Goal: Task Accomplishment & Management: Manage account settings

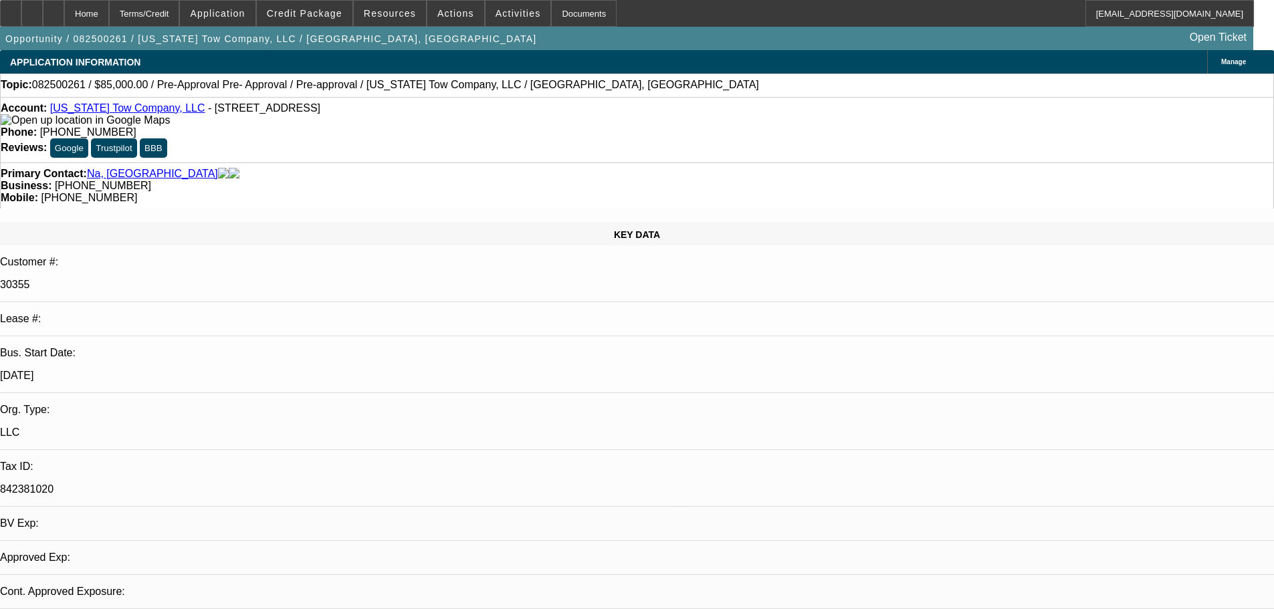
select select "0"
select select "6"
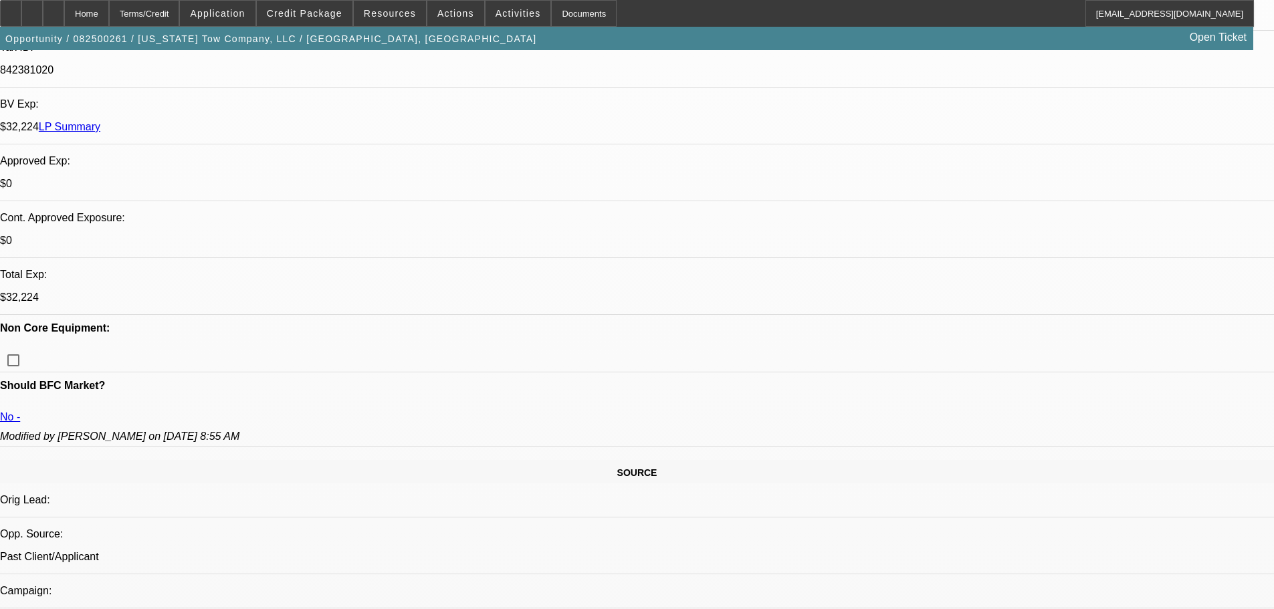
scroll to position [735, 0]
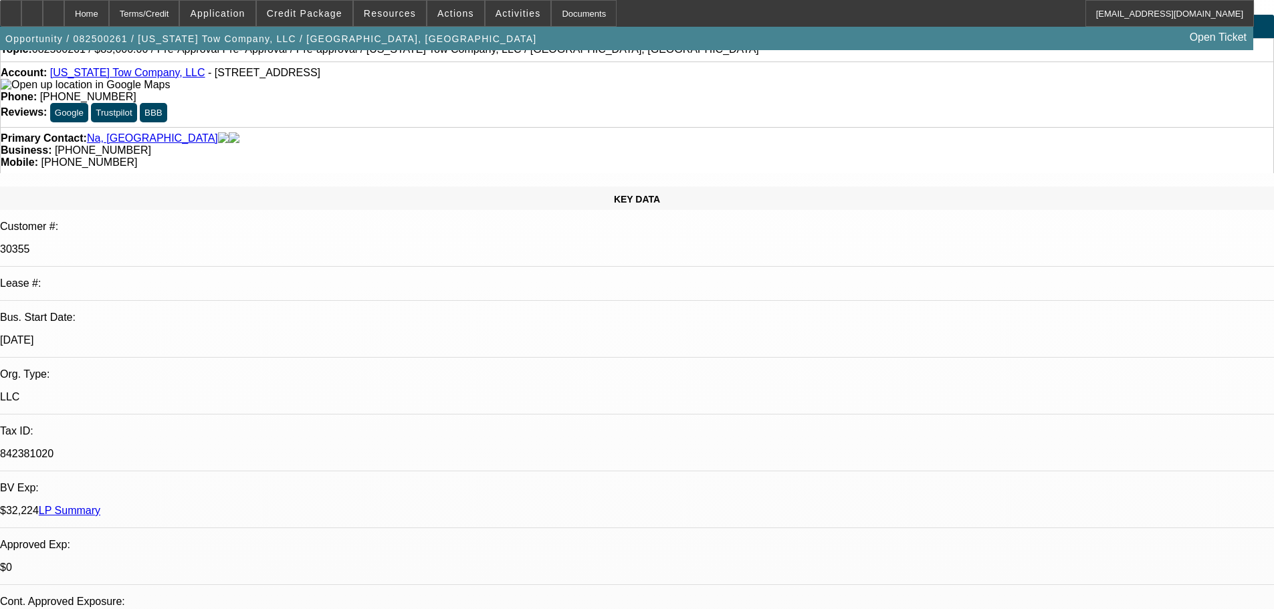
scroll to position [0, 0]
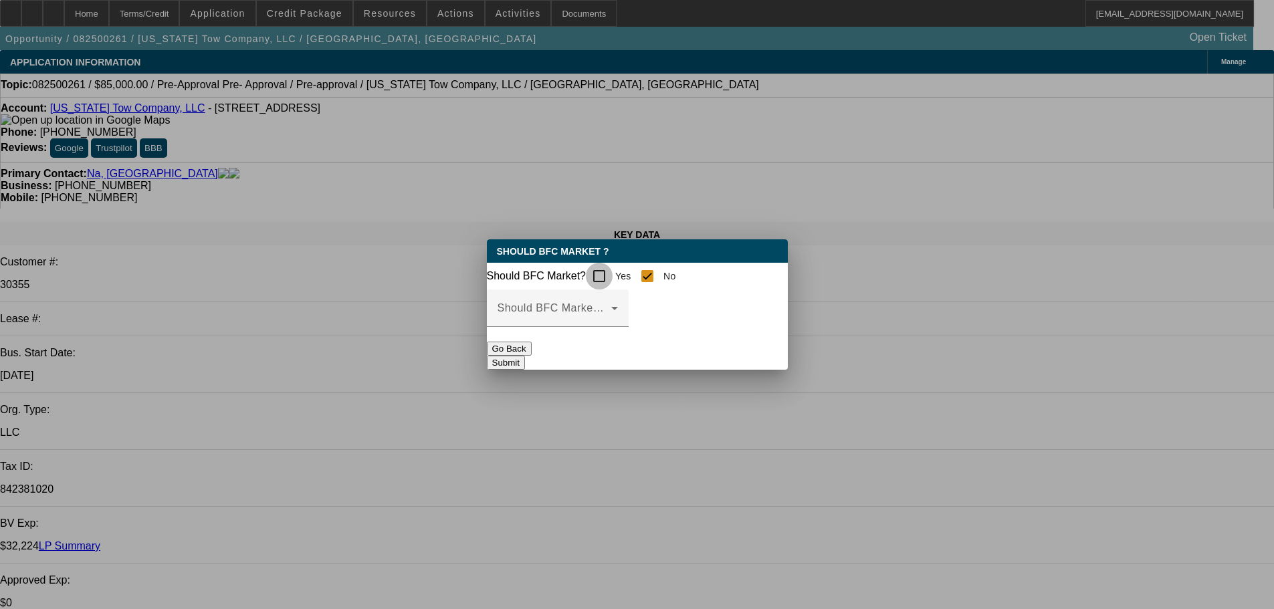
click at [602, 271] on input "Yes" at bounding box center [599, 276] width 27 height 27
checkbox input "true"
checkbox input "false"
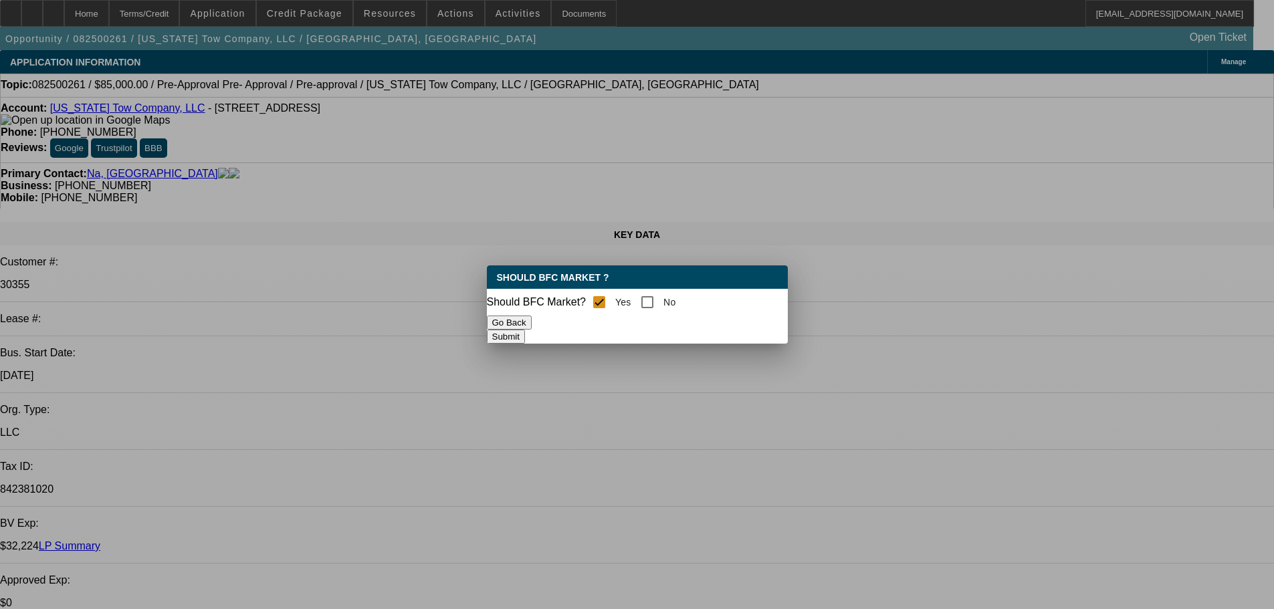
click at [525, 332] on button "Submit" at bounding box center [506, 337] width 38 height 14
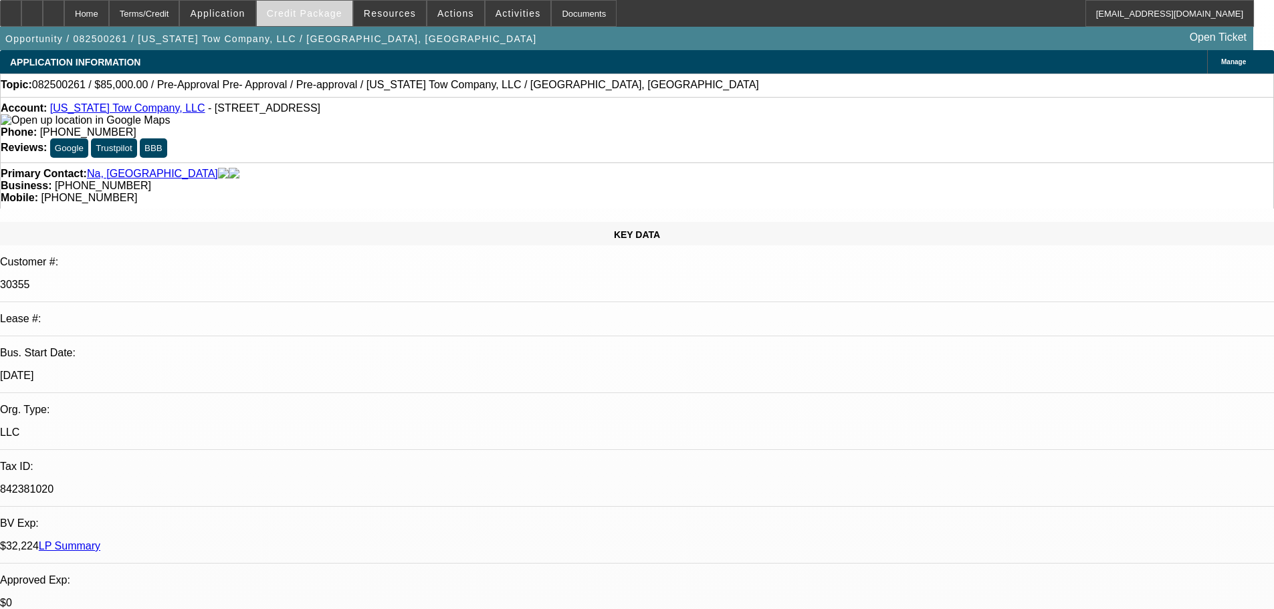
click at [341, 16] on span "Credit Package" at bounding box center [305, 13] width 76 height 11
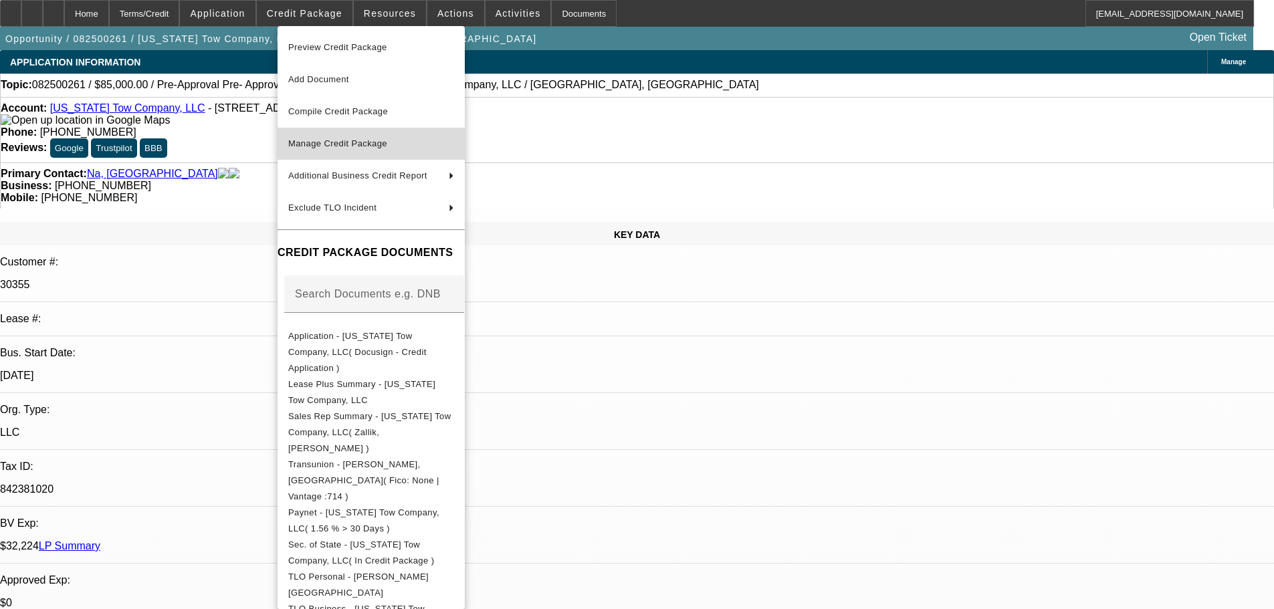
click at [336, 139] on span "Manage Credit Package" at bounding box center [337, 143] width 99 height 10
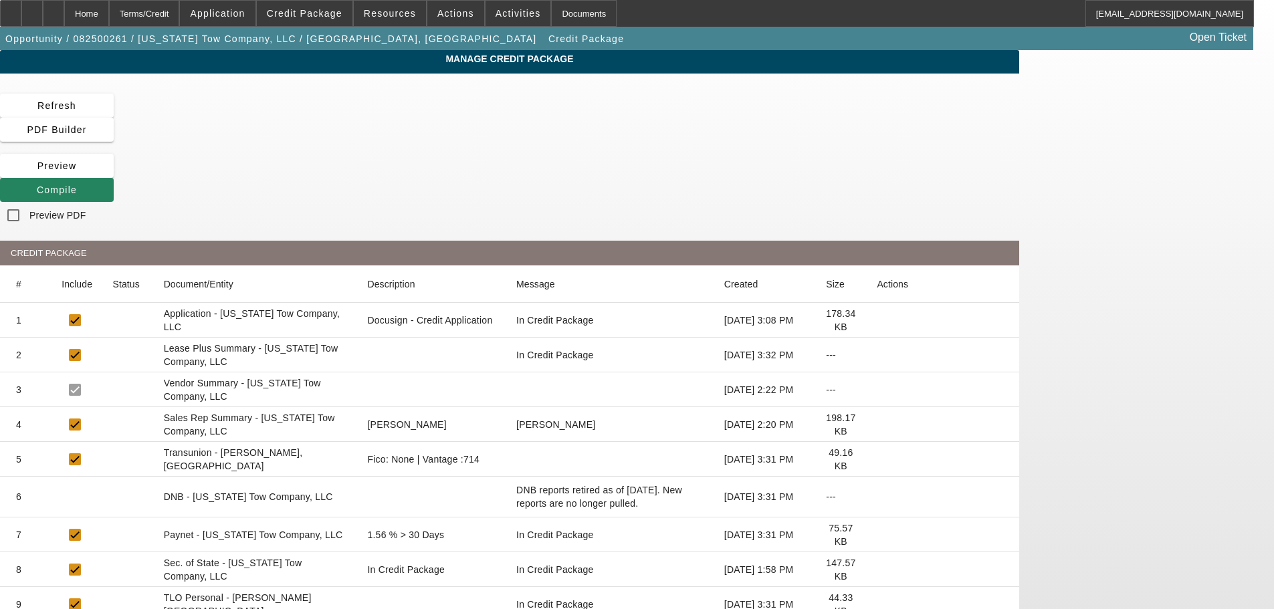
click at [877, 355] on icon at bounding box center [877, 355] width 0 height 0
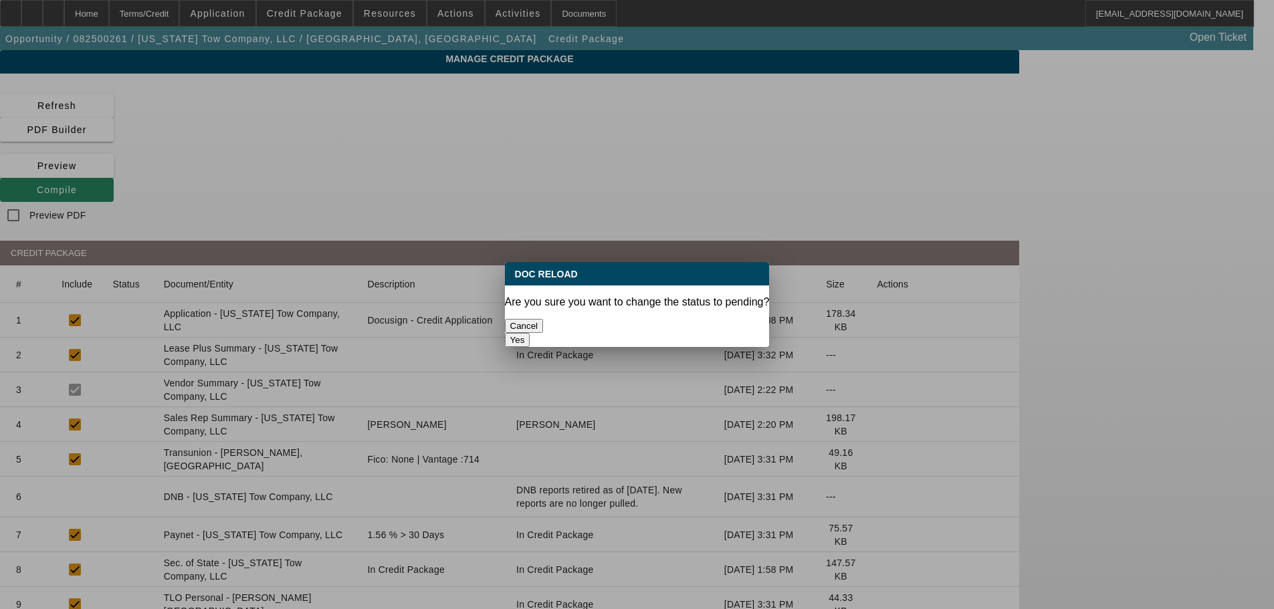
click at [530, 333] on button "Yes" at bounding box center [517, 340] width 25 height 14
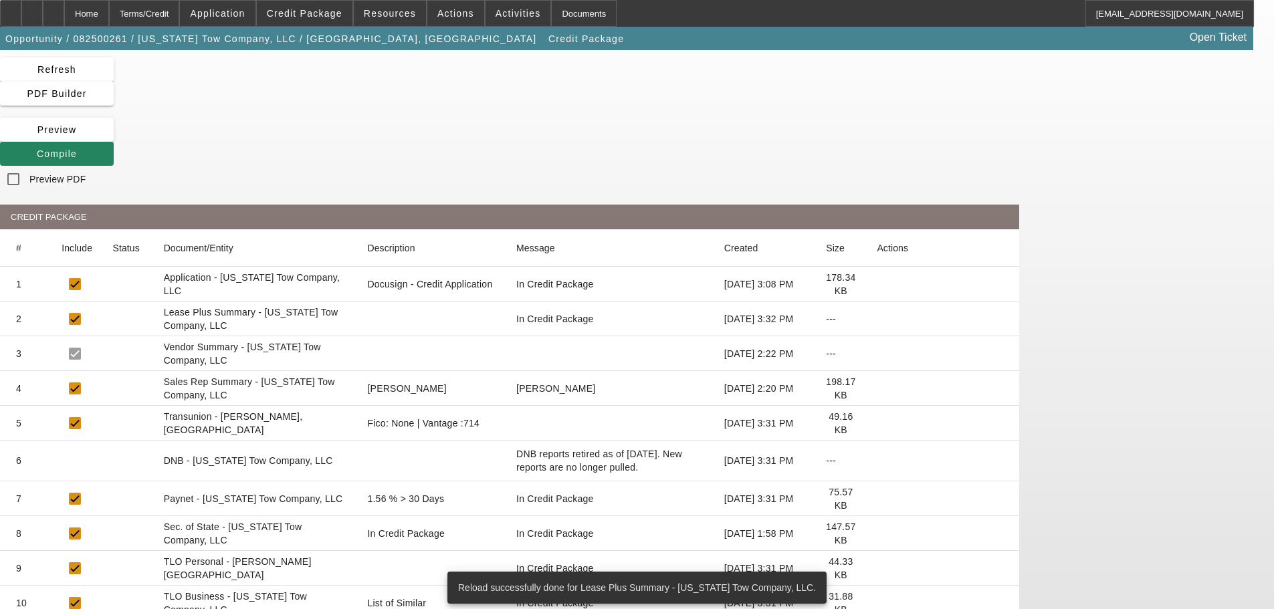
scroll to position [67, 0]
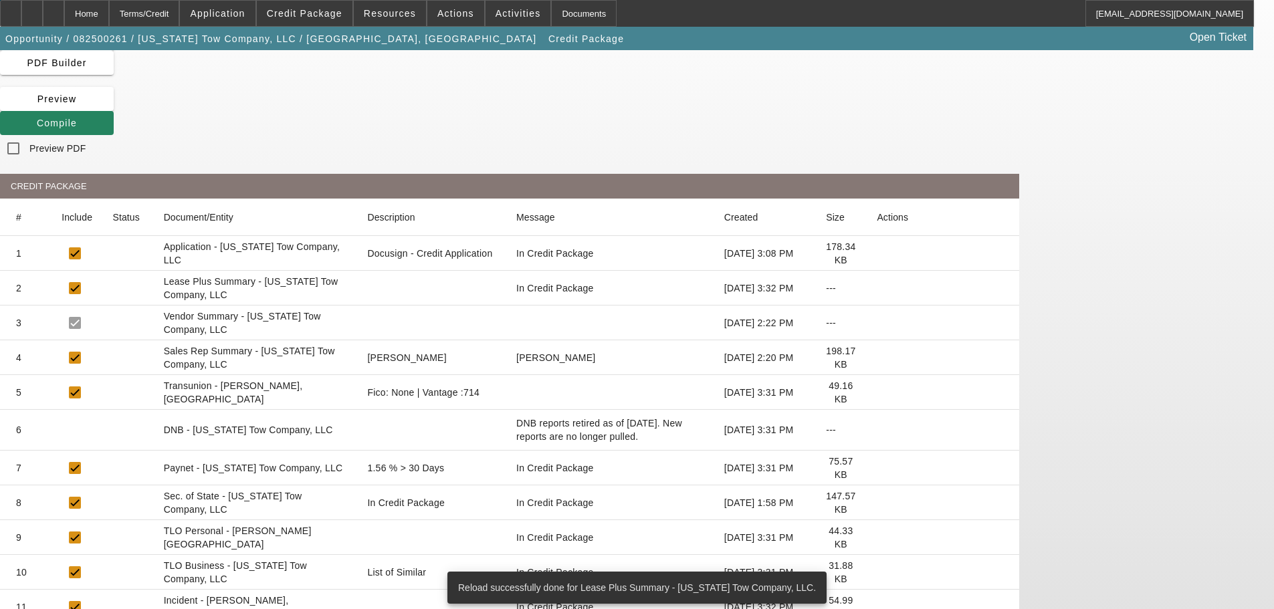
click at [877, 503] on icon at bounding box center [877, 503] width 0 height 0
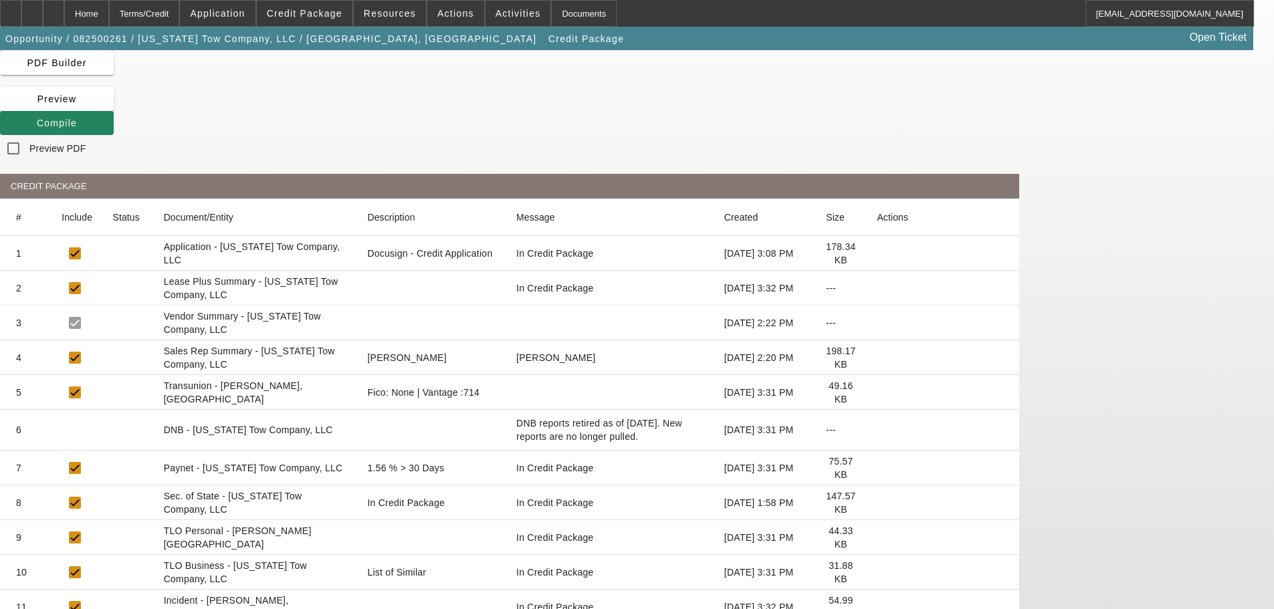
scroll to position [131, 0]
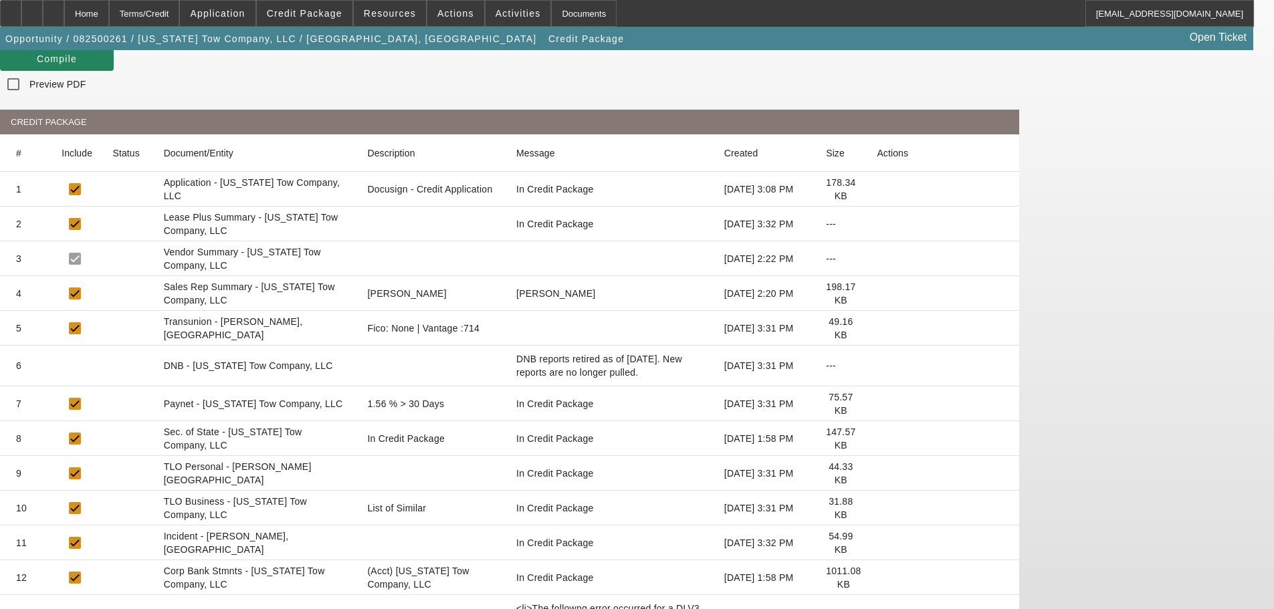
click at [877, 508] on icon at bounding box center [877, 508] width 0 height 0
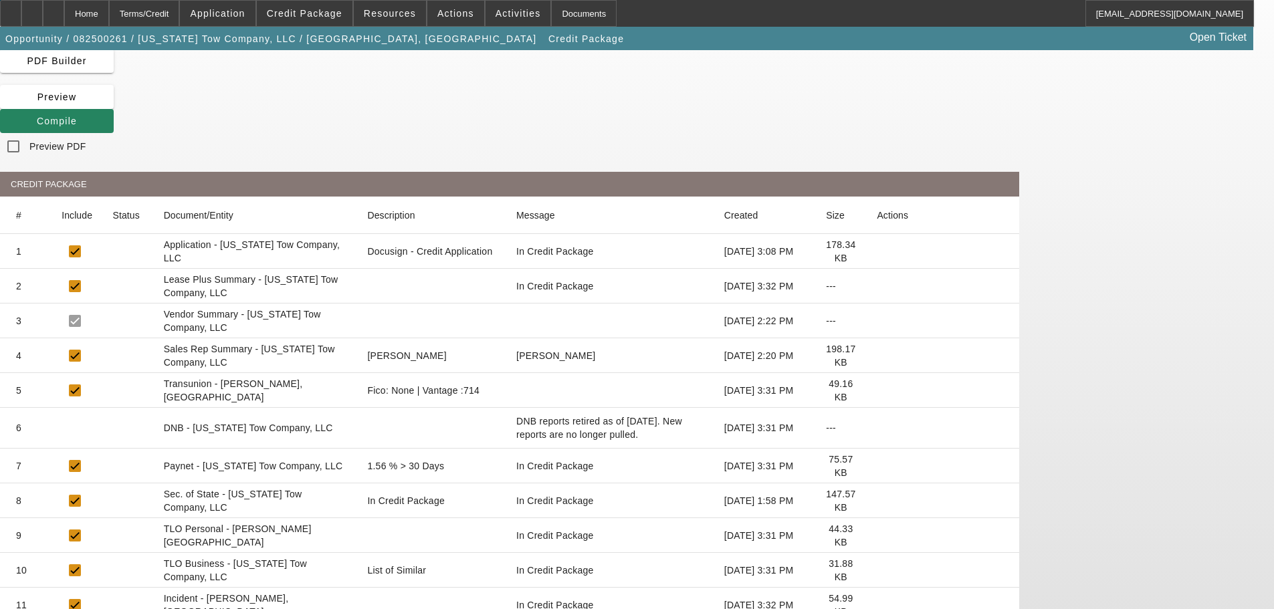
scroll to position [0, 0]
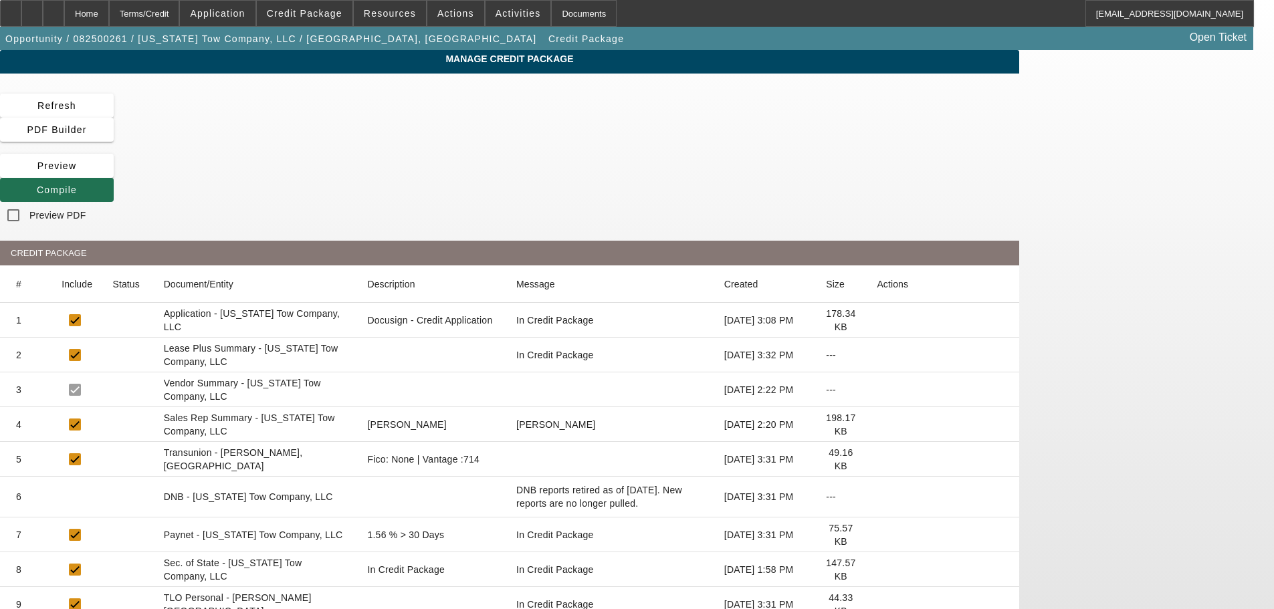
click at [37, 185] on icon at bounding box center [37, 190] width 0 height 11
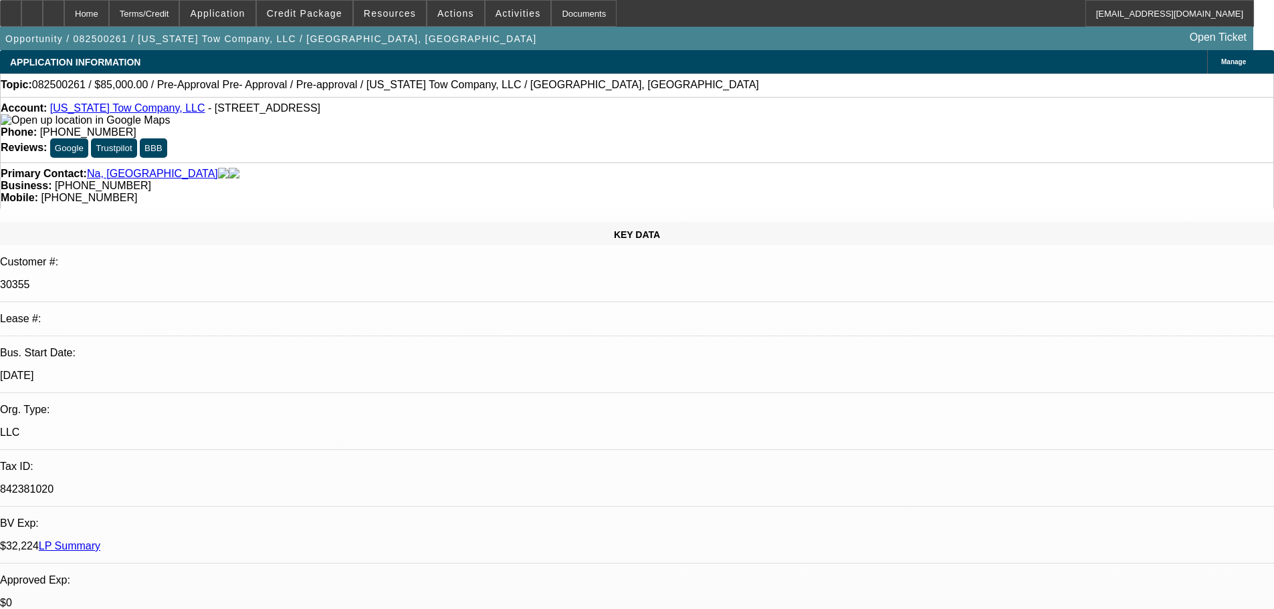
select select "0"
select select "6"
click at [310, 19] on span at bounding box center [305, 13] width 96 height 32
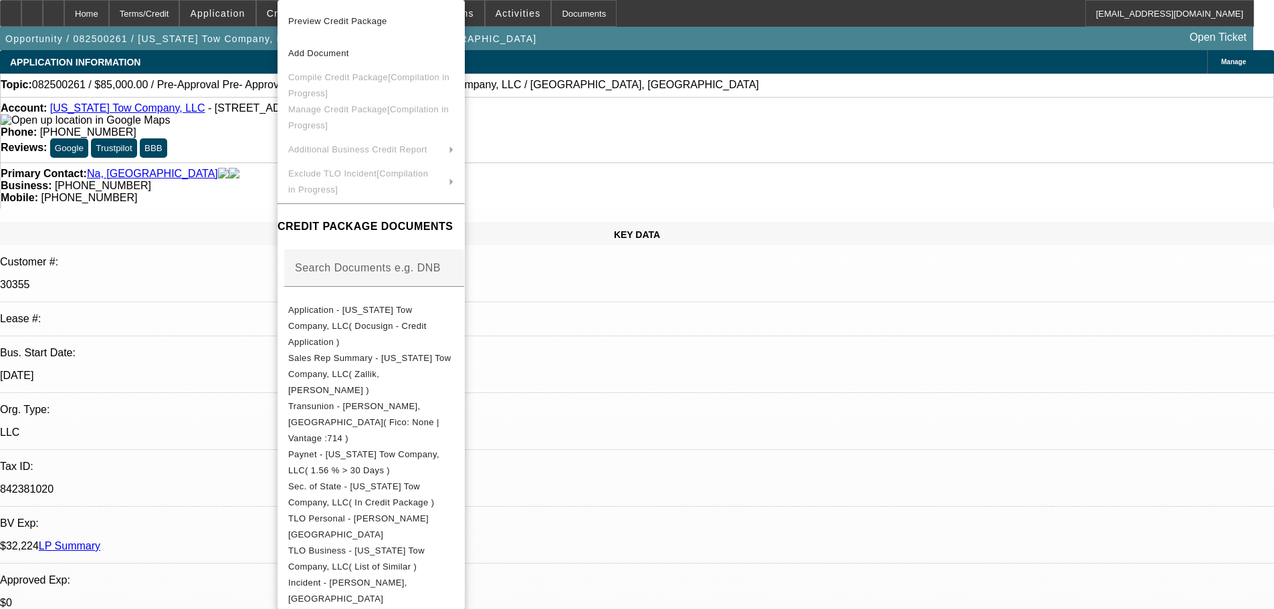
click at [236, 164] on div at bounding box center [637, 304] width 1274 height 609
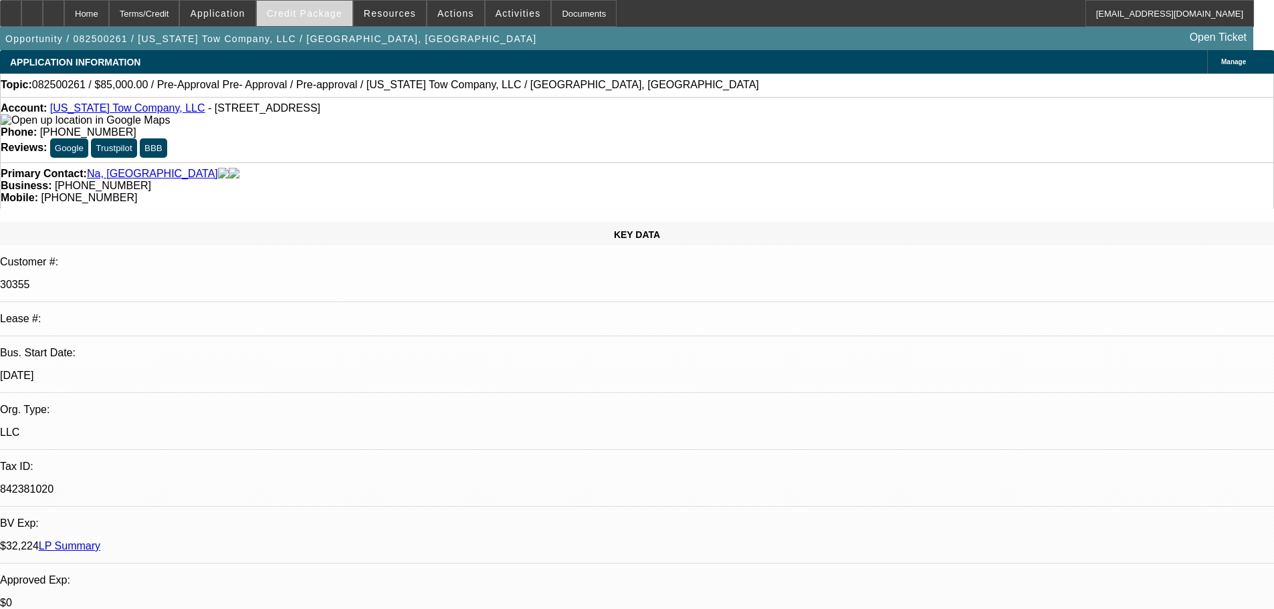
click at [311, 9] on span "Credit Package" at bounding box center [305, 13] width 76 height 11
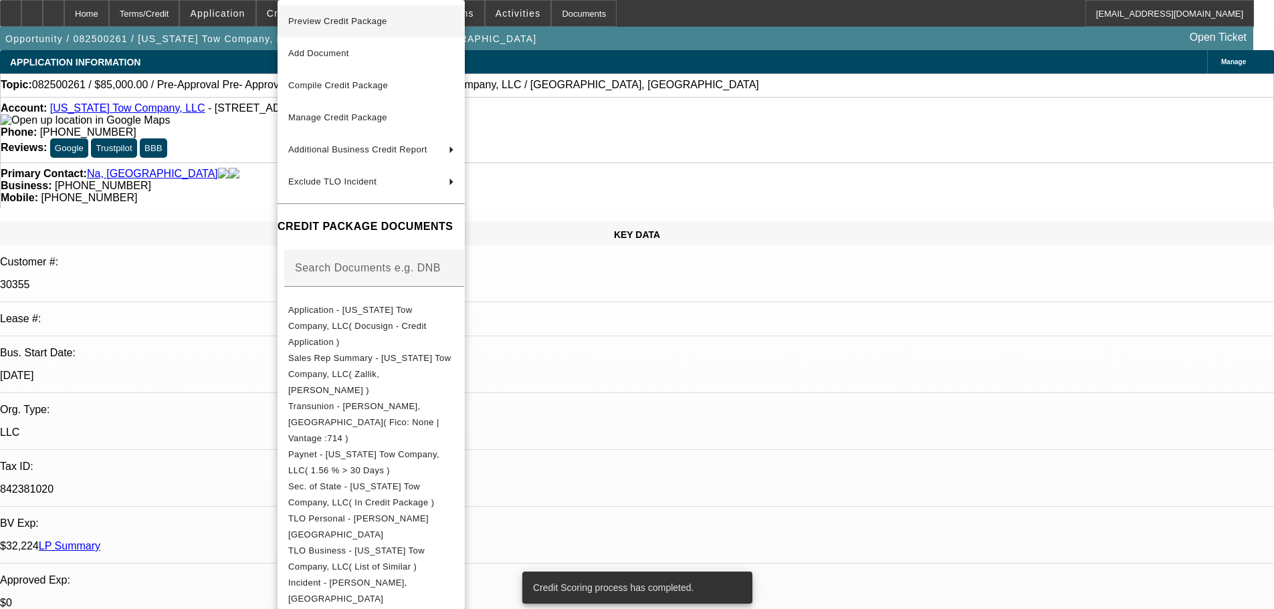
click at [356, 18] on span "Preview Credit Package" at bounding box center [337, 21] width 99 height 10
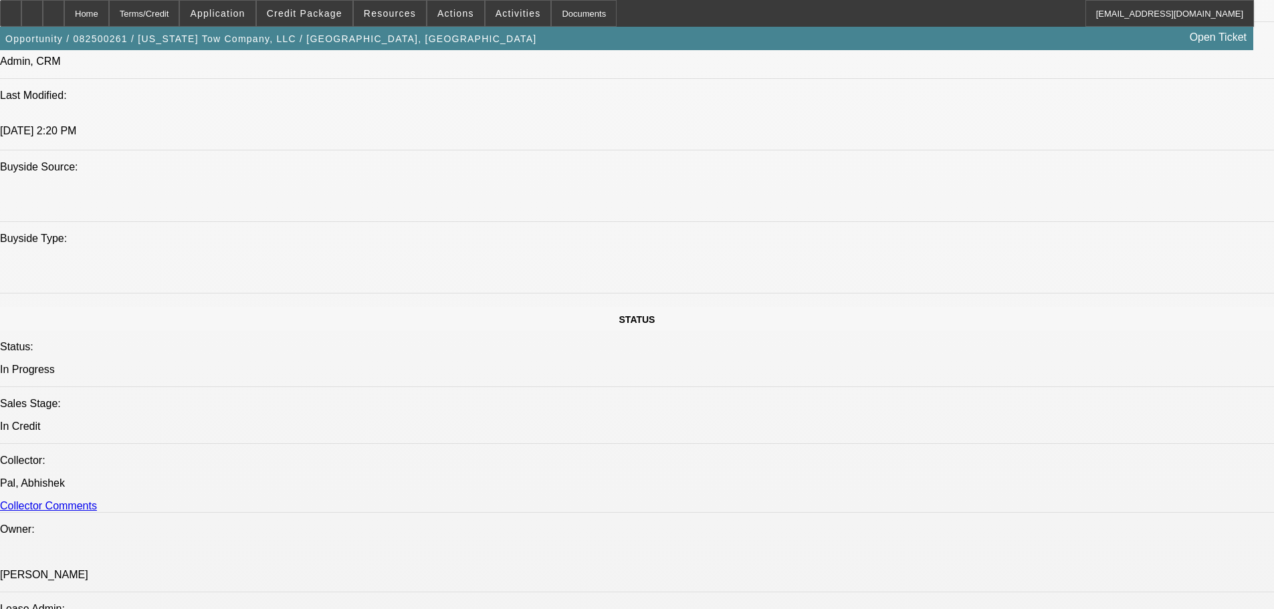
scroll to position [1204, 0]
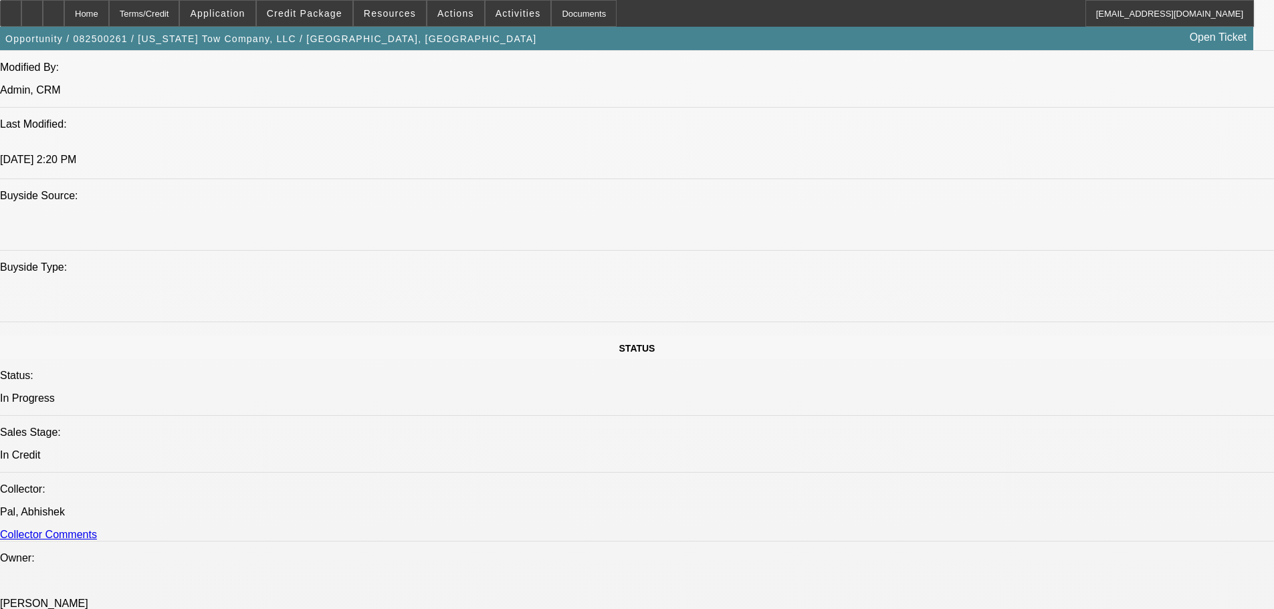
scroll to position [1070, 0]
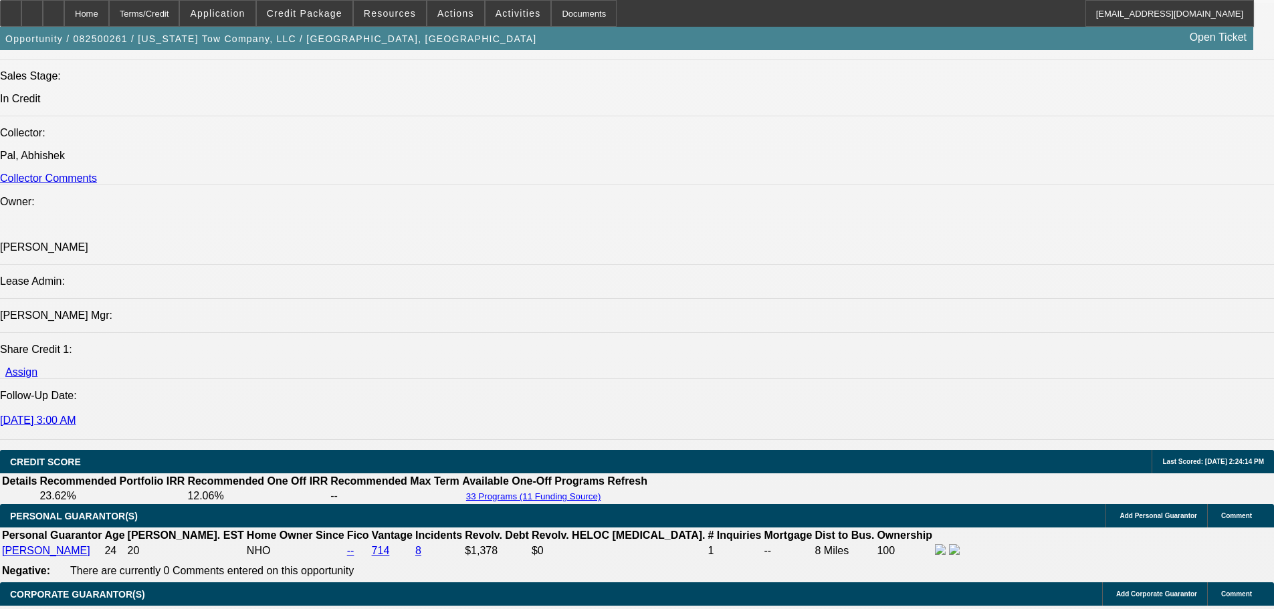
scroll to position [2140, 0]
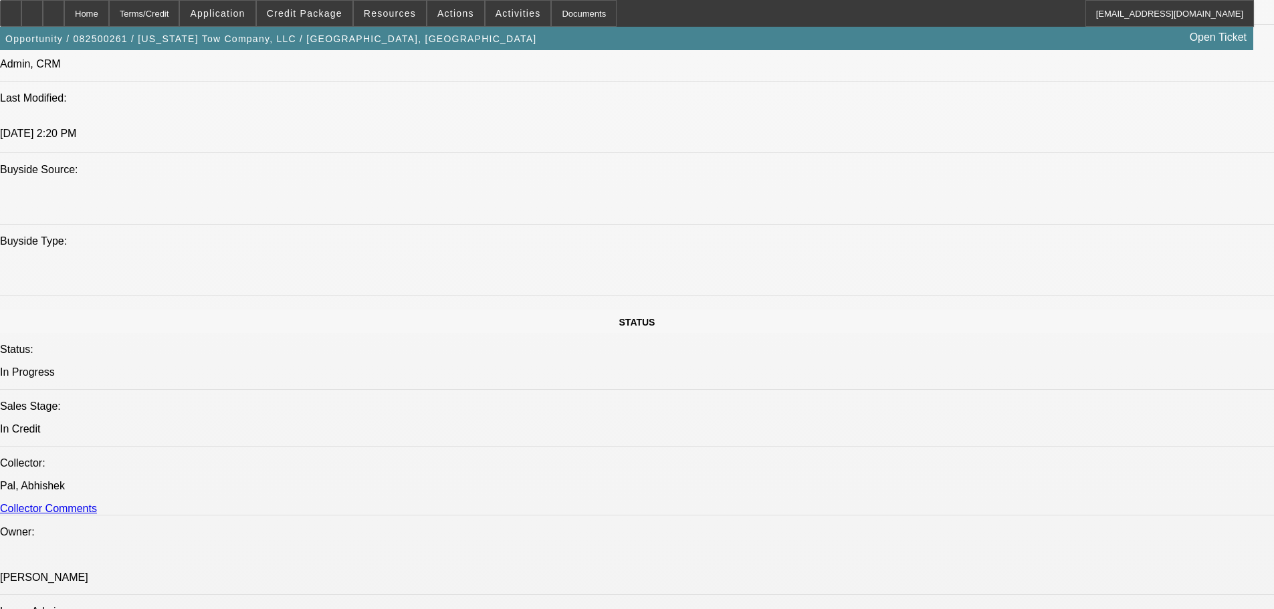
scroll to position [1204, 0]
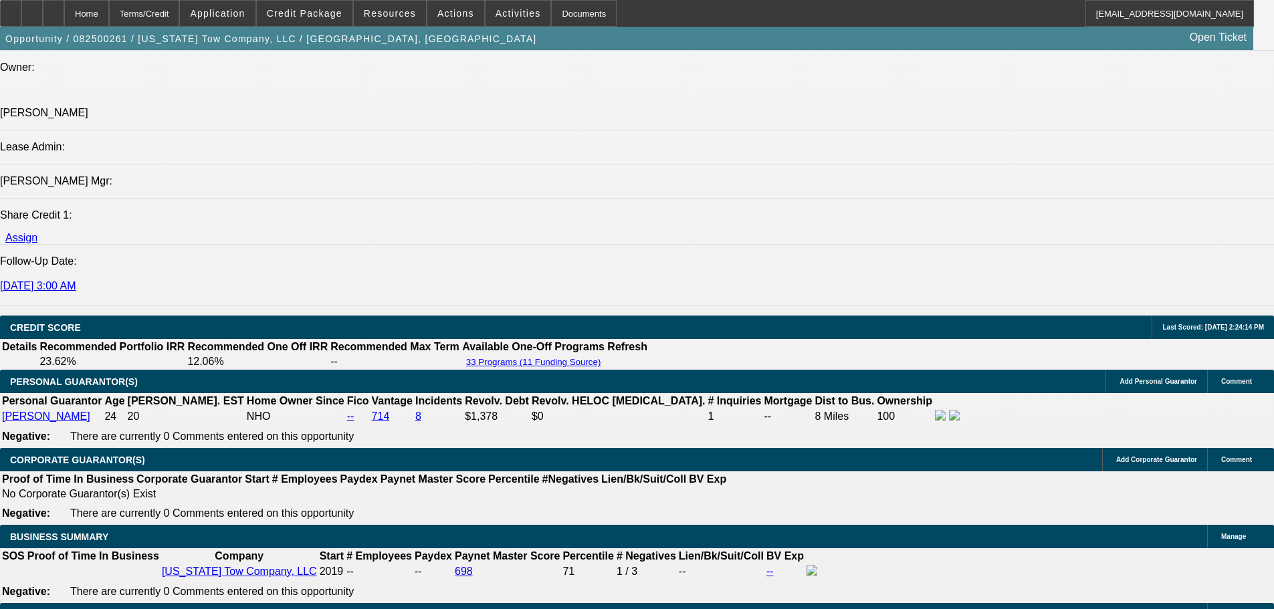
scroll to position [1672, 0]
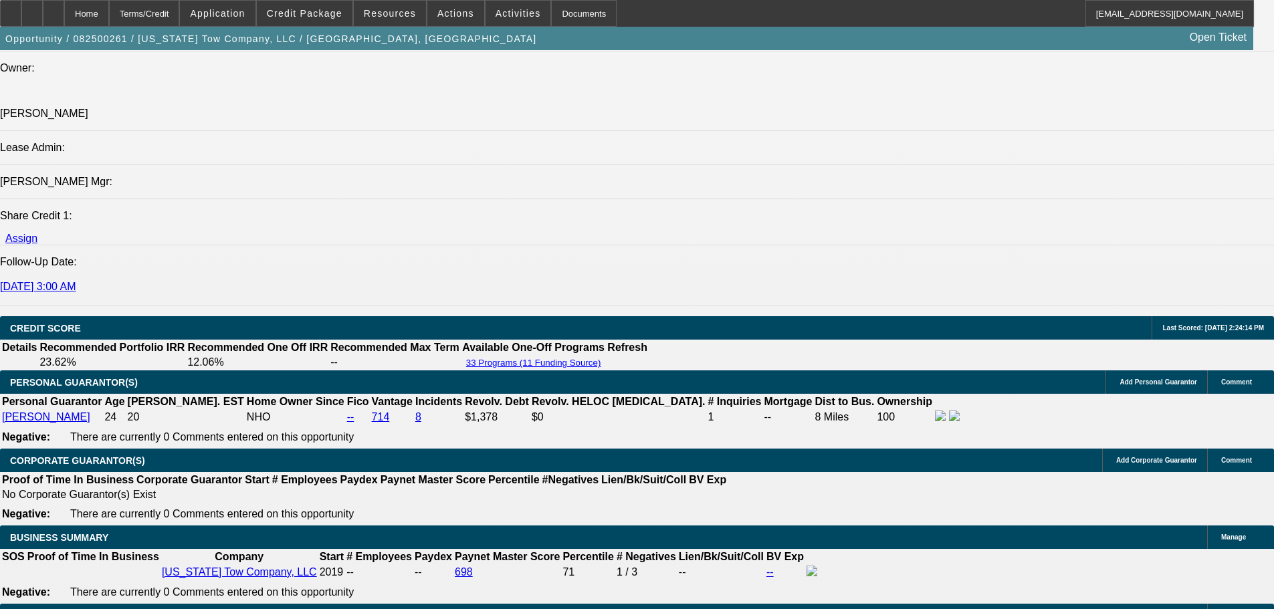
type textarea "LIGHTER DEAL, ISSUES IN THE PAST, OK TO SEND TO FINPAC."
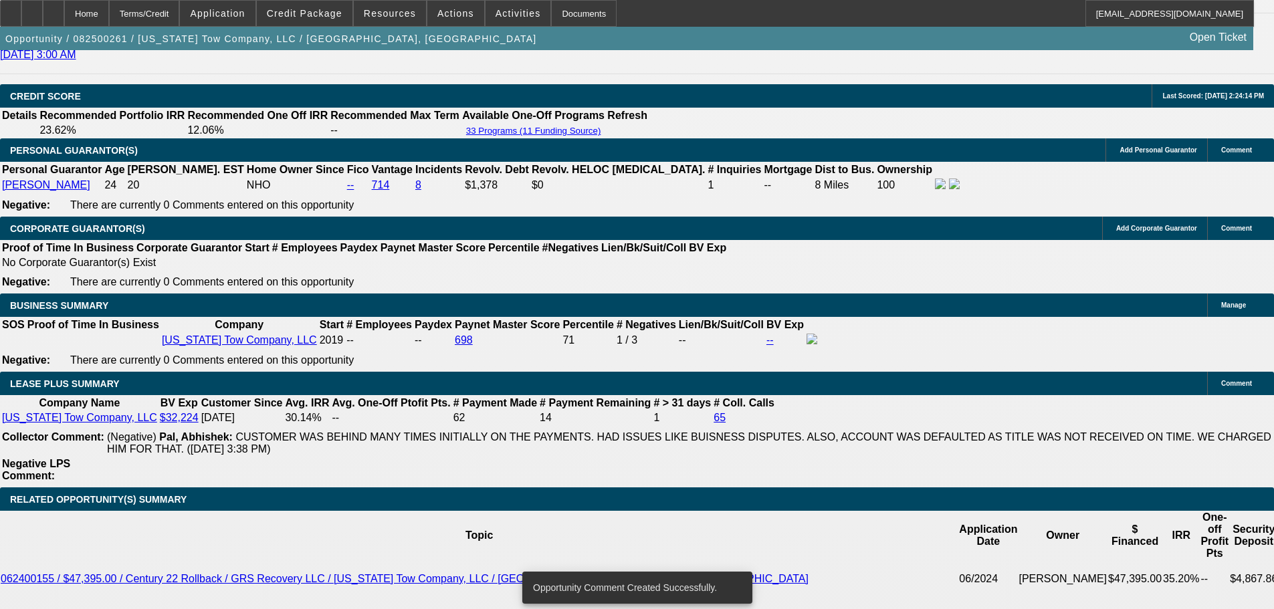
scroll to position [2073, 0]
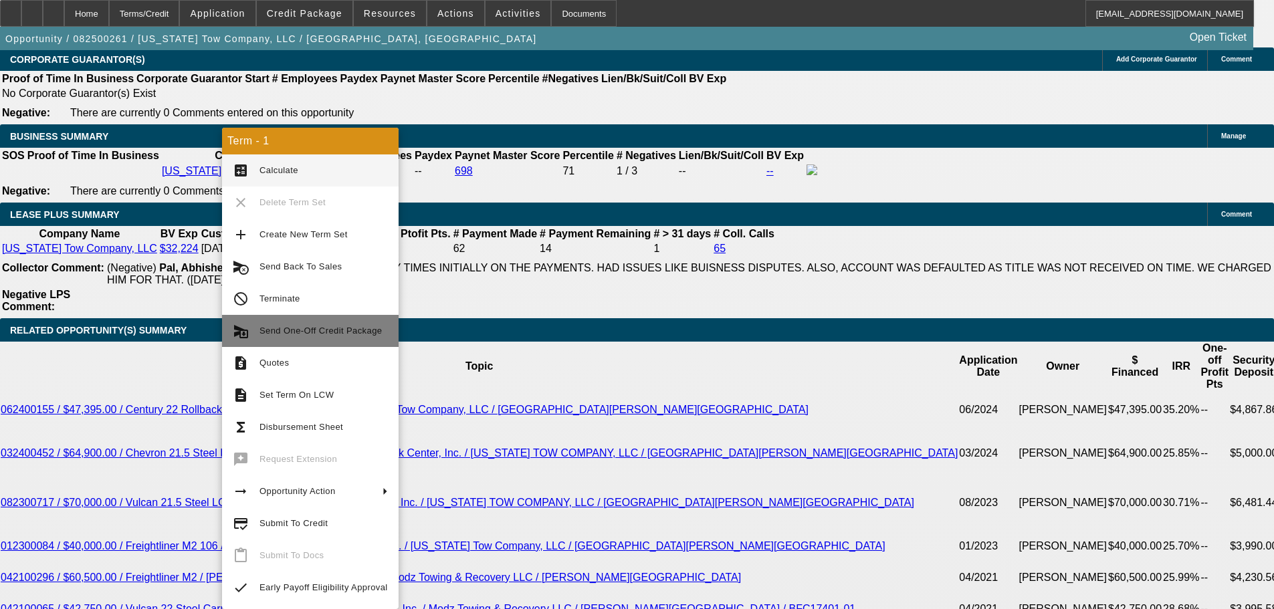
click at [315, 330] on span "Send One-Off Credit Package" at bounding box center [320, 331] width 122 height 10
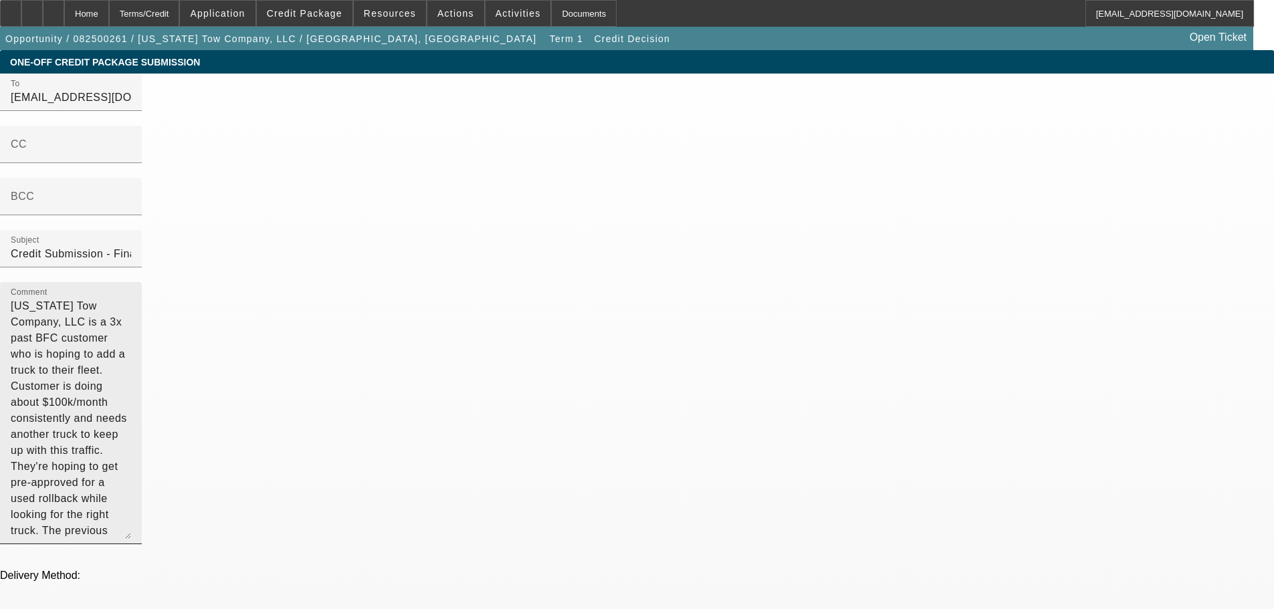
click at [131, 316] on textarea "Kansas Tow Company, LLC is a 3x past BFC customer who is hoping to add a truck …" at bounding box center [71, 418] width 120 height 241
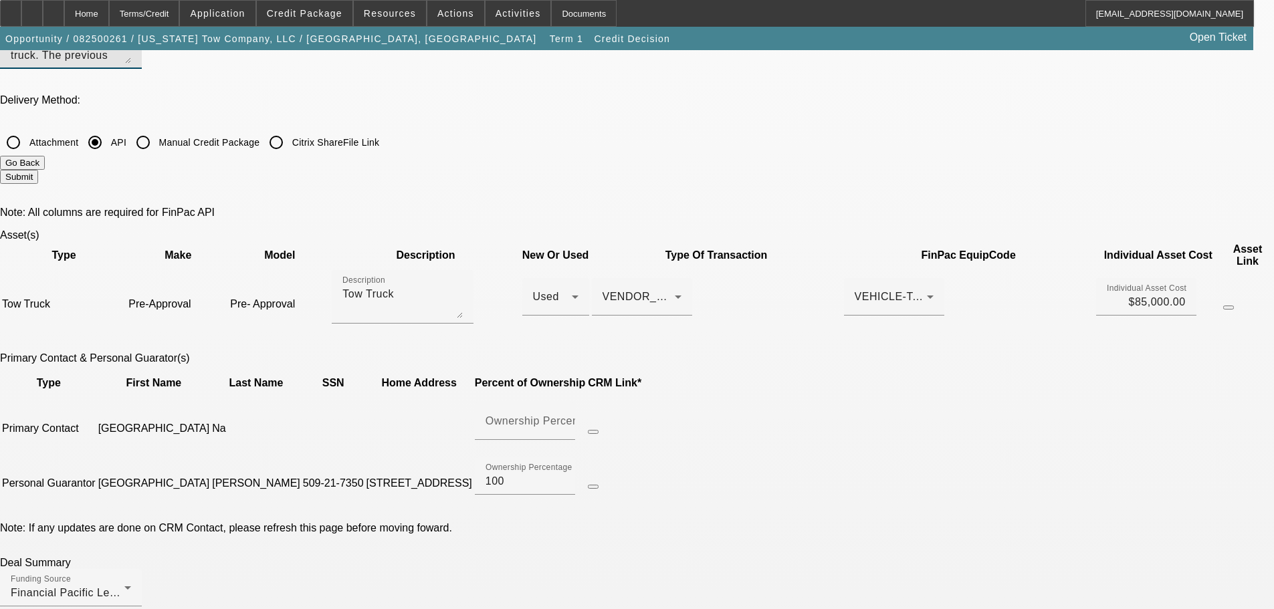
scroll to position [353, 0]
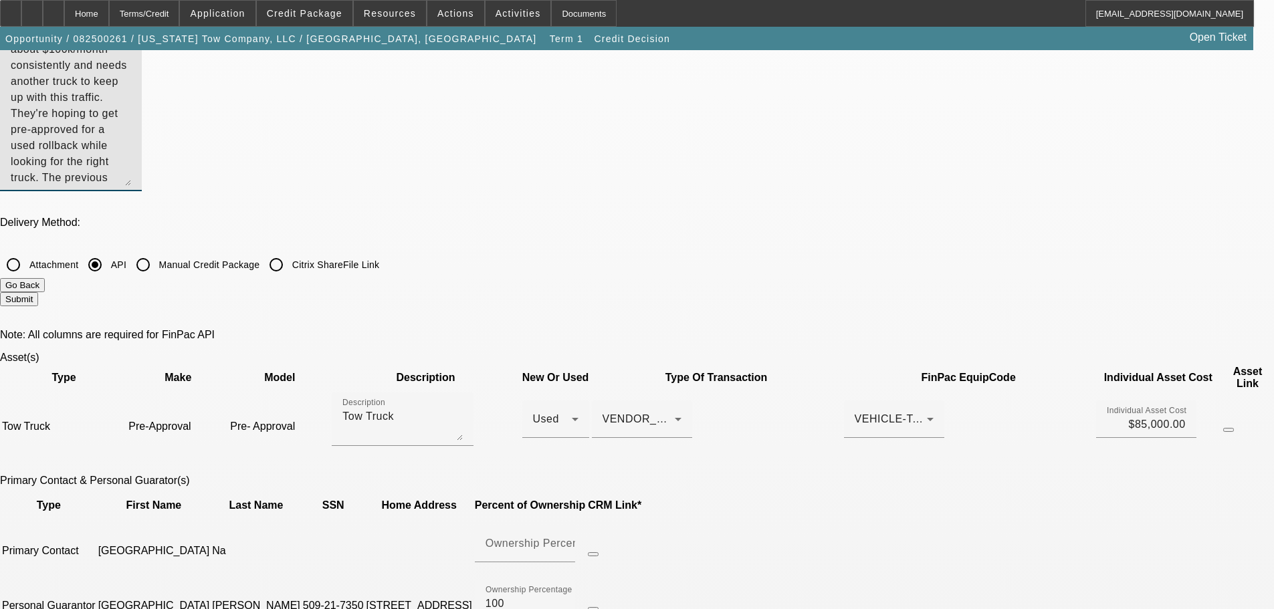
type textarea "Kansas Tow Company, LLC is a 3x past BFC customer who is hoping to add a truck …"
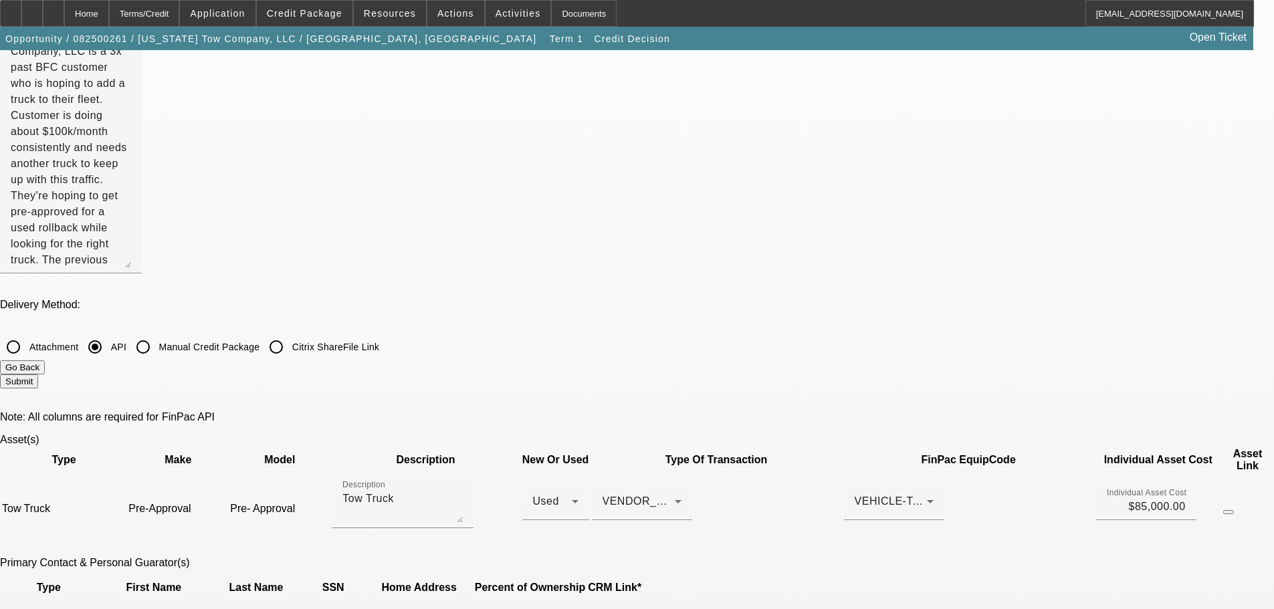
scroll to position [0, 0]
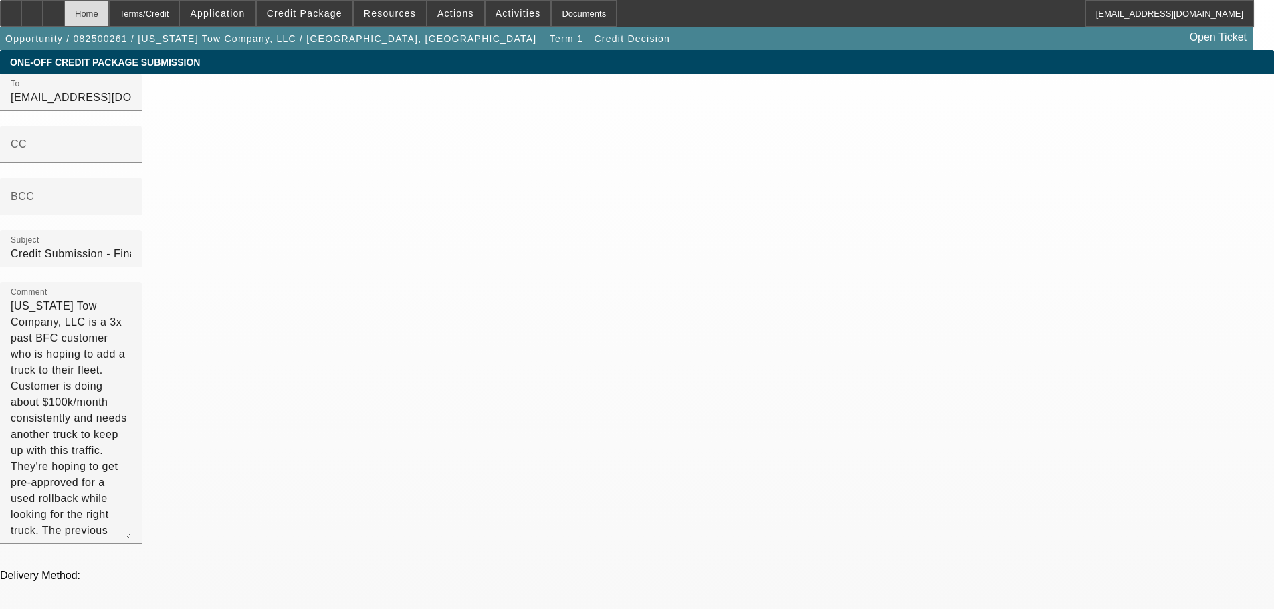
click at [109, 15] on div "Home" at bounding box center [86, 13] width 45 height 27
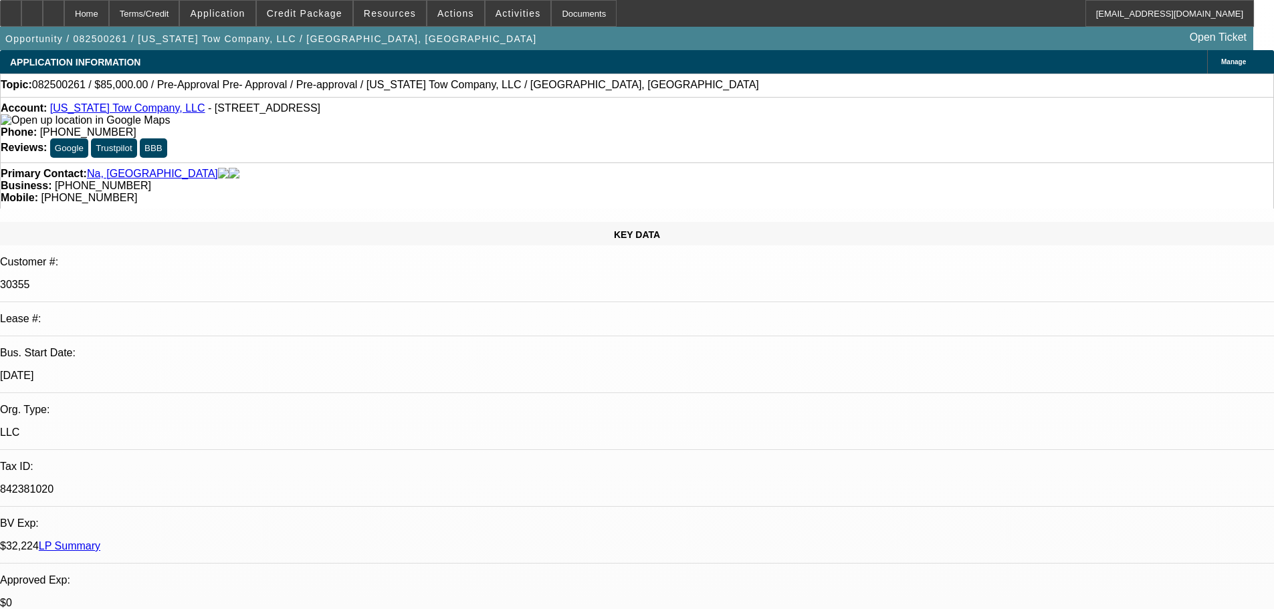
select select "0"
select select "6"
click at [108, 110] on link "Kansas Tow Company, LLC" at bounding box center [127, 107] width 155 height 11
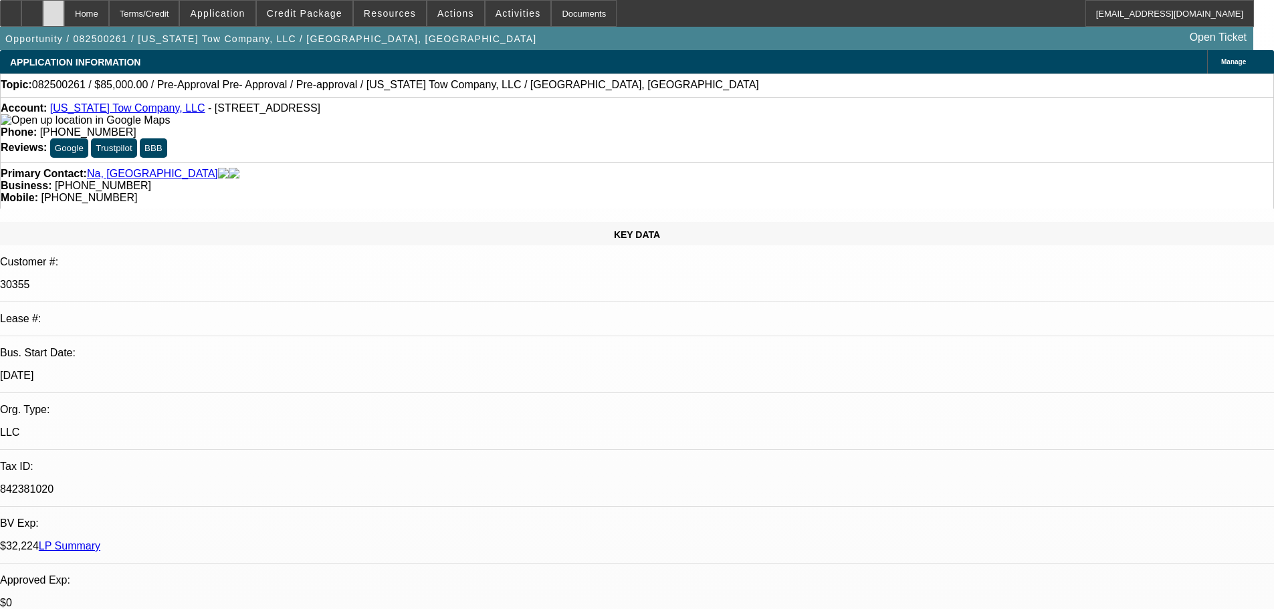
click at [53, 9] on icon at bounding box center [53, 9] width 0 height 0
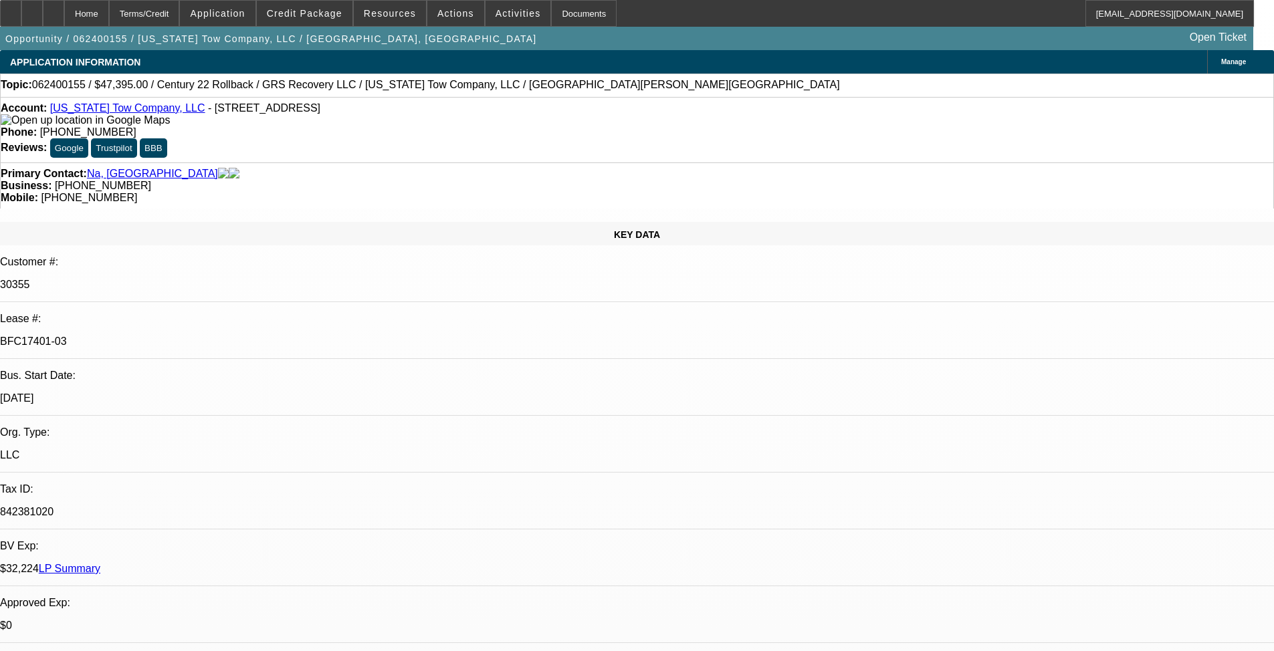
select select "0"
select select "2"
select select "0"
select select "2"
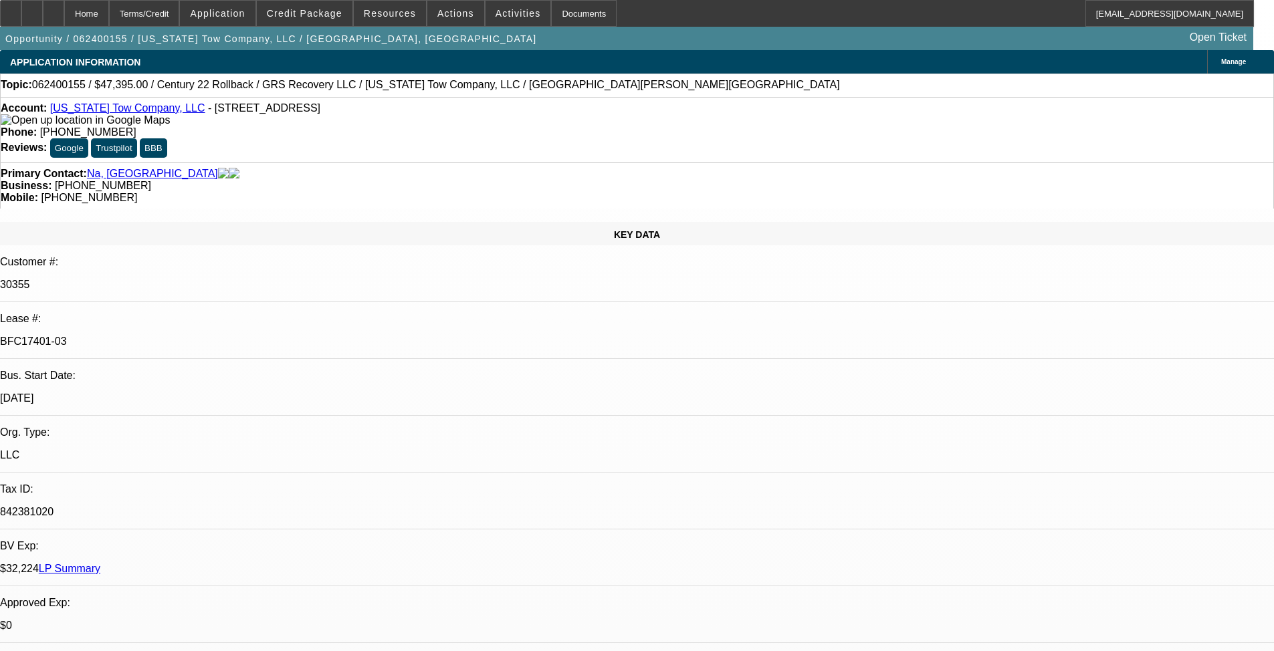
select select "0"
select select "2"
select select "0"
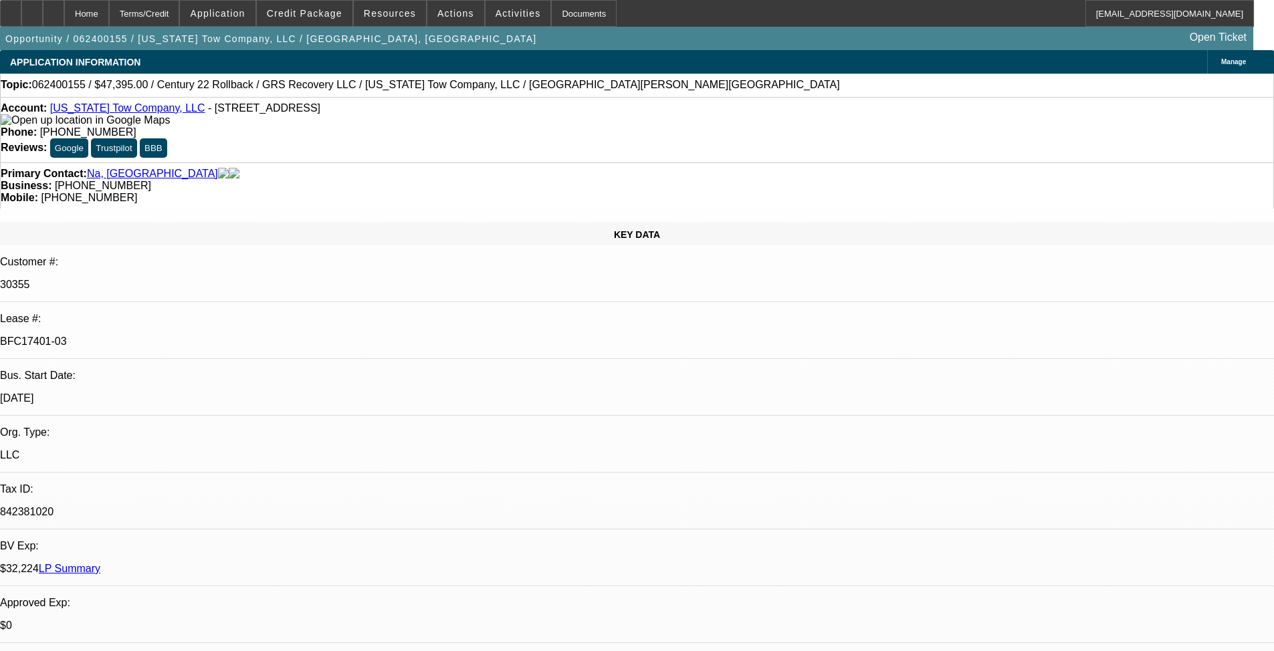
select select "2"
select select "0"
select select "1"
select select "2"
select select "6"
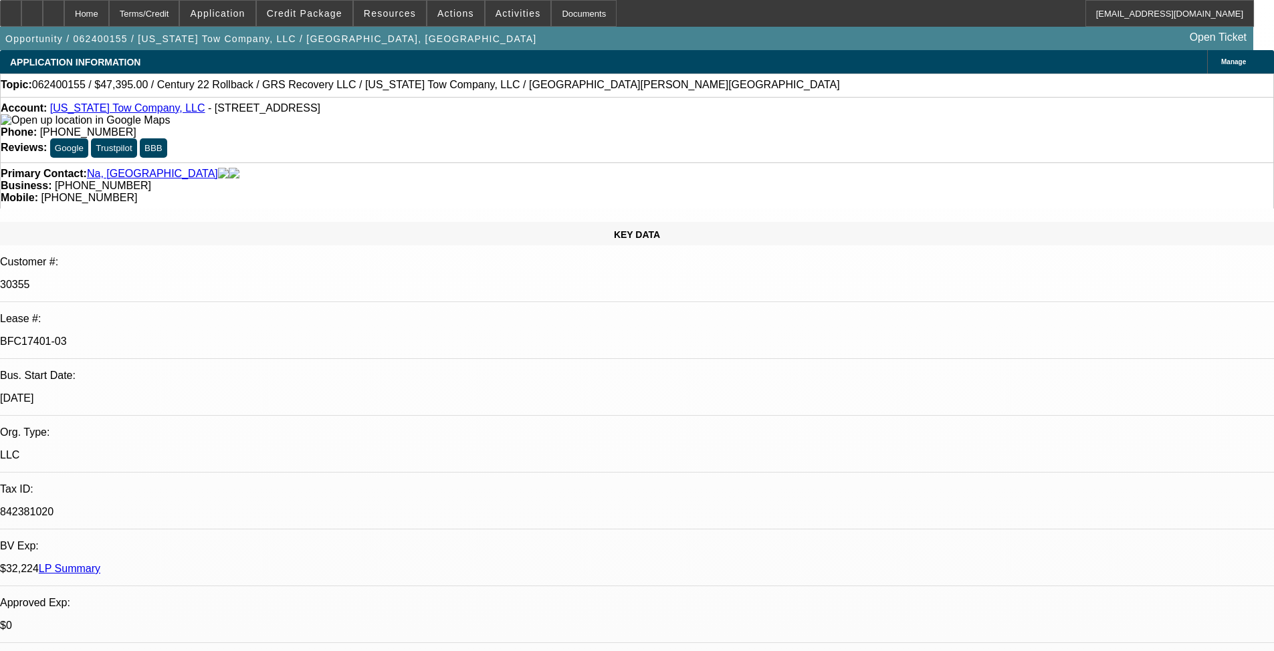
select select "1"
select select "2"
select select "6"
select select "1"
select select "2"
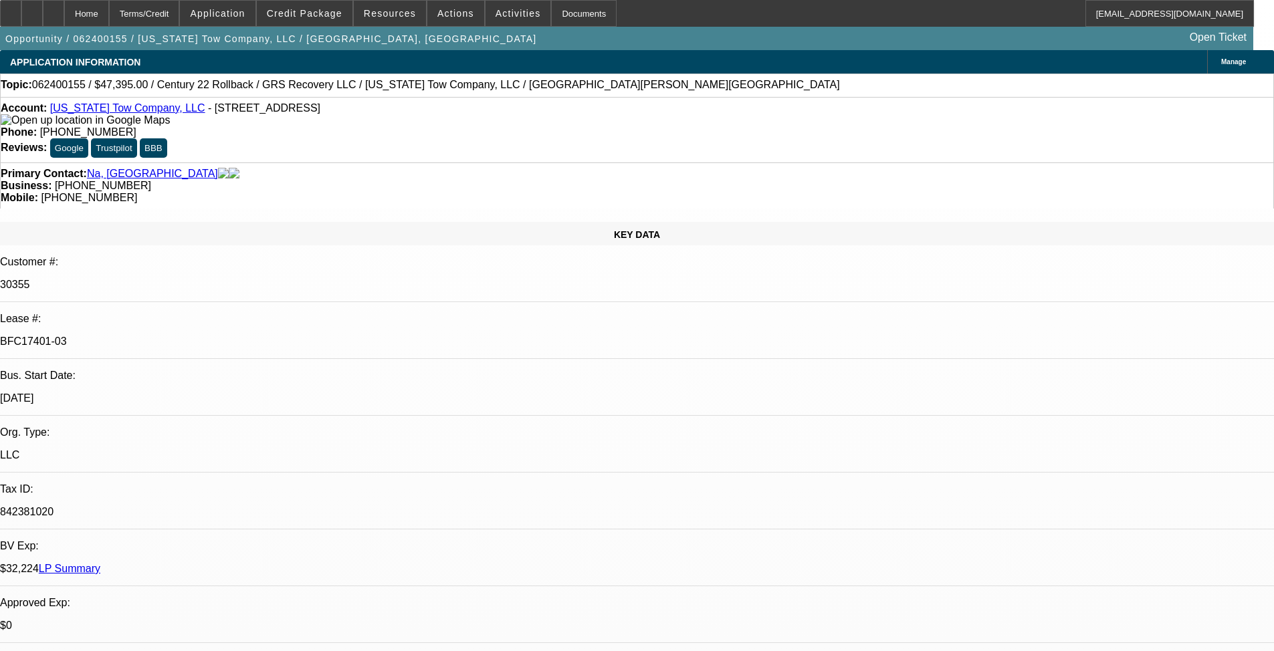
select select "6"
select select "1"
select select "2"
select select "6"
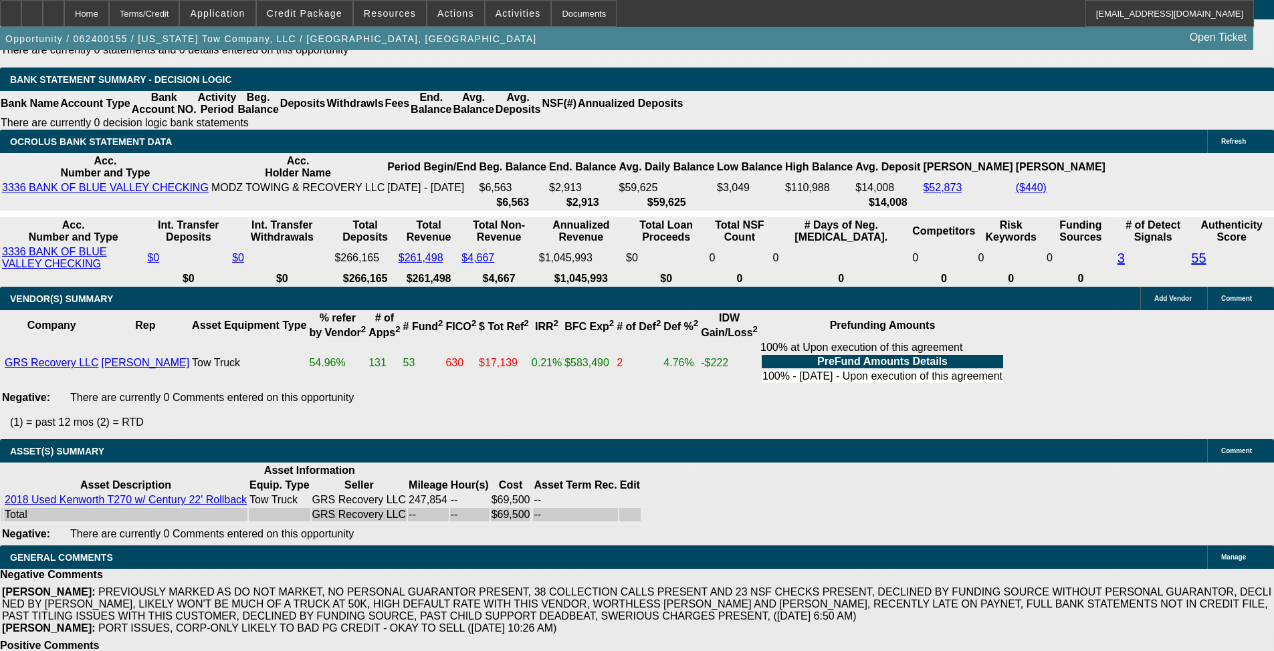
scroll to position [2815, 0]
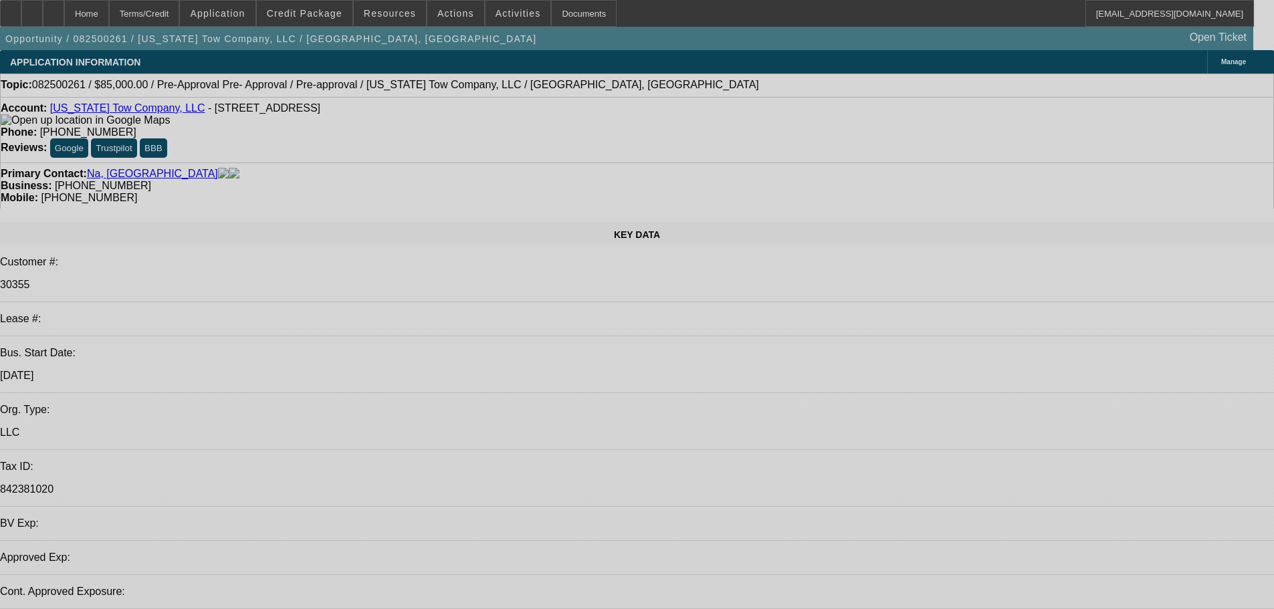
select select "0"
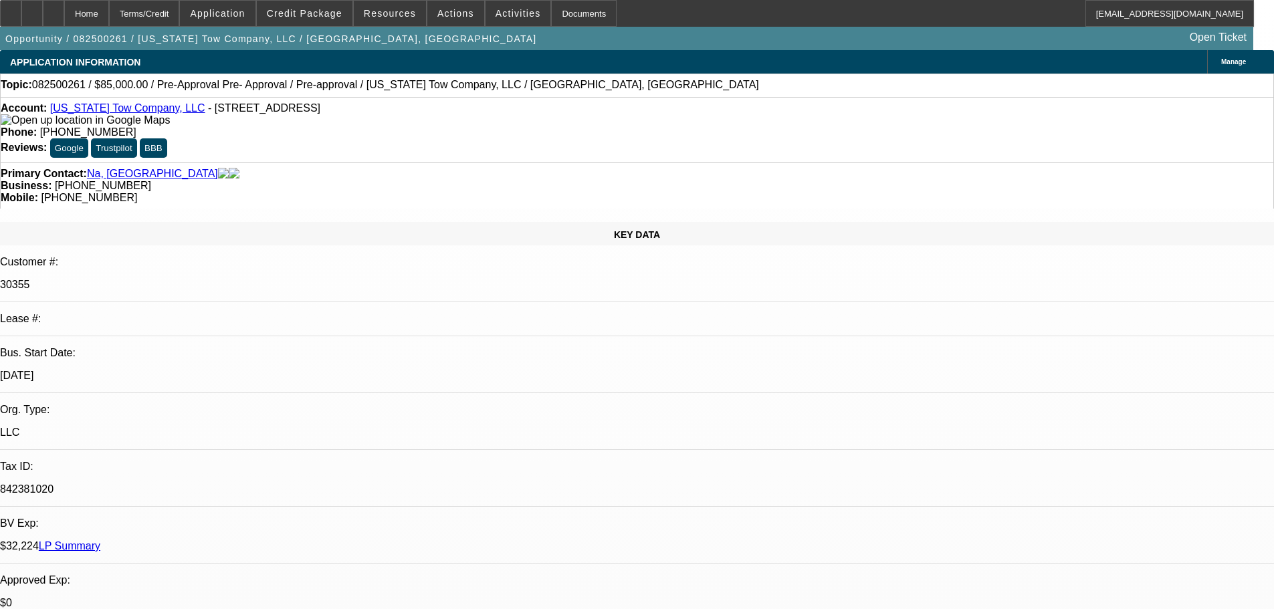
select select "1"
select select "6"
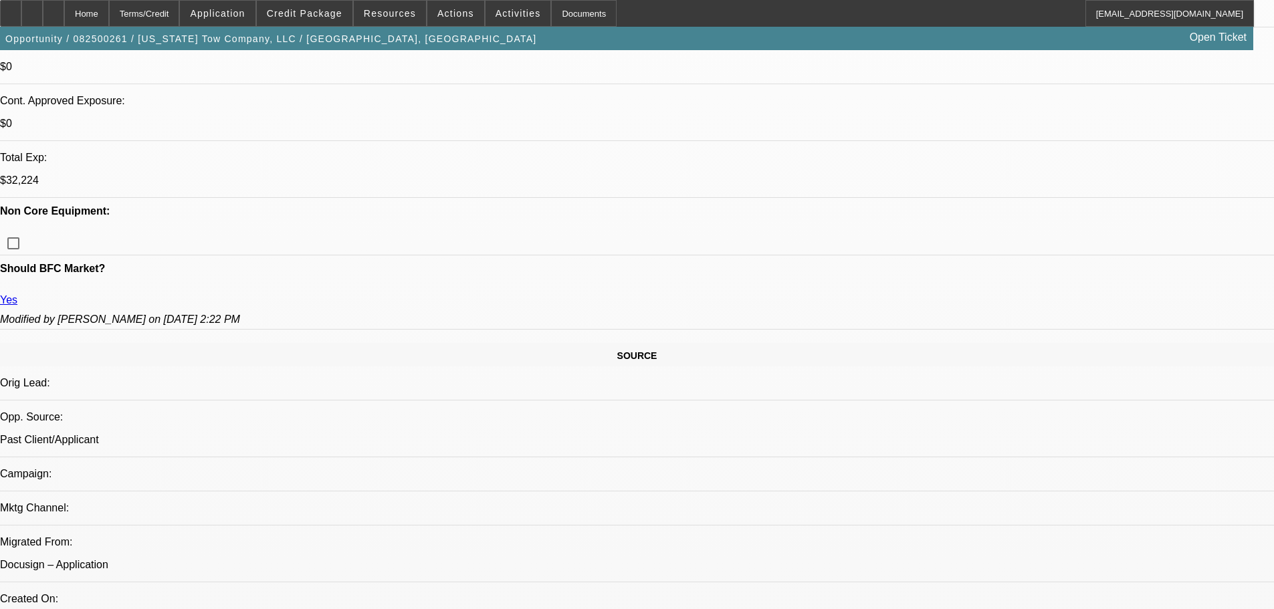
scroll to position [602, 0]
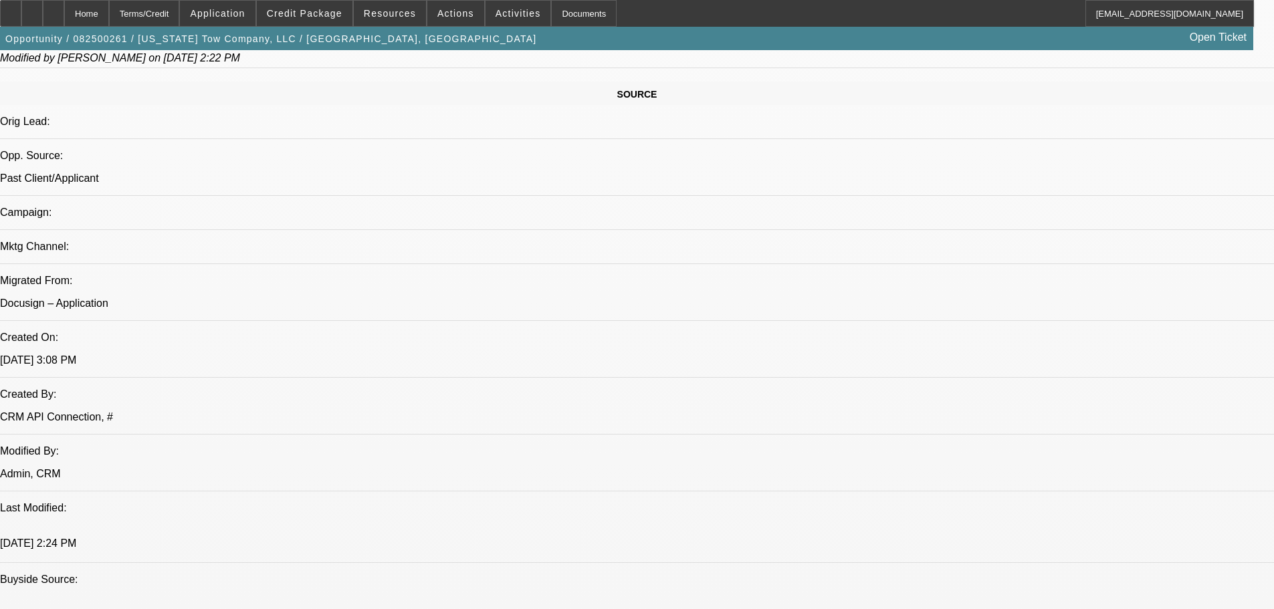
scroll to position [936, 0]
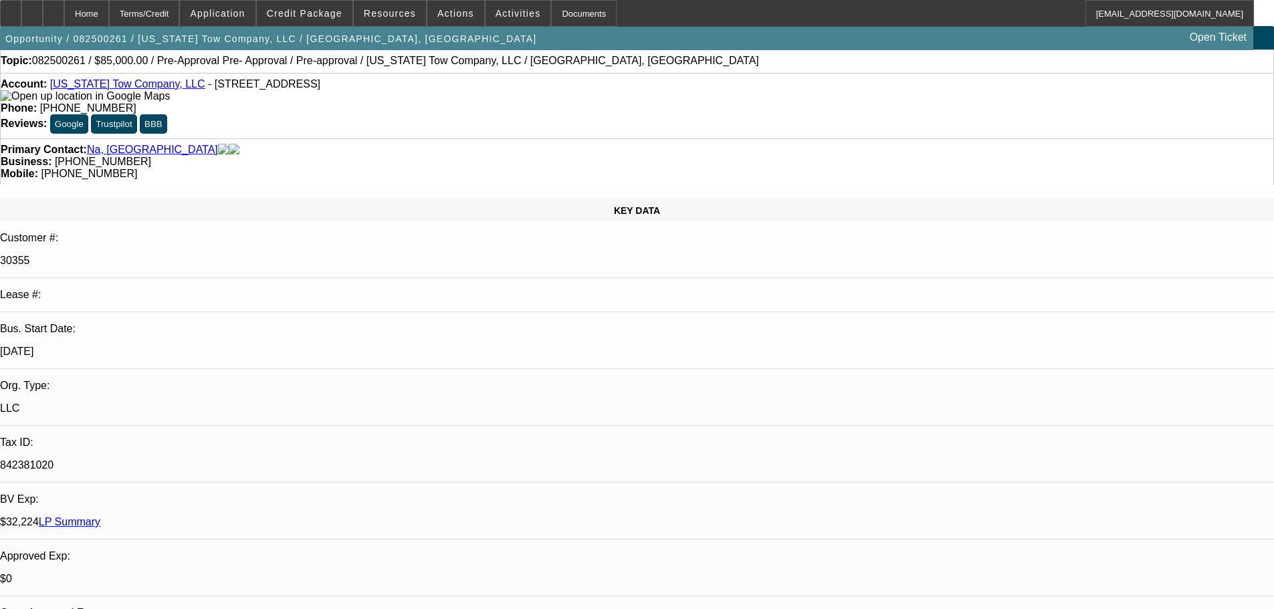
scroll to position [0, 0]
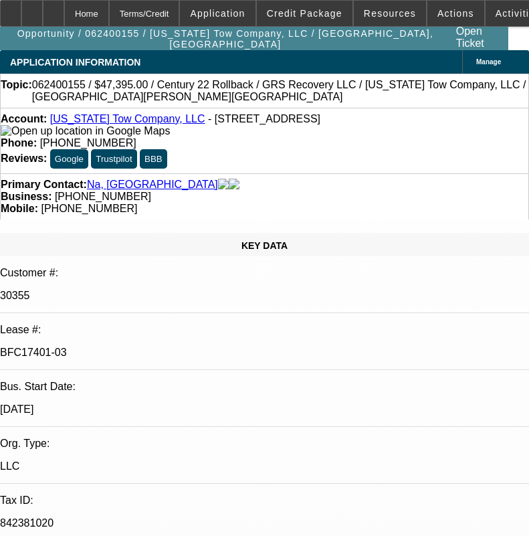
select select "0"
select select "2"
select select "0"
select select "6"
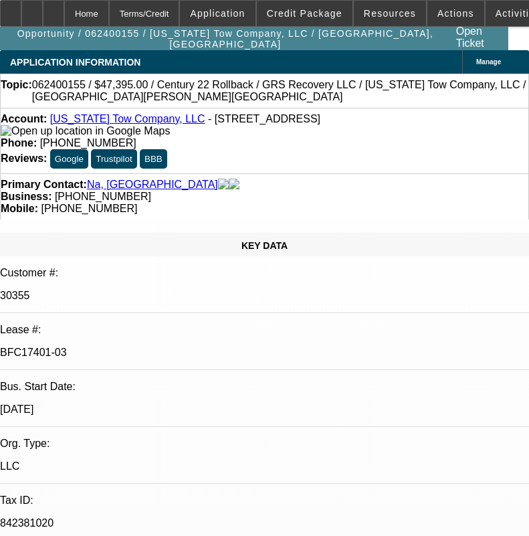
select select "0"
select select "2"
select select "0"
select select "6"
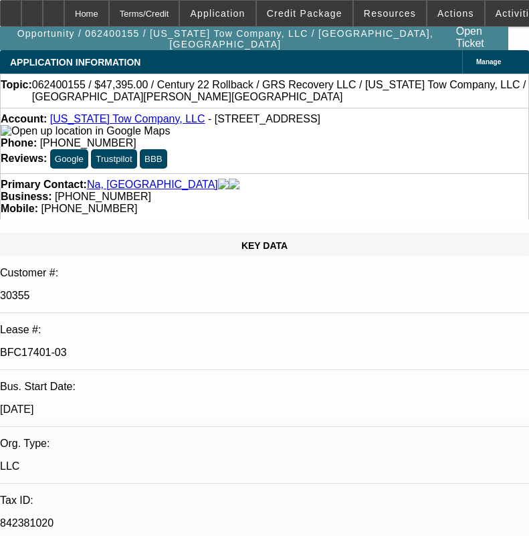
select select "0"
select select "2"
select select "0"
select select "6"
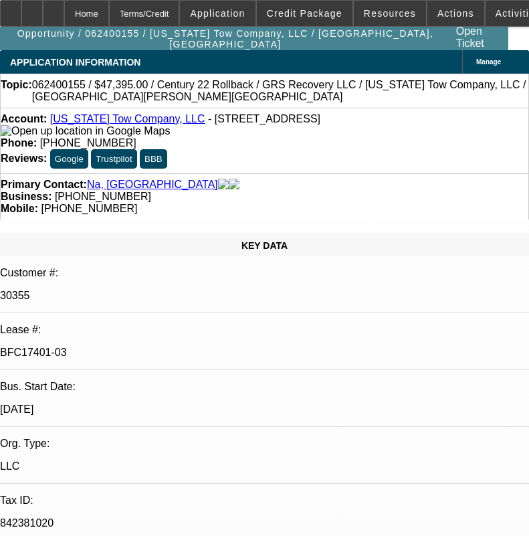
select select "0"
select select "2"
select select "0"
select select "6"
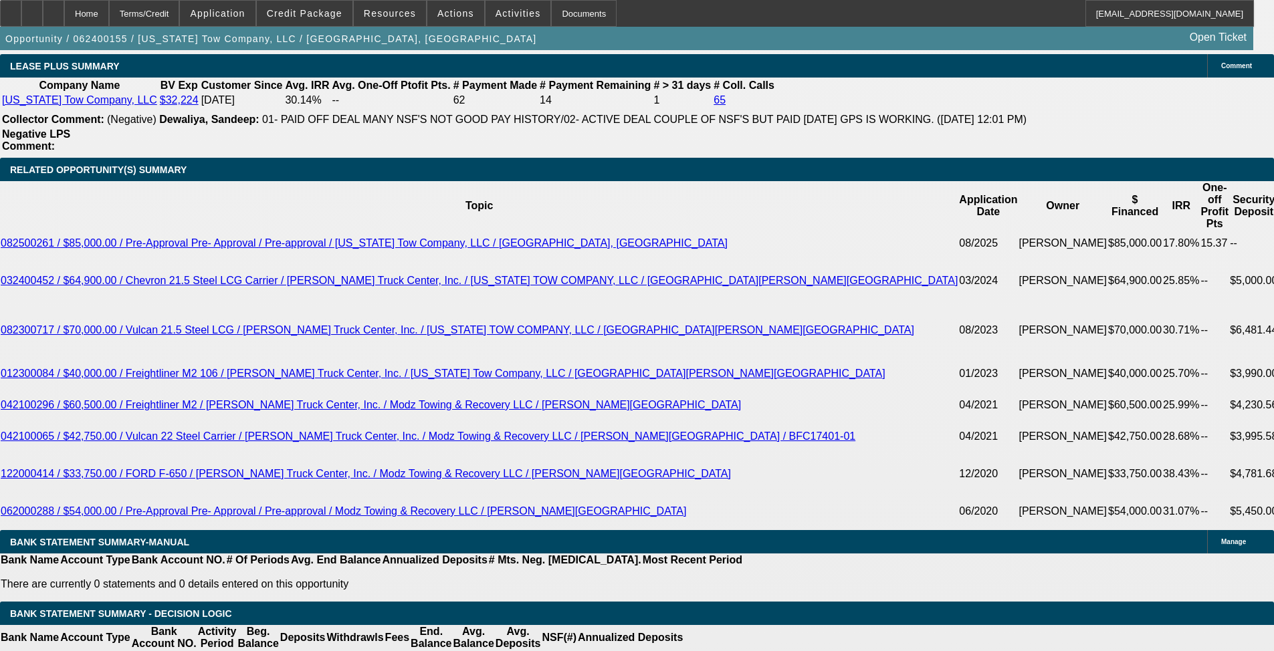
scroll to position [2674, 0]
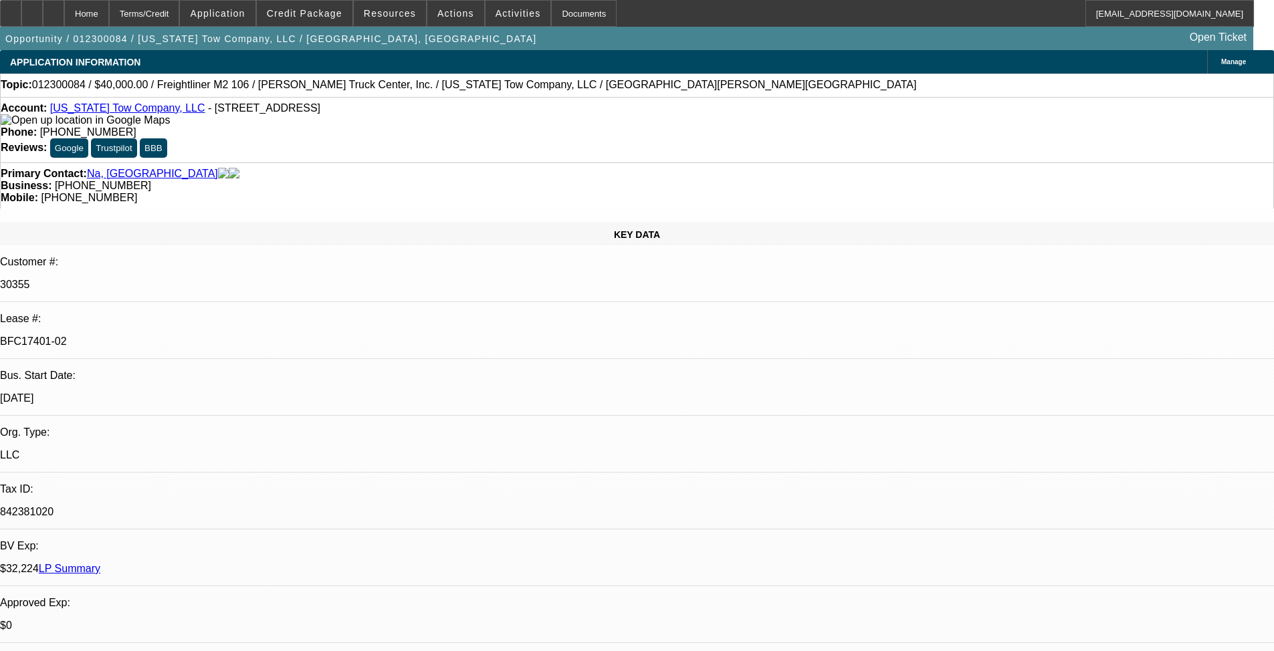
select select "0"
select select "2"
select select "0"
select select "6"
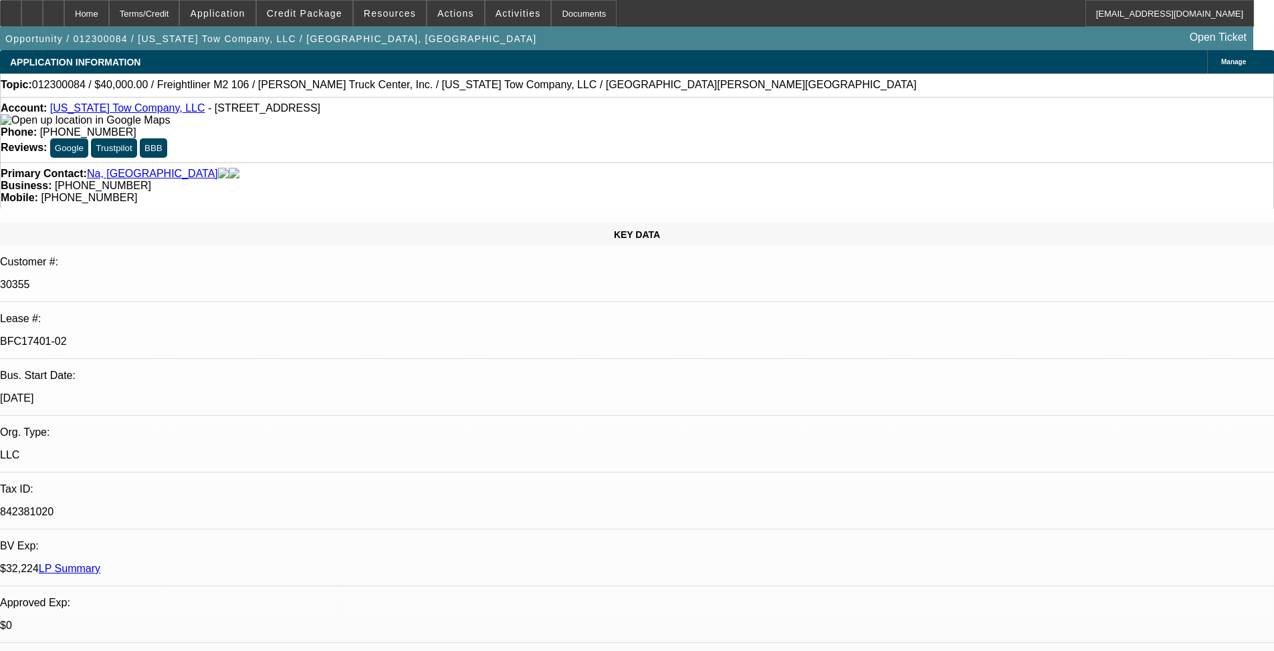
select select "0"
select select "2"
select select "0"
select select "6"
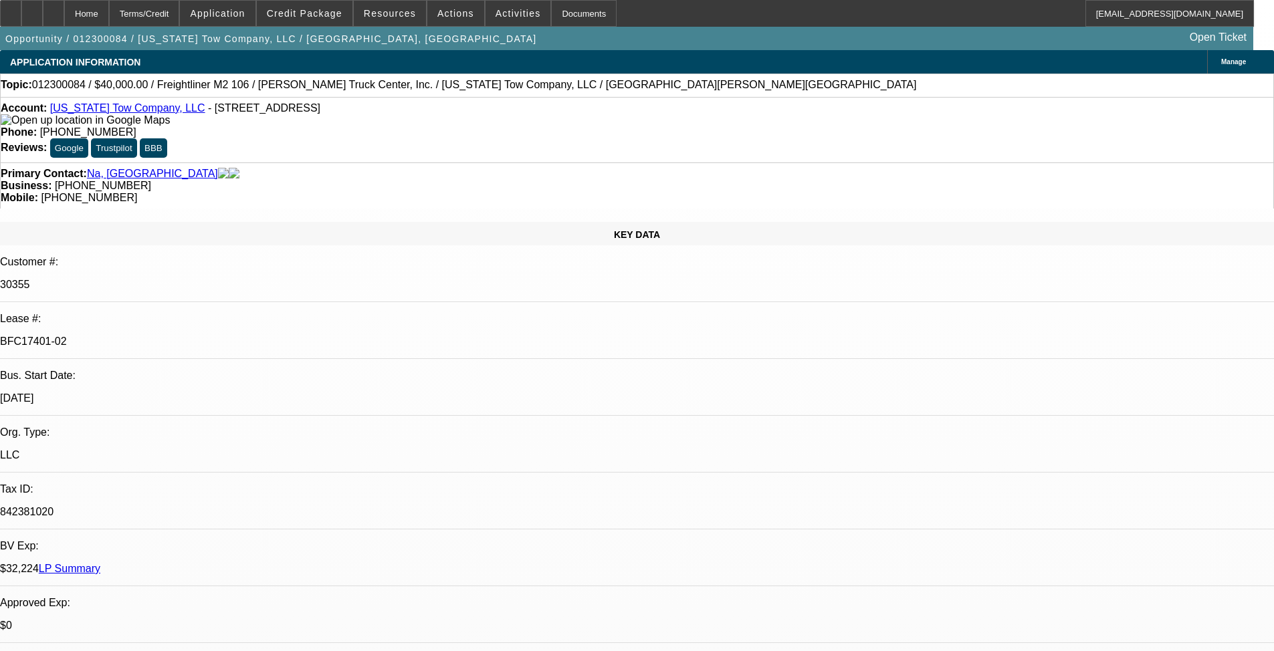
select select "0"
select select "2"
select select "0.1"
select select "4"
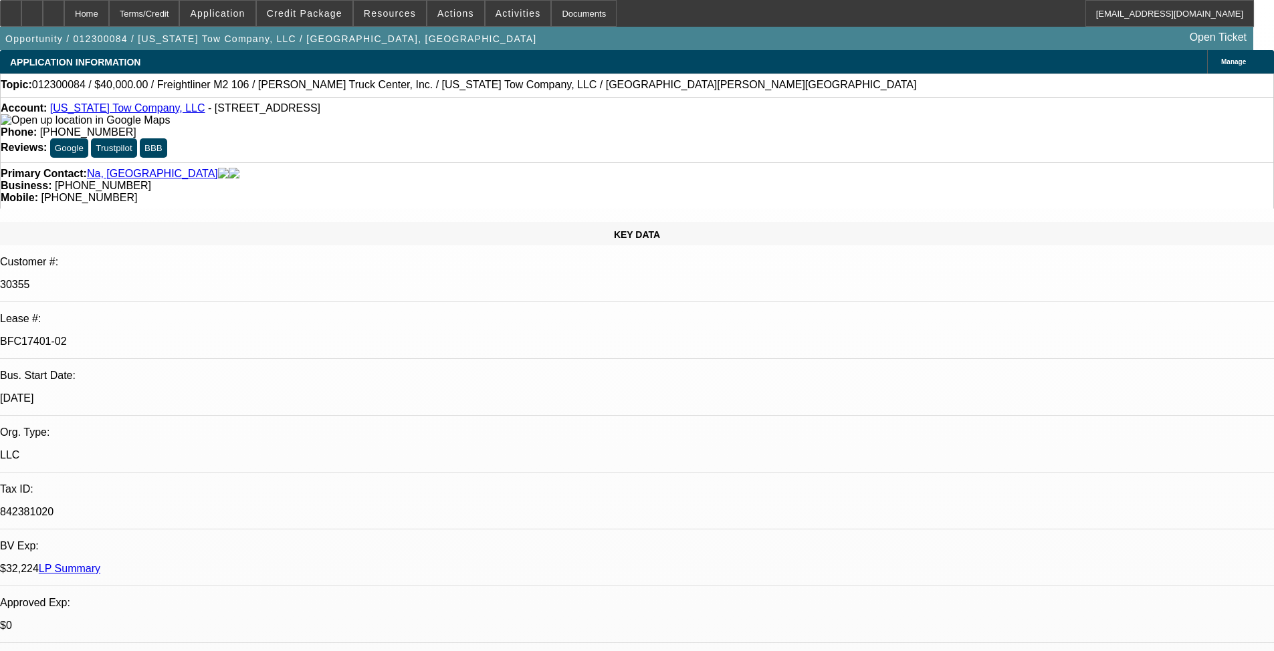
select select "0"
select select "2"
select select "0"
select select "6"
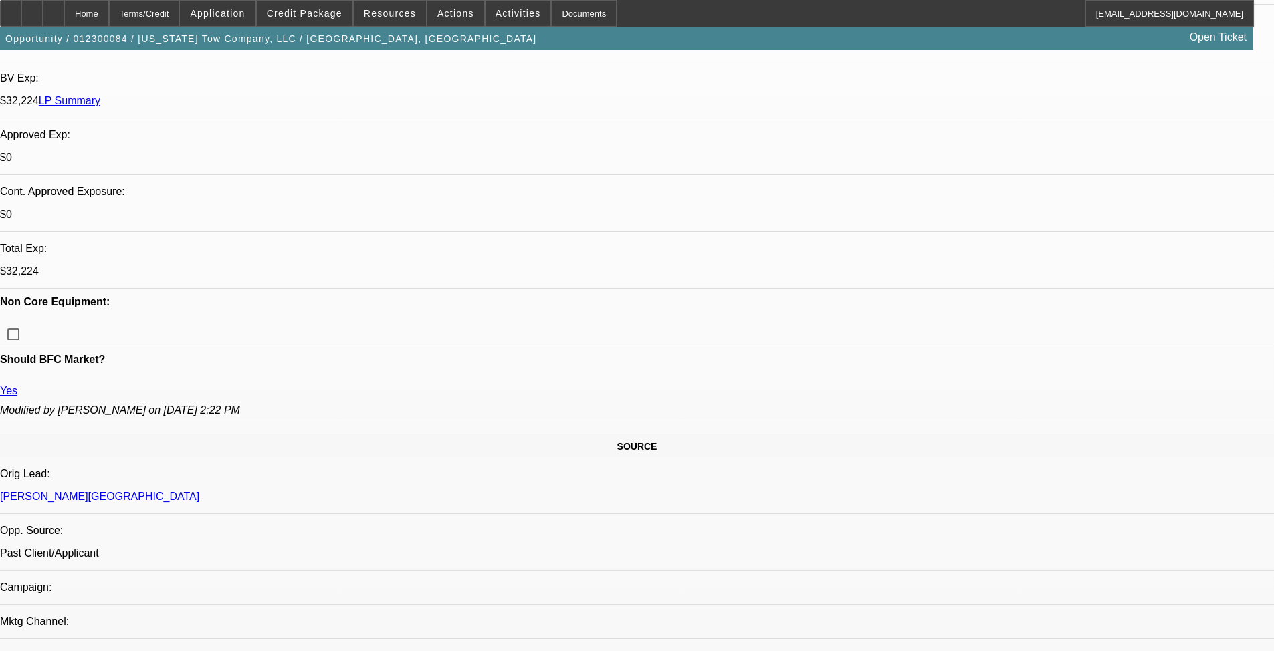
scroll to position [67, 0]
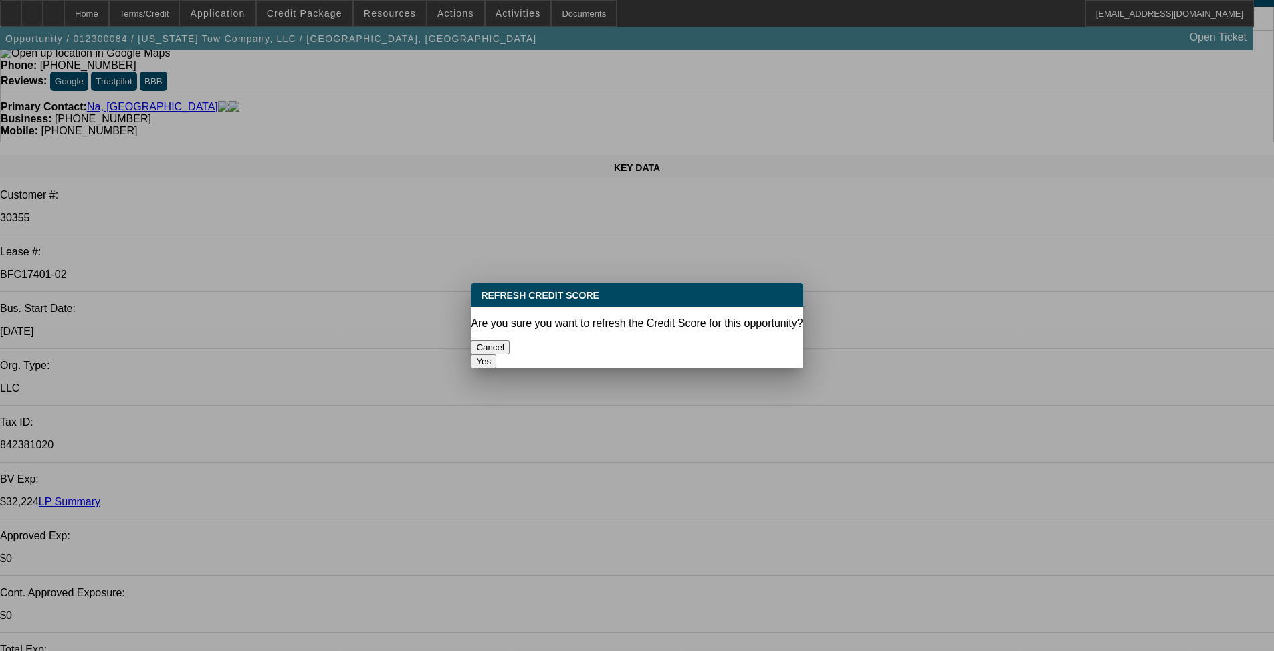
scroll to position [0, 0]
click at [496, 354] on button "Yes" at bounding box center [483, 361] width 25 height 14
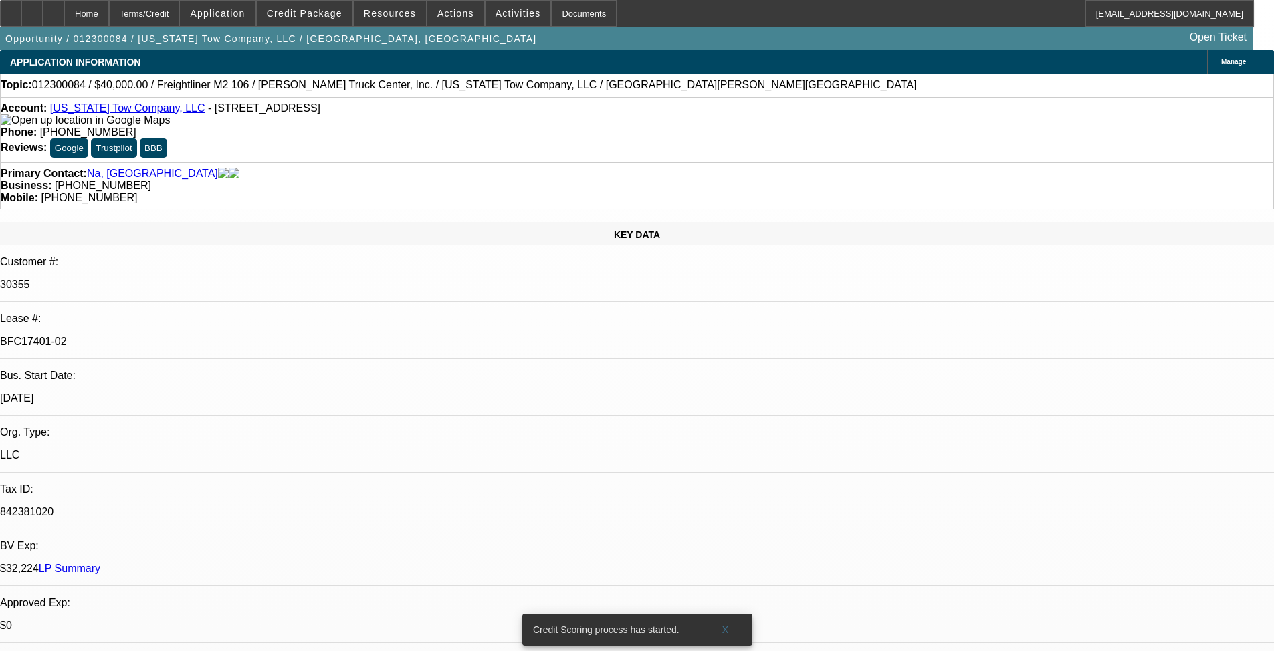
scroll to position [67, 0]
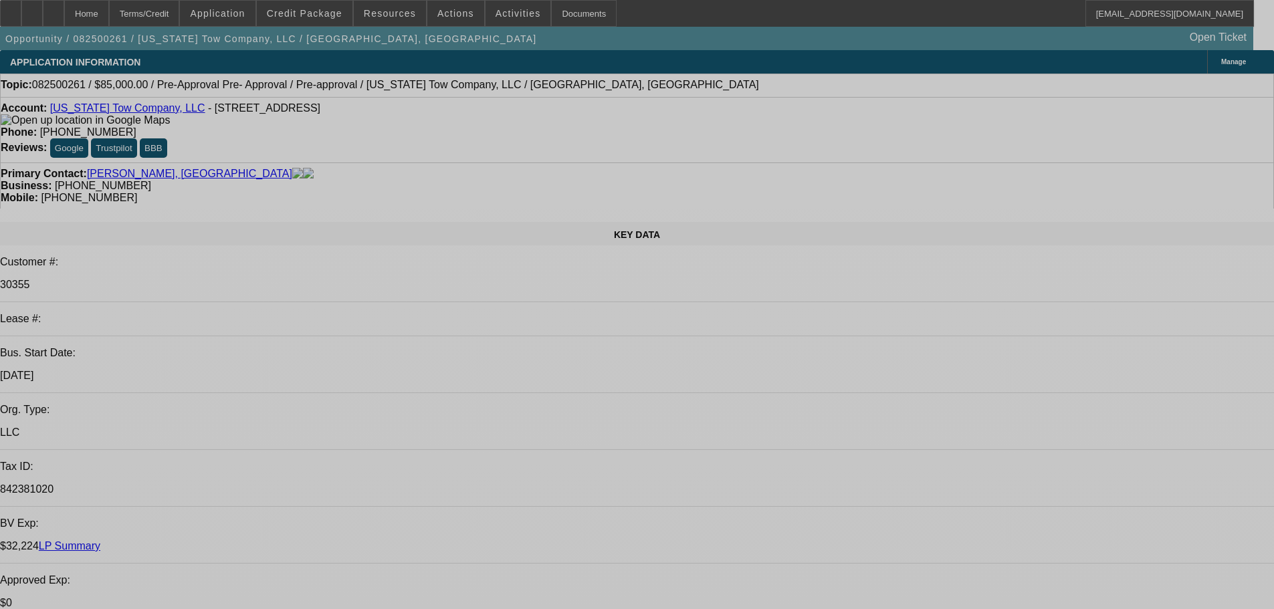
select select "0"
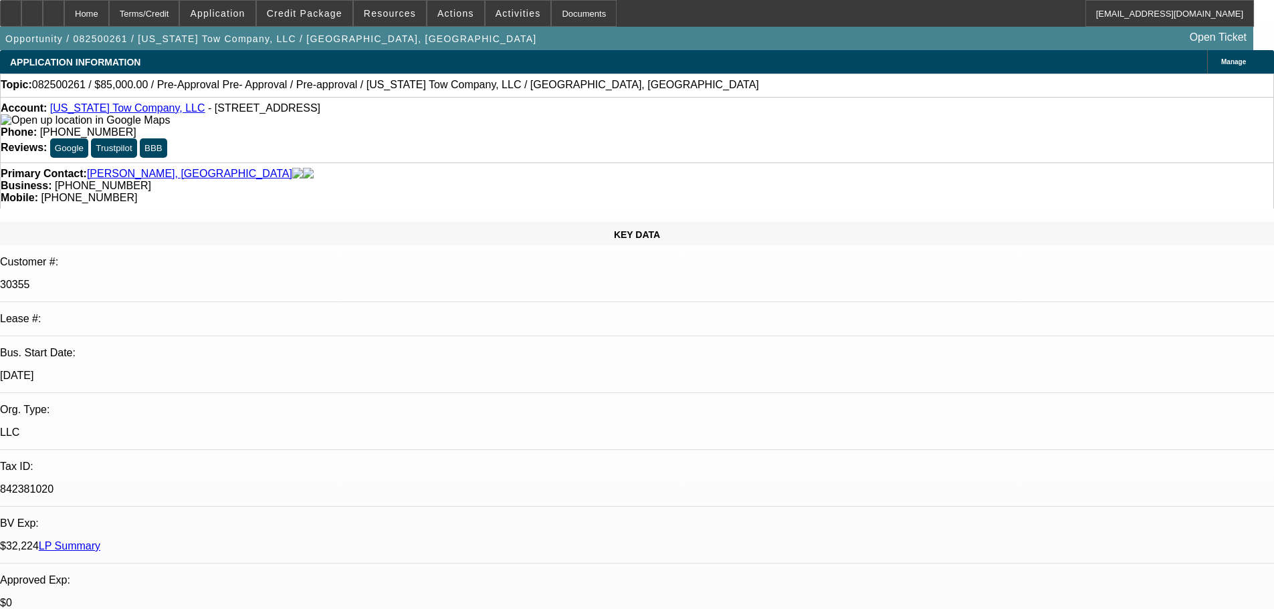
select select "0"
select select "6"
click at [113, 112] on link "[US_STATE] Tow Company, LLC" at bounding box center [127, 107] width 155 height 11
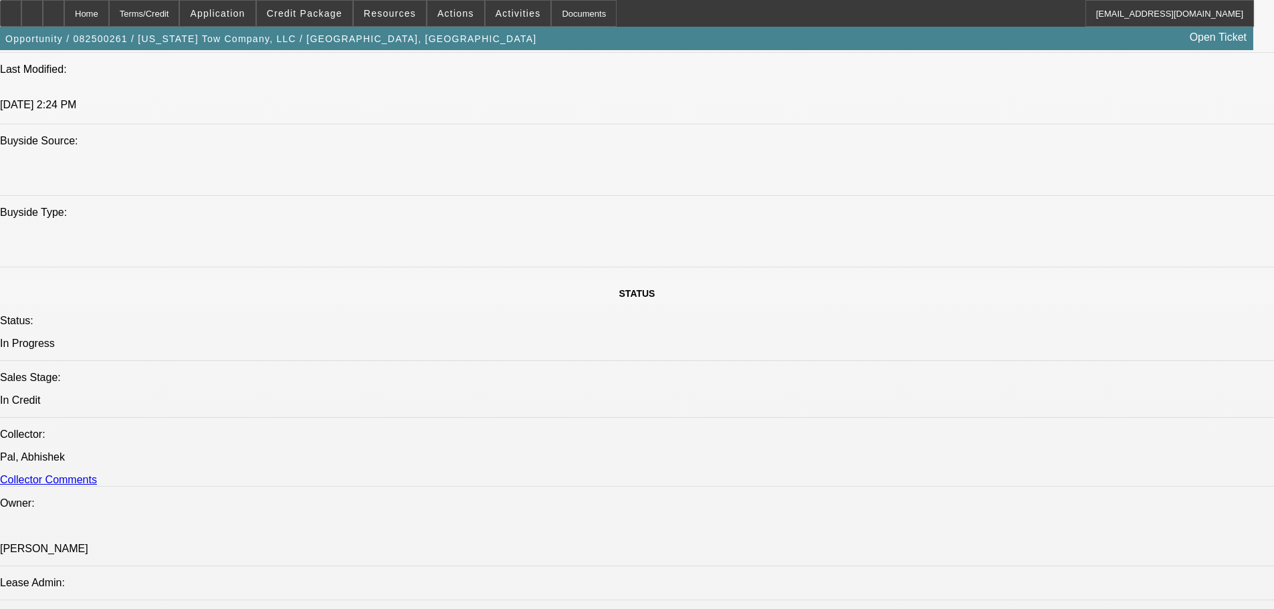
scroll to position [1137, 0]
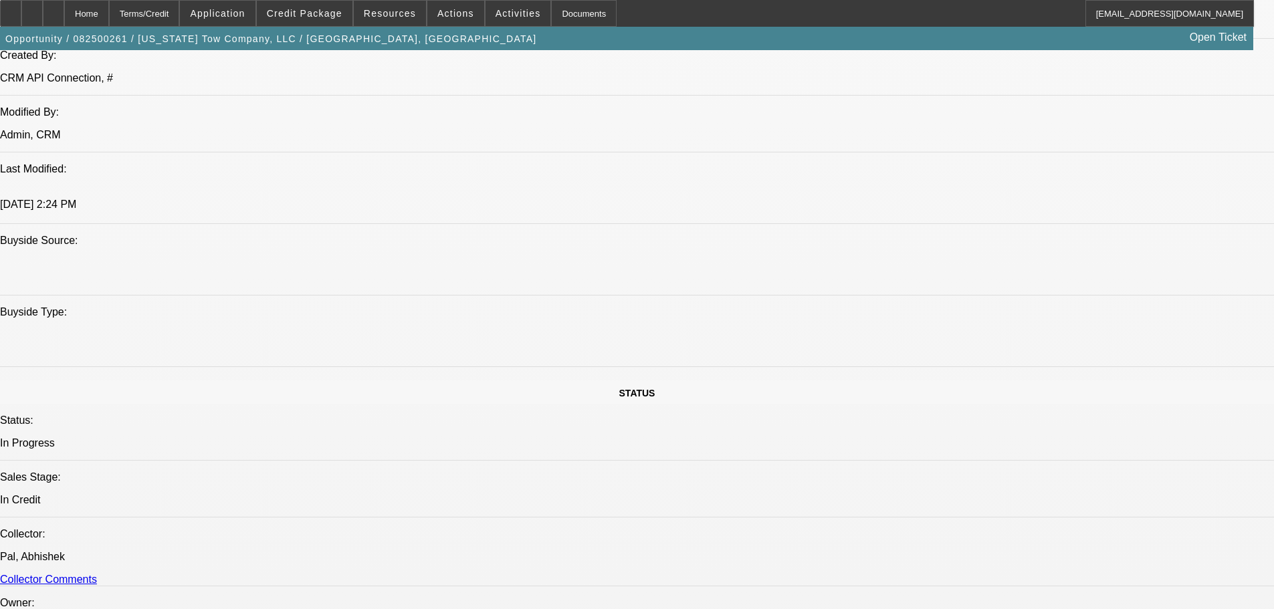
click at [287, 18] on span at bounding box center [305, 13] width 96 height 32
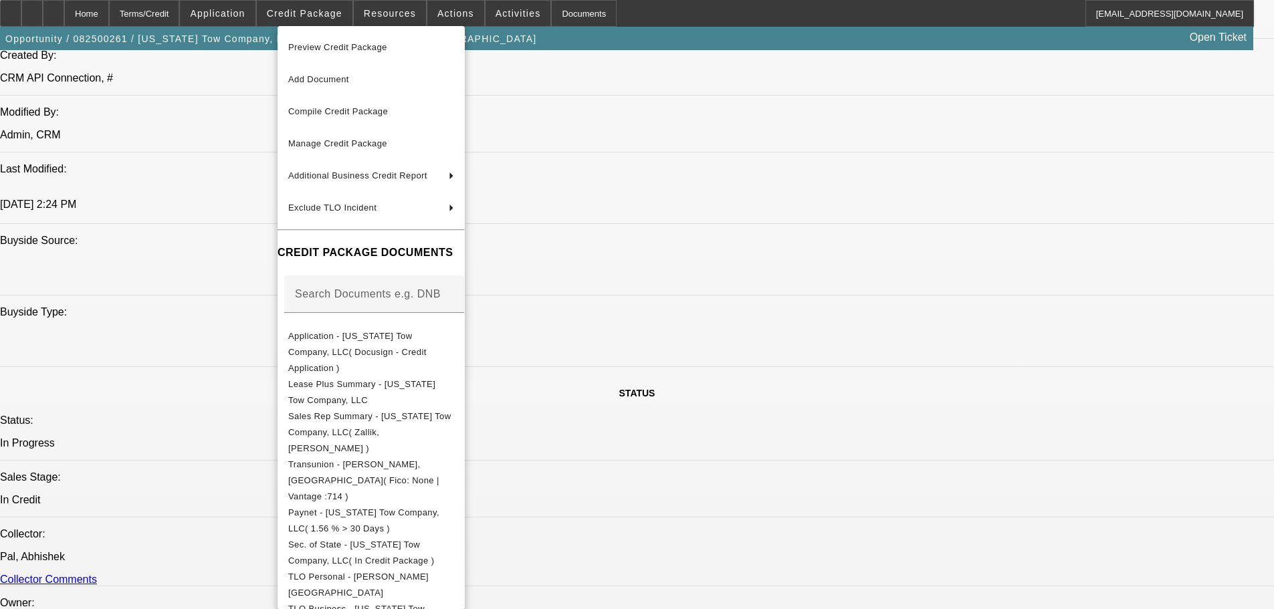
drag, startPoint x: 162, startPoint y: 344, endPoint x: 160, endPoint y: 336, distance: 8.3
click at [162, 340] on div at bounding box center [637, 304] width 1274 height 609
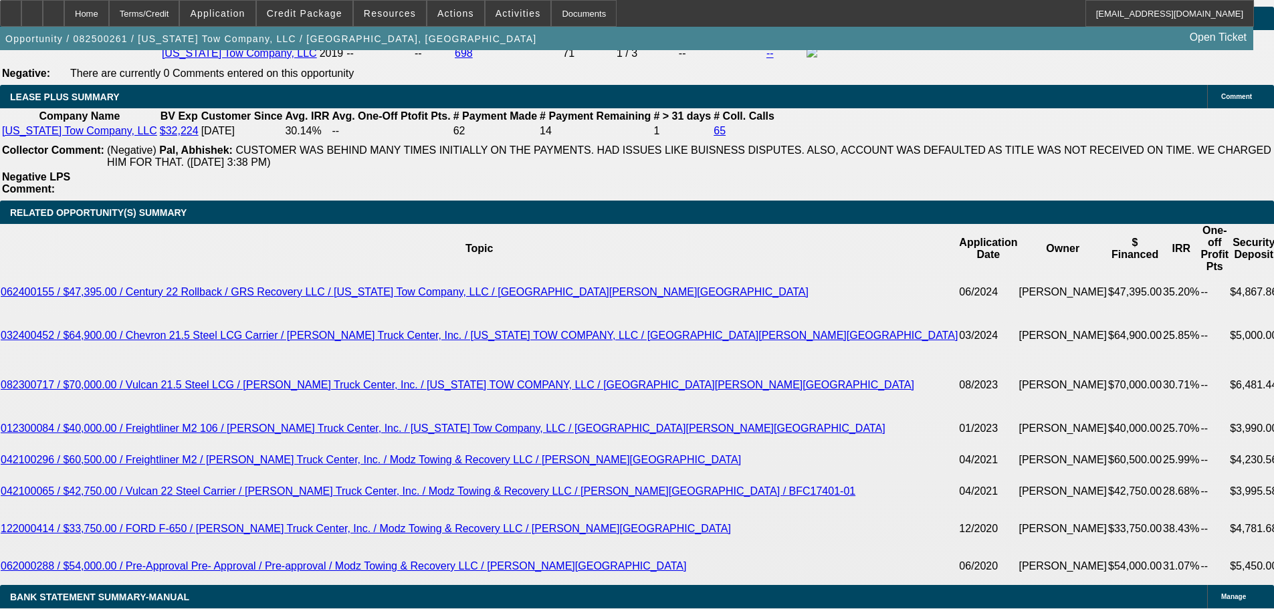
scroll to position [2073, 0]
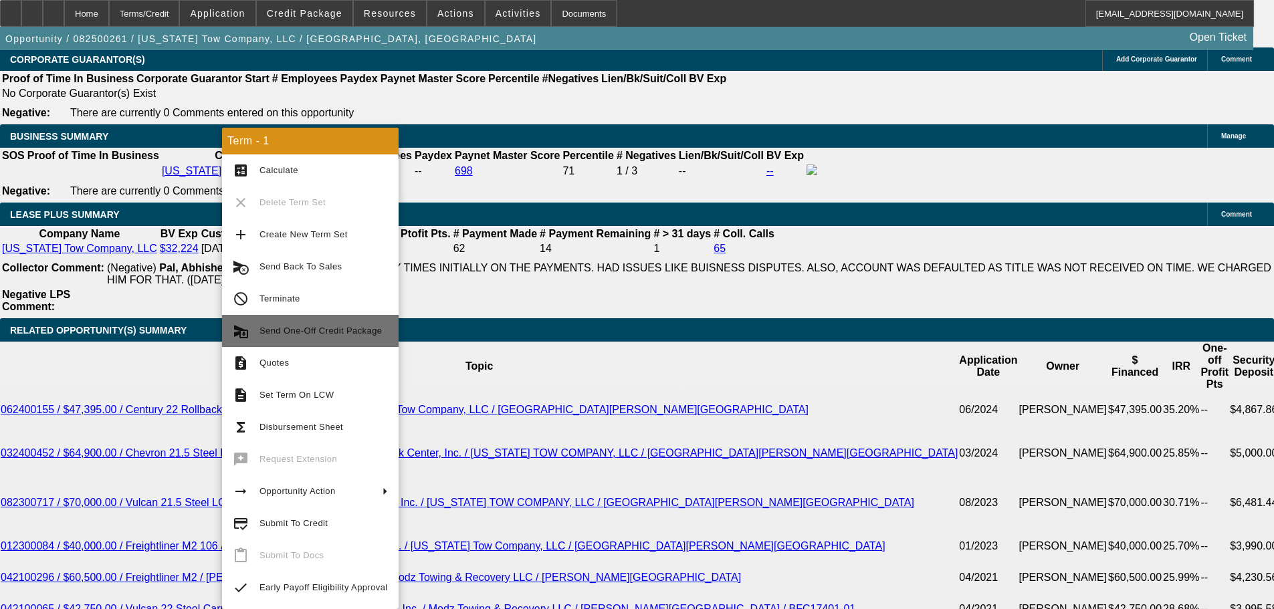
click at [356, 336] on span "Send One-Off Credit Package" at bounding box center [323, 331] width 128 height 16
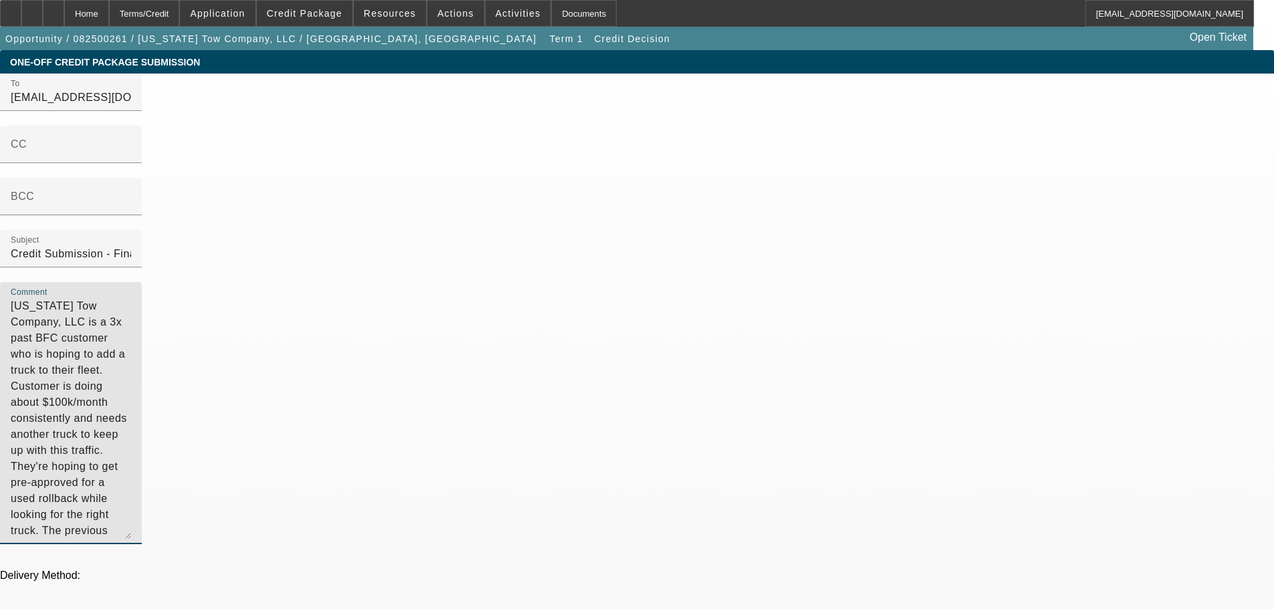
drag, startPoint x: 806, startPoint y: 222, endPoint x: 847, endPoint y: 253, distance: 52.0
click at [131, 298] on textarea "[US_STATE] Tow Company, LLC is a 3x past BFC customer who is hoping to add a tr…" at bounding box center [71, 418] width 120 height 241
type textarea "[US_STATE] Tow Company, LLC is a 3x past BFC customer who is hoping to add a tr…"
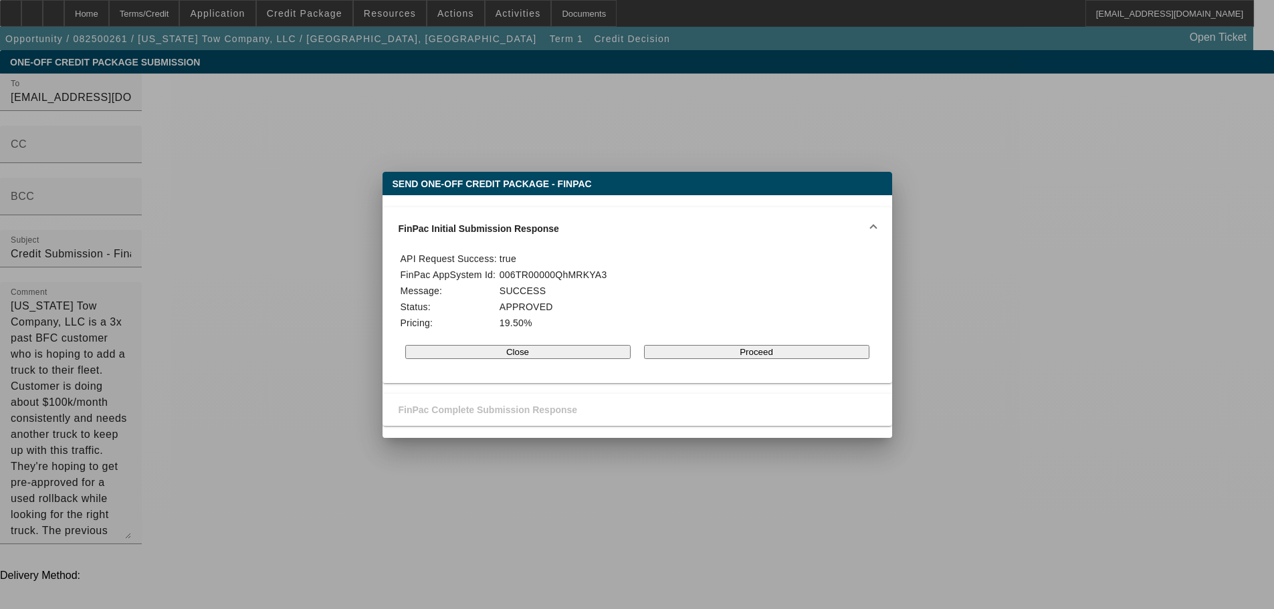
click at [714, 359] on button "Proceed" at bounding box center [756, 352] width 225 height 14
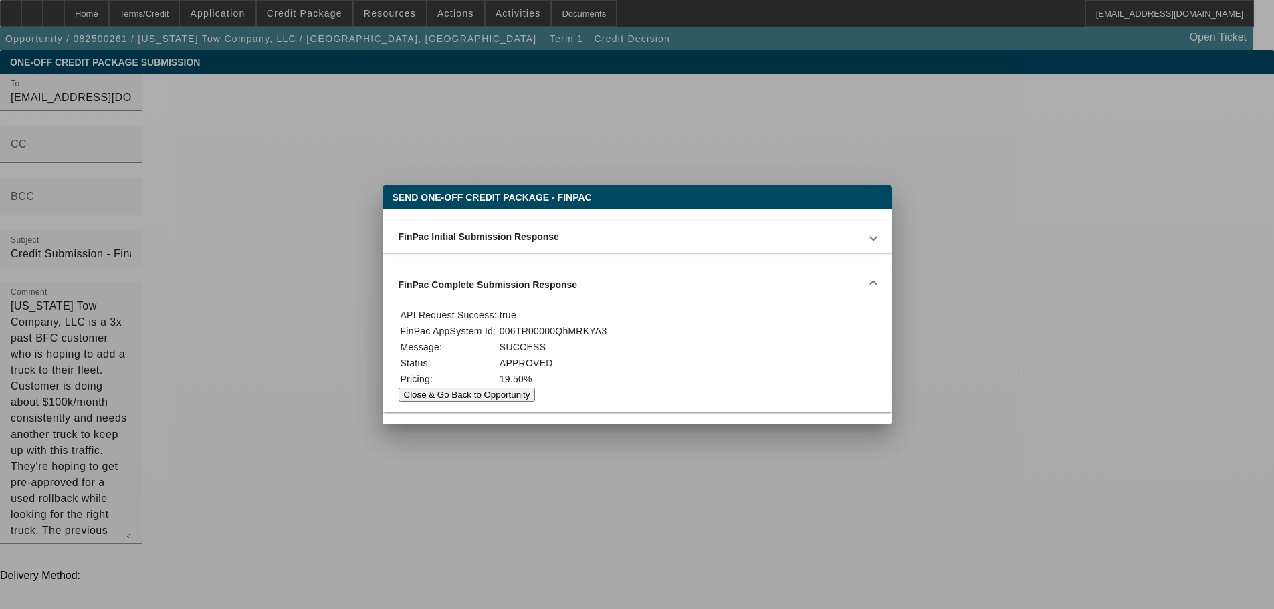
click at [536, 398] on button "Close & Go Back to Opportunity" at bounding box center [466, 395] width 137 height 14
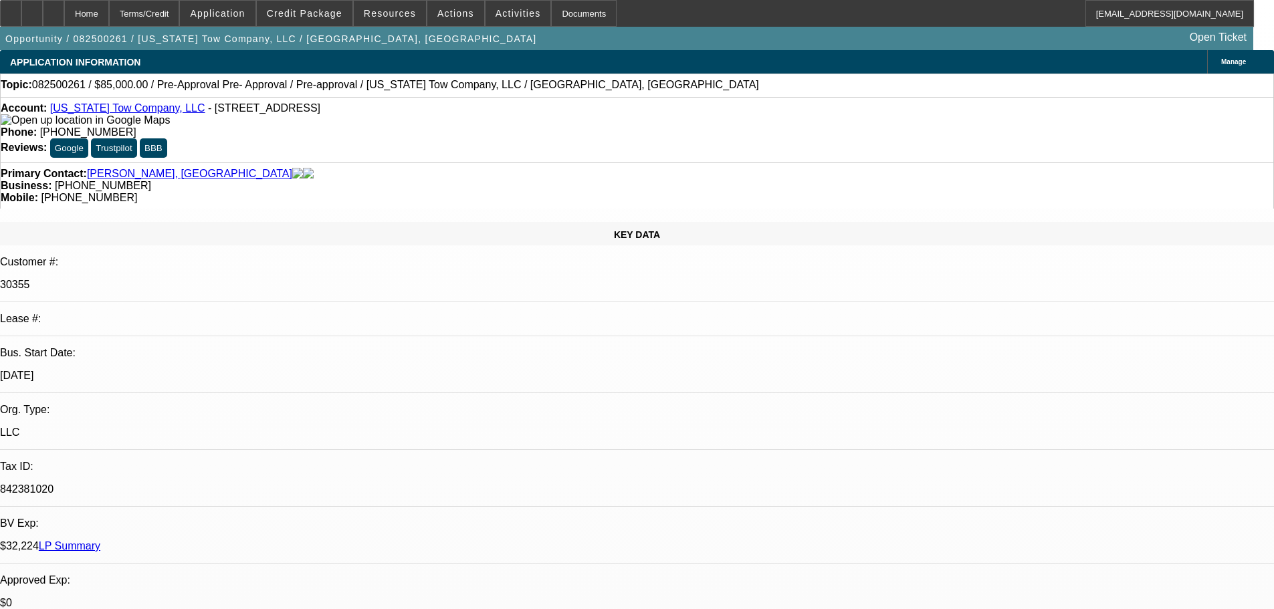
select select "0"
select select "6"
select select "0"
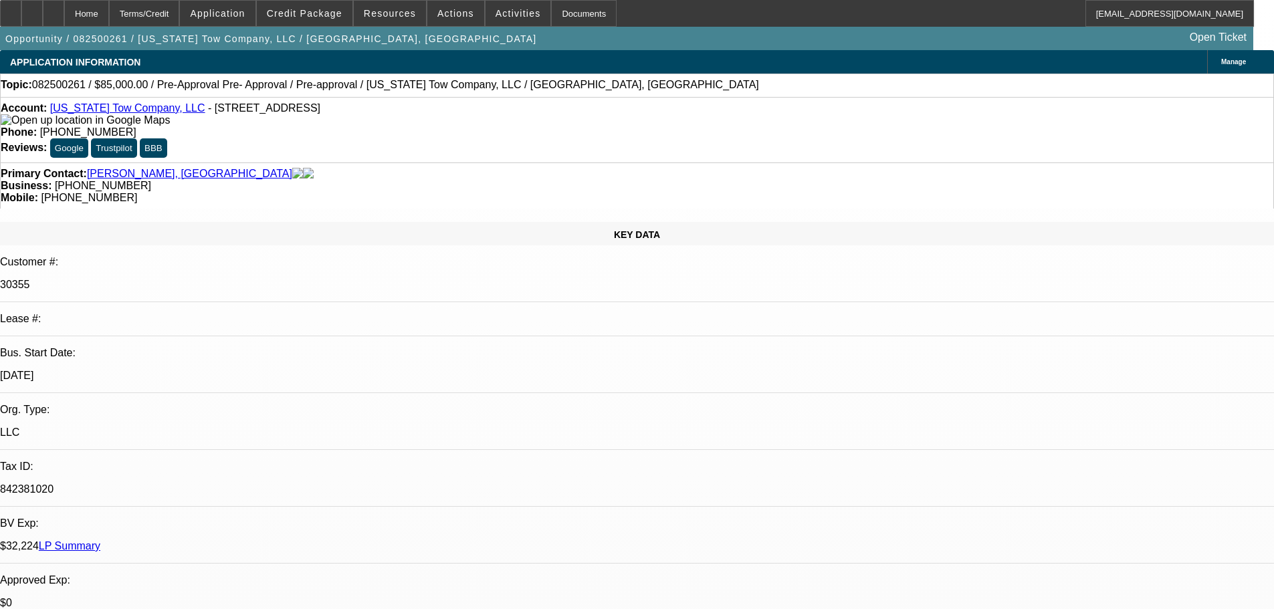
select select "0"
select select "6"
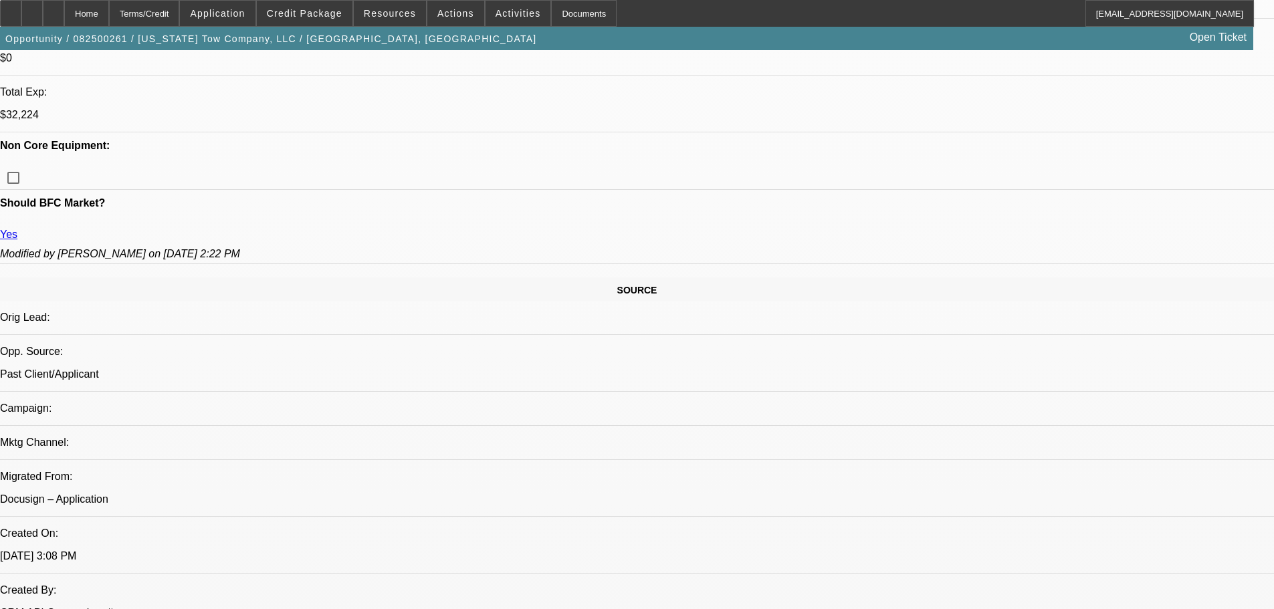
scroll to position [669, 0]
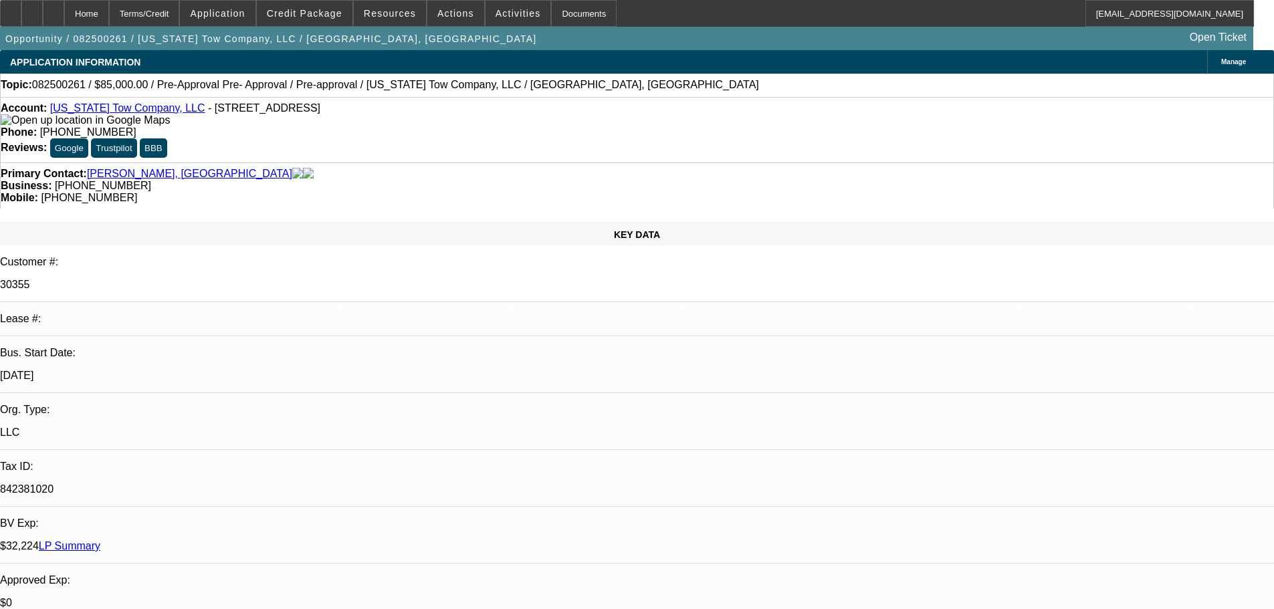
select select "0"
select select "6"
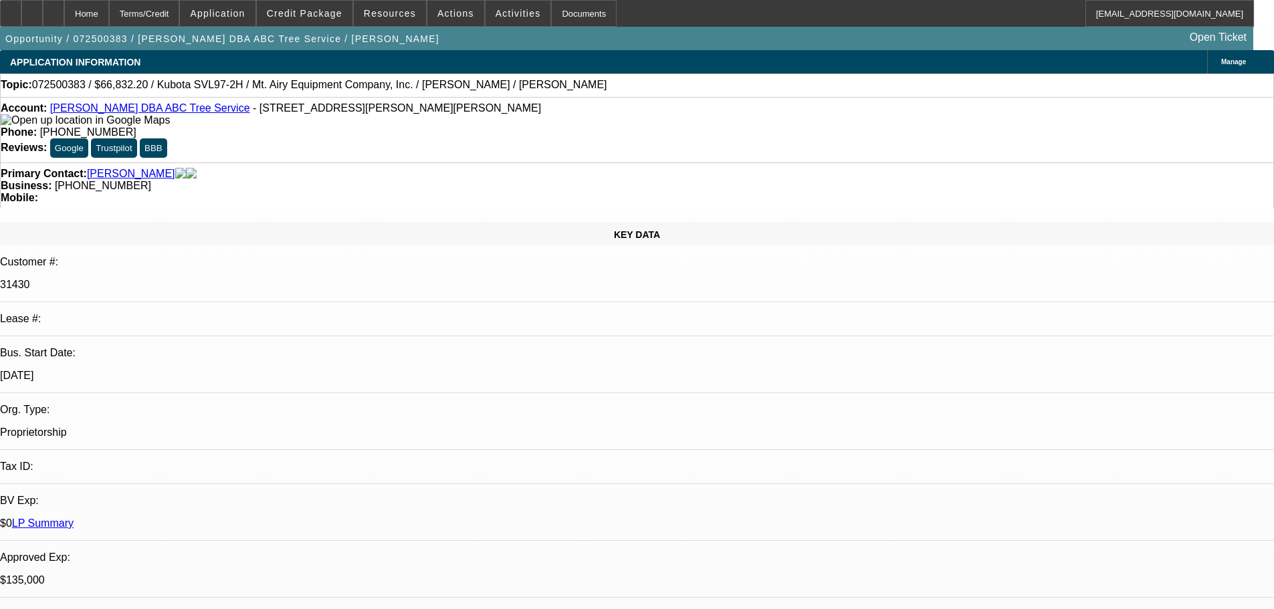
select select "0.1"
select select "0"
select select "6"
select select "0"
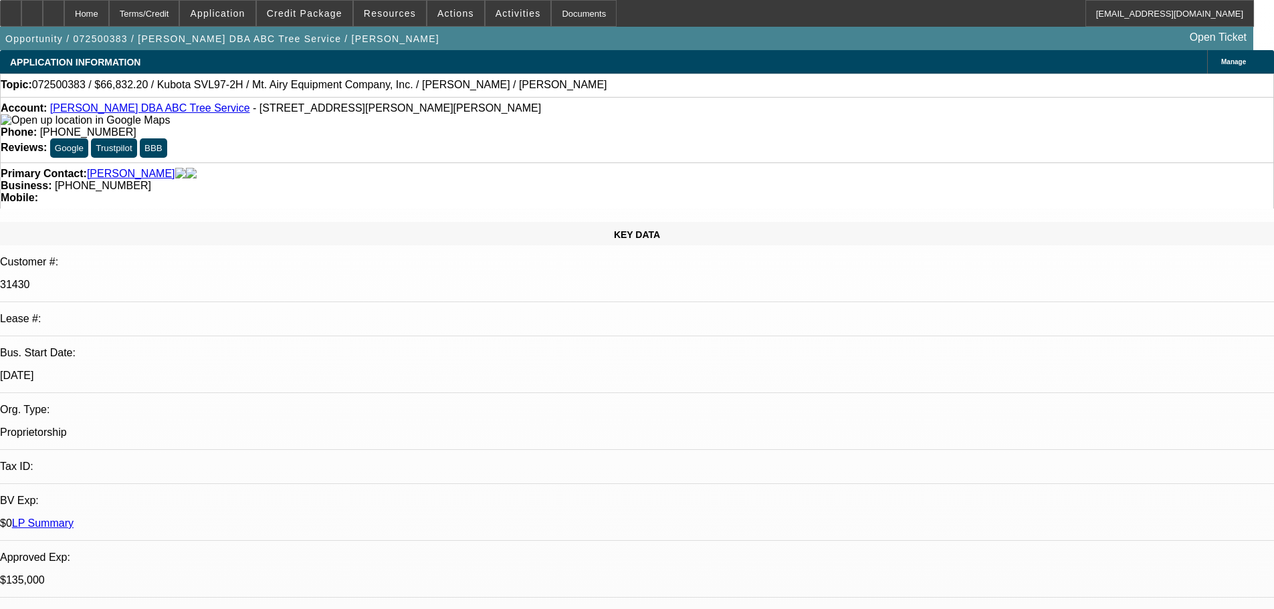
select select "0"
select select "6"
select select "0"
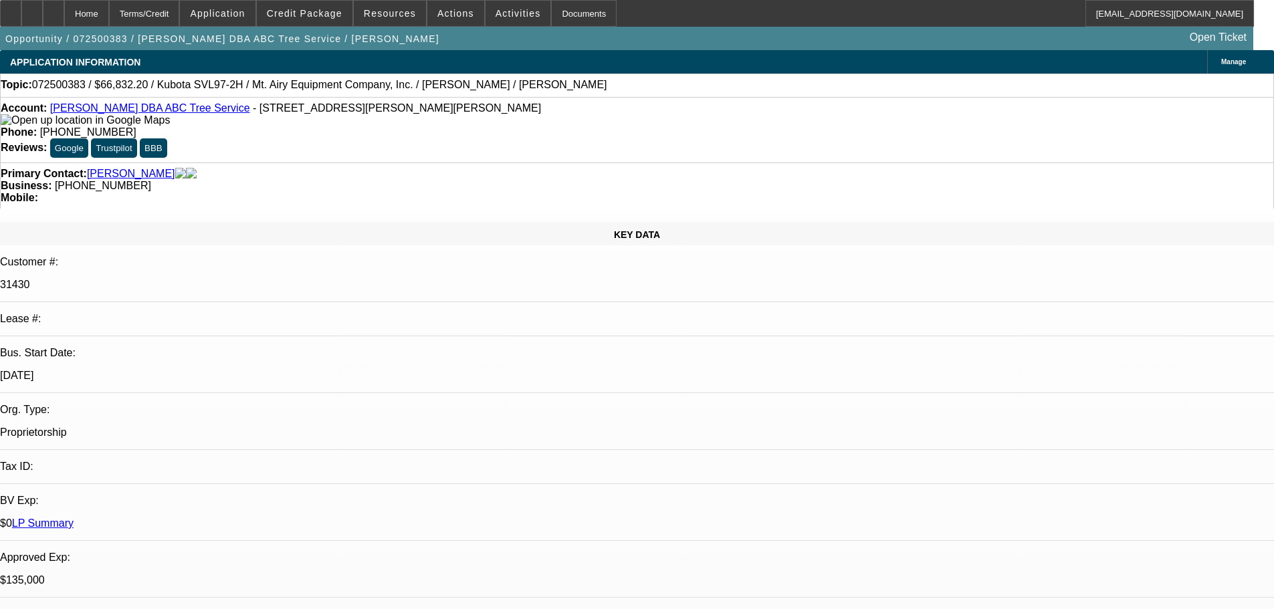
select select "0"
select select "6"
select select "0"
select select "2"
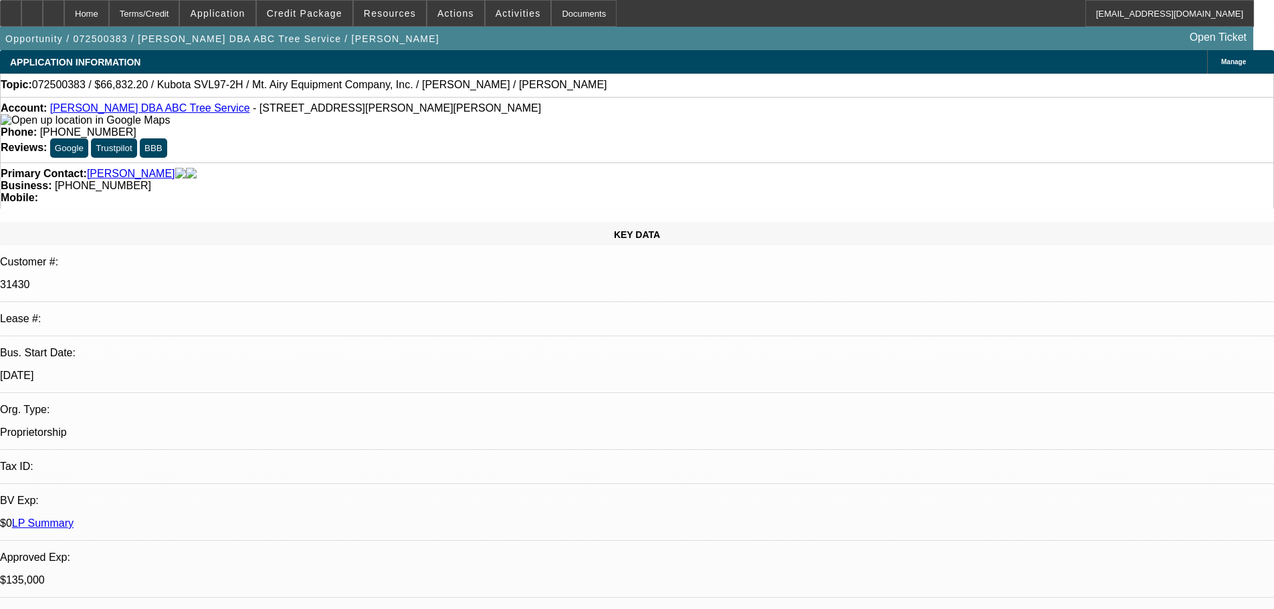
select select "0"
select select "6"
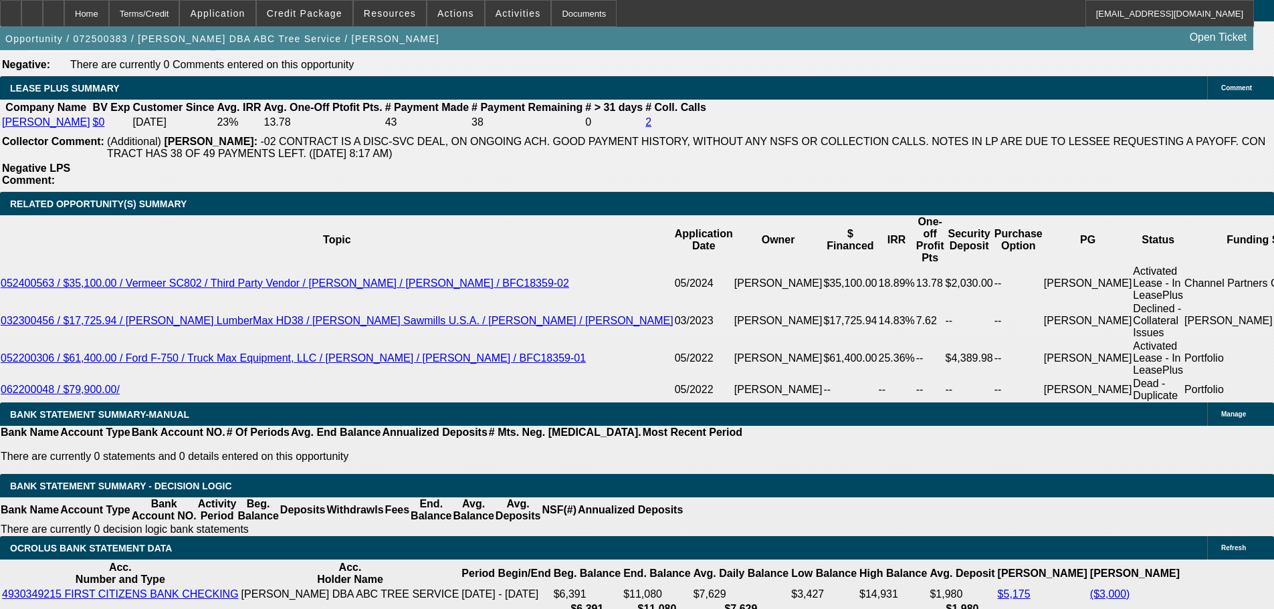
scroll to position [2126, 0]
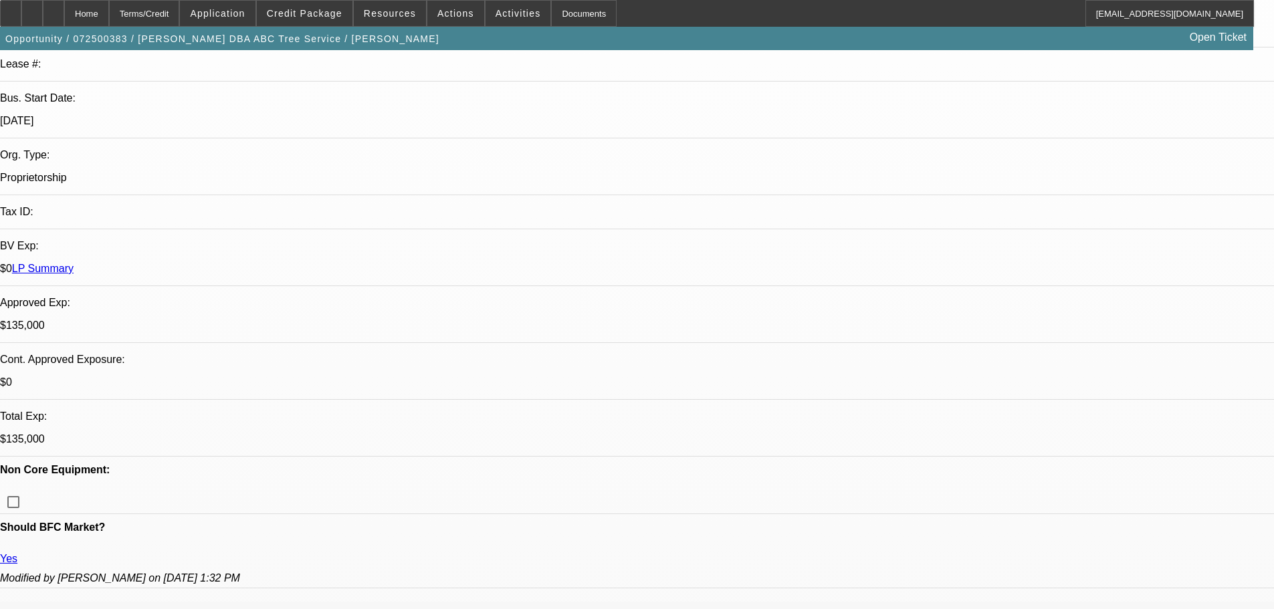
scroll to position [254, 0]
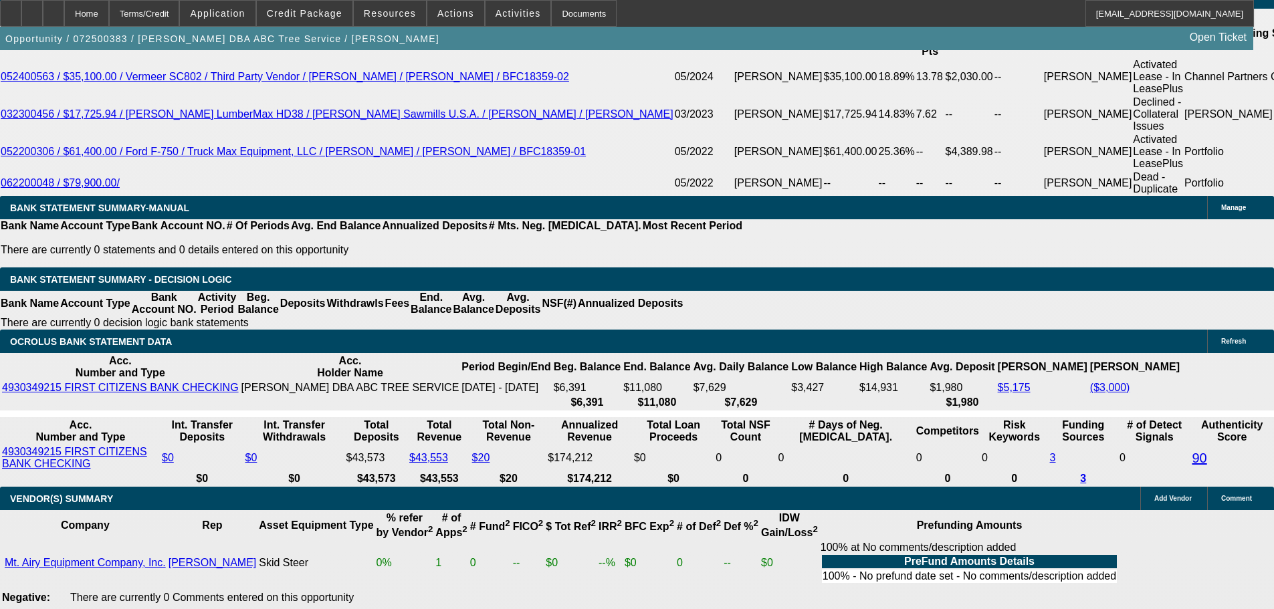
scroll to position [2594, 0]
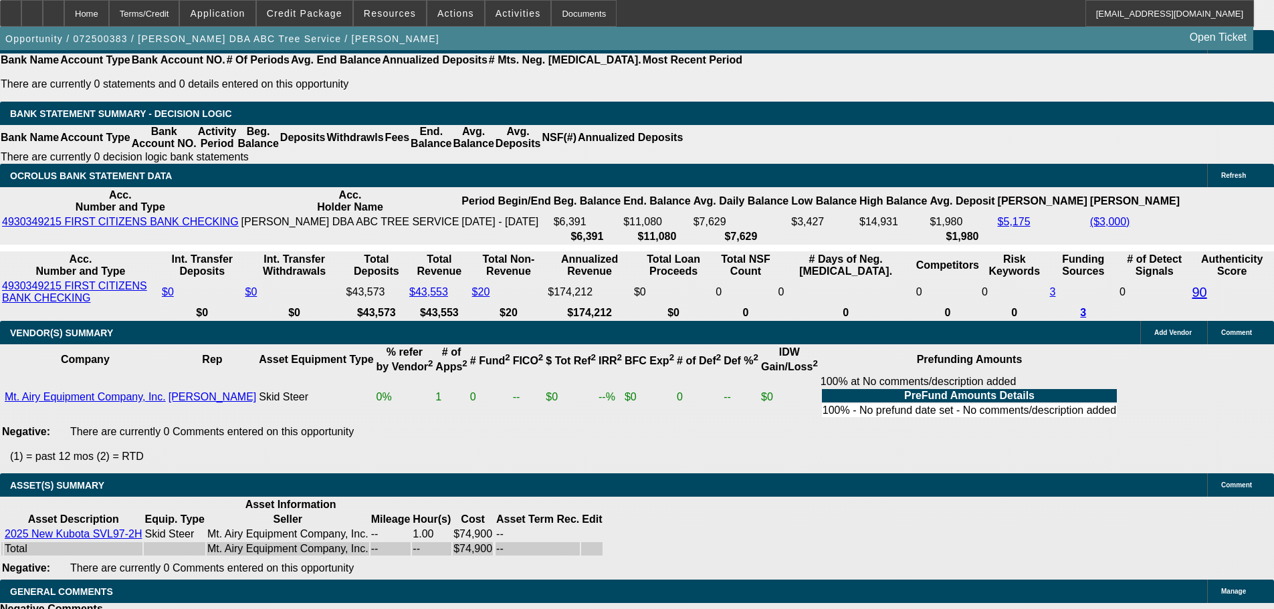
select select "5"
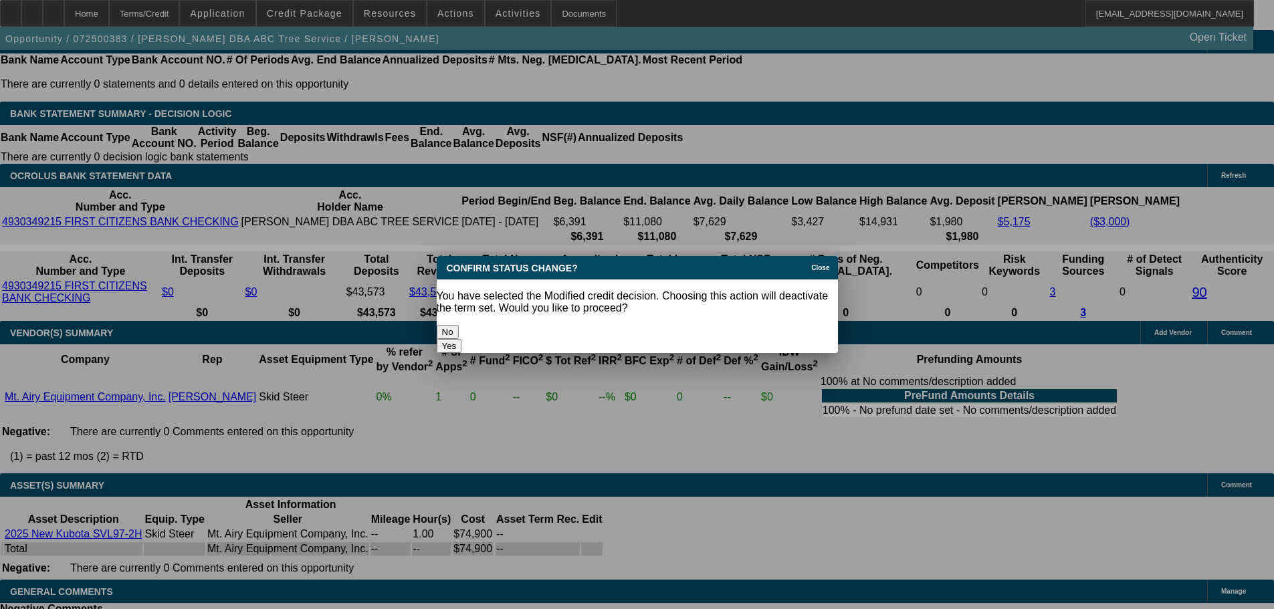
scroll to position [0, 0]
click at [462, 339] on button "Yes" at bounding box center [449, 346] width 25 height 14
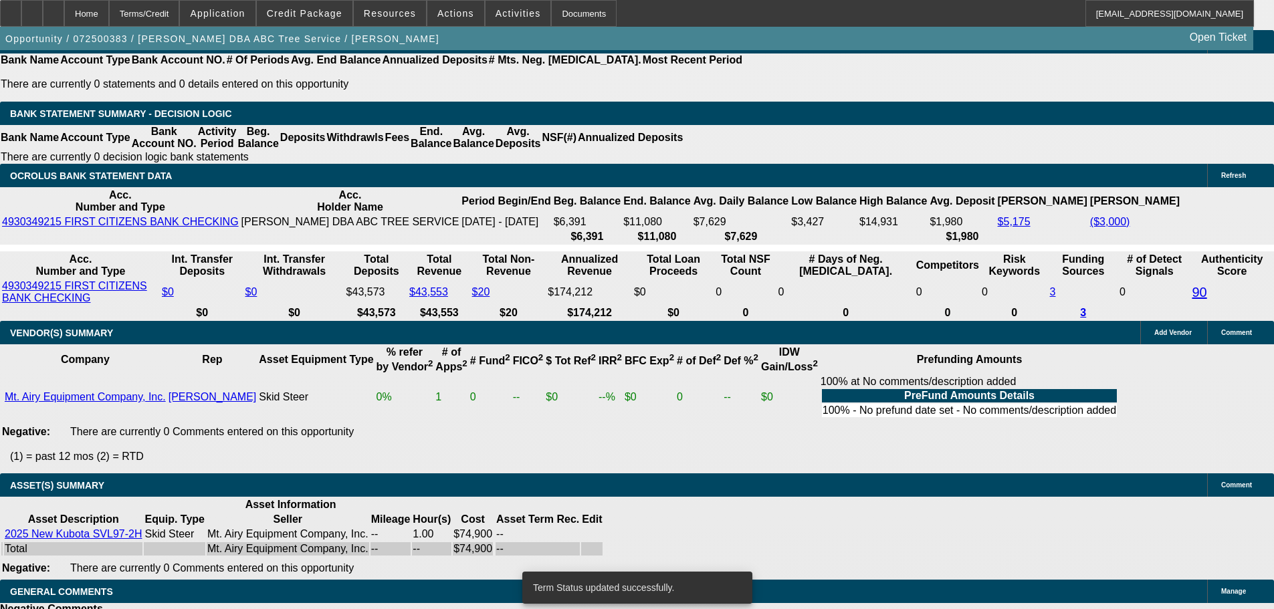
select select "0.1"
select select "0"
select select "6"
select select "0.1"
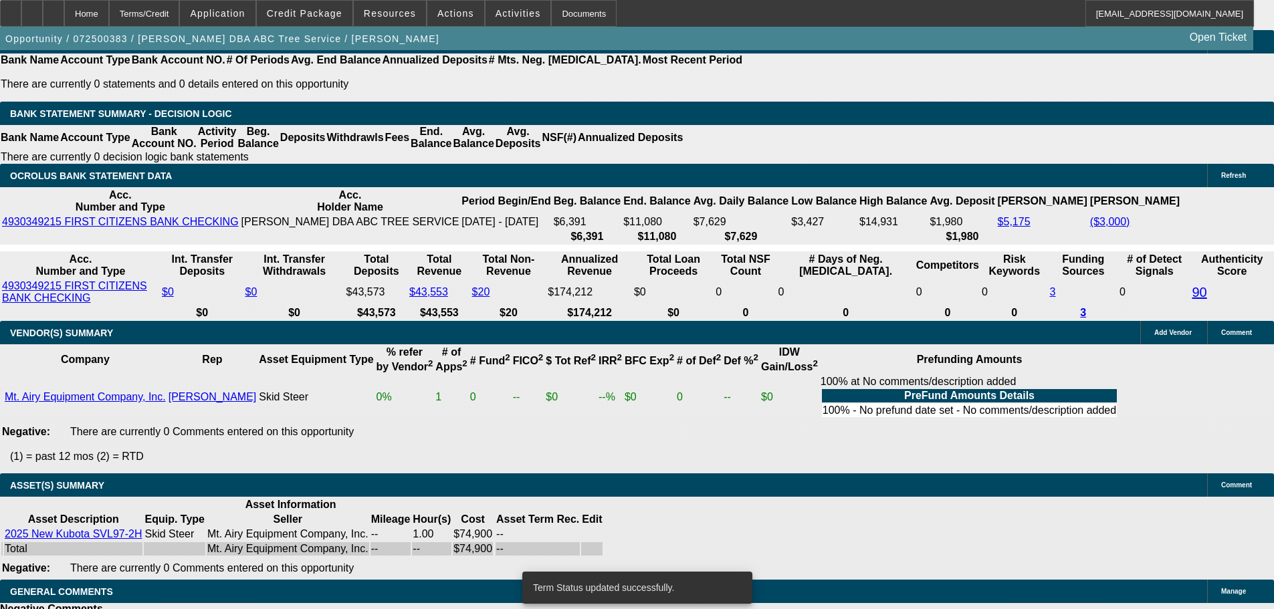
select select "0"
select select "6"
select select "0"
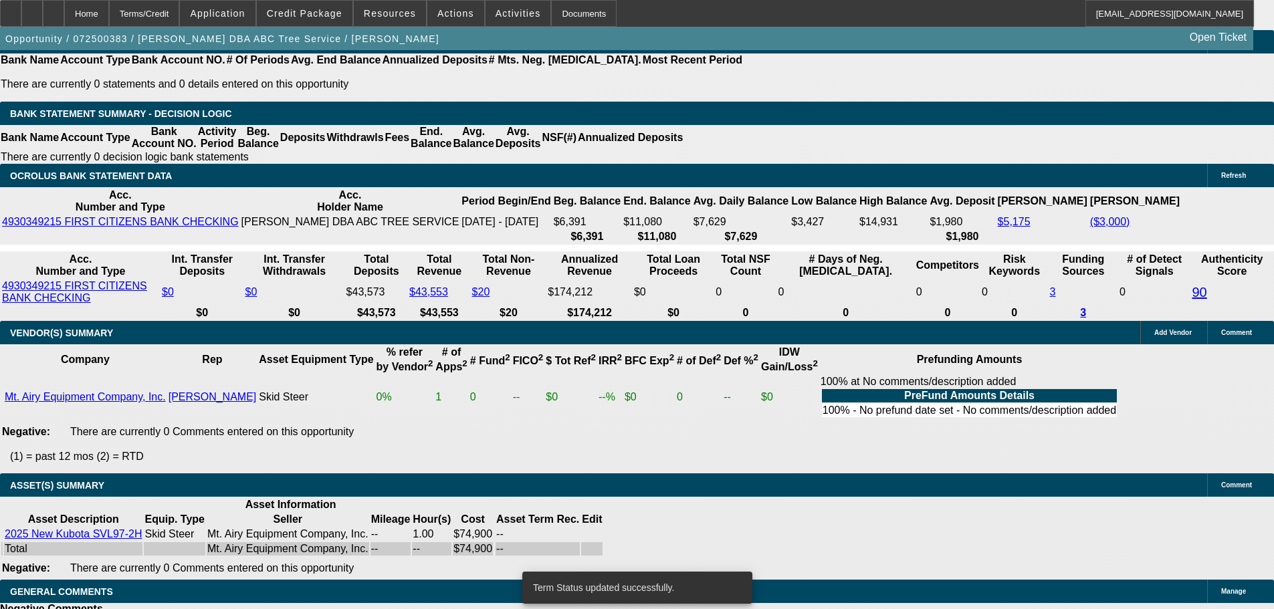
select select "0"
select select "6"
select select "0"
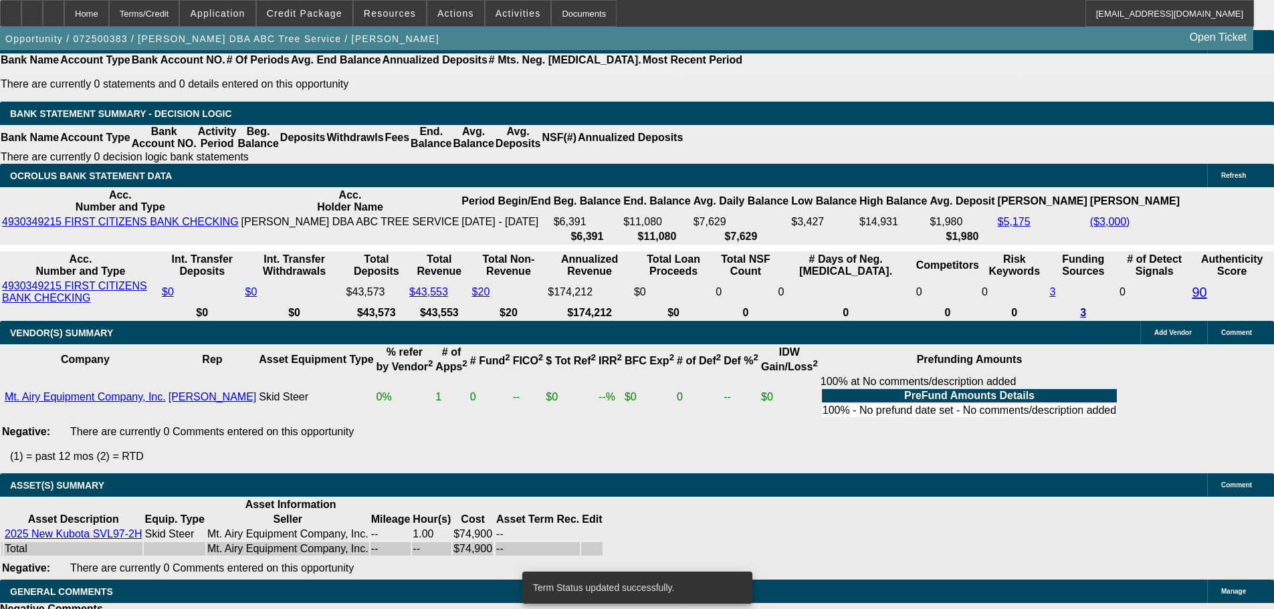
select select "6"
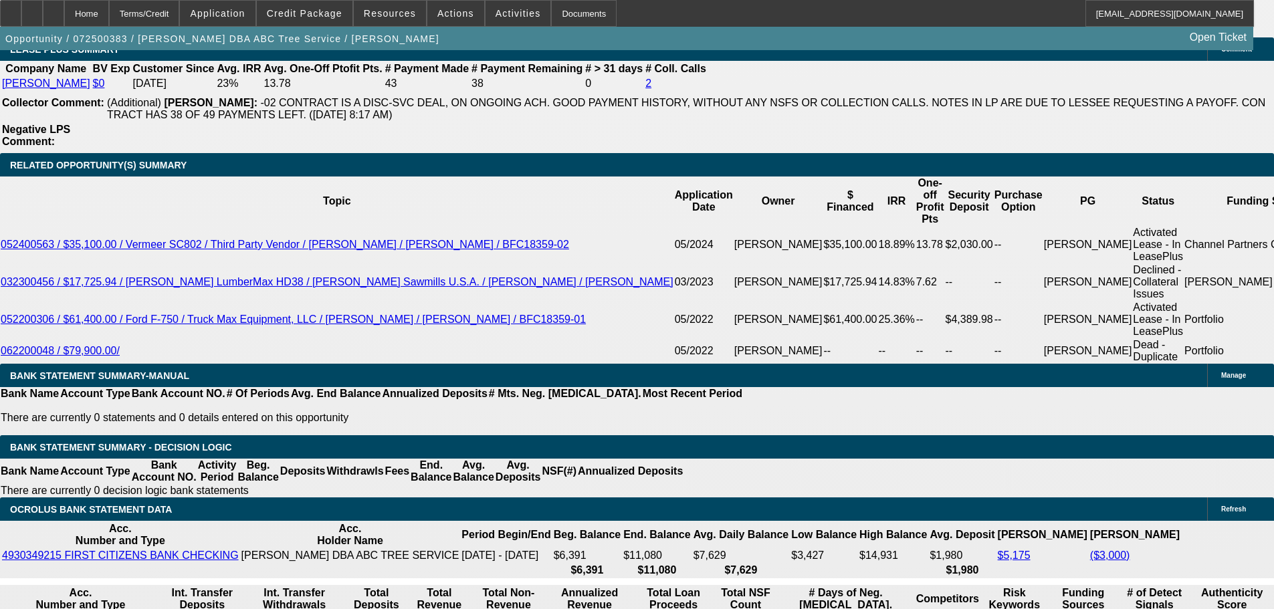
scroll to position [2260, 0]
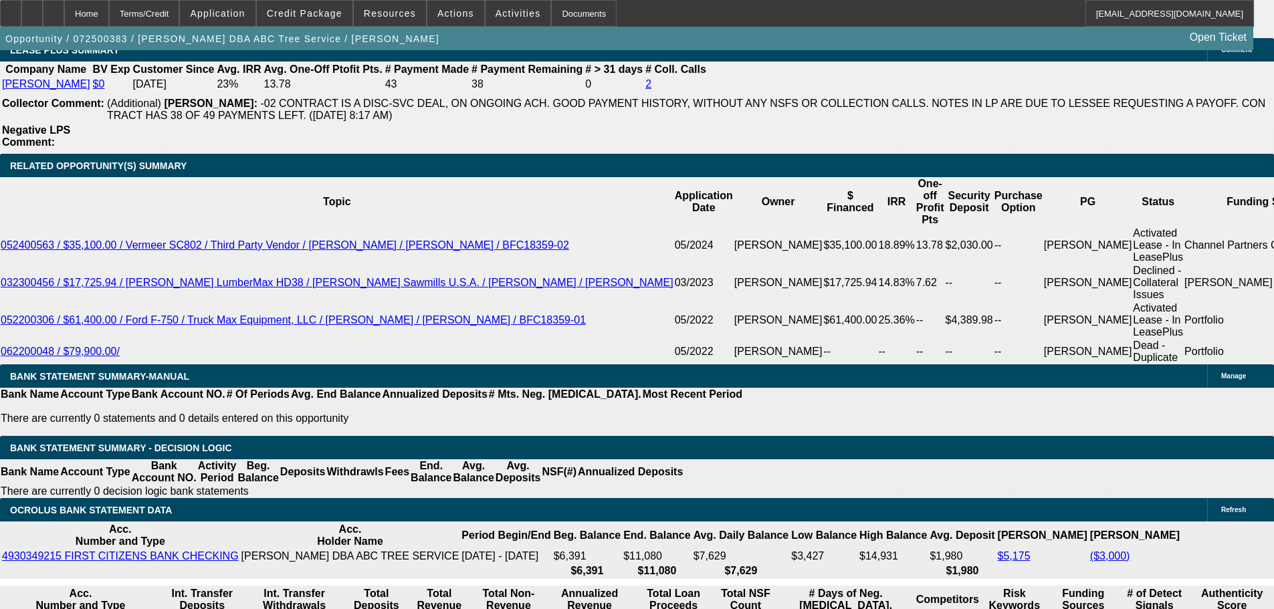
select select "2"
type input "$3,240.00"
type input "UNKNOWN"
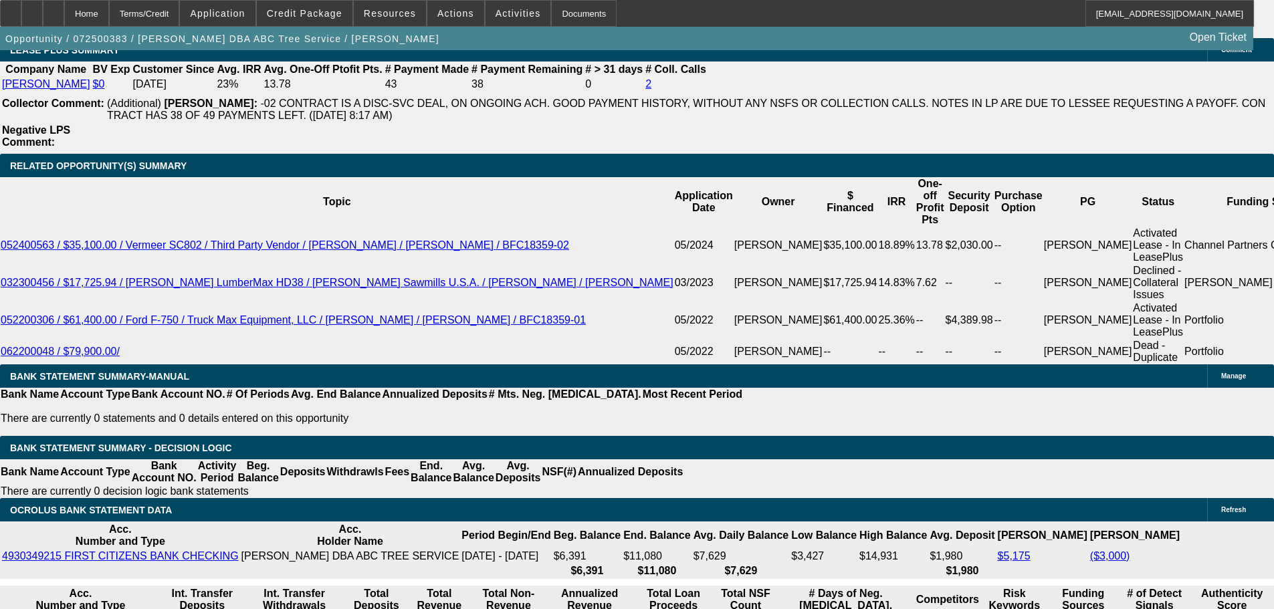
select select "2"
drag, startPoint x: 200, startPoint y: 306, endPoint x: 378, endPoint y: 296, distance: 178.8
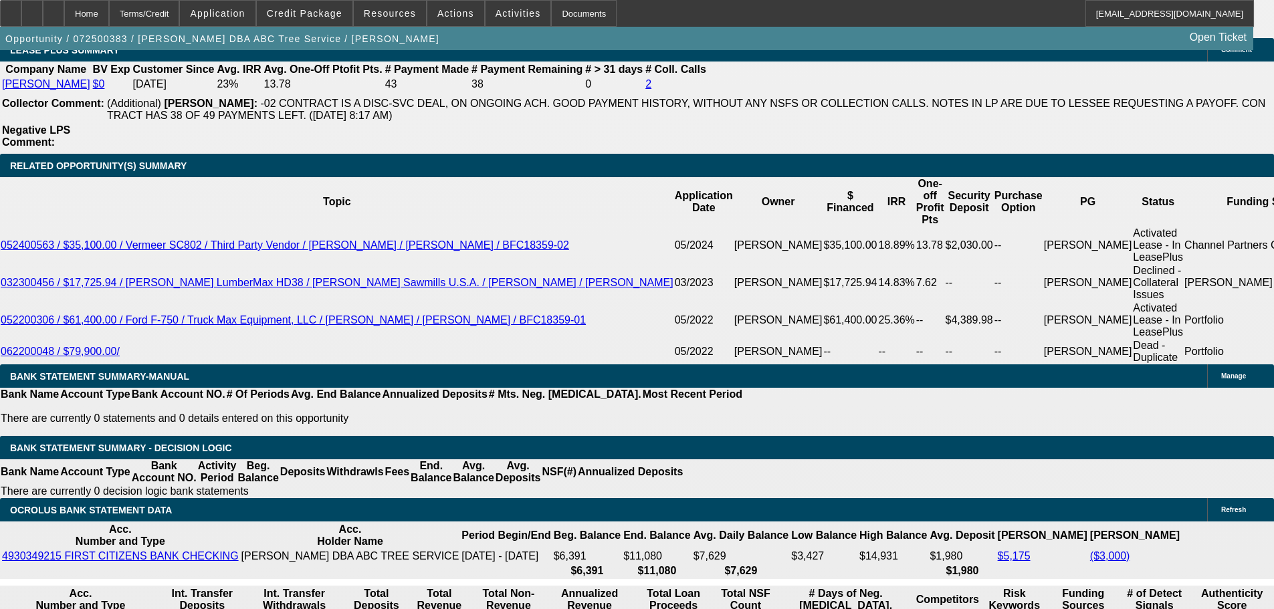
type input "16"
type input "$32.00"
type input "1695"
type input "$3,390.00"
type input "17.9"
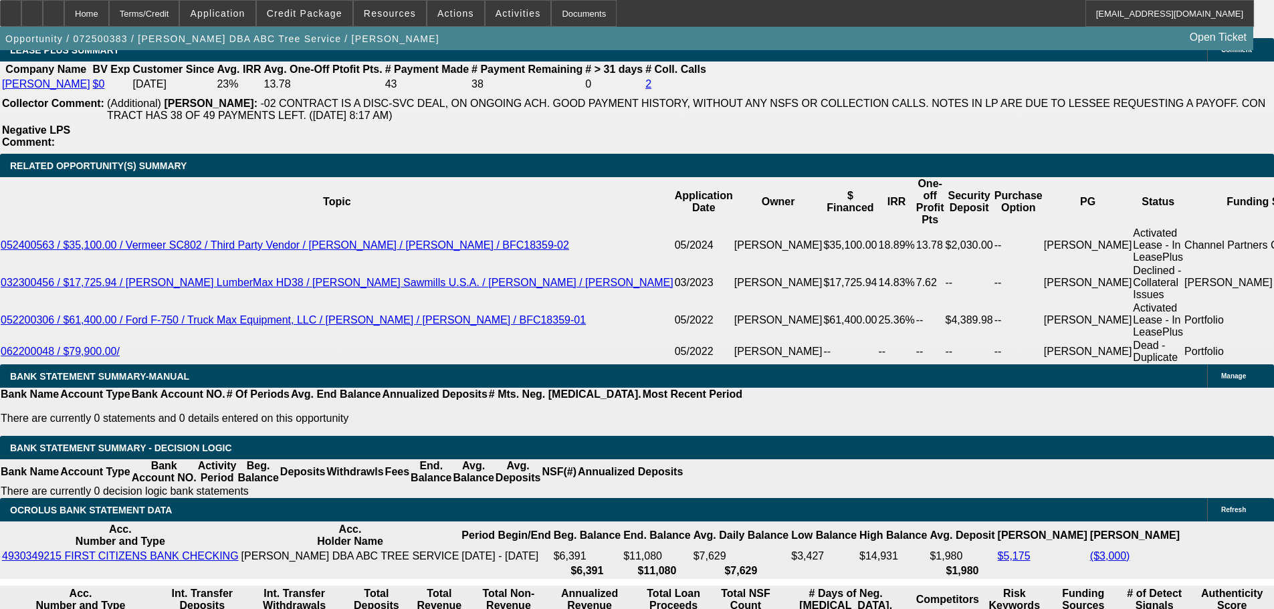
type input "$1,695.00"
drag, startPoint x: 143, startPoint y: 284, endPoint x: 151, endPoint y: 275, distance: 11.8
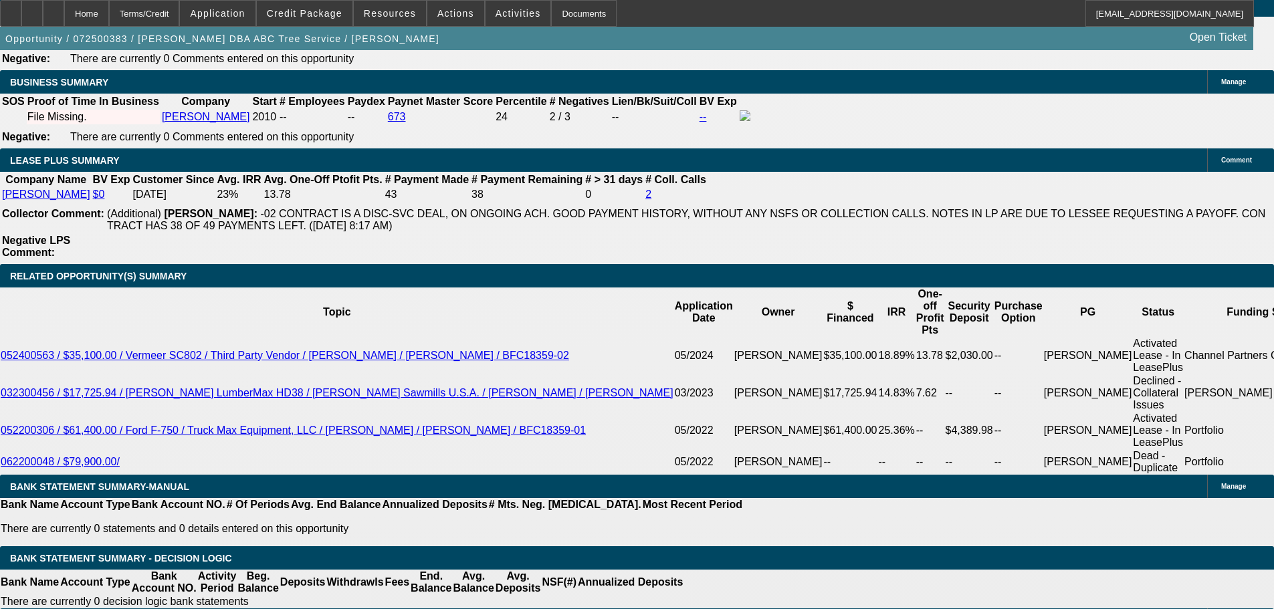
scroll to position [1992, 0]
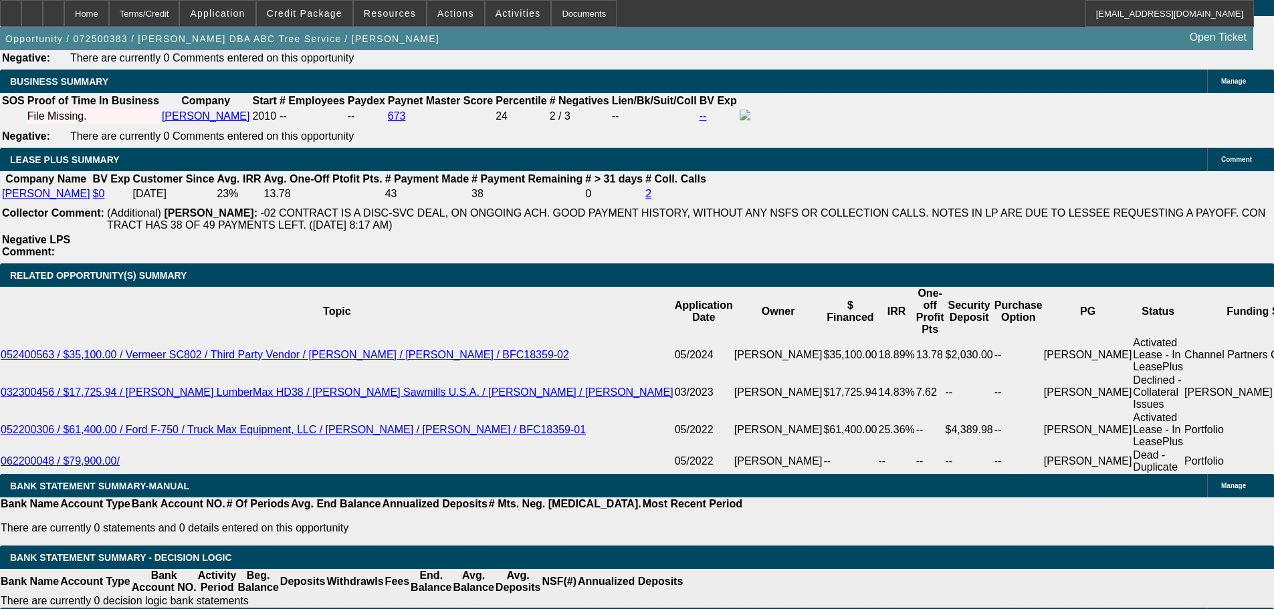
scroll to position [2193, 0]
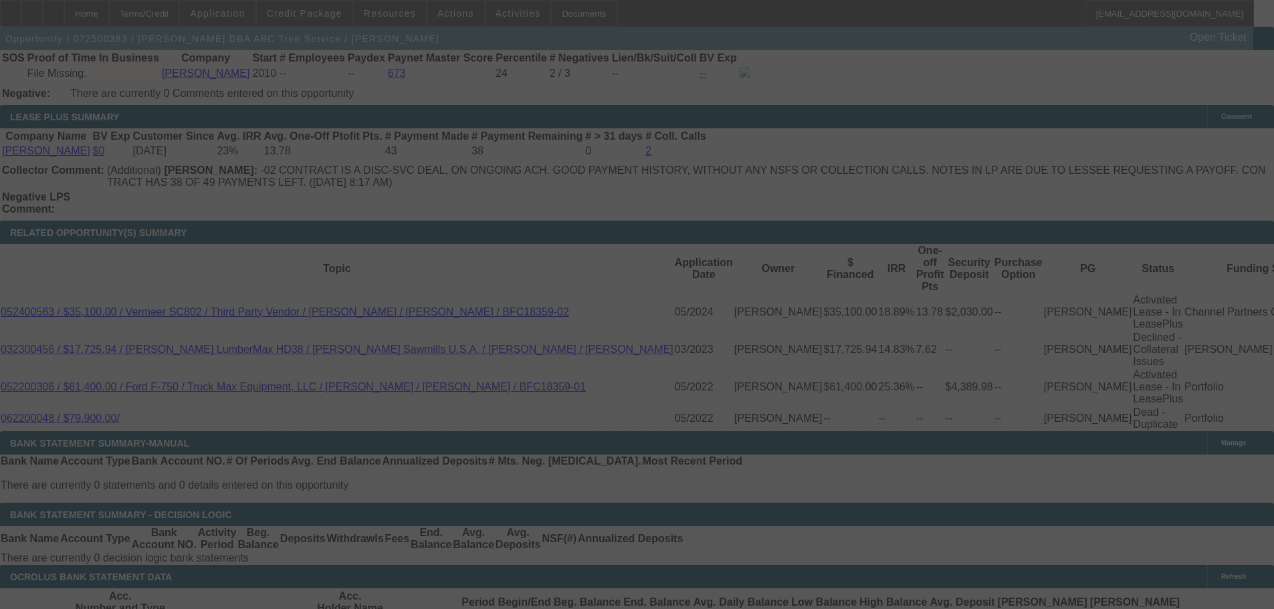
select select "0.1"
select select "2"
select select "0"
select select "6"
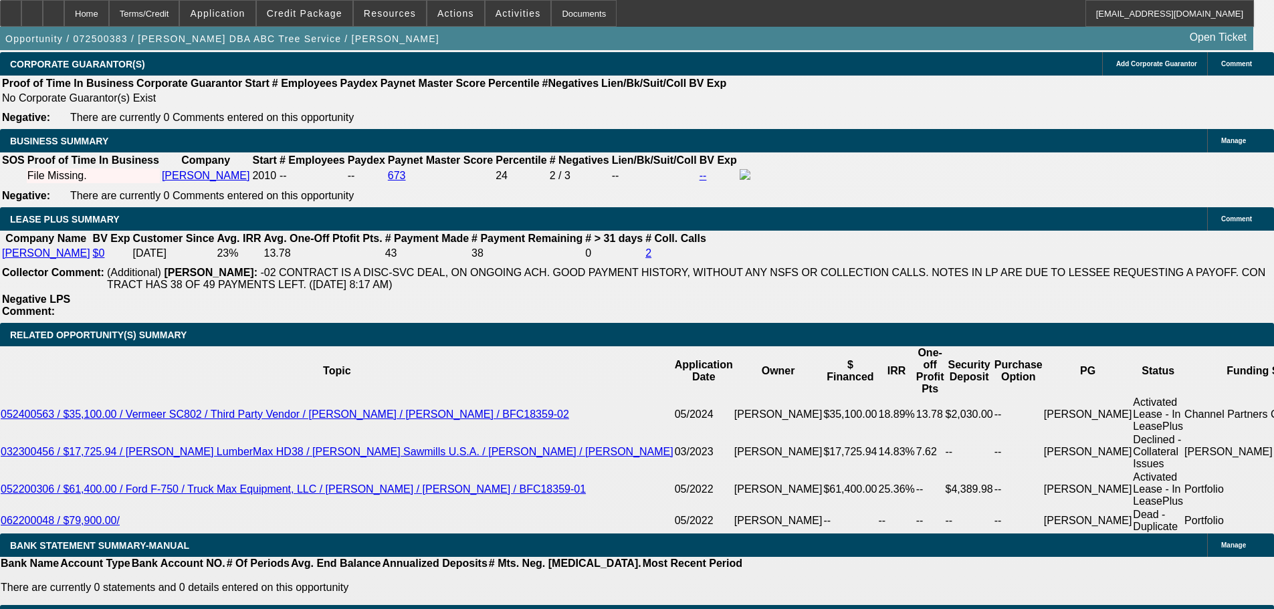
scroll to position [2059, 0]
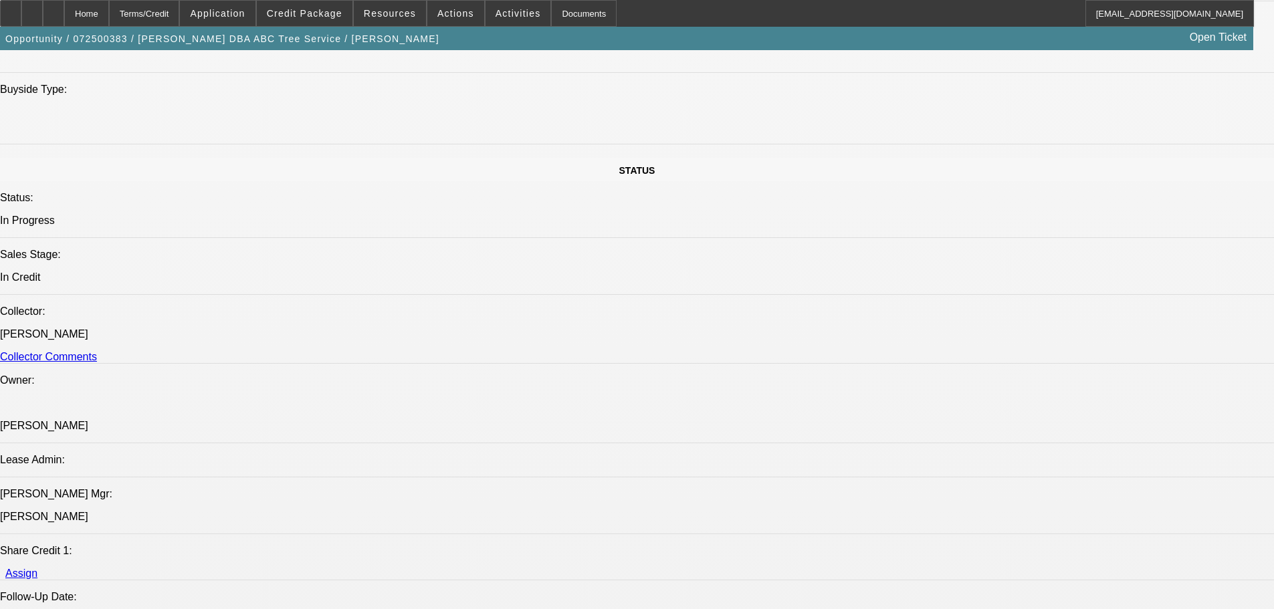
select select "0"
select select "2"
select select "0"
select select "6"
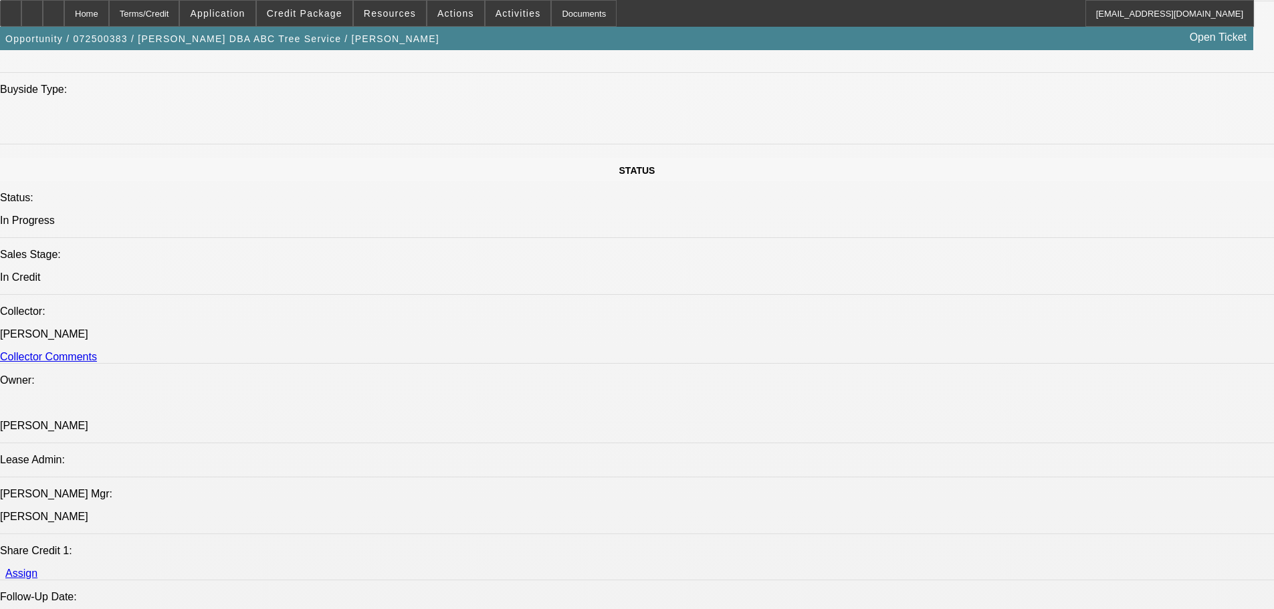
select select "0"
select select "6"
select select "0"
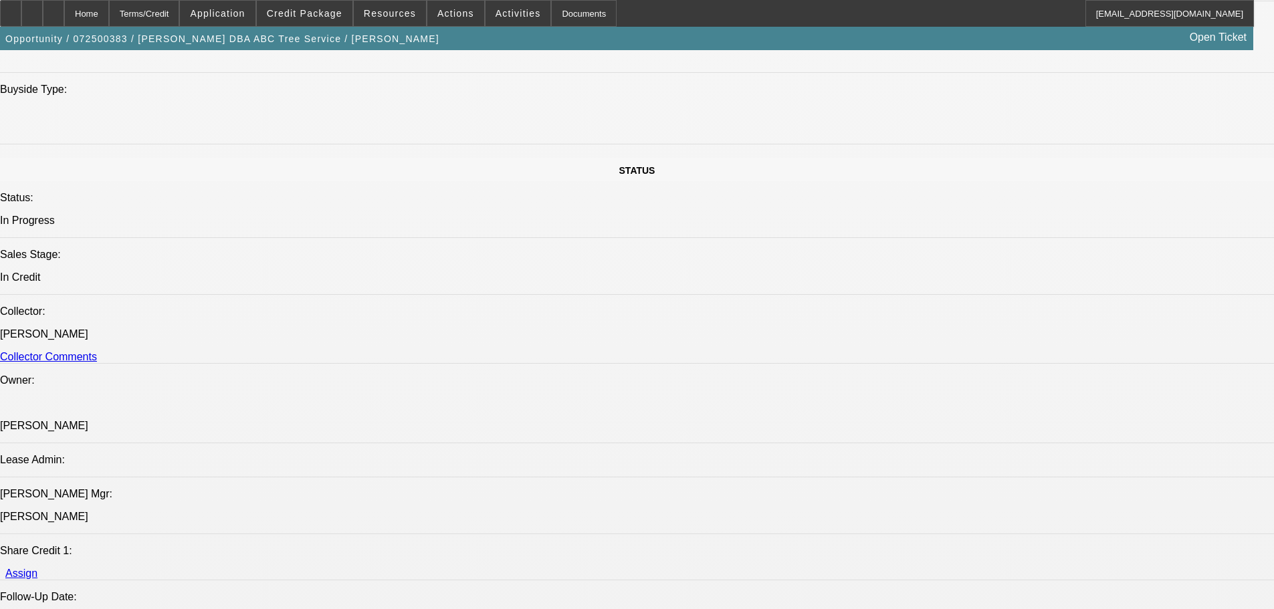
select select "0"
select select "6"
select select "0"
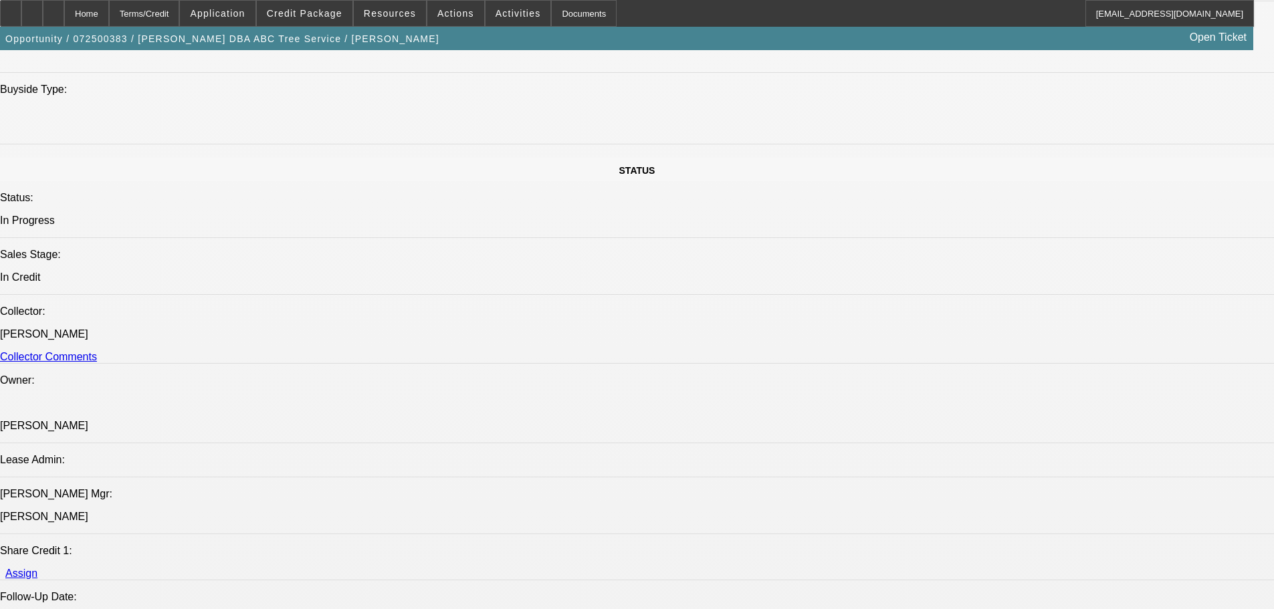
select select "0"
select select "6"
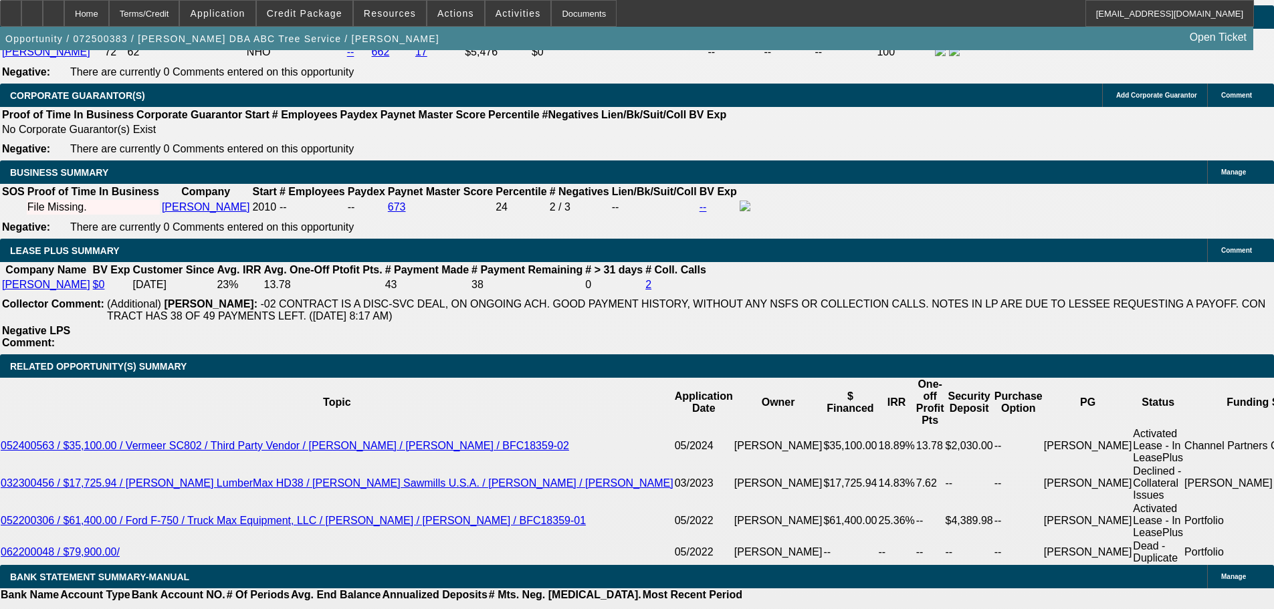
select select "0.1"
select select "2"
select select "0"
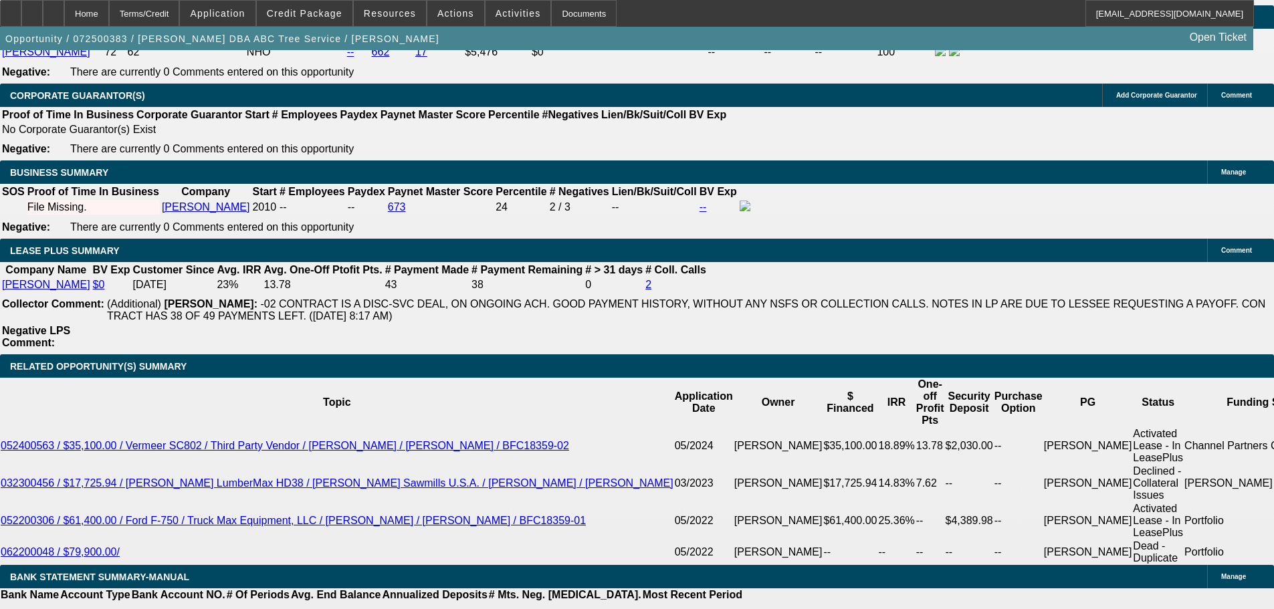
select select "6"
select select "0.1"
select select "0"
select select "6"
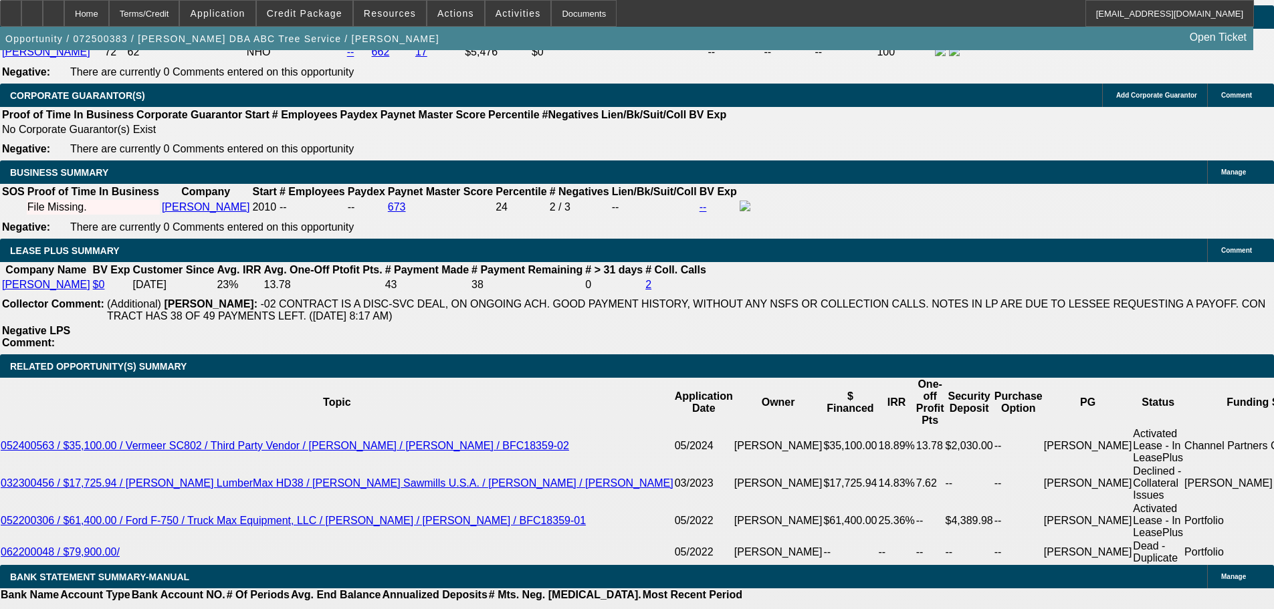
select select "0"
select select "6"
select select "0"
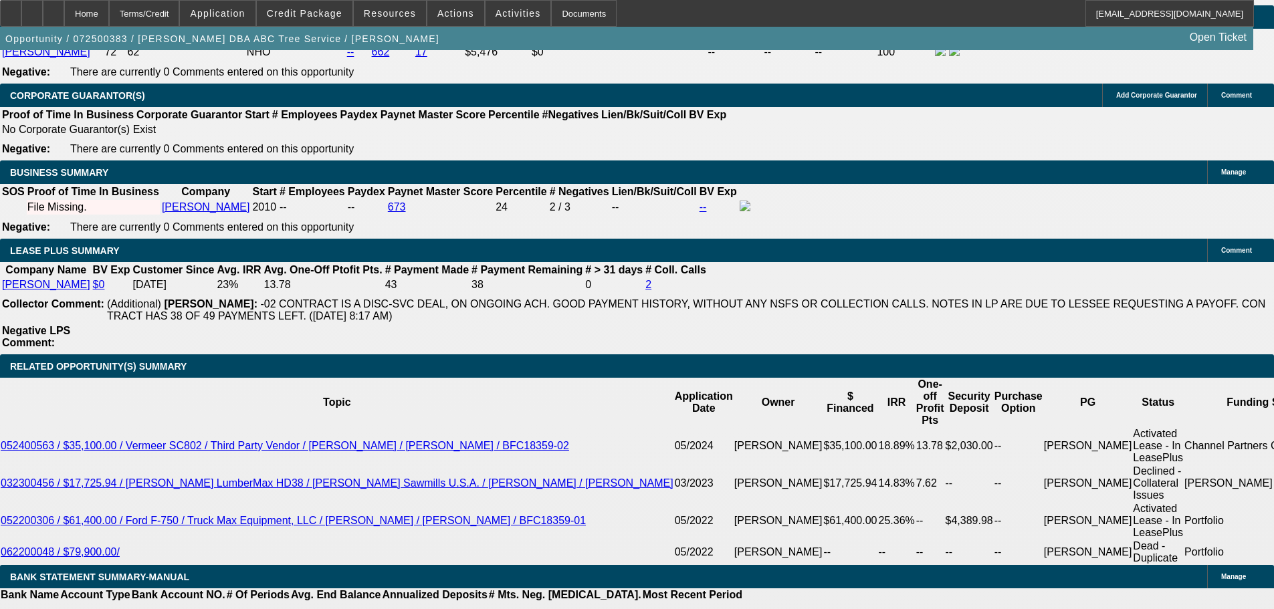
select select "0"
select select "6"
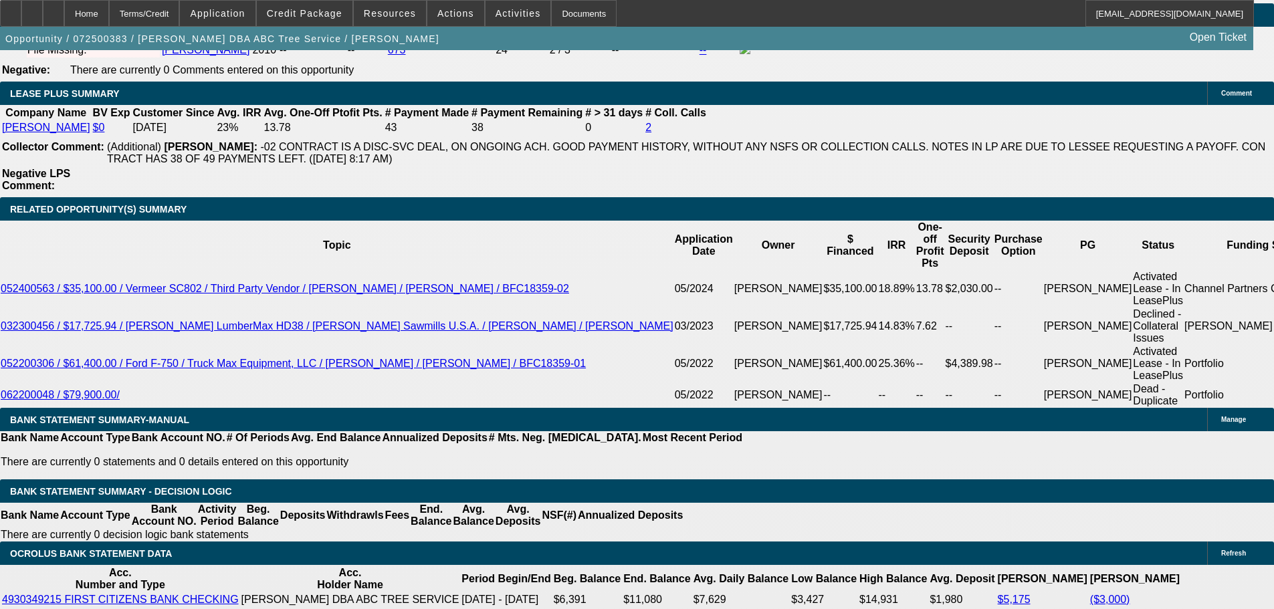
scroll to position [2193, 0]
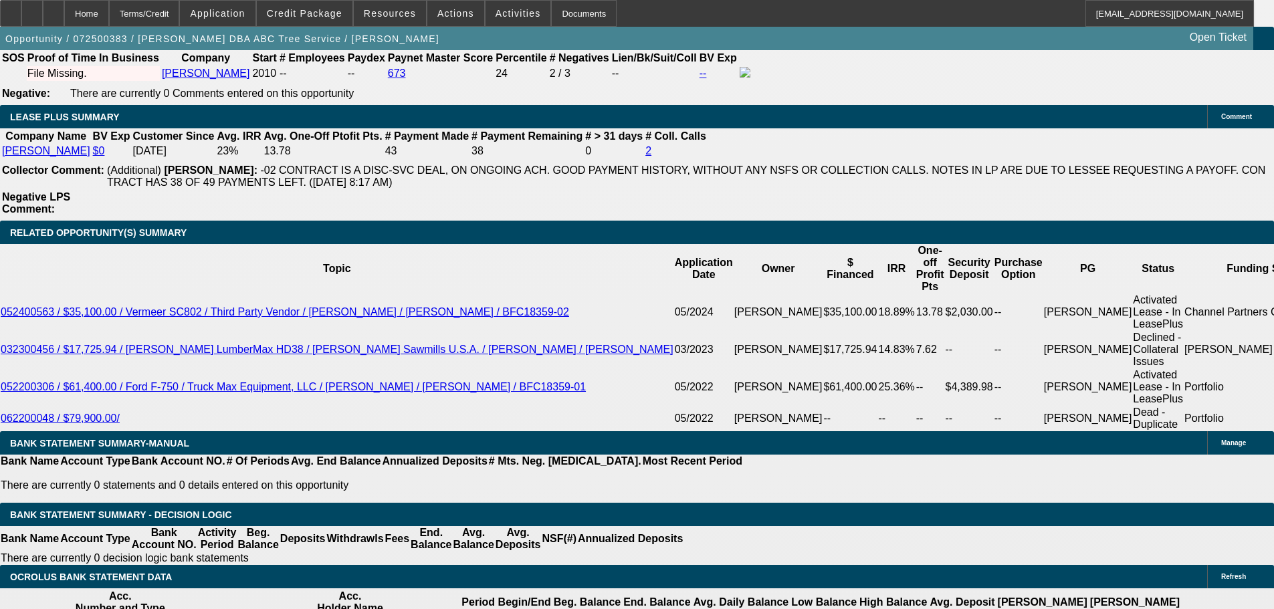
drag, startPoint x: 244, startPoint y: 265, endPoint x: 384, endPoint y: 264, distance: 140.4
type input "$8,258.00"
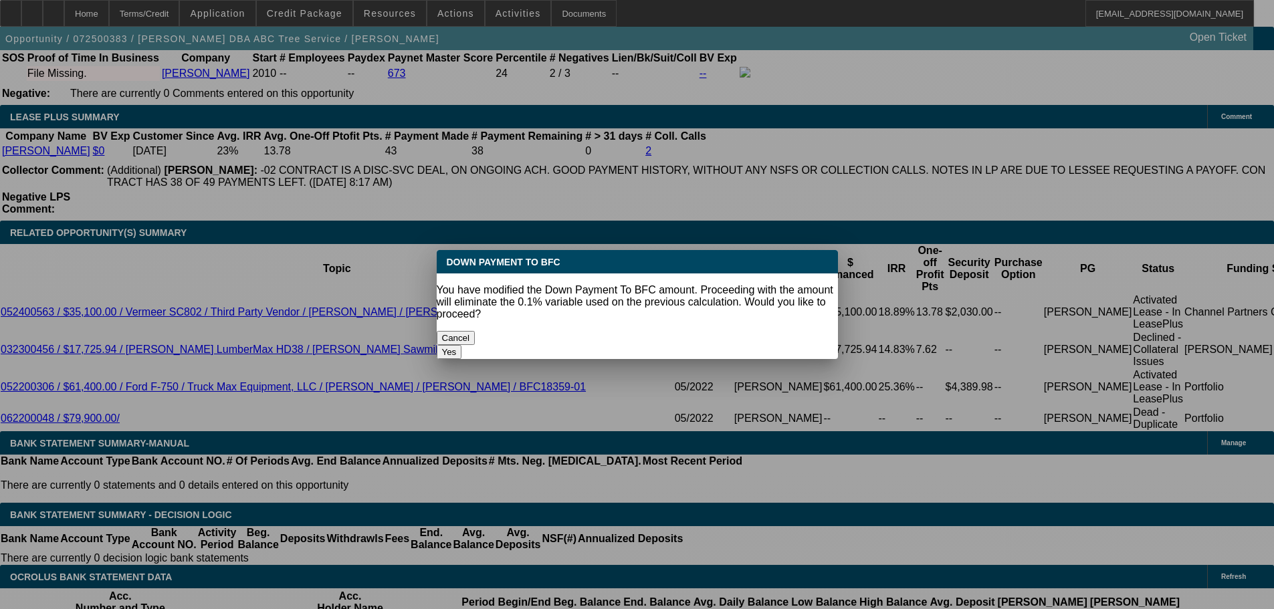
scroll to position [0, 0]
click at [123, 282] on body "Home Terms/Credit Application Credit Package Resources Actions Activities Docum…" at bounding box center [637, 548] width 1274 height 5482
click at [462, 345] on button "Yes" at bounding box center [449, 352] width 25 height 14
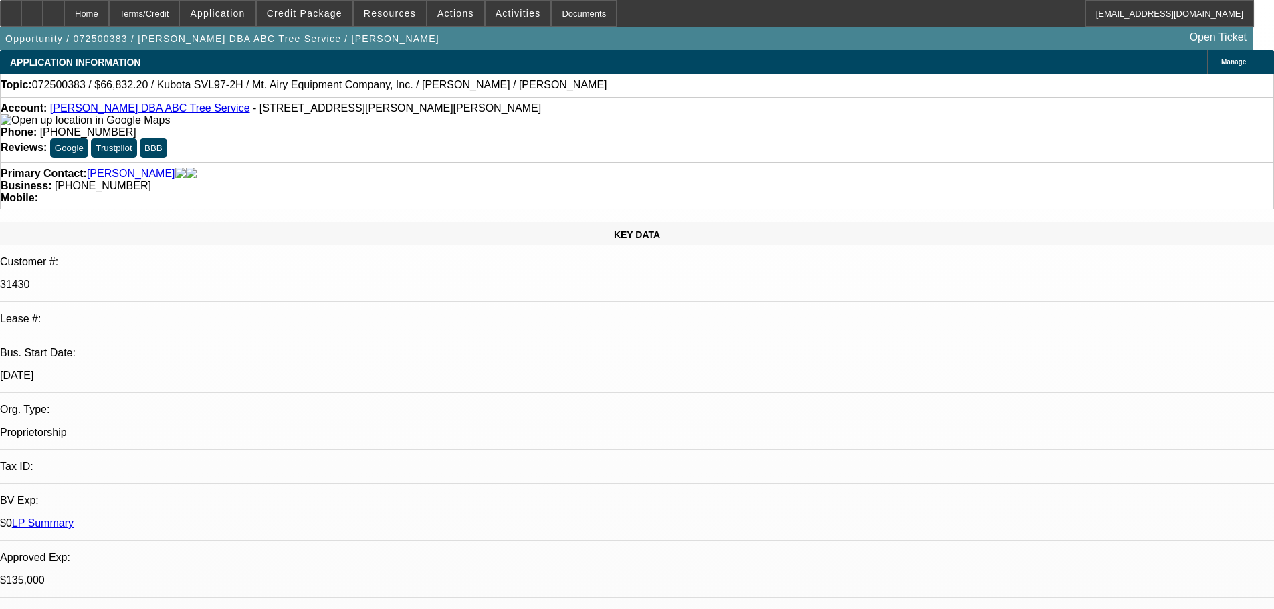
select select "0"
type input "UNKNOWN"
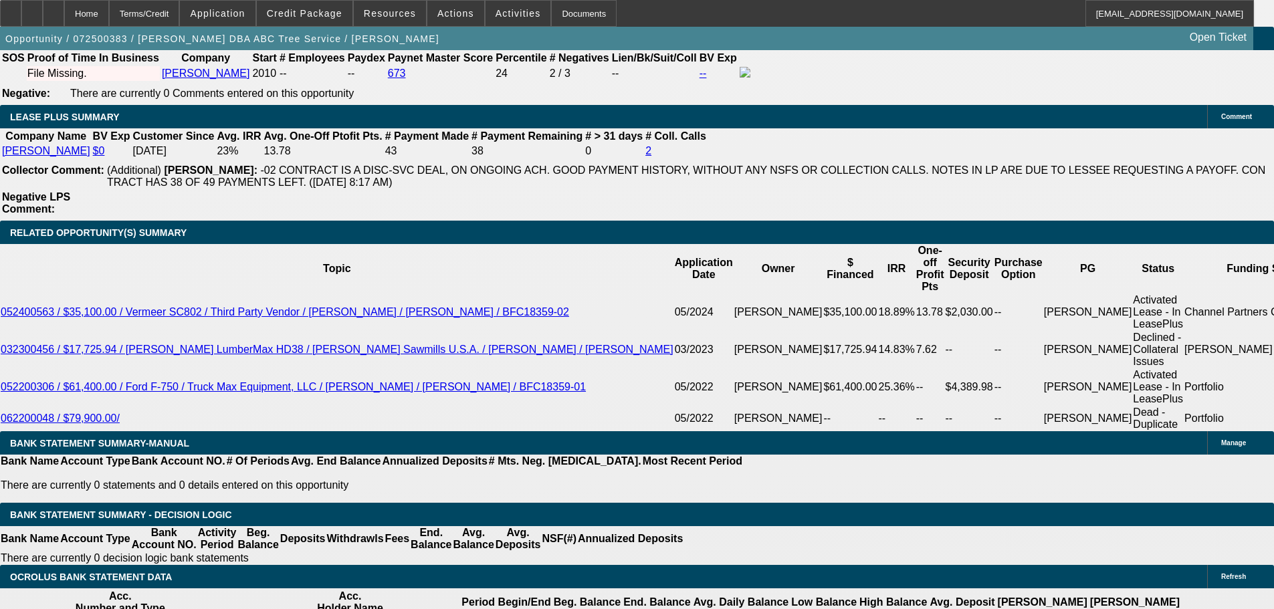
type input "$3,347.76"
drag, startPoint x: 205, startPoint y: 368, endPoint x: 378, endPoint y: 355, distance: 174.4
type input "1"
type input "$2.00"
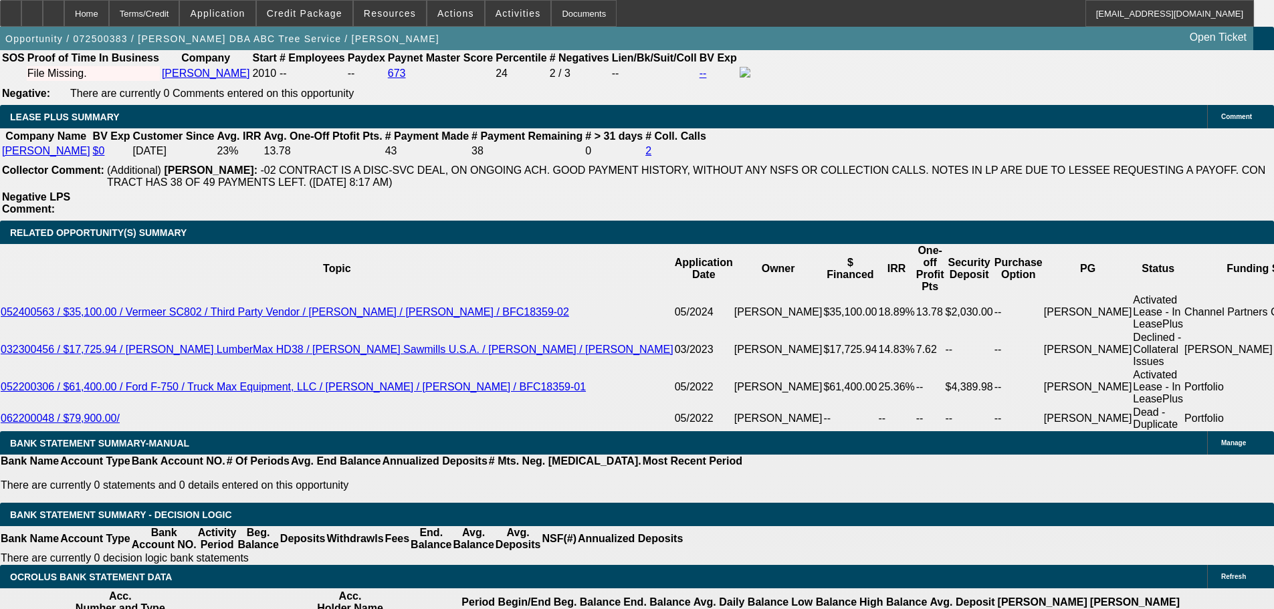
type input "16"
type input "1695"
type input "$3,390.00"
type input "18.5"
type input "$1,695.00"
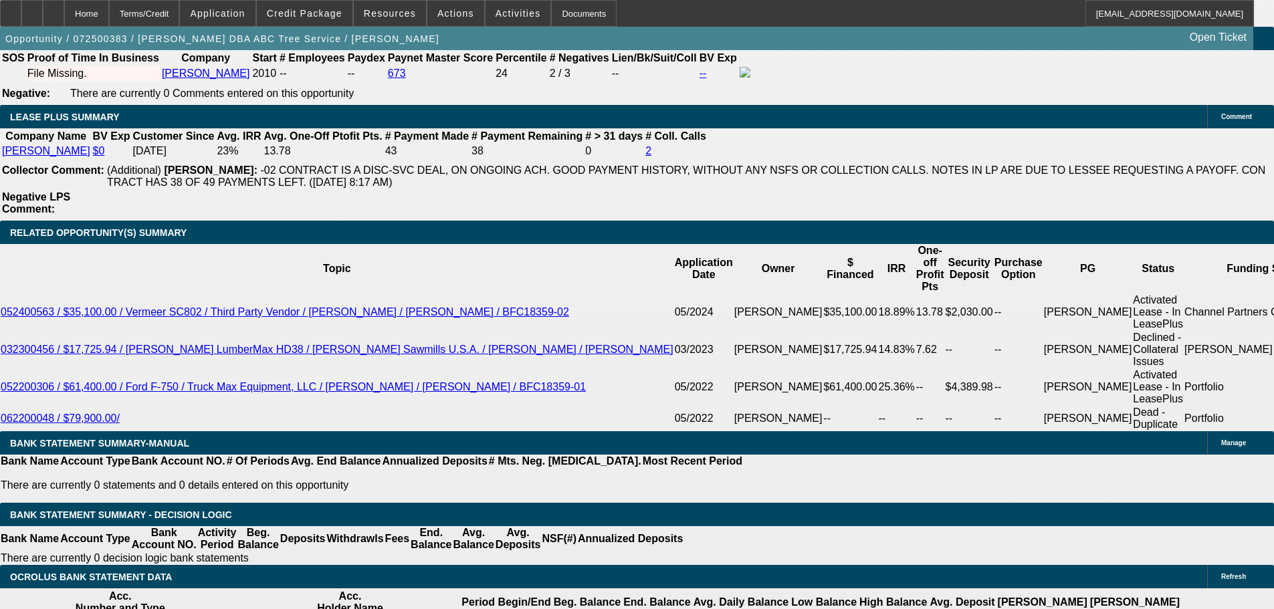
drag, startPoint x: 140, startPoint y: 352, endPoint x: 131, endPoint y: 347, distance: 10.8
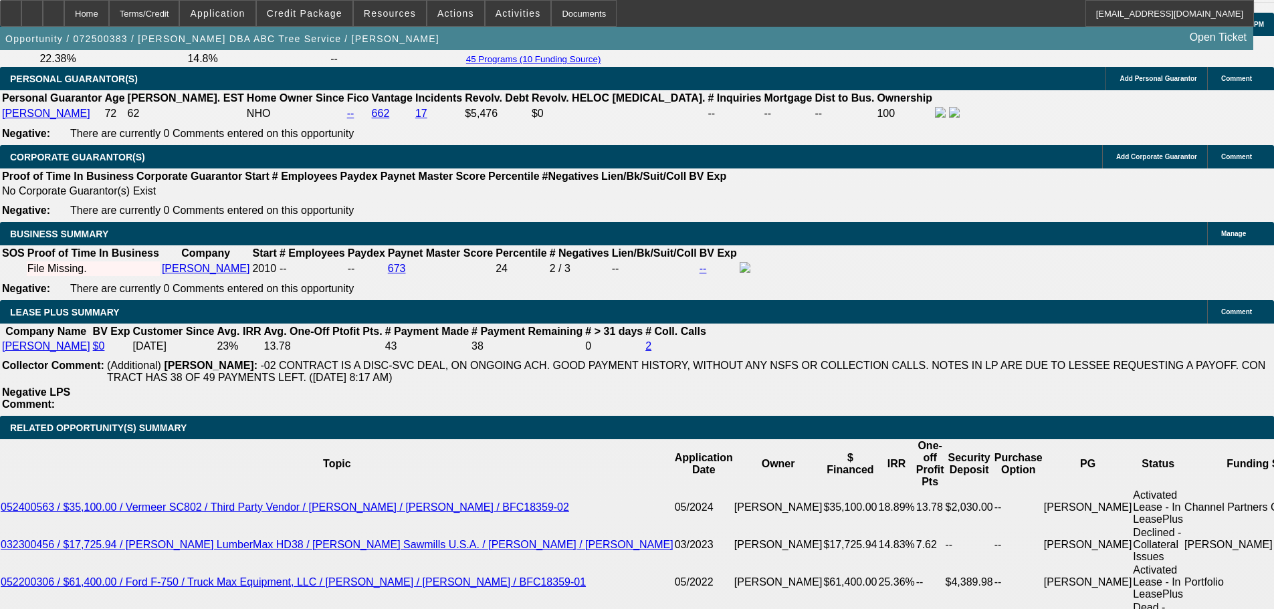
scroll to position [1992, 0]
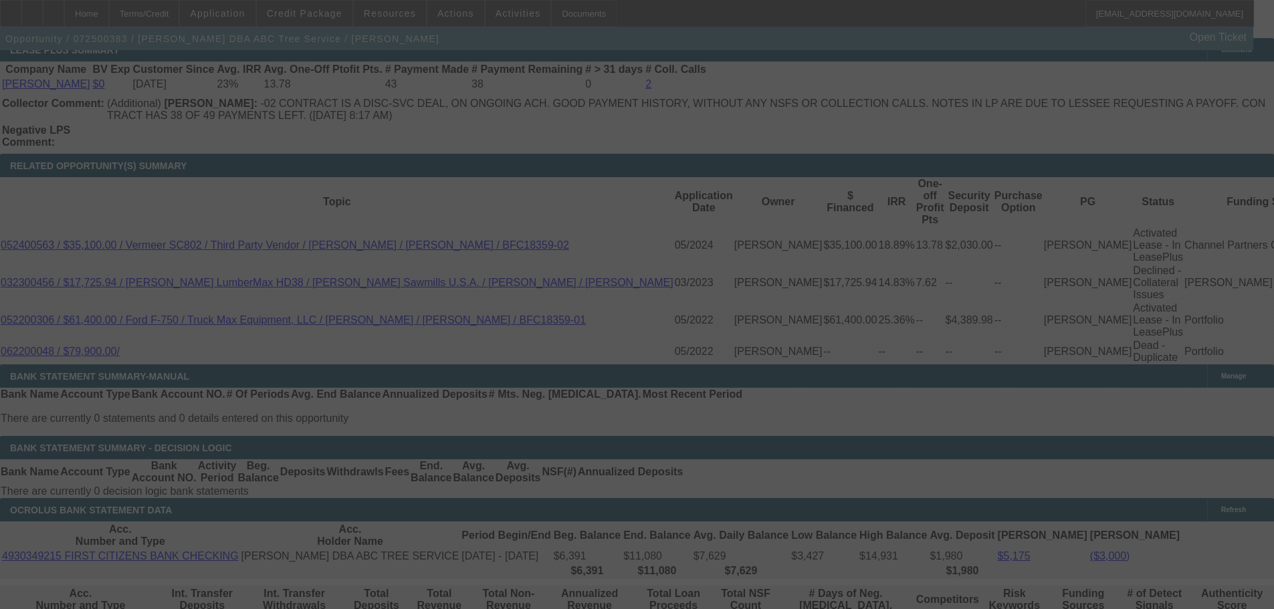
select select "0"
select select "2"
select select "0"
select select "6"
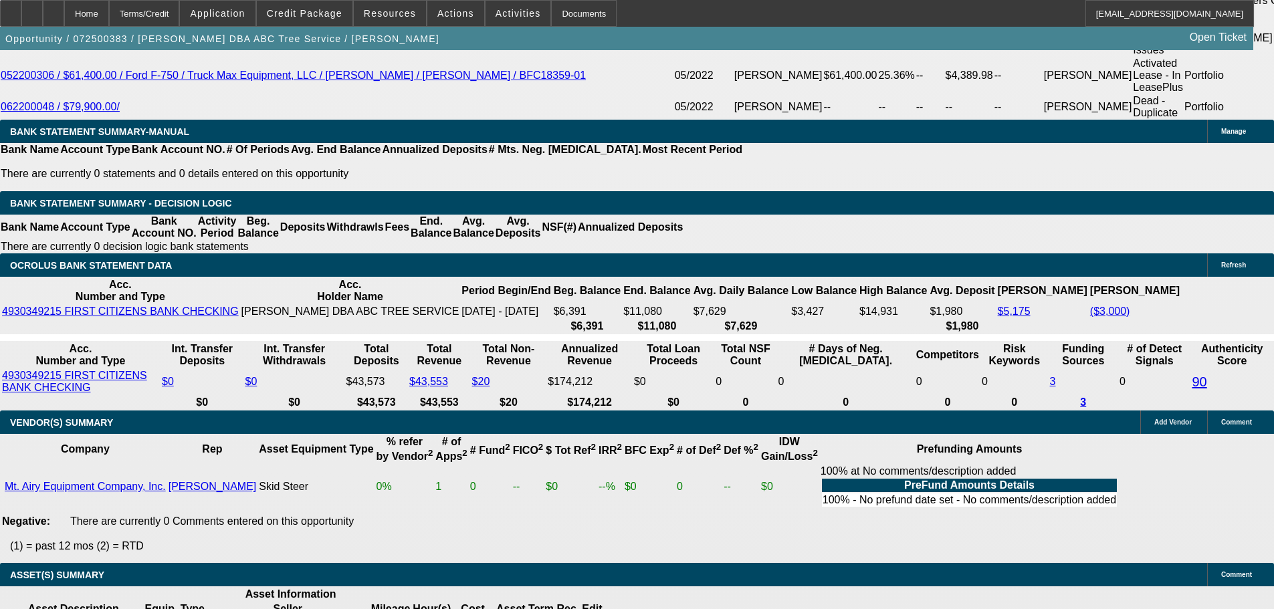
scroll to position [2661, 0]
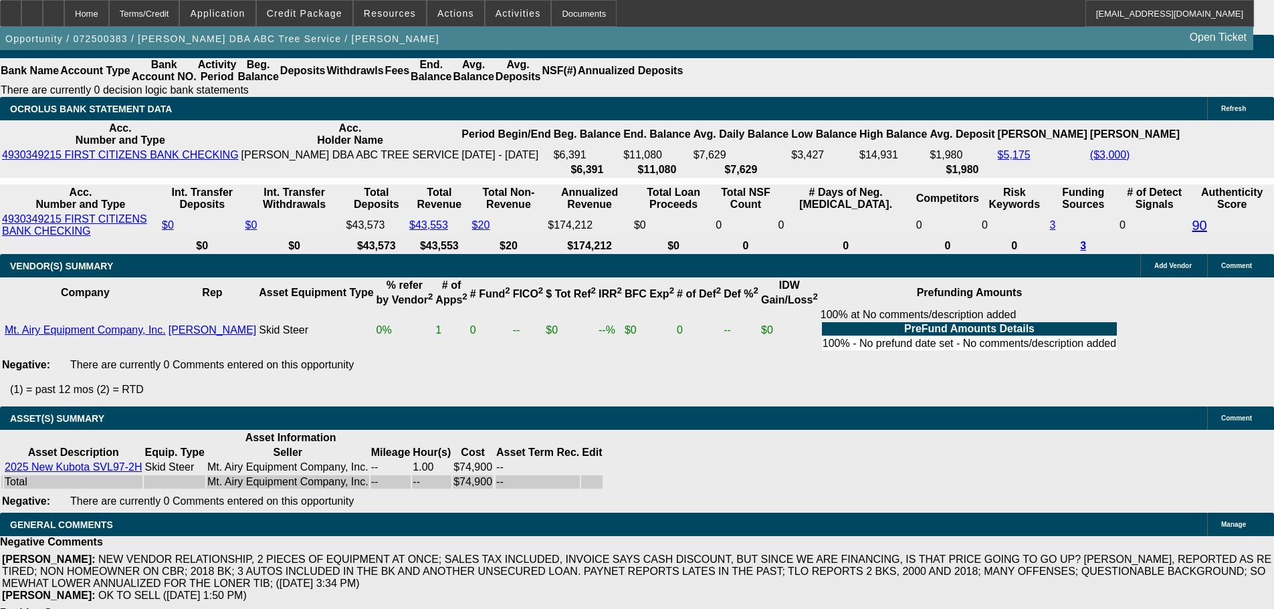
select select "3"
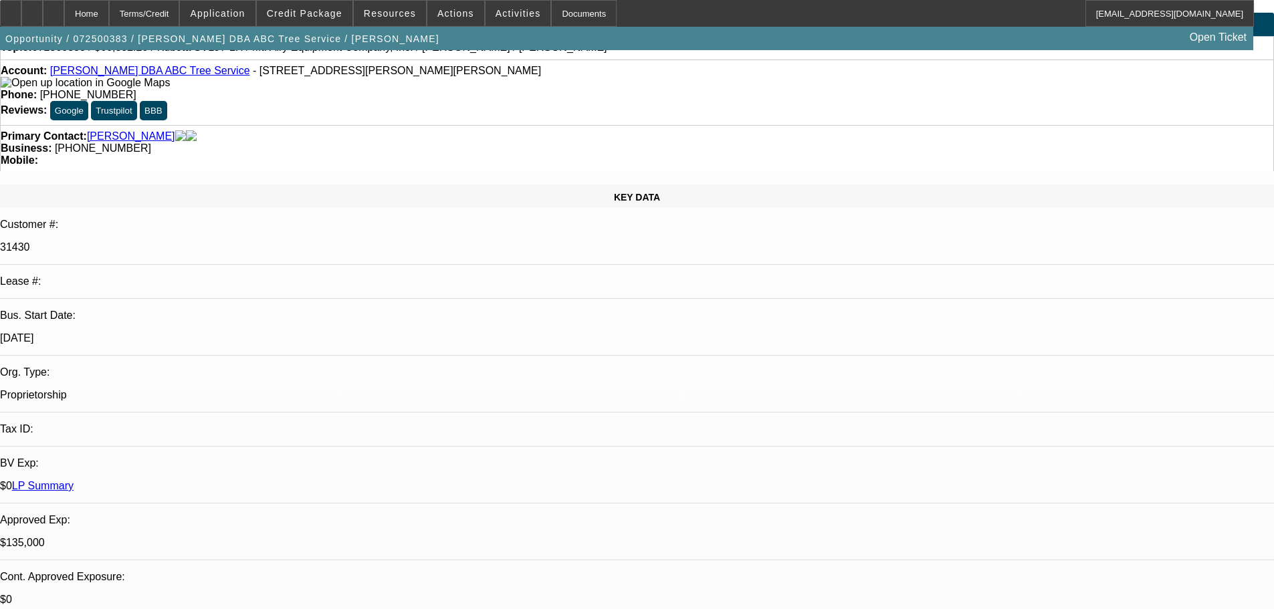
scroll to position [201, 0]
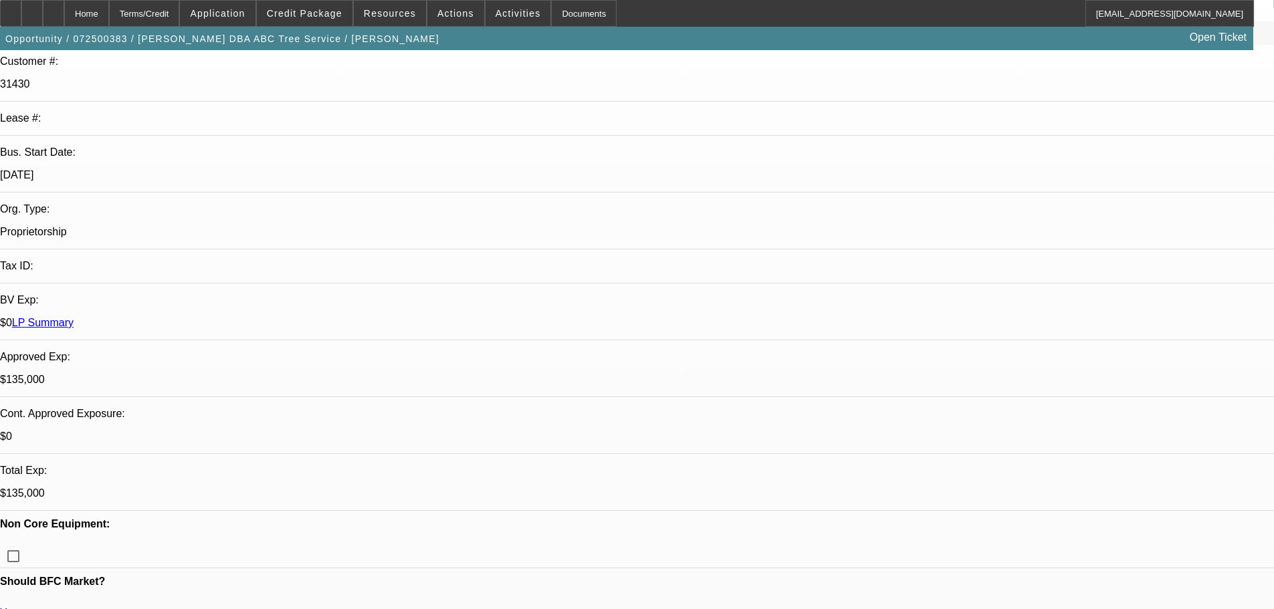
drag, startPoint x: 1023, startPoint y: 459, endPoint x: 1020, endPoint y: 451, distance: 8.5
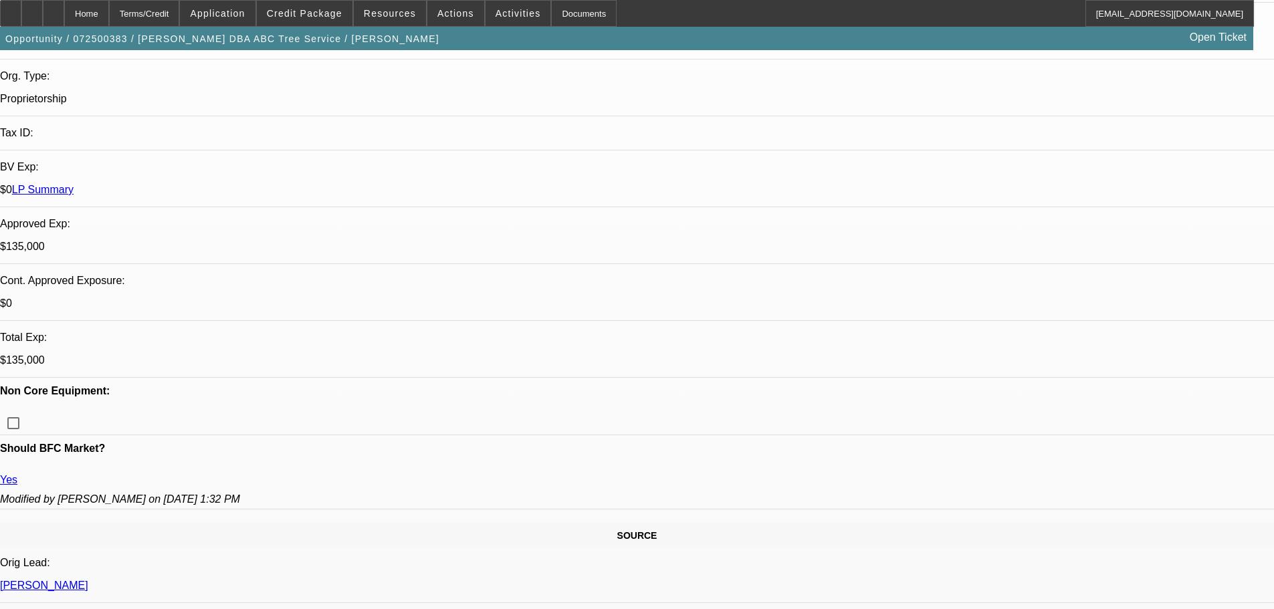
scroll to position [334, 0]
type textarea "I WOULD APPROVED WITH THIS STRUCTURE, IF WE ARE GOING WITH ONE PIECE OF EQUIPME…"
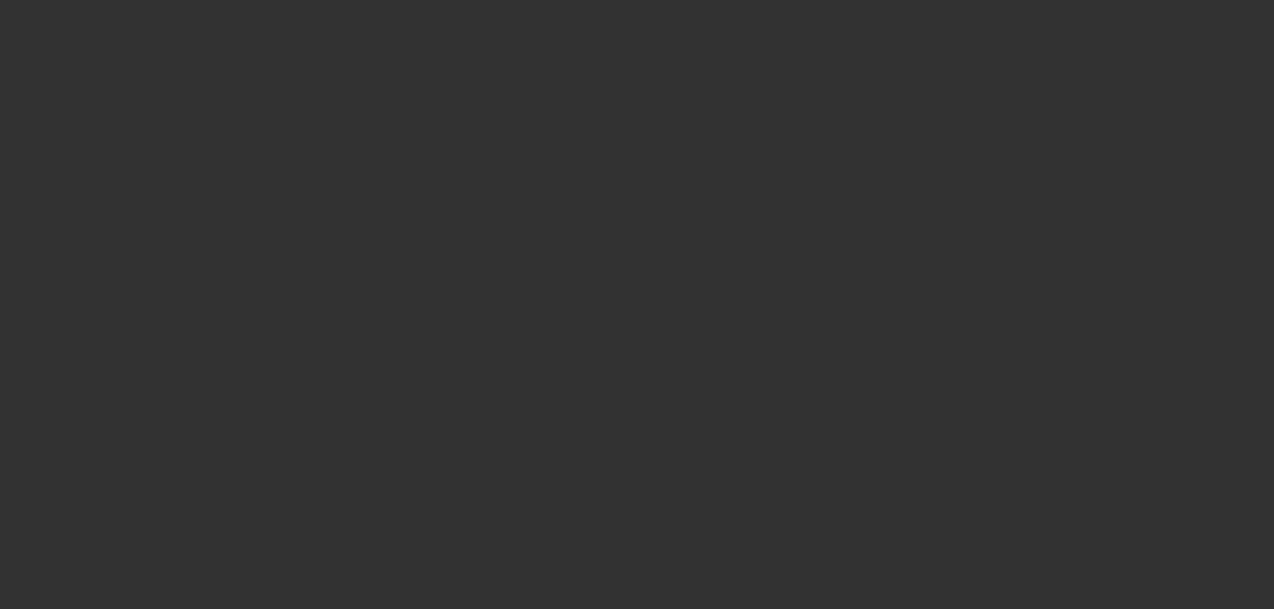
scroll to position [0, 0]
select select "0"
select select "2"
select select "0"
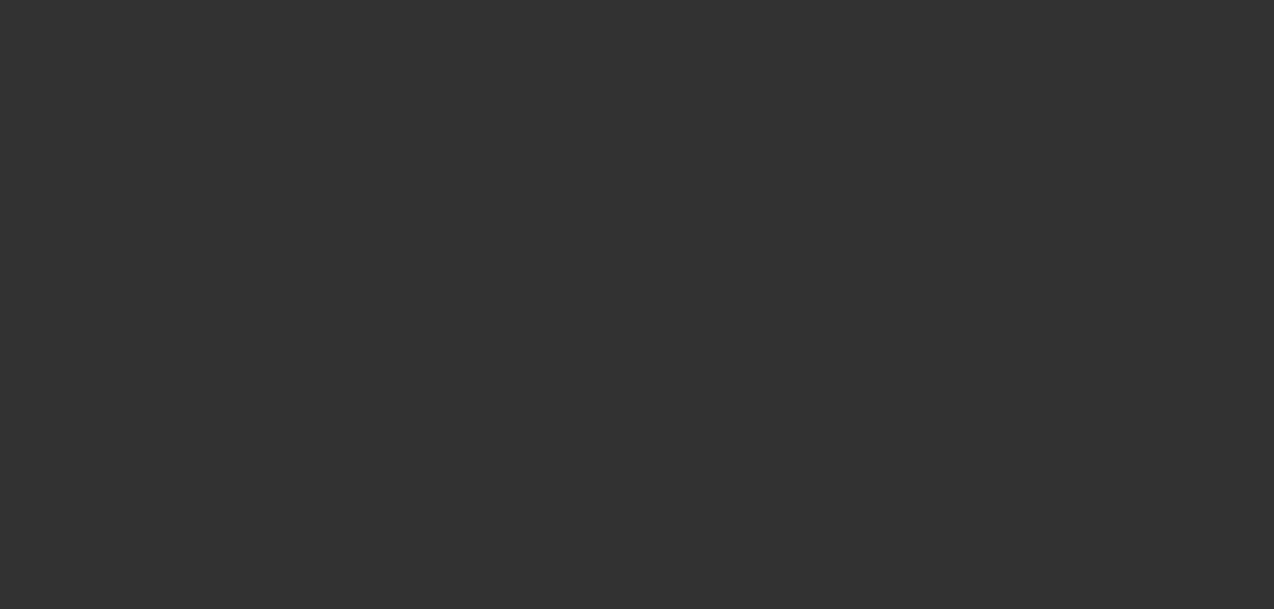
select select "6"
select select "0.1"
select select "0"
select select "6"
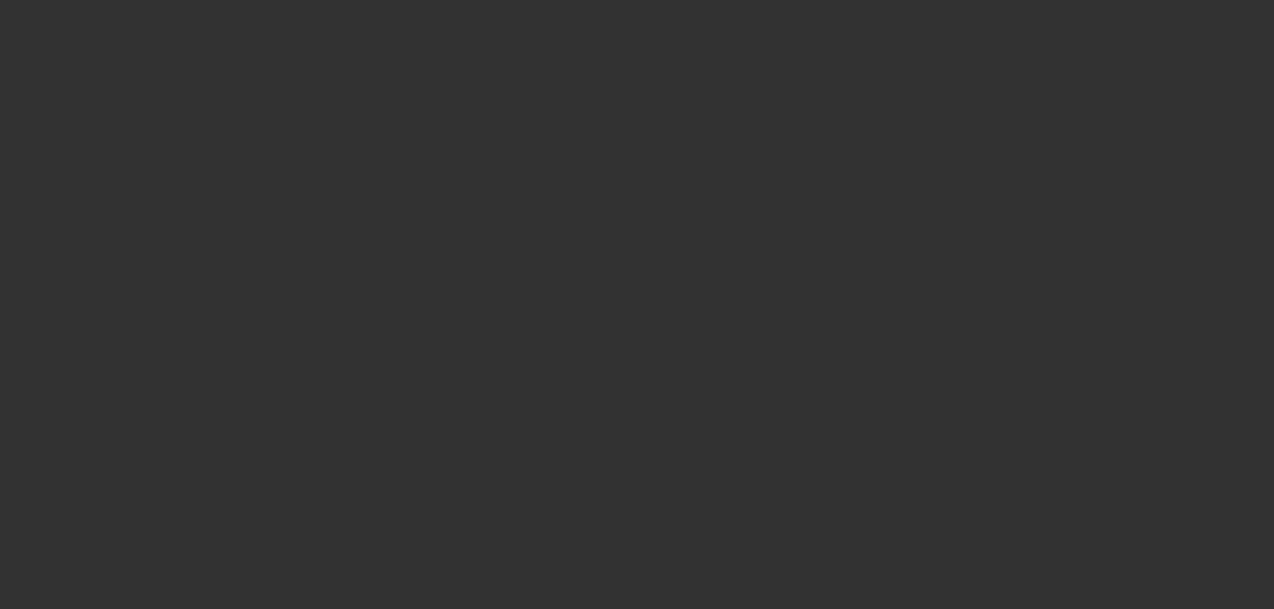
select select "0"
select select "6"
select select "0"
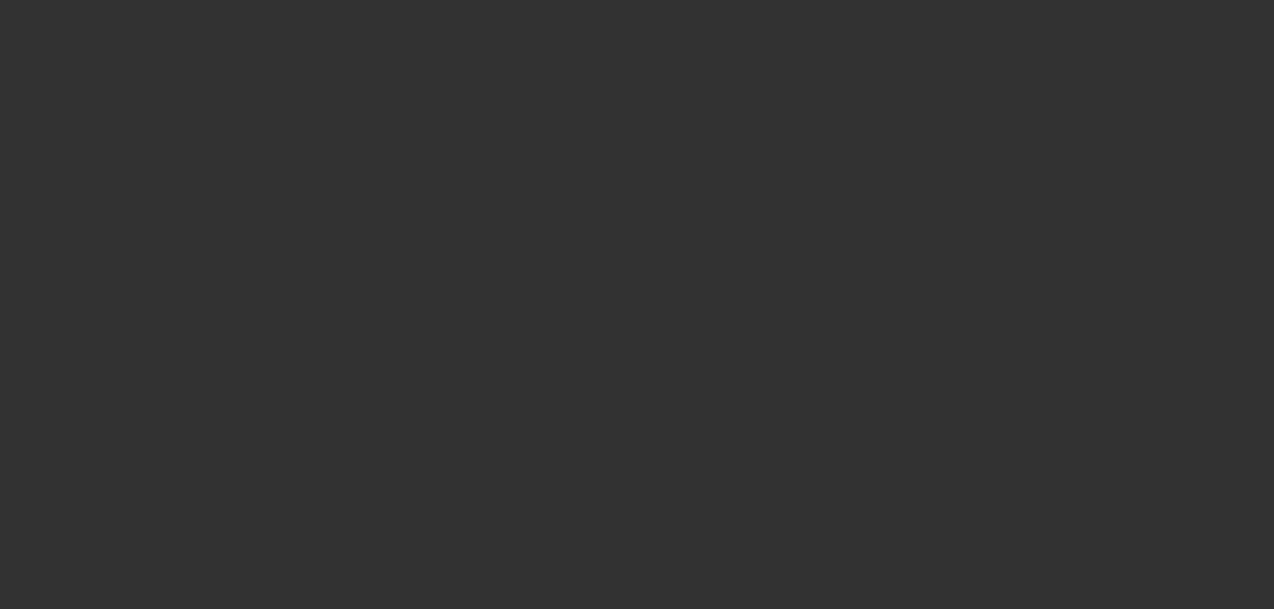
select select "0"
select select "6"
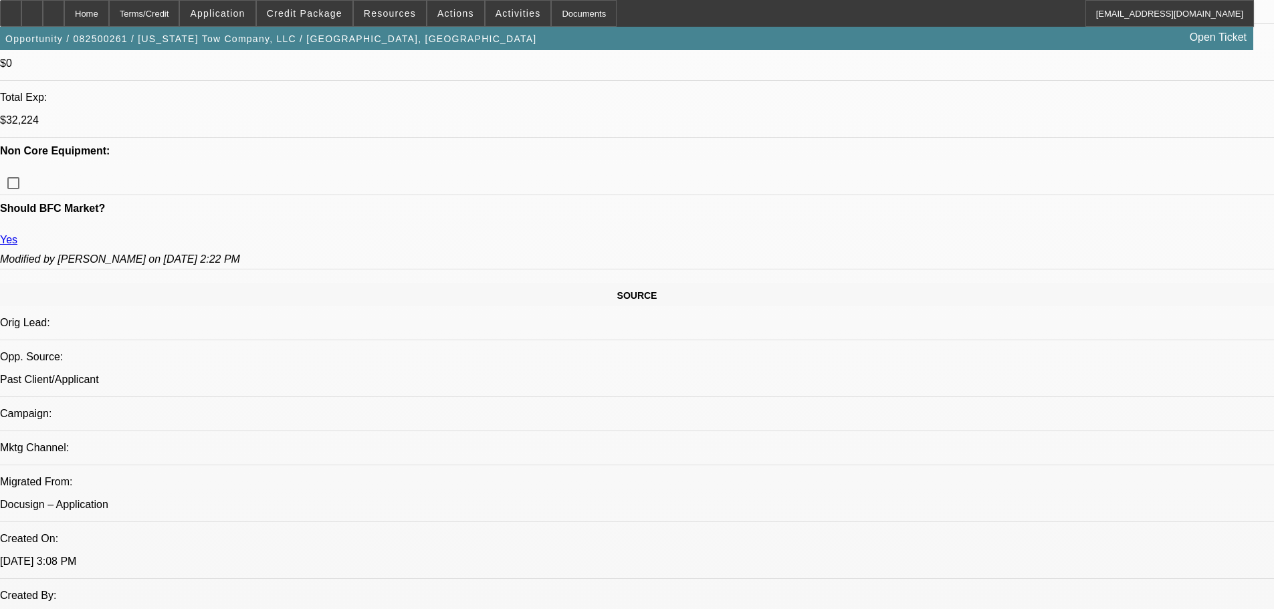
select select "0"
select select "6"
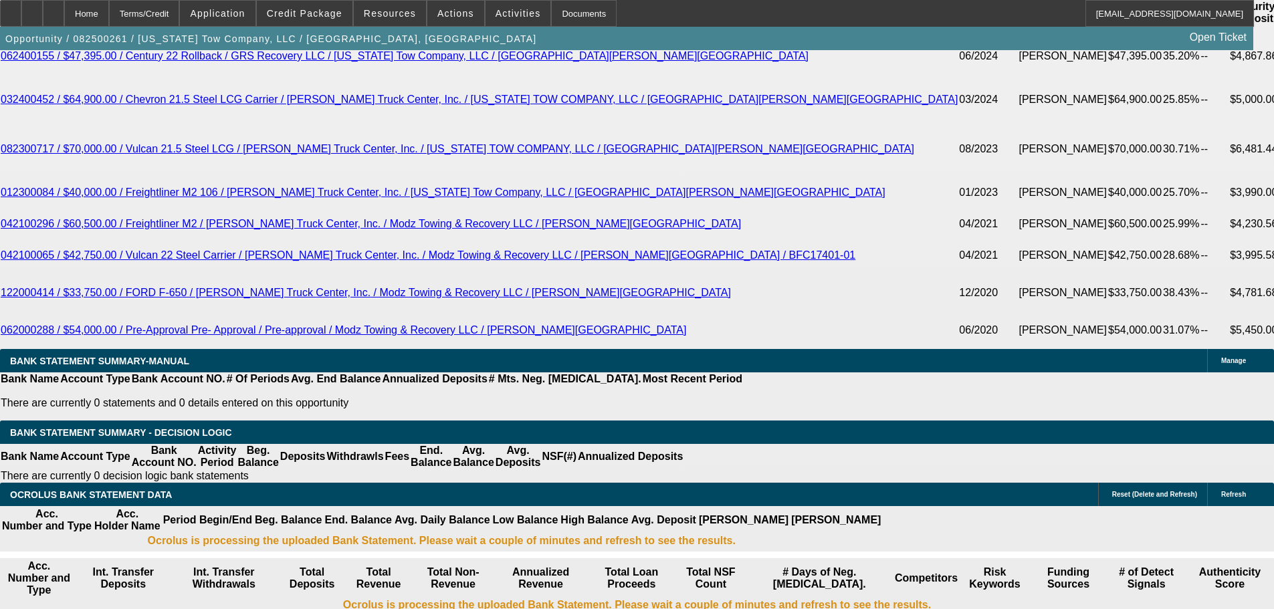
scroll to position [2551, 0]
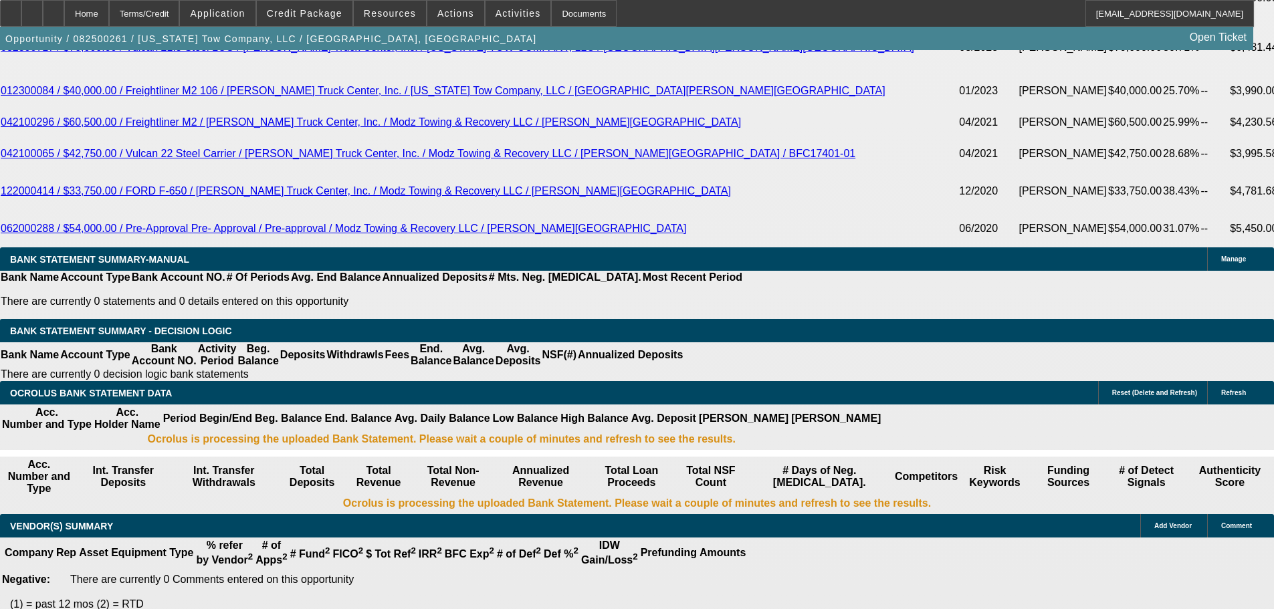
select select "4"
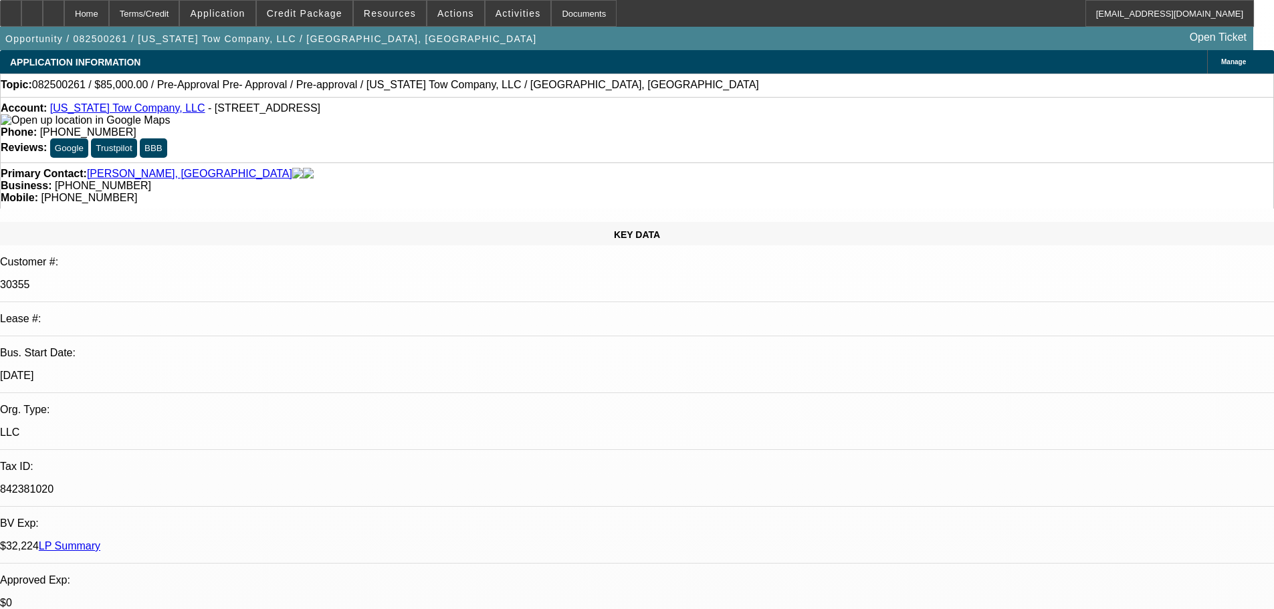
type textarea "F"
paste textarea "Thank you for this application. Unfortunately, after our credit review we find …"
type textarea "DECLINED BY FINPAC: 'Thank you for this application. Unfortunately, after our c…"
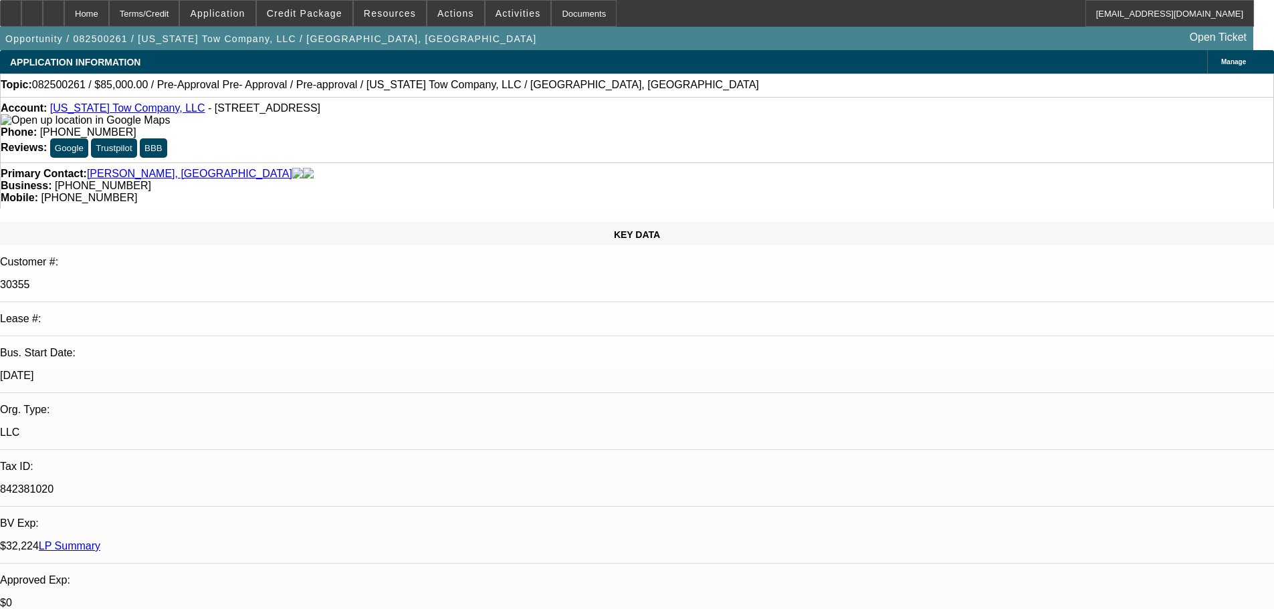
type input "02:42"
click at [951, 248] on span "12" at bounding box center [952, 245] width 24 height 24
type input "[DATE]"
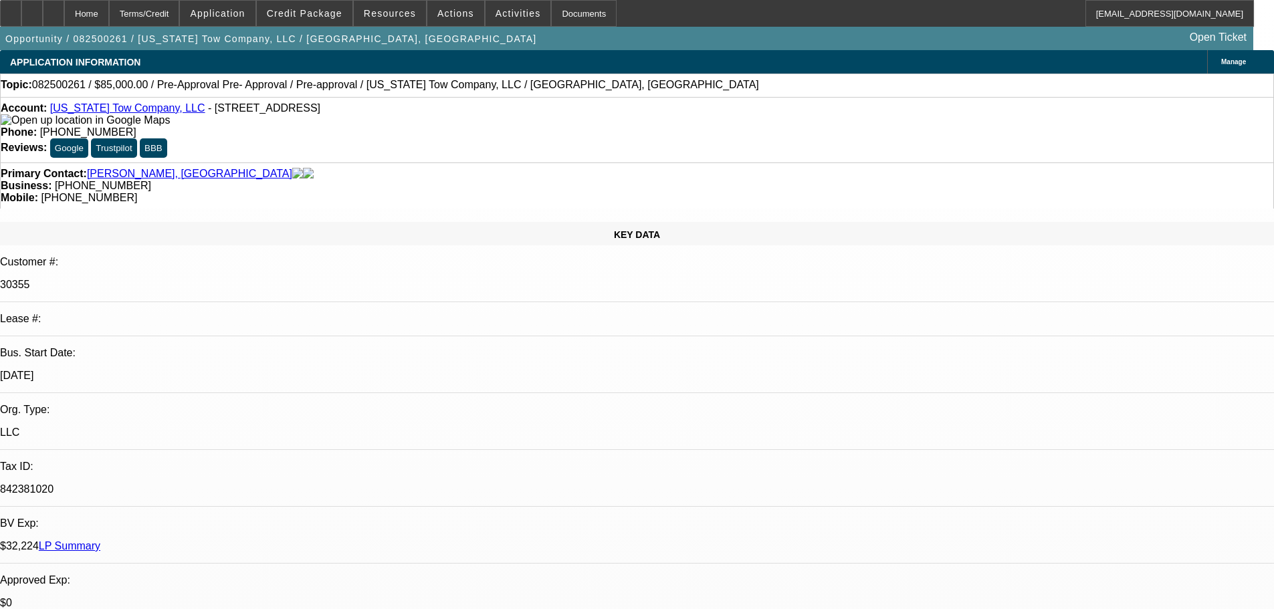
type input "02:35"
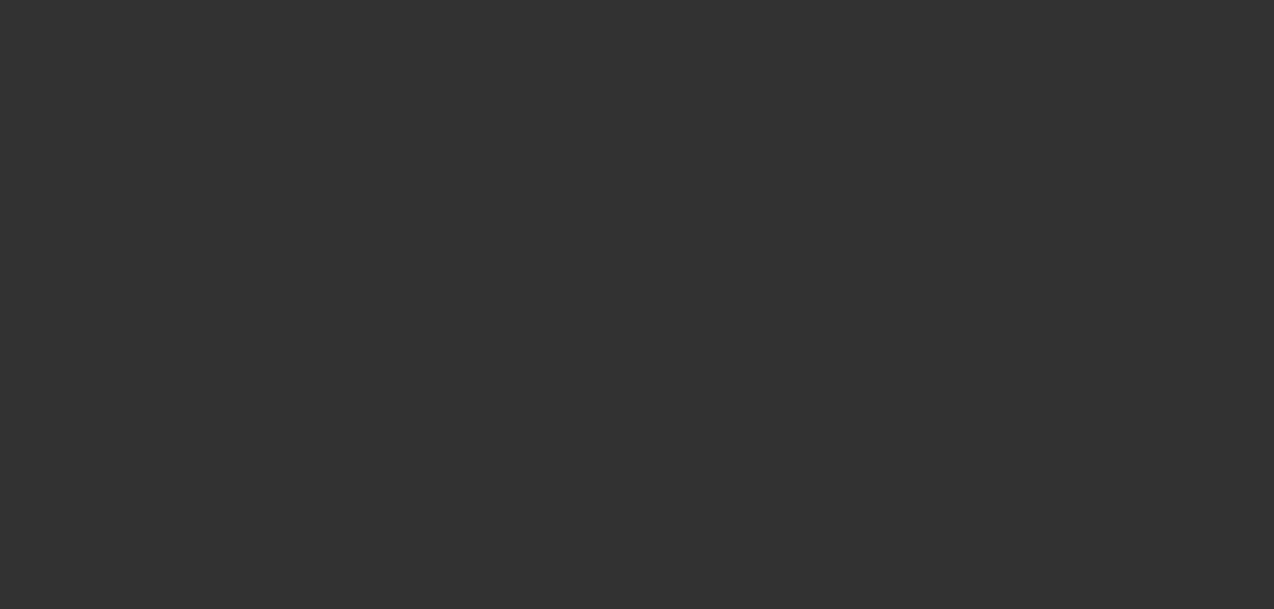
select select "0"
select select "6"
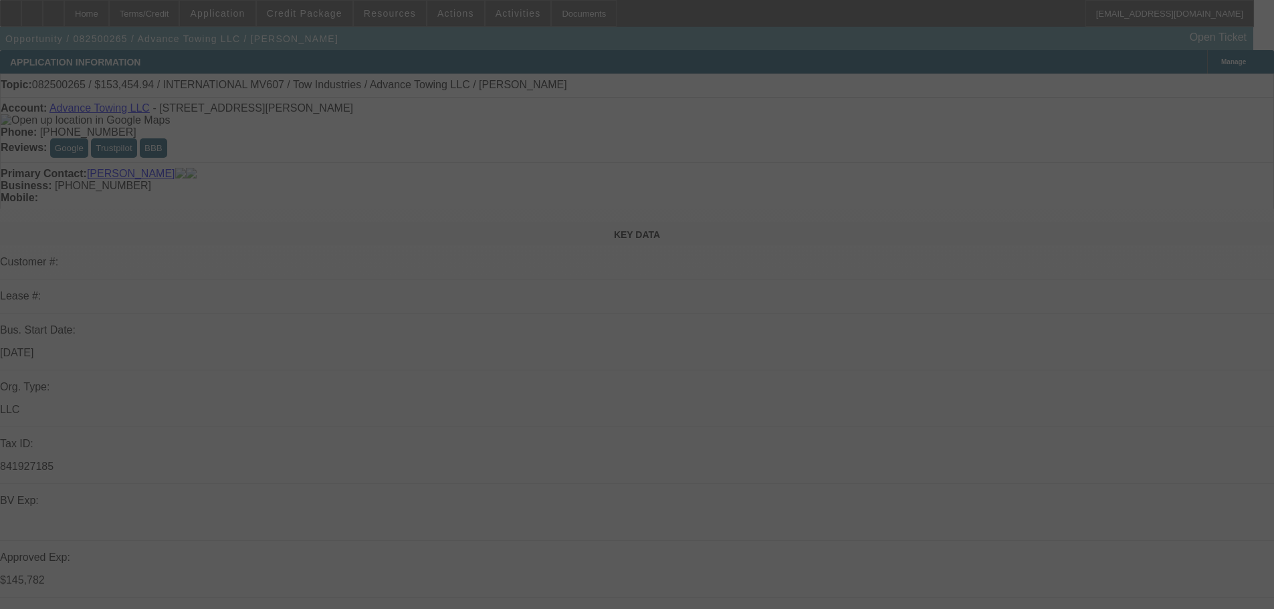
select select "0"
select select "2"
select select "0.1"
select select "4"
select select "0"
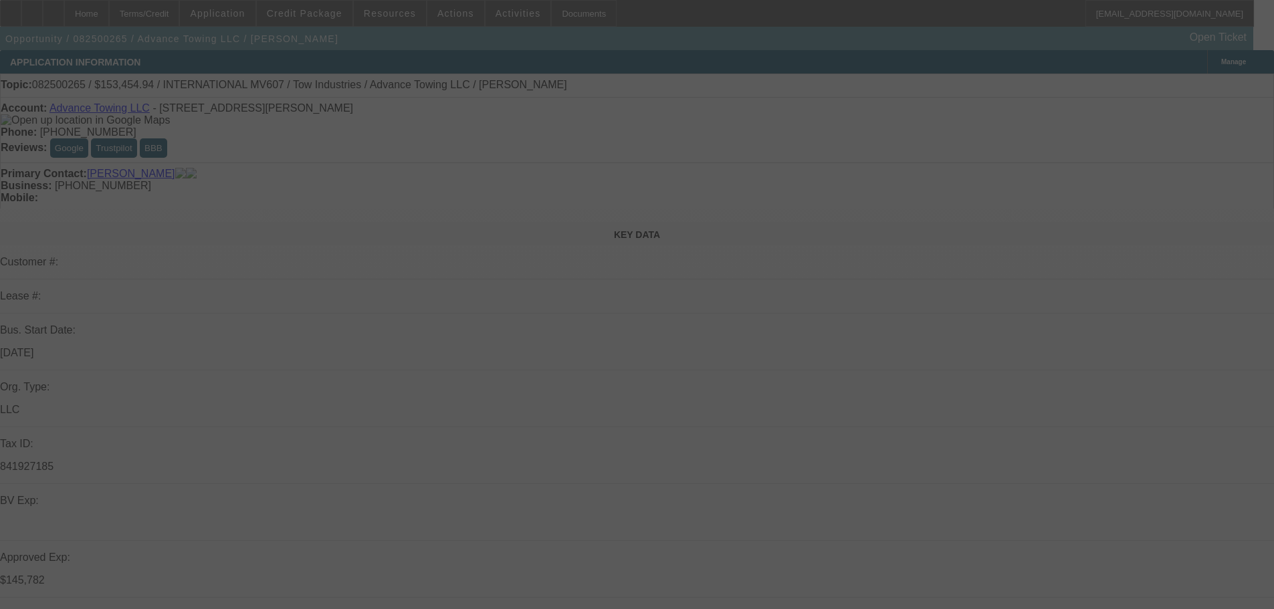
select select "2"
select select "0.1"
select select "4"
select select "0"
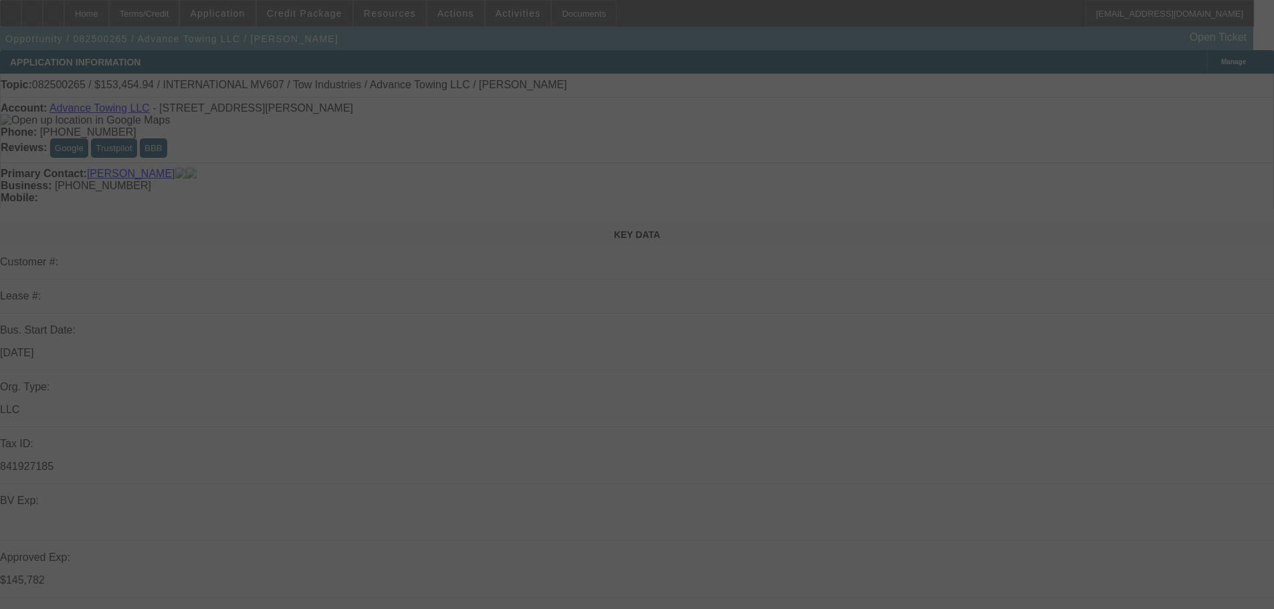
select select "0.1"
select select "4"
select select "0"
select select "2"
select select "0.1"
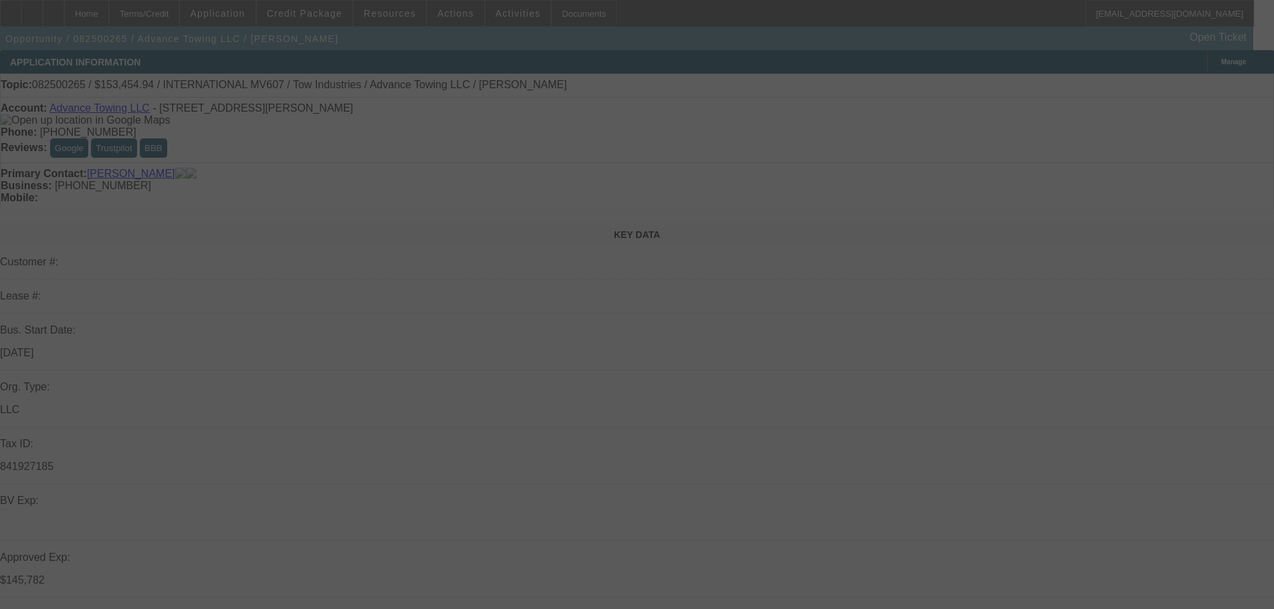
select select "4"
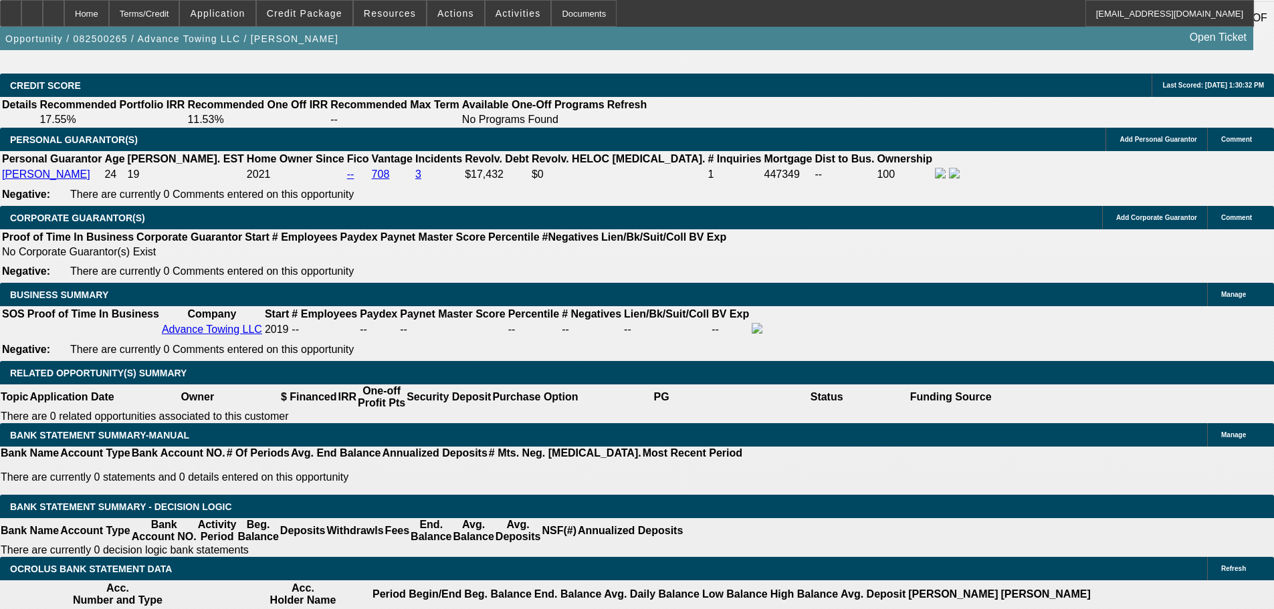
scroll to position [1888, 0]
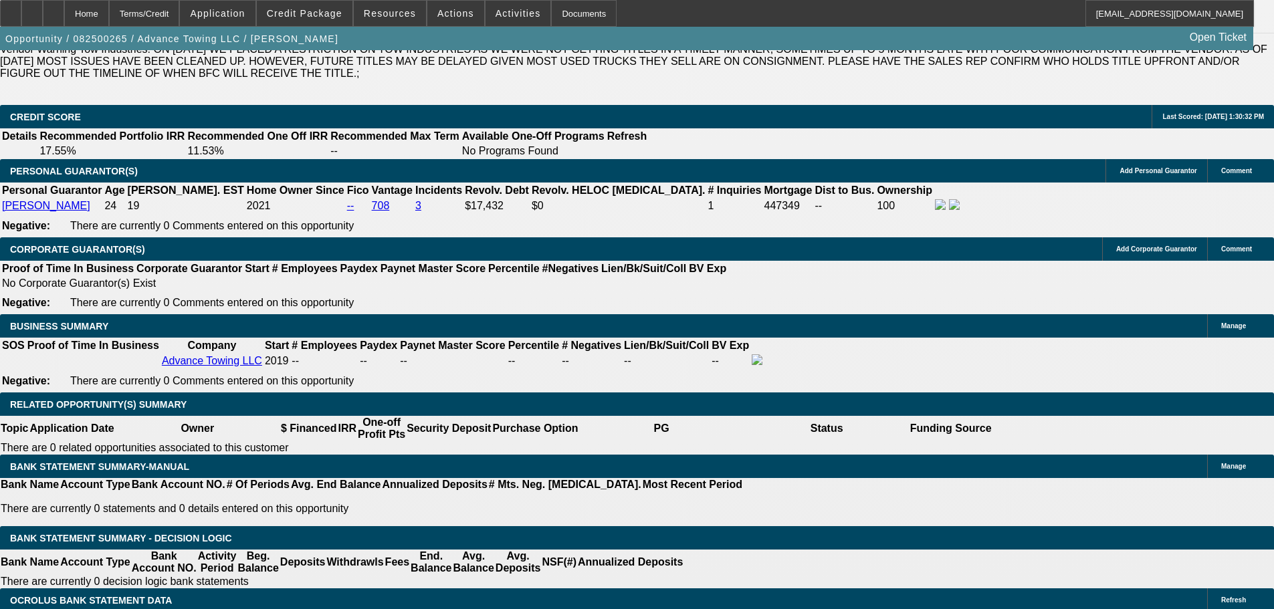
select select "2"
select select "0.1"
select select "4"
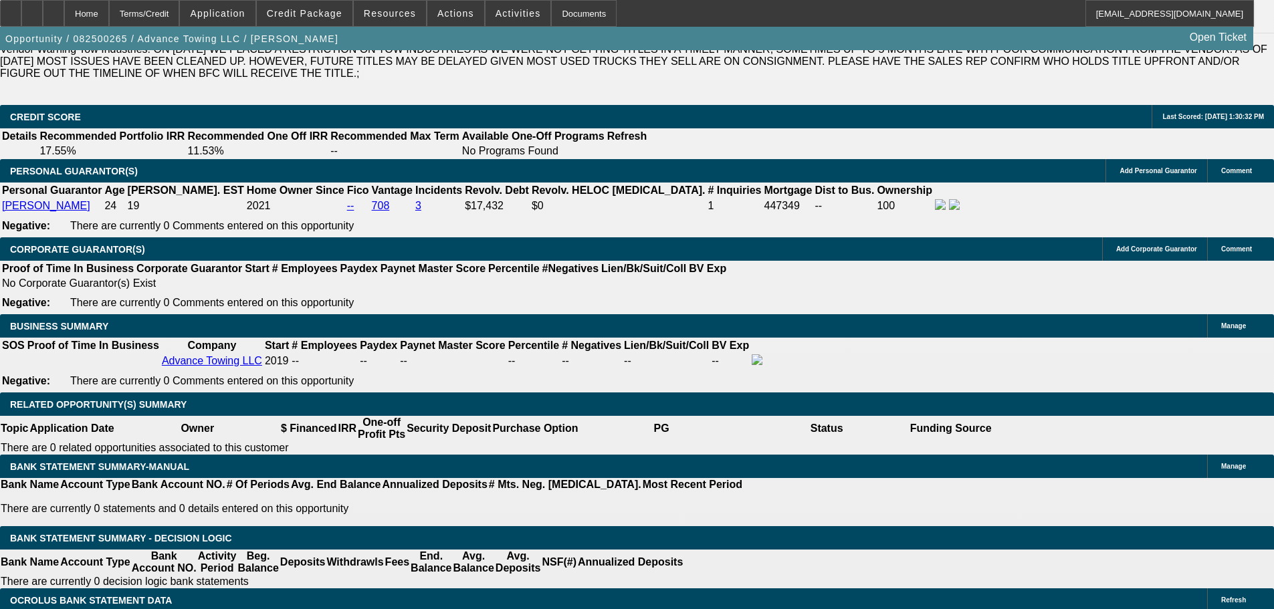
select select "0"
select select "2"
select select "0.1"
select select "4"
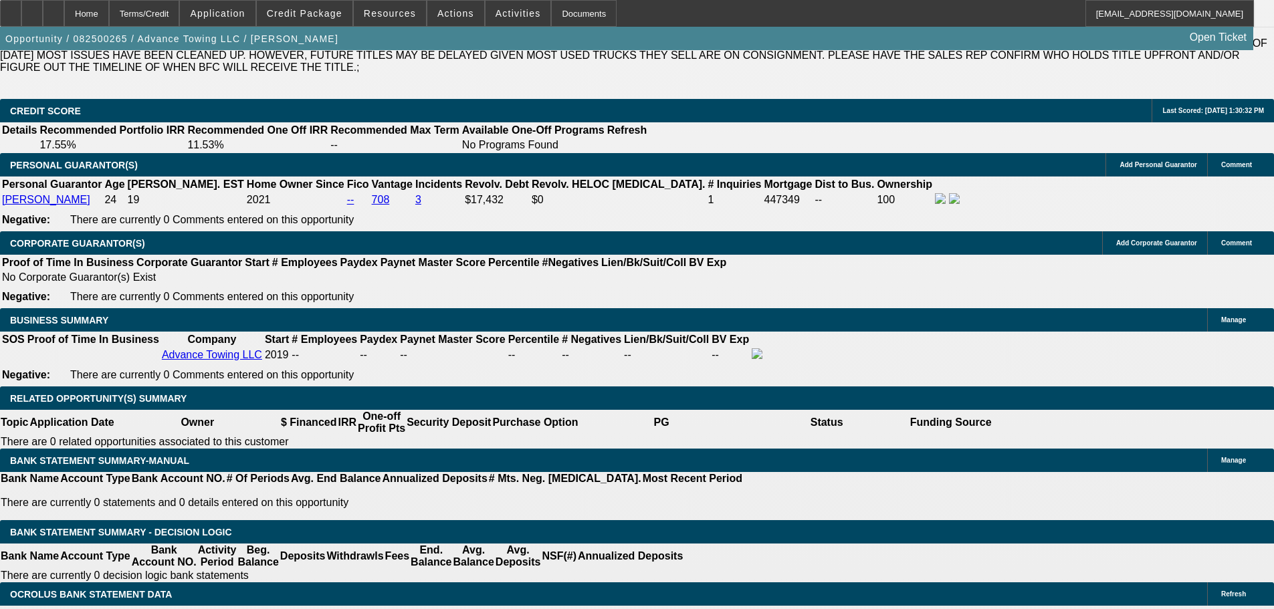
scroll to position [1821, 0]
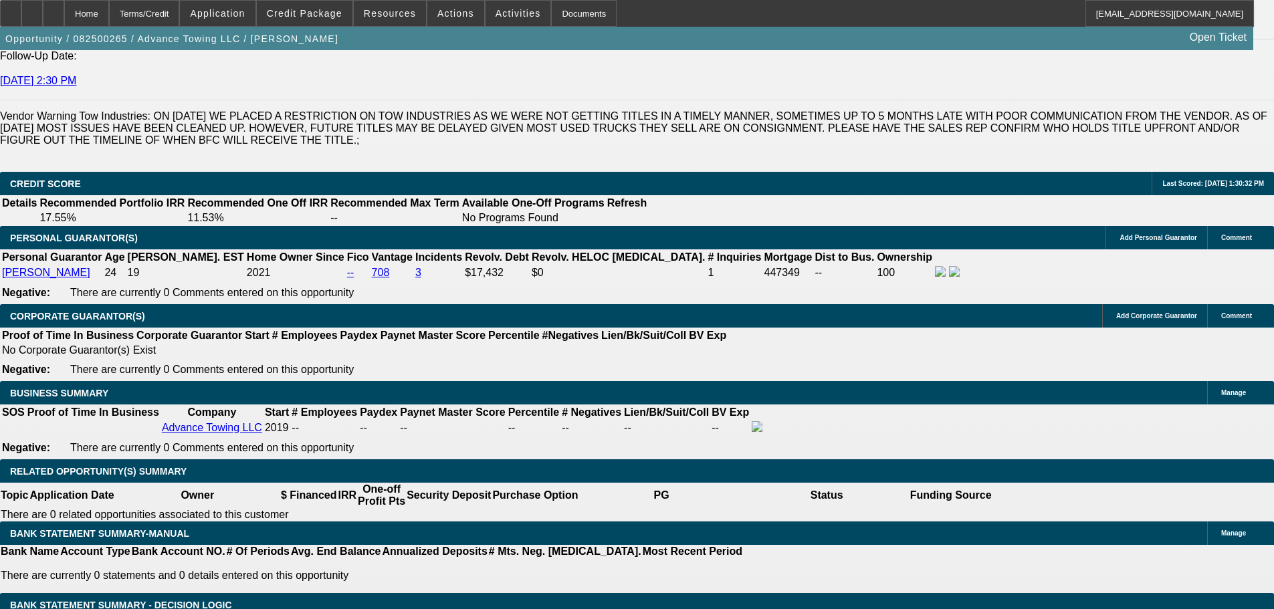
select select "0"
select select "2"
select select "0.1"
select select "4"
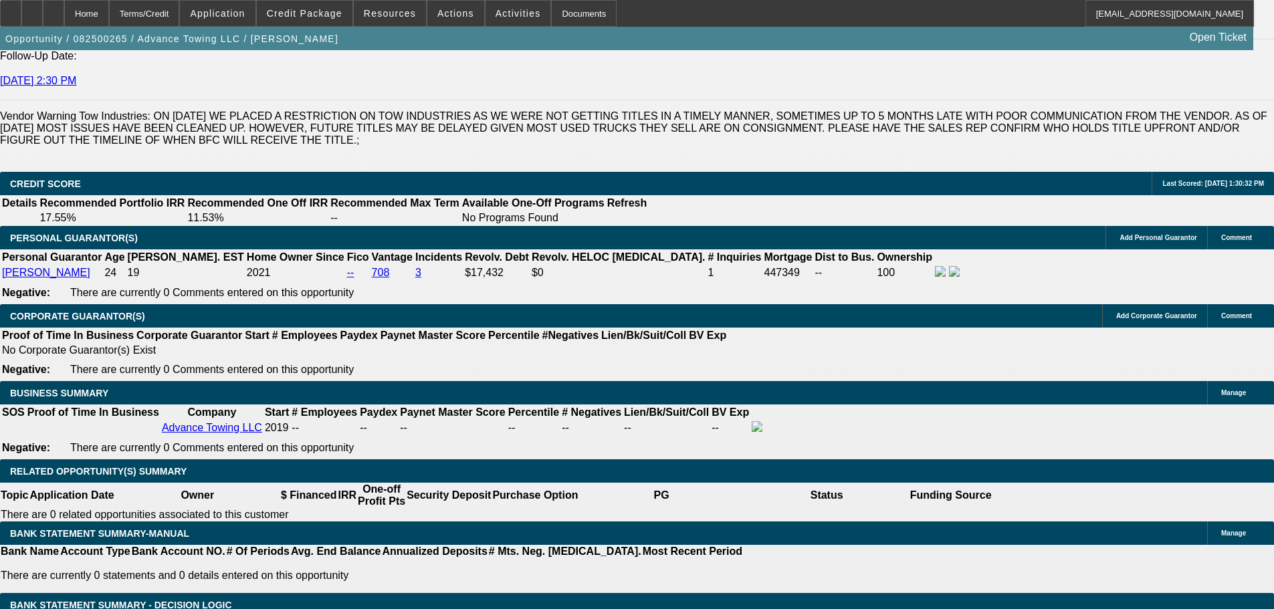
select select "0"
select select "2"
select select "0.1"
select select "4"
select select "0"
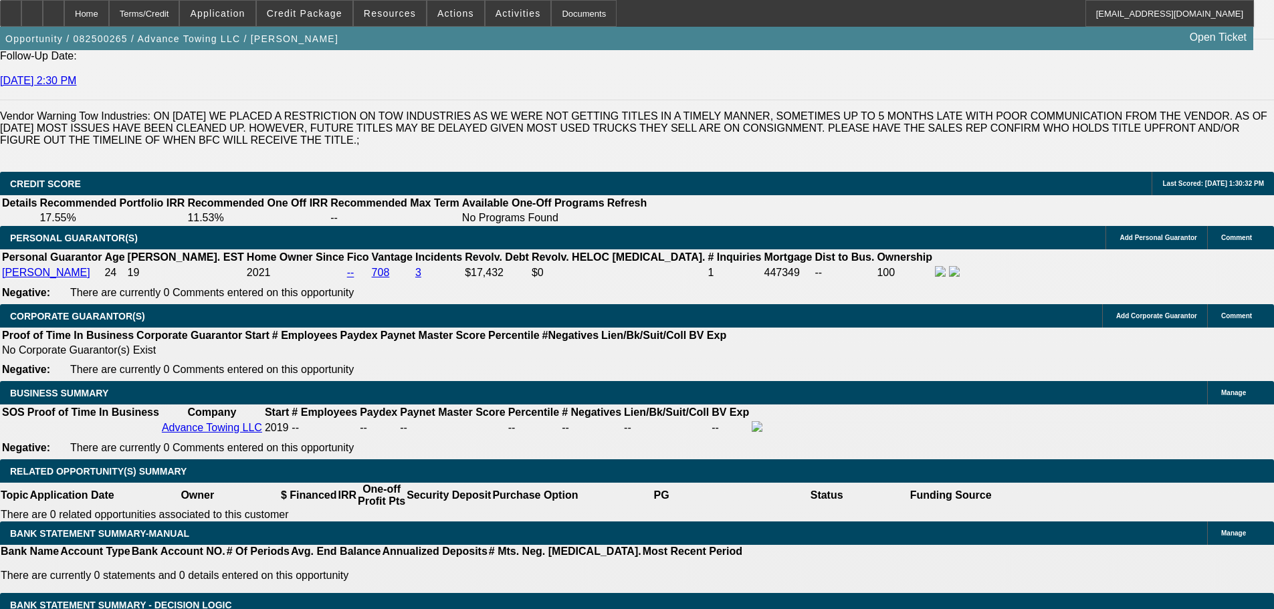
select select "0"
select select "0.1"
select select "4"
select select "0"
select select "2"
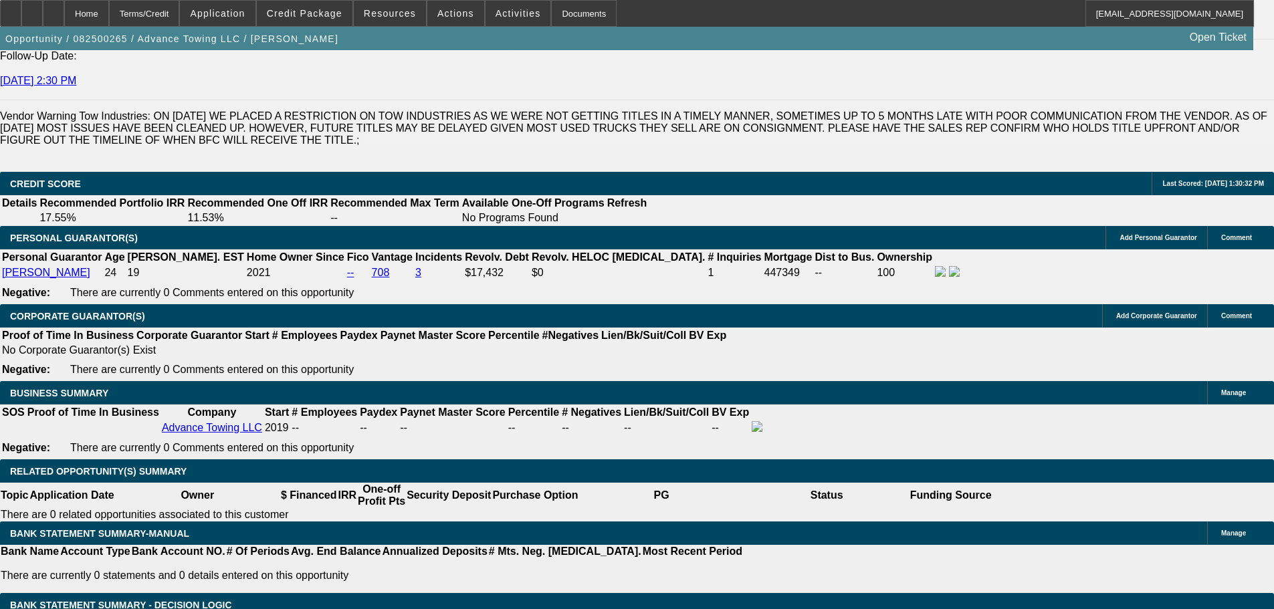
select select "0.1"
select select "4"
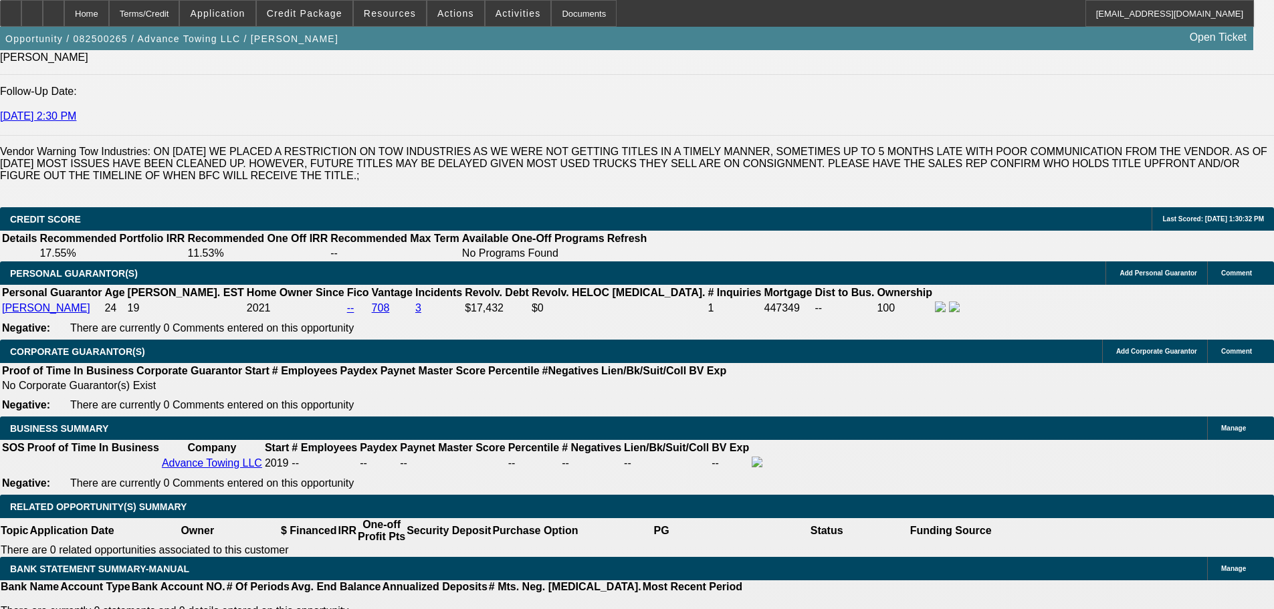
scroll to position [1754, 0]
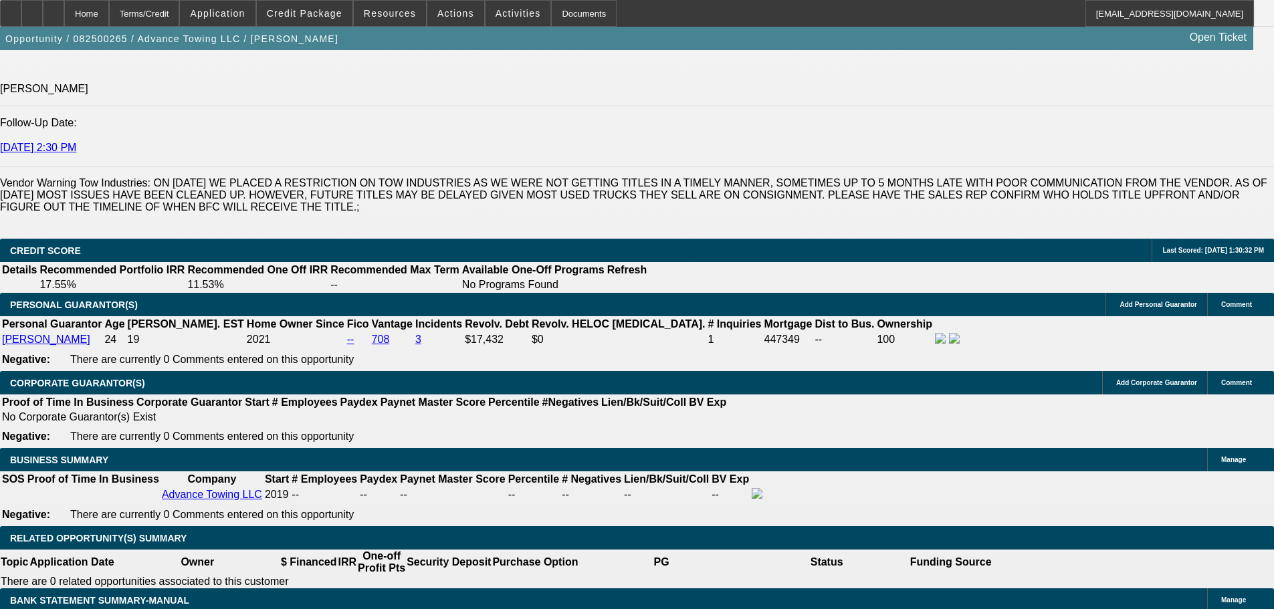
select select "2"
select select "0.1"
select select "4"
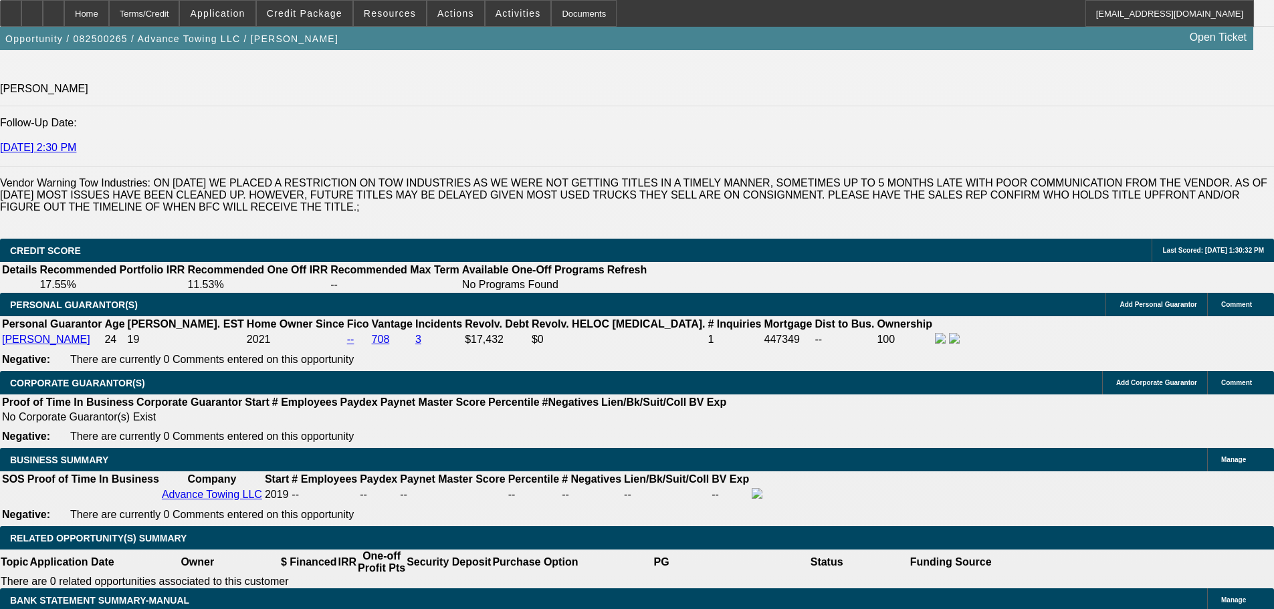
select select "0"
select select "2"
select select "0.1"
select select "4"
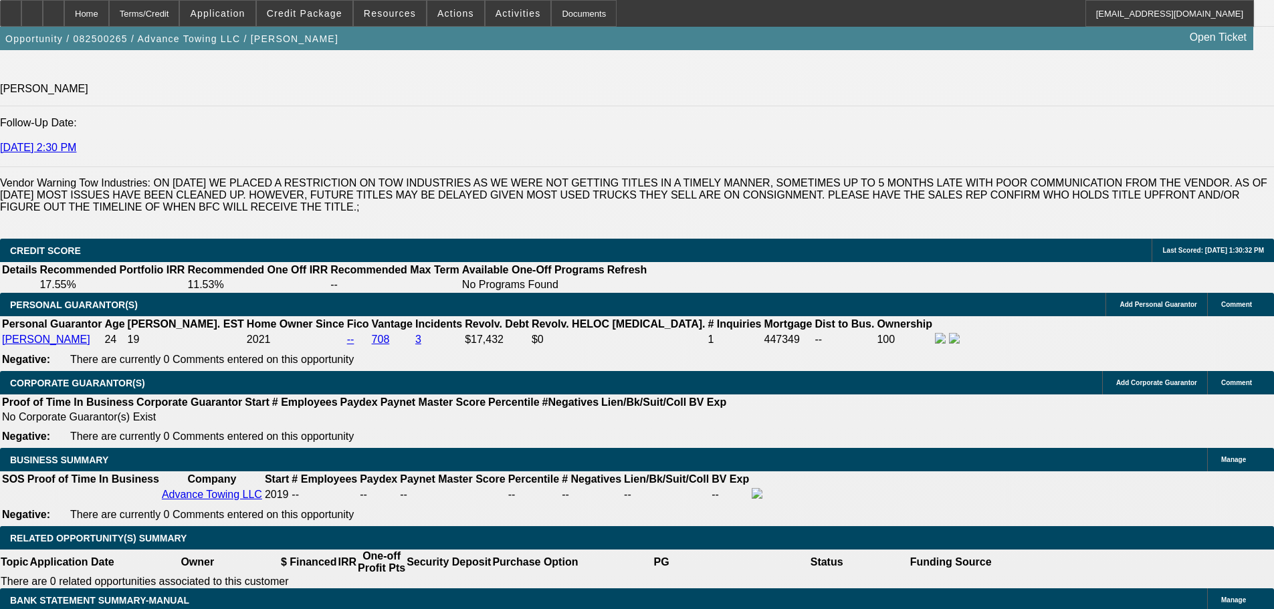
select select "0"
select select "2"
select select "0.1"
select select "4"
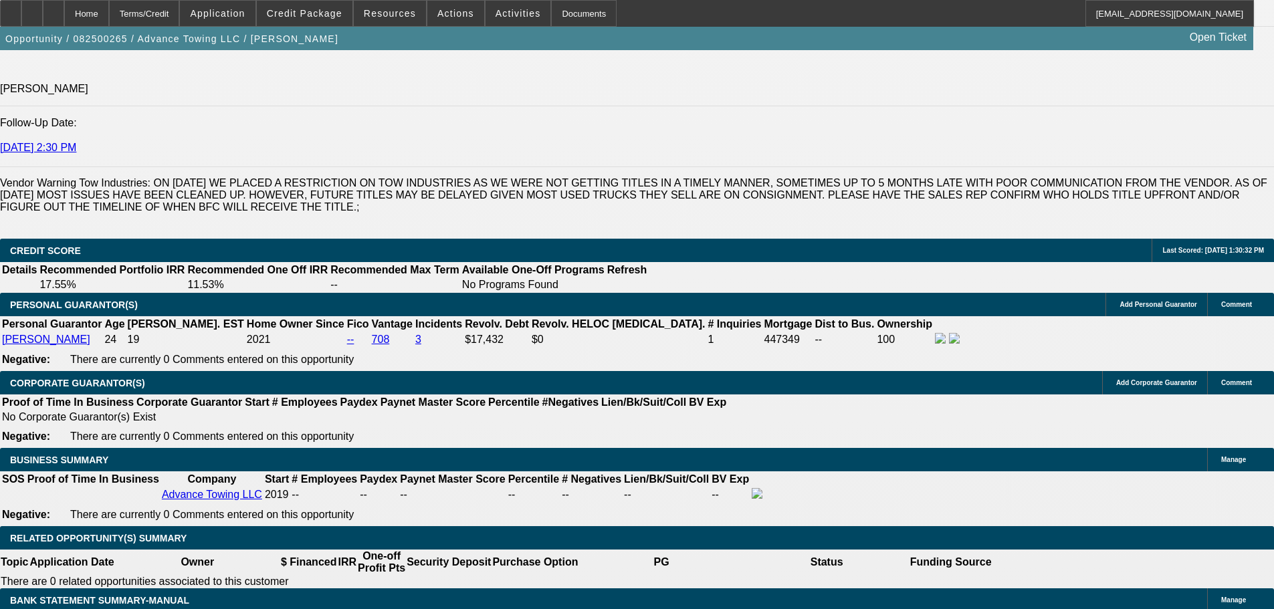
select select "0"
select select "2"
select select "0.1"
select select "4"
select select "0"
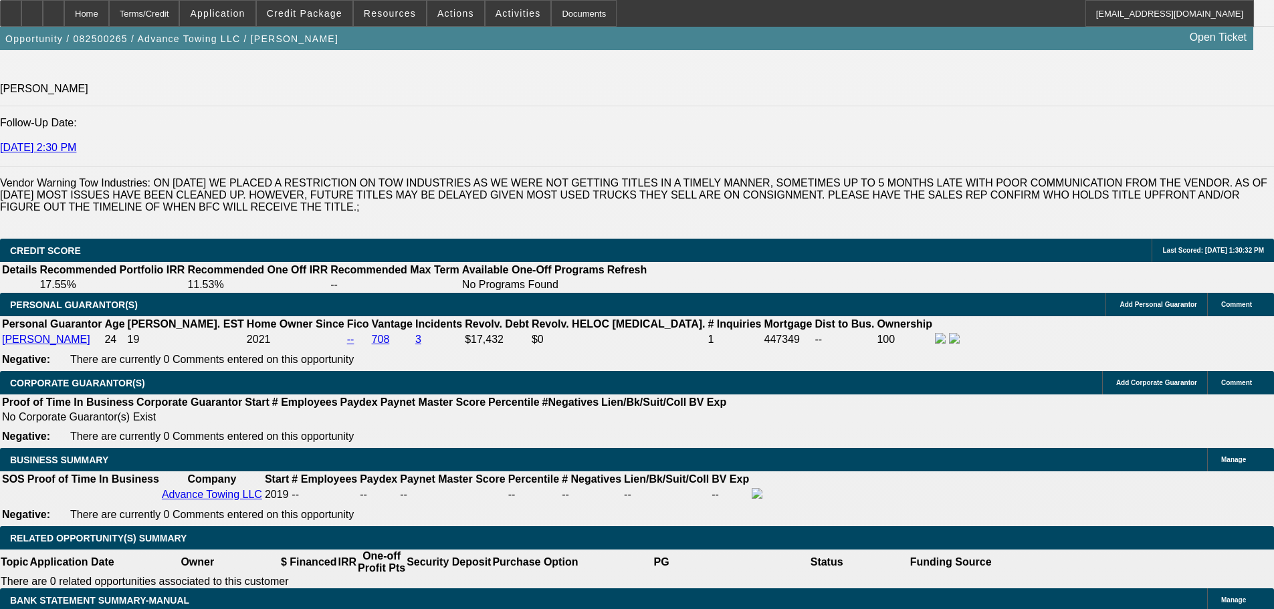
select select "0"
select select "0.1"
select select "4"
select select "0"
select select "2"
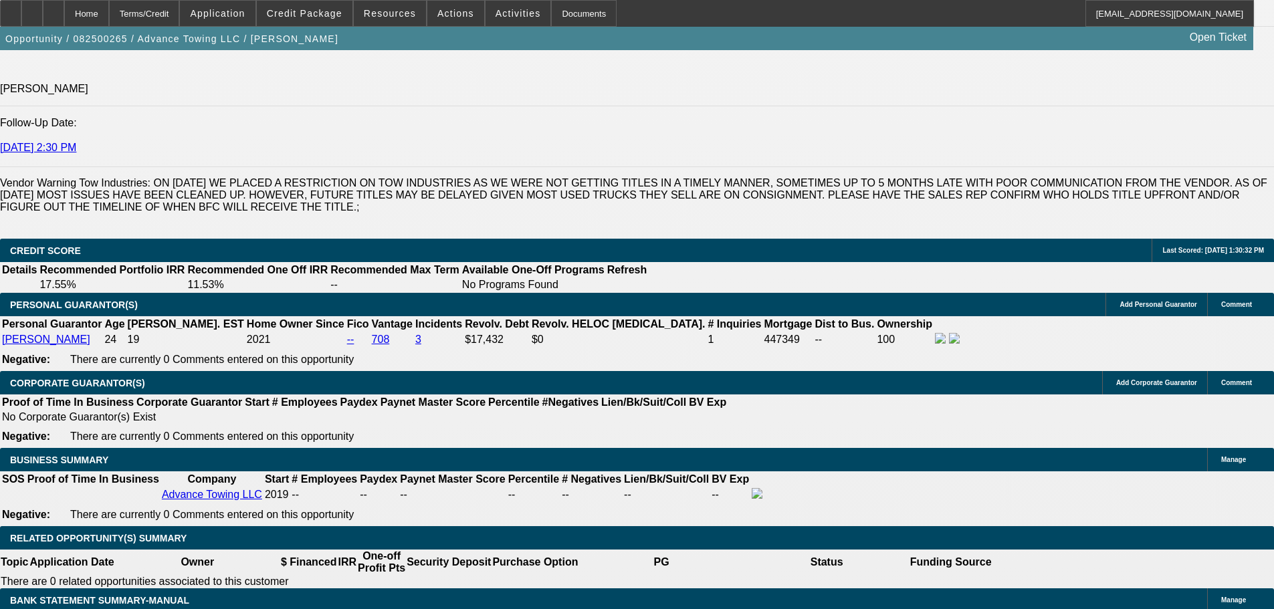
select select "0.1"
select select "4"
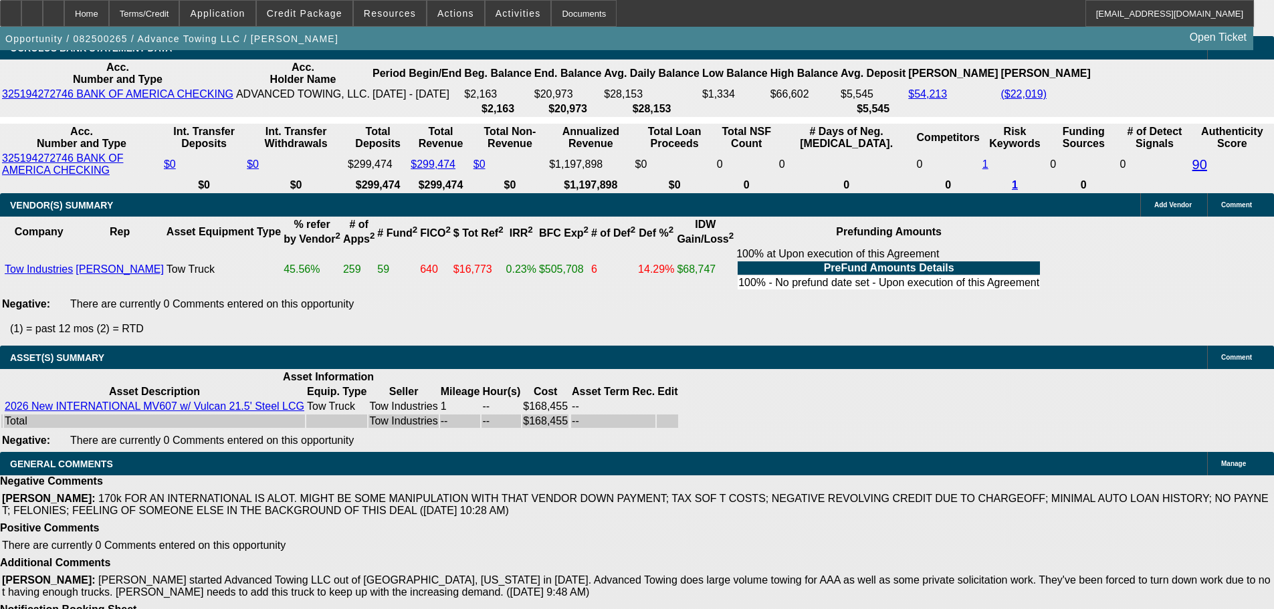
scroll to position [2356, 0]
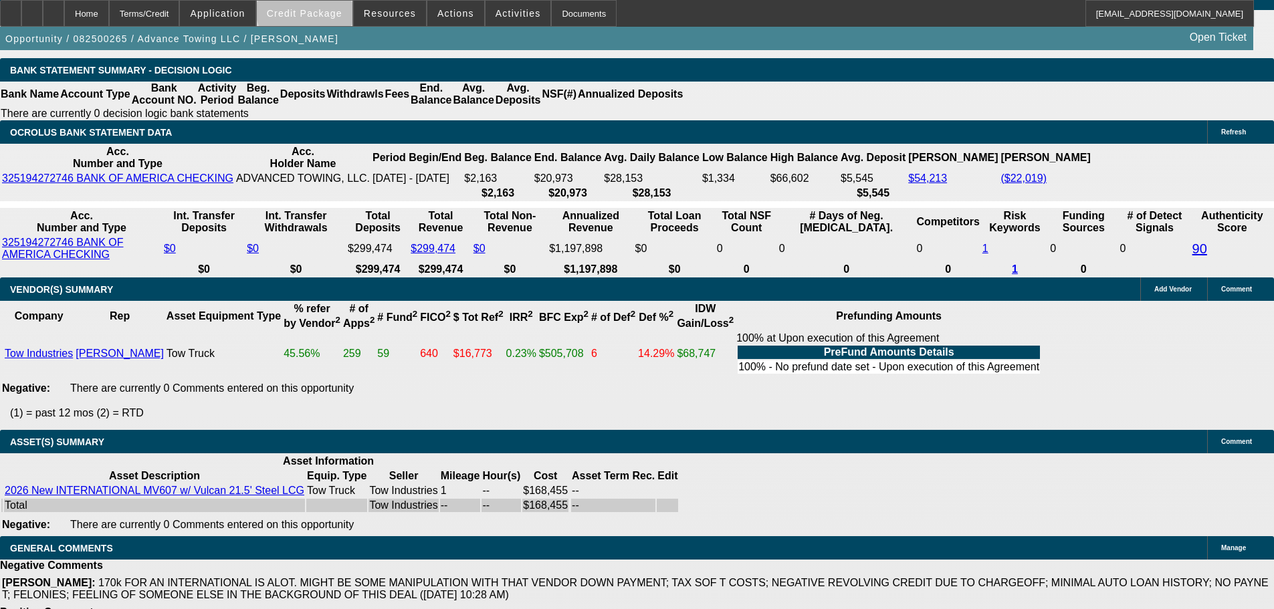
click at [328, 9] on span "Credit Package" at bounding box center [305, 13] width 76 height 11
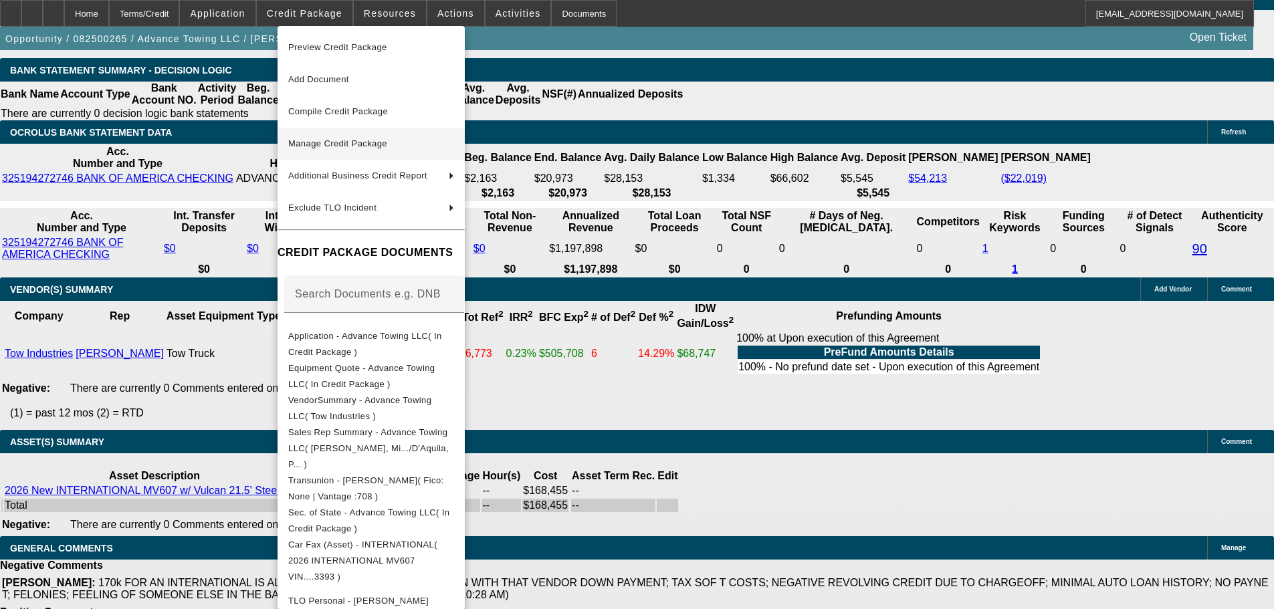
click at [342, 147] on span "Manage Credit Package" at bounding box center [337, 143] width 99 height 10
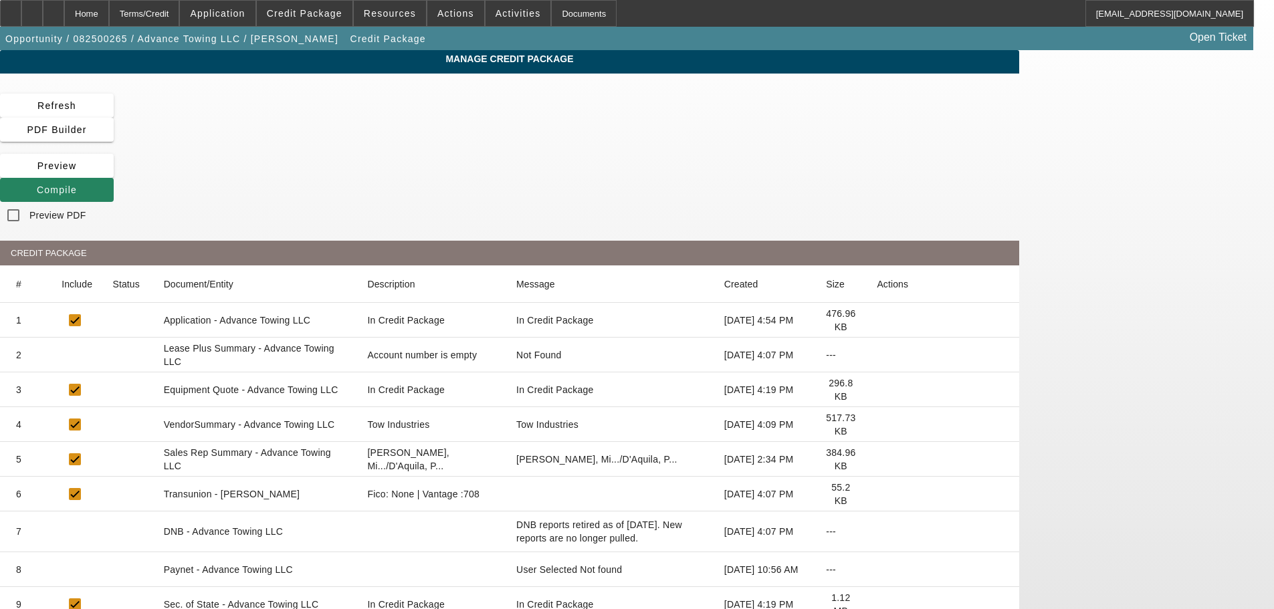
click at [877, 355] on icon at bounding box center [877, 355] width 0 height 0
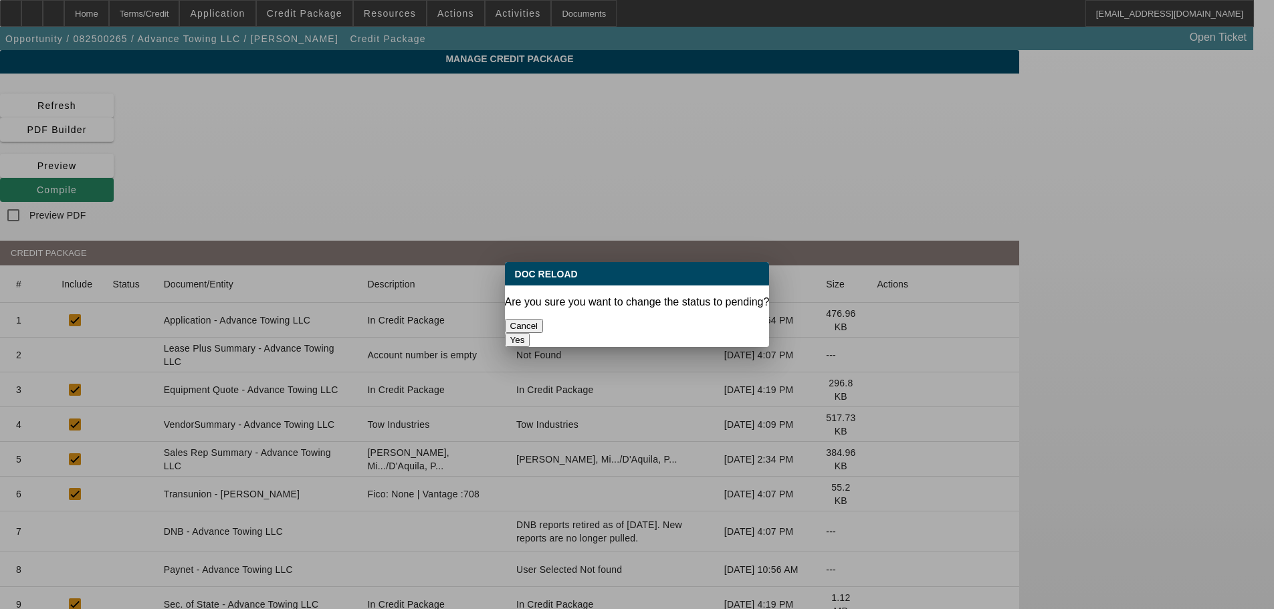
click at [530, 333] on button "Yes" at bounding box center [517, 340] width 25 height 14
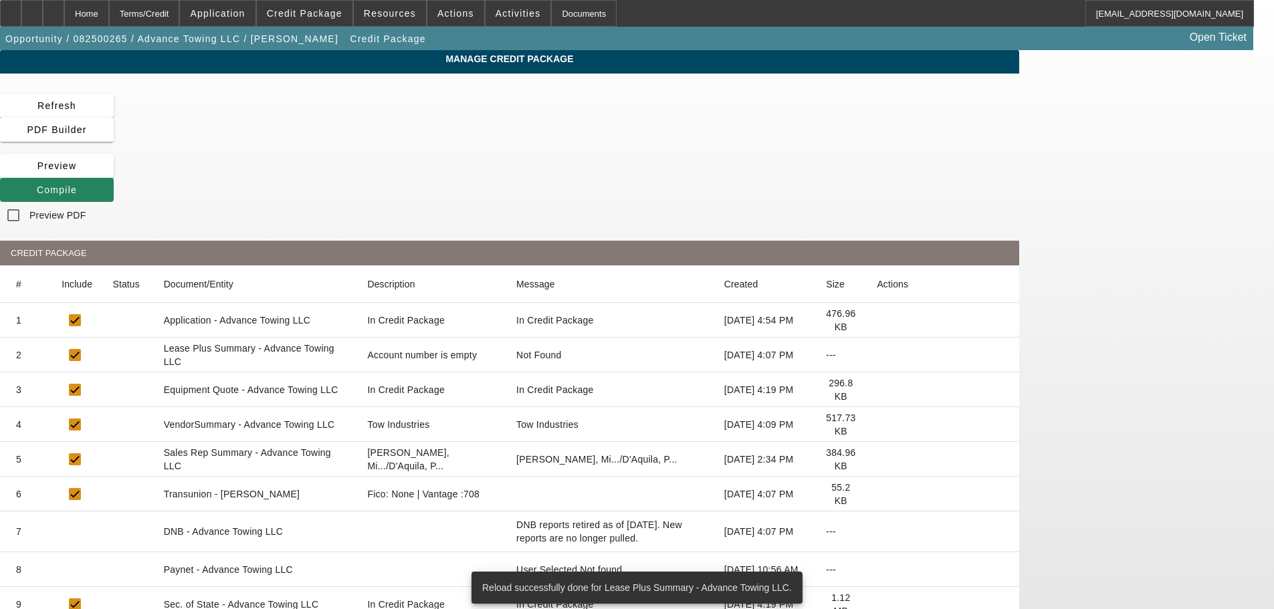
click at [877, 425] on icon at bounding box center [877, 425] width 0 height 0
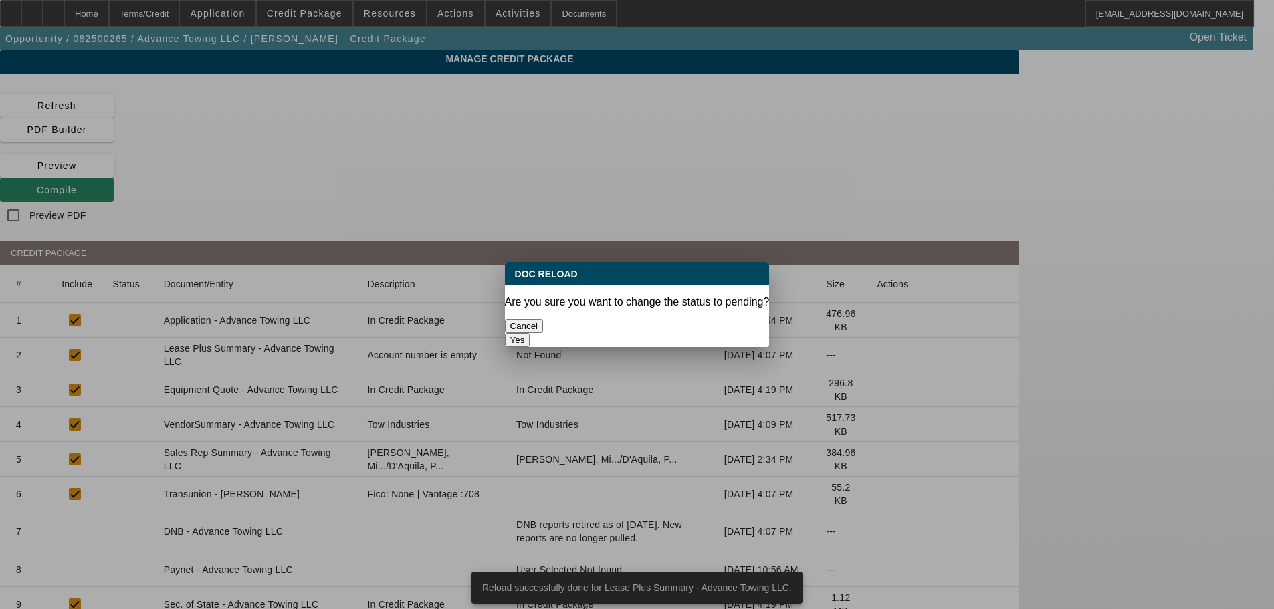
click at [530, 333] on button "Yes" at bounding box center [517, 340] width 25 height 14
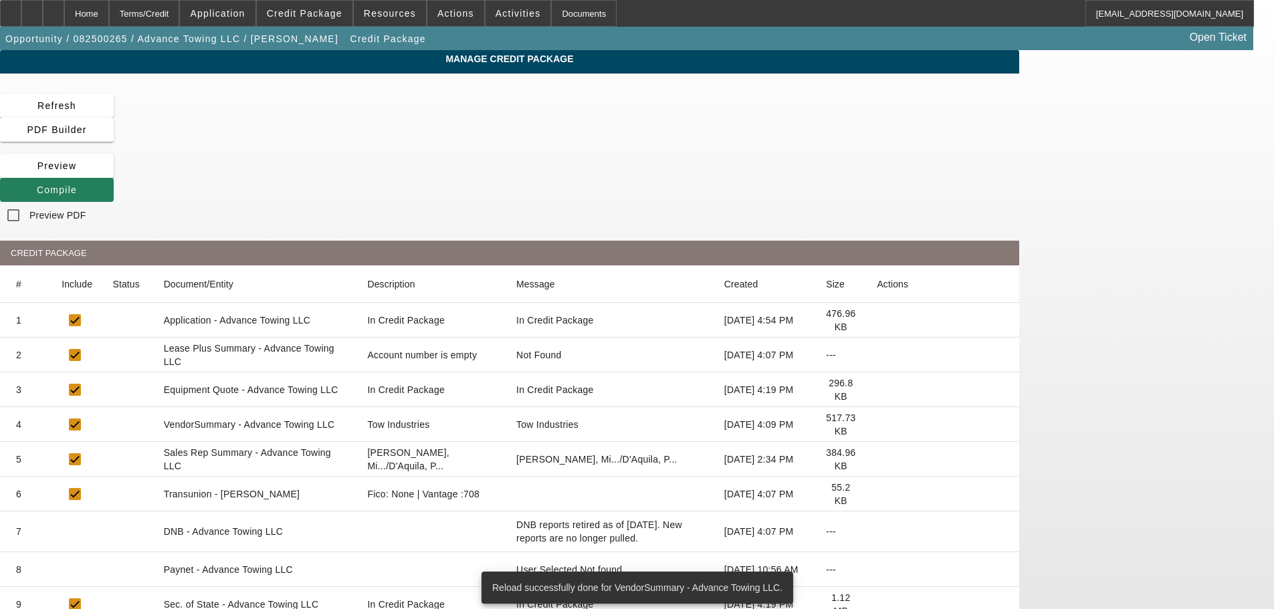
click at [77, 185] on span "Compile" at bounding box center [57, 190] width 40 height 11
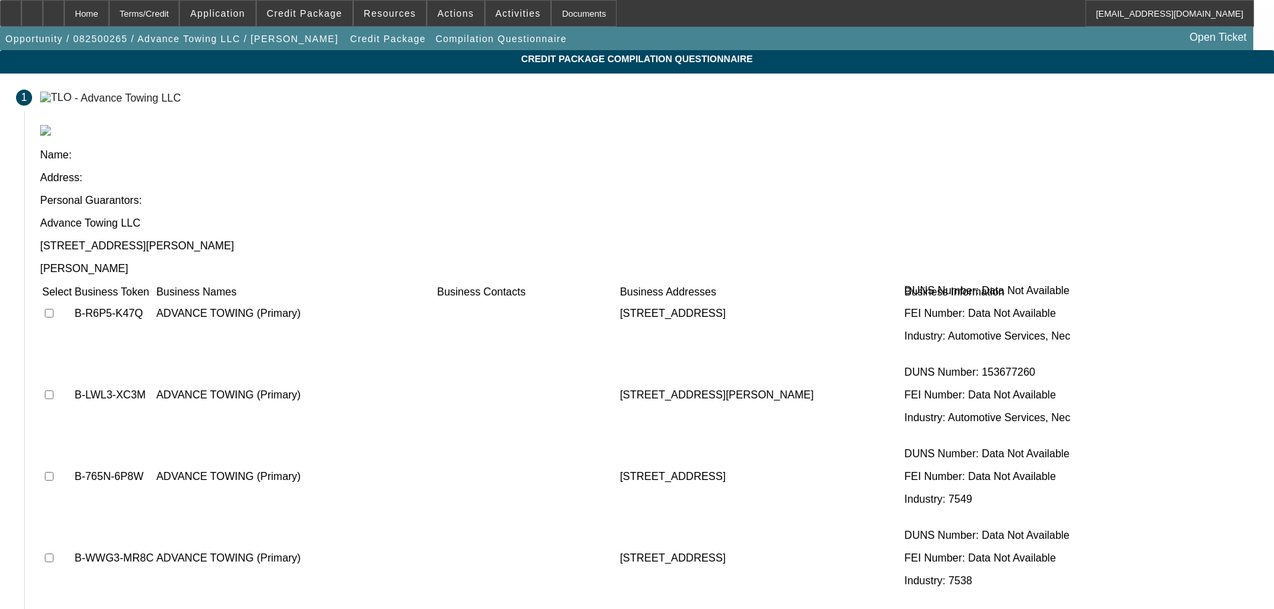
scroll to position [535, 0]
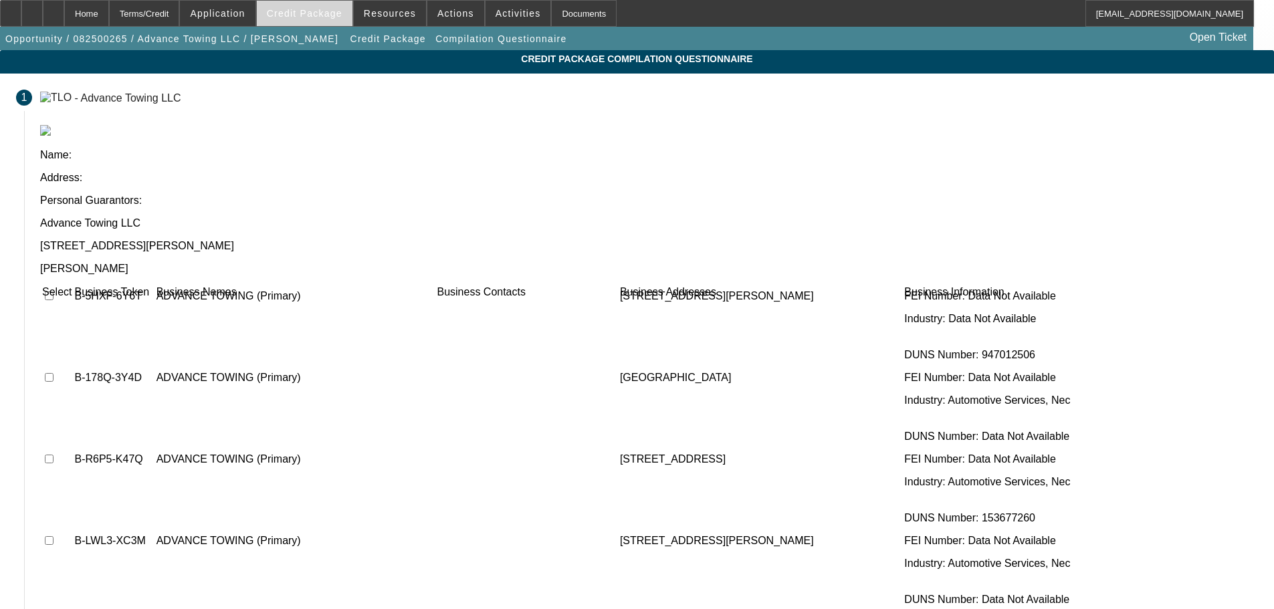
click at [344, 19] on span at bounding box center [305, 13] width 96 height 32
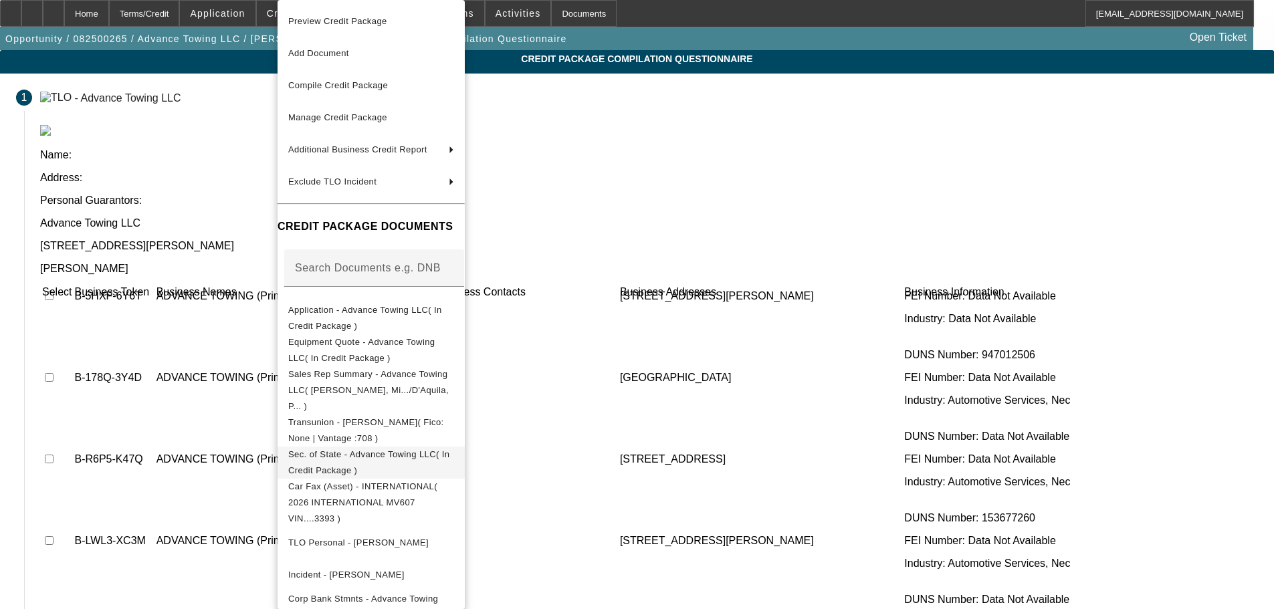
click at [383, 449] on span "Sec. of State - Advance Towing LLC( In Credit Package )" at bounding box center [371, 463] width 166 height 32
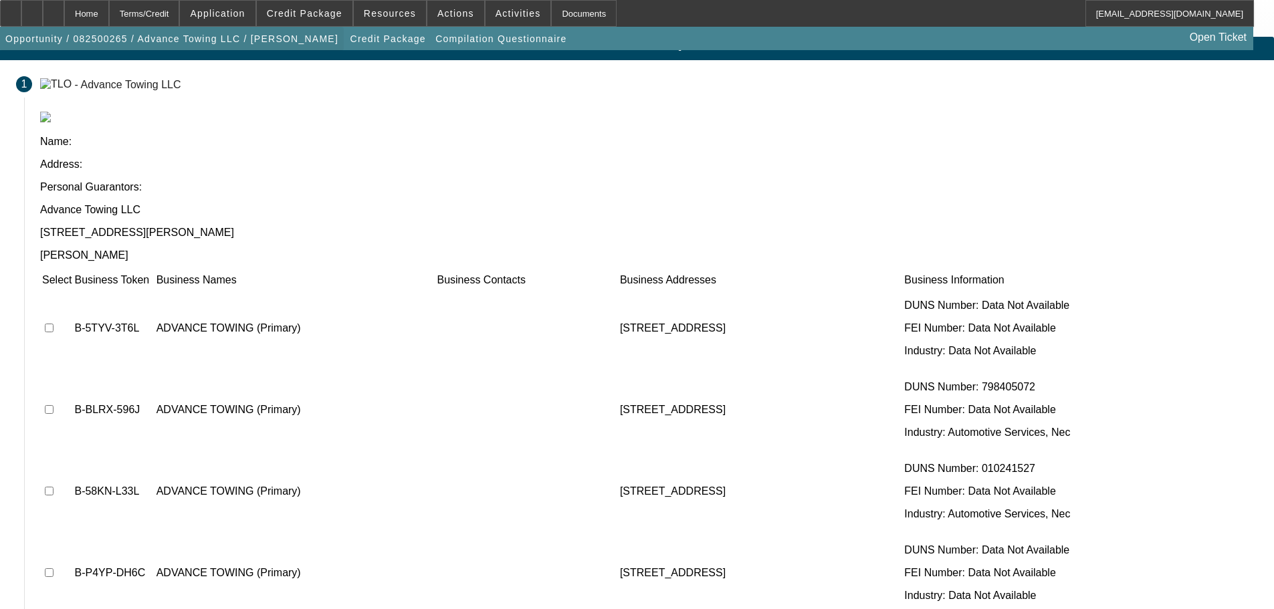
scroll to position [0, 0]
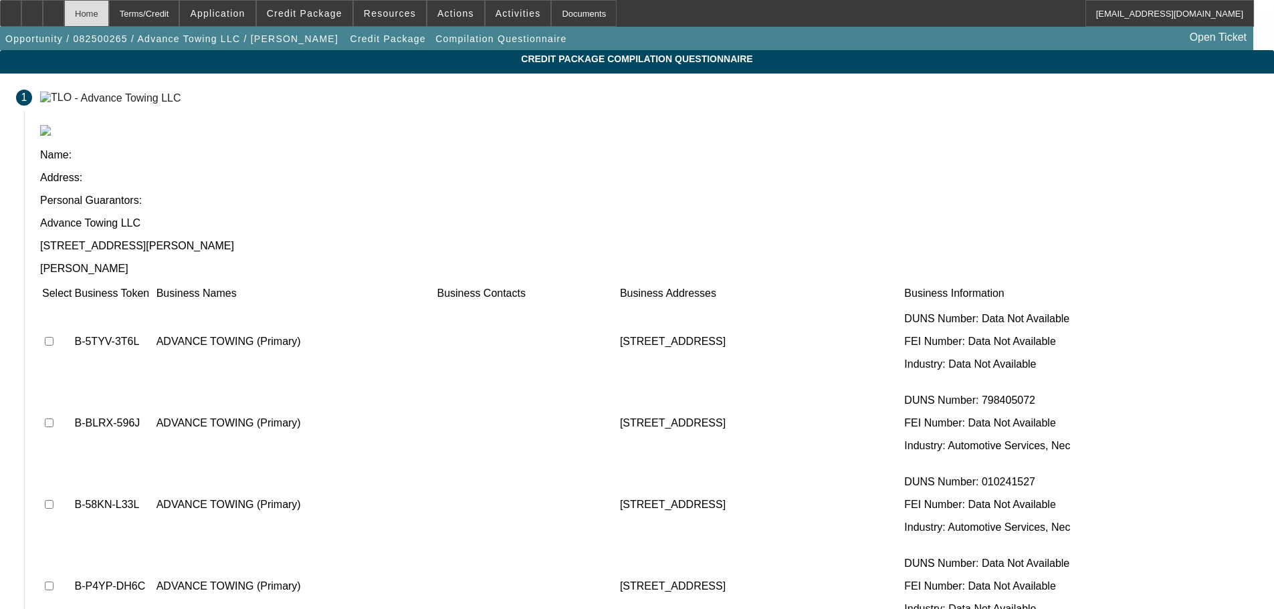
click at [109, 15] on div "Home" at bounding box center [86, 13] width 45 height 27
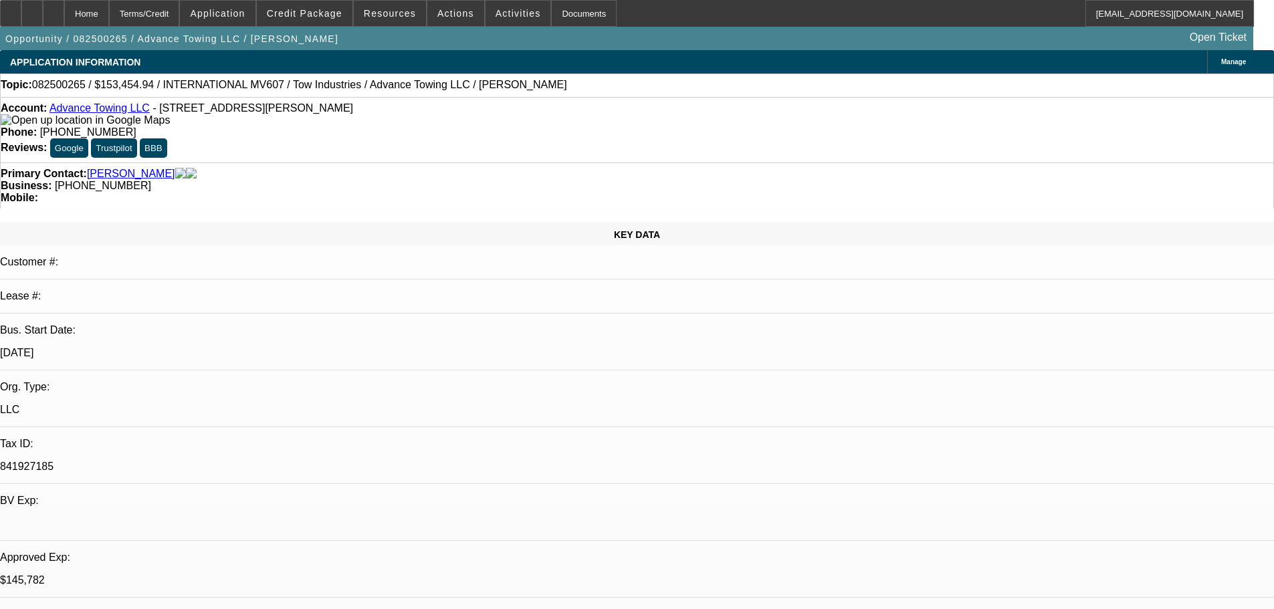
select select "0"
select select "2"
select select "0.1"
select select "4"
select select "0"
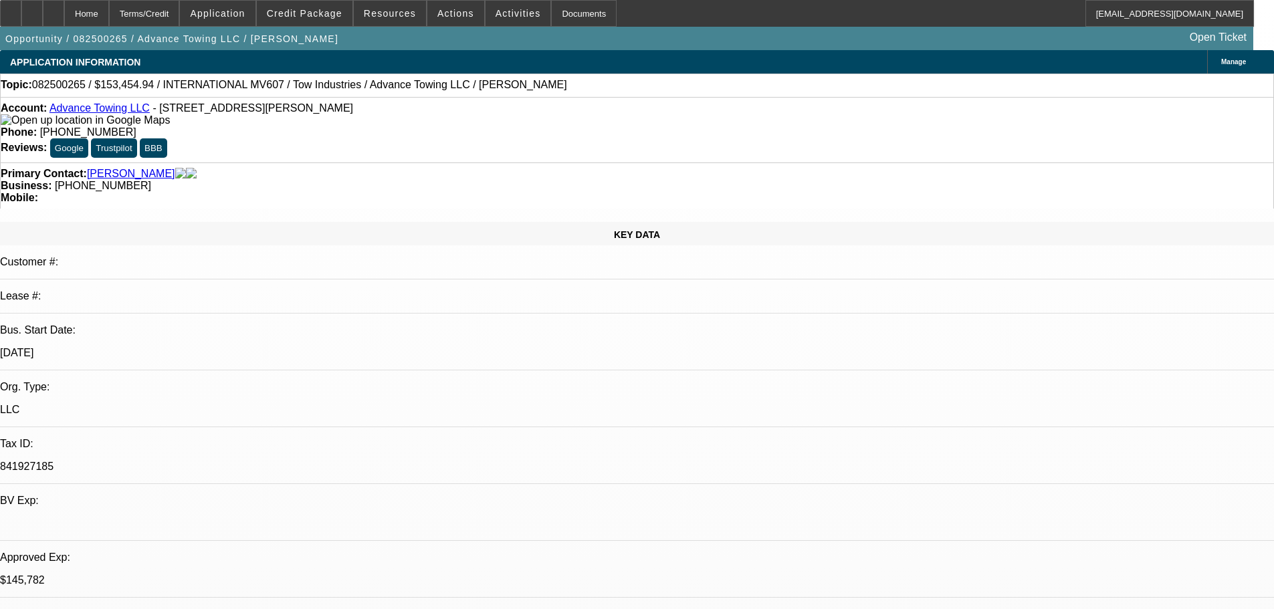
select select "2"
select select "0.1"
select select "4"
select select "0"
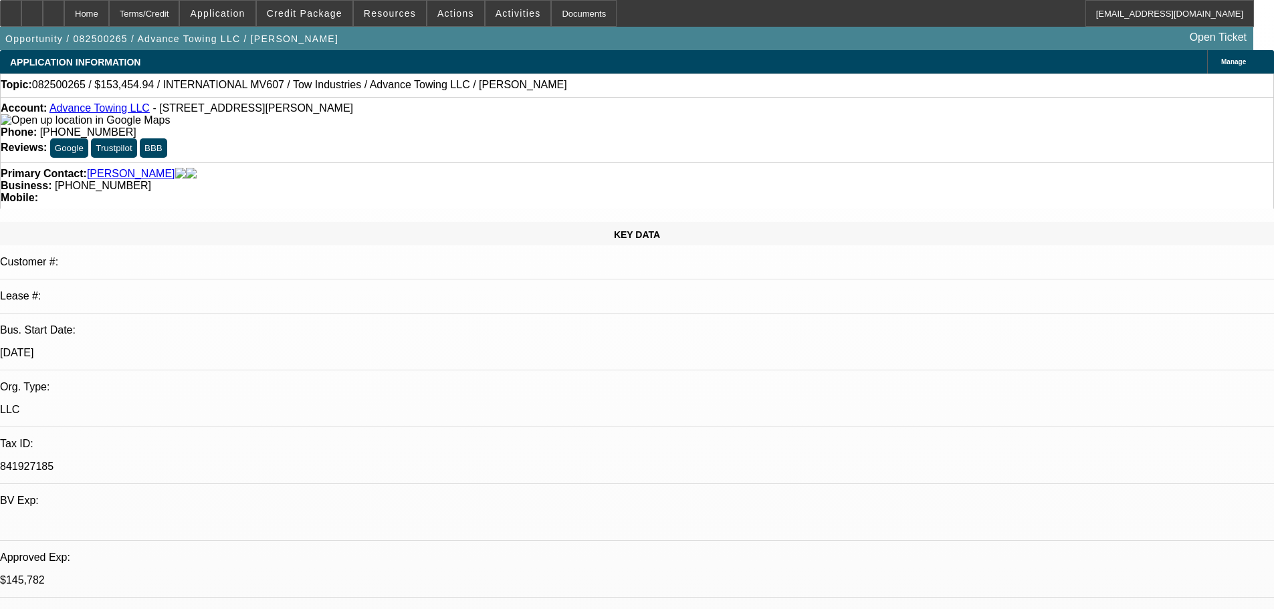
select select "0.1"
select select "4"
select select "0"
select select "2"
select select "0.1"
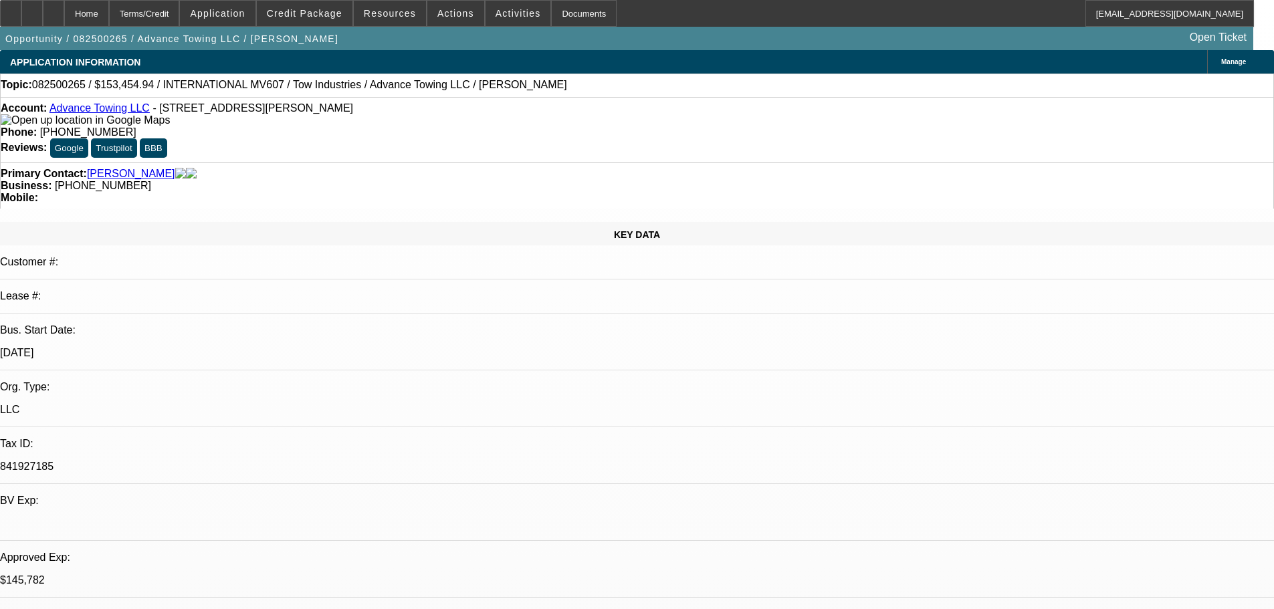
select select "4"
click at [82, 112] on link "Advance Towing LLC" at bounding box center [99, 107] width 100 height 11
click at [309, 19] on span at bounding box center [305, 13] width 96 height 32
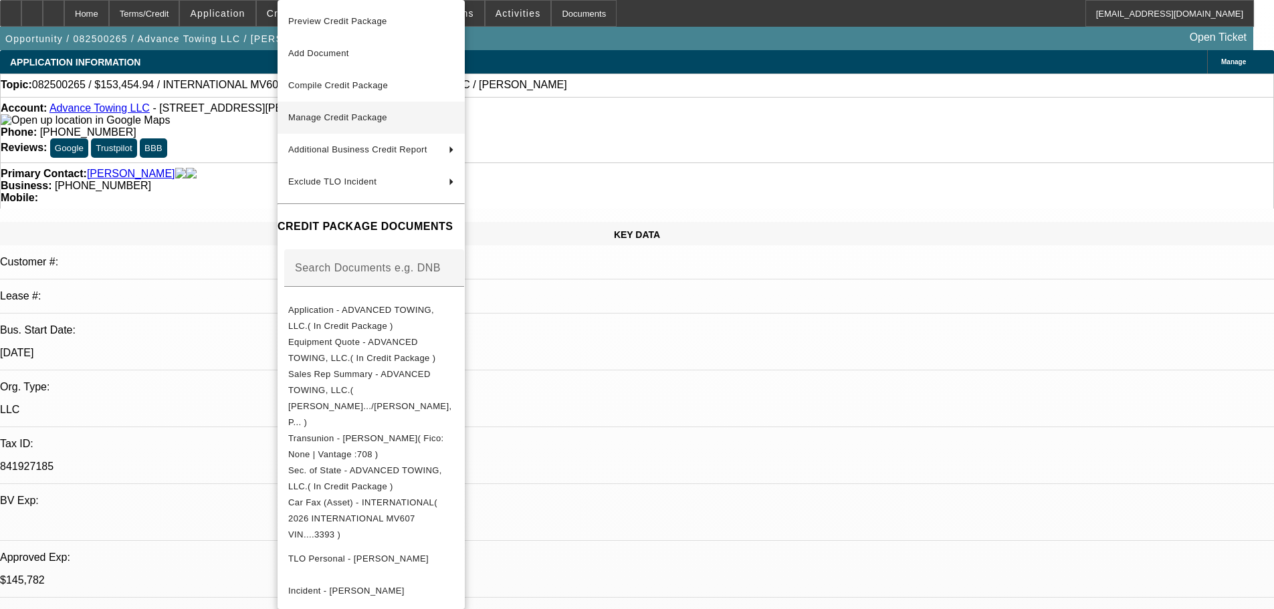
click at [324, 116] on span "Manage Credit Package" at bounding box center [337, 117] width 99 height 10
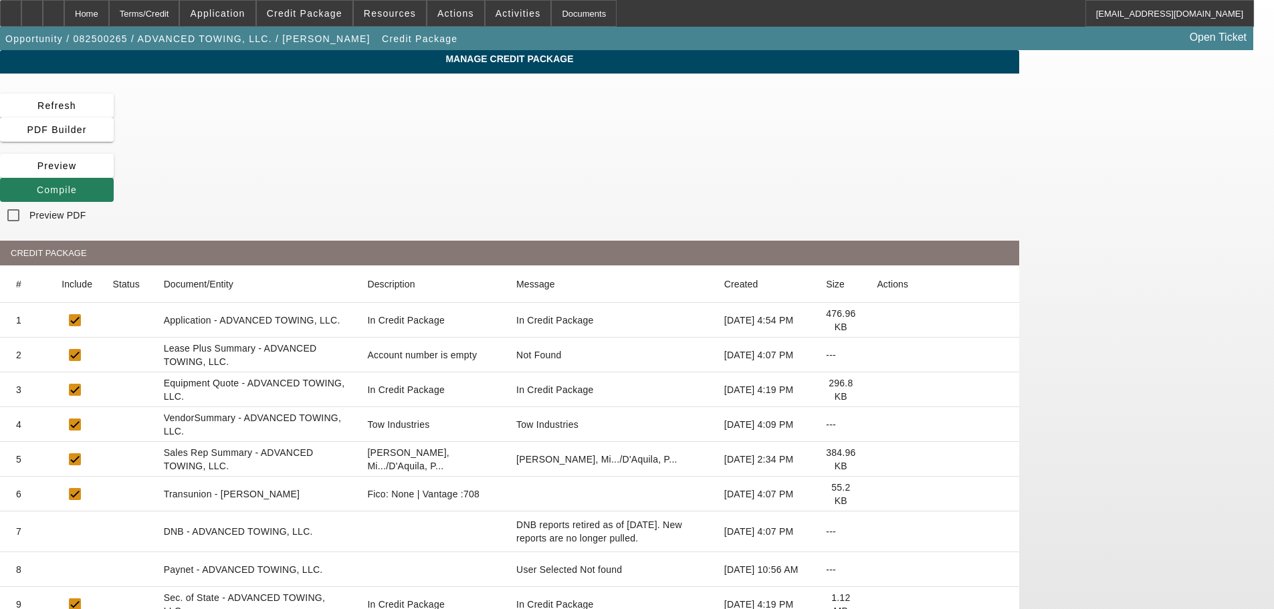
click at [77, 185] on span "Compile" at bounding box center [57, 190] width 40 height 11
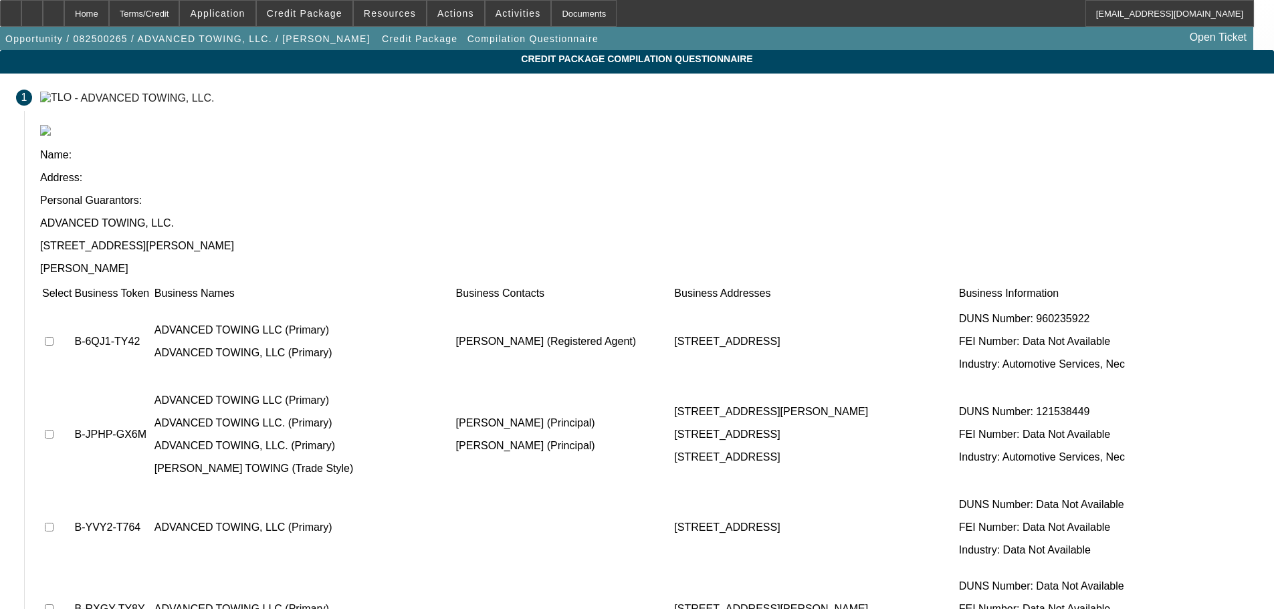
click at [53, 337] on input "checkbox" at bounding box center [49, 341] width 9 height 9
checkbox input "false"
click at [53, 430] on input "checkbox" at bounding box center [49, 434] width 9 height 9
checkbox input "true"
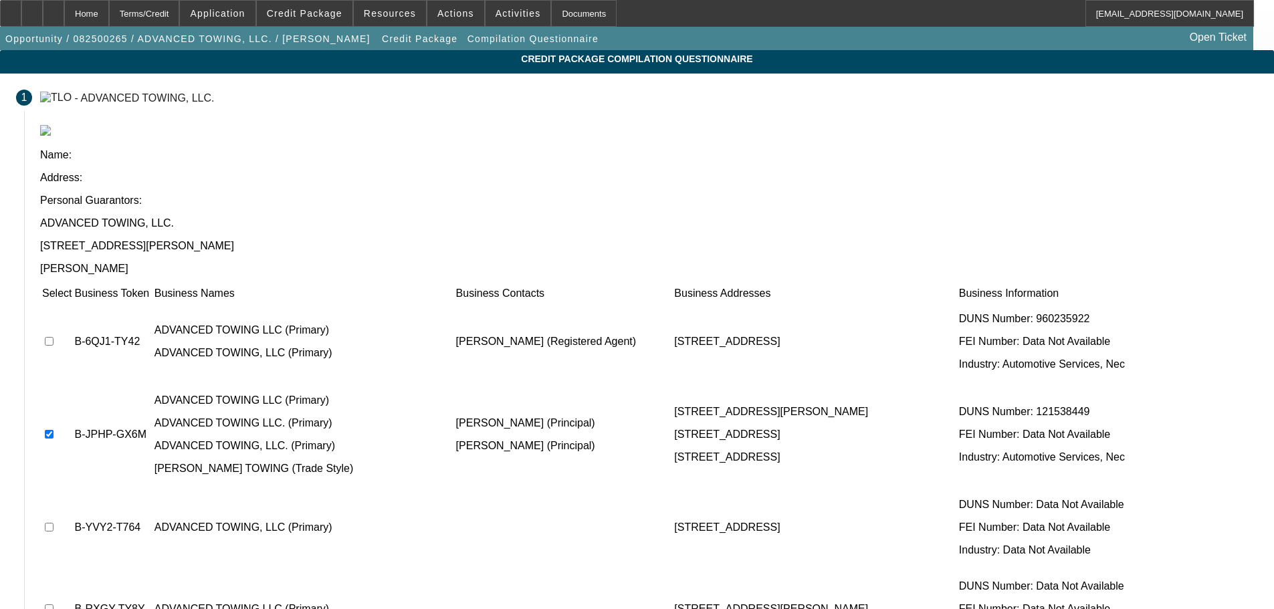
click at [53, 523] on input "checkbox" at bounding box center [49, 527] width 9 height 9
checkbox input "true"
click at [53, 604] on input "checkbox" at bounding box center [49, 608] width 9 height 9
checkbox input "true"
click at [319, 20] on span at bounding box center [305, 13] width 96 height 32
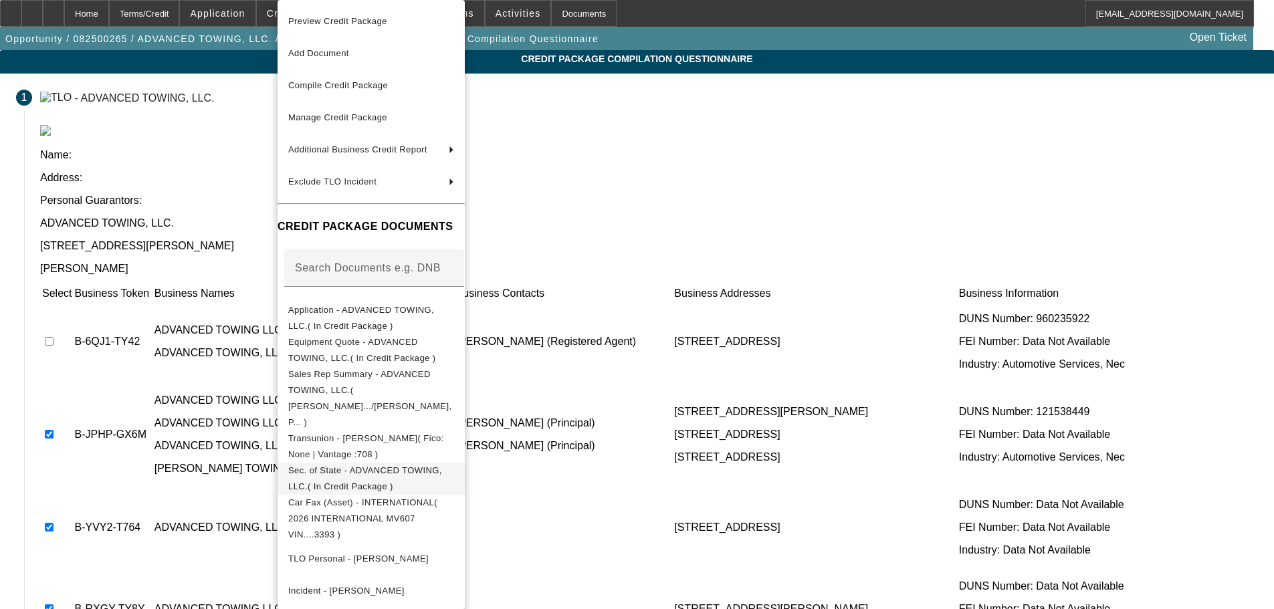
click at [372, 465] on span "Sec. of State - ADVANCED TOWING, LLC.( In Credit Package )" at bounding box center [365, 478] width 154 height 26
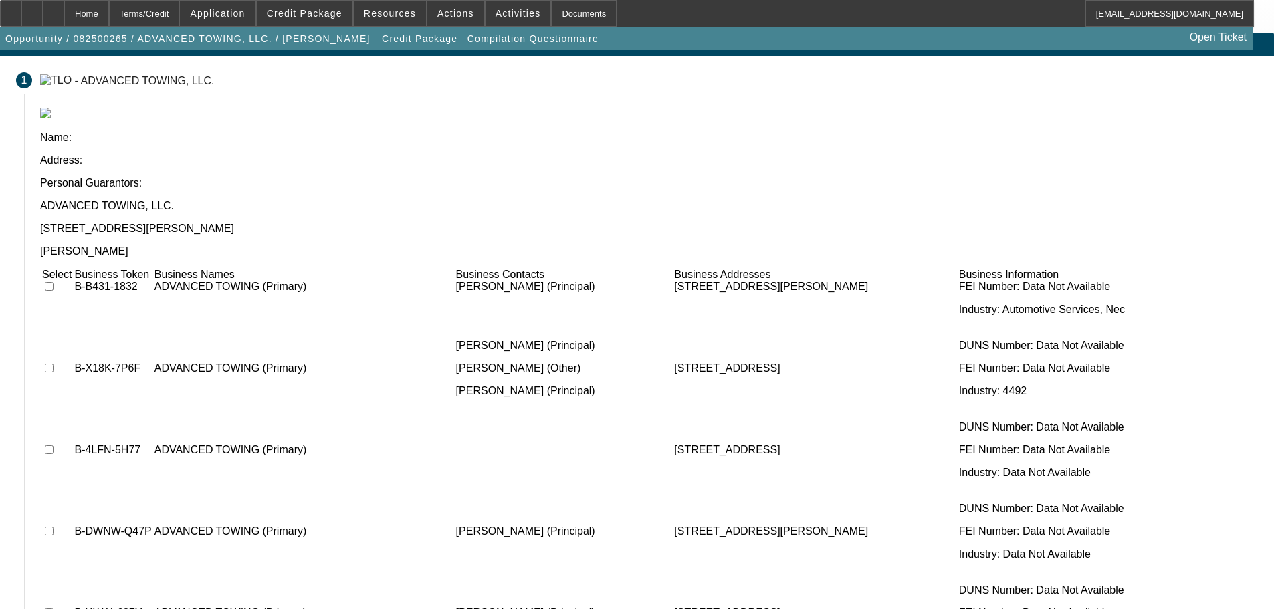
scroll to position [27, 0]
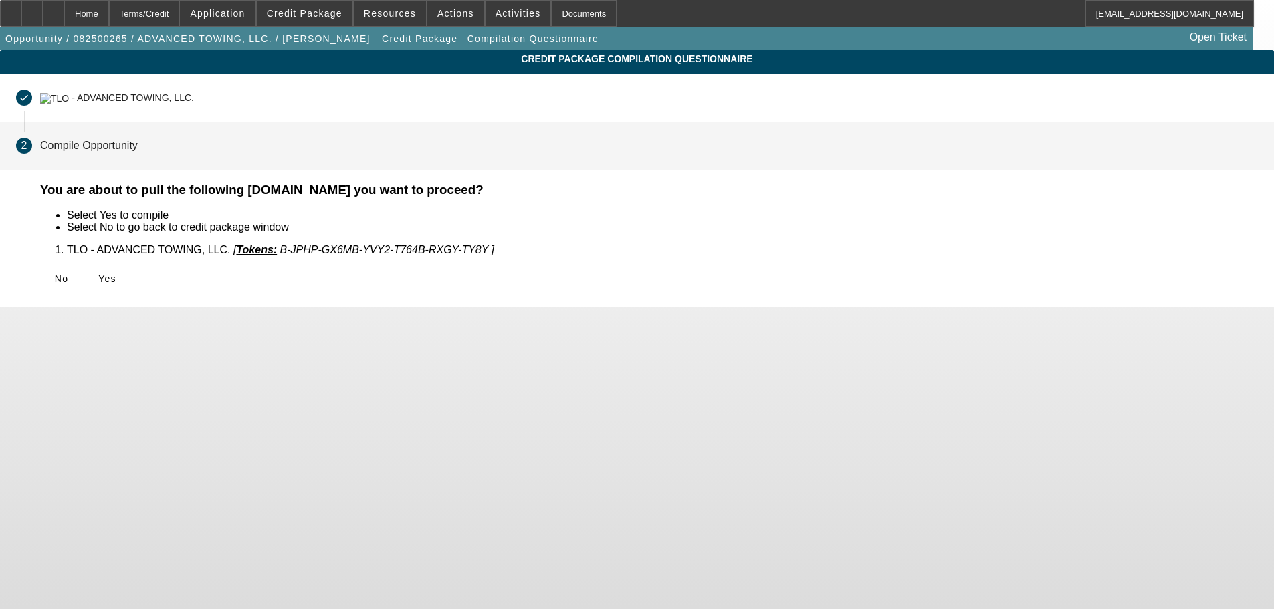
scroll to position [0, 0]
click at [116, 282] on span "Yes" at bounding box center [107, 278] width 18 height 11
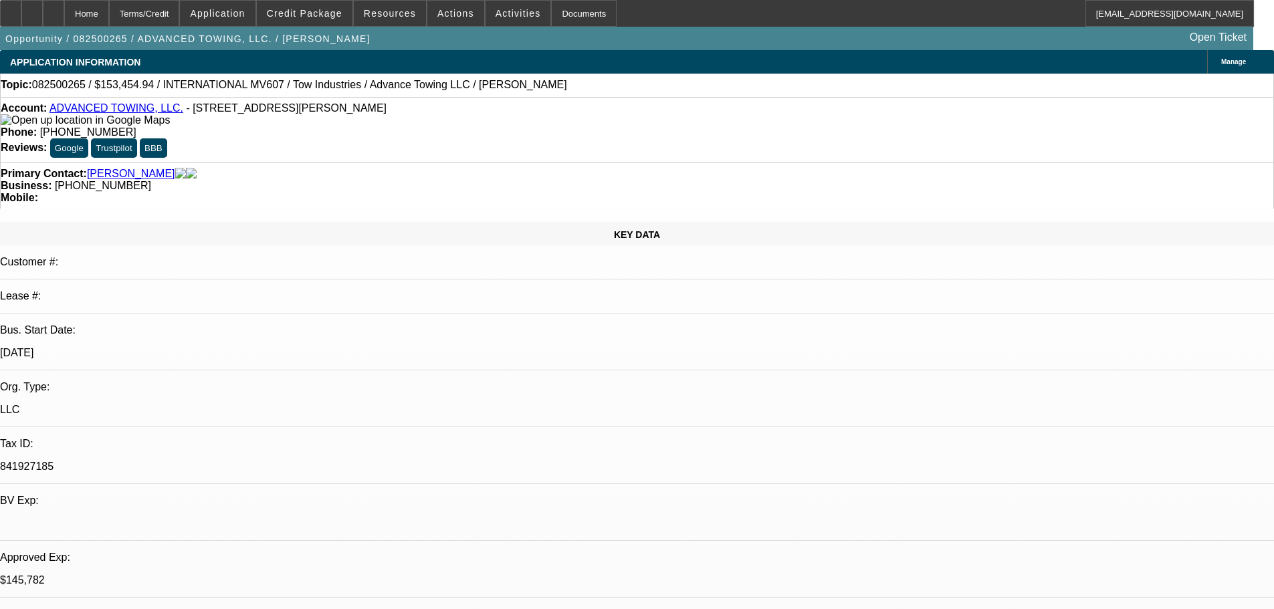
select select "0"
select select "2"
select select "0.1"
select select "4"
select select "0"
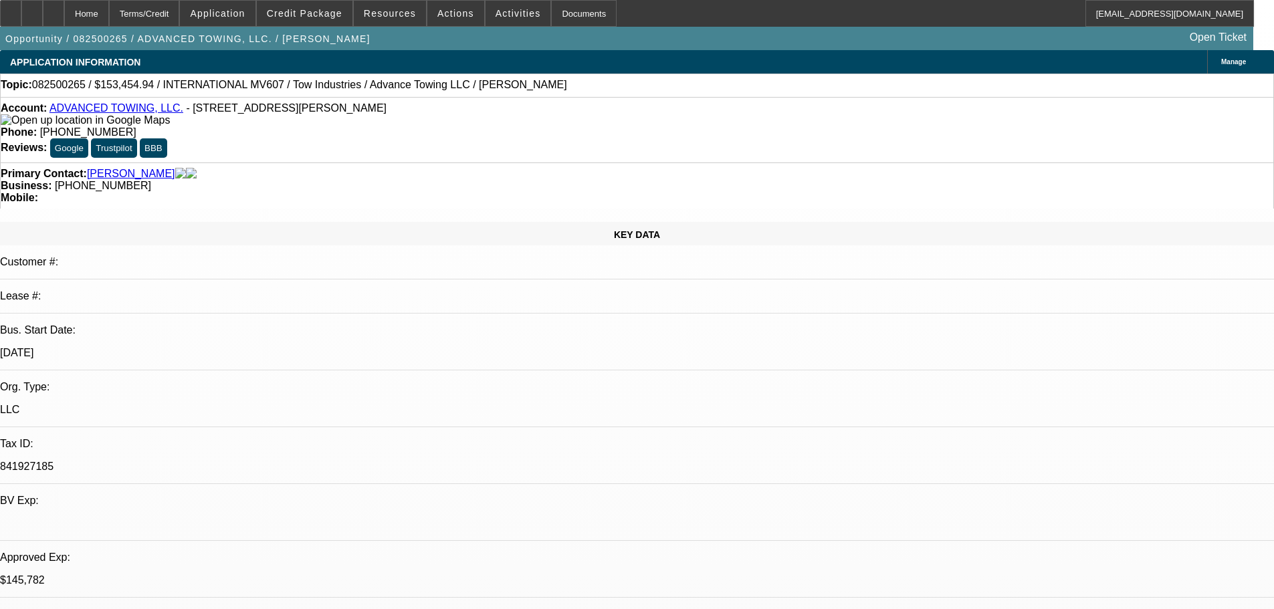
select select "2"
select select "0.1"
select select "4"
select select "0"
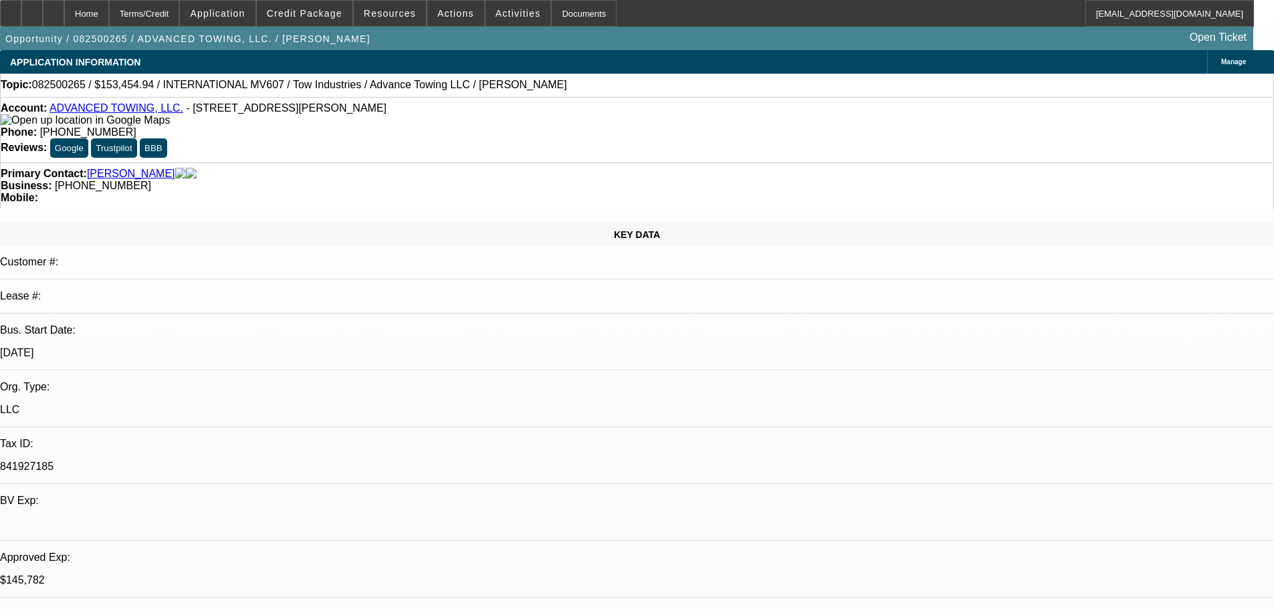
select select "0.1"
select select "4"
select select "0"
select select "2"
select select "0.1"
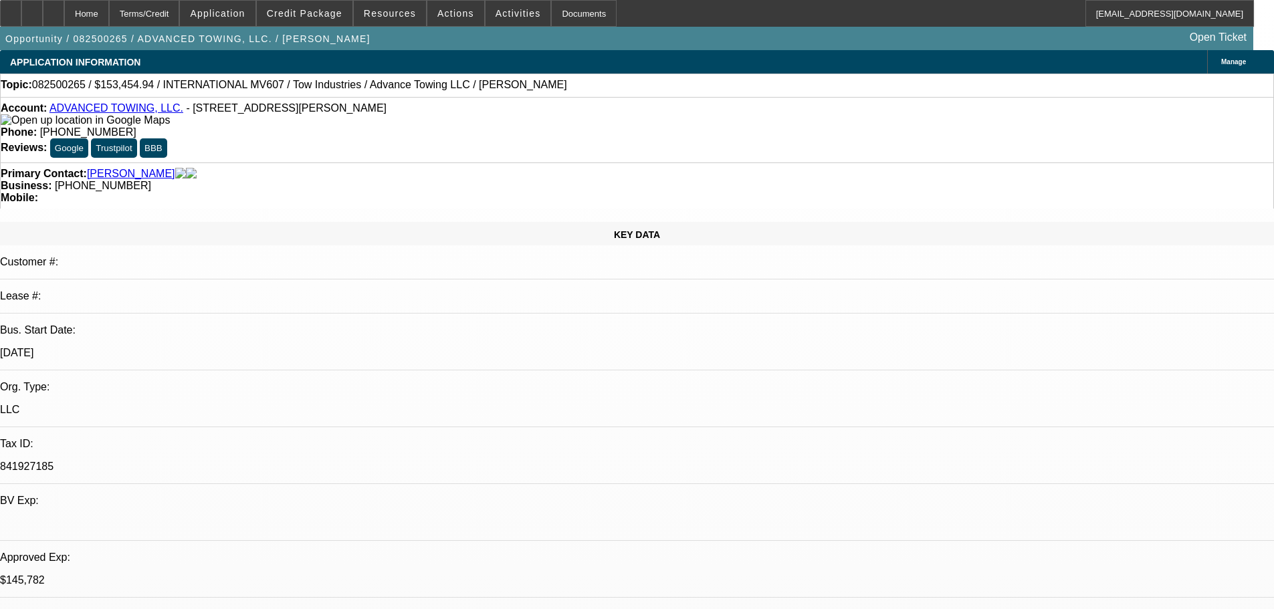
select select "4"
click at [331, 21] on span at bounding box center [305, 13] width 96 height 32
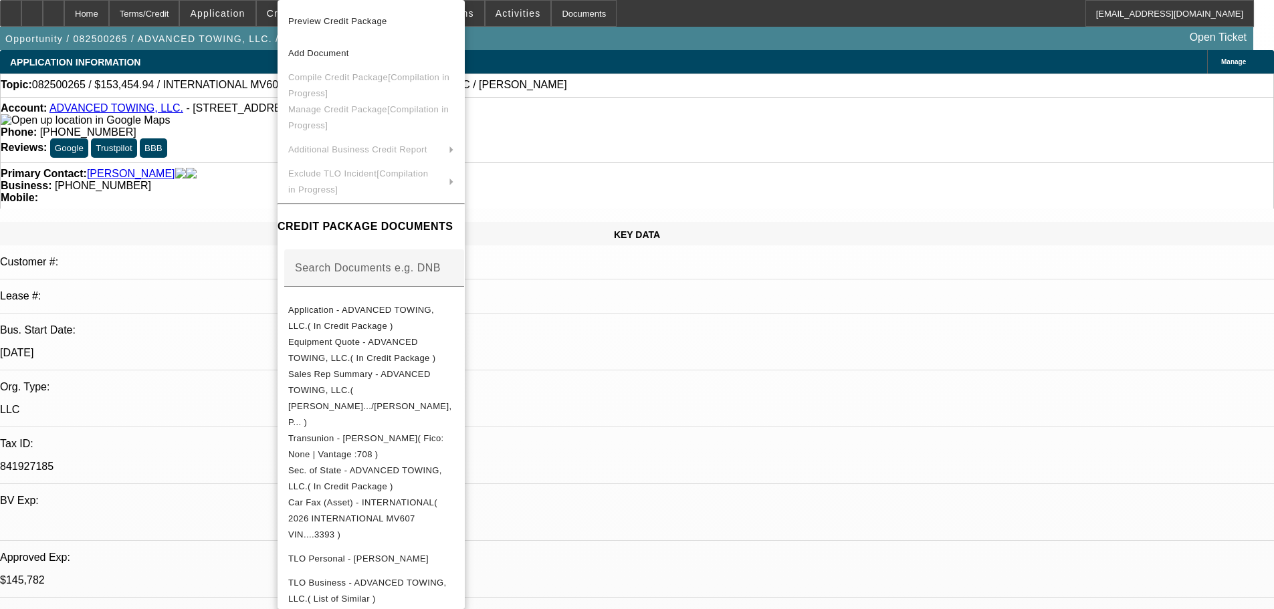
click at [228, 189] on div at bounding box center [637, 304] width 1274 height 609
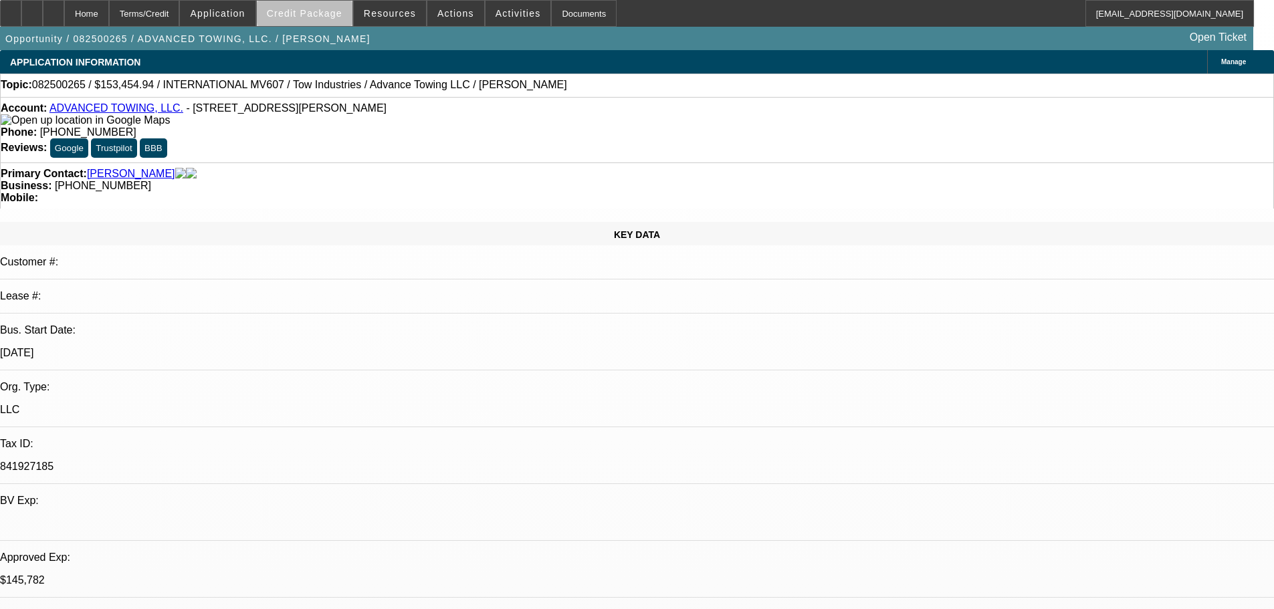
click at [329, 14] on span "Credit Package" at bounding box center [305, 13] width 76 height 11
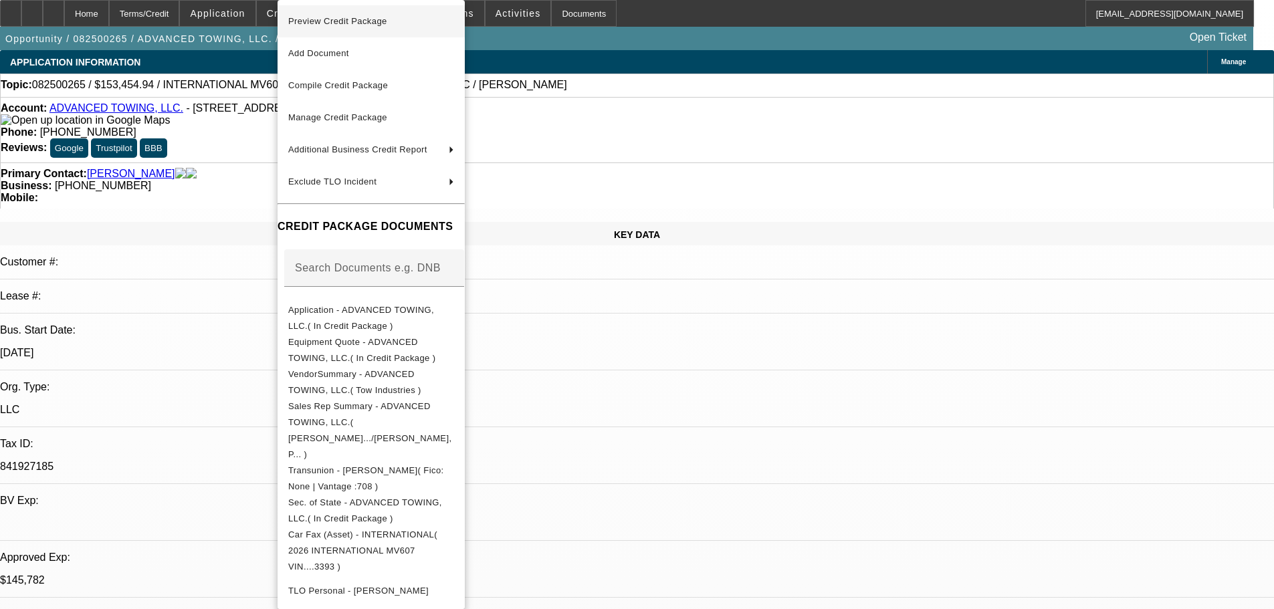
click at [330, 22] on span "Preview Credit Package" at bounding box center [337, 21] width 99 height 10
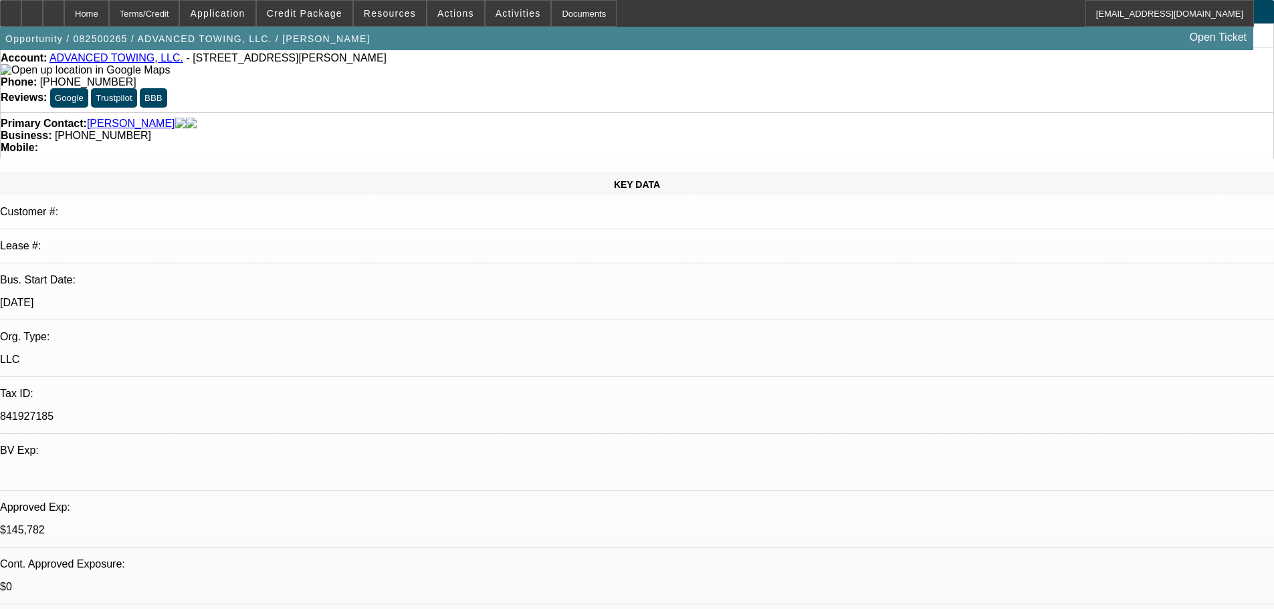
scroll to position [134, 0]
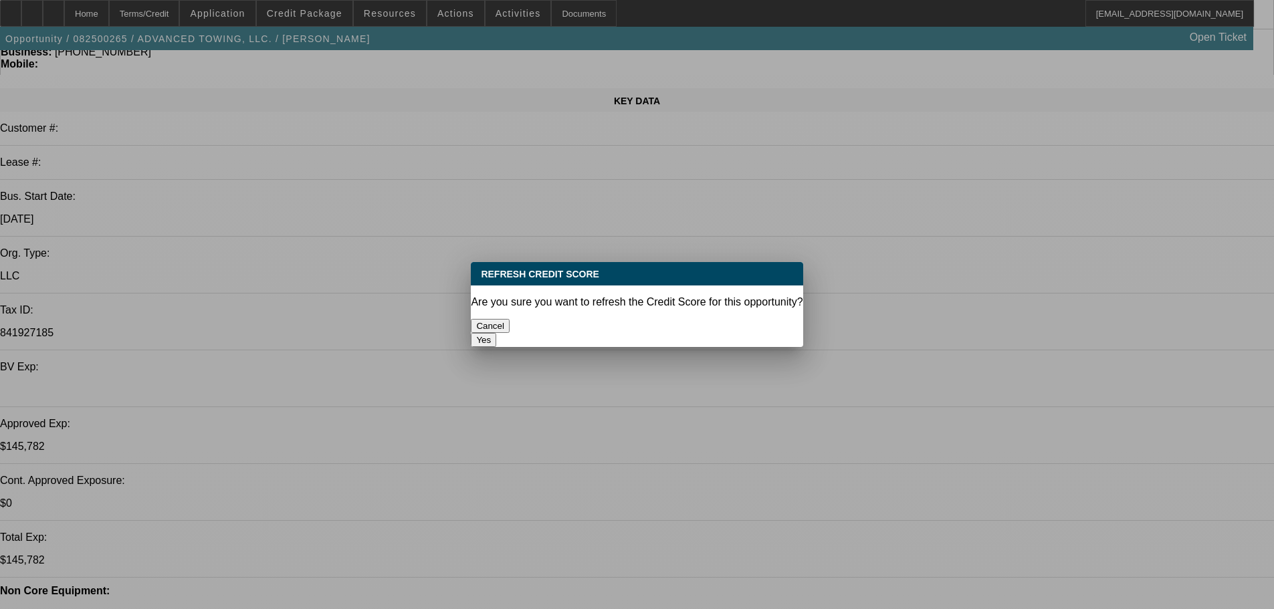
scroll to position [0, 0]
click at [496, 333] on button "Yes" at bounding box center [483, 340] width 25 height 14
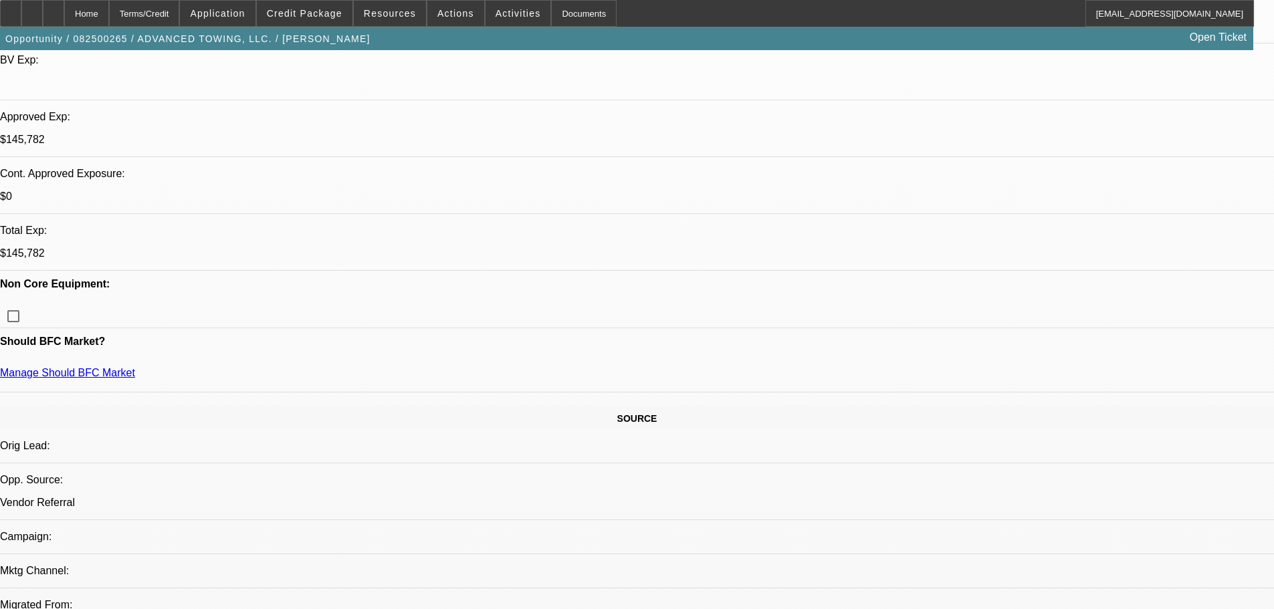
scroll to position [283, 0]
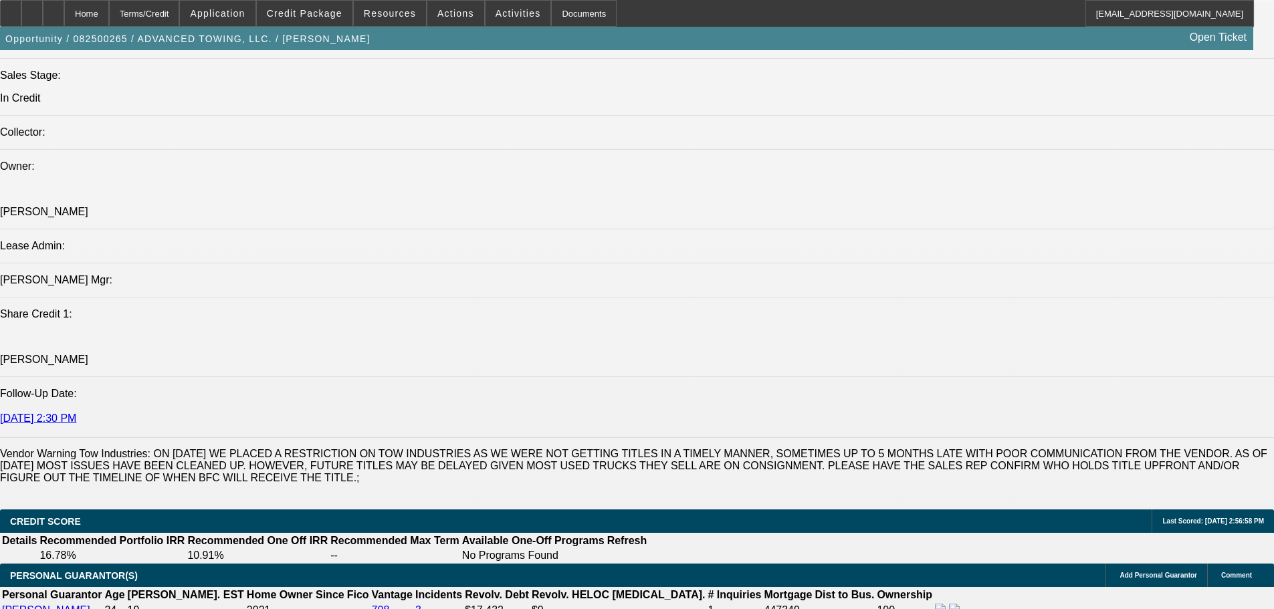
scroll to position [1687, 0]
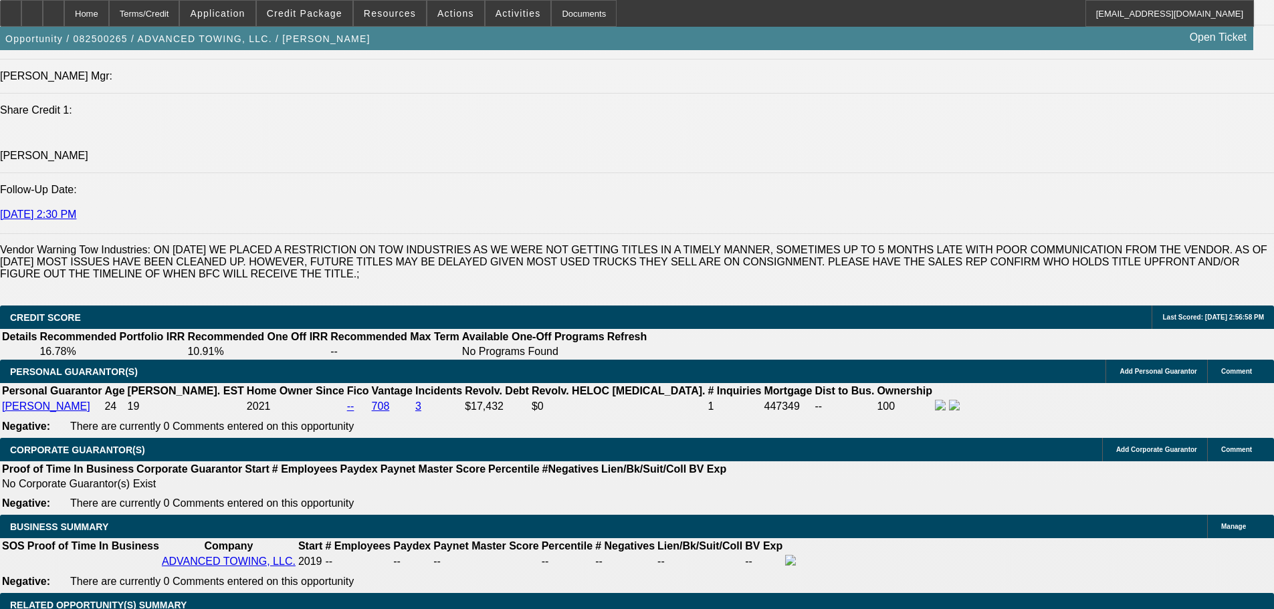
select select "2"
select select "0.1"
select select "4"
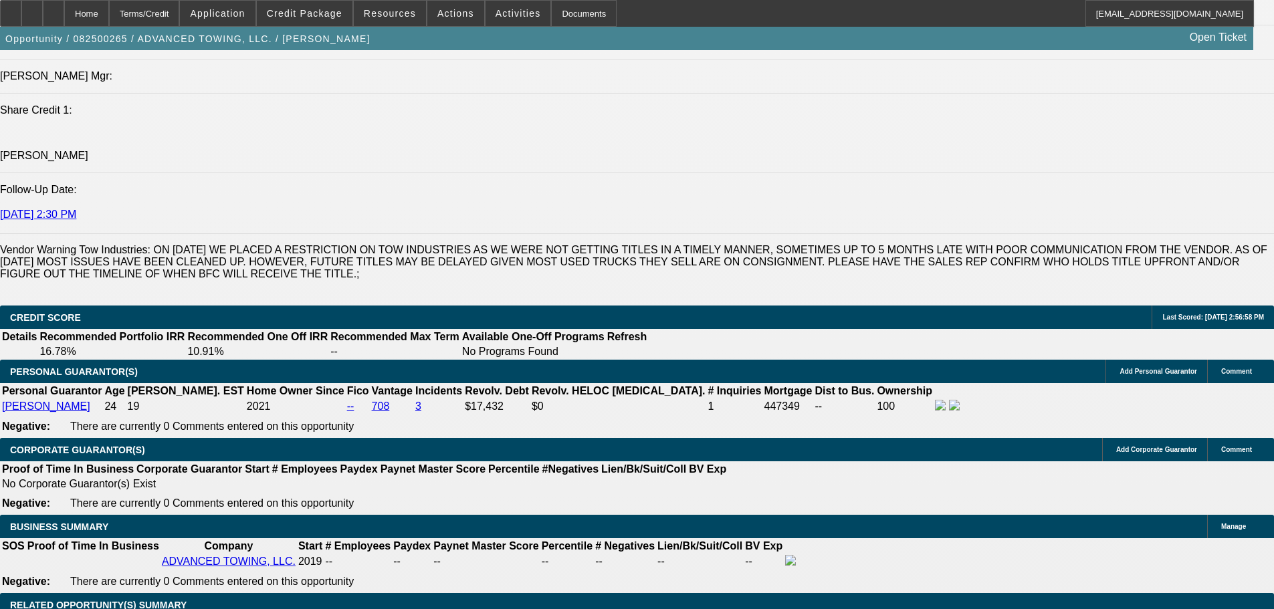
select select "0"
select select "2"
select select "0.1"
select select "4"
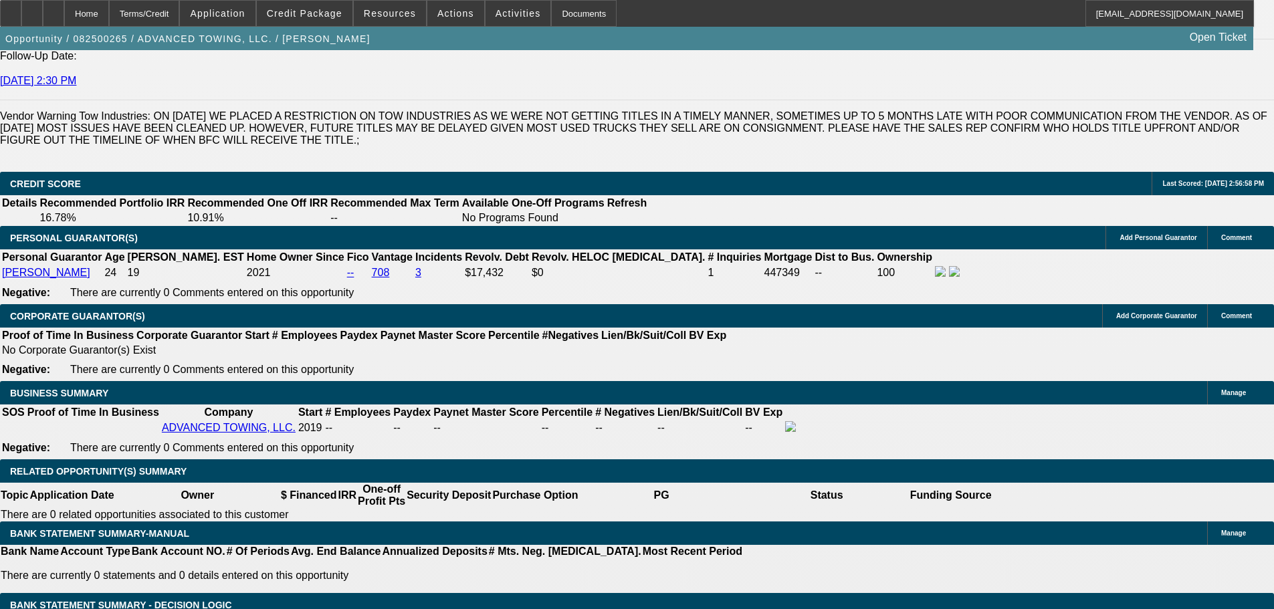
scroll to position [1888, 0]
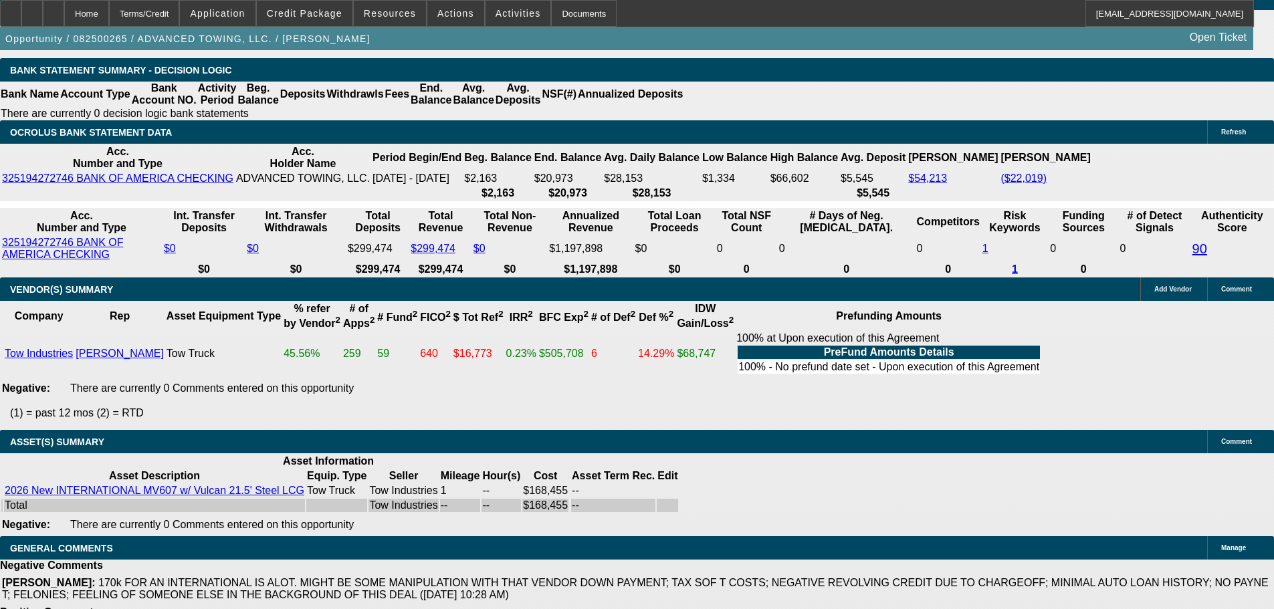
select select "0"
select select "2"
select select "0.1"
select select "4"
select select "0"
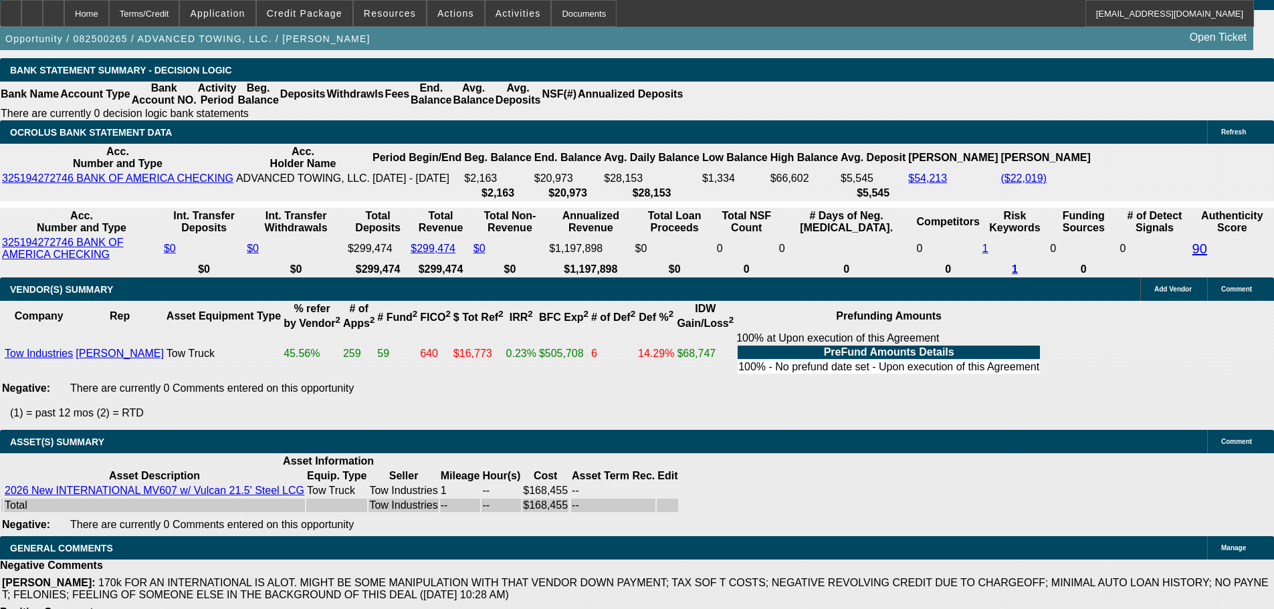
select select "2"
select select "0.1"
select select "4"
select select "0"
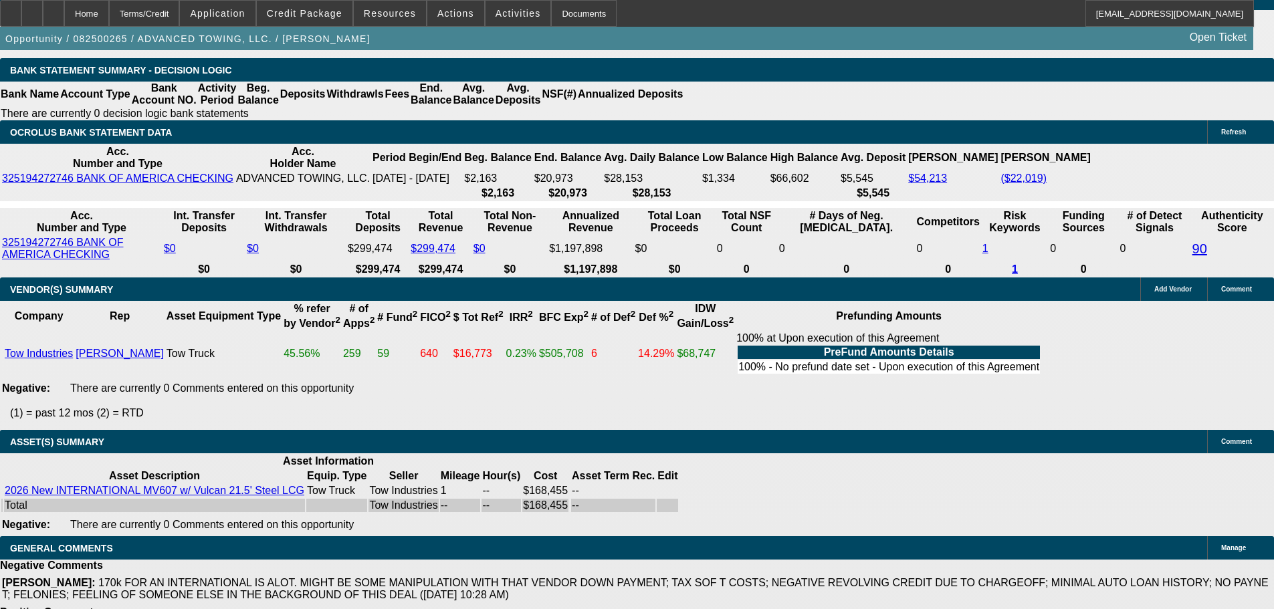
select select "0.1"
select select "4"
select select "0"
select select "2"
select select "0.1"
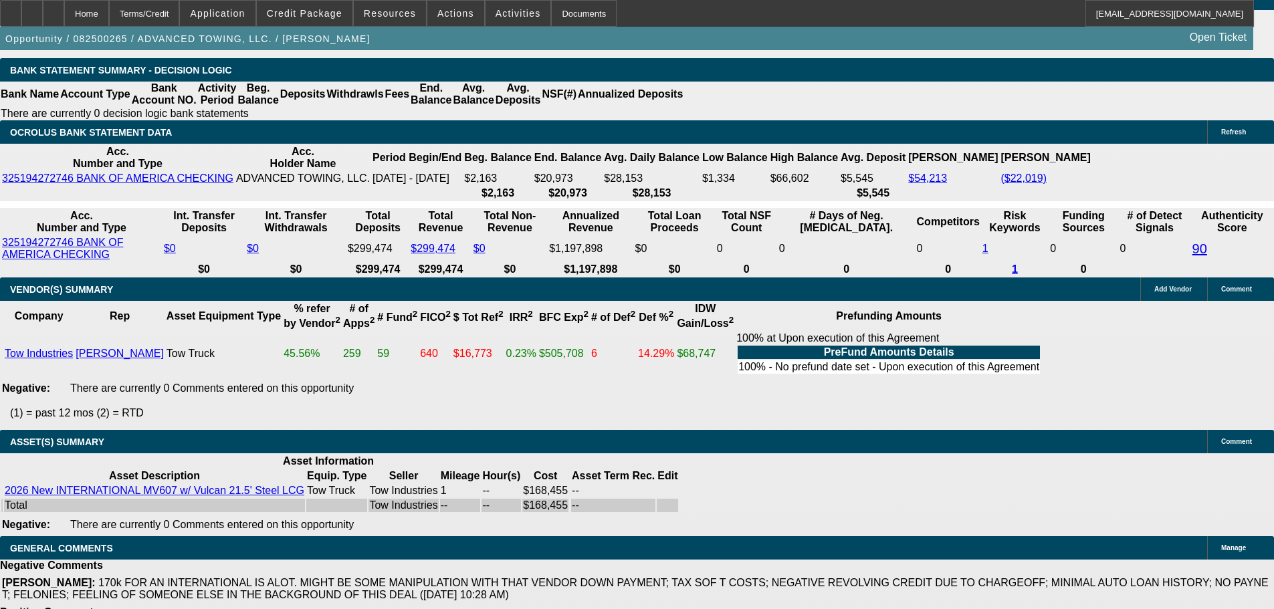
select select "4"
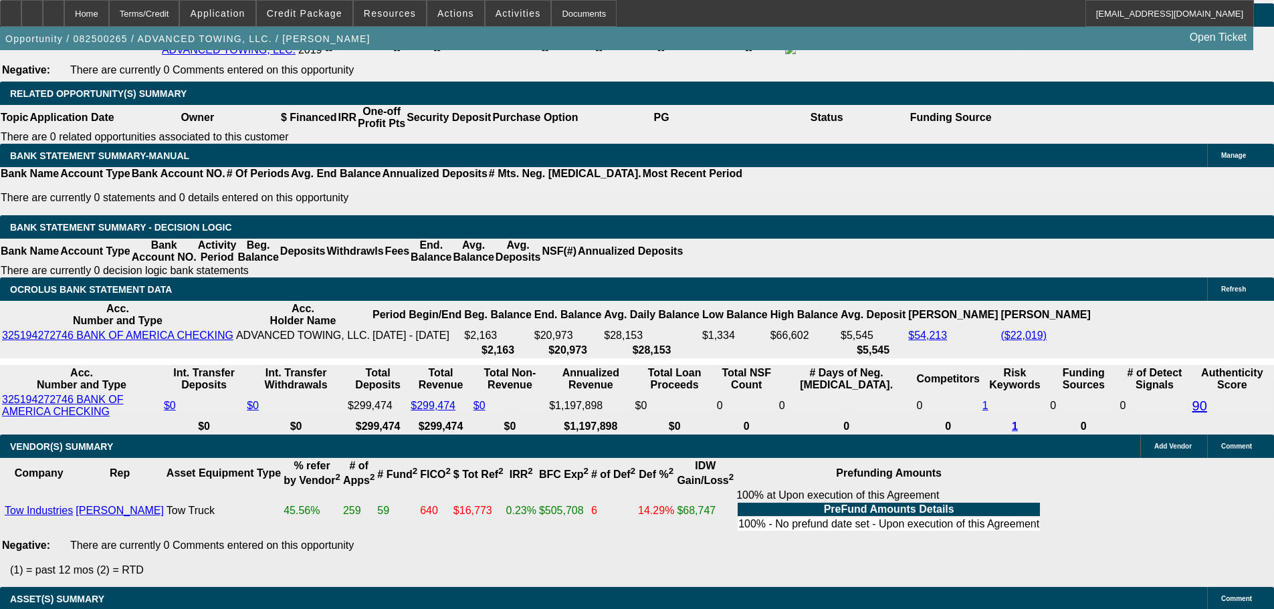
scroll to position [2489, 0]
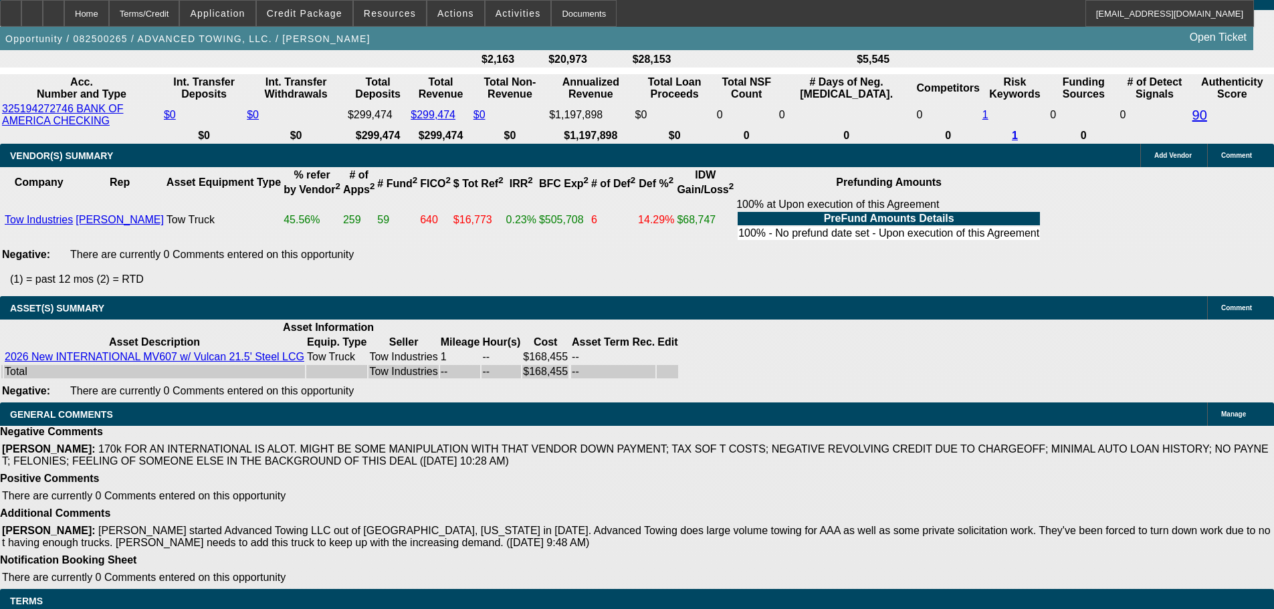
select select "5"
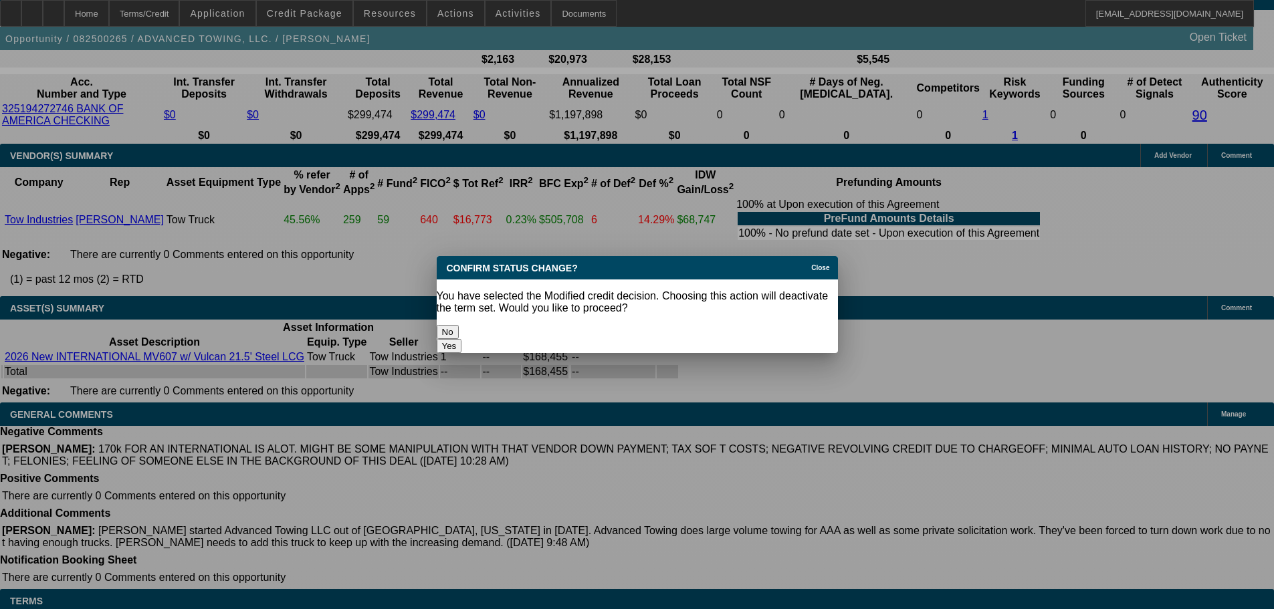
scroll to position [0, 0]
click at [462, 339] on button "Yes" at bounding box center [449, 346] width 25 height 14
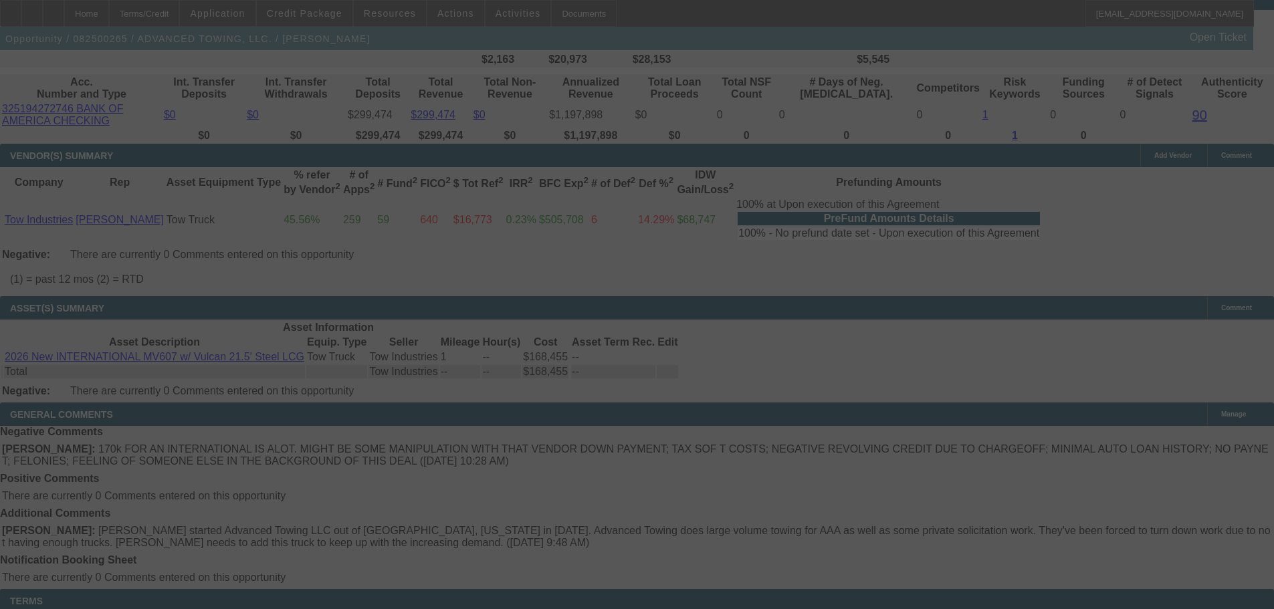
scroll to position [2477, 0]
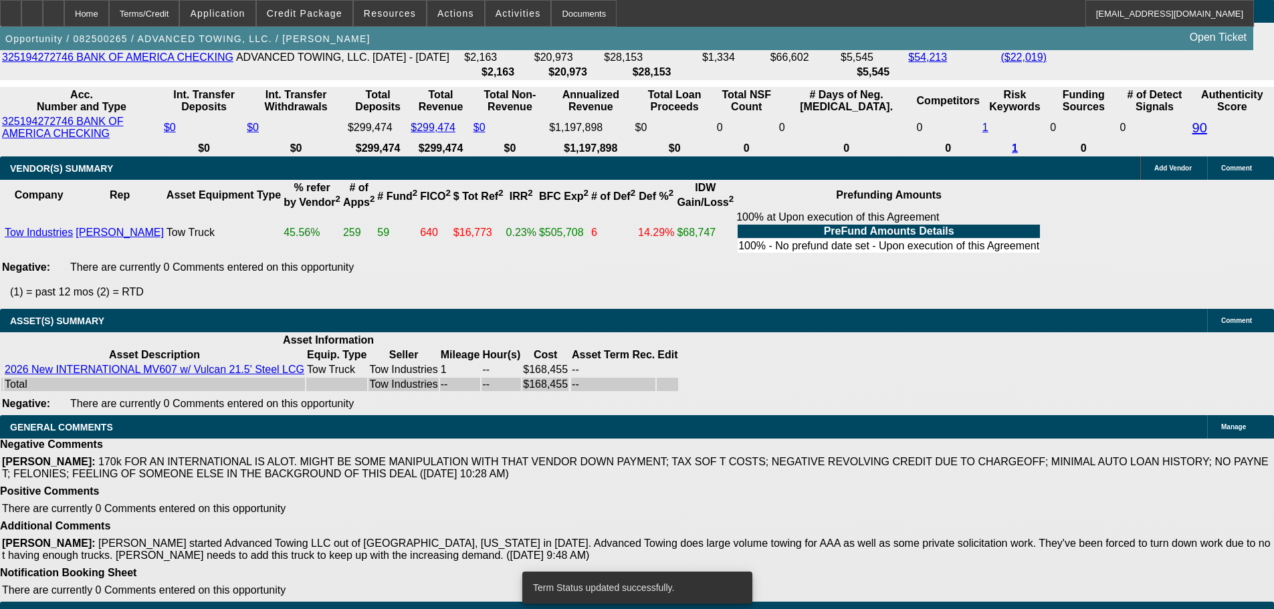
select select "0"
select select "2"
select select "0.1"
select select "4"
select select "0"
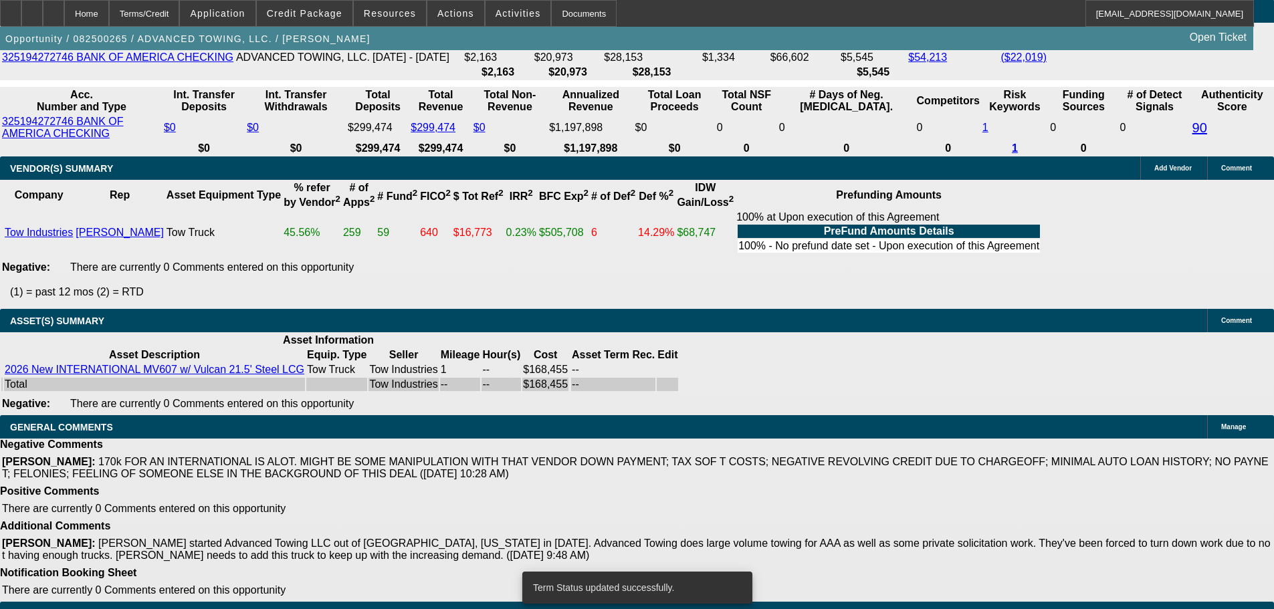
select select "2"
select select "0.1"
select select "4"
select select "0"
select select "2"
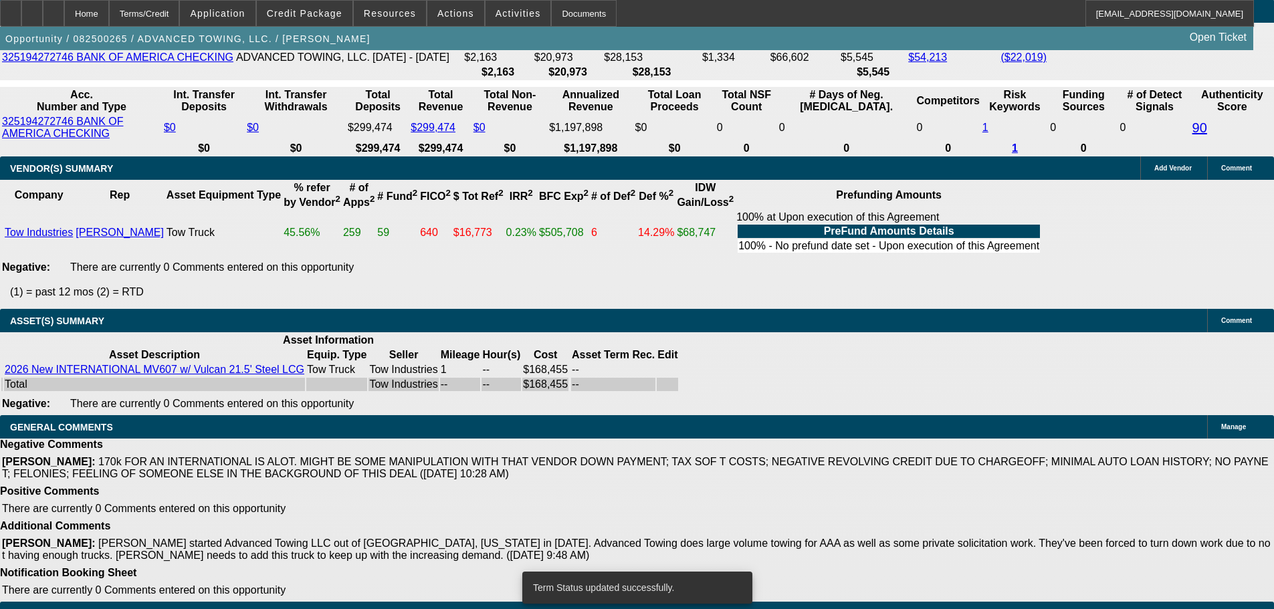
select select "0.1"
select select "4"
select select "0"
select select "0.1"
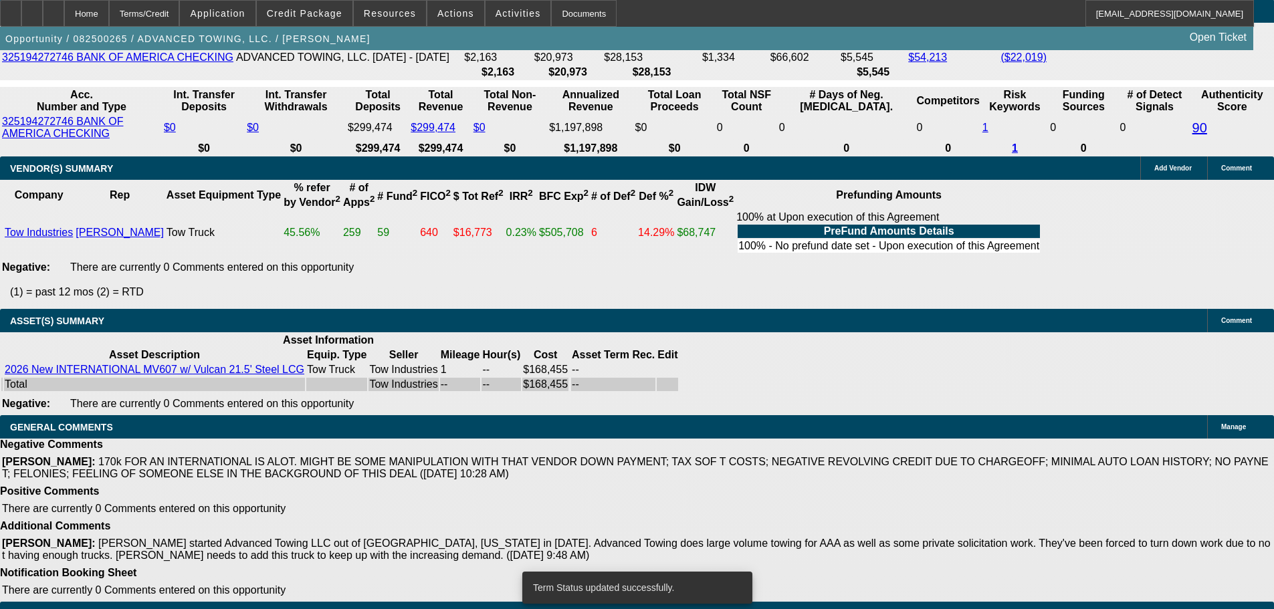
select select "4"
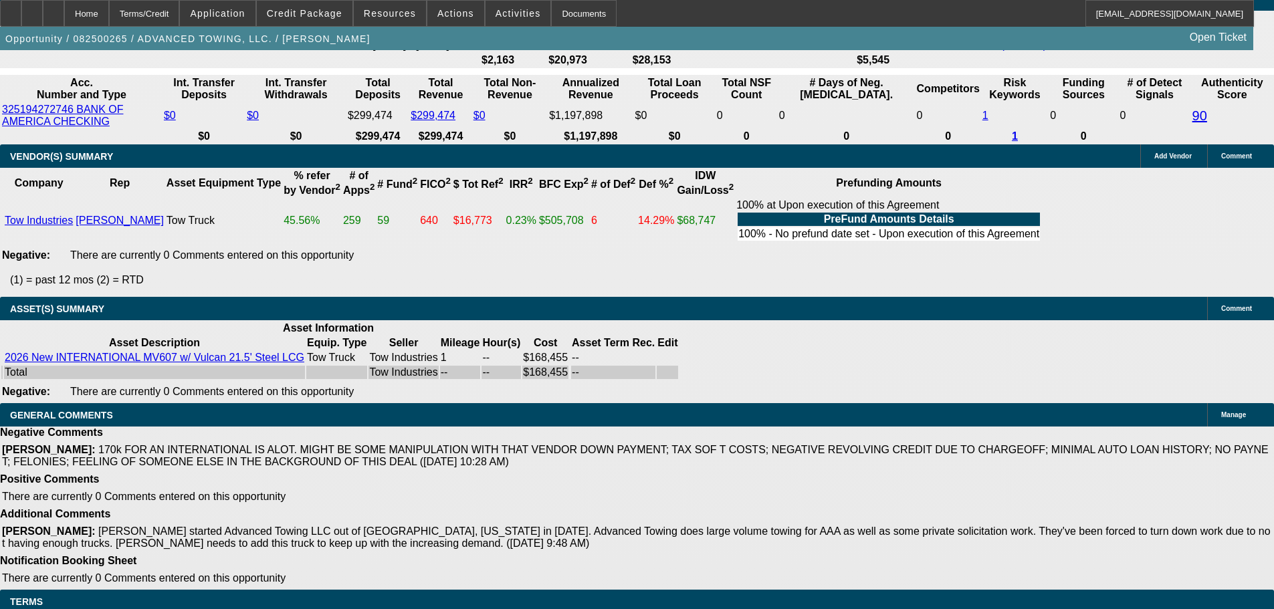
drag, startPoint x: 39, startPoint y: 483, endPoint x: 408, endPoint y: 491, distance: 369.2
copy span "Arida, George: 8/12/25, 1:36 PM Term 5 - Send Back To Sales - I RAN THIS THROUG…"
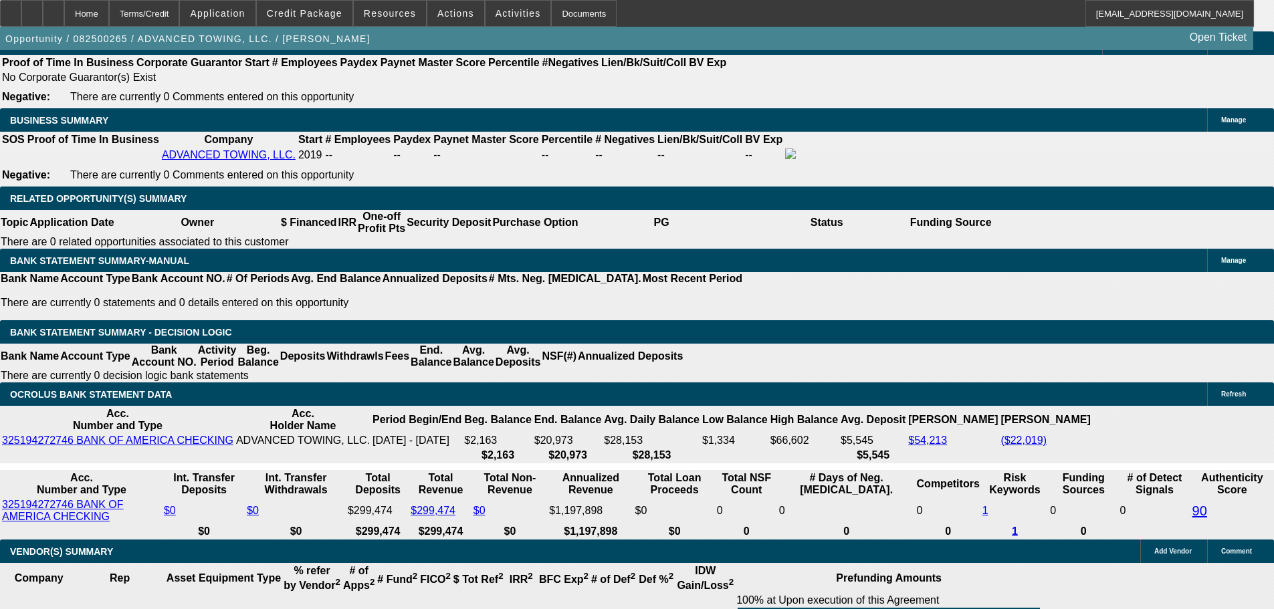
scroll to position [2087, 0]
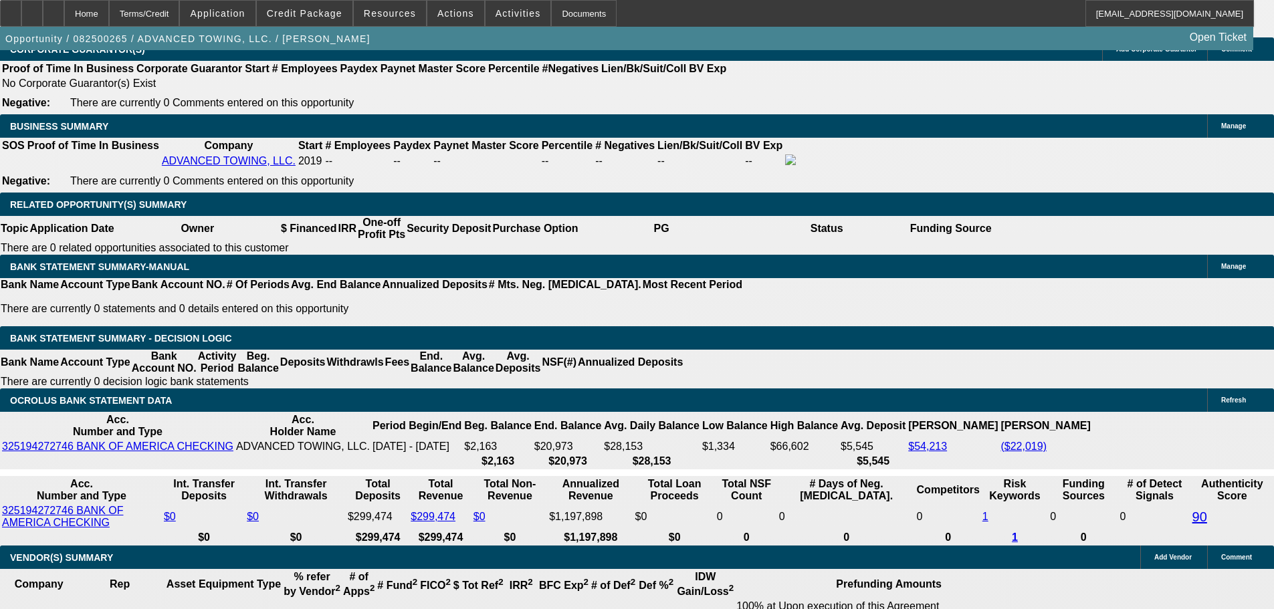
drag, startPoint x: 260, startPoint y: 283, endPoint x: 349, endPoint y: 284, distance: 88.9
type input "UNKNOWN"
type input "60"
type input "$26,897.00"
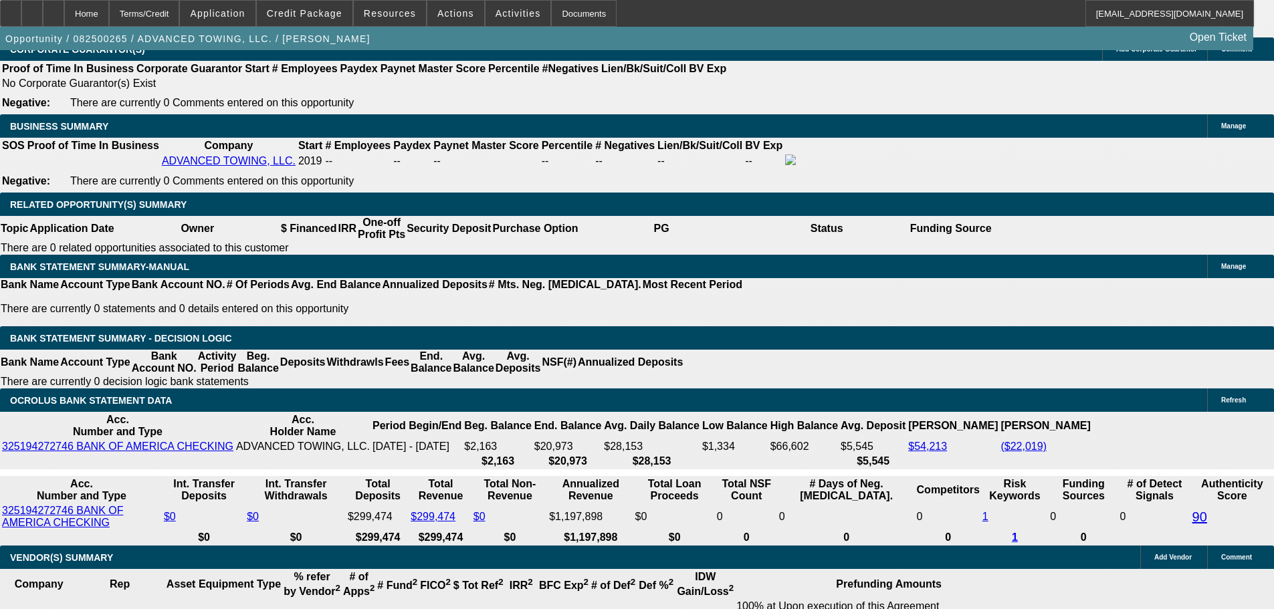
type input "$26,897.00"
type input "60"
type input "$3,855.13"
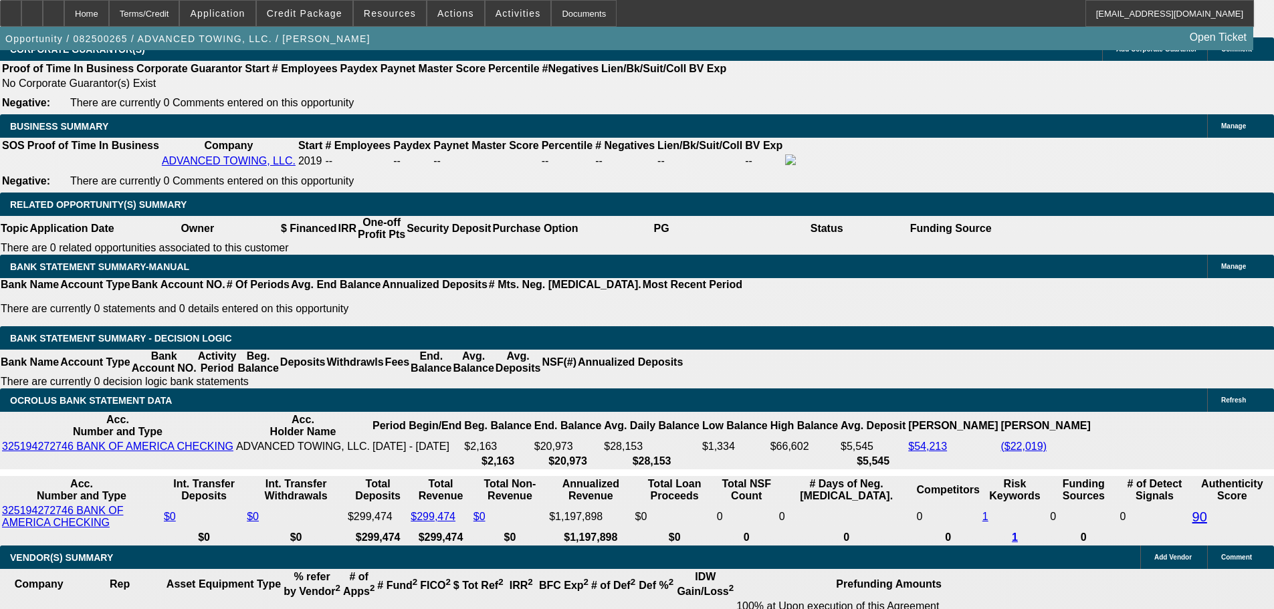
select select "2"
type input "$7,710.26"
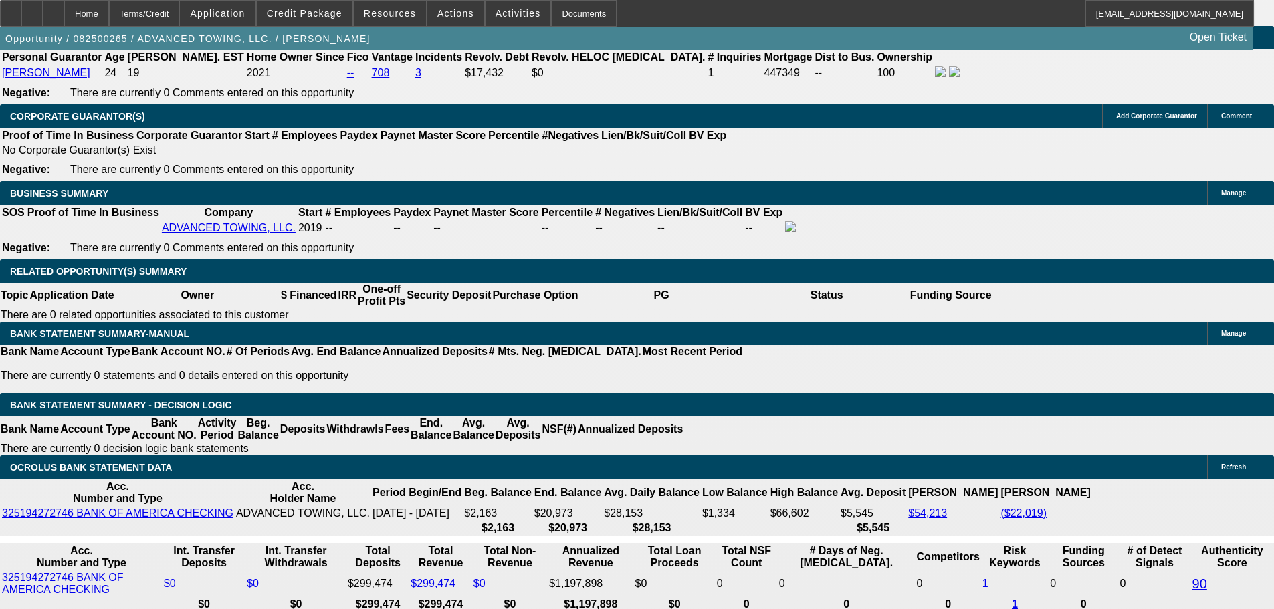
scroll to position [1887, 0]
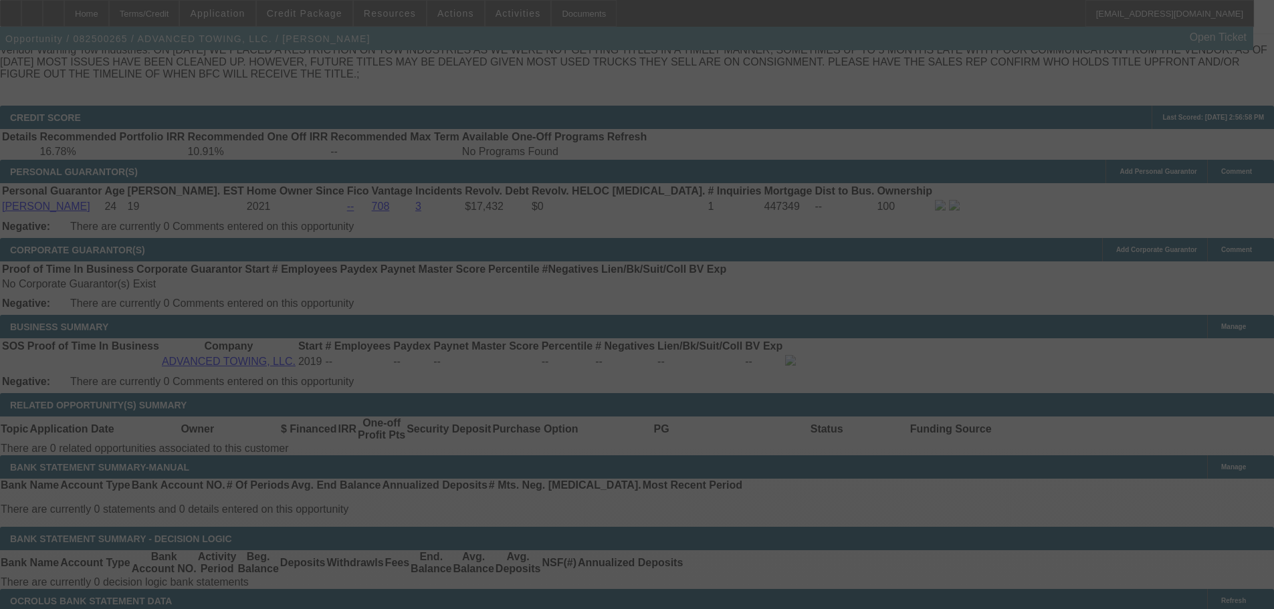
select select "0"
select select "2"
select select "0.1"
select select "4"
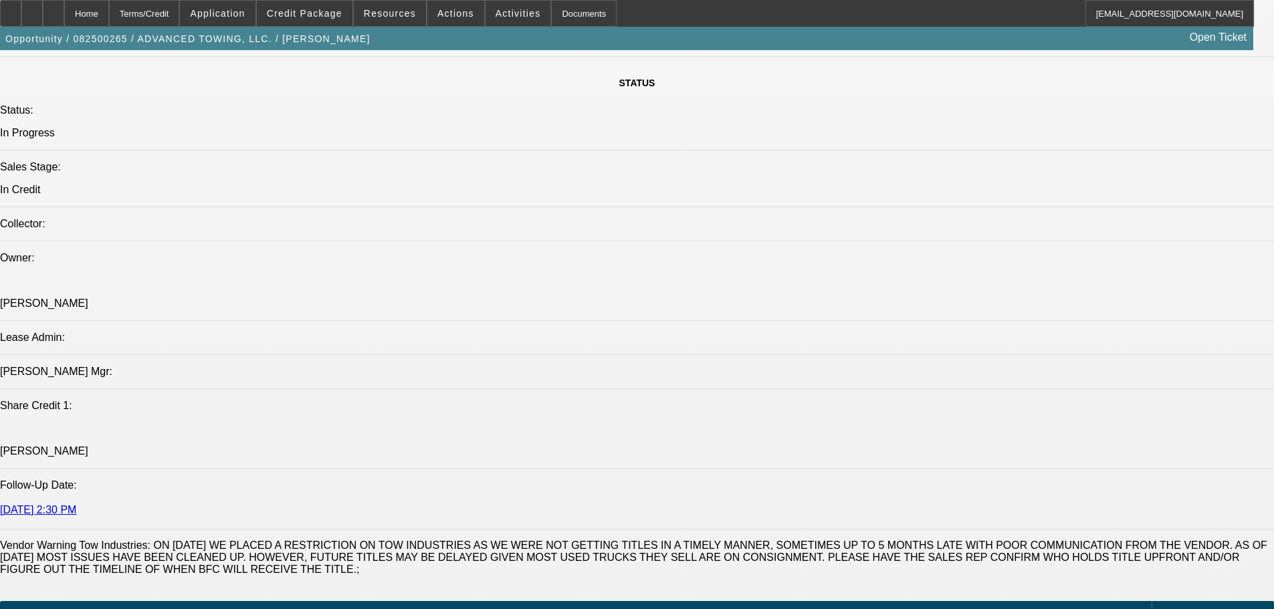
scroll to position [1337, 0]
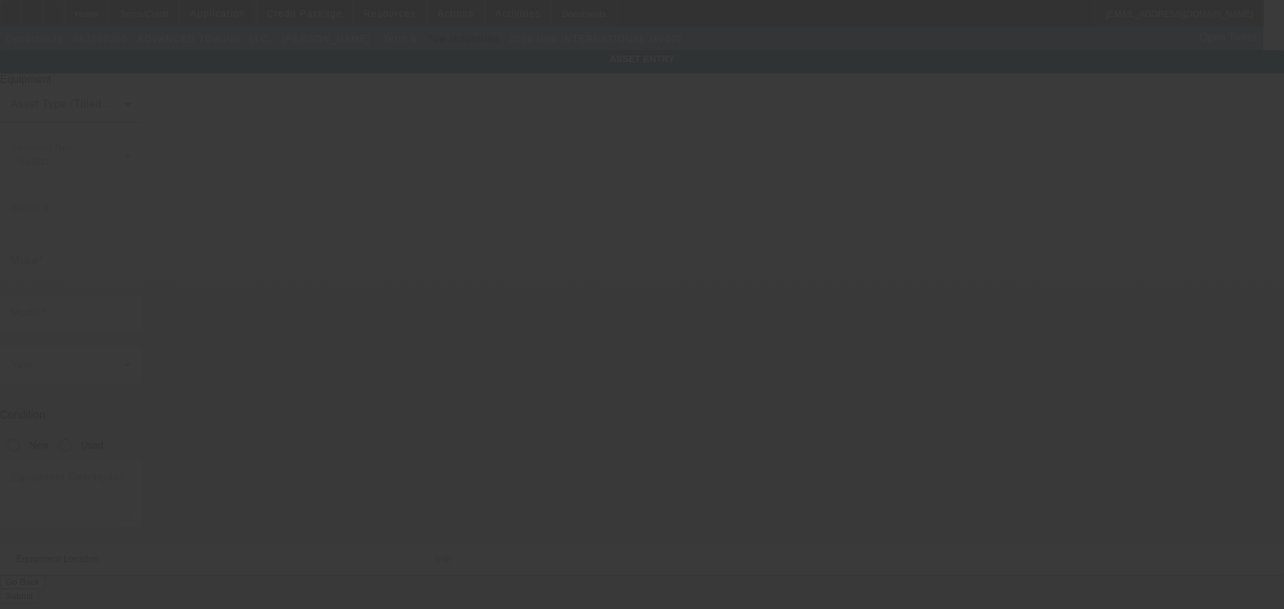
type input "1HTEUMML3TS363393"
type input "International"
type input "MV607"
radio input "true"
type textarea "Tow Truck"
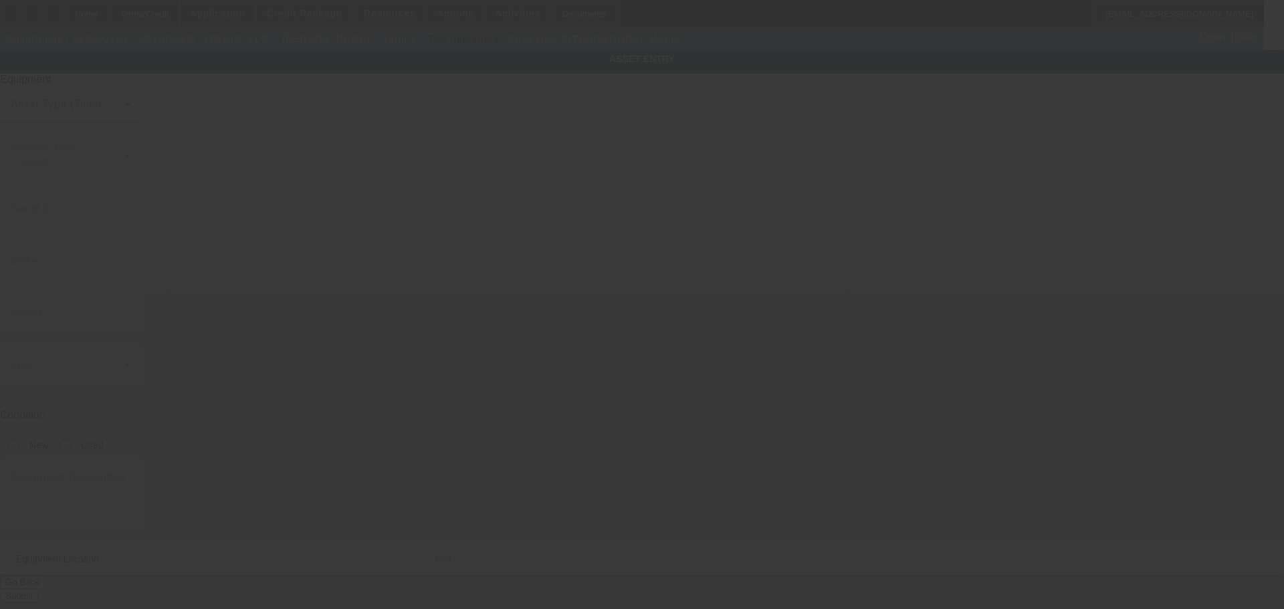
type input "4759 VILLA WOODS DRIVE"
type input "Jurupa"
type input "92509"
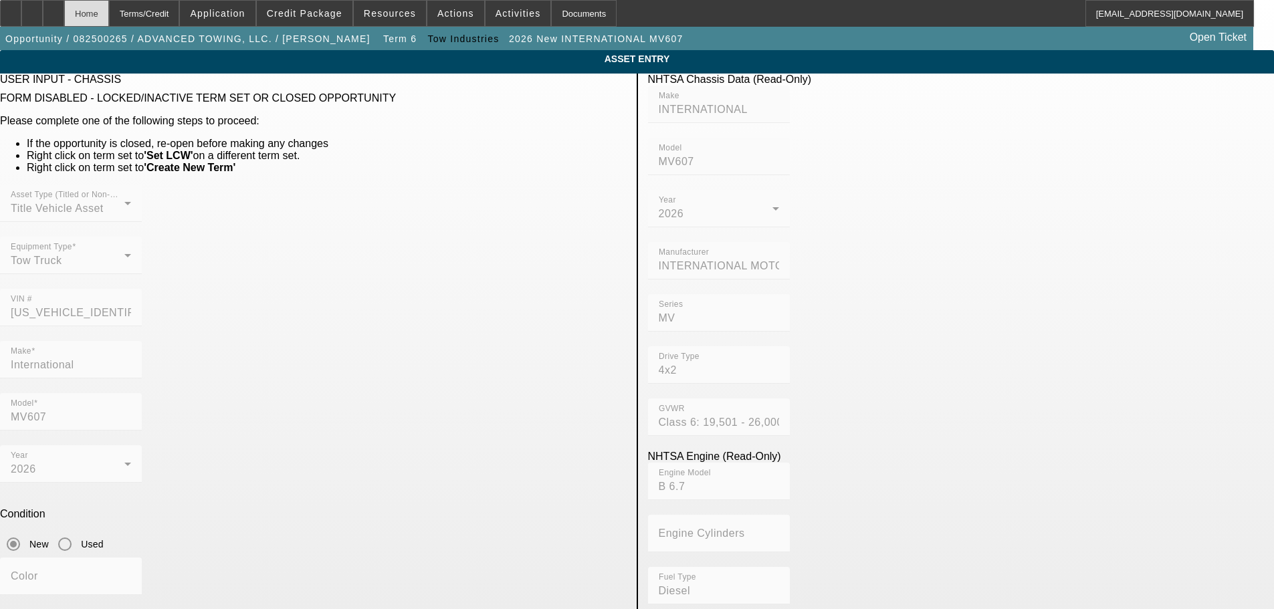
click at [109, 17] on div "Home" at bounding box center [86, 13] width 45 height 27
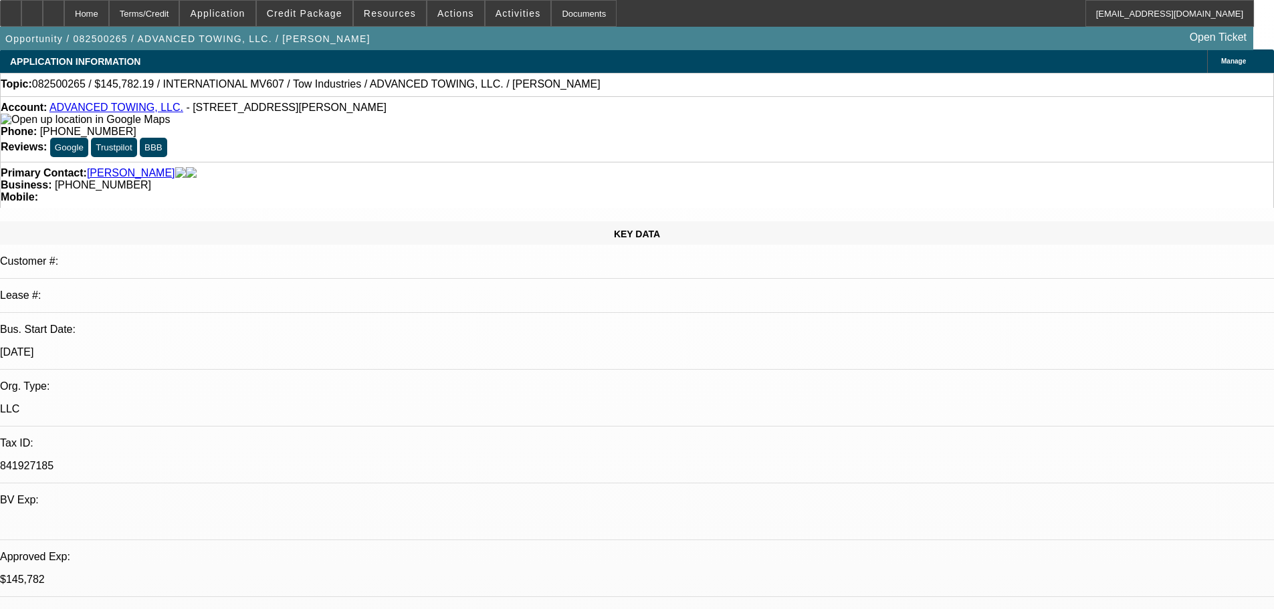
select select "0"
select select "2"
select select "0.1"
select select "4"
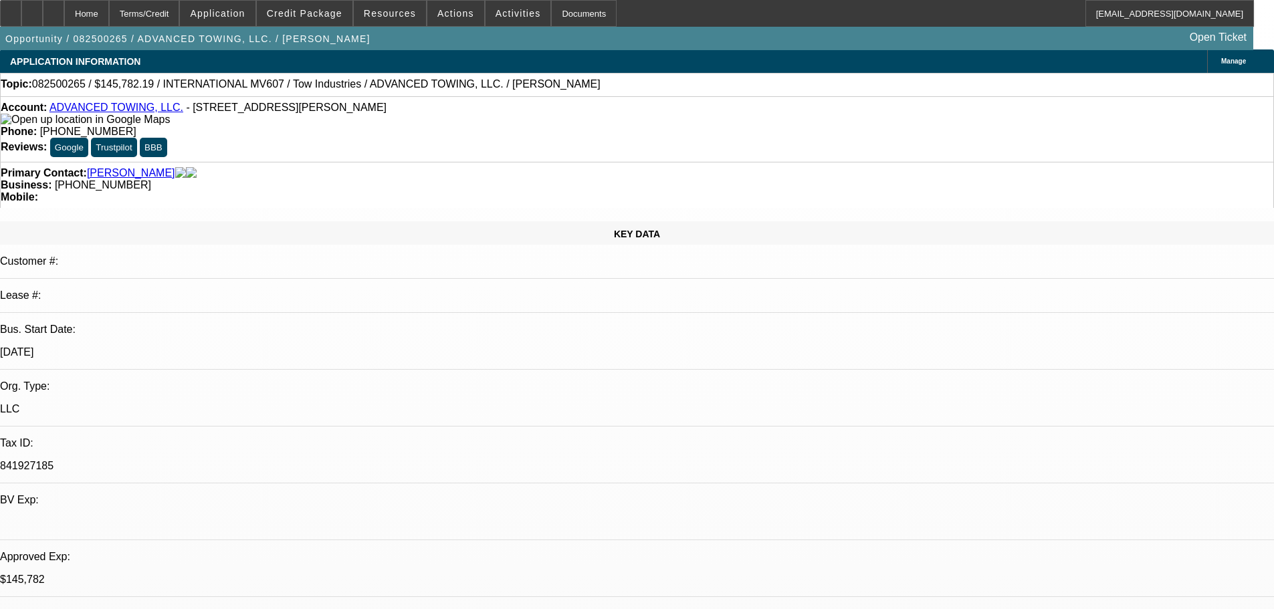
select select "0"
select select "2"
select select "0.1"
select select "4"
select select "0"
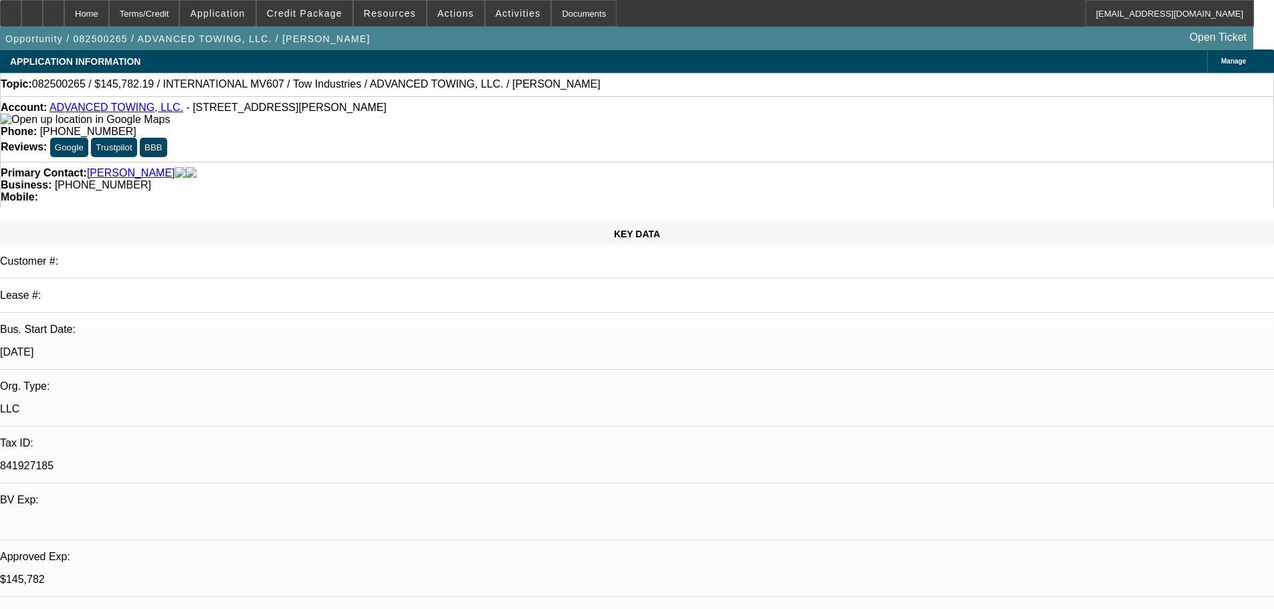
select select "2"
select select "0.1"
select select "4"
select select "0"
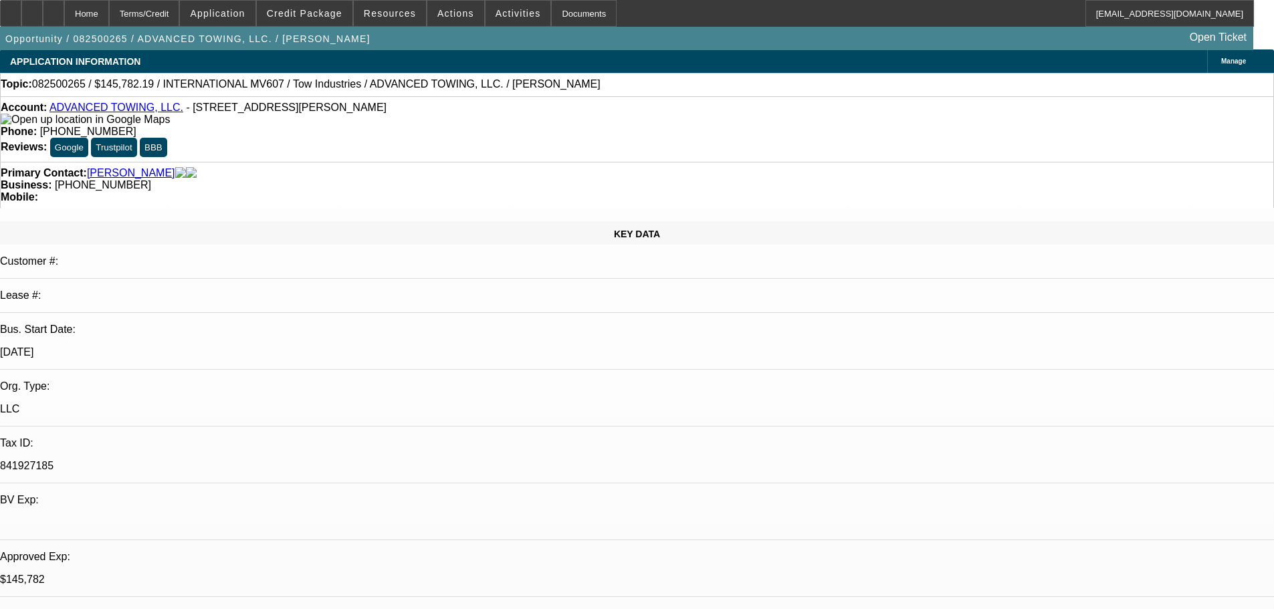
select select "0.1"
select select "4"
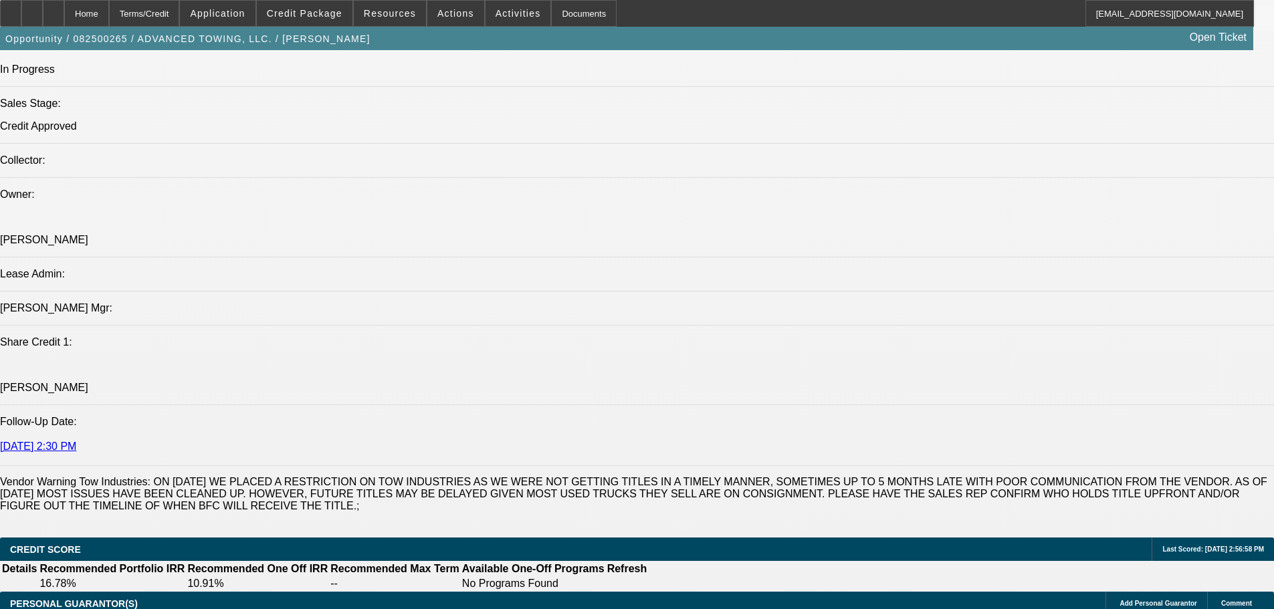
scroll to position [1337, 0]
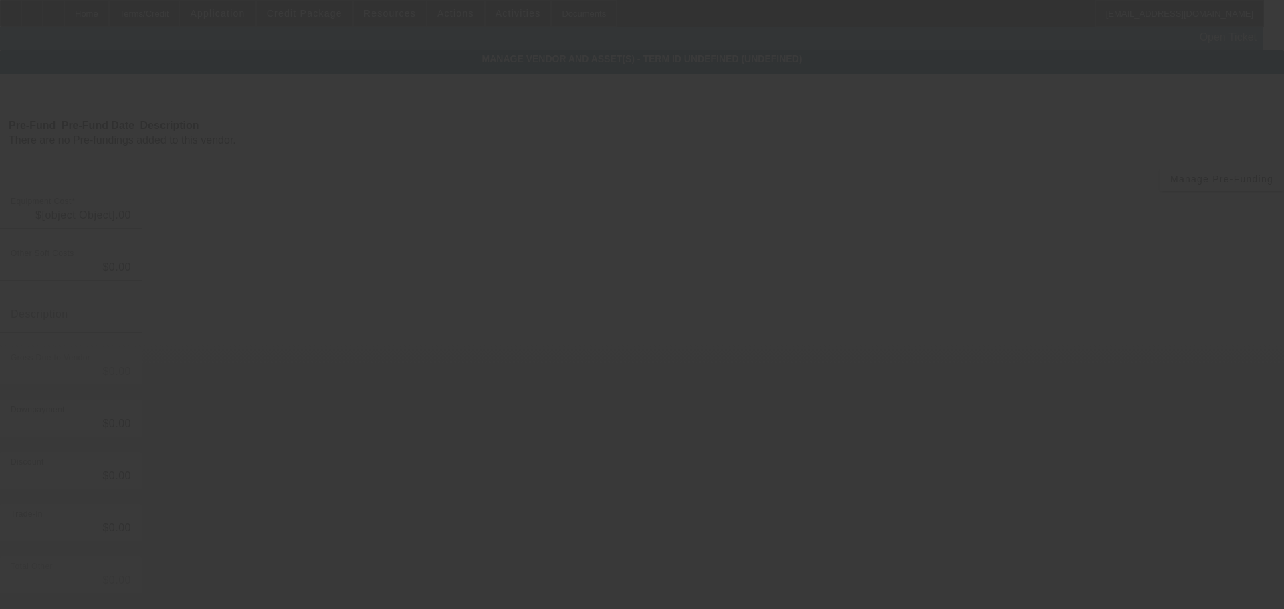
type input "$168,454.94"
type input "$15,000.00"
type input "$153,454.94"
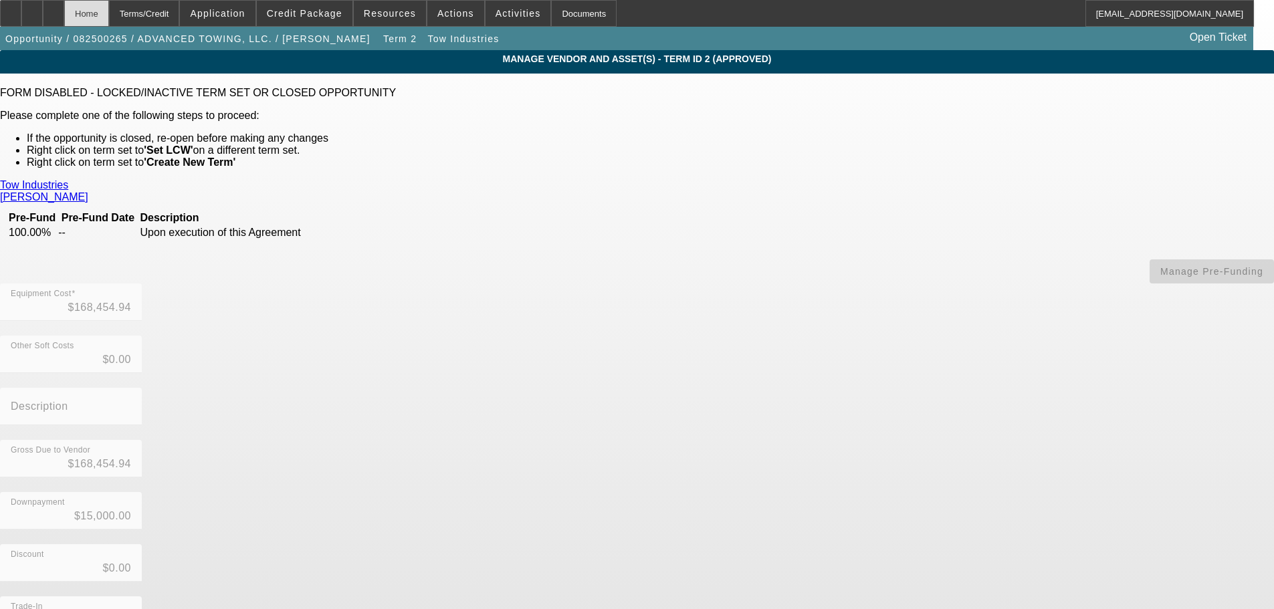
click at [109, 13] on div "Home" at bounding box center [86, 13] width 45 height 27
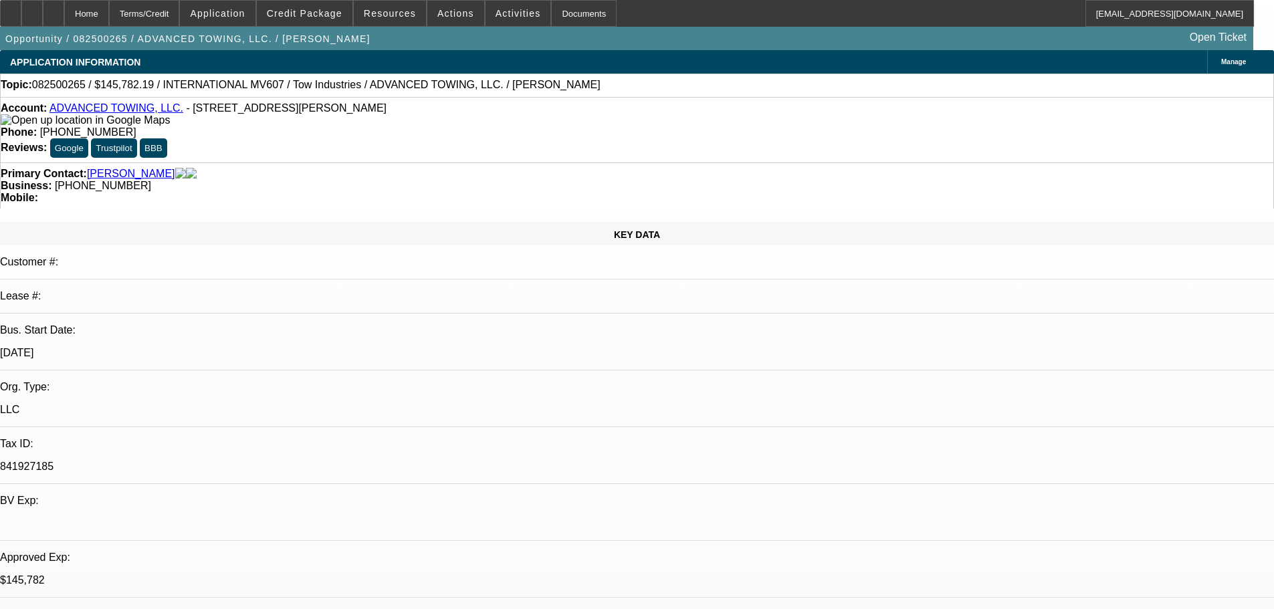
select select "0"
select select "2"
select select "0.1"
select select "4"
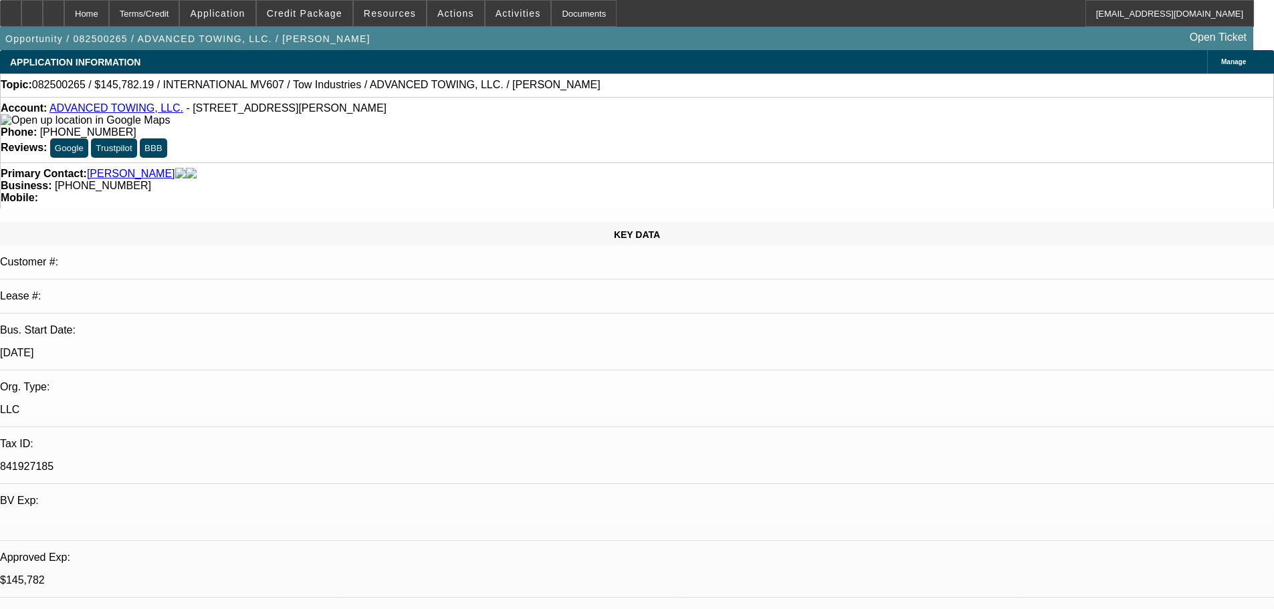
select select "0"
select select "2"
select select "0.1"
select select "4"
select select "0"
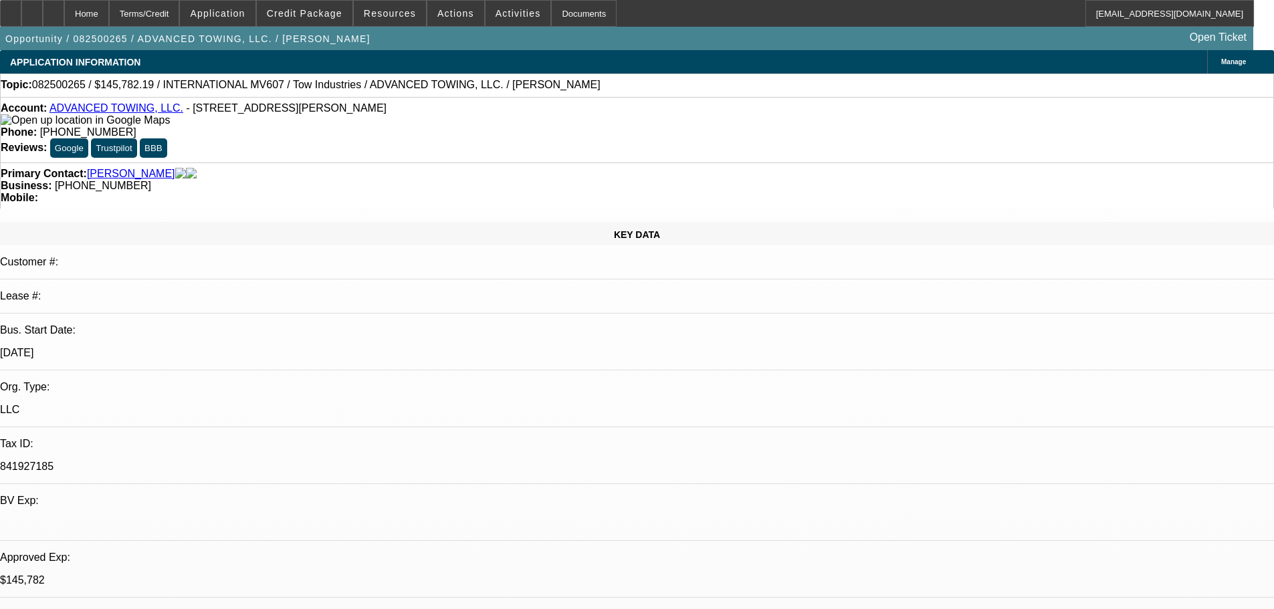
select select "2"
select select "0.1"
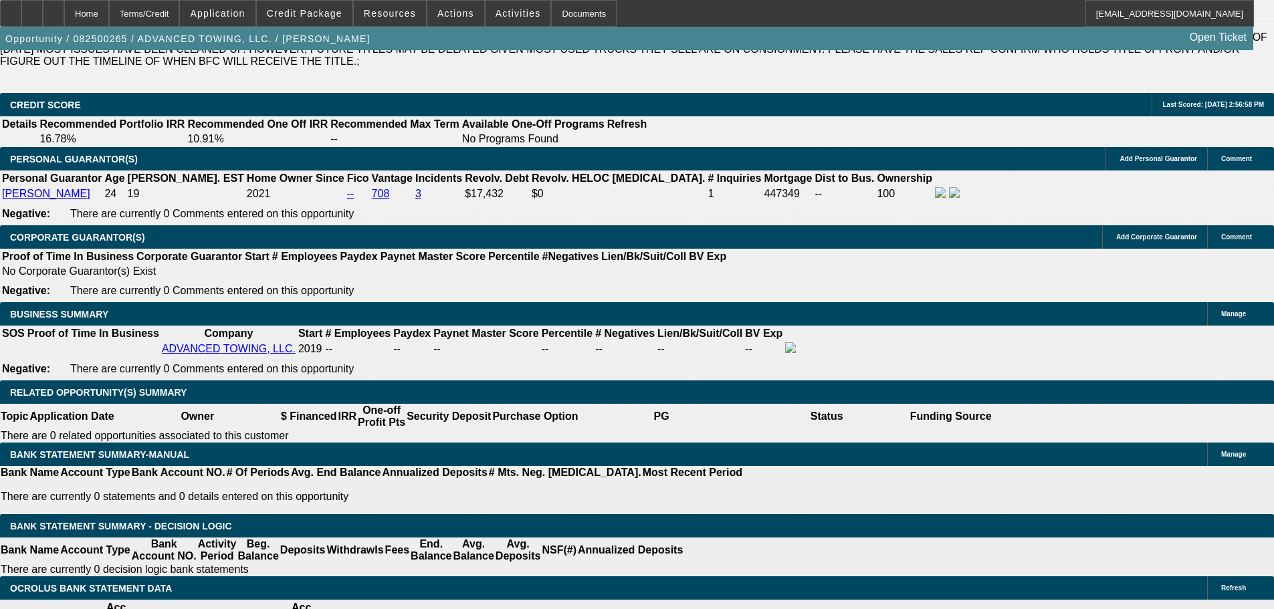
scroll to position [1833, 0]
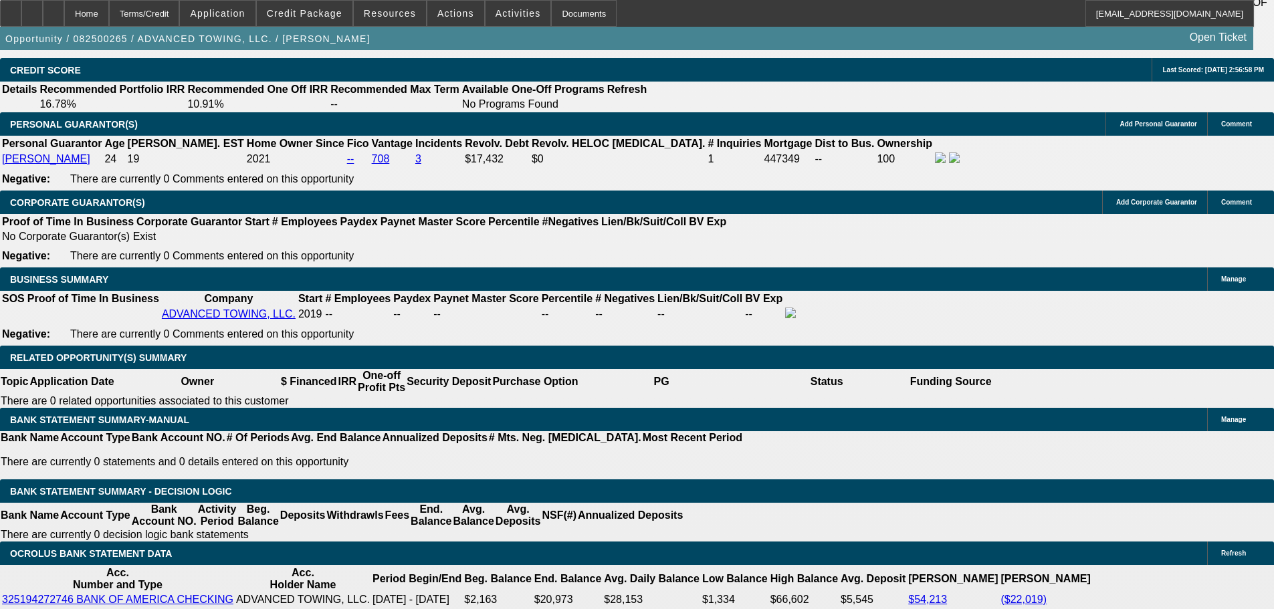
scroll to position [2234, 0]
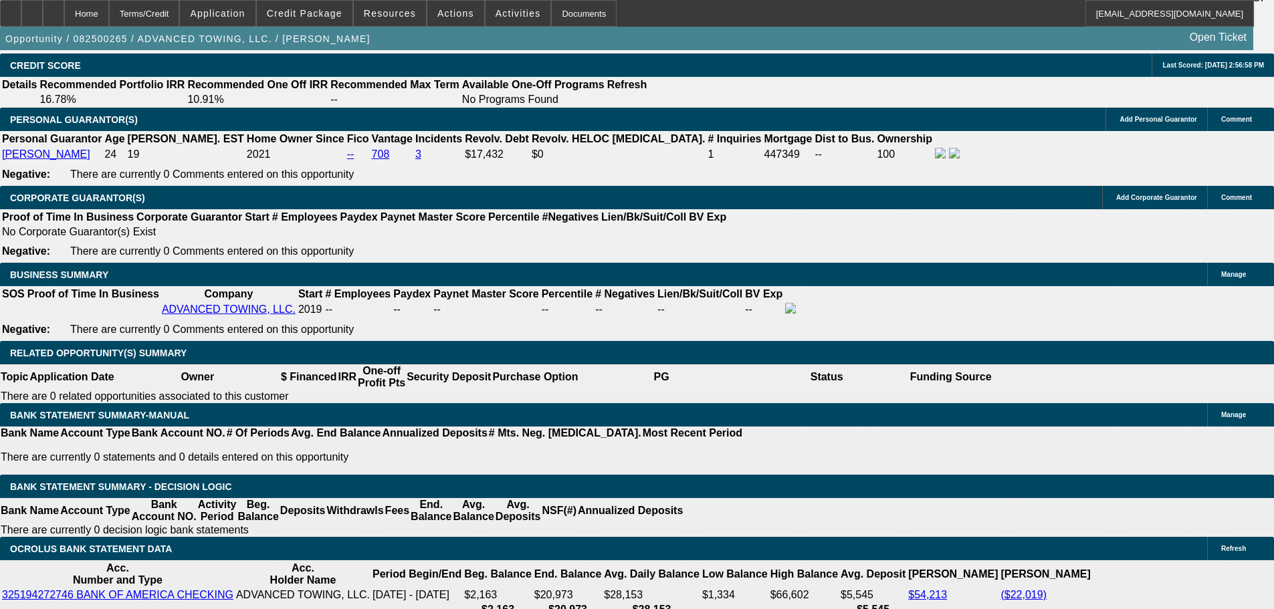
scroll to position [2501, 0]
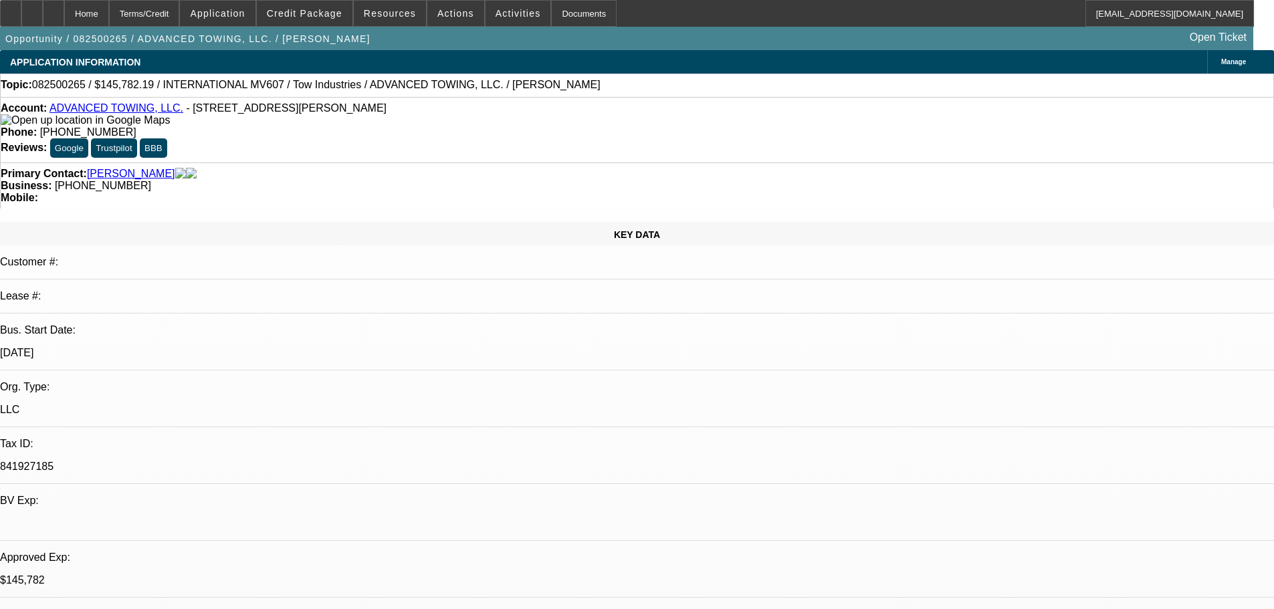
paste textarea "I CAN REVIEW FOR A LIGHTER STRUCTURE, BUT I DON’T BELIEVE CA 10% LEASES HAVE SA…"
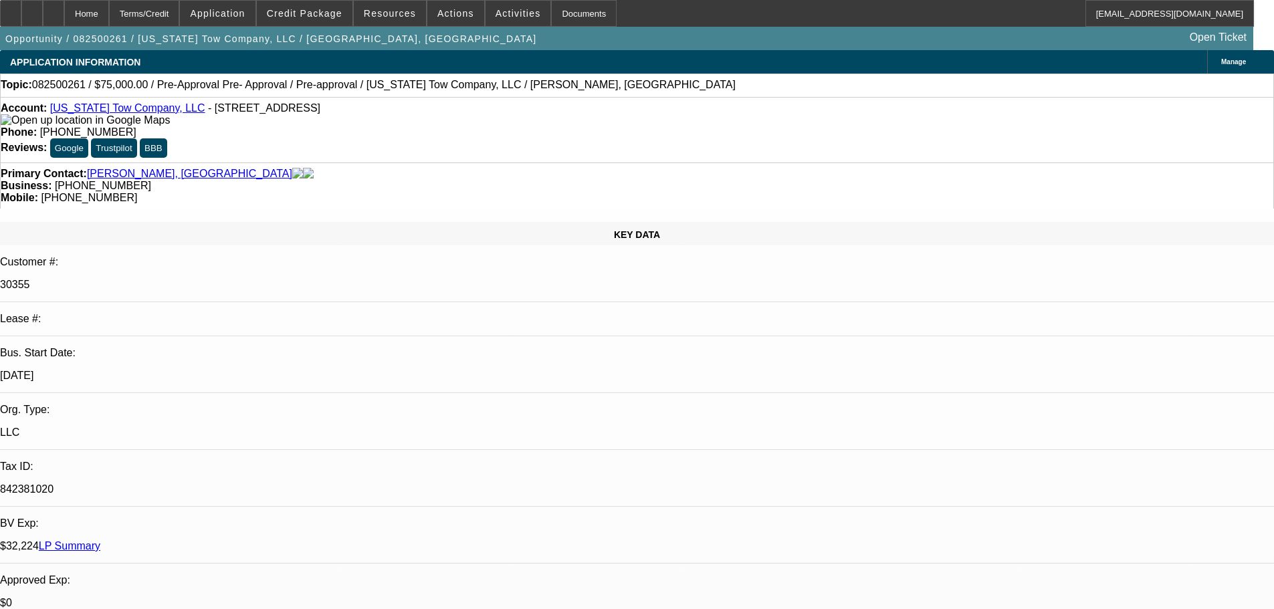
select select "0"
select select "6"
select select "0"
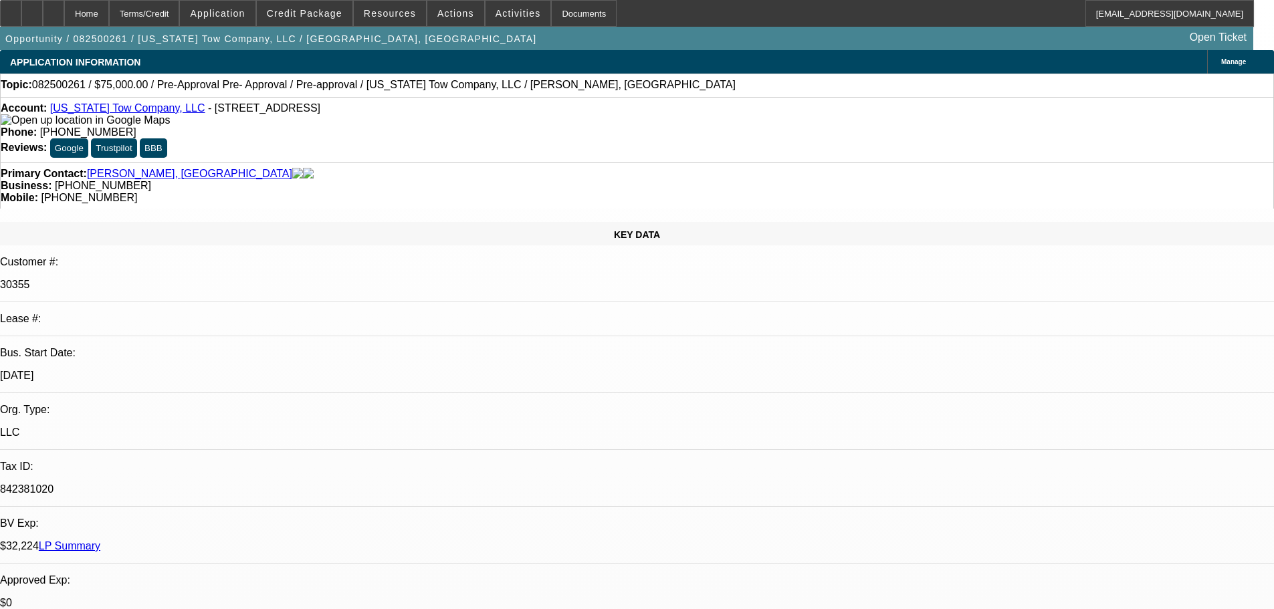
select select "0"
select select "6"
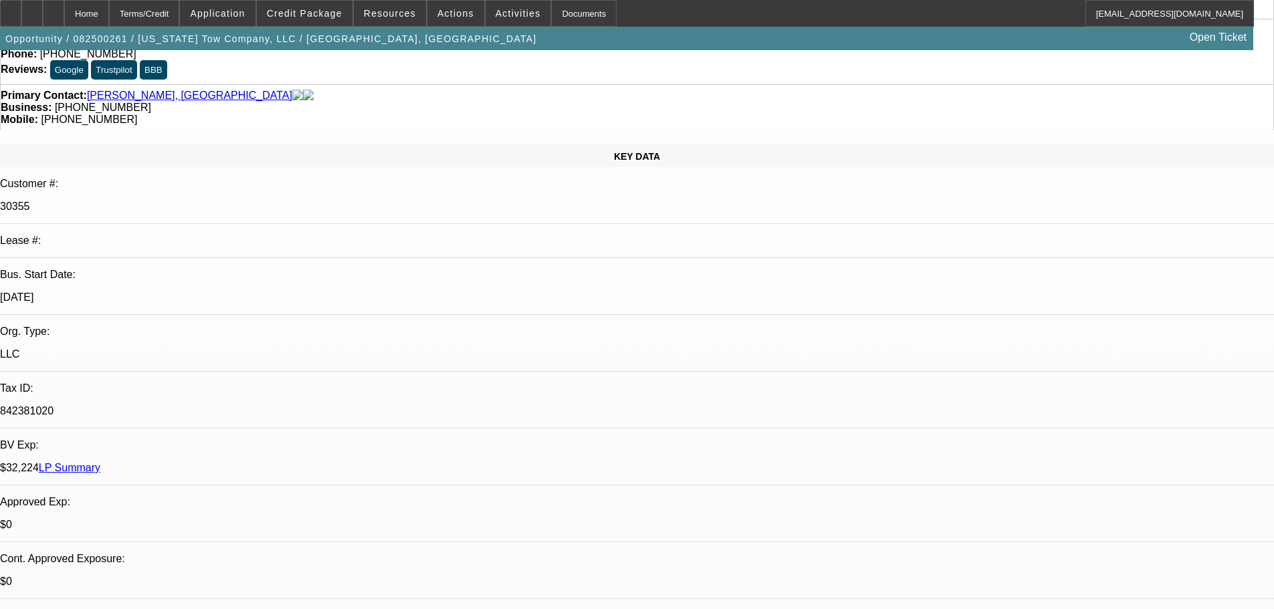
scroll to position [201, 0]
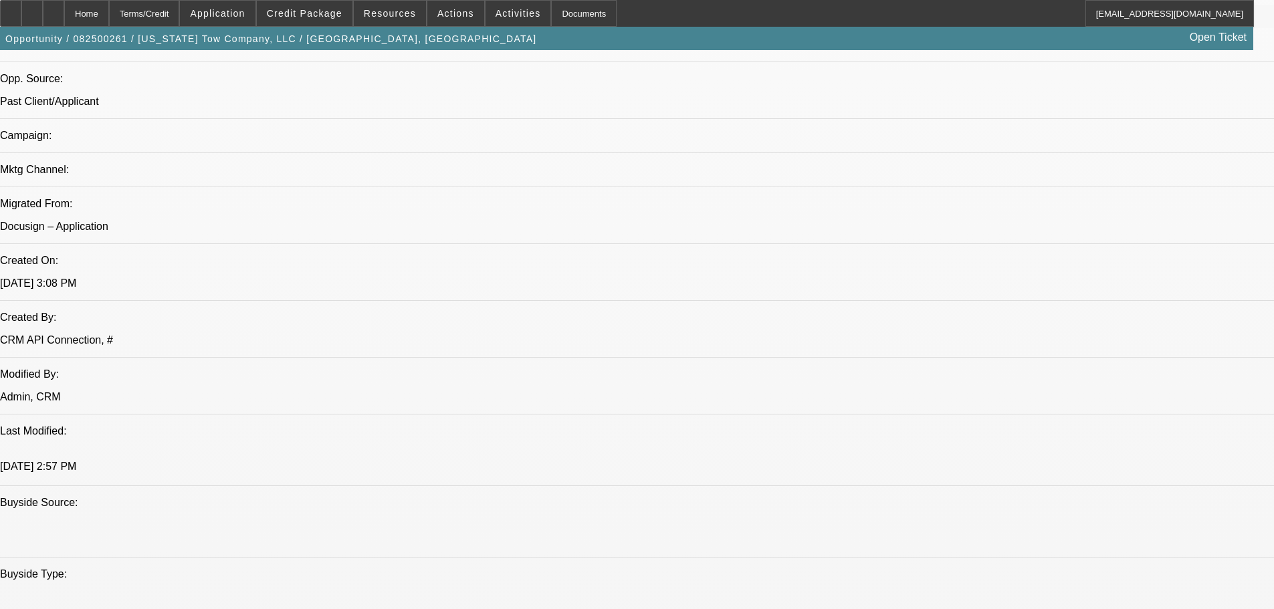
scroll to position [802, 0]
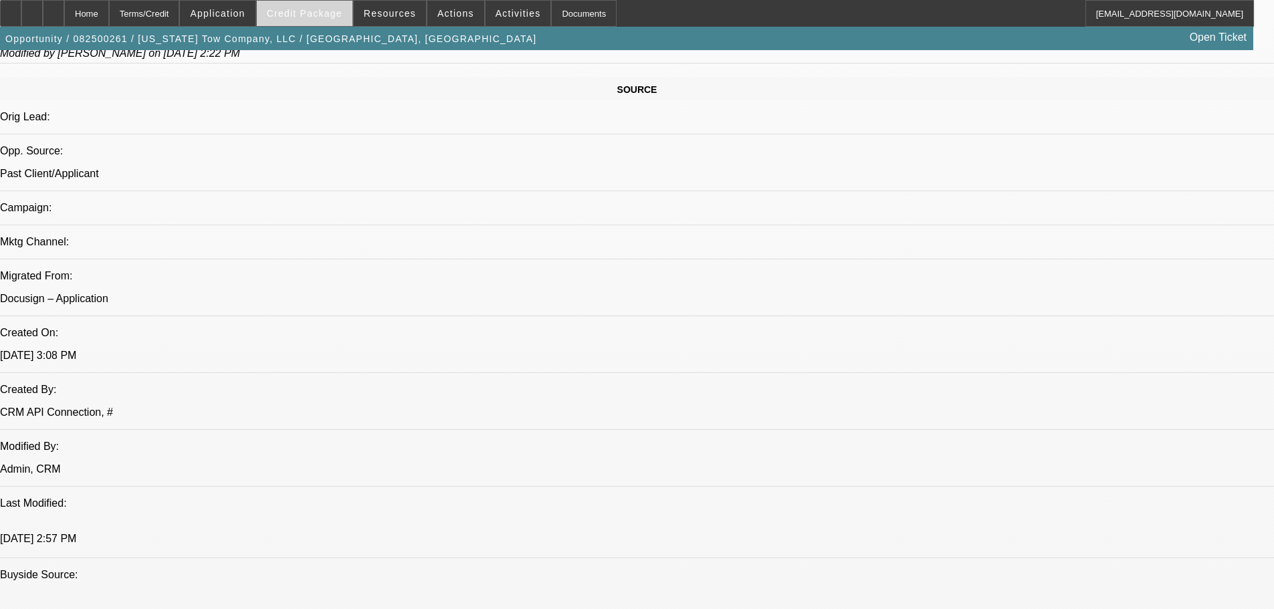
click at [297, 15] on span "Credit Package" at bounding box center [305, 13] width 76 height 11
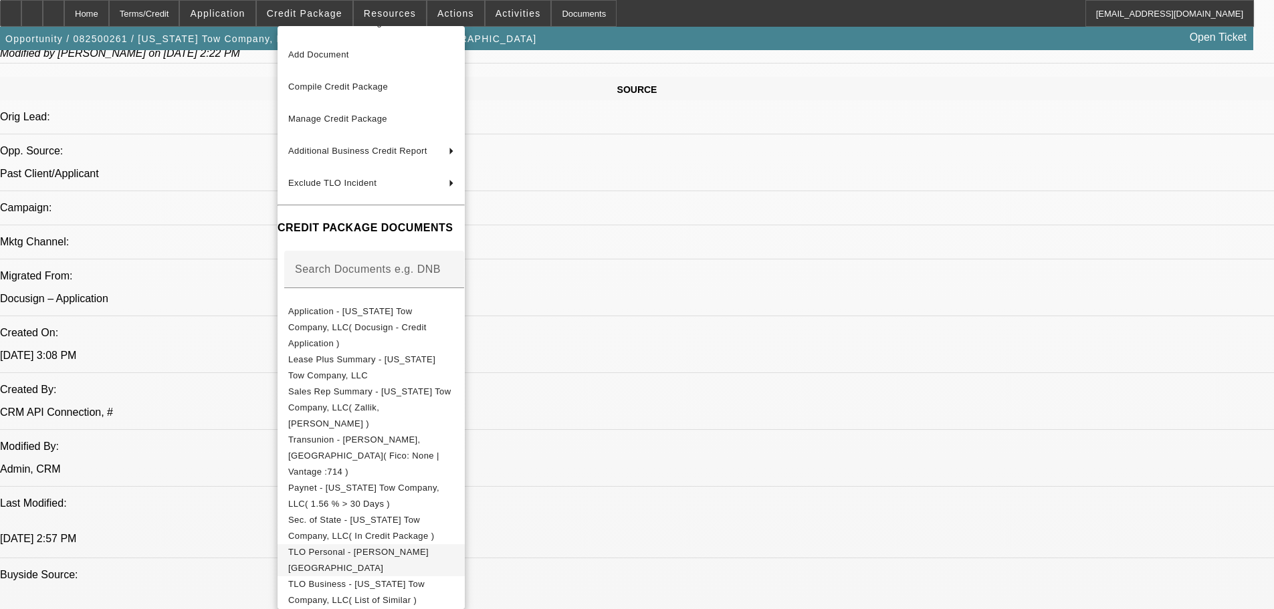
scroll to position [47, 0]
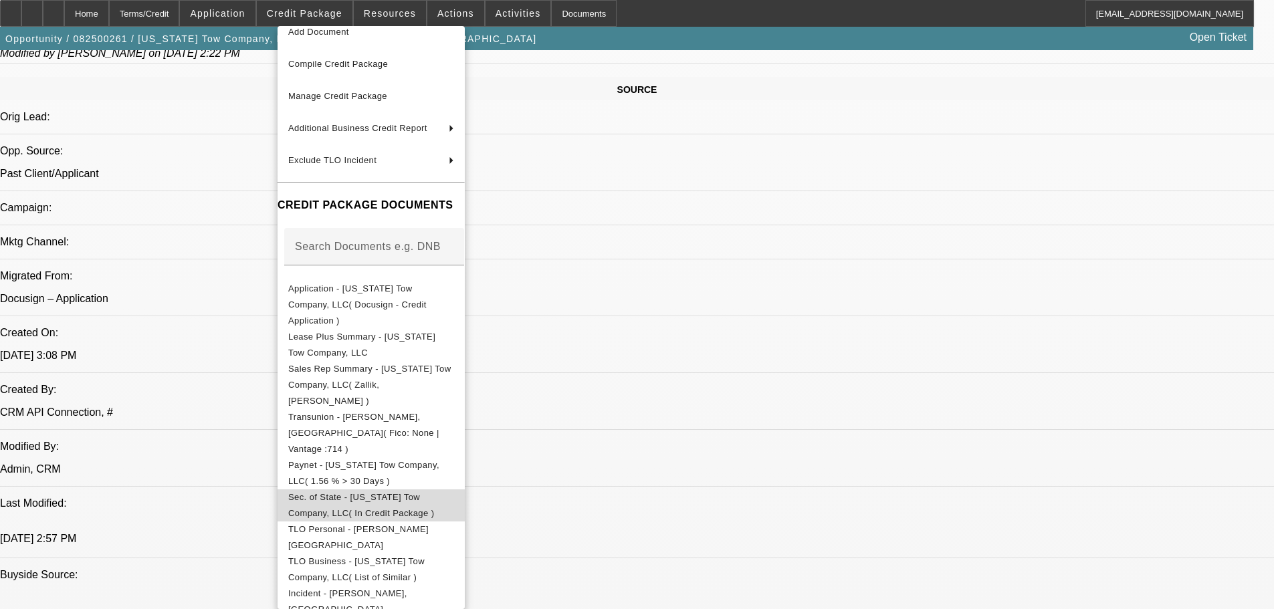
click at [354, 489] on span "Sec. of State - [US_STATE] Tow Company, LLC( In Credit Package )" at bounding box center [371, 505] width 166 height 32
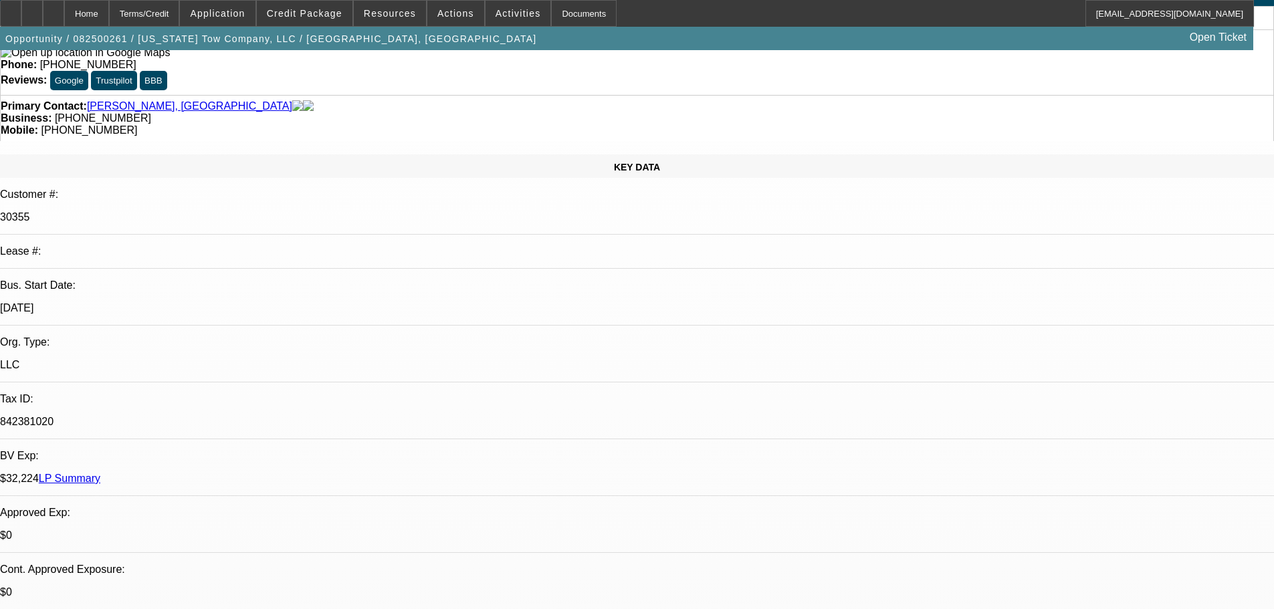
scroll to position [67, 0]
click at [331, 9] on span "Credit Package" at bounding box center [305, 13] width 76 height 11
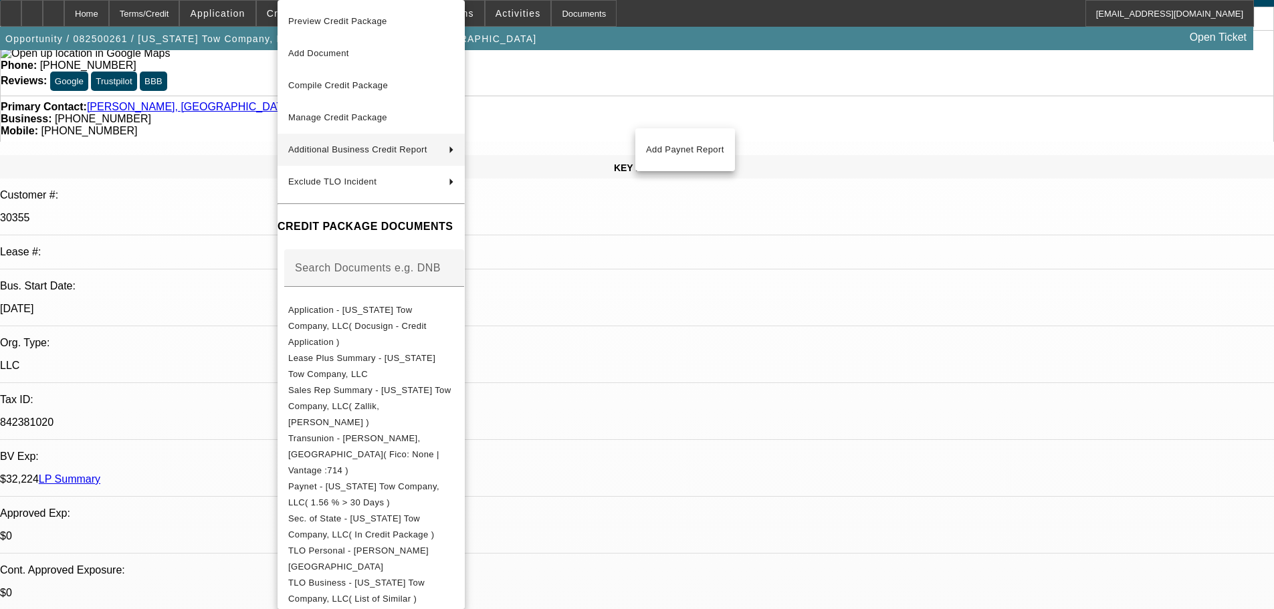
click at [246, 292] on div at bounding box center [637, 304] width 1274 height 609
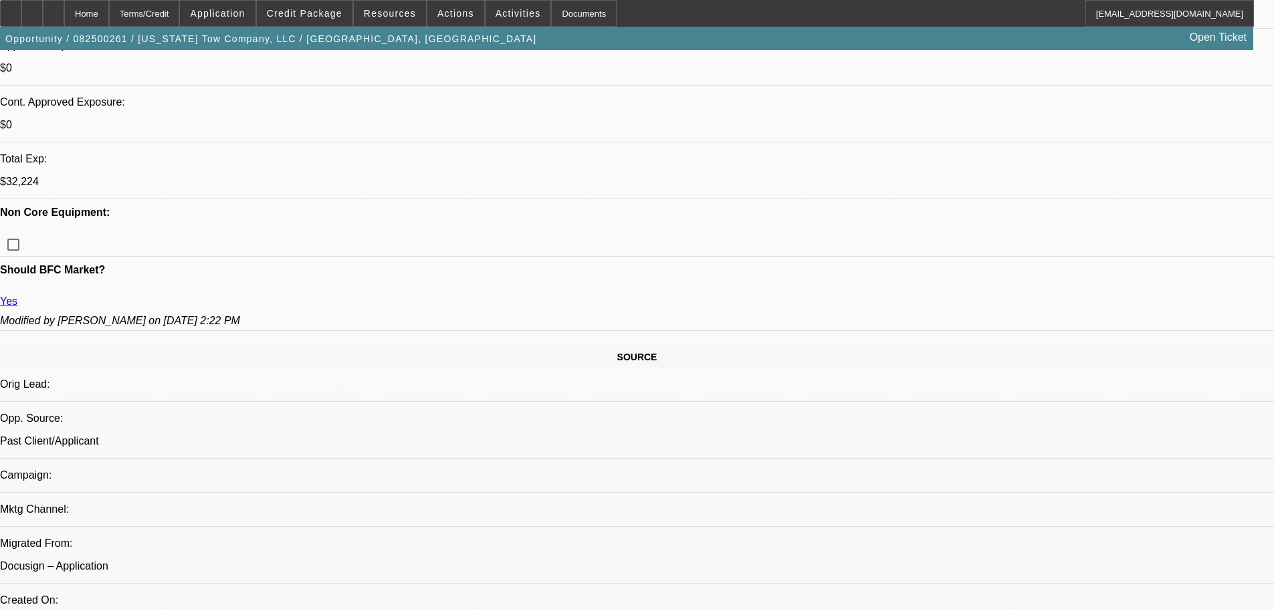
scroll to position [284, 0]
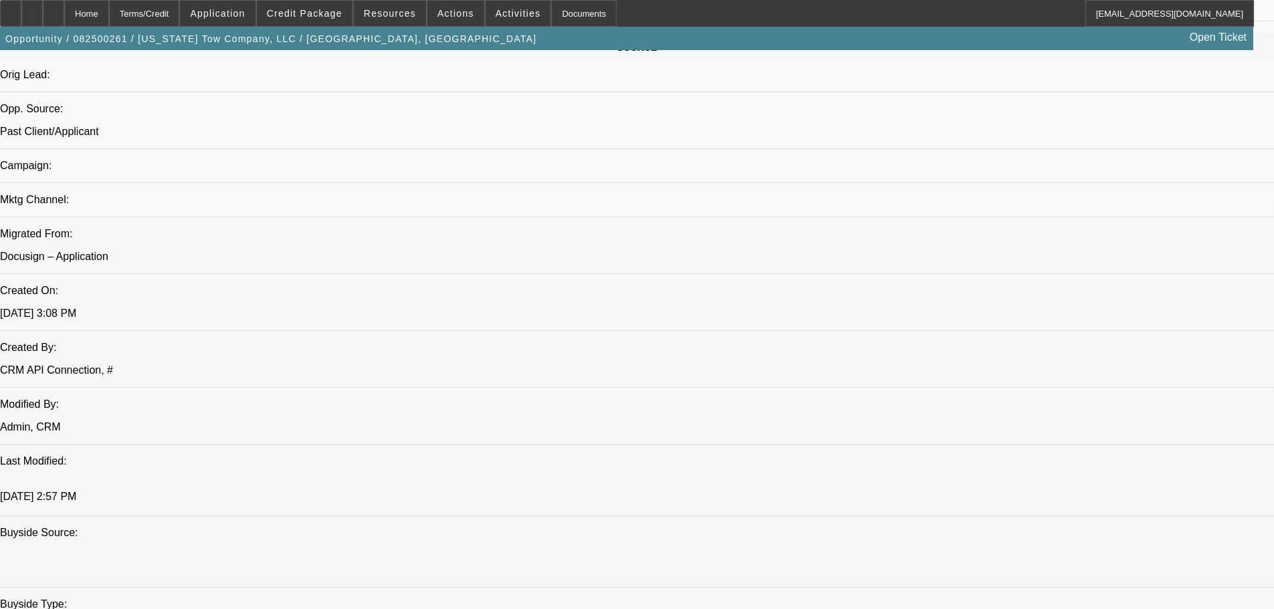
scroll to position [802, 0]
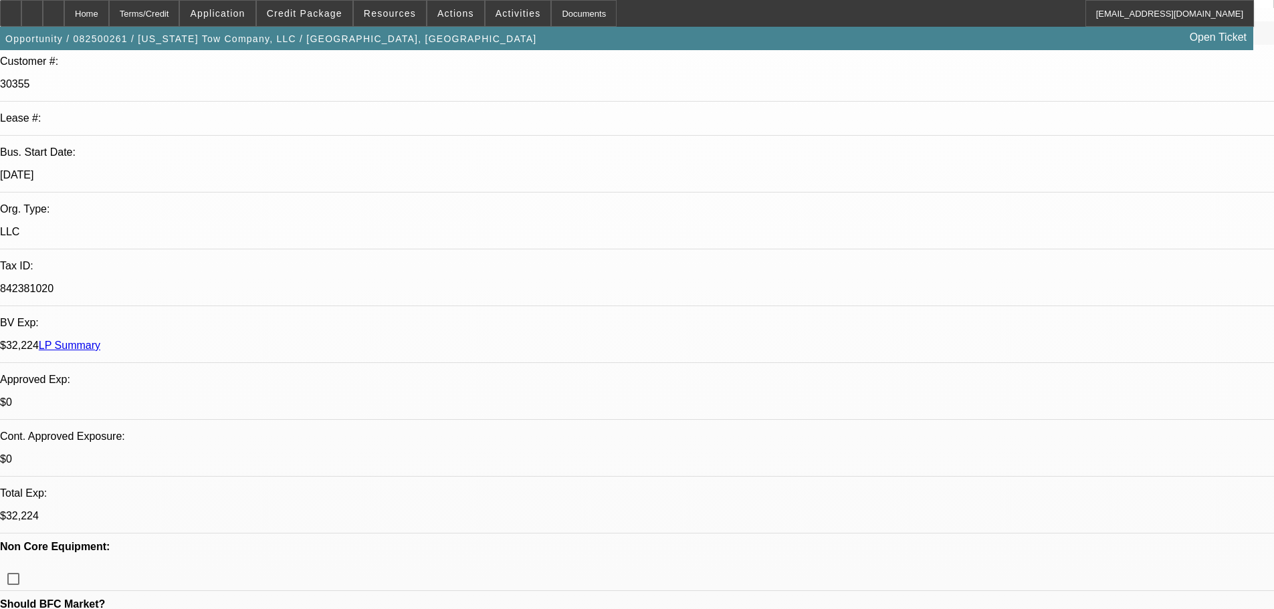
scroll to position [0, 0]
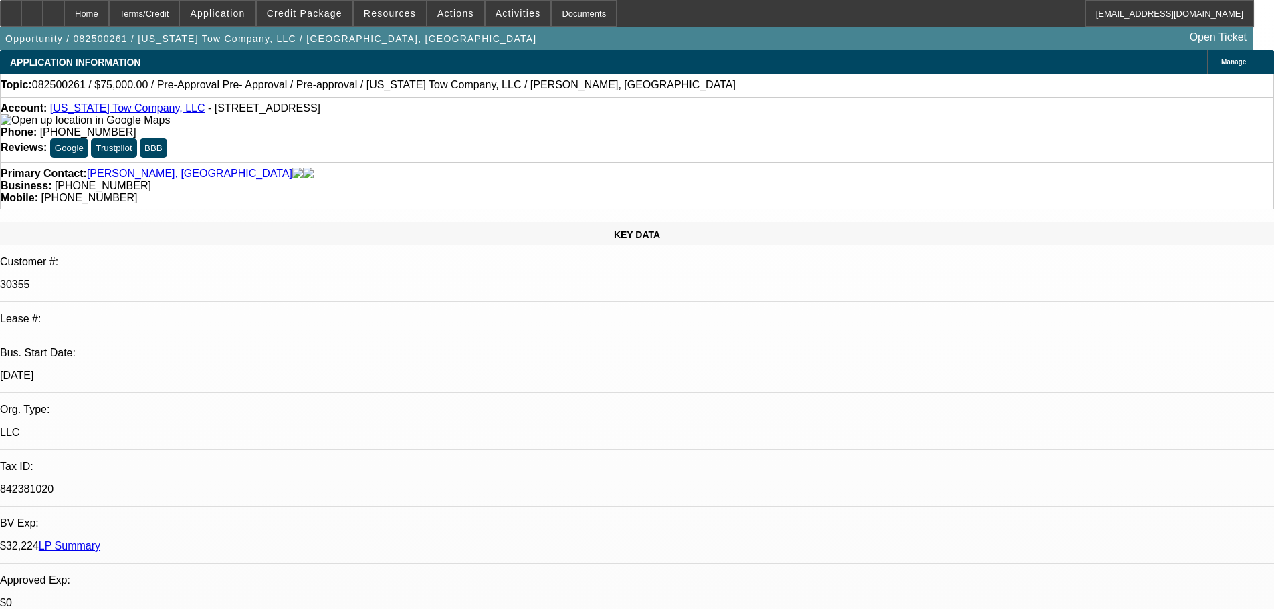
click at [100, 540] on link "LP Summary" at bounding box center [70, 545] width 62 height 11
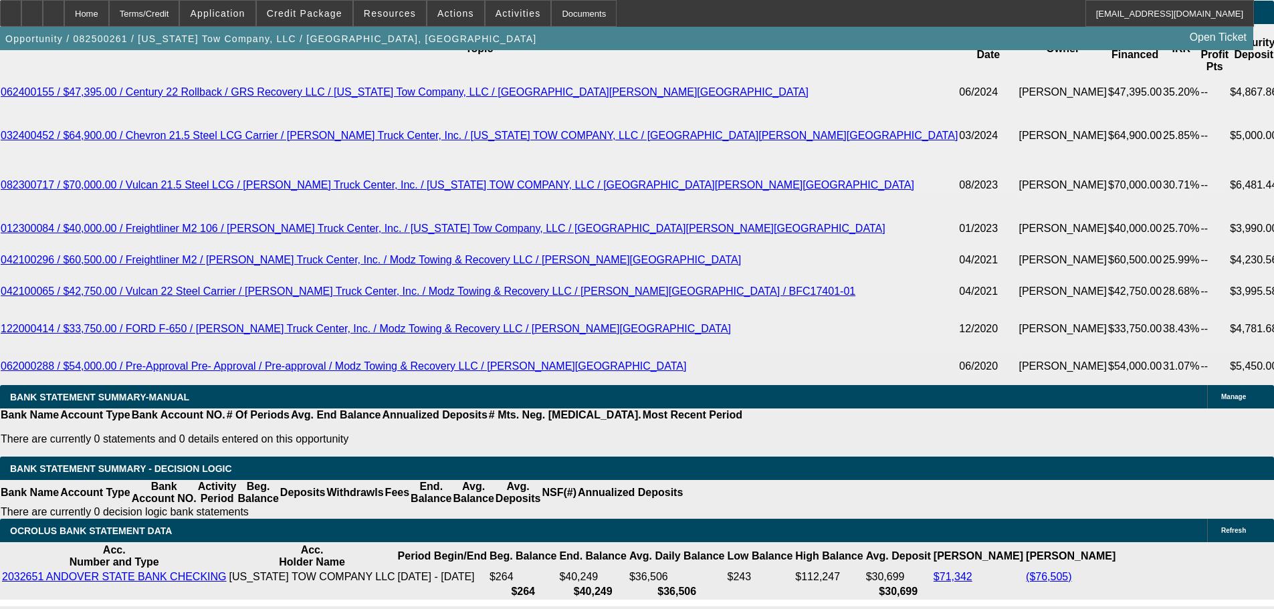
scroll to position [2541, 0]
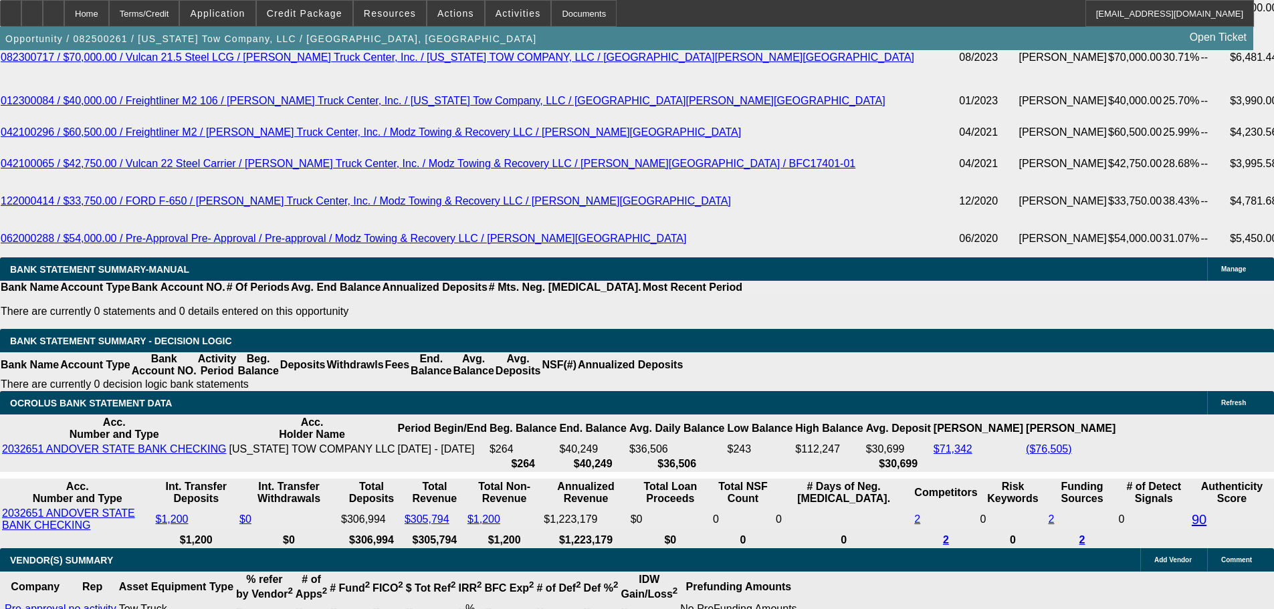
select select "4"
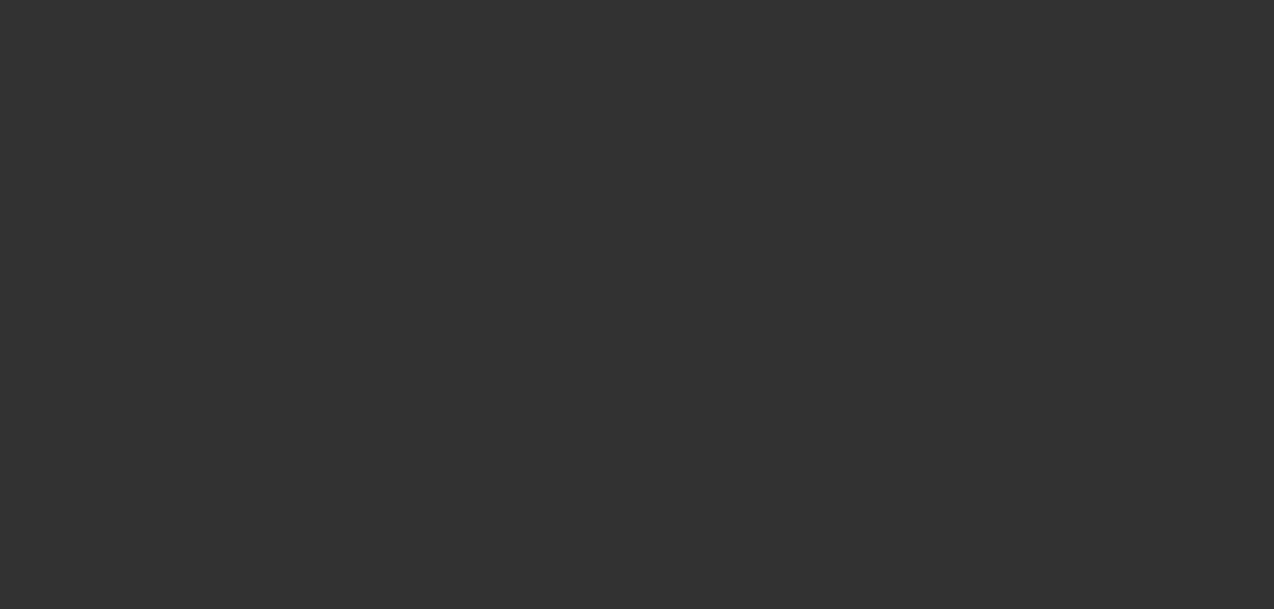
scroll to position [0, 0]
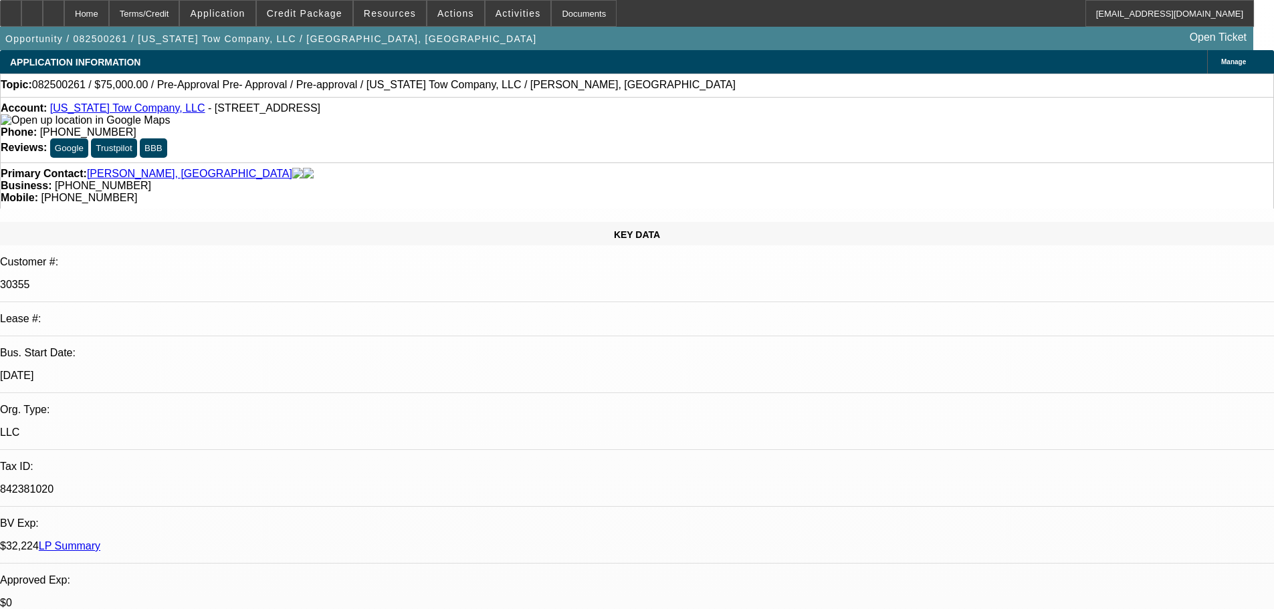
paste textarea "I WOULD NOT CONSIDER ANOTHER DEAL, SEEMS TO BE SOME THINGS GOING ON IN THE BACK…"
type textarea "I WOULD NOT CONSIDER ANOTHER DEAL, SEEMS TO BE SOME THINGS GOING ON IN THE BACK…"
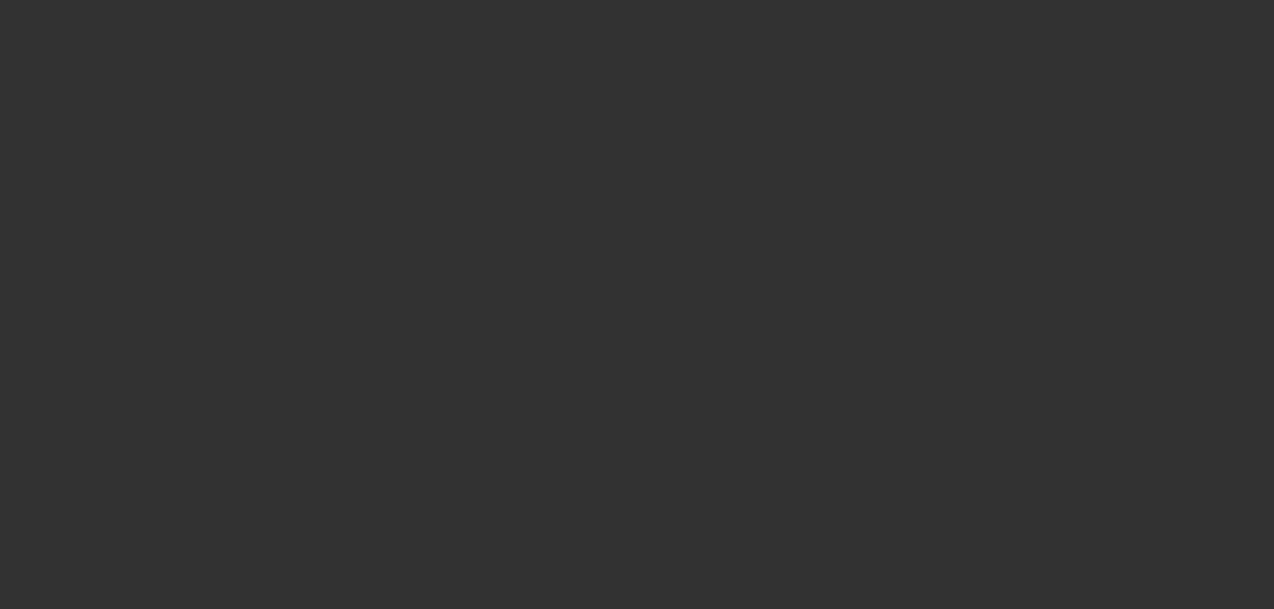
select select "0"
select select "6"
select select "0"
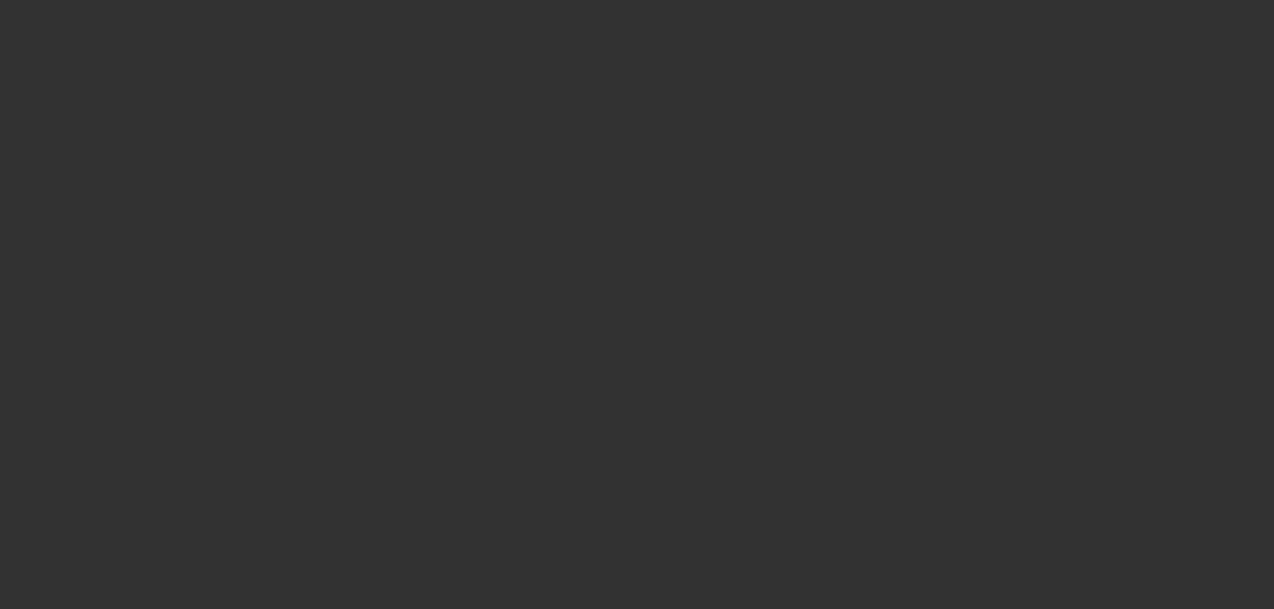
select select "0"
select select "6"
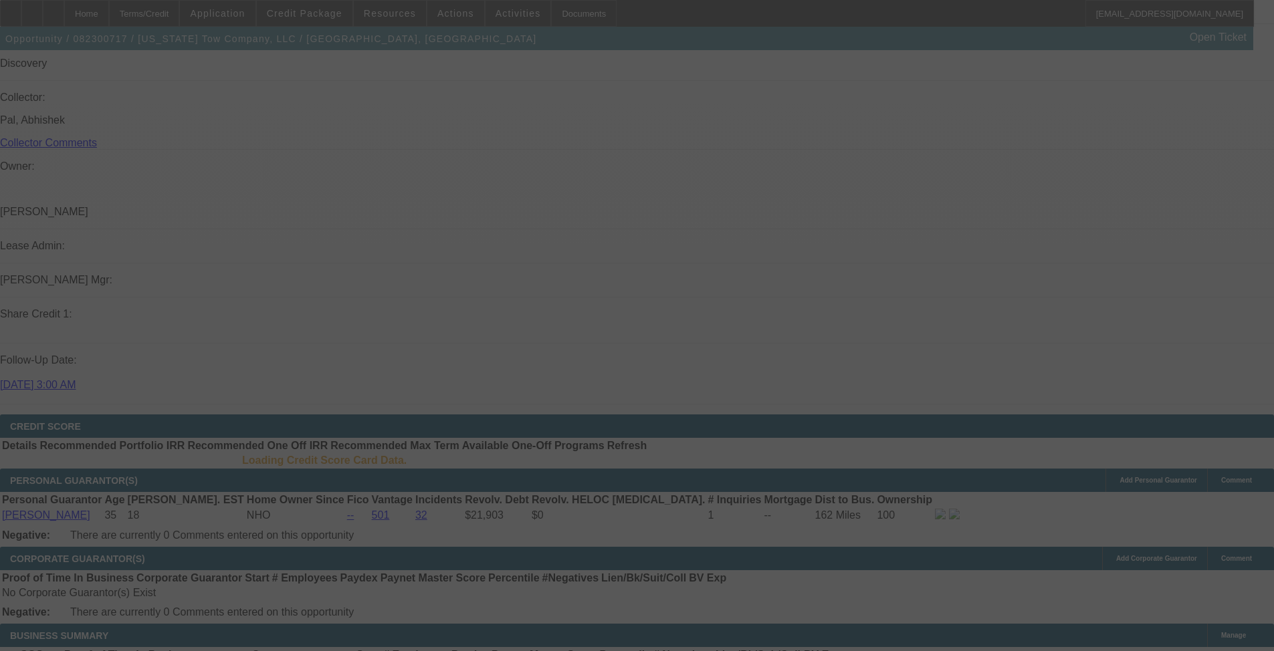
scroll to position [1568, 0]
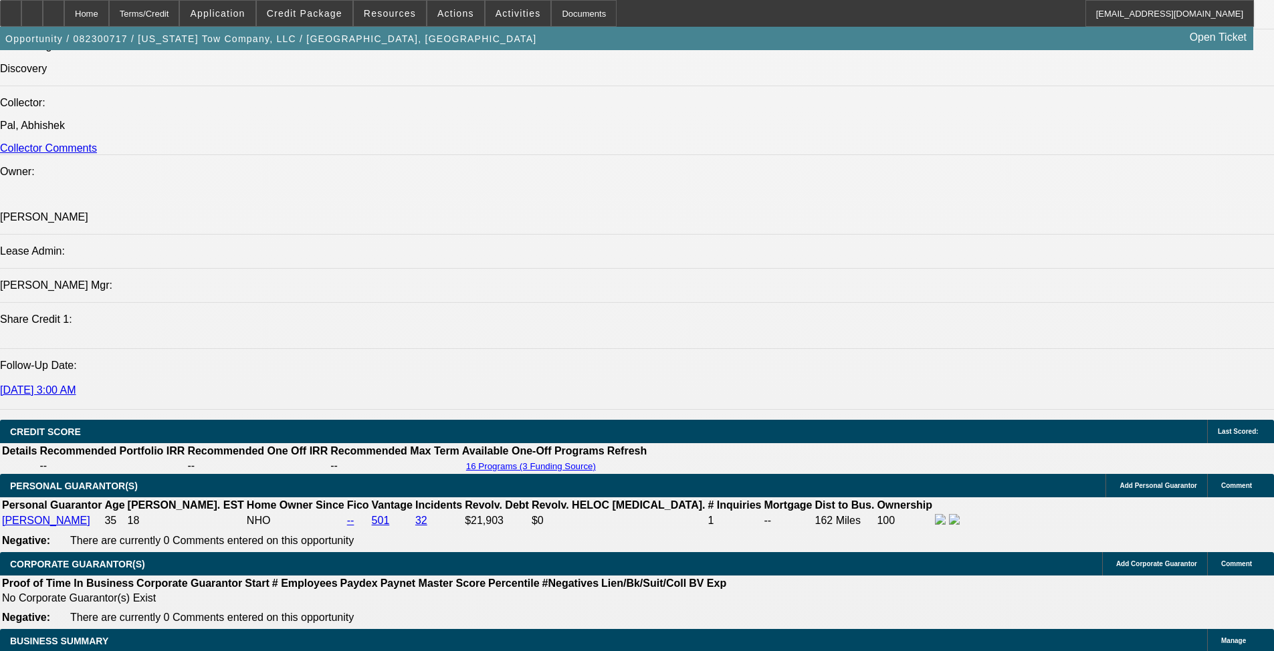
select select "0"
select select "2"
select select "0.1"
select select "4"
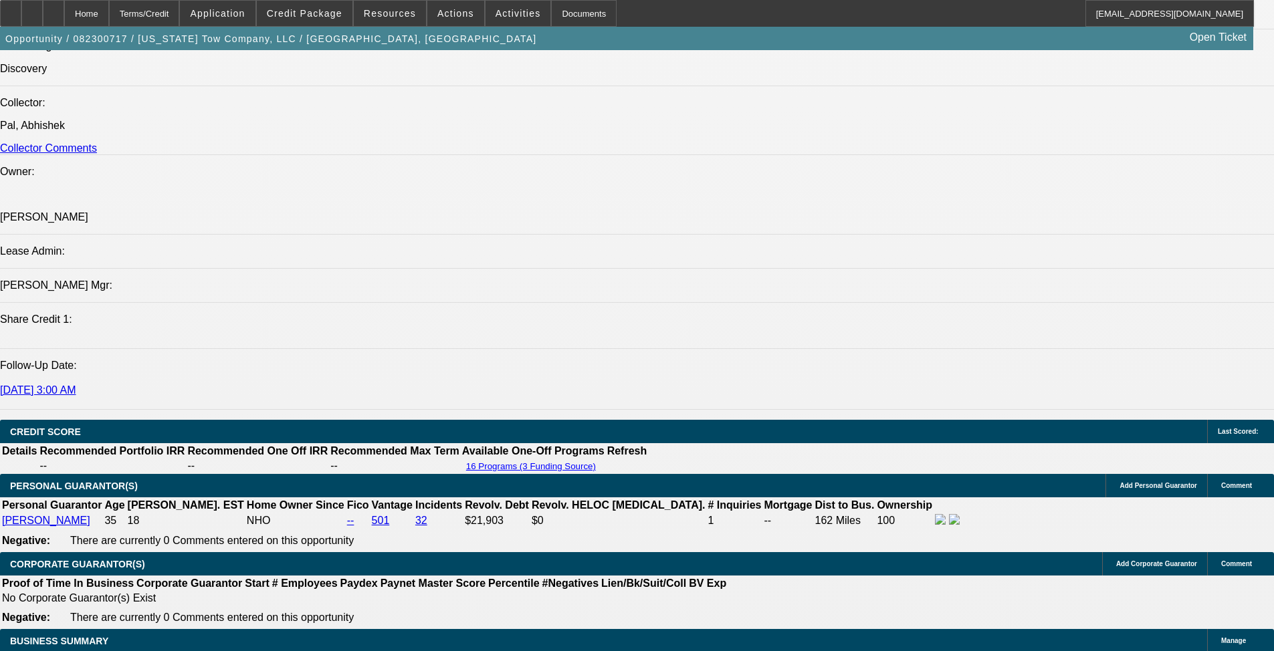
select select "0"
select select "2"
select select "0.1"
select select "4"
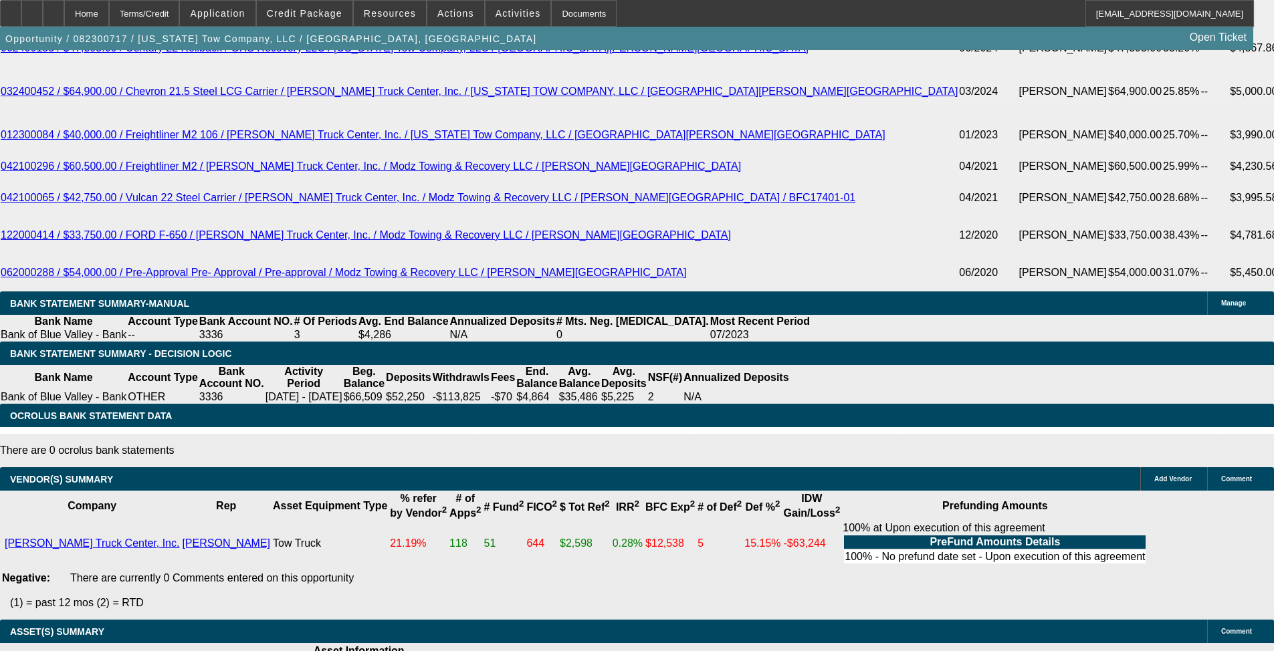
scroll to position [2314, 0]
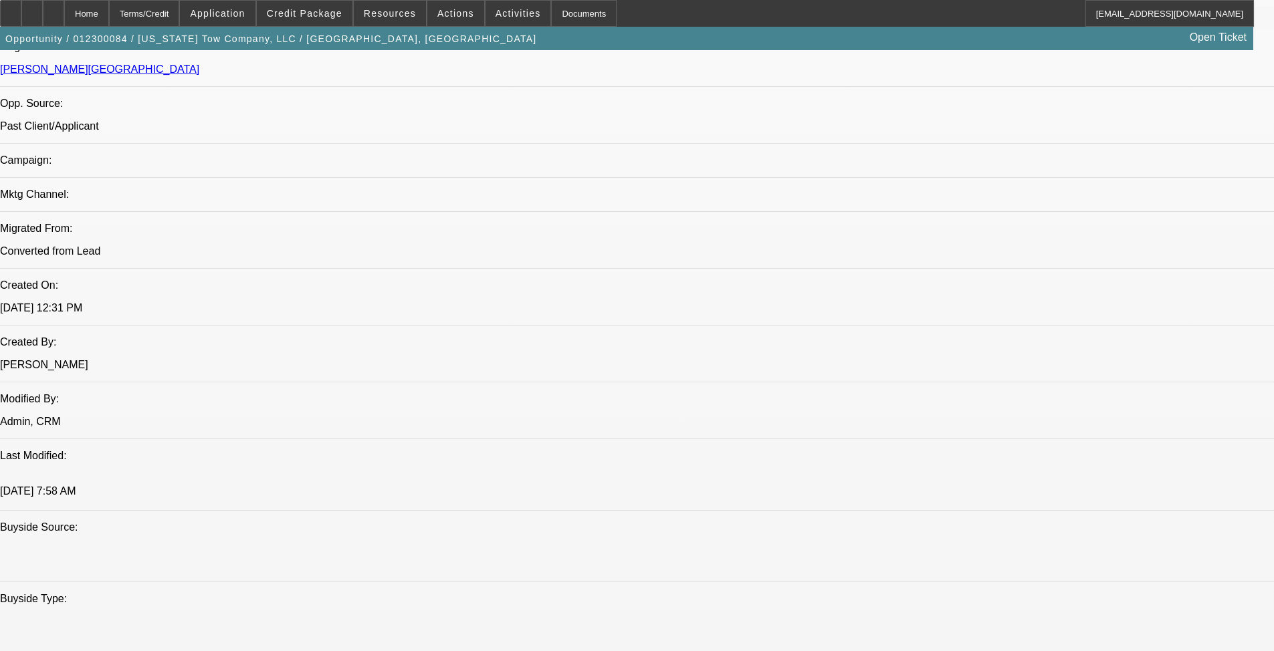
select select "0"
select select "2"
select select "0"
select select "6"
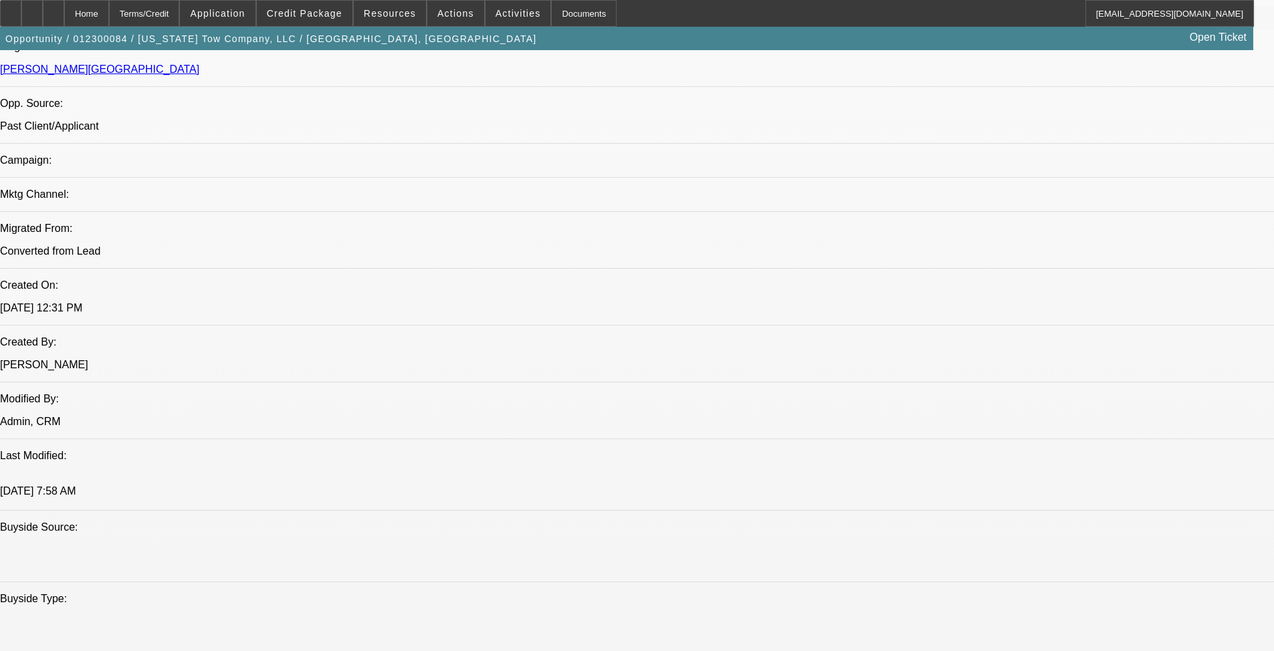
select select "0"
select select "2"
select select "0"
select select "6"
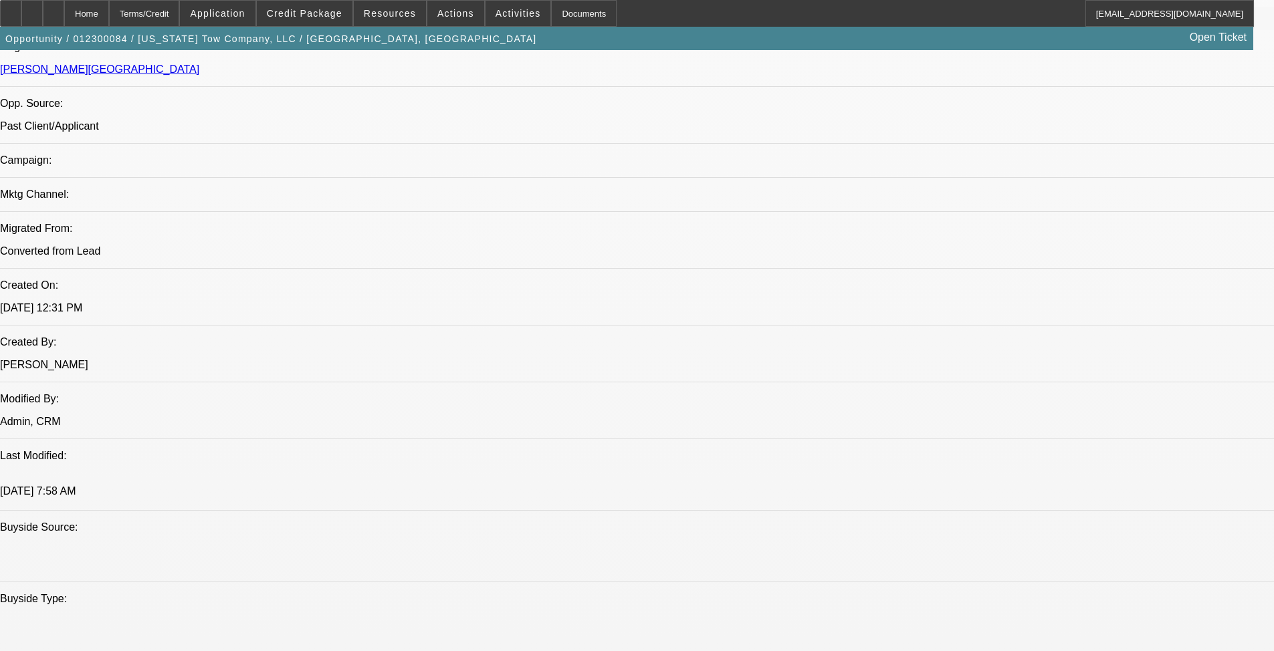
select select "0"
select select "2"
select select "0.1"
select select "4"
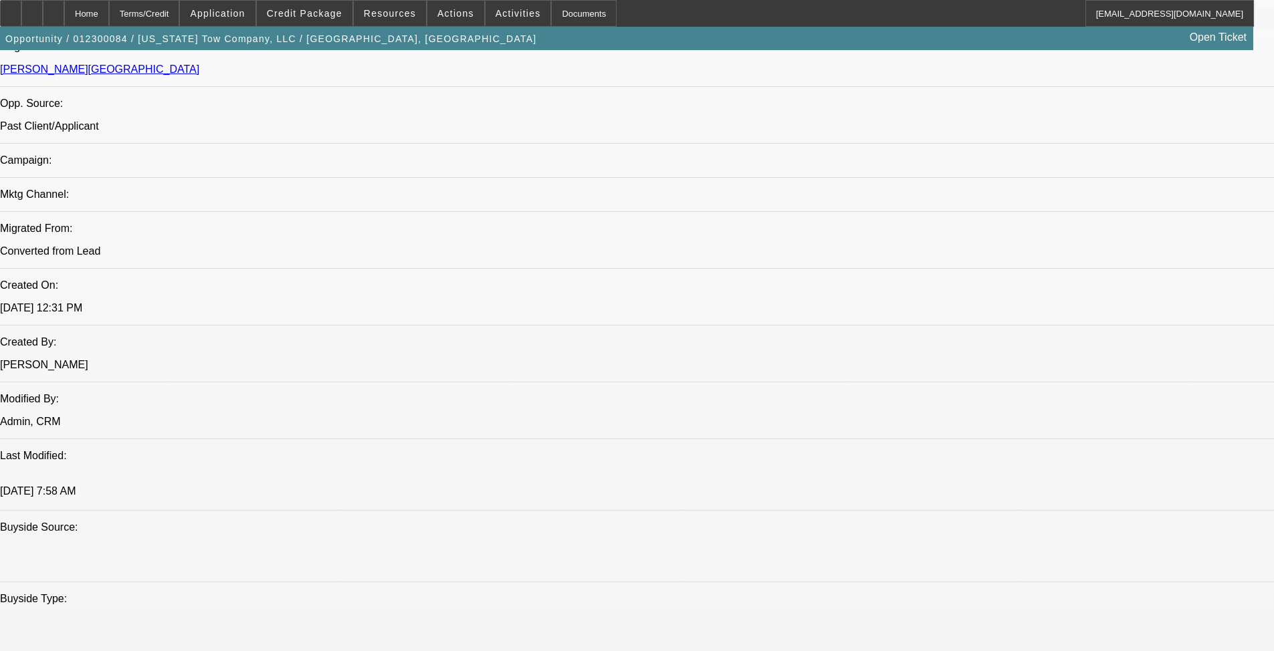
select select "0"
select select "2"
select select "0"
select select "6"
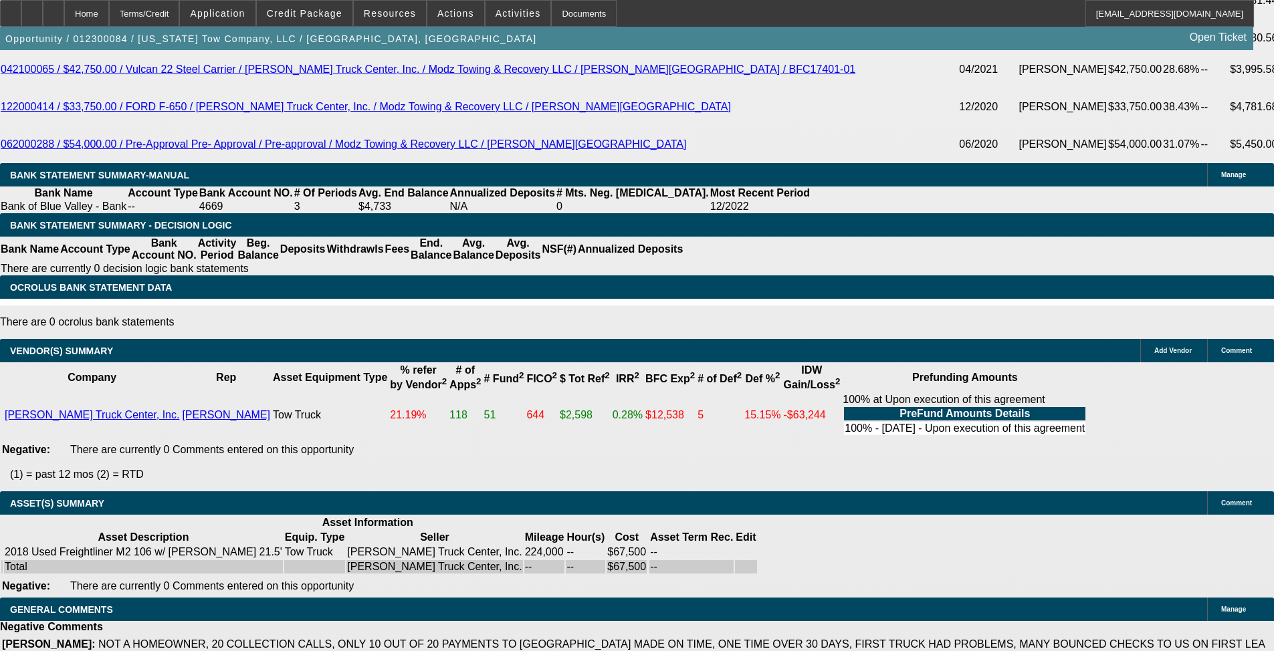
scroll to position [4814, 0]
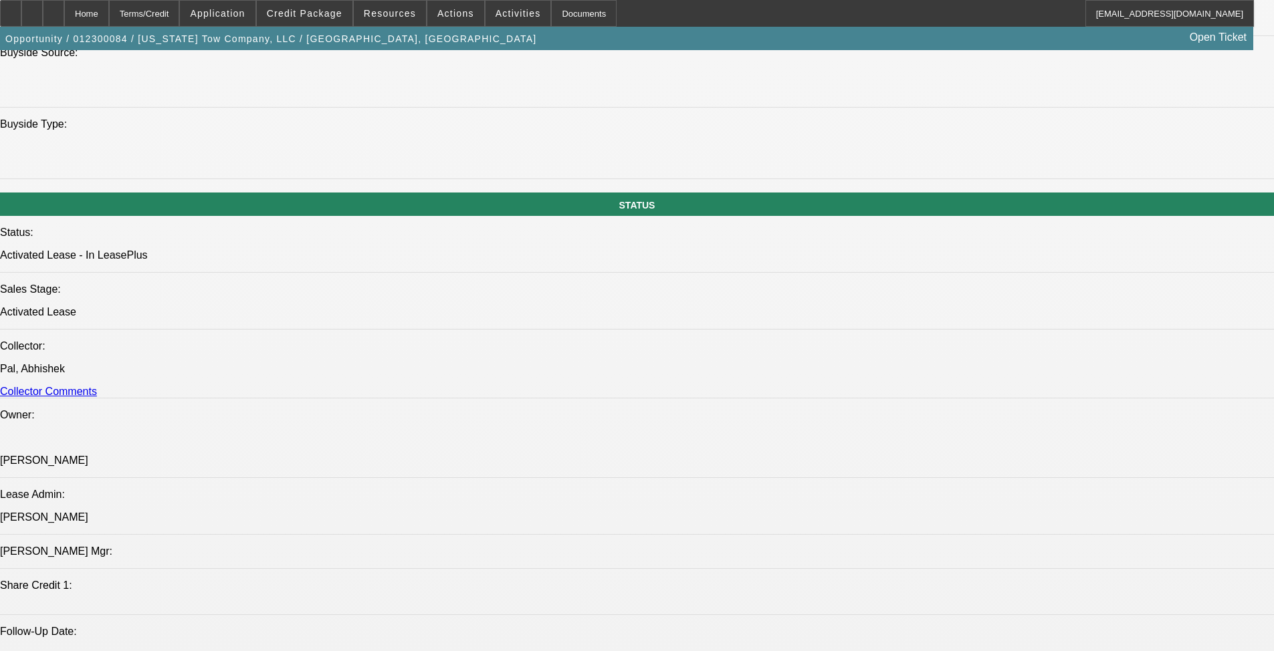
scroll to position [4814, 0]
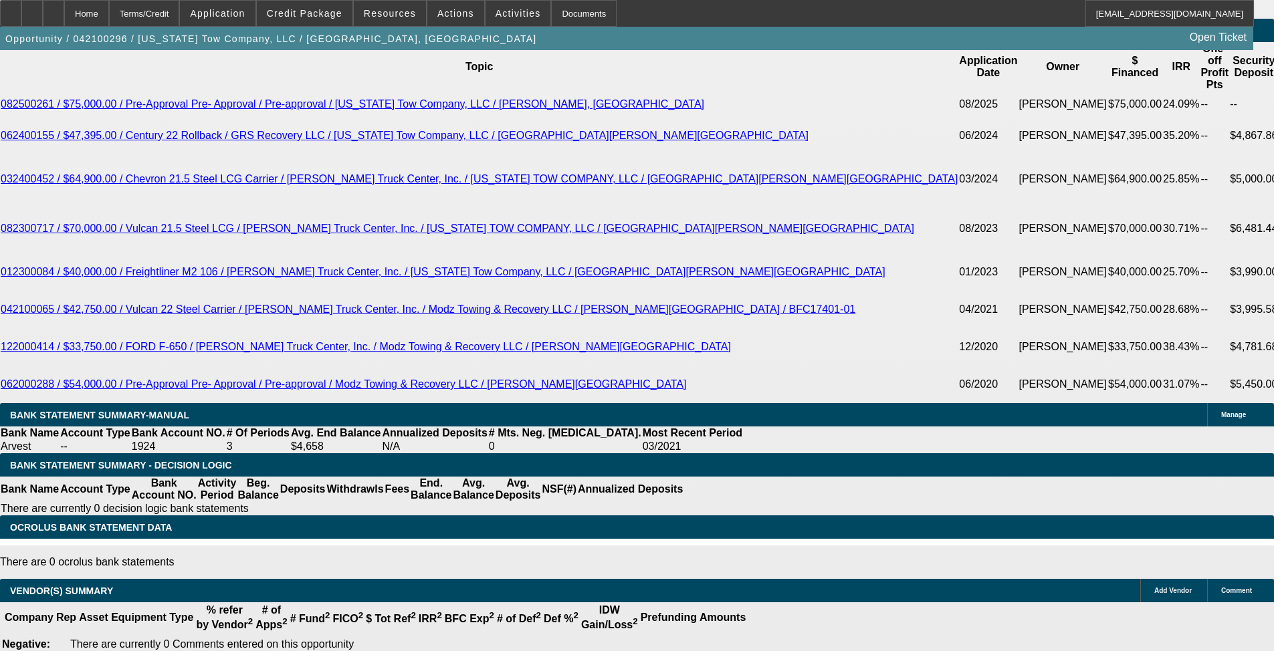
select select "0"
select select "2"
select select "0"
select select "2"
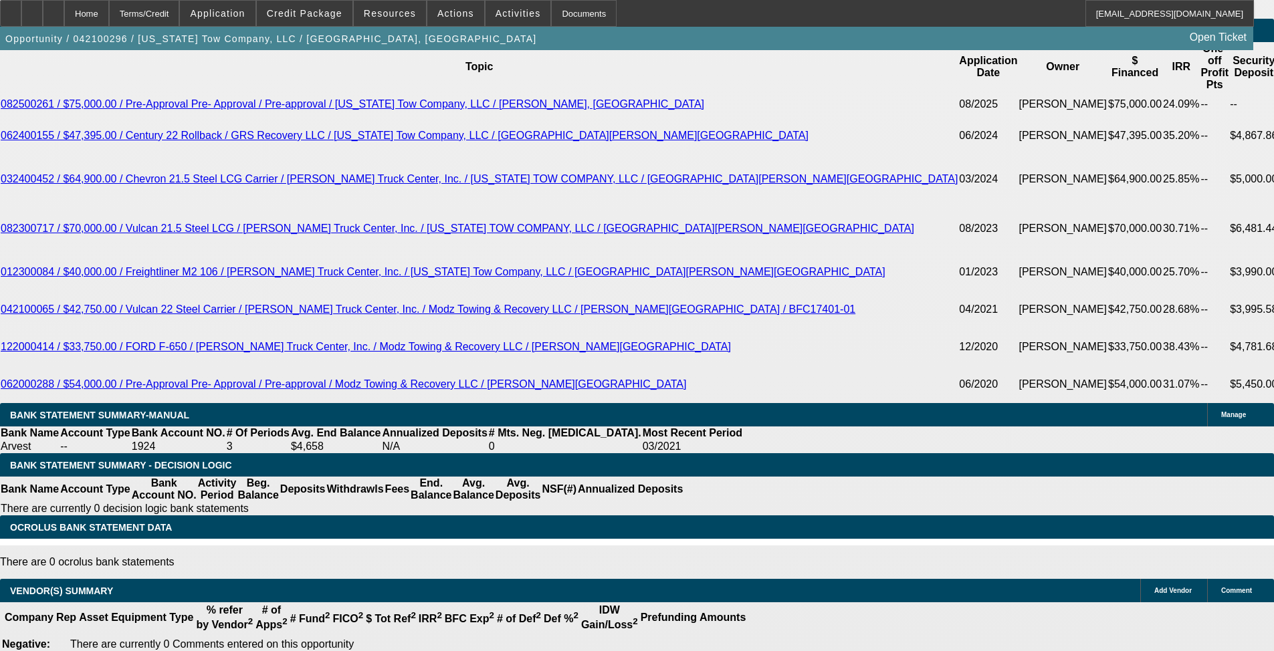
select select "0"
select select "2"
select select "0"
select select "4"
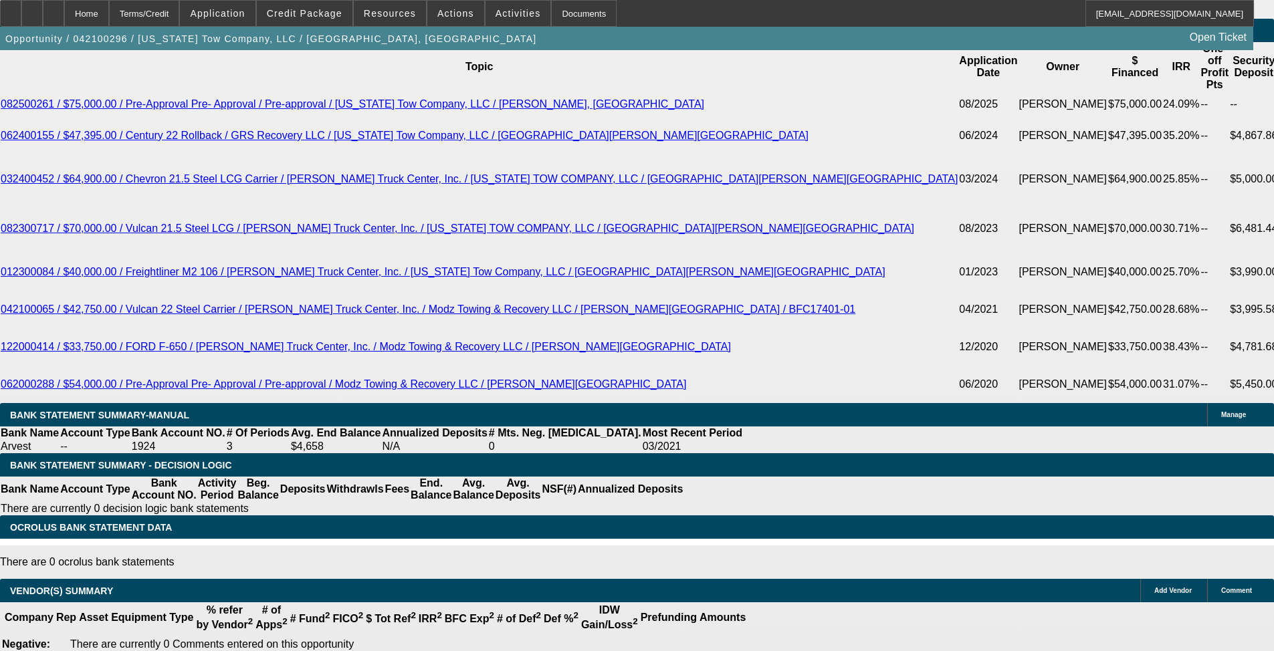
select select "0"
select select "2"
select select "0.1"
select select "4"
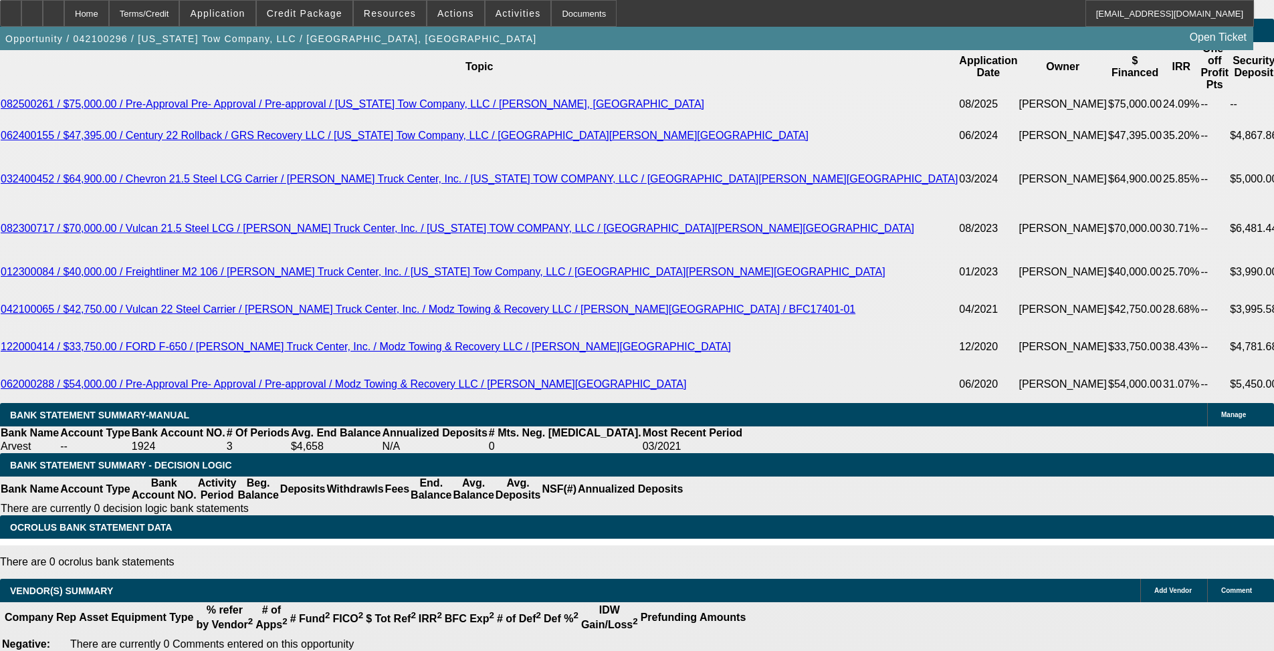
select select "0"
select select "2"
select select "0.1"
select select "4"
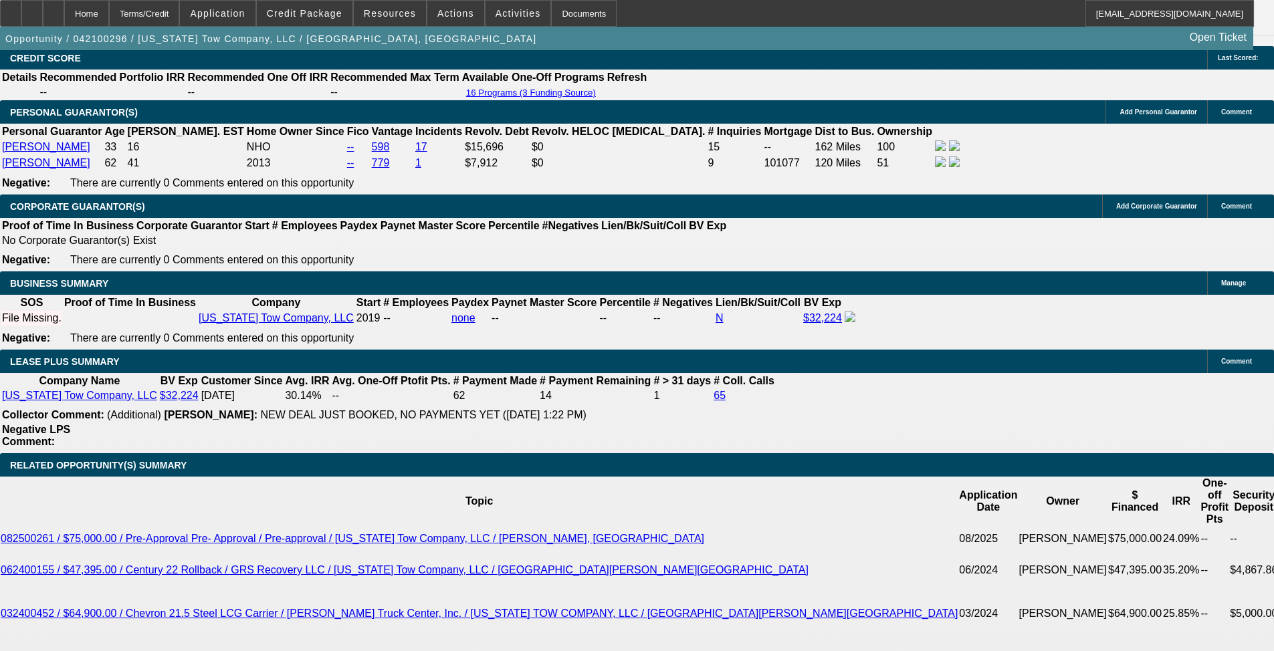
scroll to position [1451, 0]
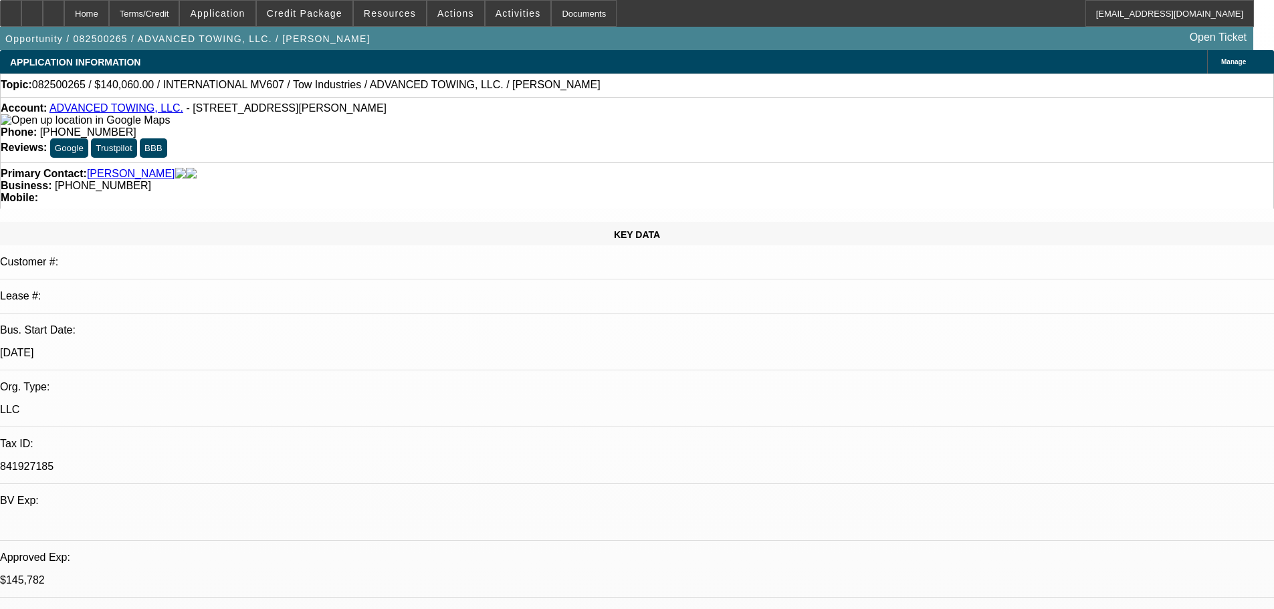
select select "0"
select select "2"
select select "0.1"
select select "4"
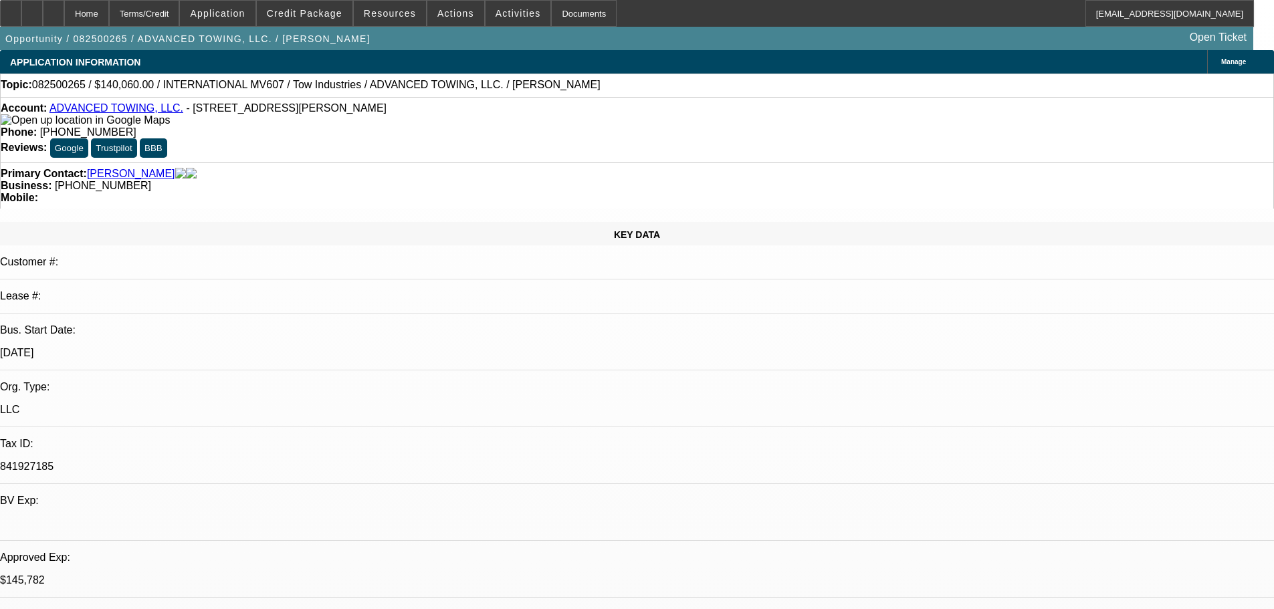
select select "0"
select select "2"
select select "0.1"
select select "4"
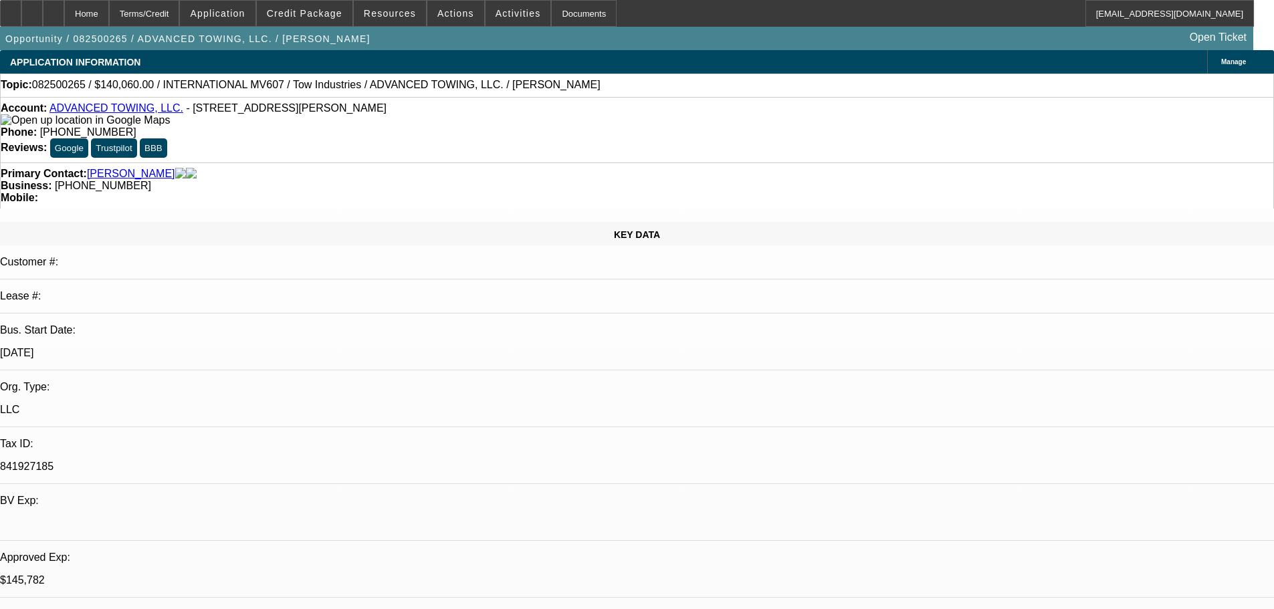
select select "0"
select select "2"
select select "0.1"
select select "4"
select select "0"
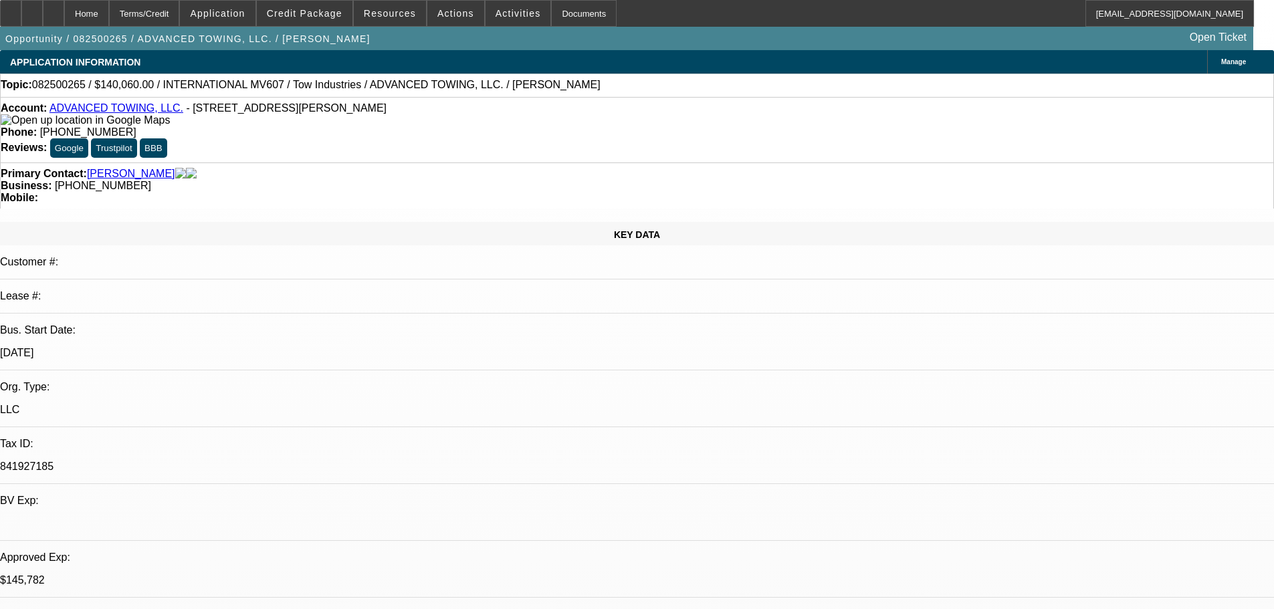
select select "2"
select select "0.1"
select select "4"
drag, startPoint x: 1019, startPoint y: 195, endPoint x: 933, endPoint y: 222, distance: 90.3
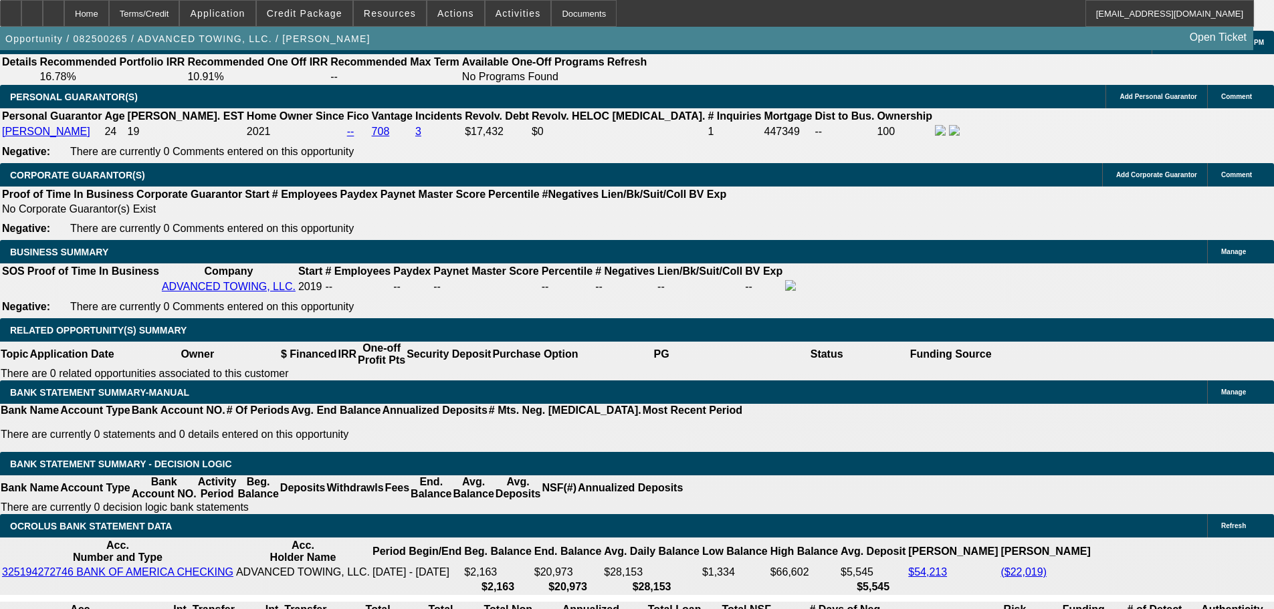
scroll to position [1939, 0]
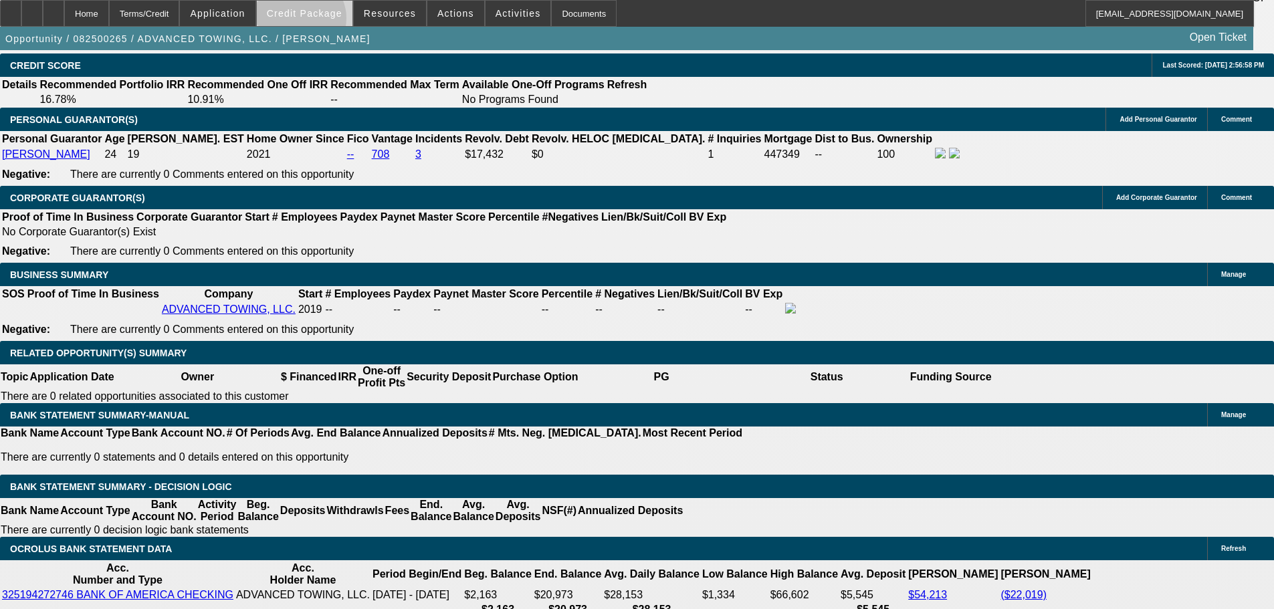
click at [321, 21] on span at bounding box center [305, 13] width 96 height 32
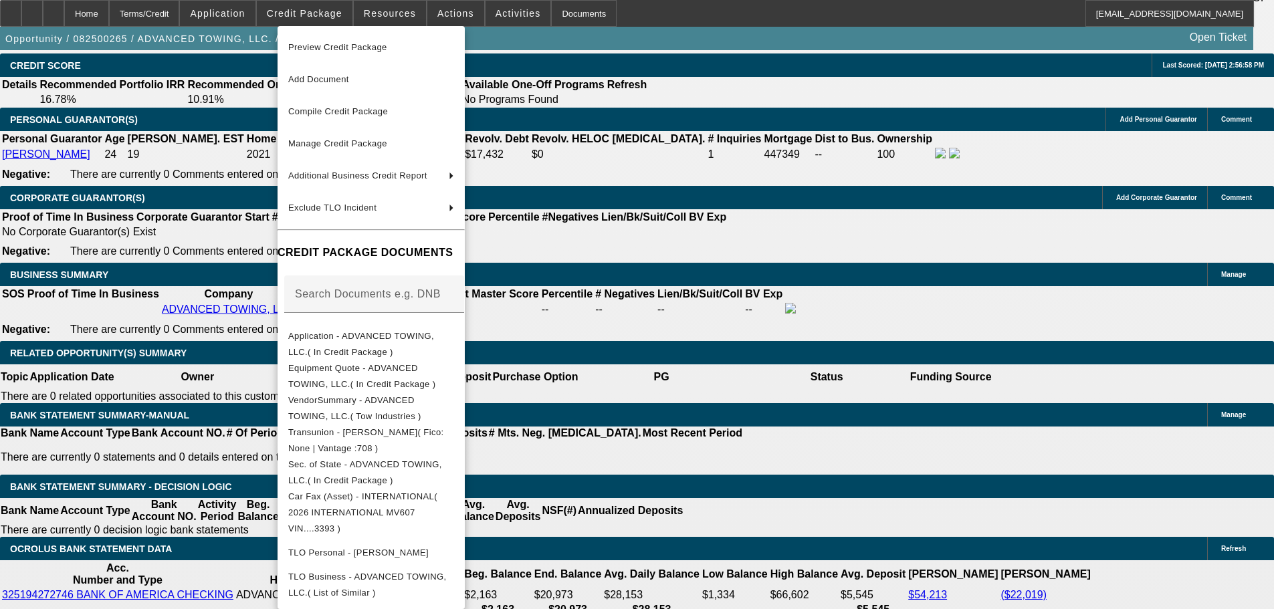
drag, startPoint x: 126, startPoint y: 191, endPoint x: 128, endPoint y: 201, distance: 10.4
click at [125, 191] on div at bounding box center [637, 304] width 1274 height 609
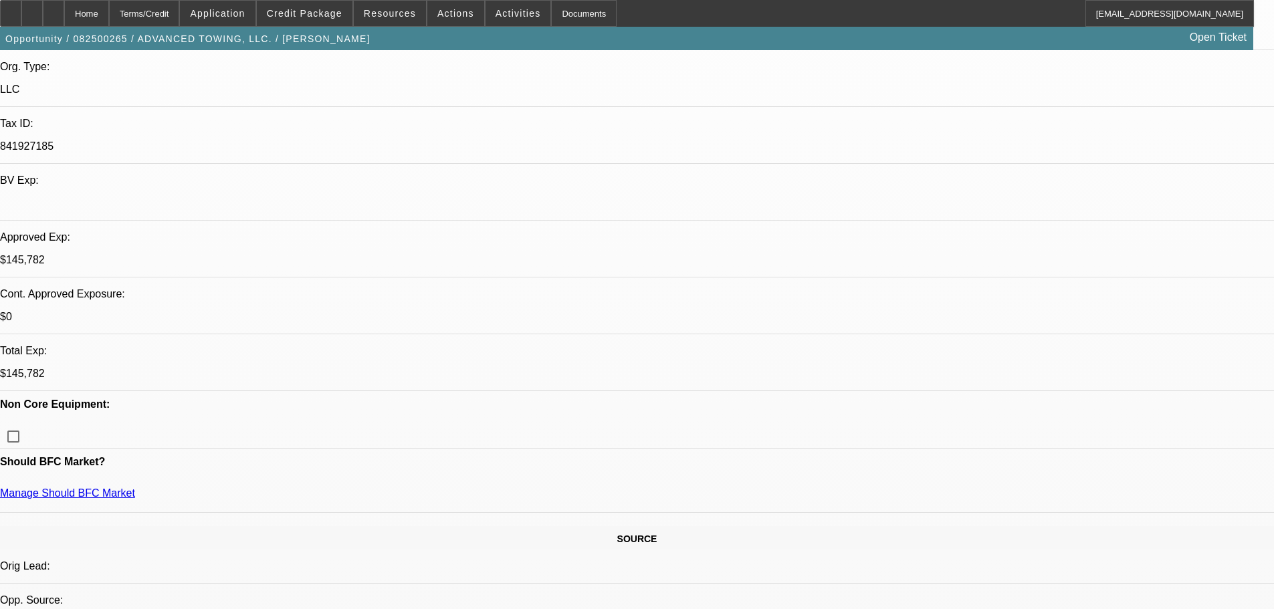
scroll to position [134, 0]
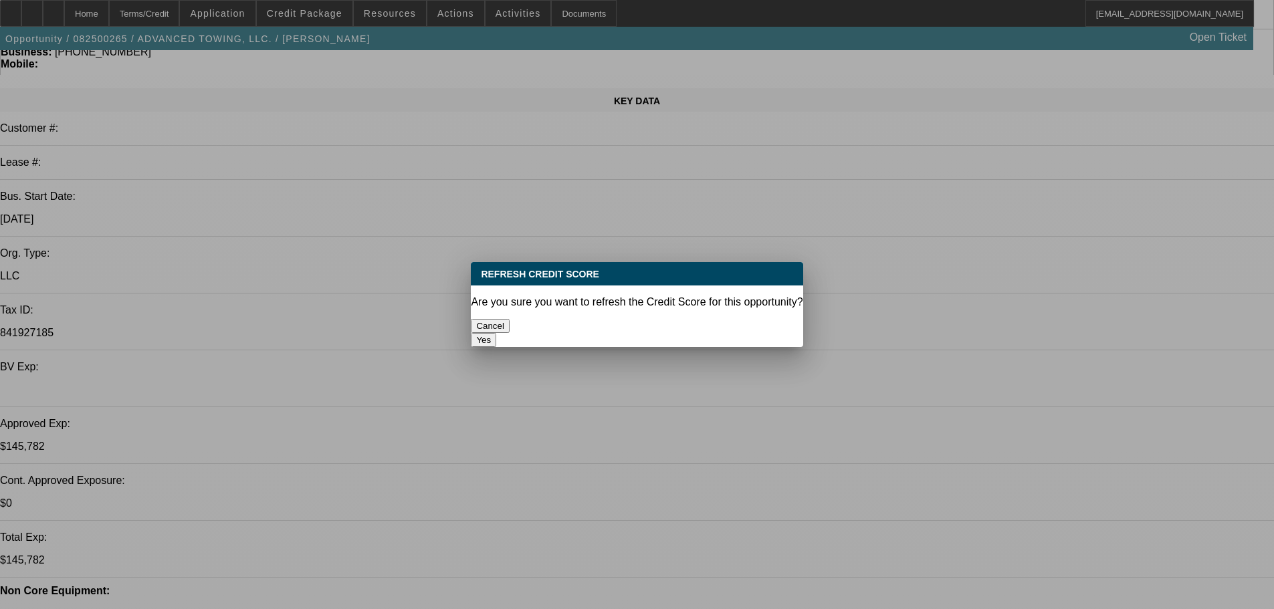
scroll to position [0, 0]
click at [496, 333] on button "Yes" at bounding box center [483, 340] width 25 height 14
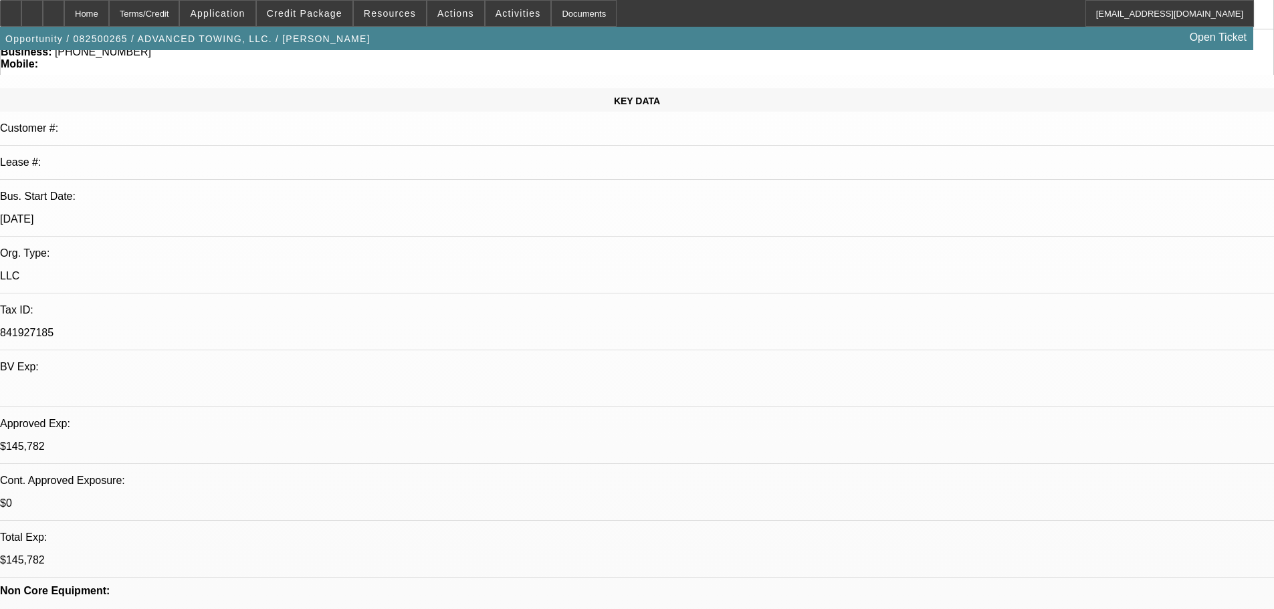
scroll to position [134, 0]
click at [320, 17] on span "Credit Package" at bounding box center [305, 13] width 76 height 11
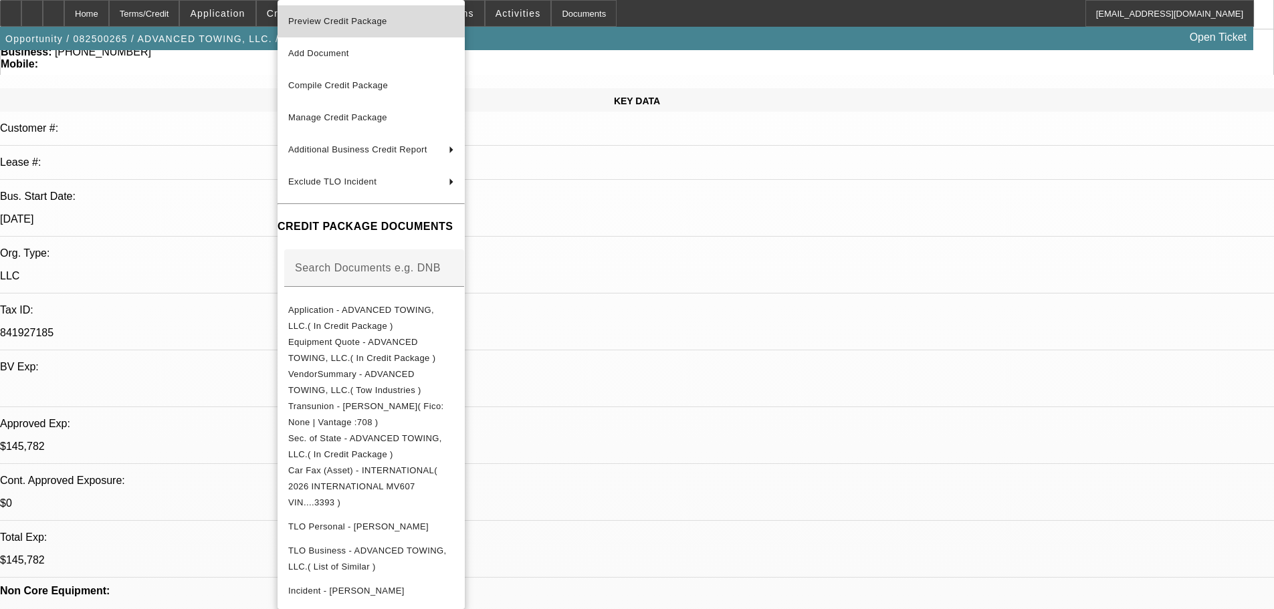
click at [320, 23] on span "Preview Credit Package" at bounding box center [337, 21] width 99 height 10
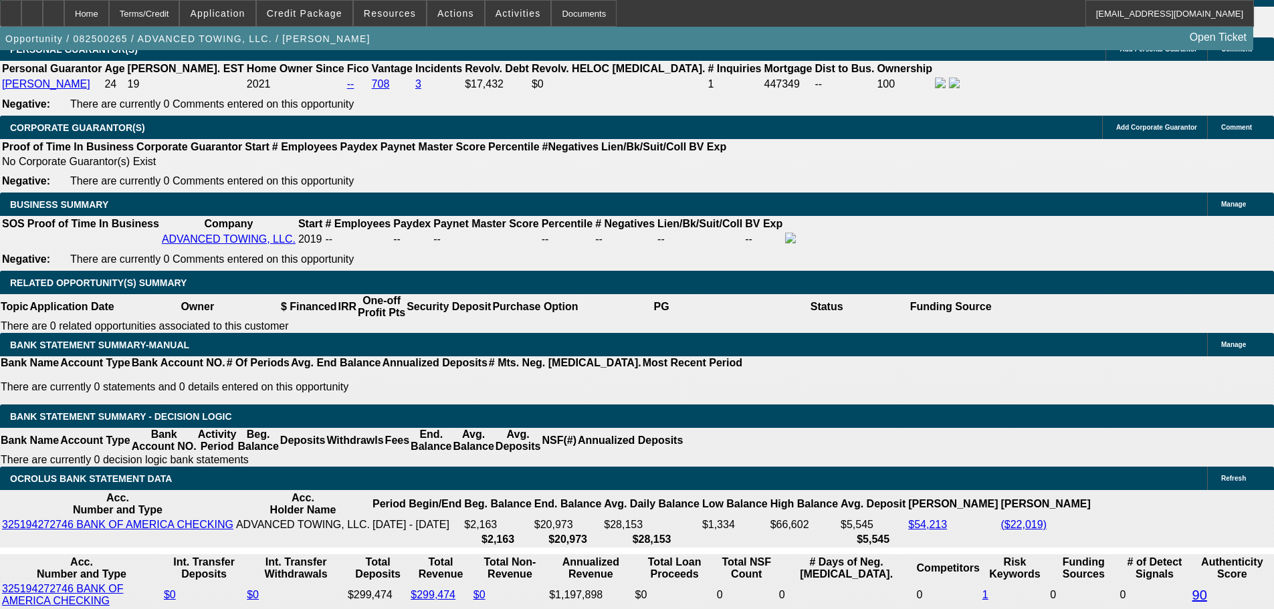
scroll to position [2006, 0]
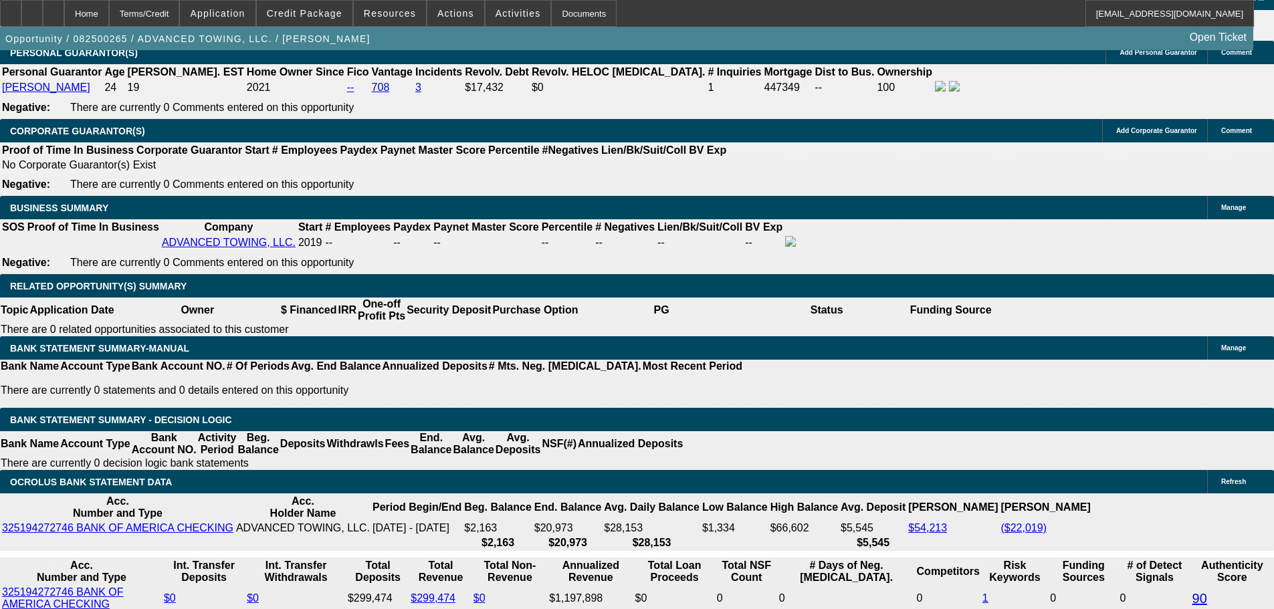
drag, startPoint x: 201, startPoint y: 368, endPoint x: 304, endPoint y: 359, distance: 103.3
type input "351"
type input "$702.00"
type input "UNKNOWN"
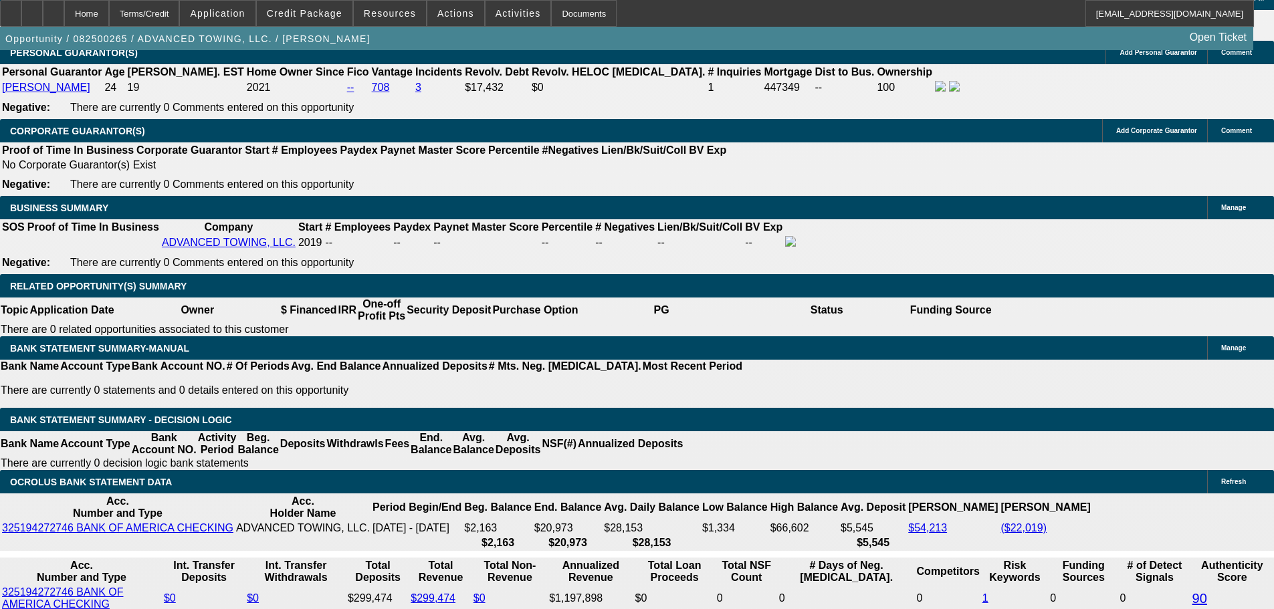
type input "3515"
type input "$7,030.00"
type input "17.5"
type input "$3,515.00"
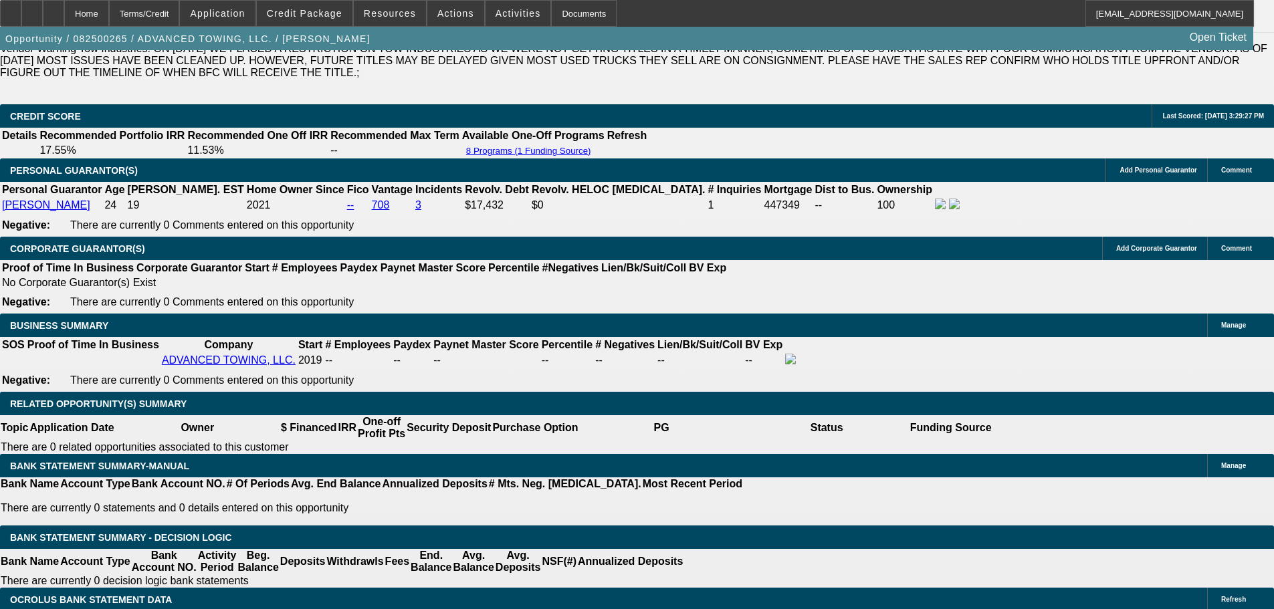
scroll to position [2140, 0]
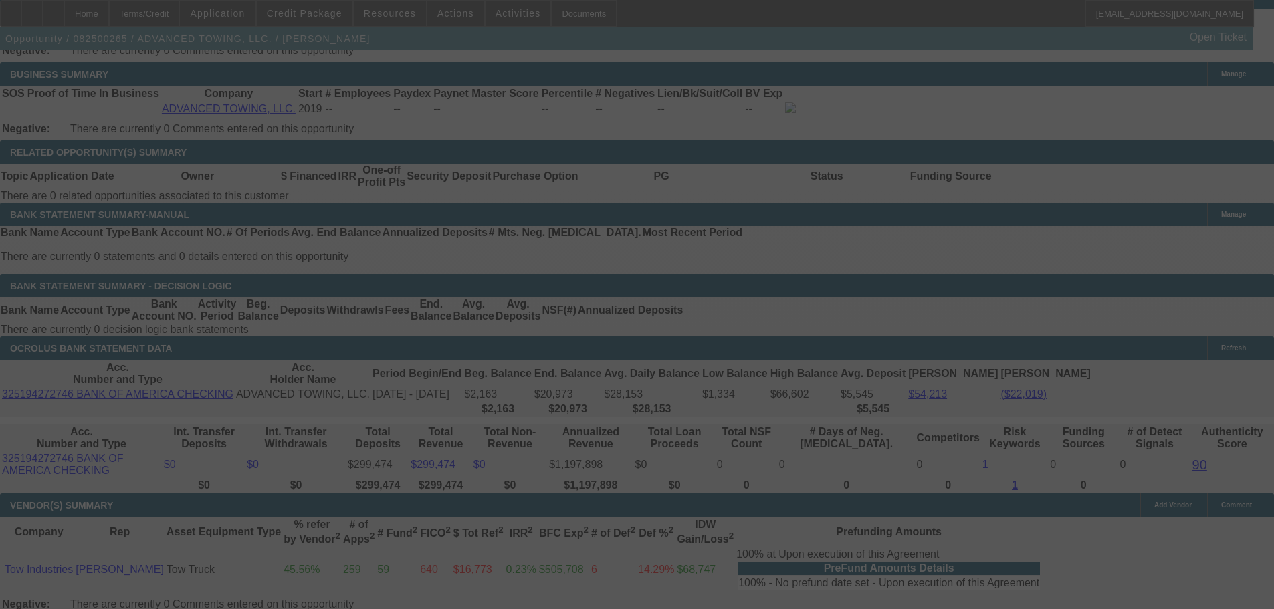
select select "0"
select select "2"
select select "0.1"
select select "4"
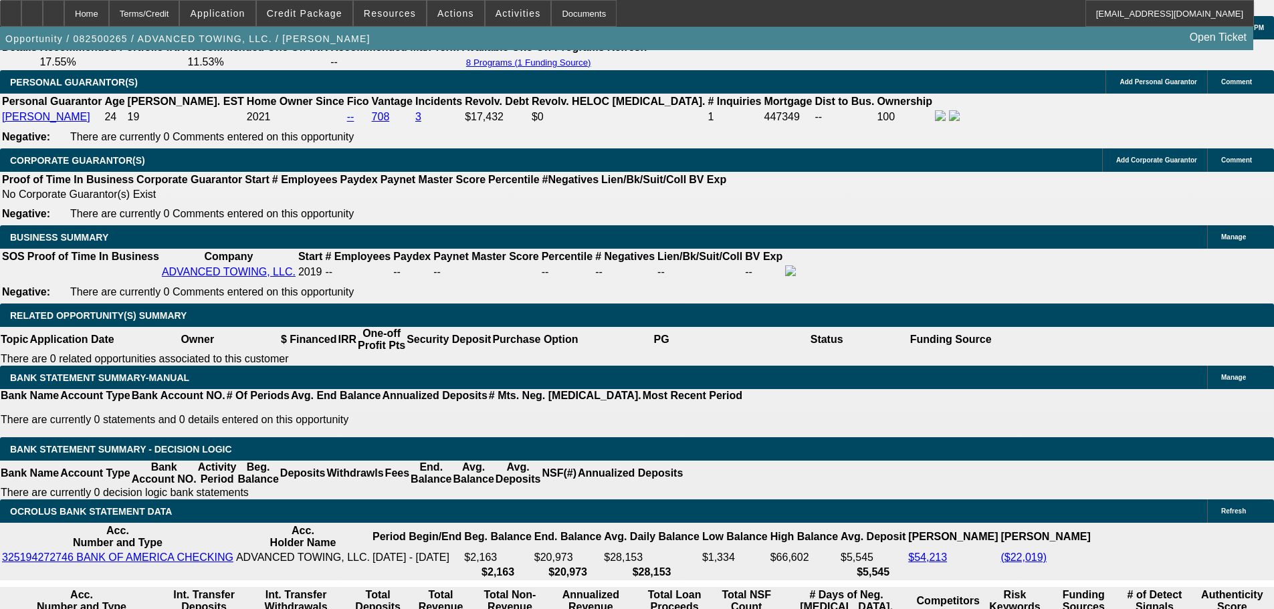
scroll to position [1805, 0]
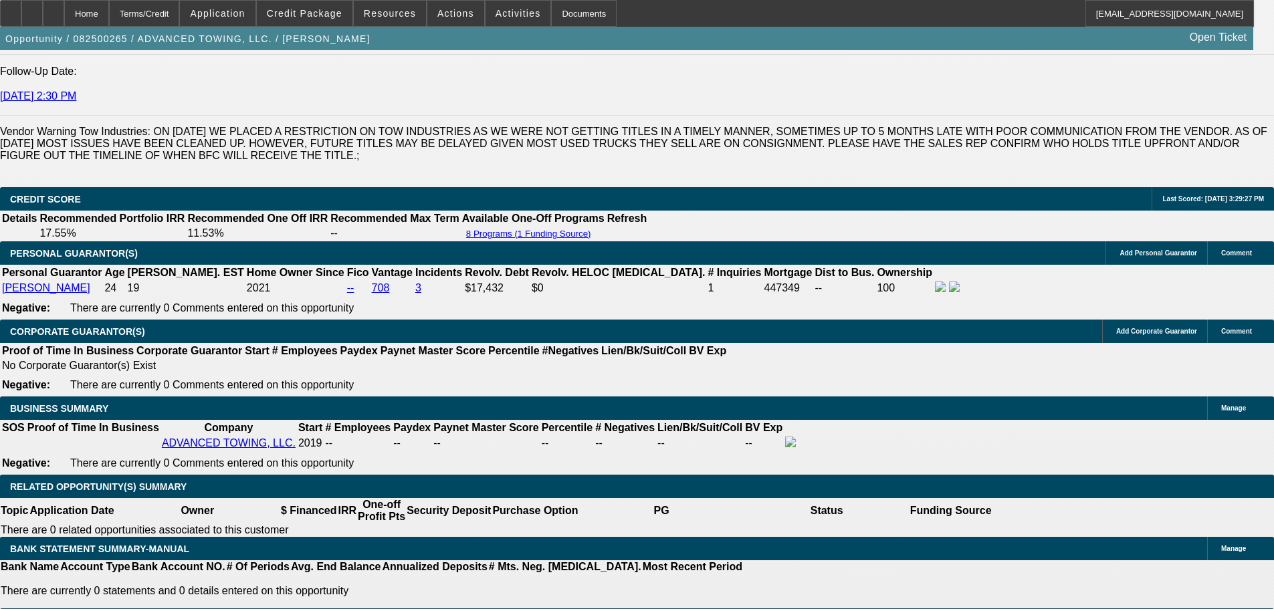
select select "0"
select select "0.1"
select select "4"
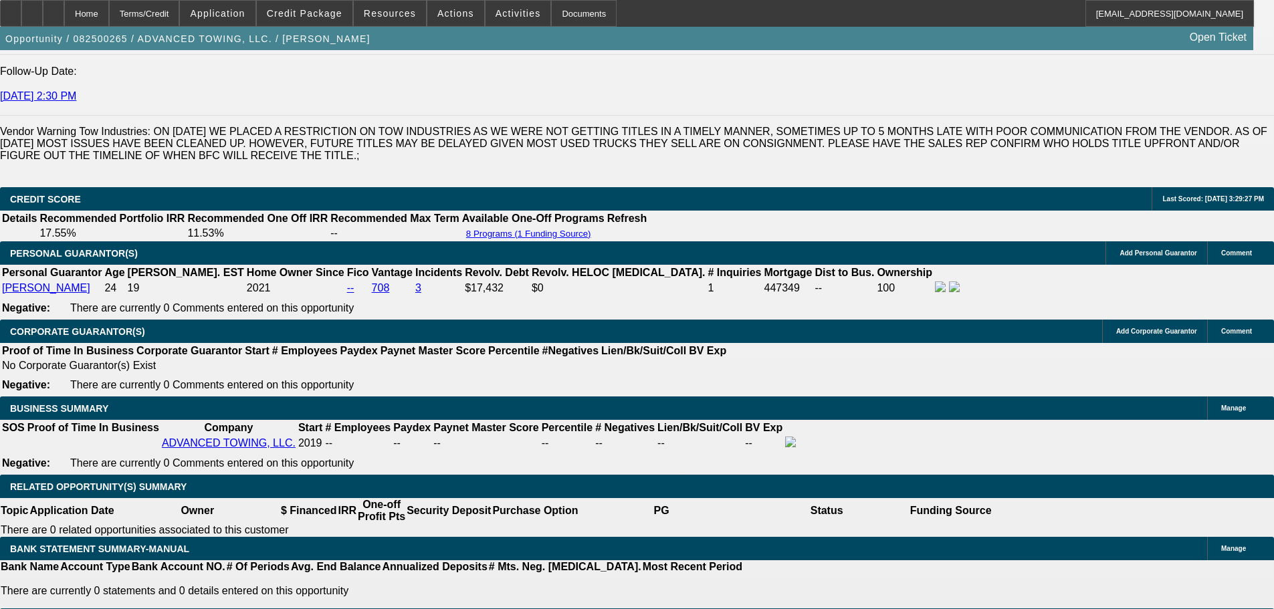
select select "0"
select select "2"
select select "0.1"
select select "4"
select select "2"
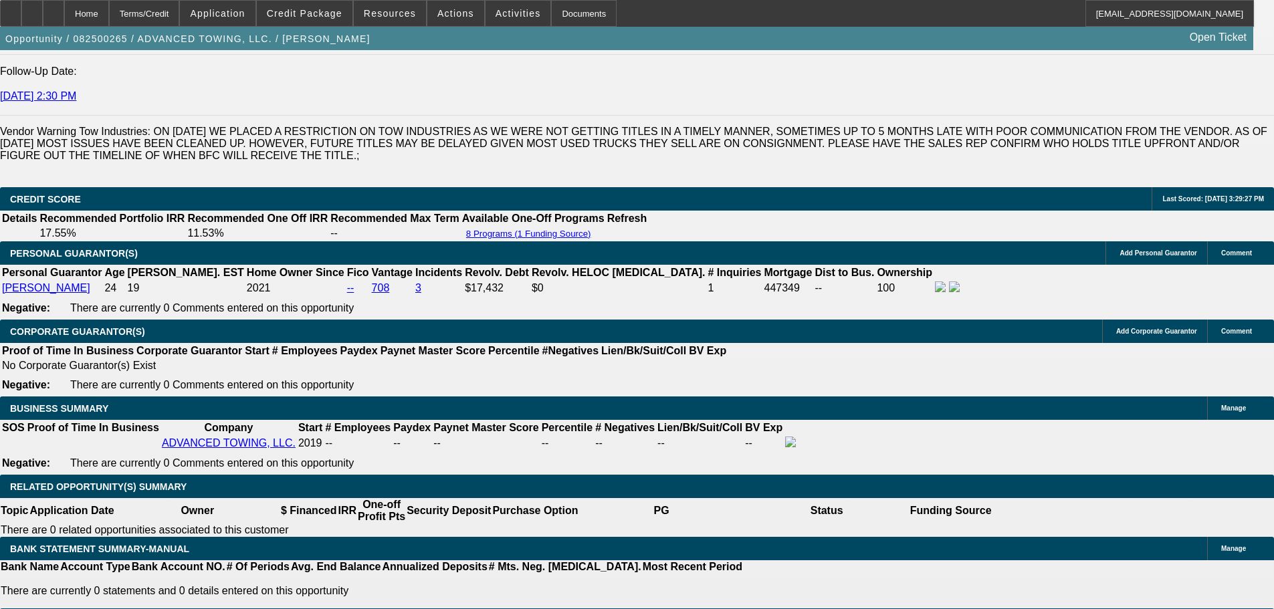
select select "2"
select select "0.1"
select select "4"
select select "0"
select select "2"
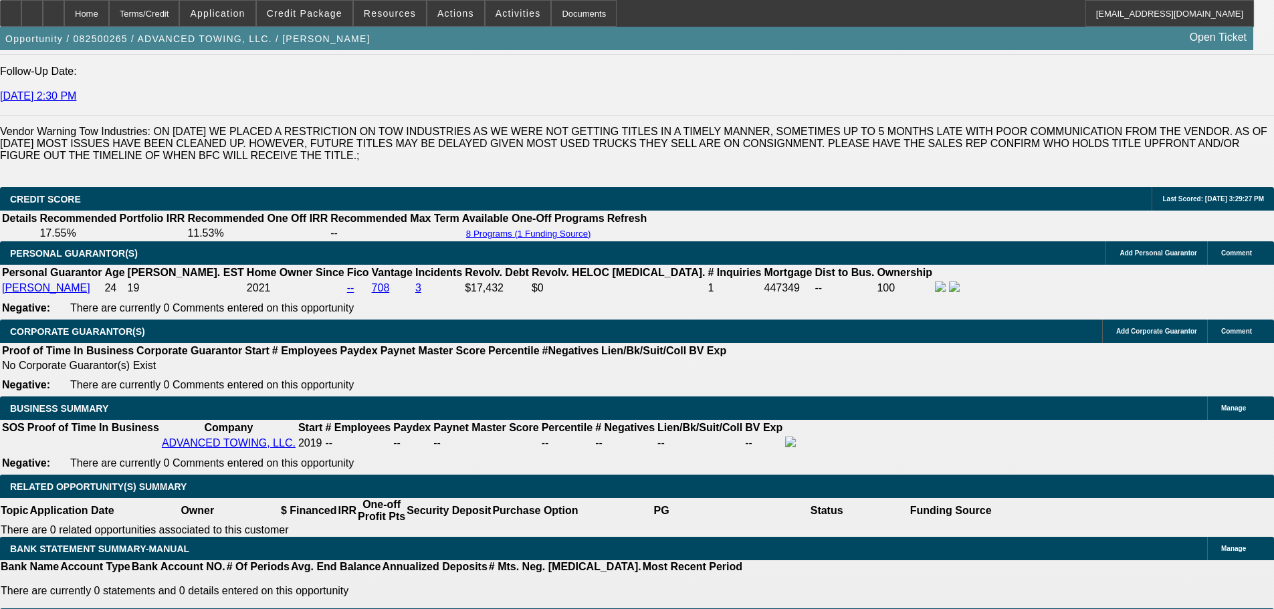
select select "2"
select select "0.1"
select select "4"
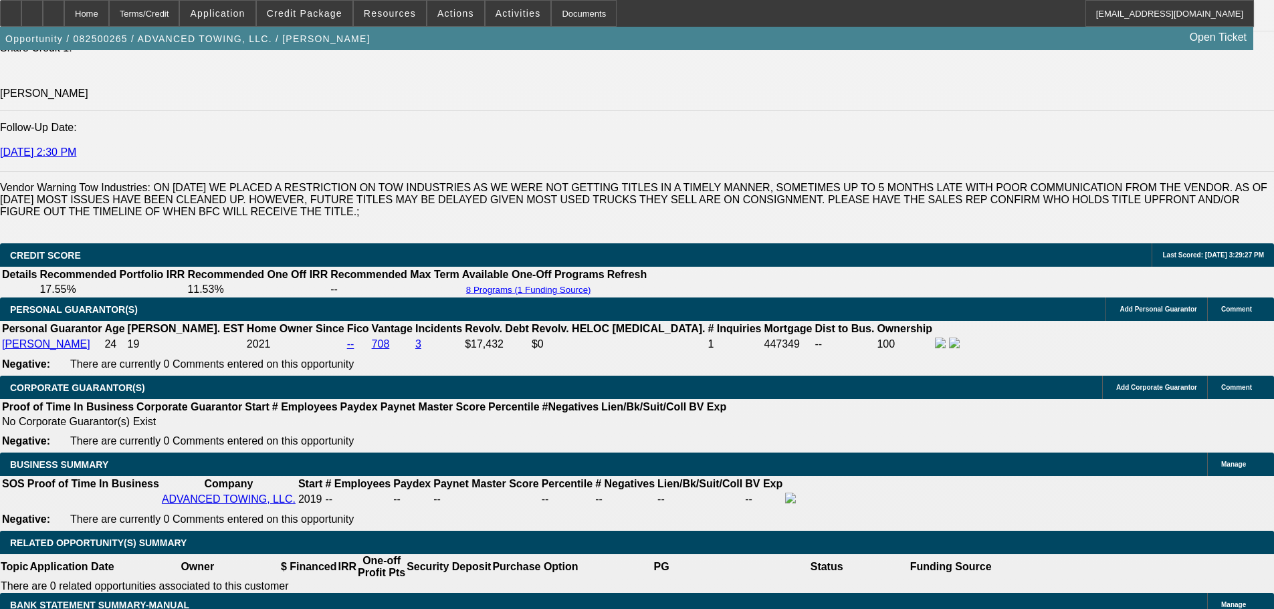
scroll to position [1738, 0]
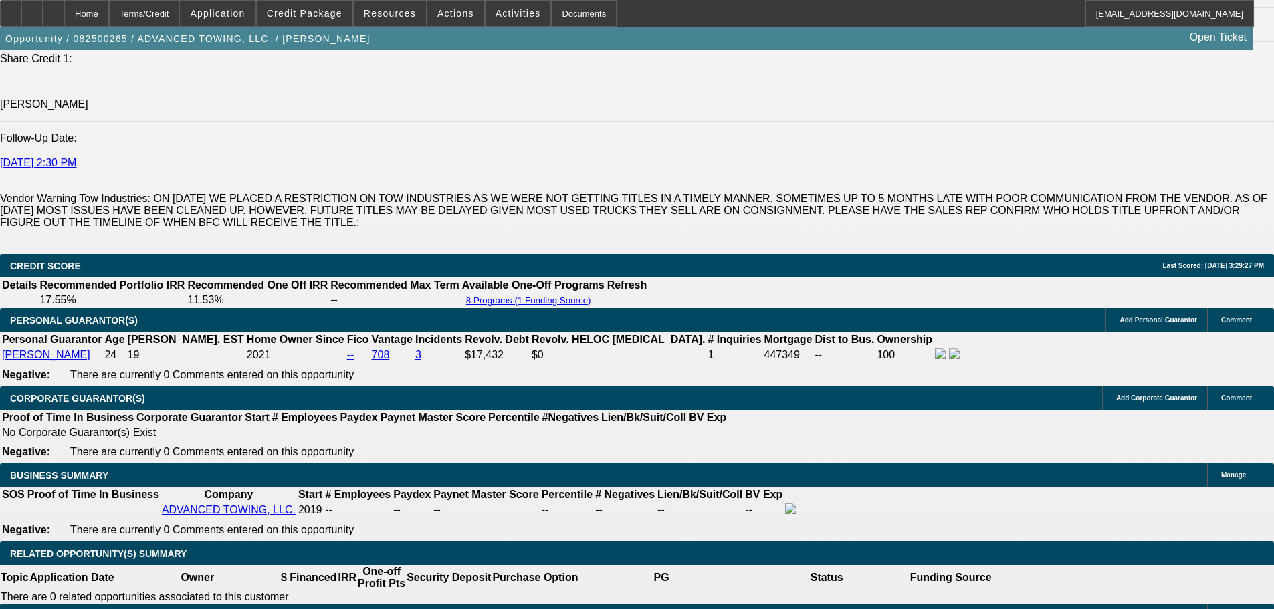
select select "0"
select select "2"
select select "0.1"
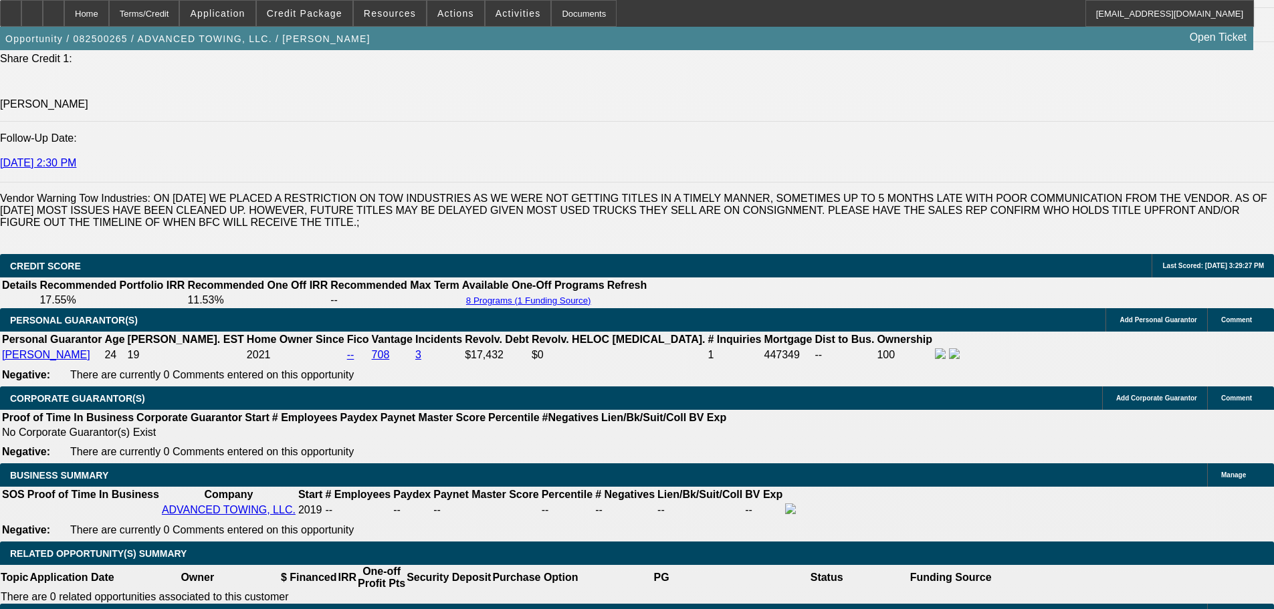
select select "4"
select select "0"
select select "2"
select select "0.1"
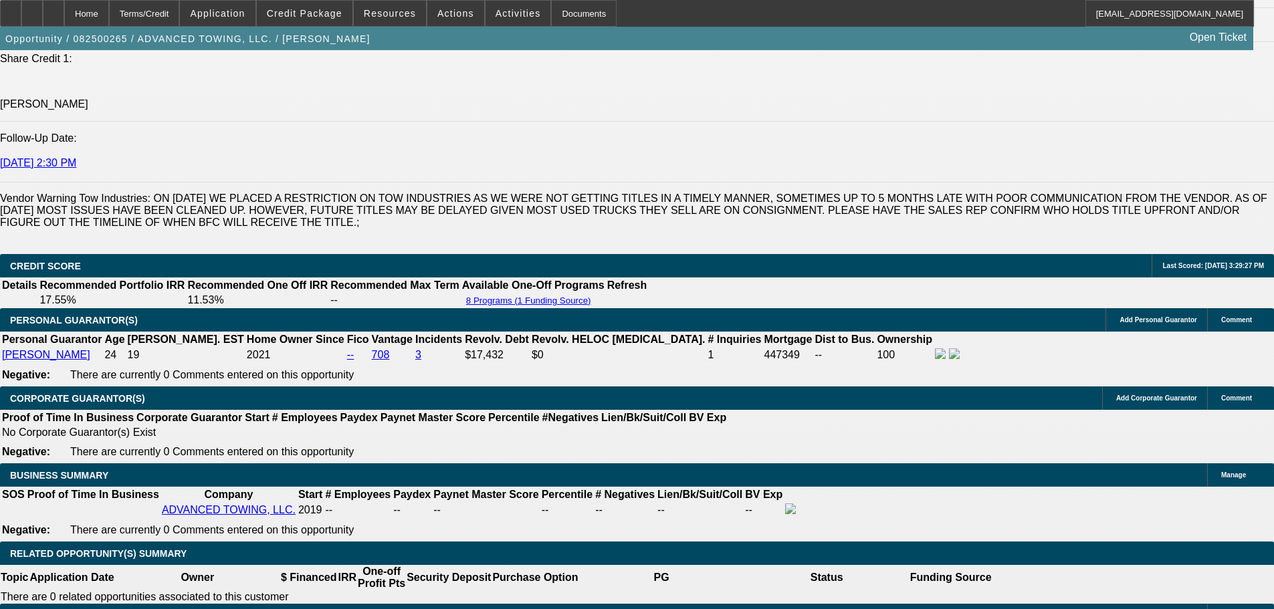
select select "4"
select select "0"
select select "2"
select select "0.1"
select select "4"
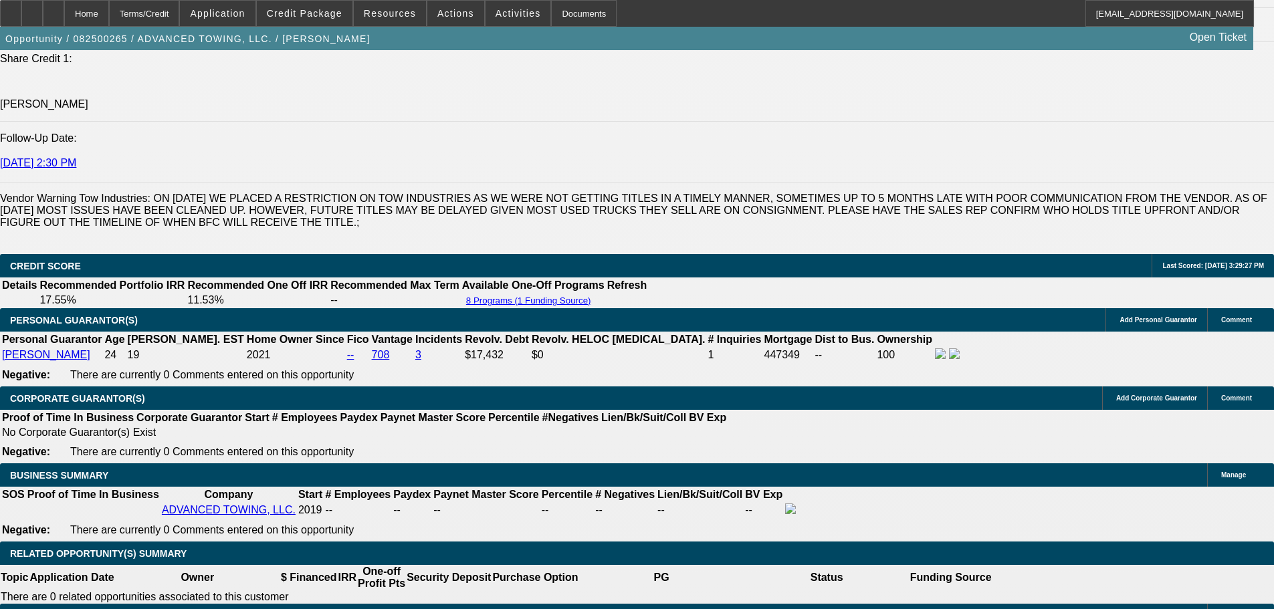
select select "0"
select select "2"
select select "0.1"
select select "4"
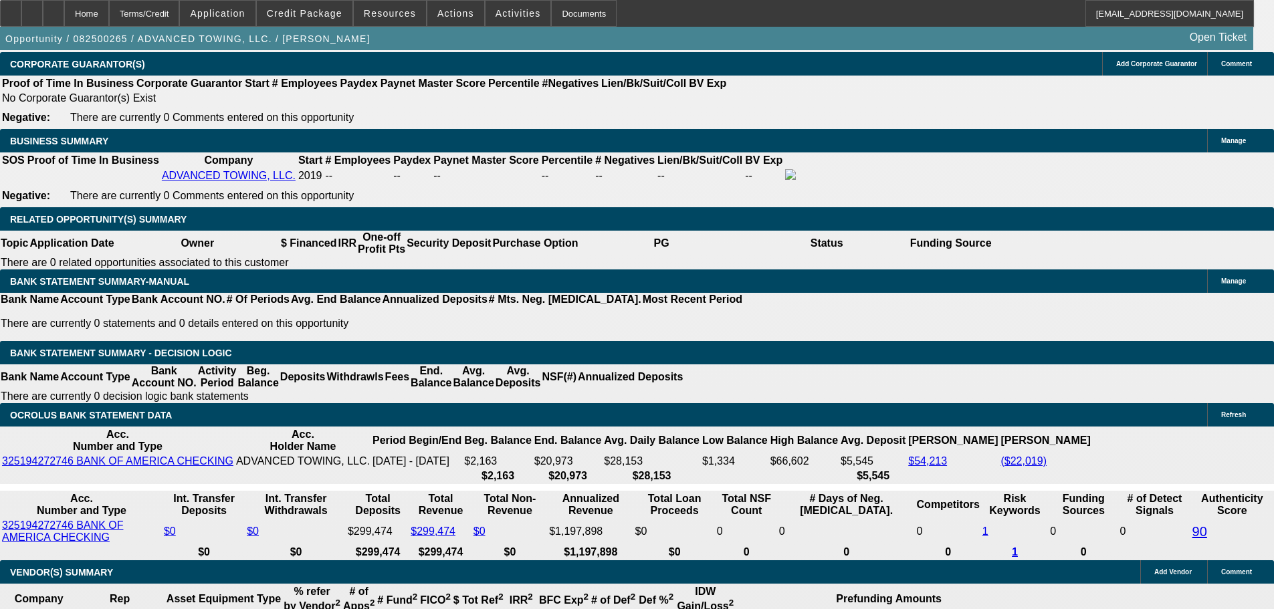
select select "0"
select select "0.1"
select select "4"
select select "0"
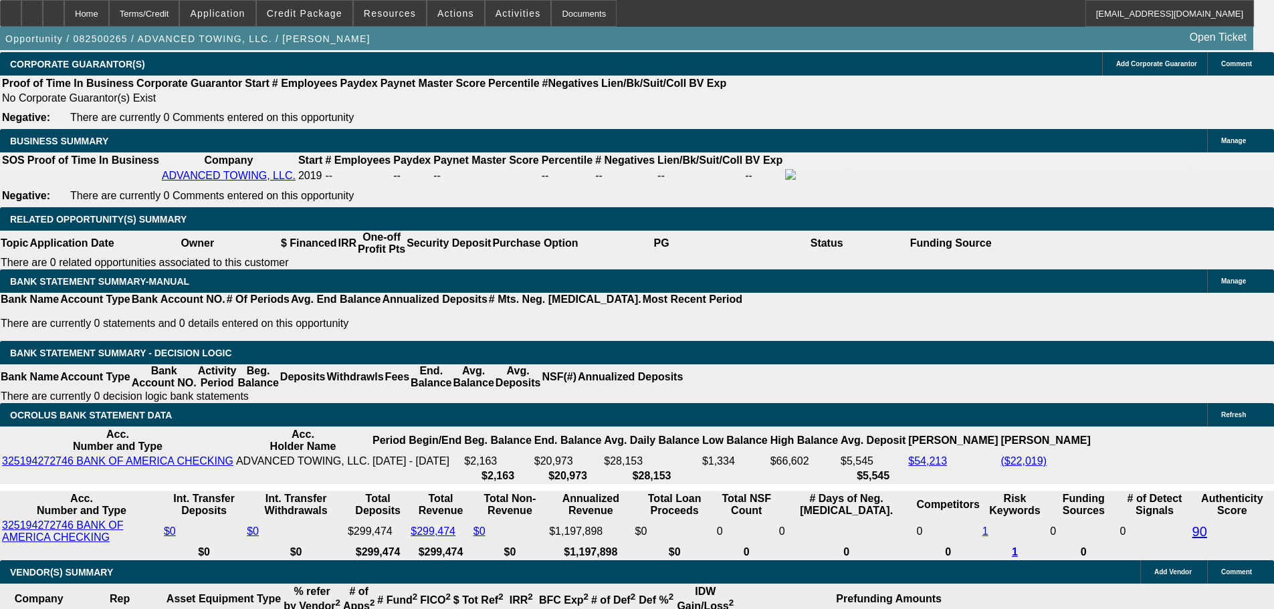
select select "2"
select select "0.1"
select select "4"
select select "2"
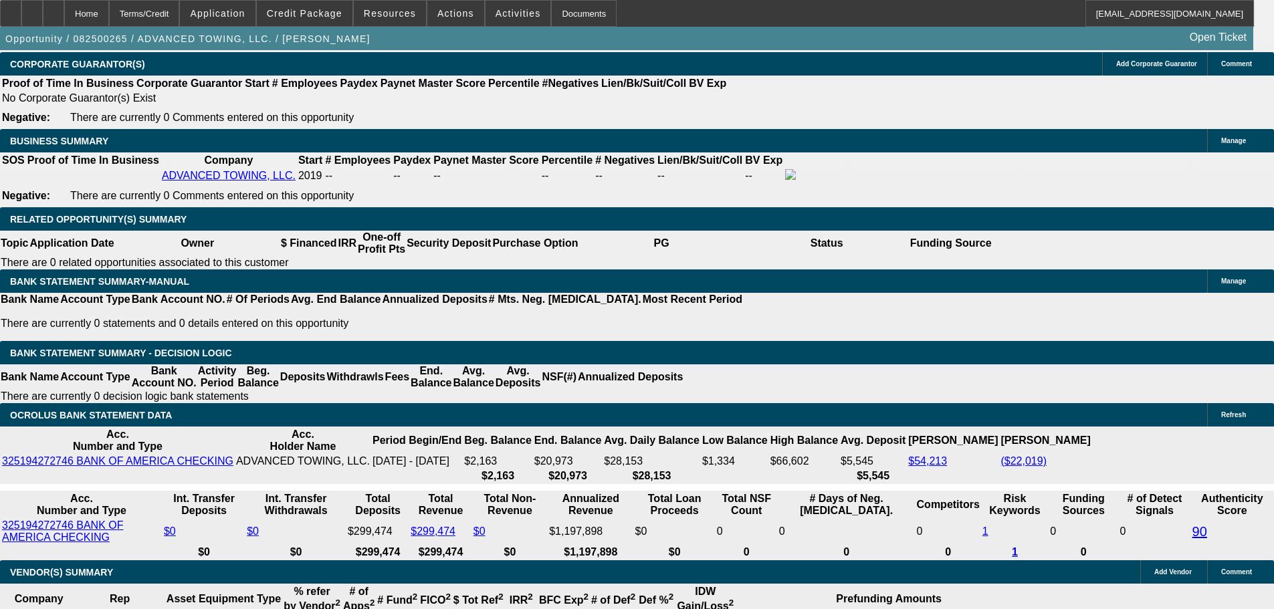
select select "0.1"
select select "4"
select select "0"
select select "2"
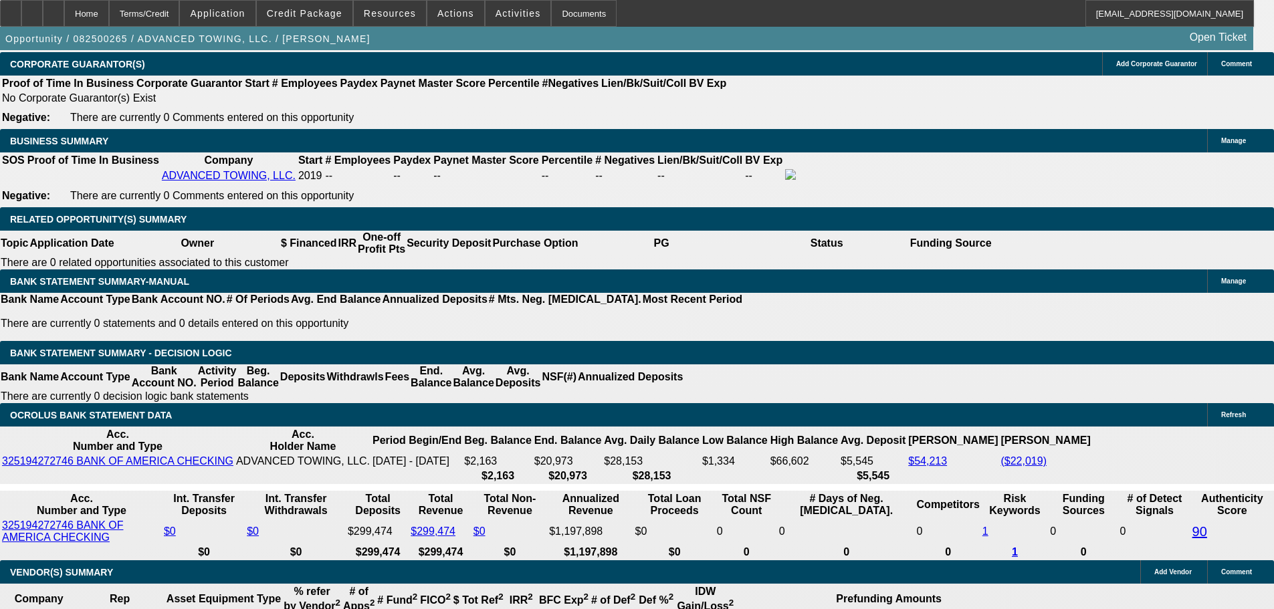
select select "0.1"
select select "4"
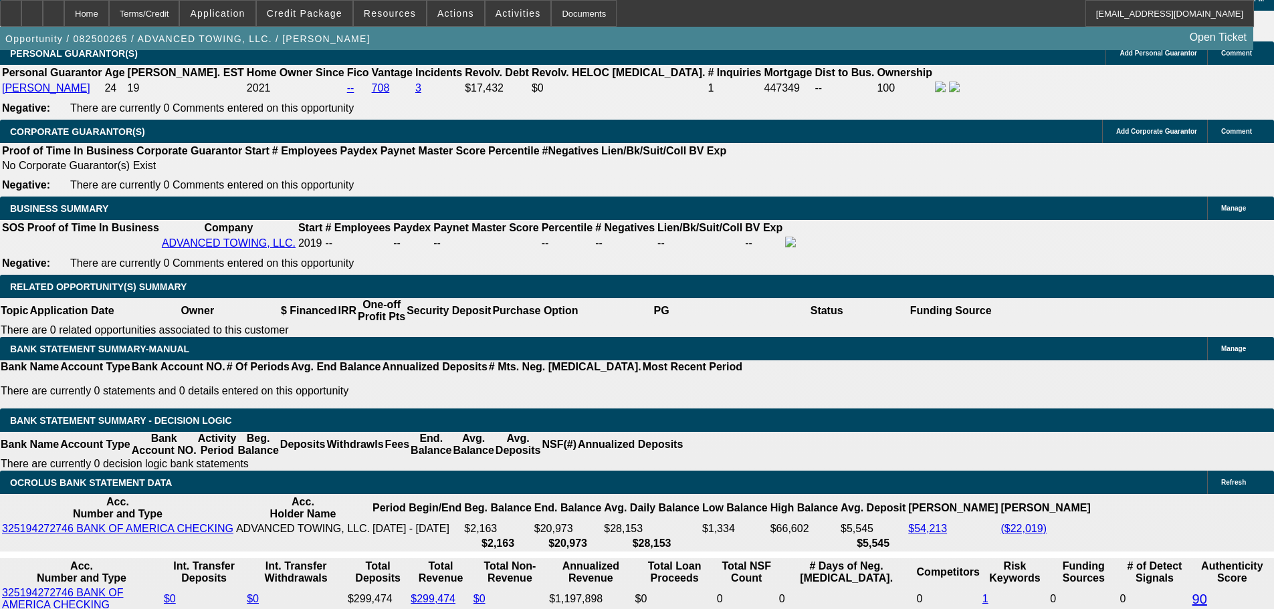
scroll to position [1870, 0]
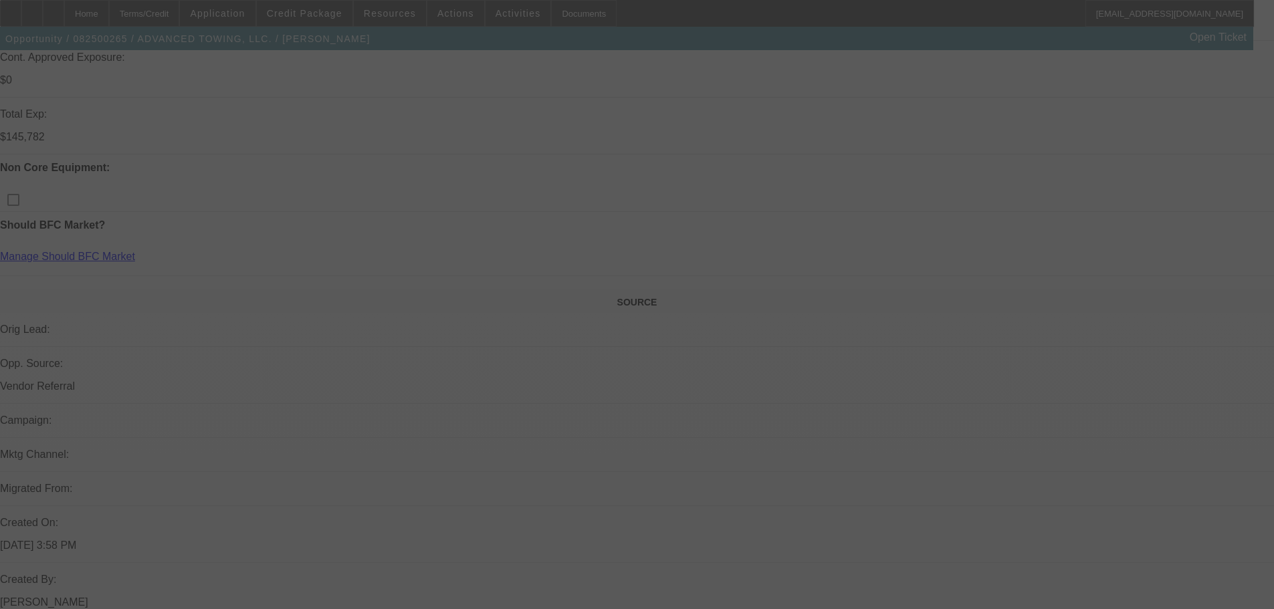
scroll to position [265, 0]
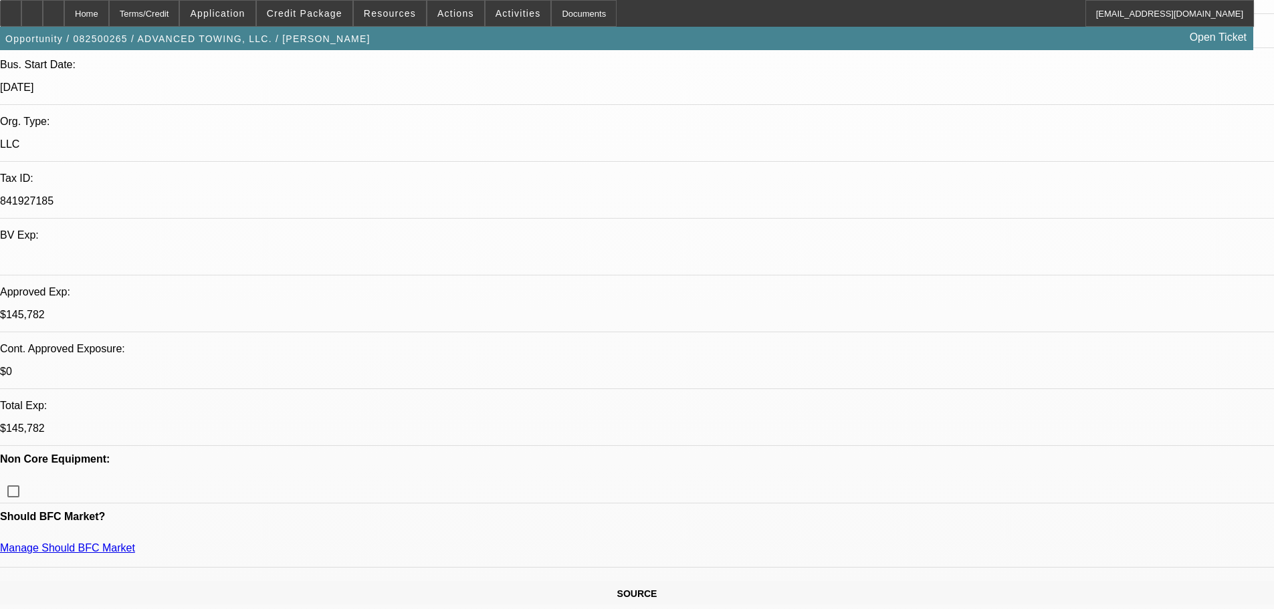
select select "0"
select select "2"
select select "0.1"
select select "4"
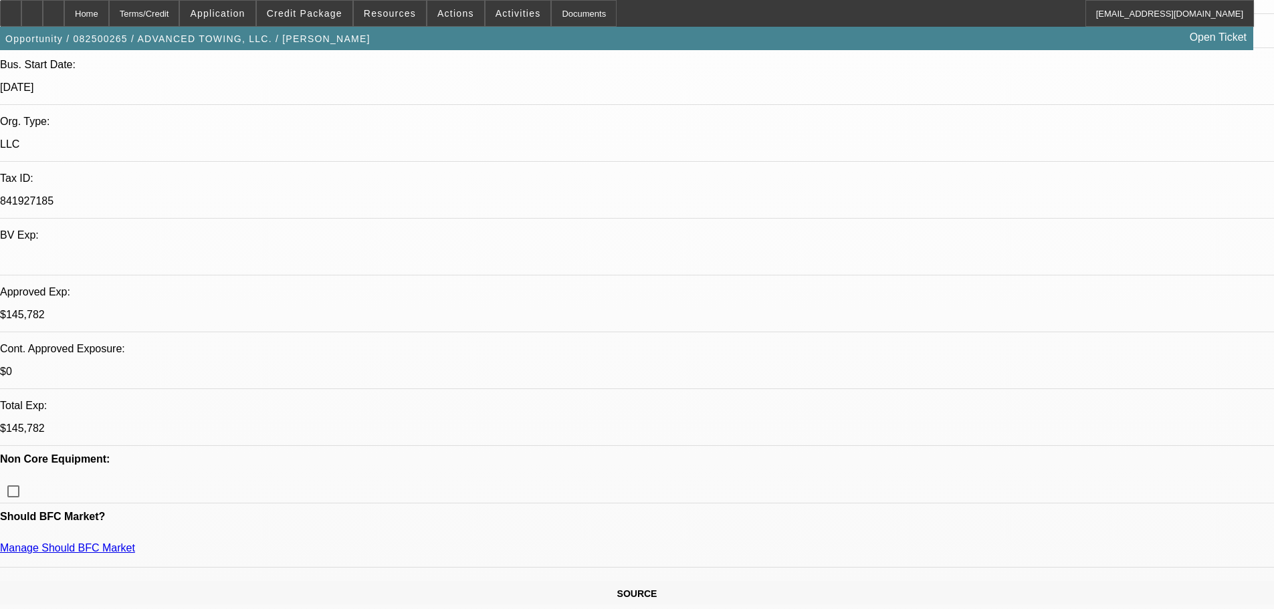
select select "0"
select select "2"
select select "0.1"
select select "4"
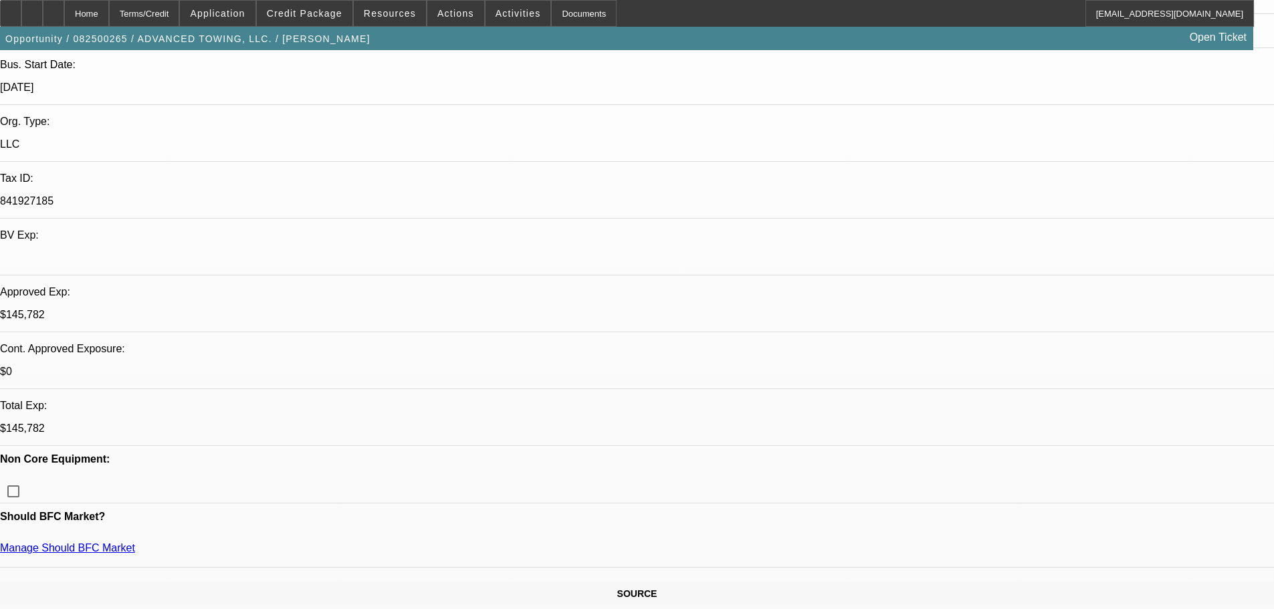
select select "0"
select select "2"
select select "0.1"
select select "4"
select select "0"
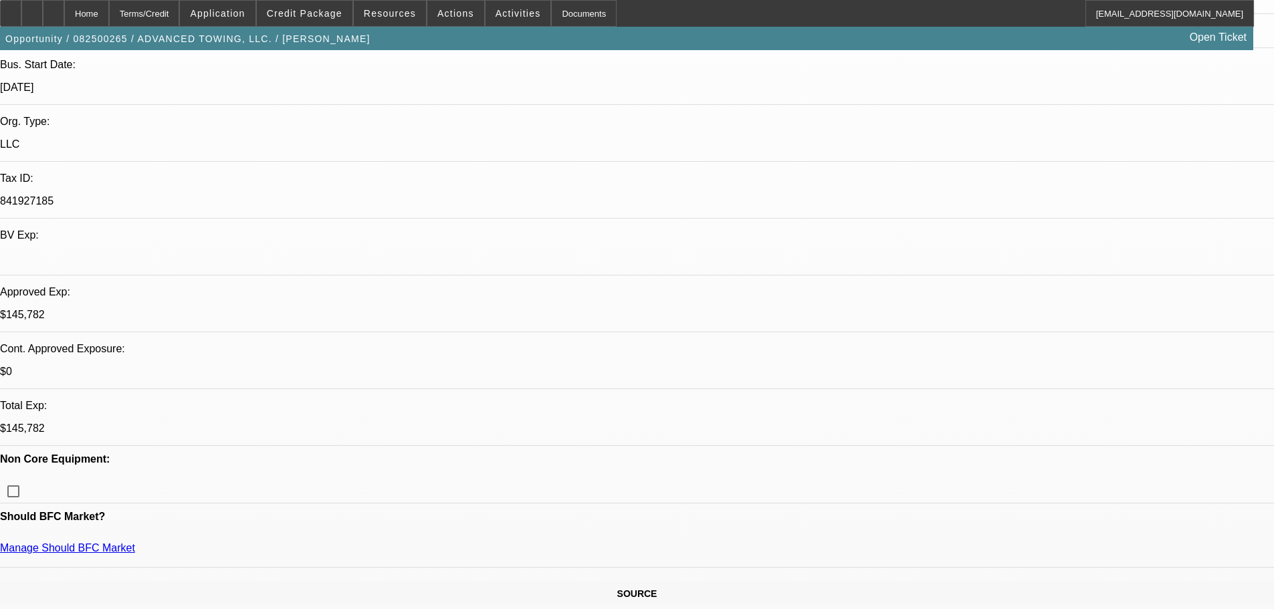
select select "2"
select select "0.1"
select select "4"
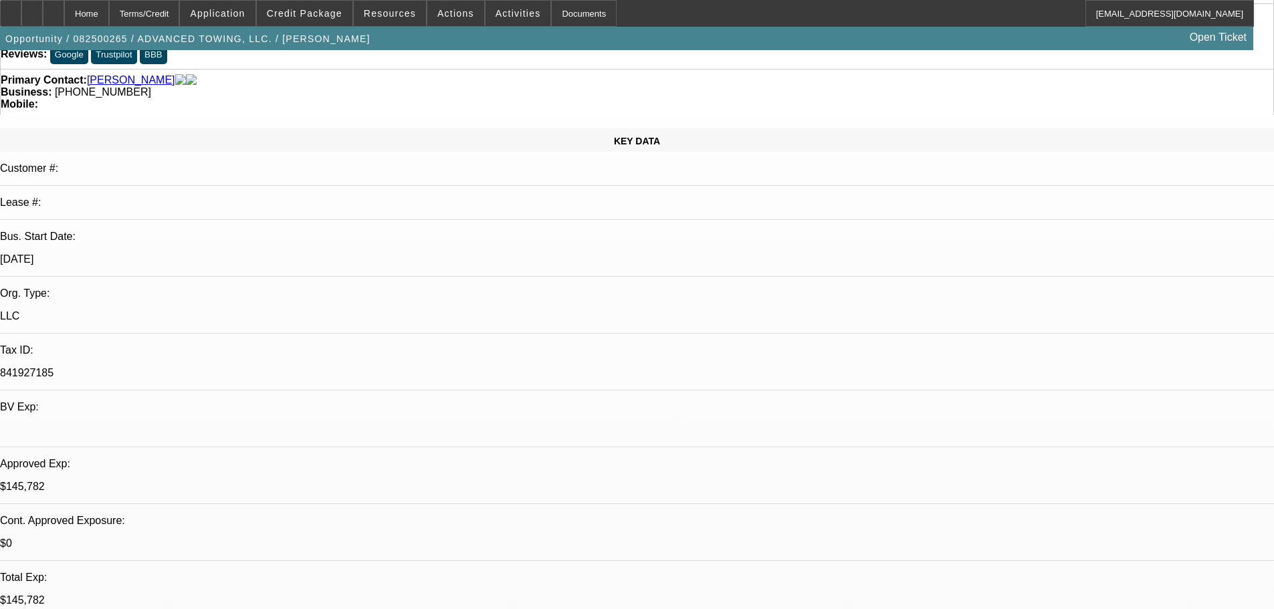
scroll to position [0, 0]
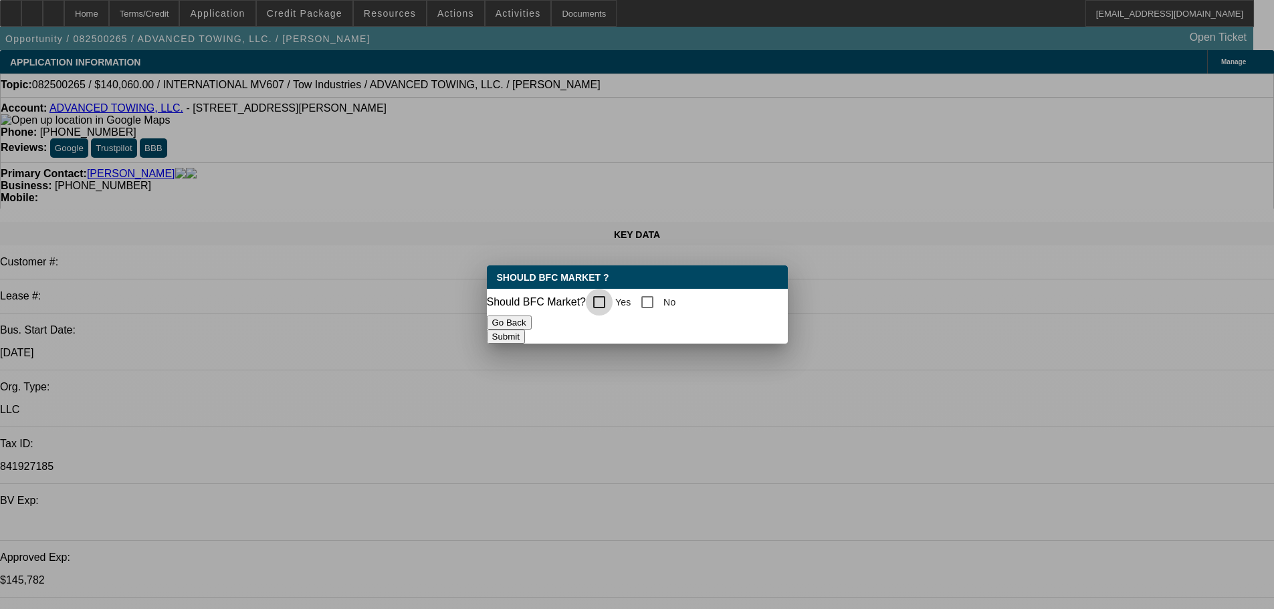
drag, startPoint x: 598, startPoint y: 297, endPoint x: 608, endPoint y: 300, distance: 10.4
click at [601, 297] on input "Yes" at bounding box center [599, 302] width 27 height 27
checkbox input "true"
click at [525, 332] on button "Submit" at bounding box center [506, 337] width 38 height 14
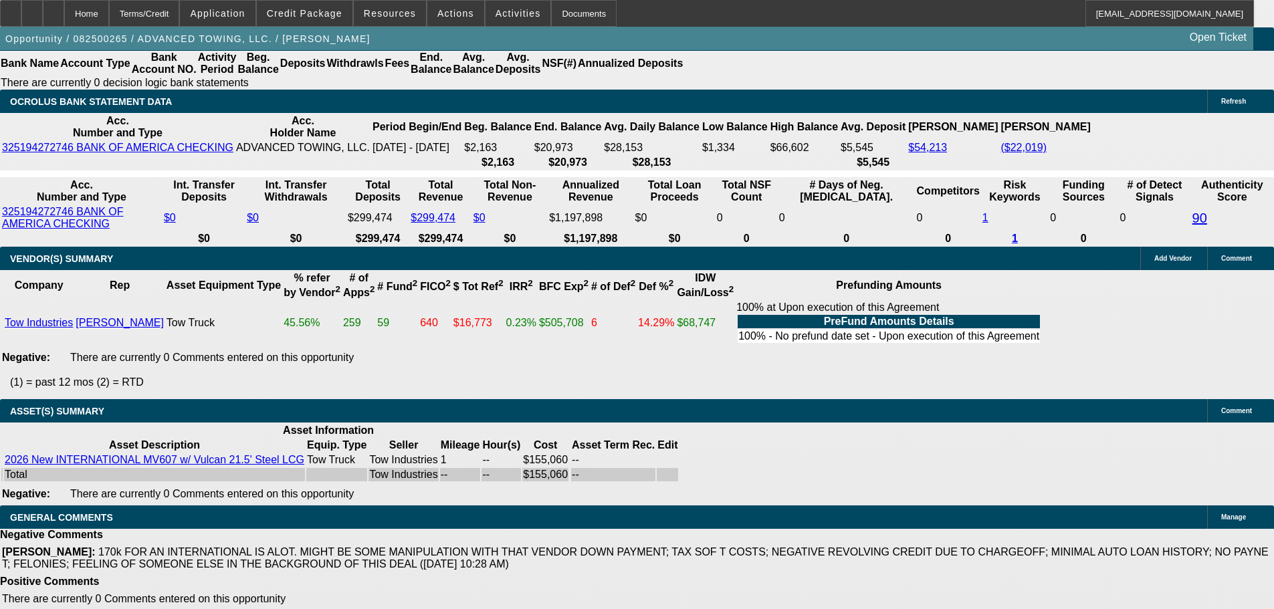
scroll to position [2529, 0]
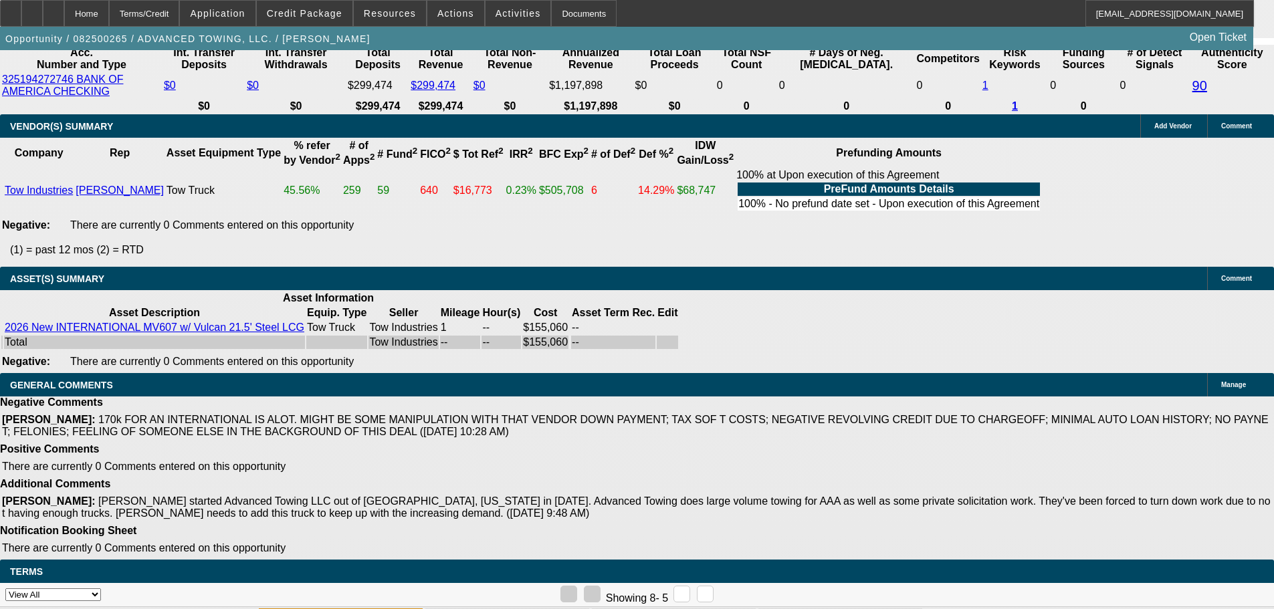
select select "3"
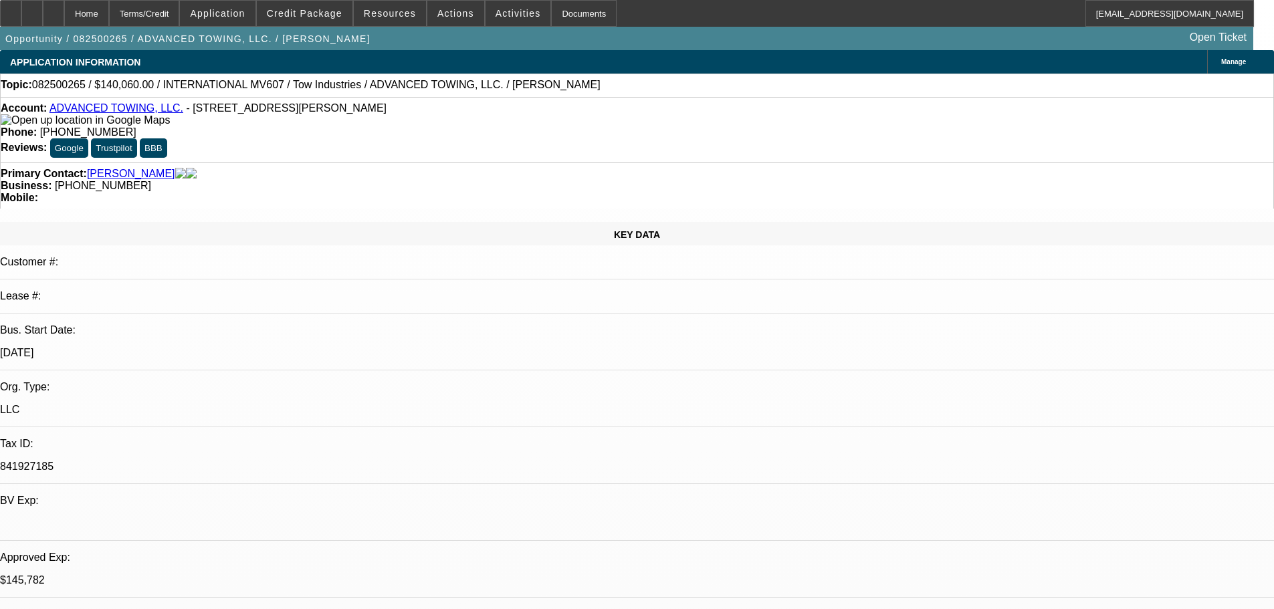
scroll to position [334, 0]
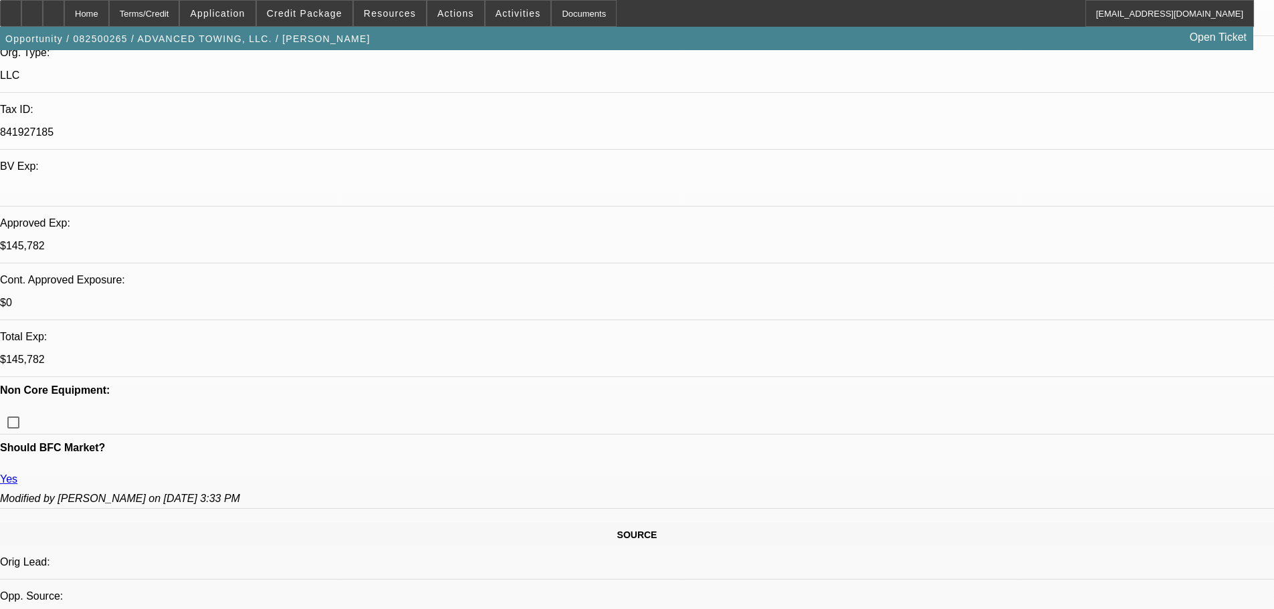
paste textarea "APPROVED WITH THIS STRUCTURE, GPS REQUIRED. NEED CLEAR PROOF OF PAYMENT TO VEND…"
type textarea "APPROVED WITH THIS STRUCTURE, GPS REQUIRED. NEED CLEAR PROOF OF PAYMENT TO VEND…"
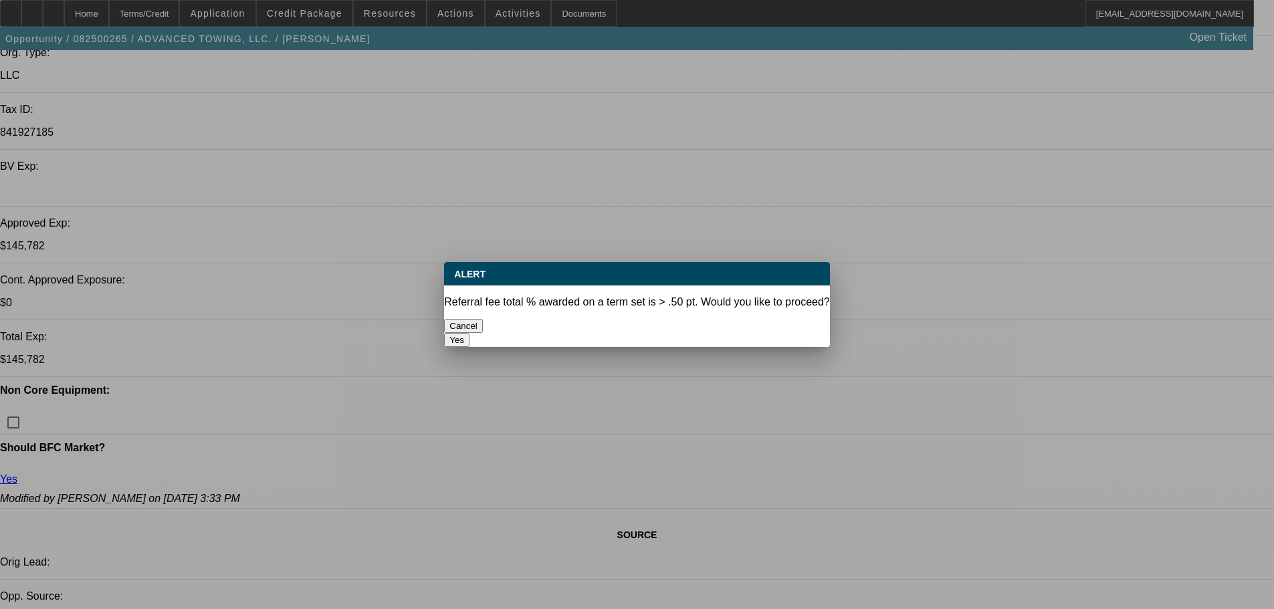
scroll to position [0, 0]
click at [469, 333] on button "Yes" at bounding box center [456, 340] width 25 height 14
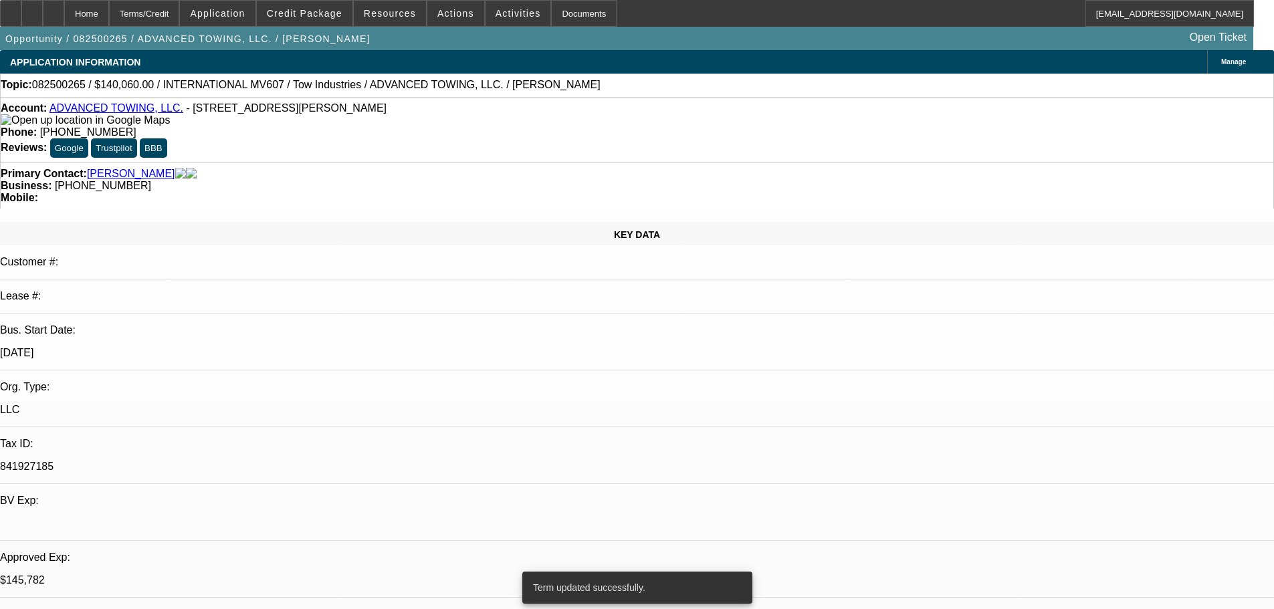
select select "0"
select select "2"
select select "0.1"
select select "4"
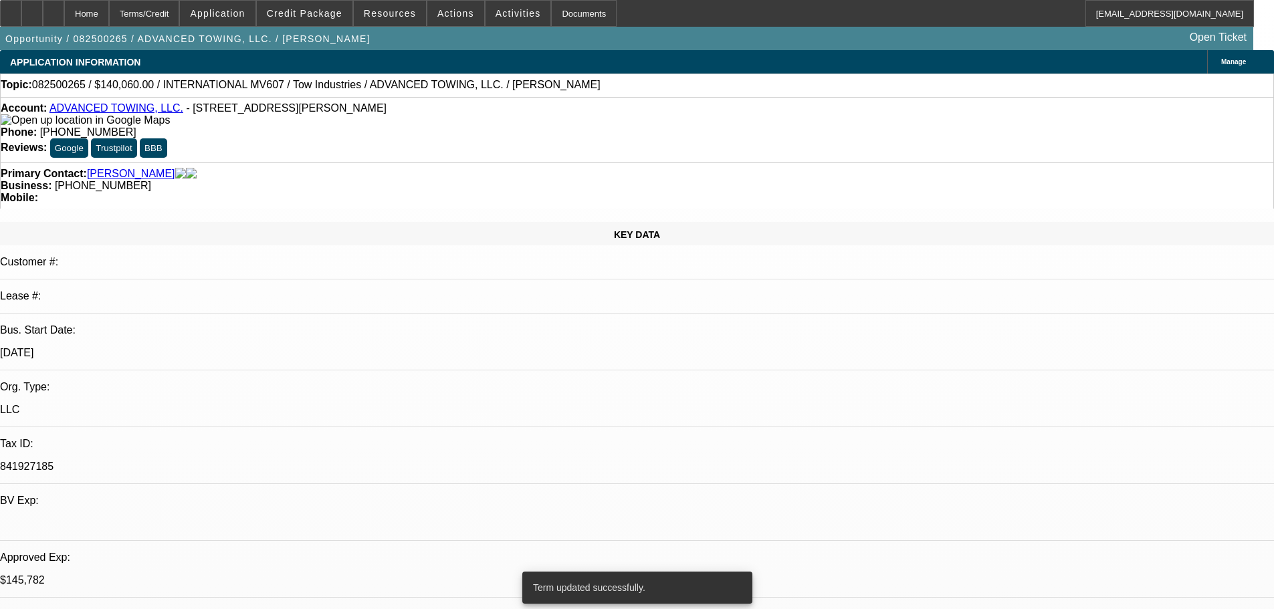
select select "0"
select select "2"
select select "0.1"
select select "4"
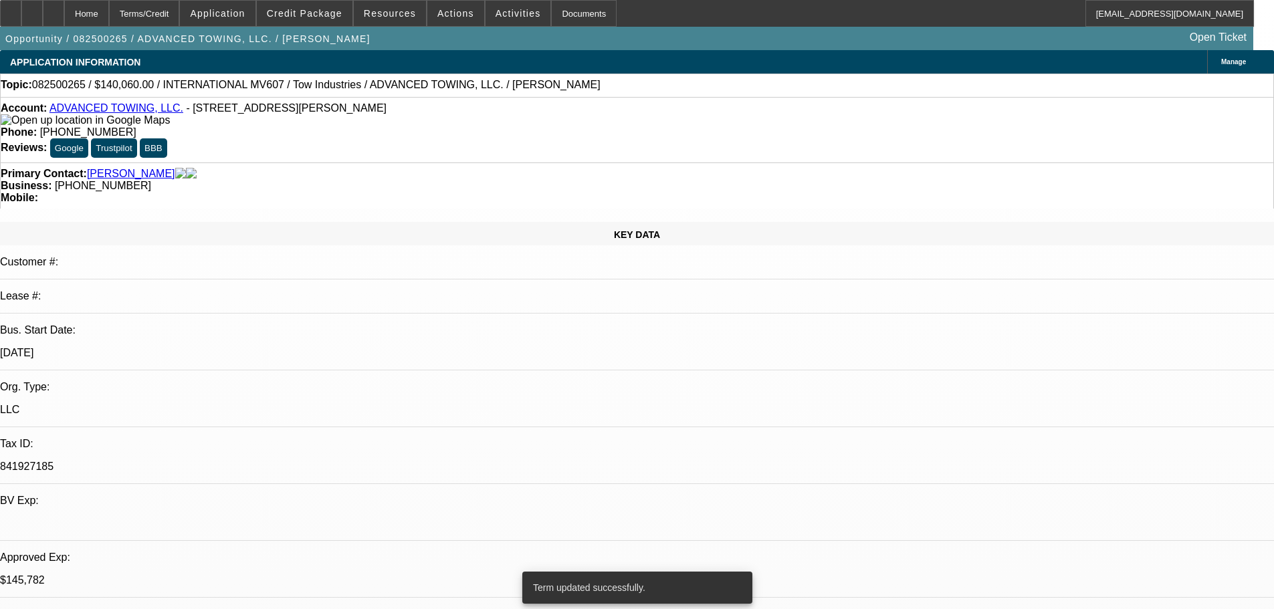
select select "0"
select select "2"
select select "0.1"
select select "4"
select select "0"
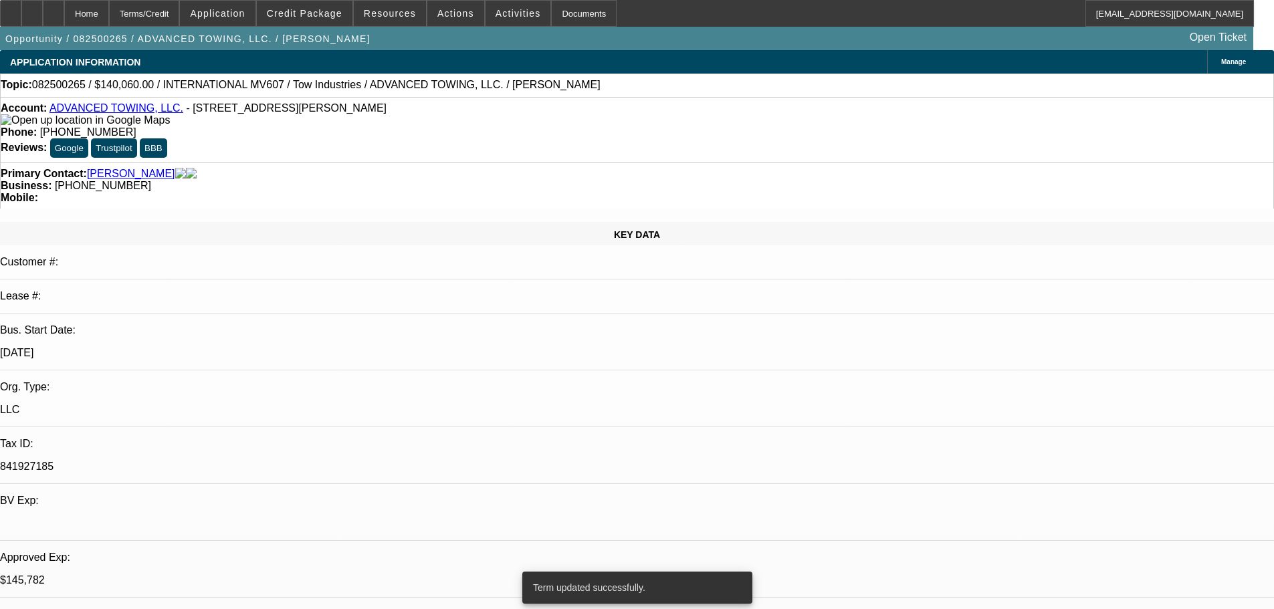
select select "2"
select select "0.1"
select select "4"
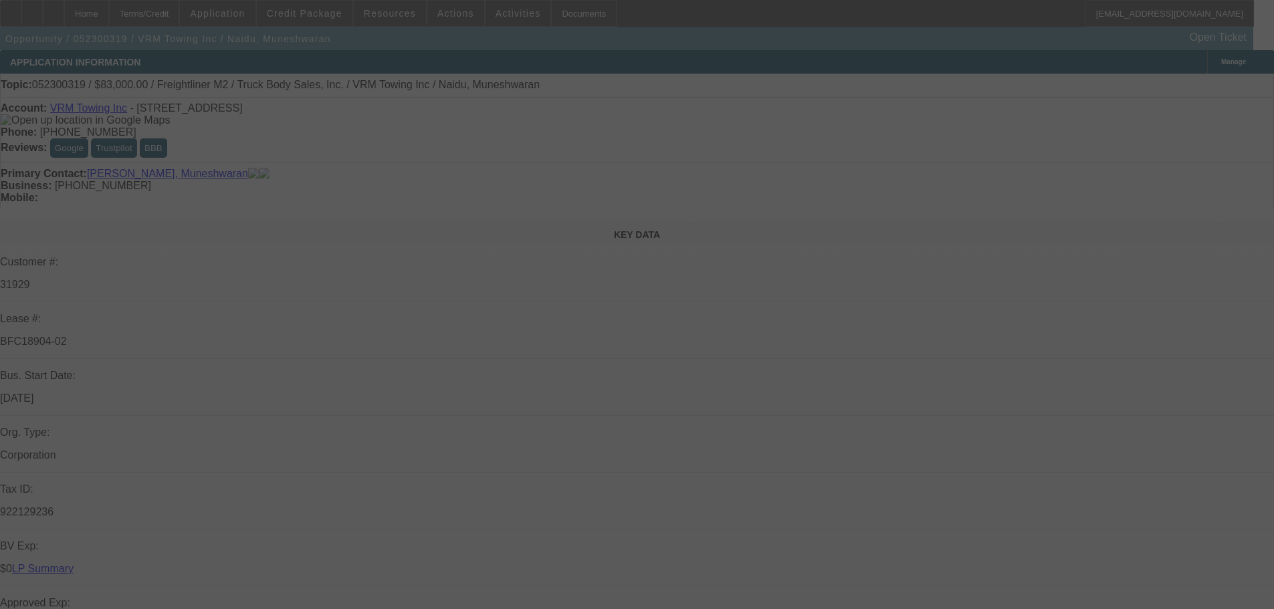
select select "0"
select select "2"
select select "0.1"
select select "4"
select select "0"
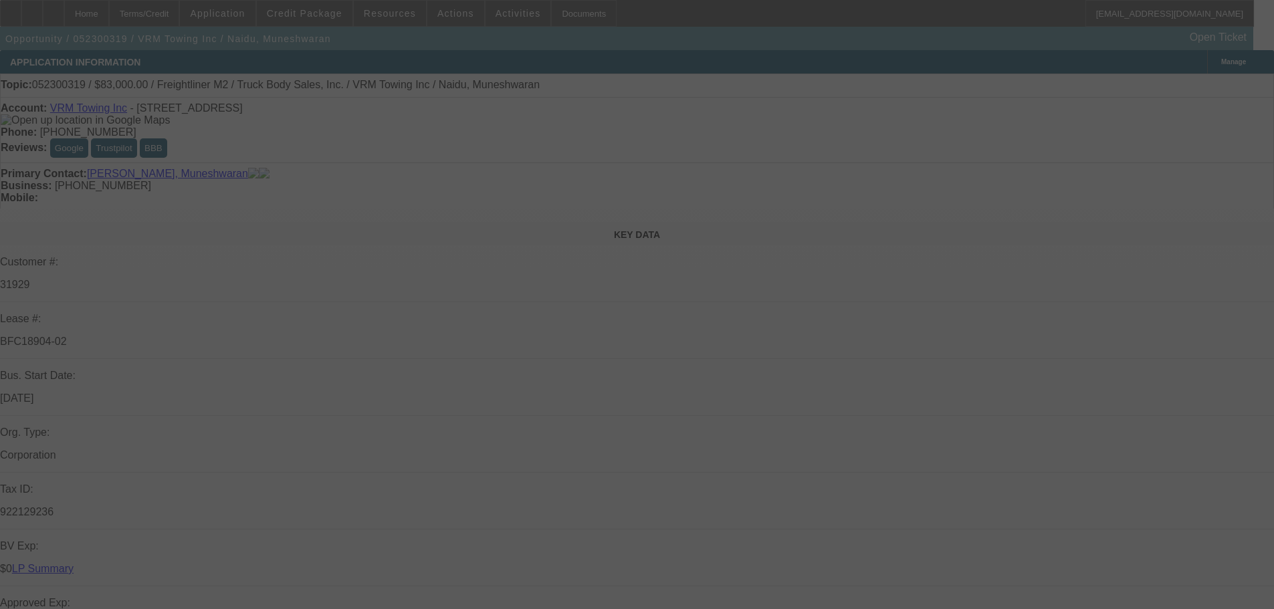
select select "2"
select select "0.1"
select select "4"
select select "0"
select select "2"
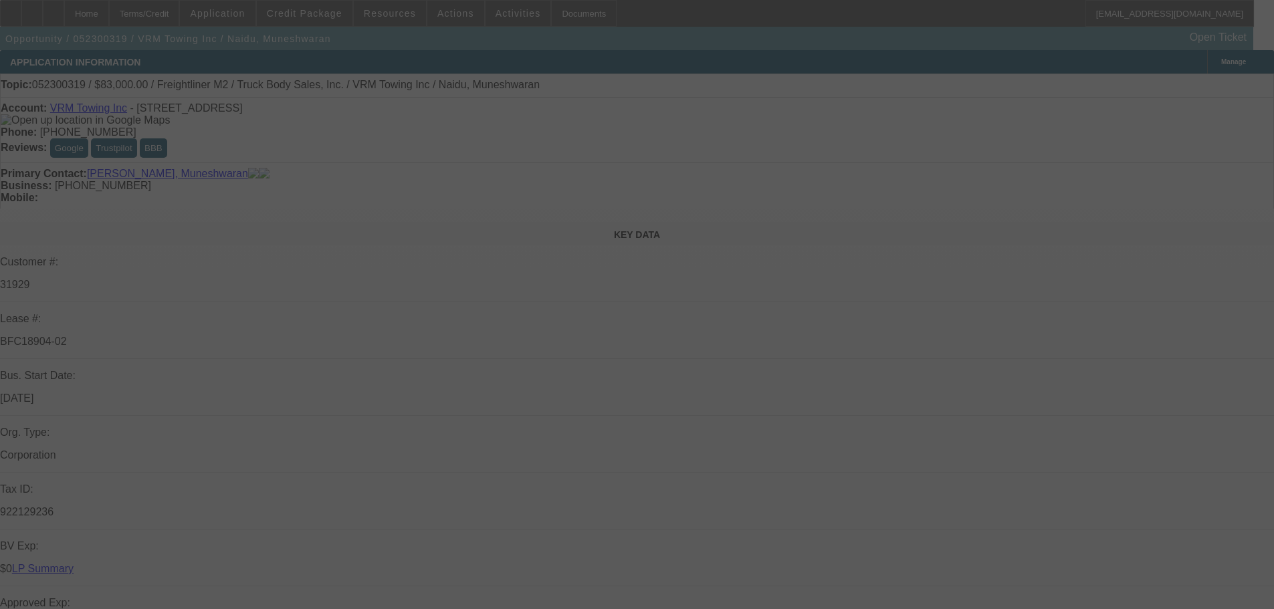
select select "0.1"
select select "4"
select select "0"
select select "2"
select select "0.1"
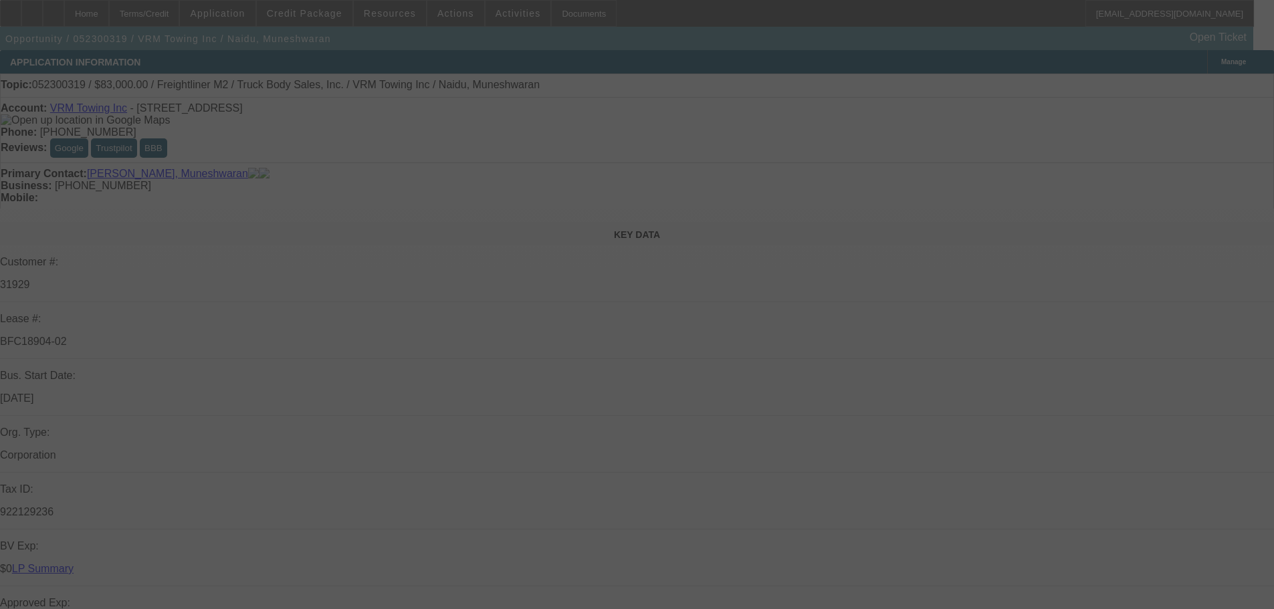
select select "4"
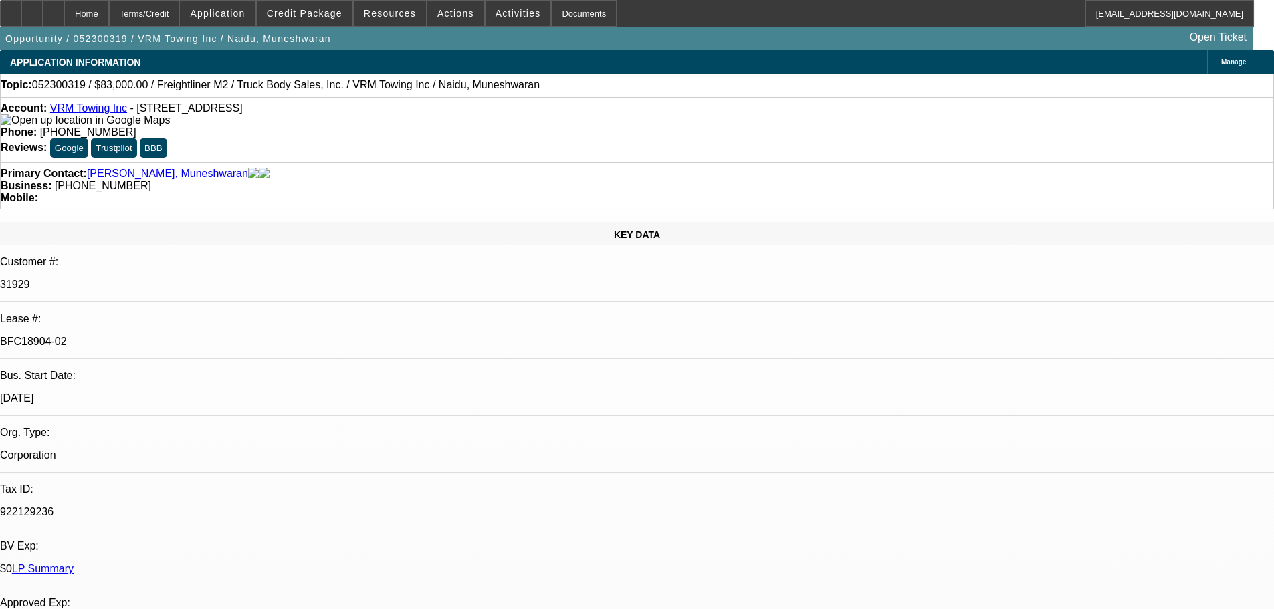
click at [74, 563] on link "LP Summary" at bounding box center [43, 568] width 62 height 11
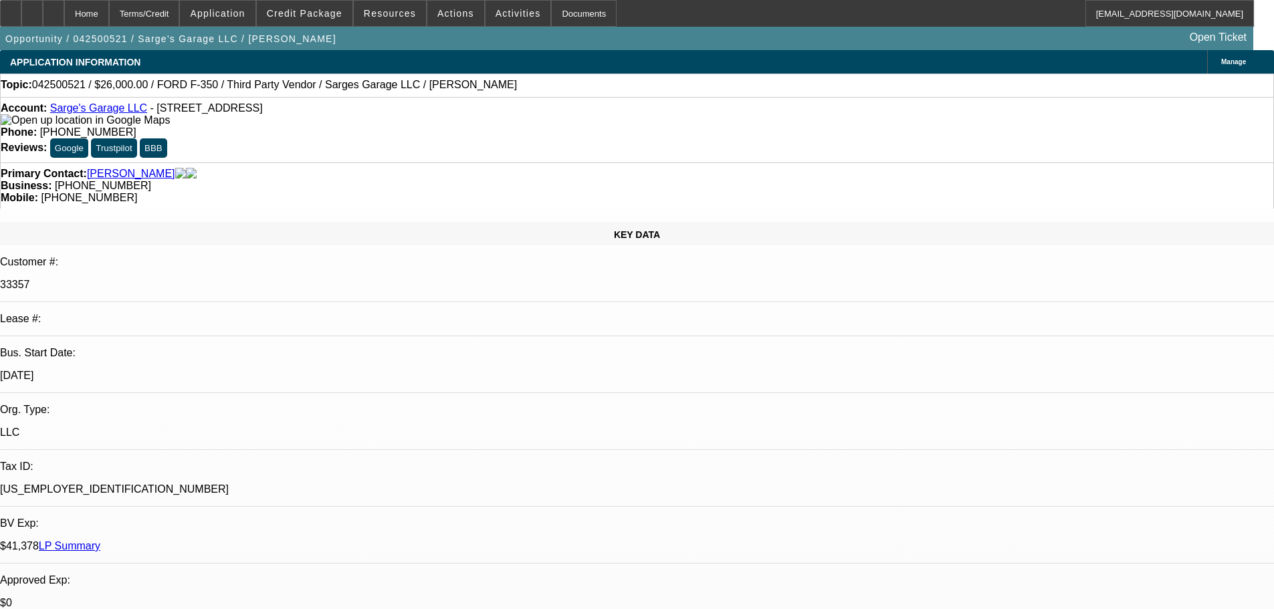
select select "0"
select select "3"
select select "0"
select select "6"
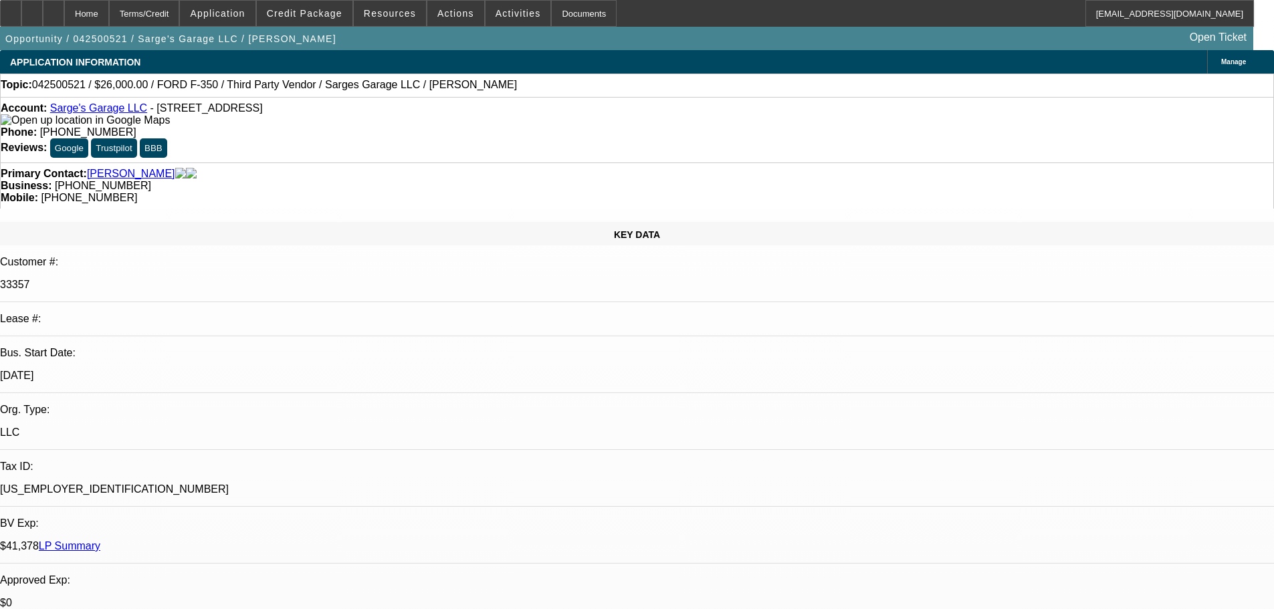
select select "0"
select select "3"
select select "0"
select select "6"
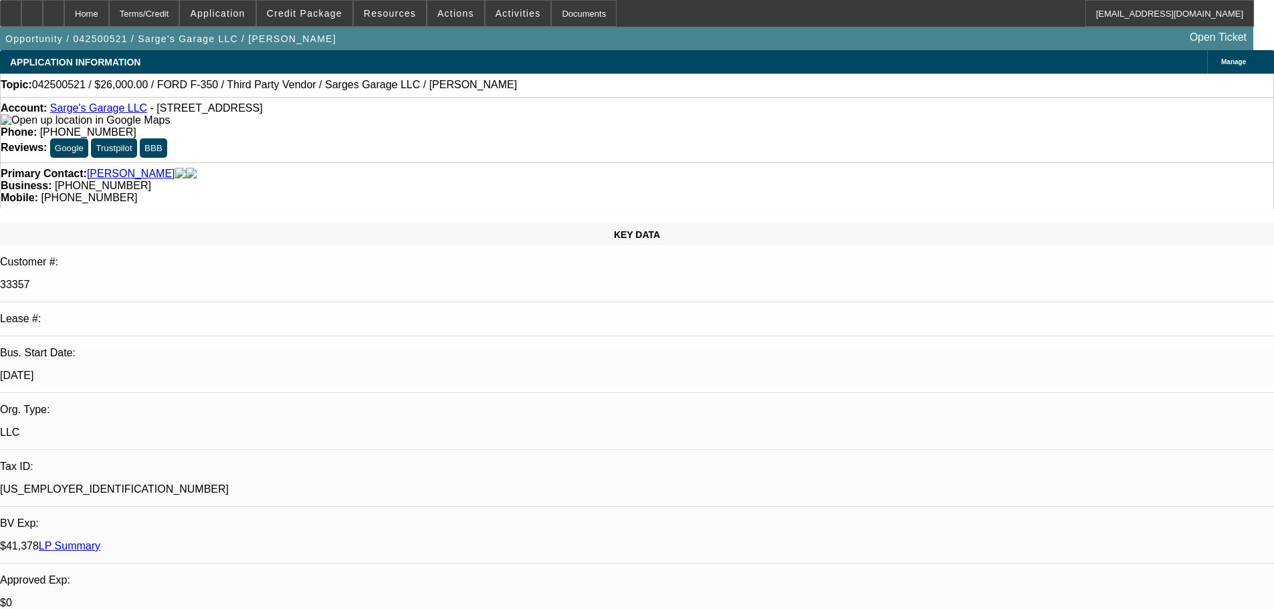
select select "0"
select select "3"
select select "0"
select select "6"
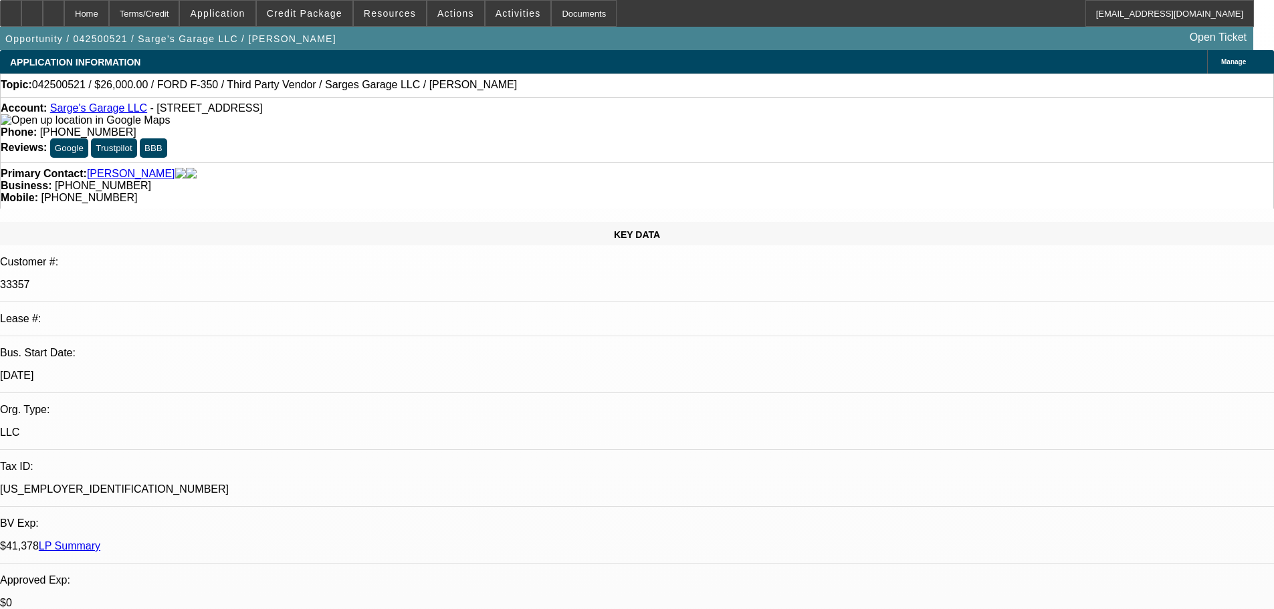
select select "0"
select select "2"
select select "0"
select select "6"
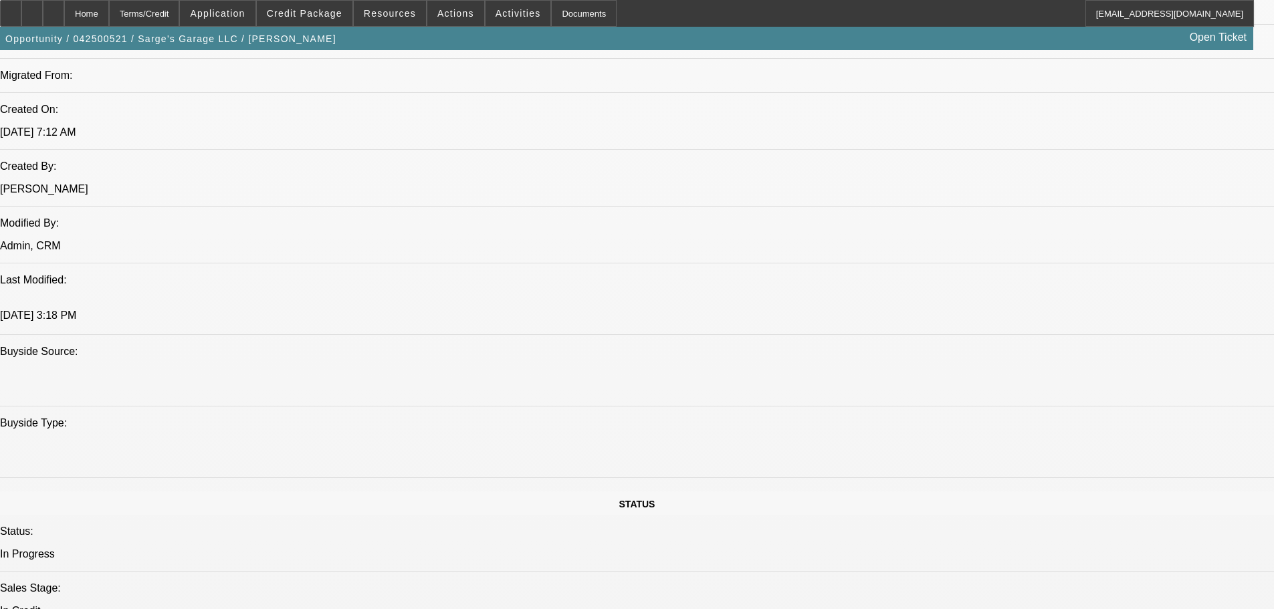
scroll to position [1605, 0]
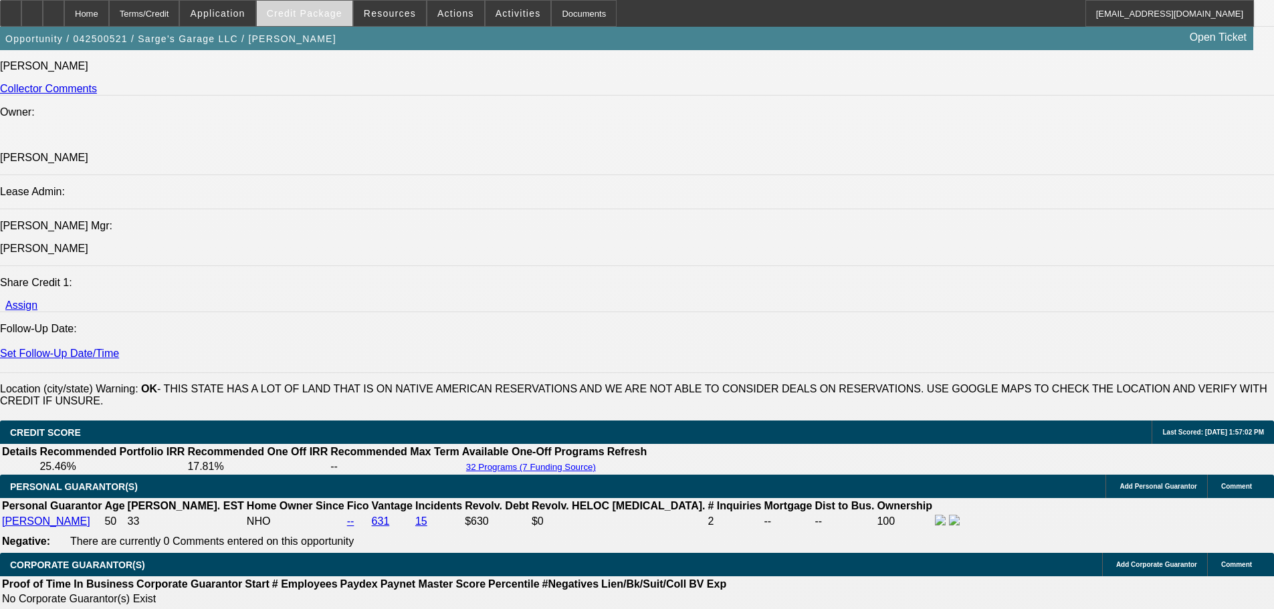
click at [322, 15] on span "Credit Package" at bounding box center [305, 13] width 76 height 11
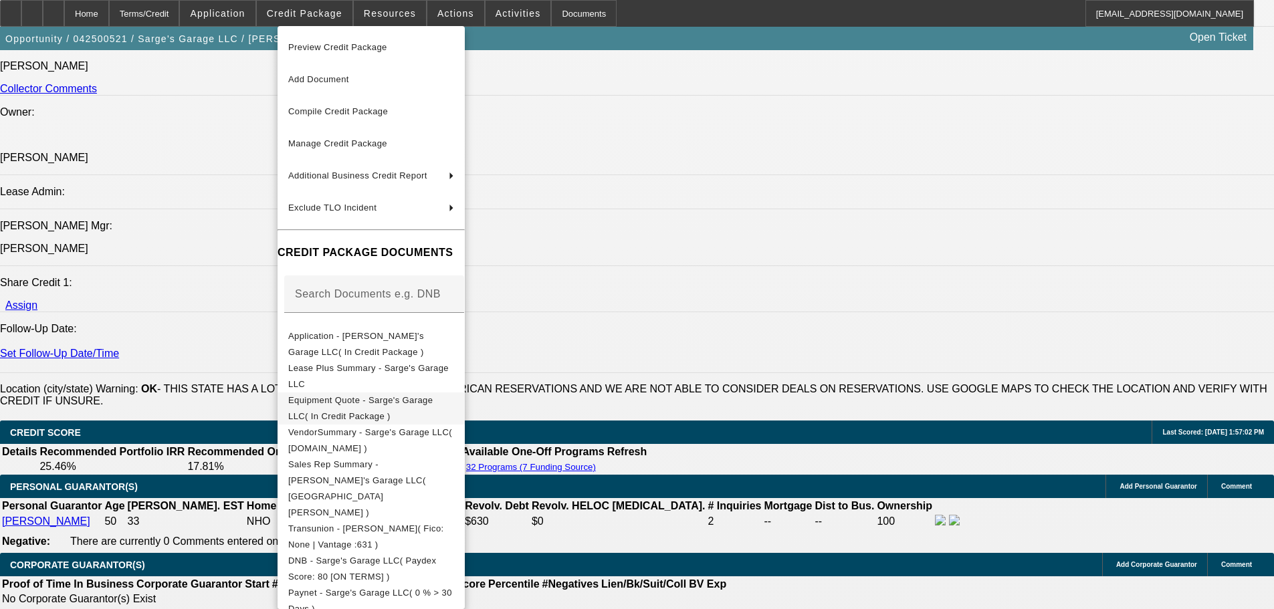
click at [366, 400] on span "Equipment Quote - Sarge's Garage LLC( In Credit Package )" at bounding box center [360, 408] width 144 height 26
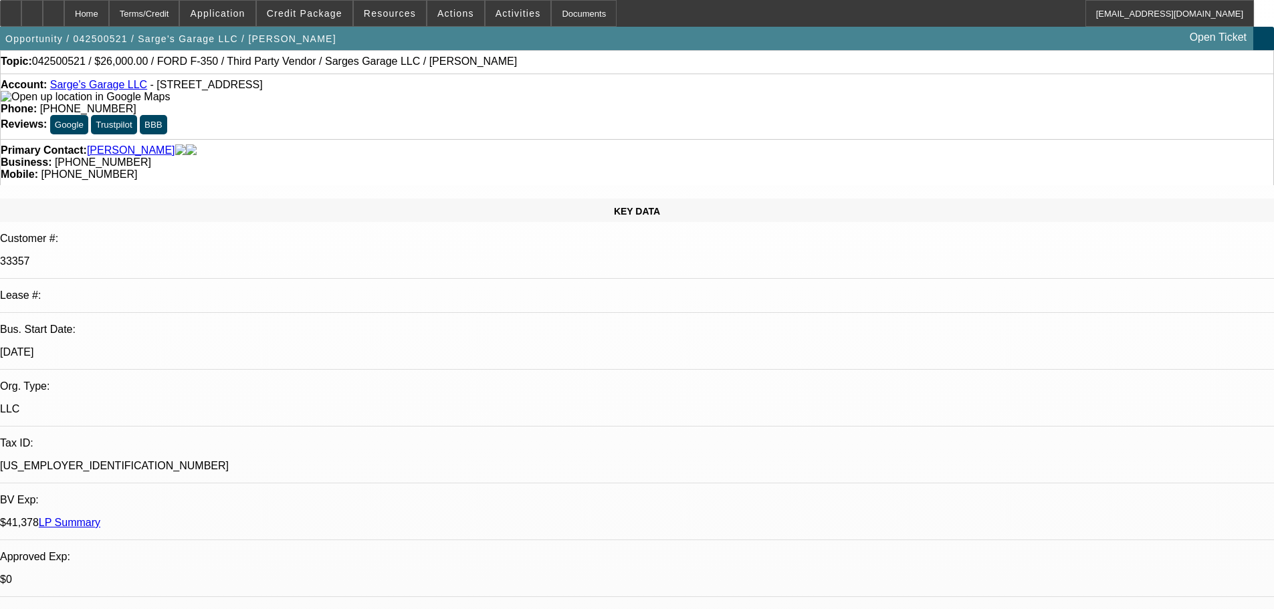
scroll to position [0, 0]
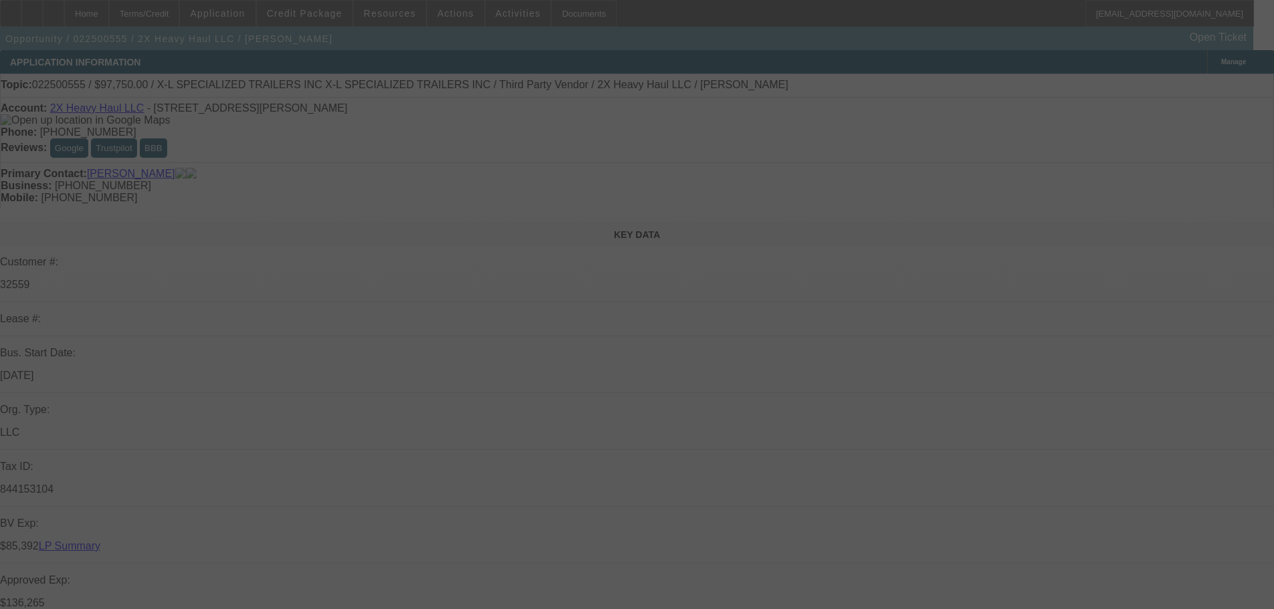
select select "0.15"
select select "2"
select select "0"
select select "6"
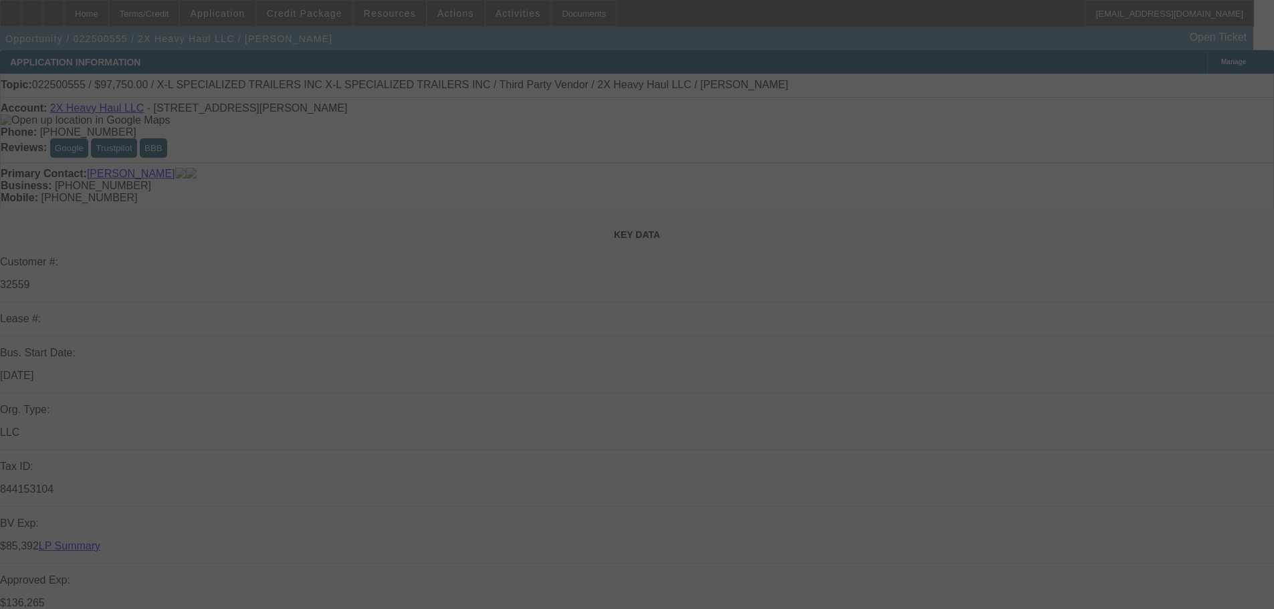
select select "0.1"
select select "0"
select select "6"
select select "0.1"
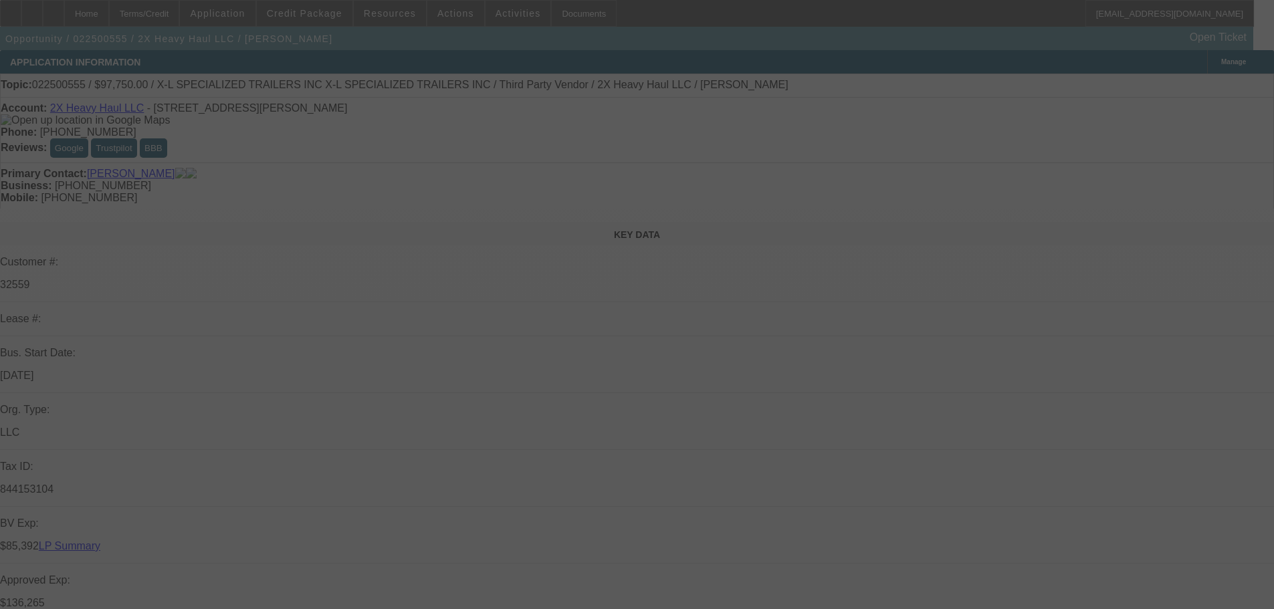
select select "0"
select select "6"
select select "0"
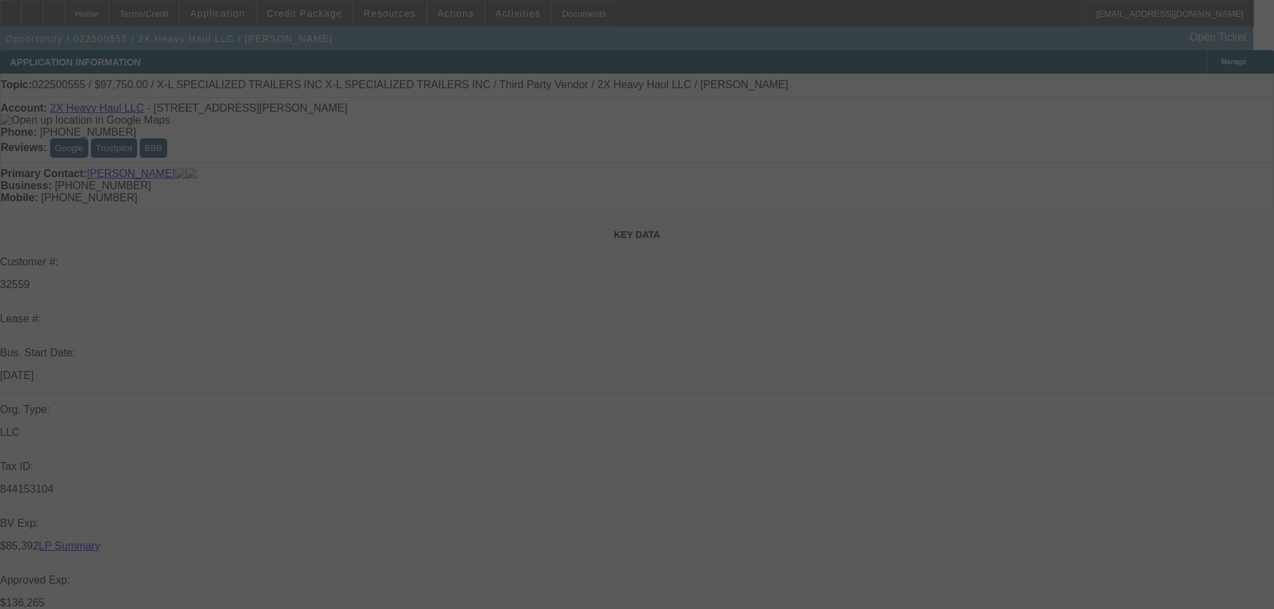
select select "0"
select select "6"
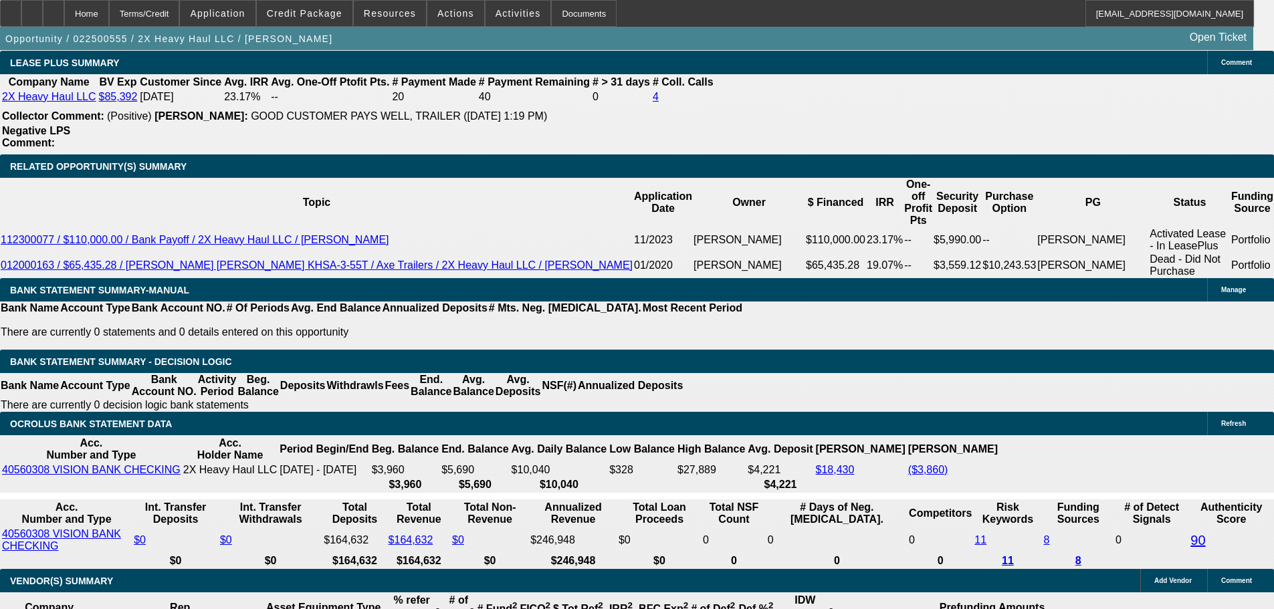
scroll to position [2158, 0]
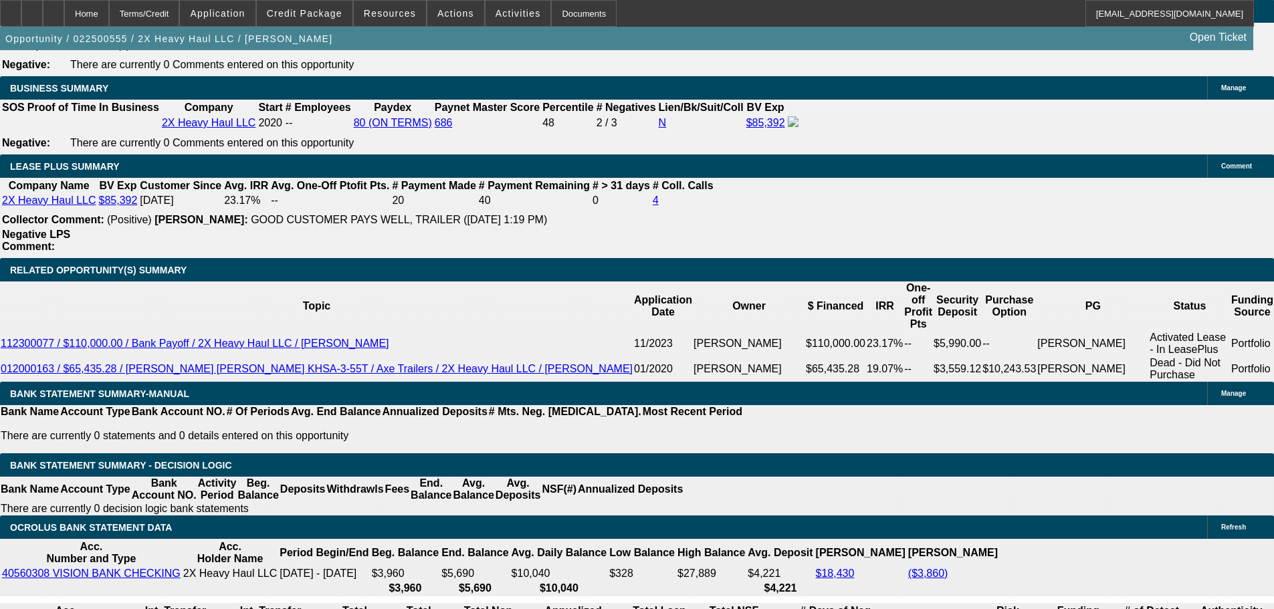
select select "0"
select select "6"
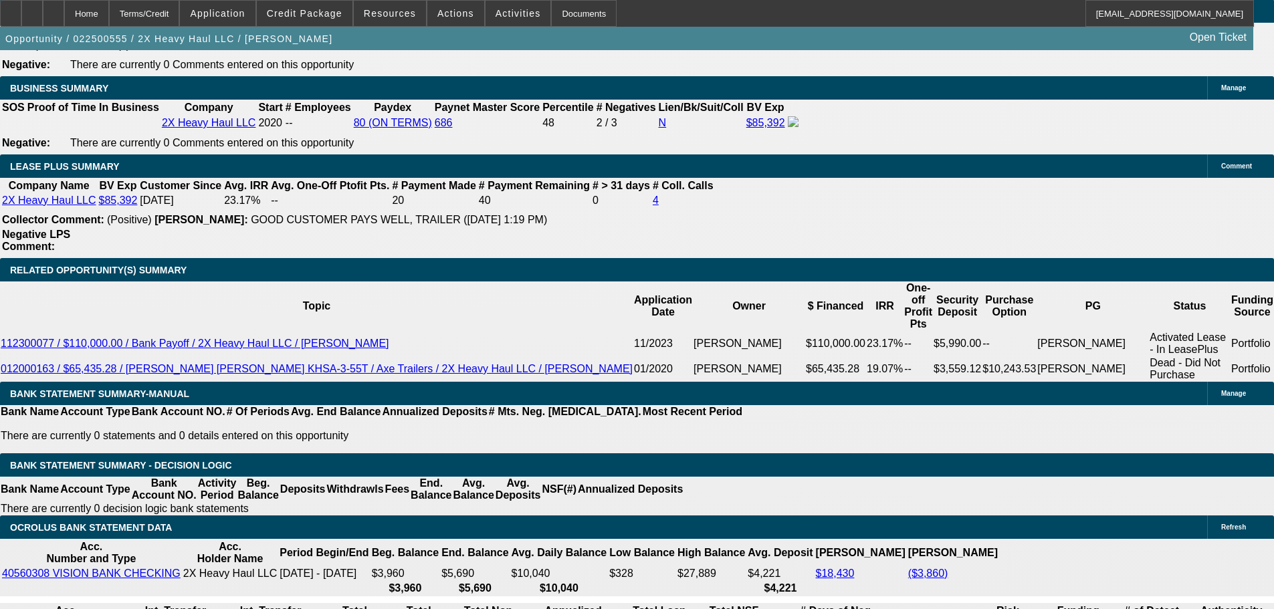
select select "0"
select select "6"
select select "0"
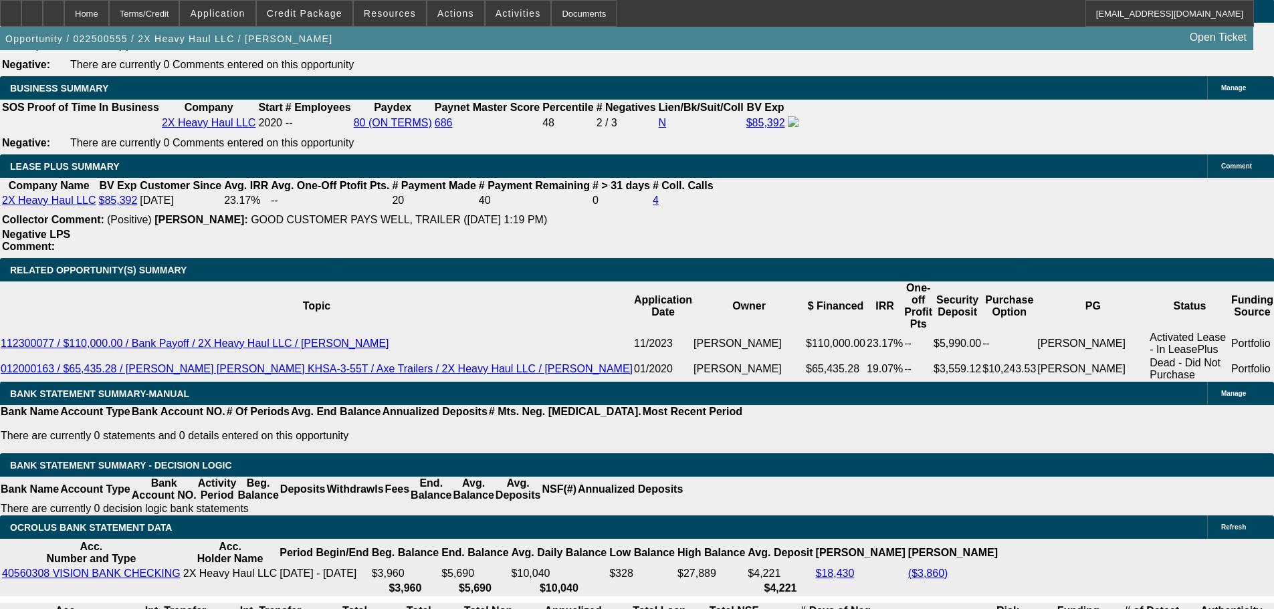
select select "0"
select select "6"
select select "0.1"
select select "2"
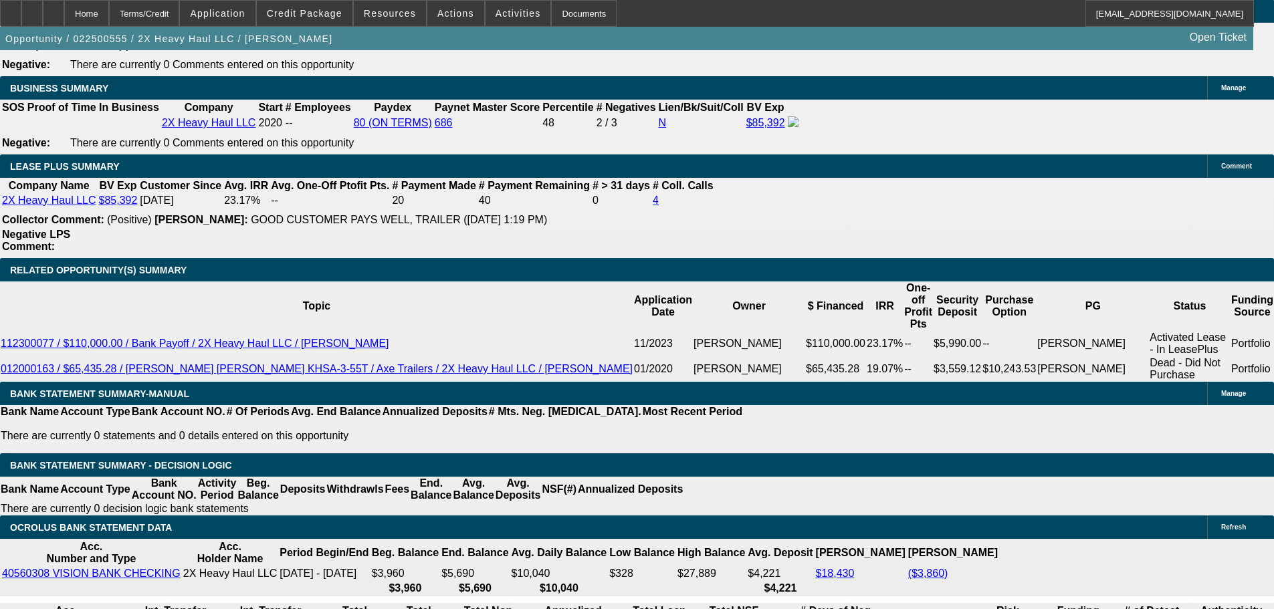
select select "2"
select select "0"
select select "6"
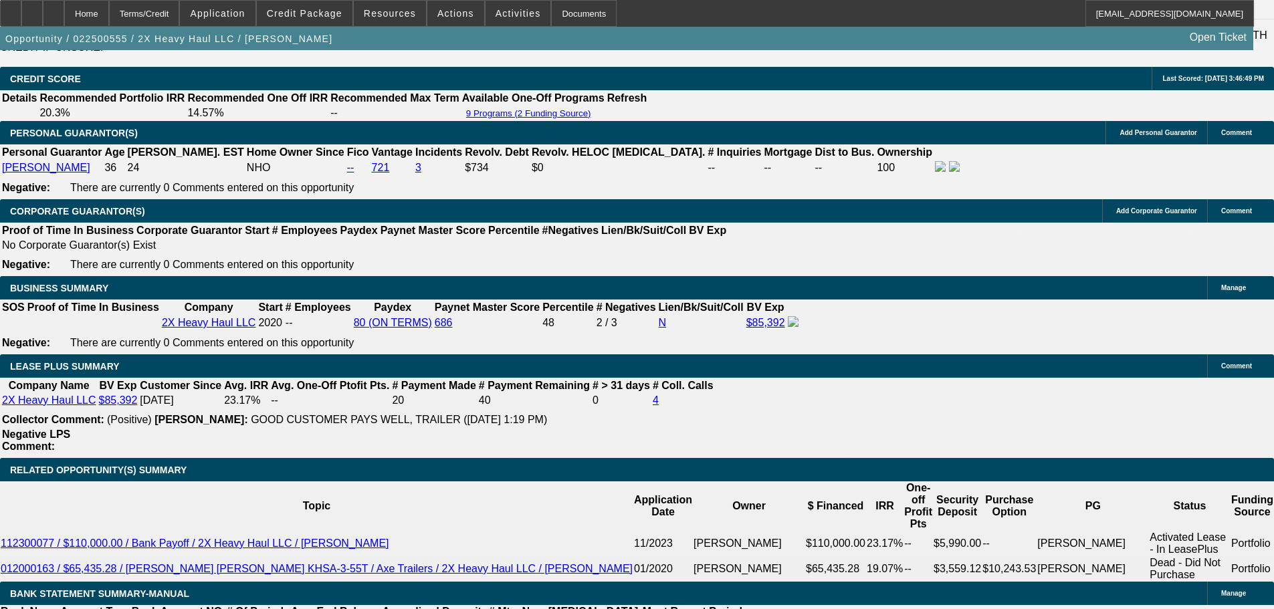
scroll to position [1958, 0]
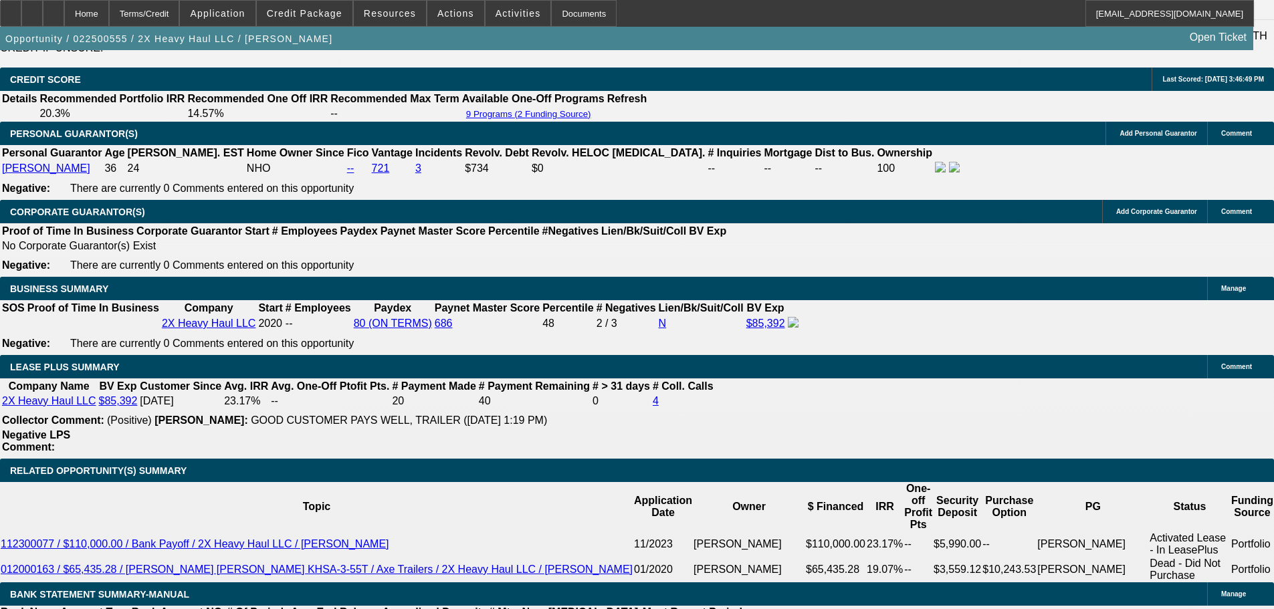
select select "0.15"
select select "2"
select select "0"
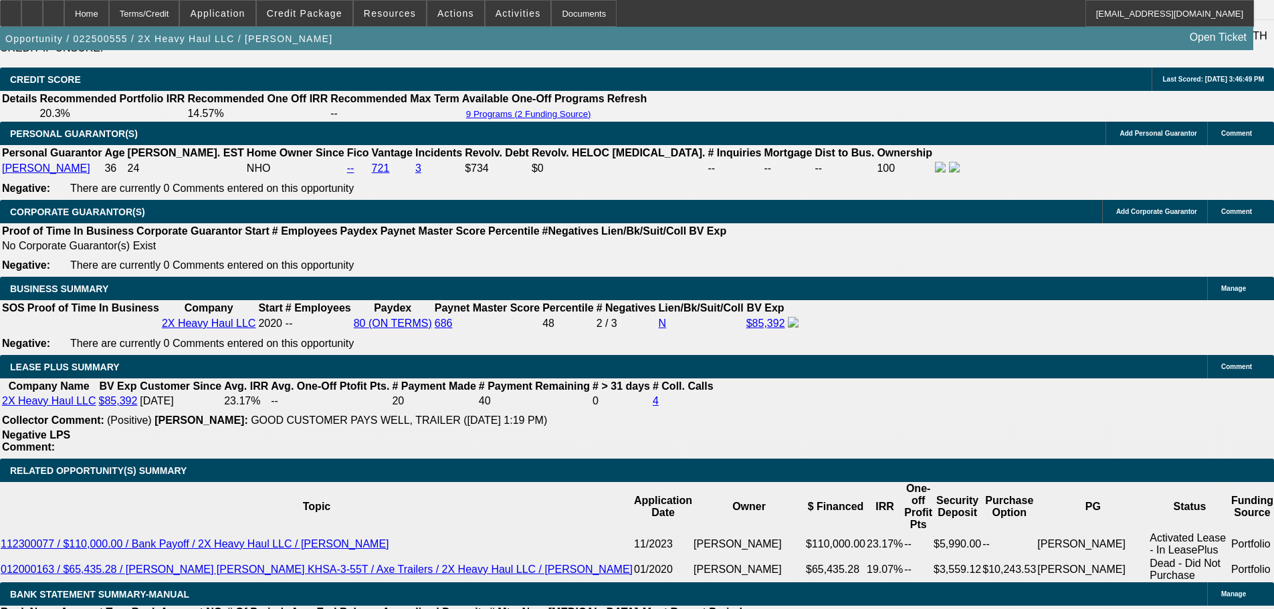
select select "6"
select select "0.1"
select select "0"
select select "6"
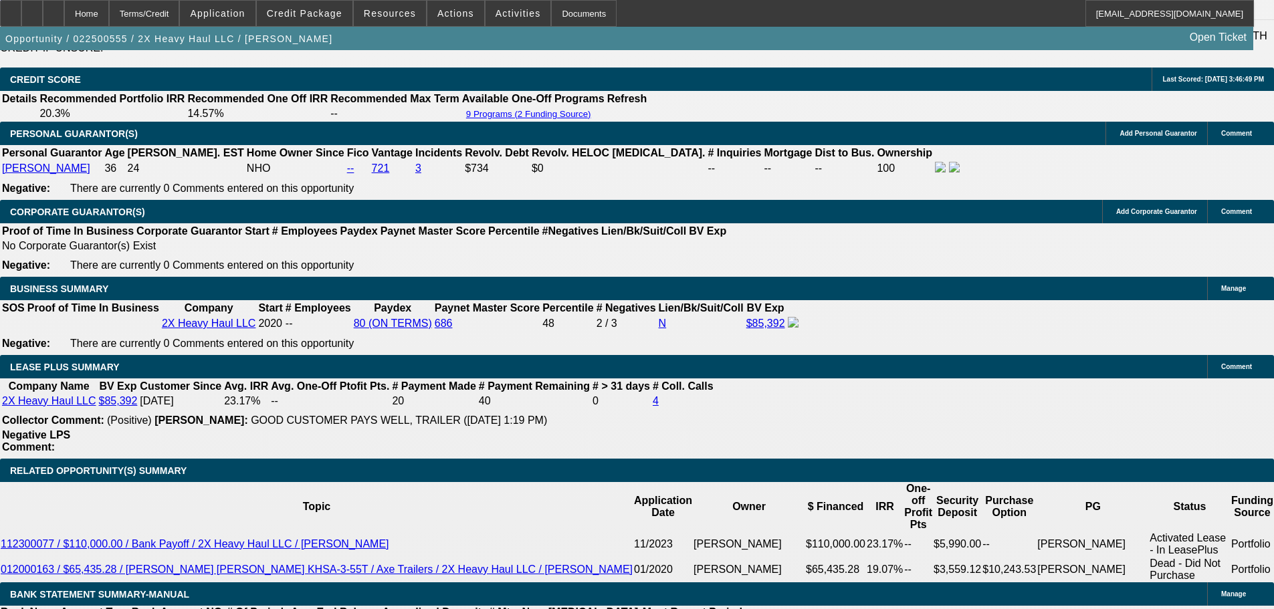
select select "0.1"
select select "0"
select select "6"
select select "0"
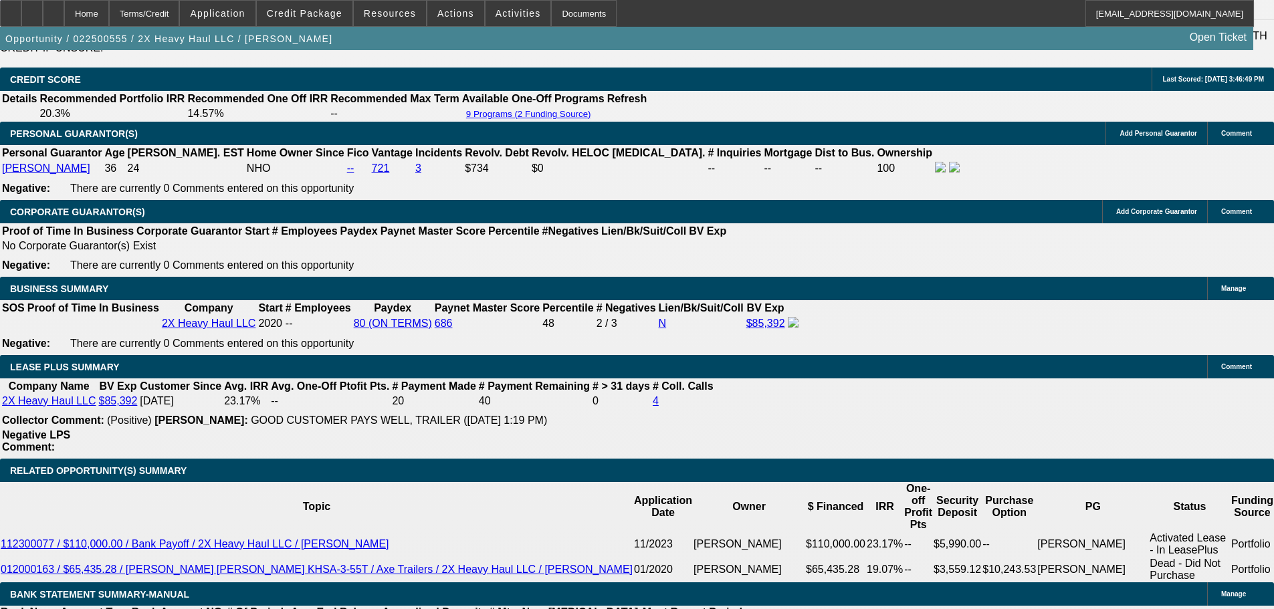
select select "0"
select select "6"
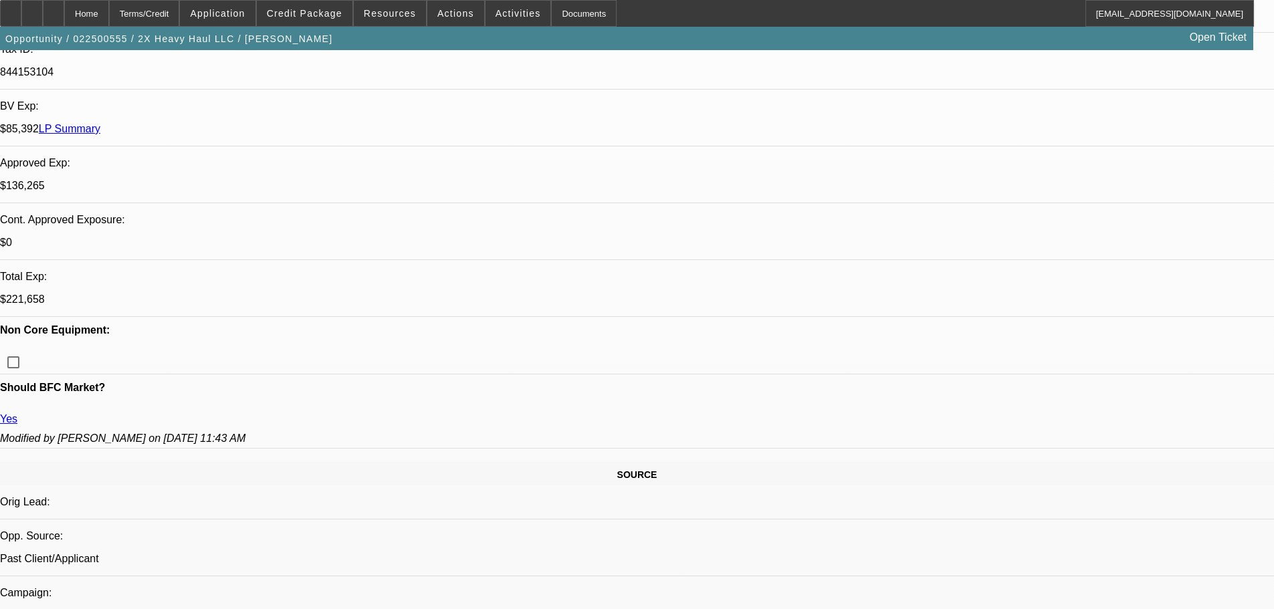
scroll to position [286, 0]
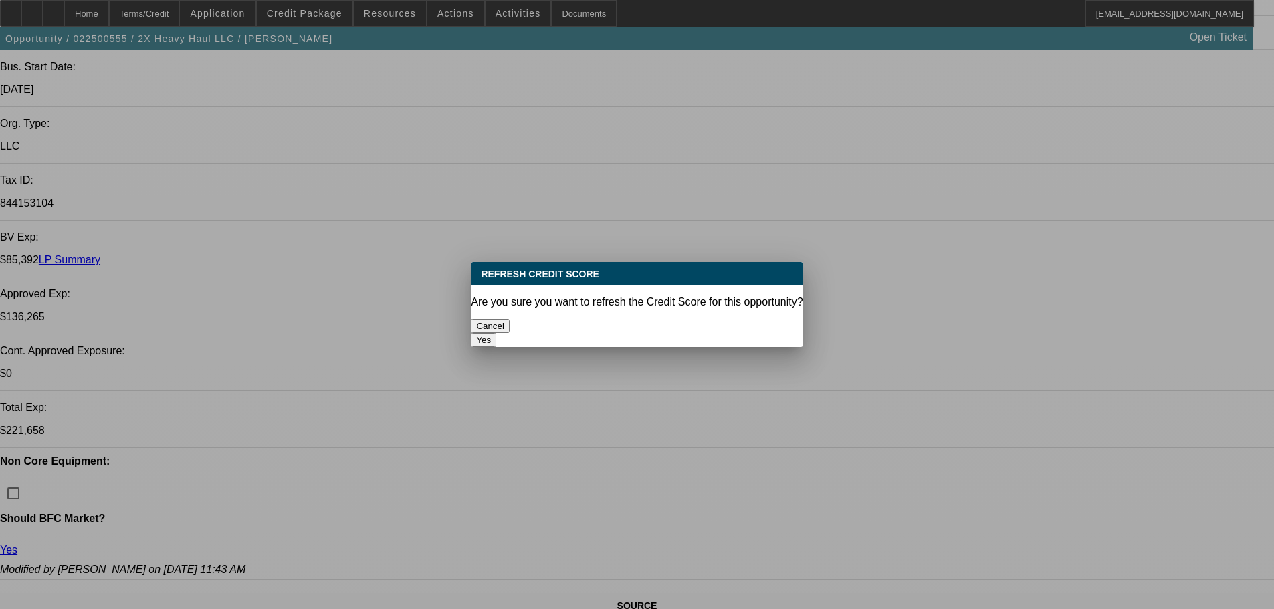
drag, startPoint x: 697, startPoint y: 316, endPoint x: 684, endPoint y: 316, distance: 13.4
click at [496, 333] on button "Yes" at bounding box center [483, 340] width 25 height 14
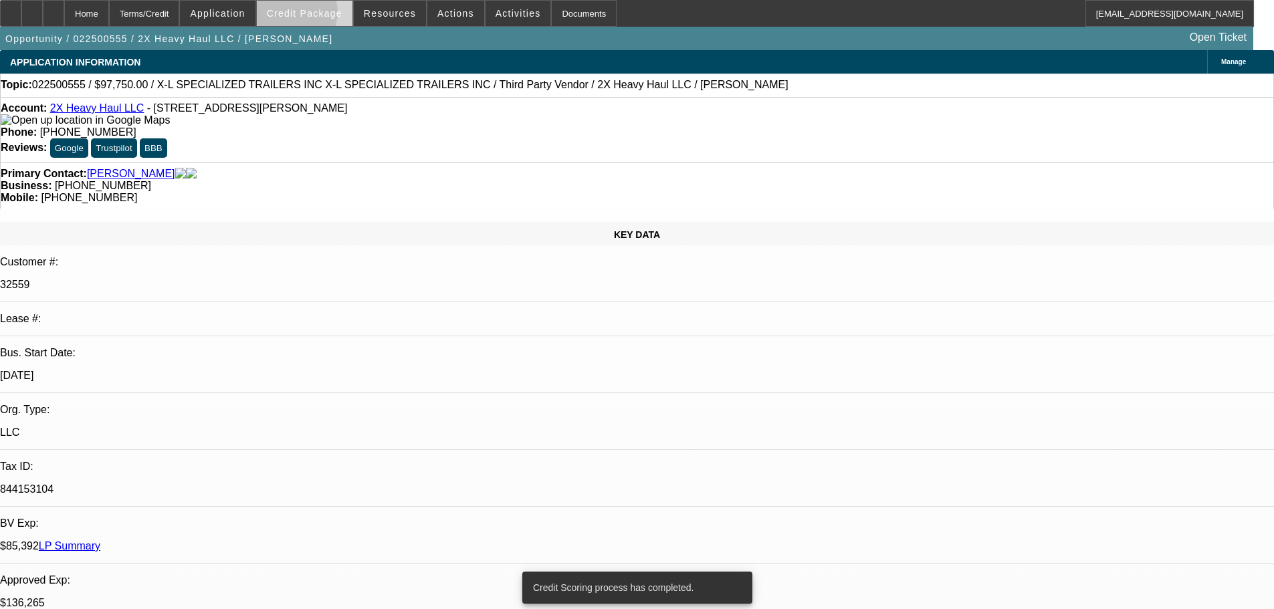
click at [314, 15] on span "Credit Package" at bounding box center [305, 13] width 76 height 11
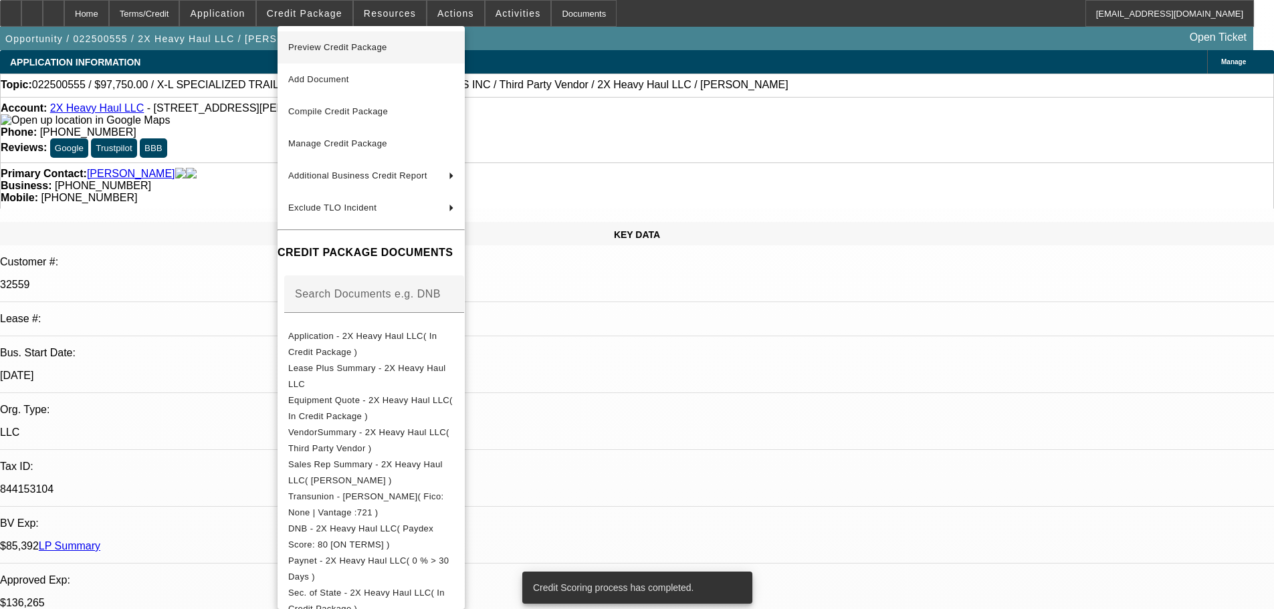
click at [334, 47] on span "Preview Credit Package" at bounding box center [337, 47] width 99 height 10
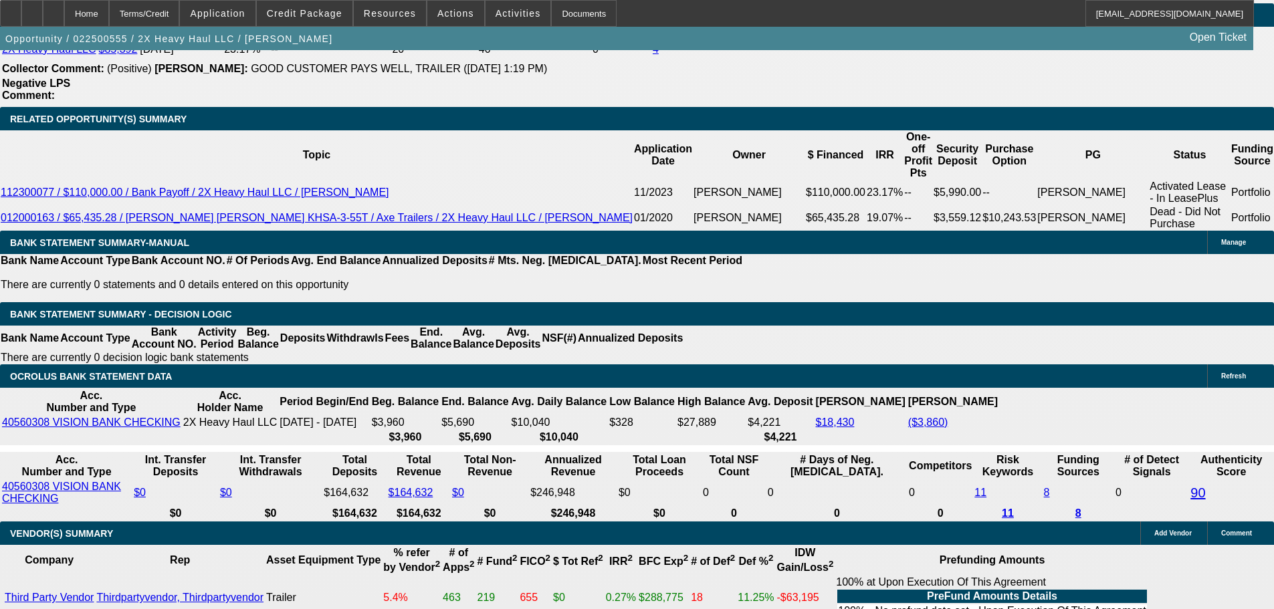
scroll to position [2340, 0]
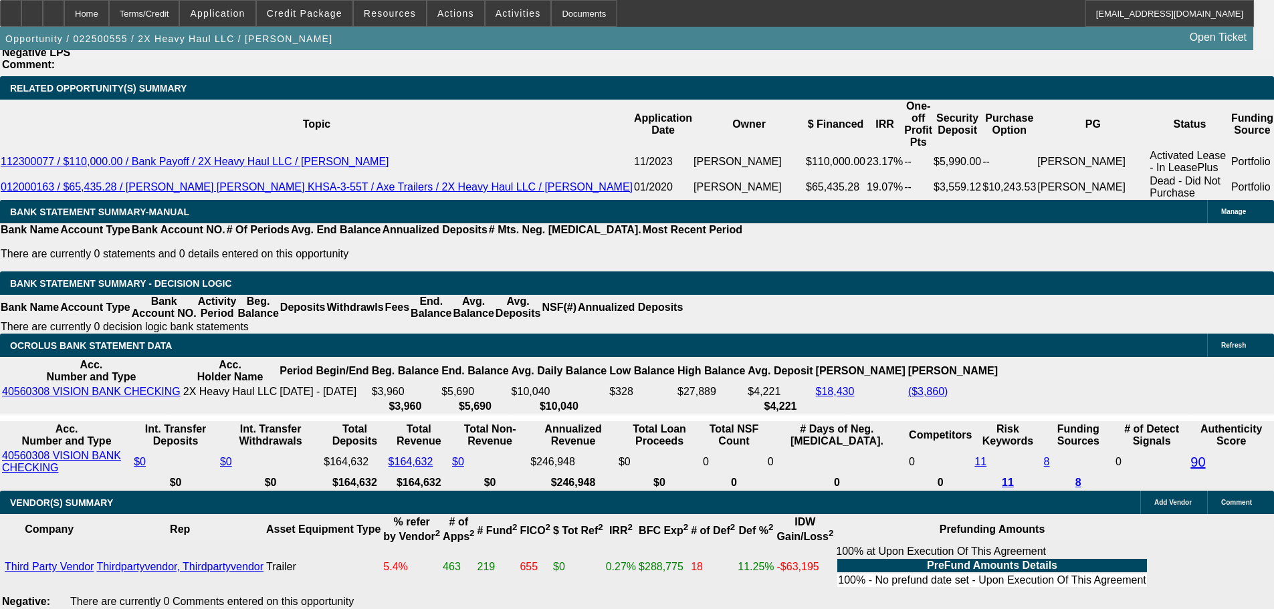
drag, startPoint x: 200, startPoint y: 310, endPoint x: 338, endPoint y: 304, distance: 138.5
type input "28"
type input "$56.00"
type input "UNKNOWN"
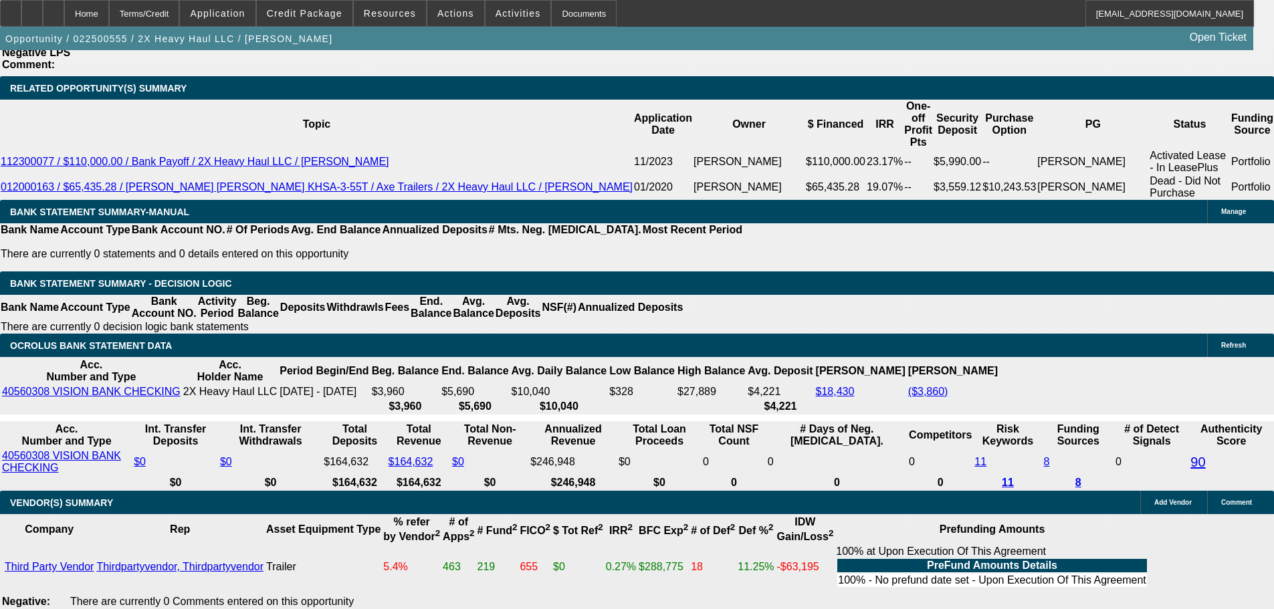
type input "2825"
type input "17.1"
type input "$5,650.00"
type input "$2,825.00"
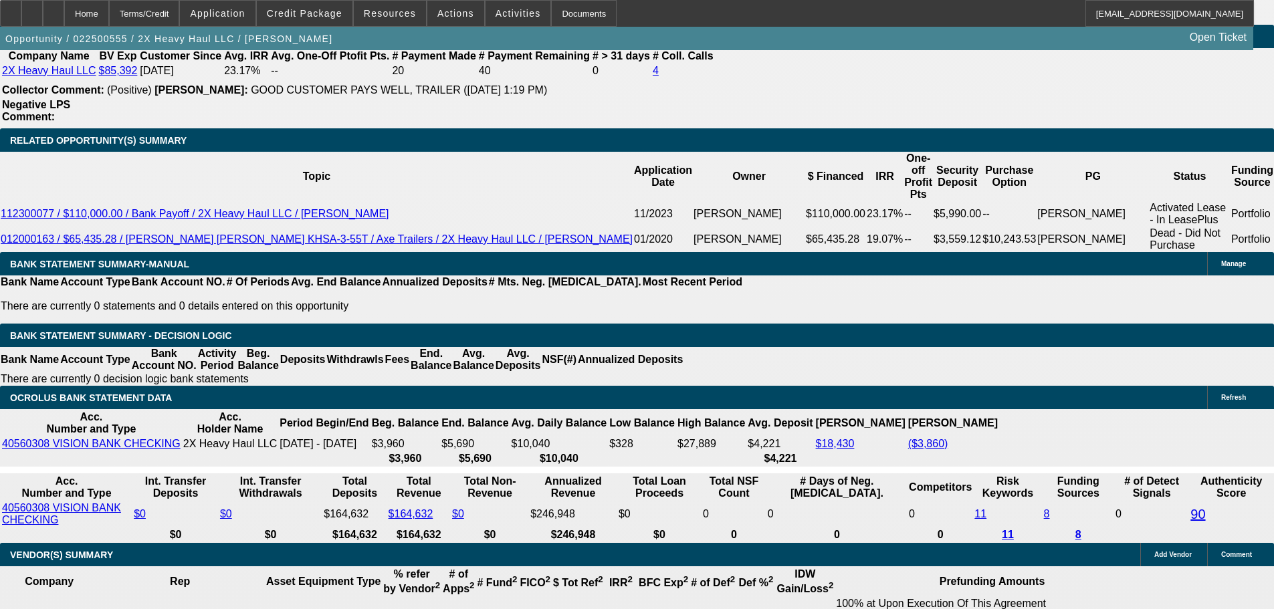
scroll to position [2206, 0]
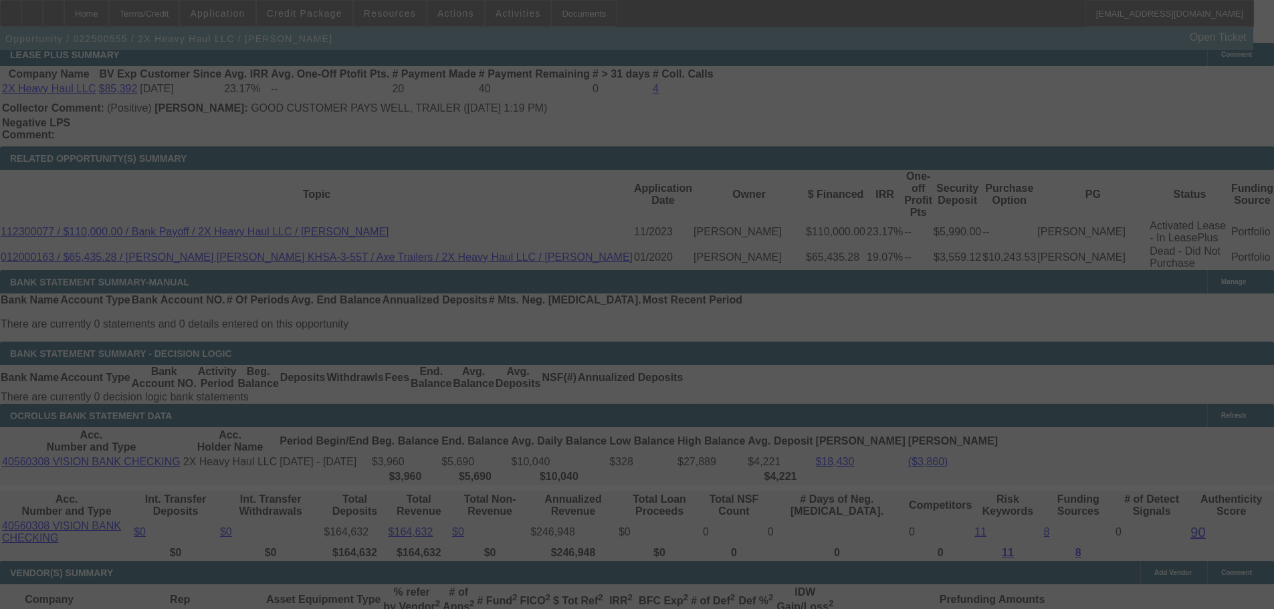
scroll to position [2273, 0]
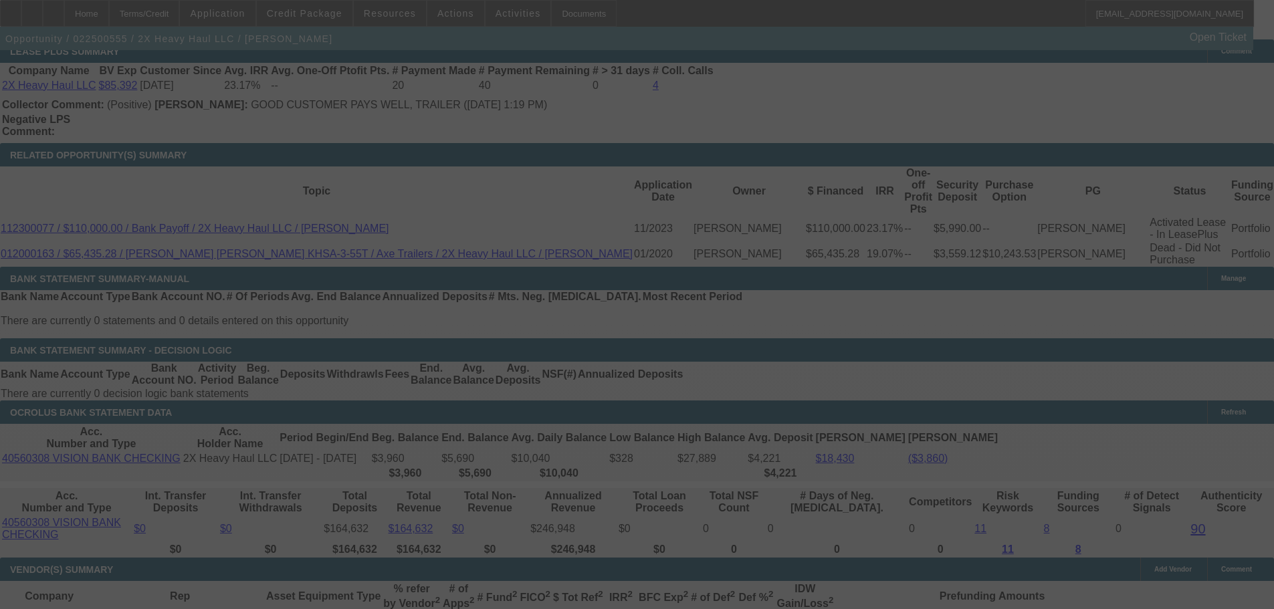
select select "0.15"
select select "2"
select select "0"
select select "6"
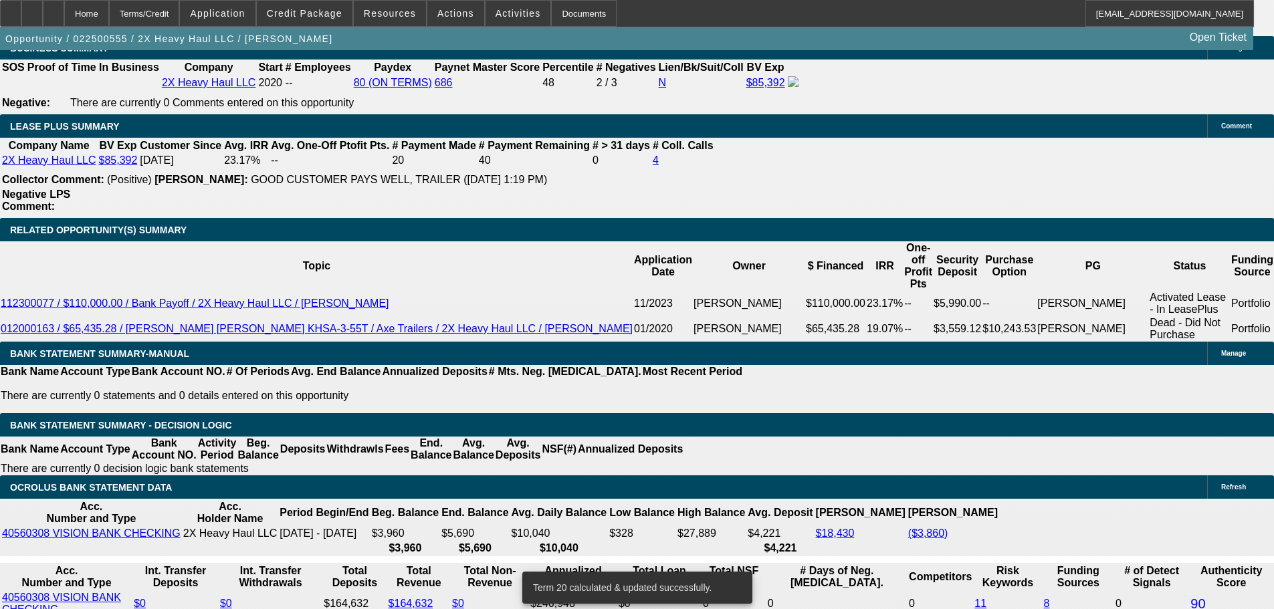
scroll to position [2006, 0]
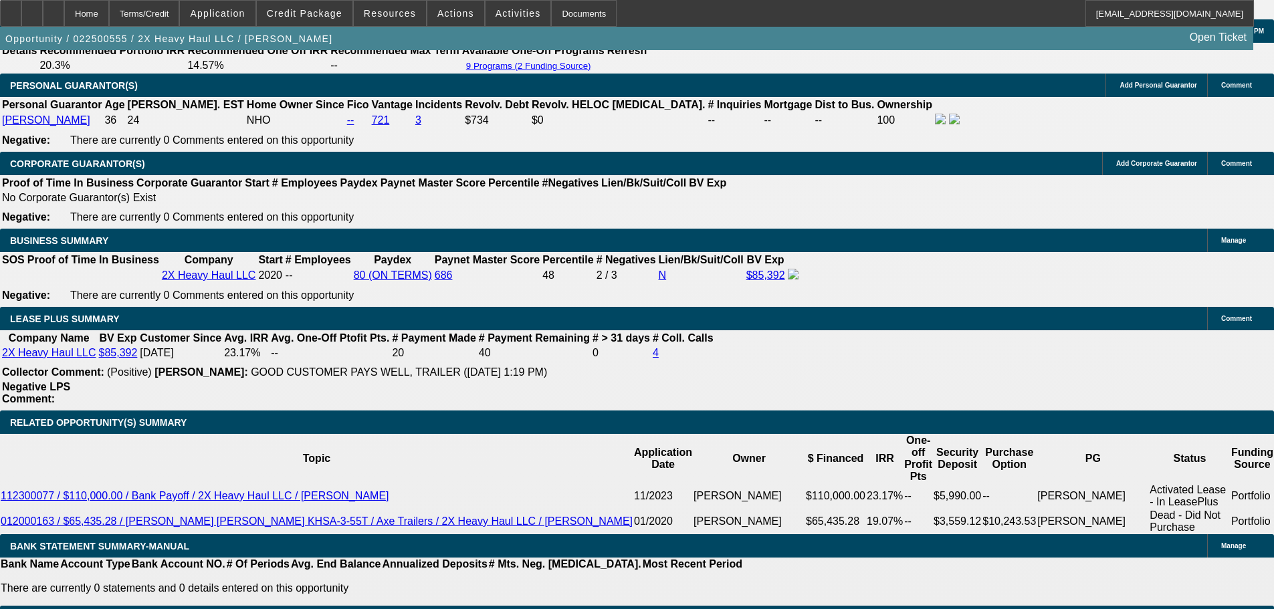
select select "0"
select select "6"
select select "0"
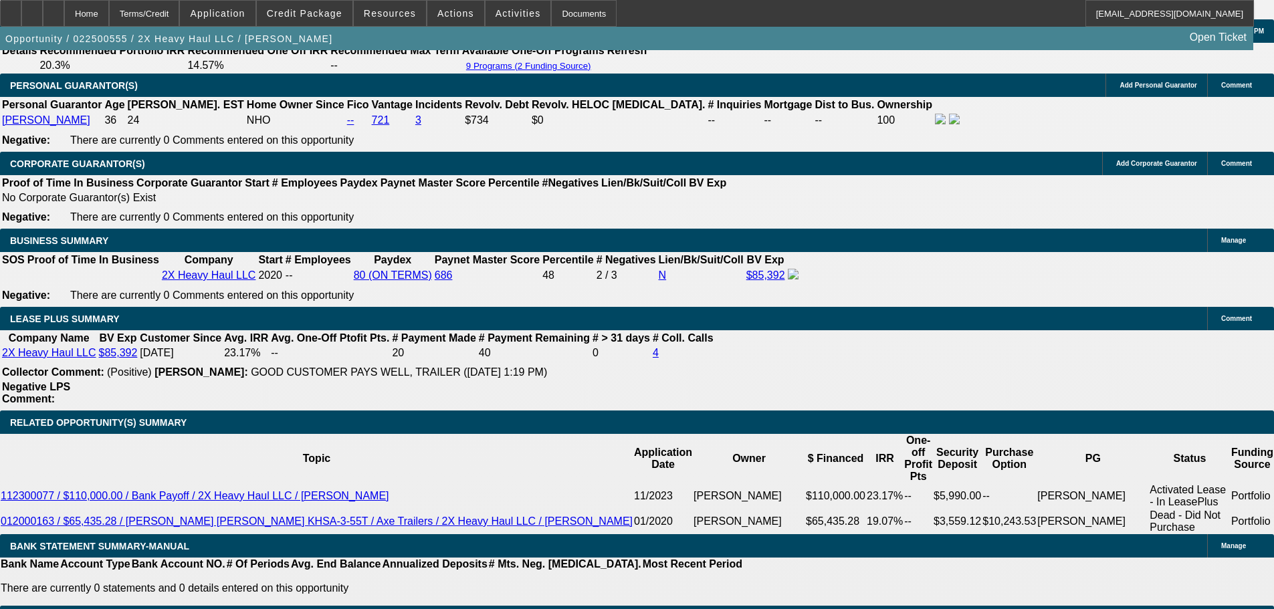
select select "0"
select select "6"
select select "0"
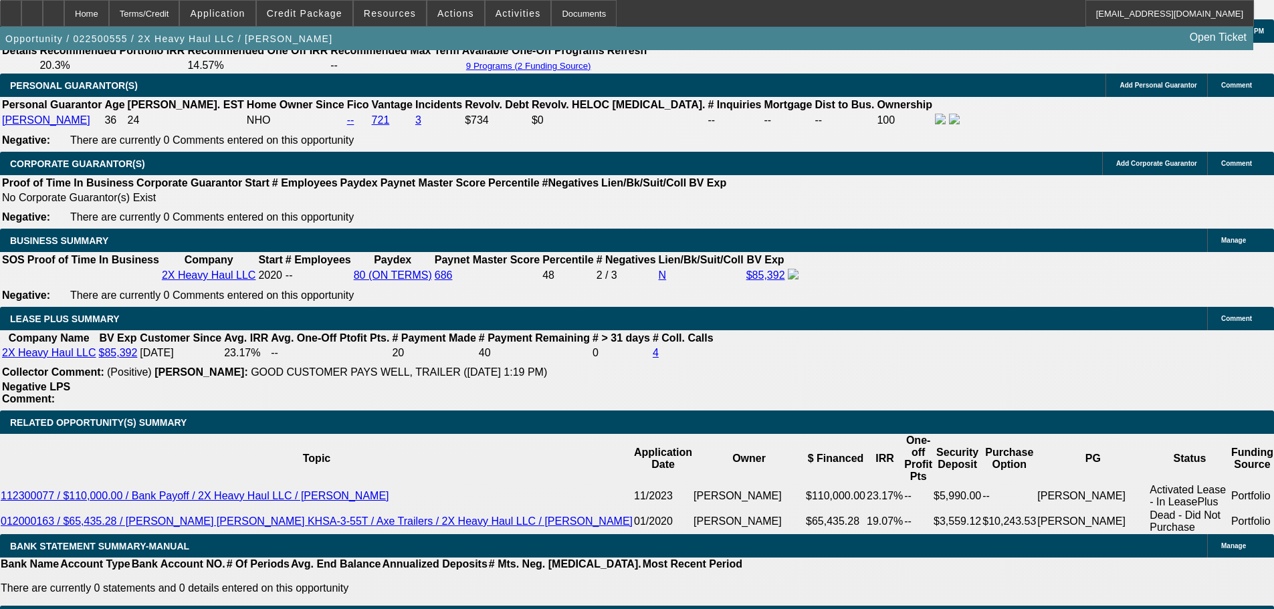
select select "0"
select select "6"
select select "0.1"
select select "2"
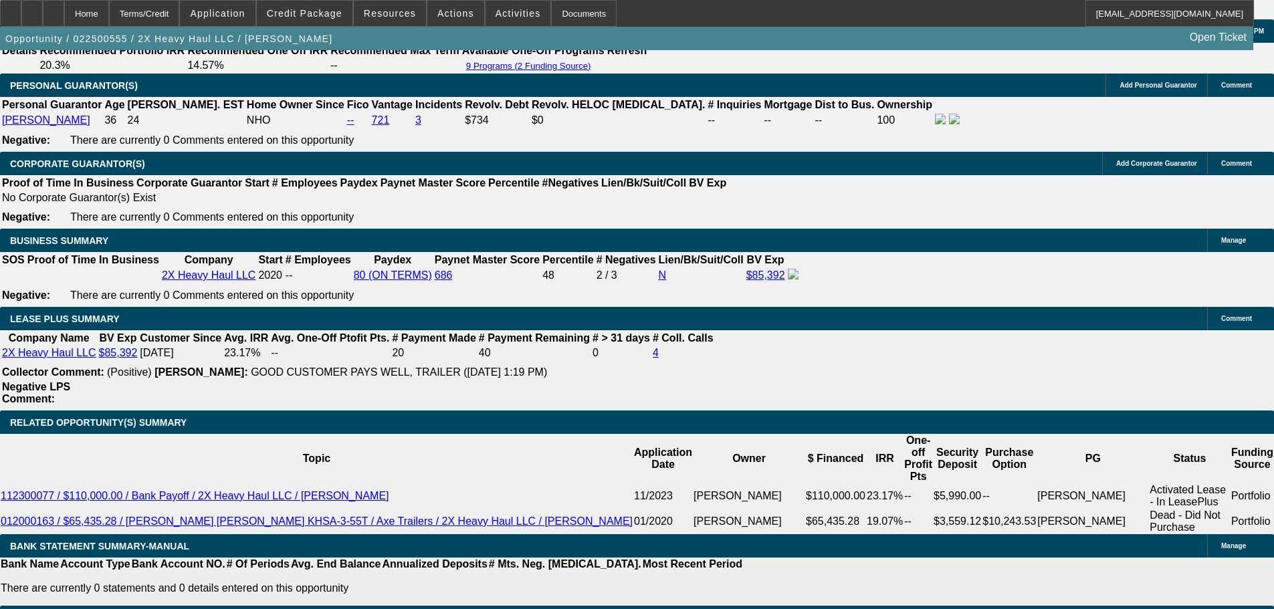
select select "0"
select select "6"
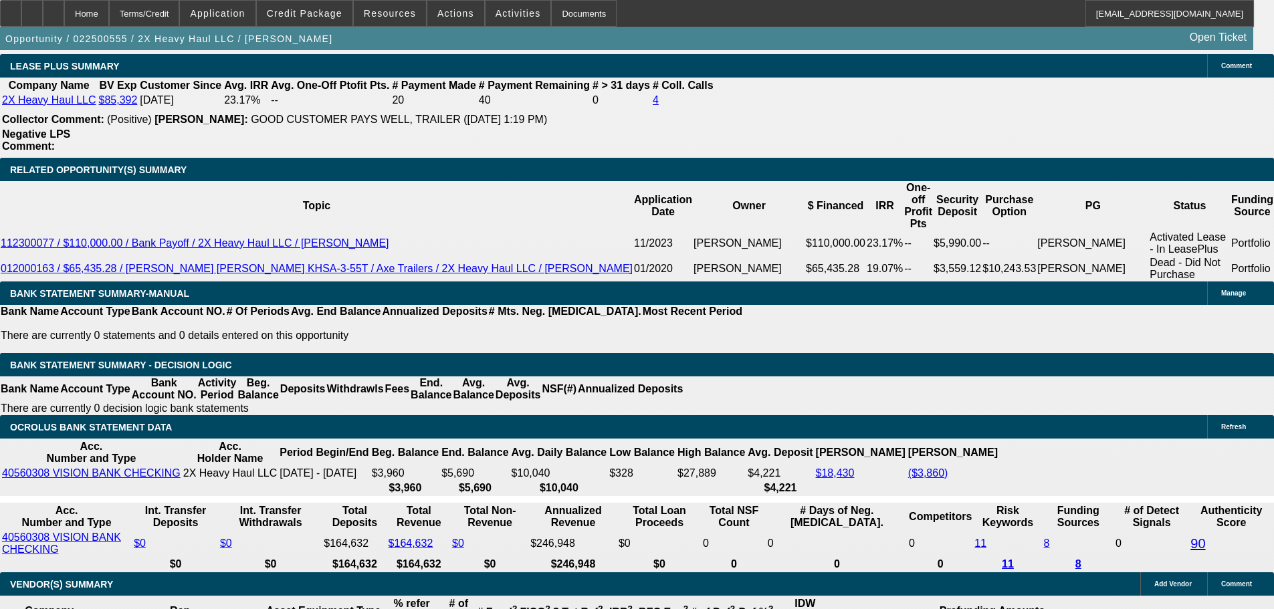
scroll to position [2140, 0]
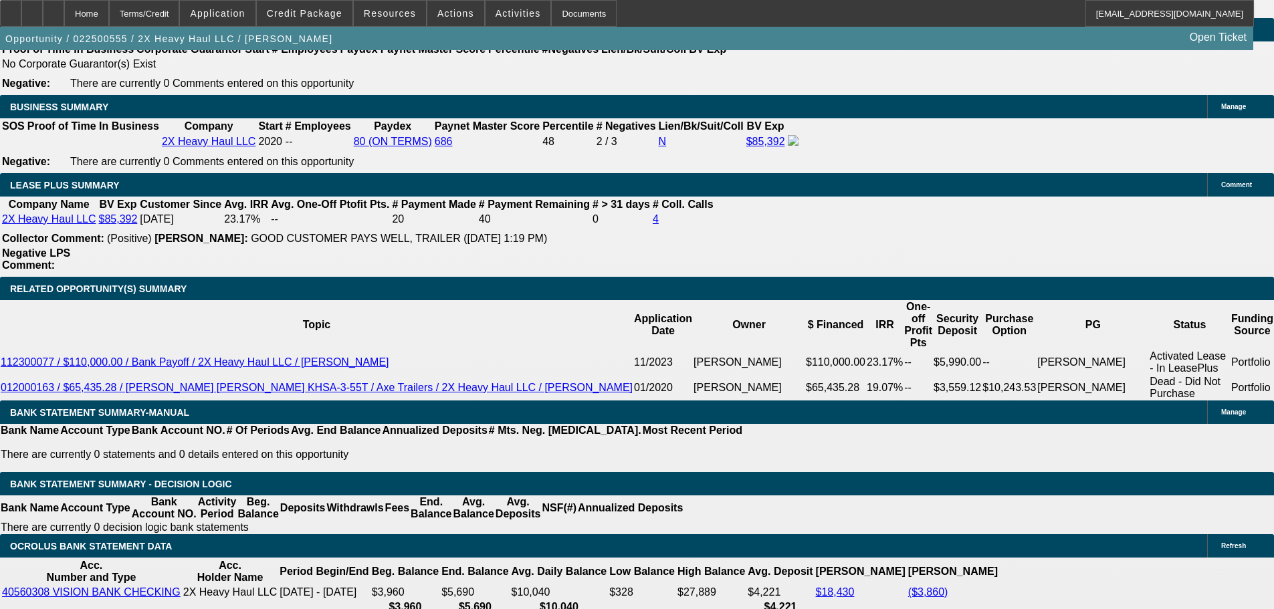
select select "0.15"
select select "2"
select select "0"
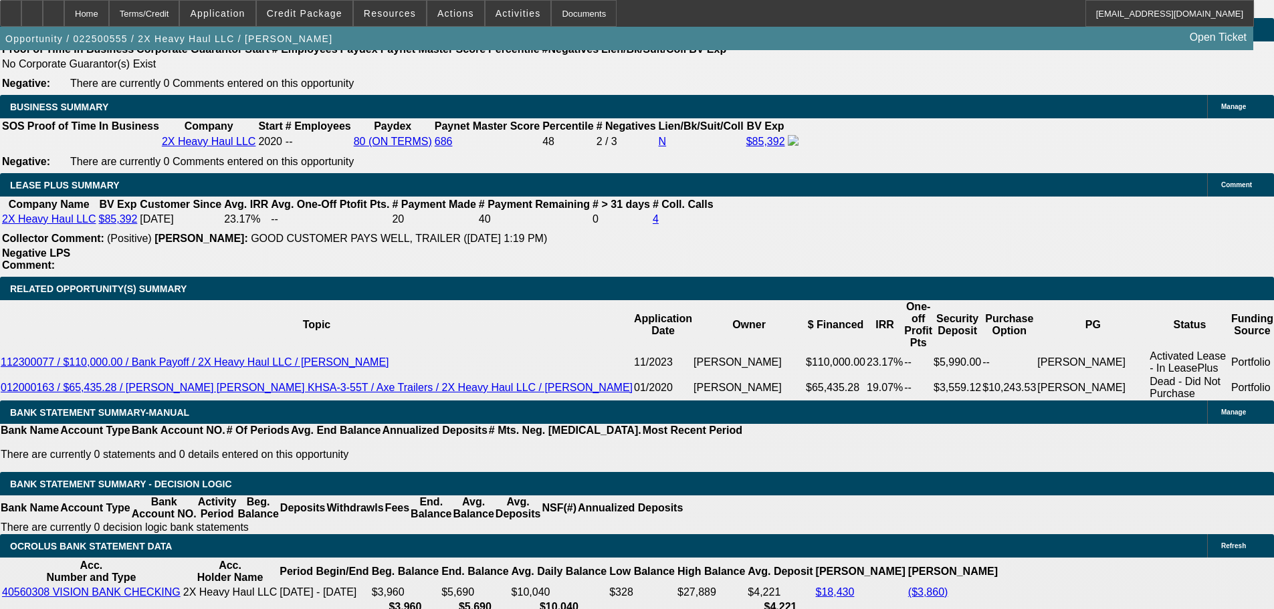
select select "6"
select select "0.1"
select select "0"
select select "6"
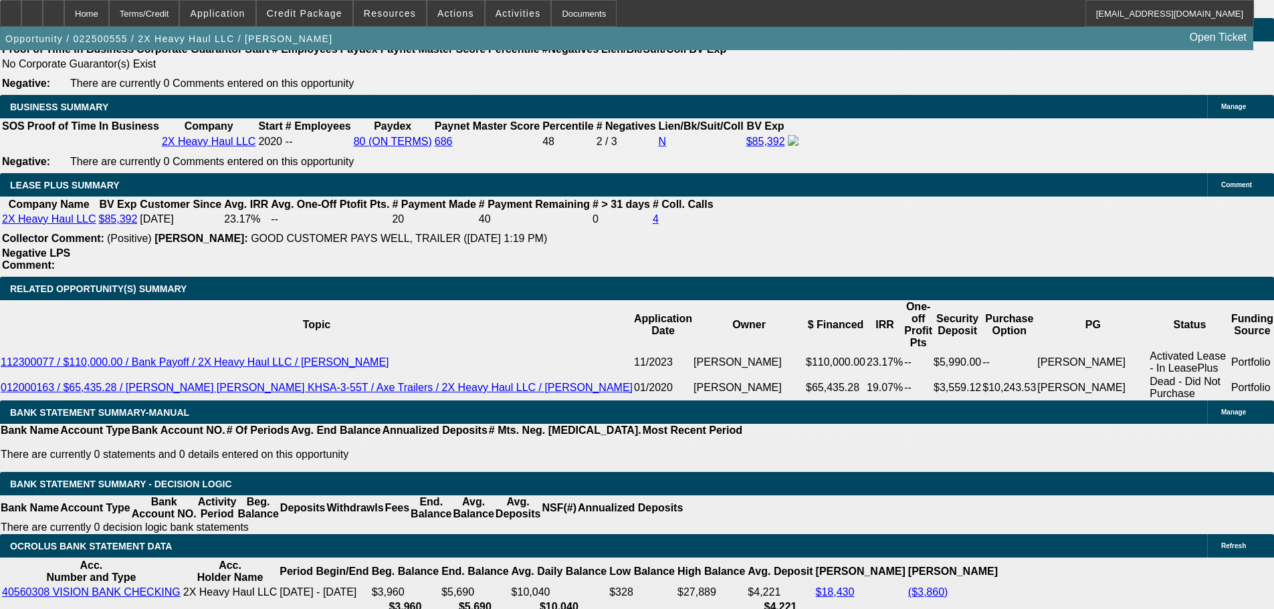
select select "0.1"
select select "0"
select select "6"
select select "0"
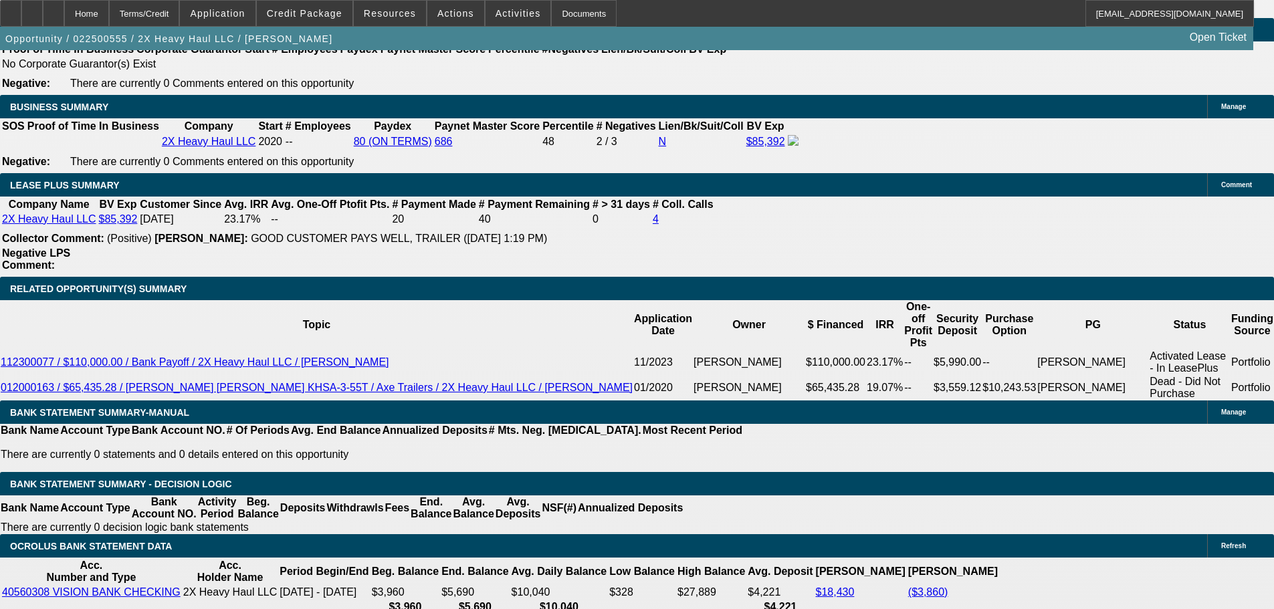
select select "0"
select select "6"
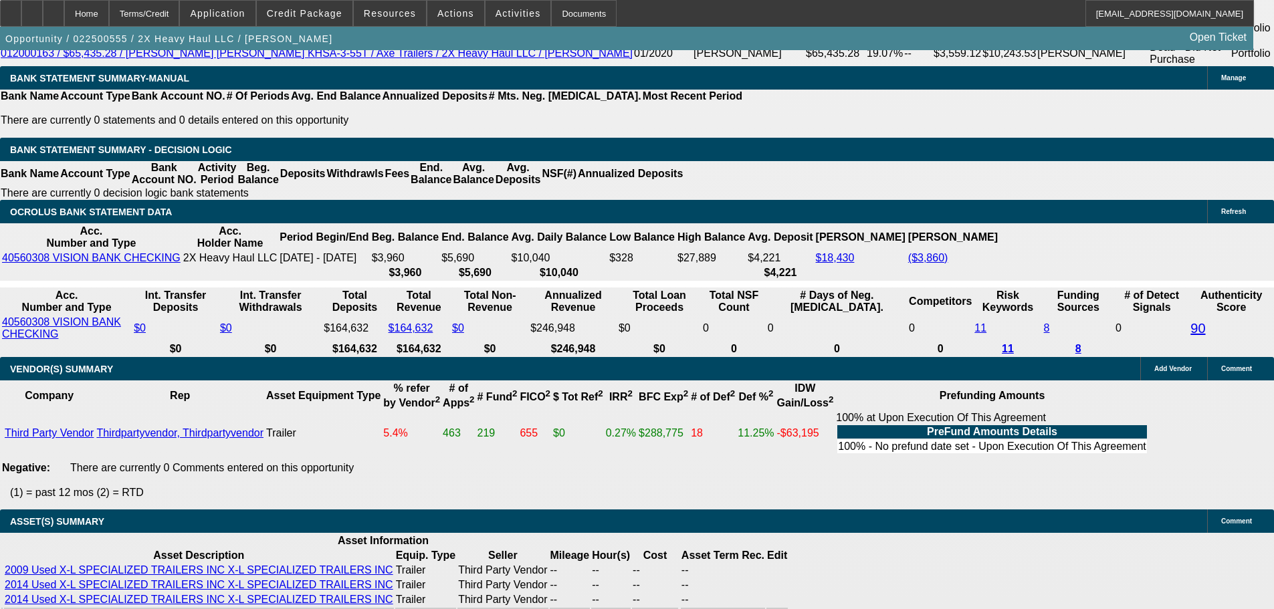
scroll to position [0, 10]
drag, startPoint x: 1163, startPoint y: 586, endPoint x: 1193, endPoint y: 583, distance: 30.3
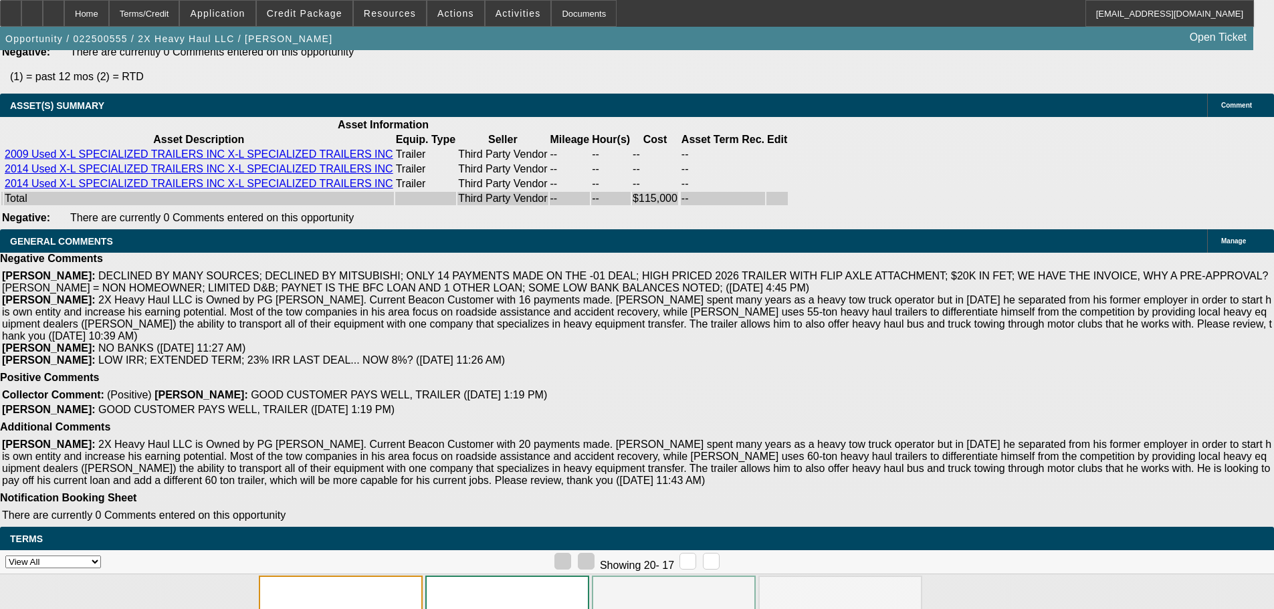
scroll to position [3076, 0]
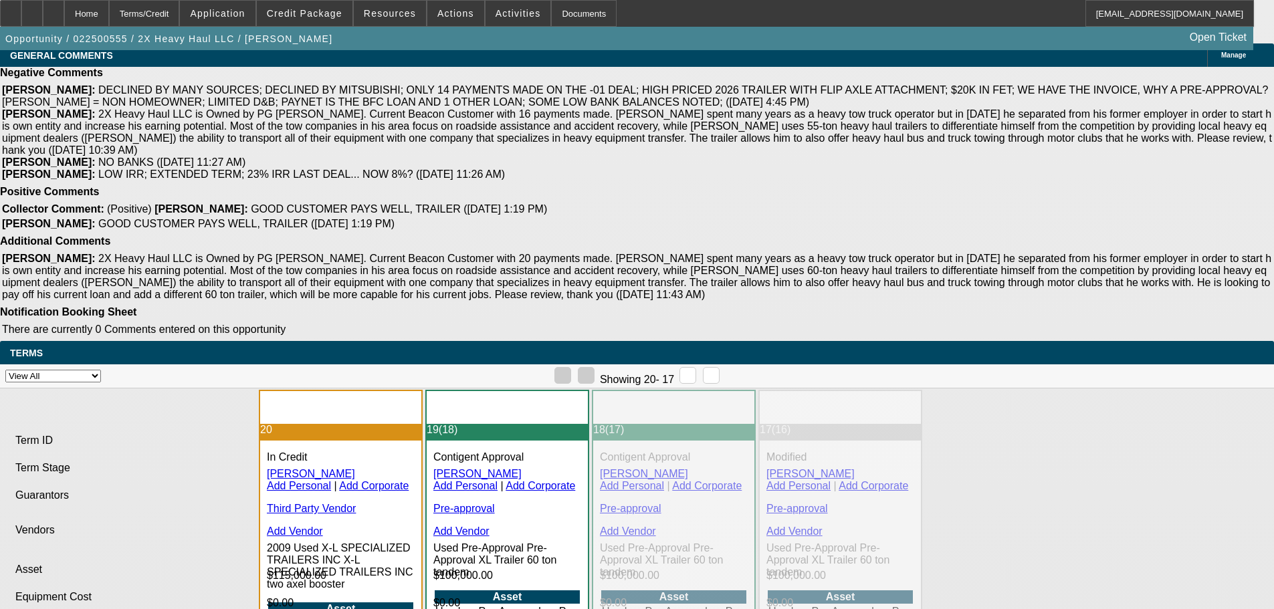
drag, startPoint x: 288, startPoint y: 282, endPoint x: 814, endPoint y: 279, distance: 526.2
copy span "APPROVED, CONTINGENT ON ACCEPTABLE INSPECTION. FUNDING CONTINGENT ON CUSTOMER P…"
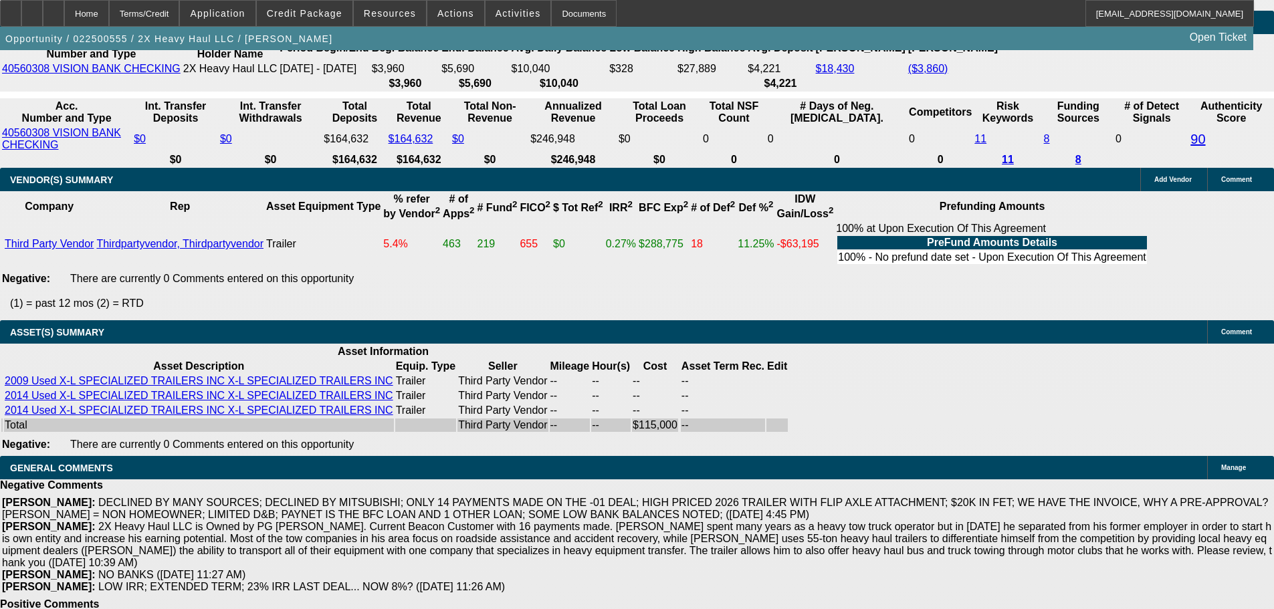
scroll to position [2674, 0]
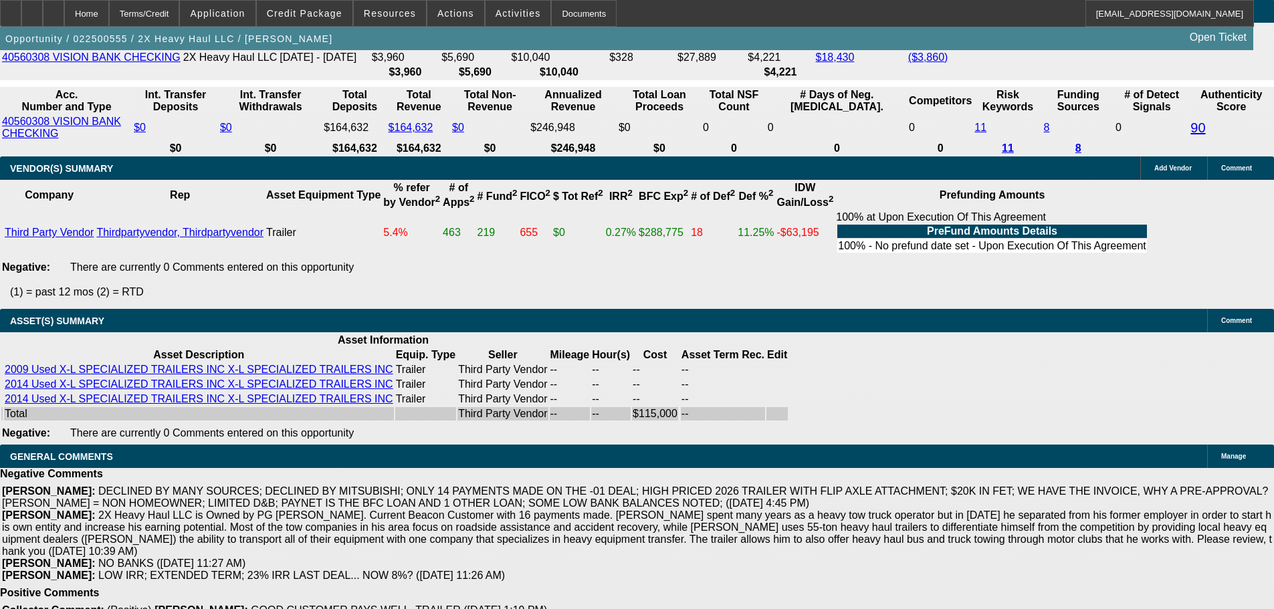
select select "3"
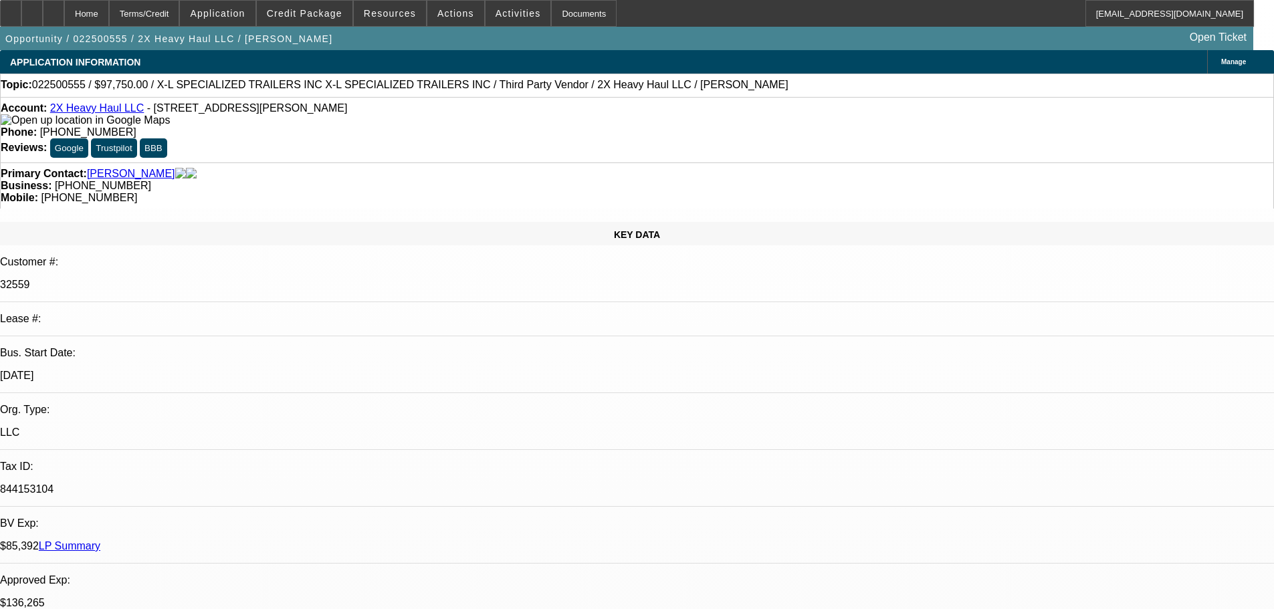
scroll to position [267, 0]
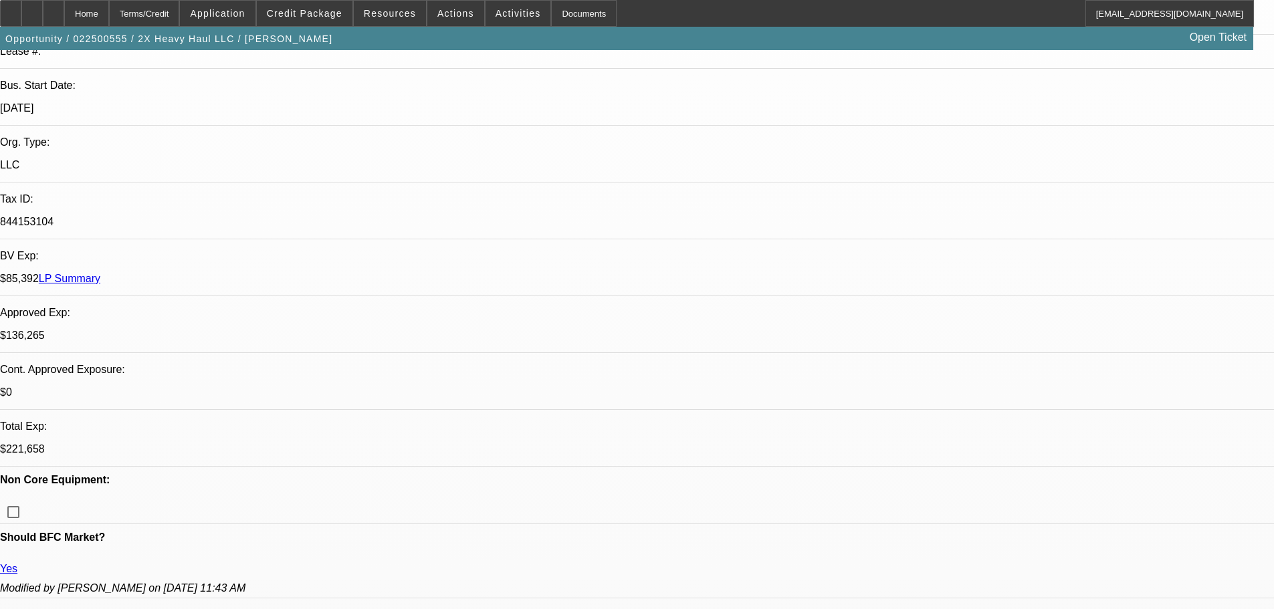
checkbox input "false"
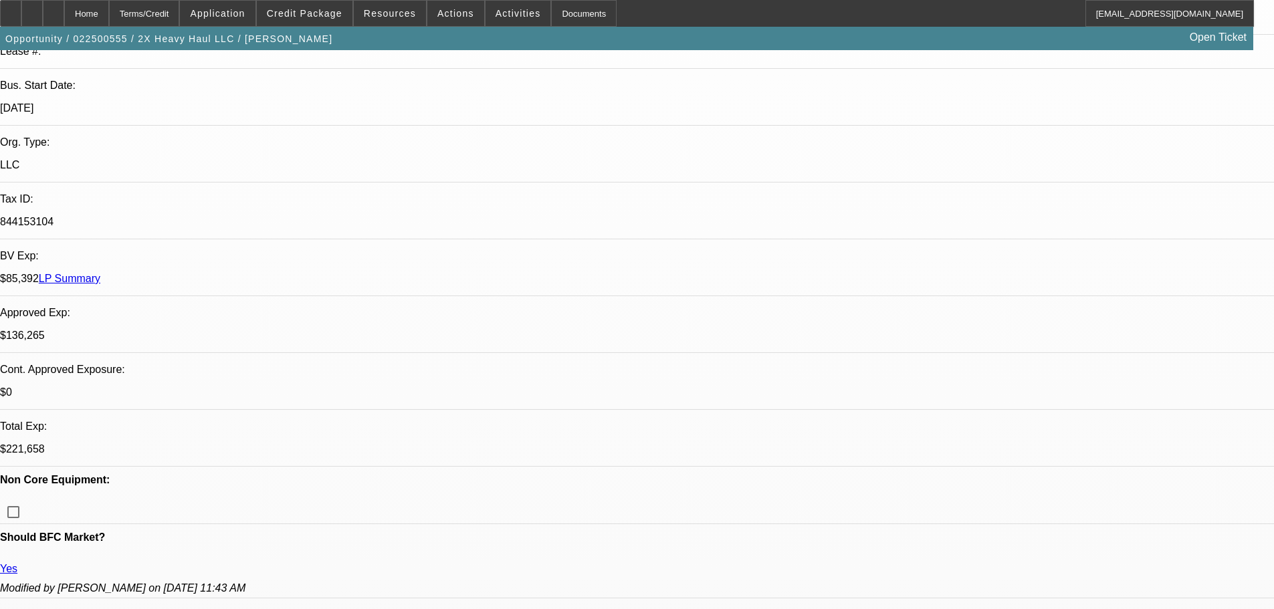
paste textarea "APPROVED, CONTINGENT ON ACCEPTABLE INSPECTION. FUNDING CONTINGENT ON CUSTOMER P…"
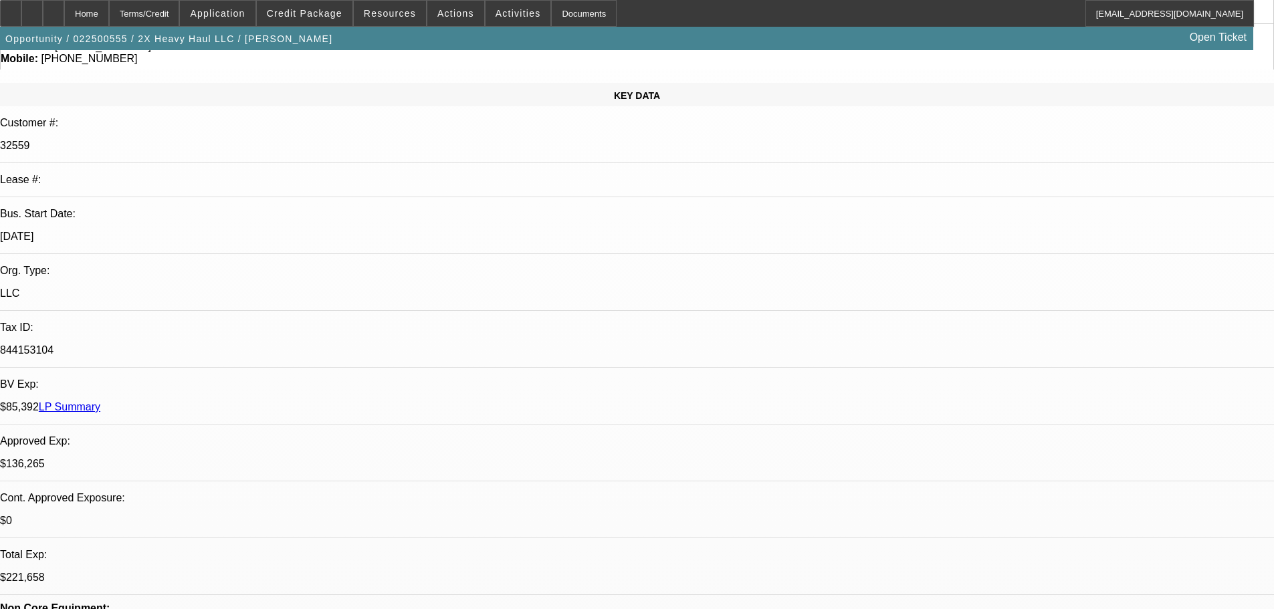
scroll to position [401, 0]
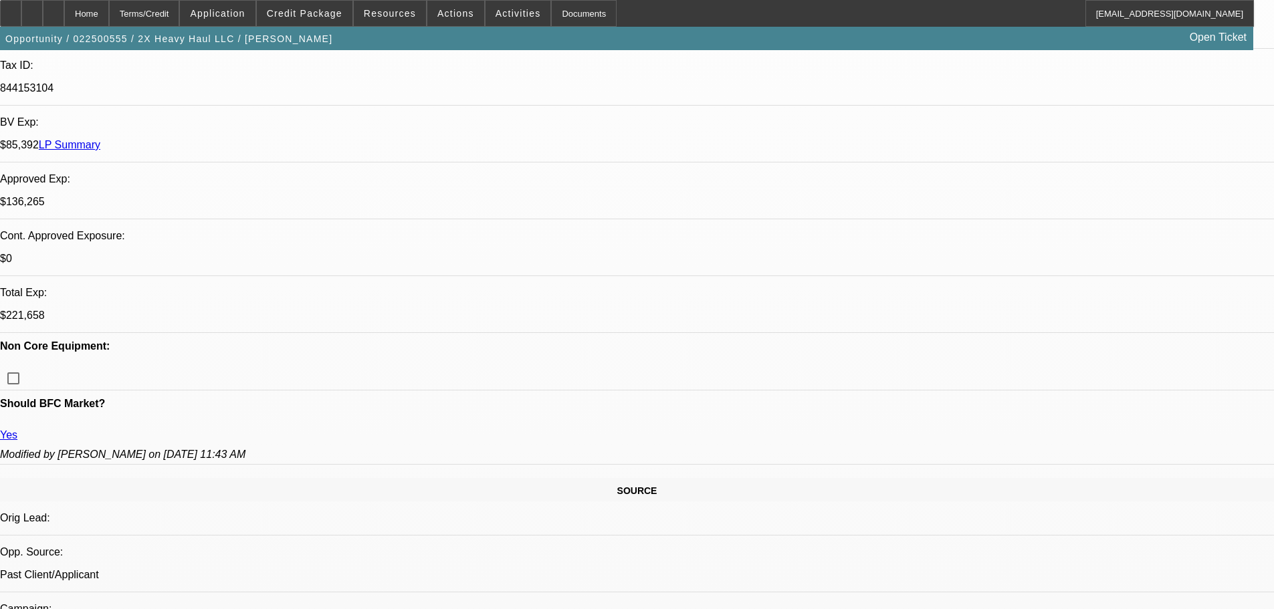
type textarea "APPROVED, CONTINGENT ON ACCEPTABLE INSPECTION. FUNDING CONTINGENT ON CUSTOMER P…"
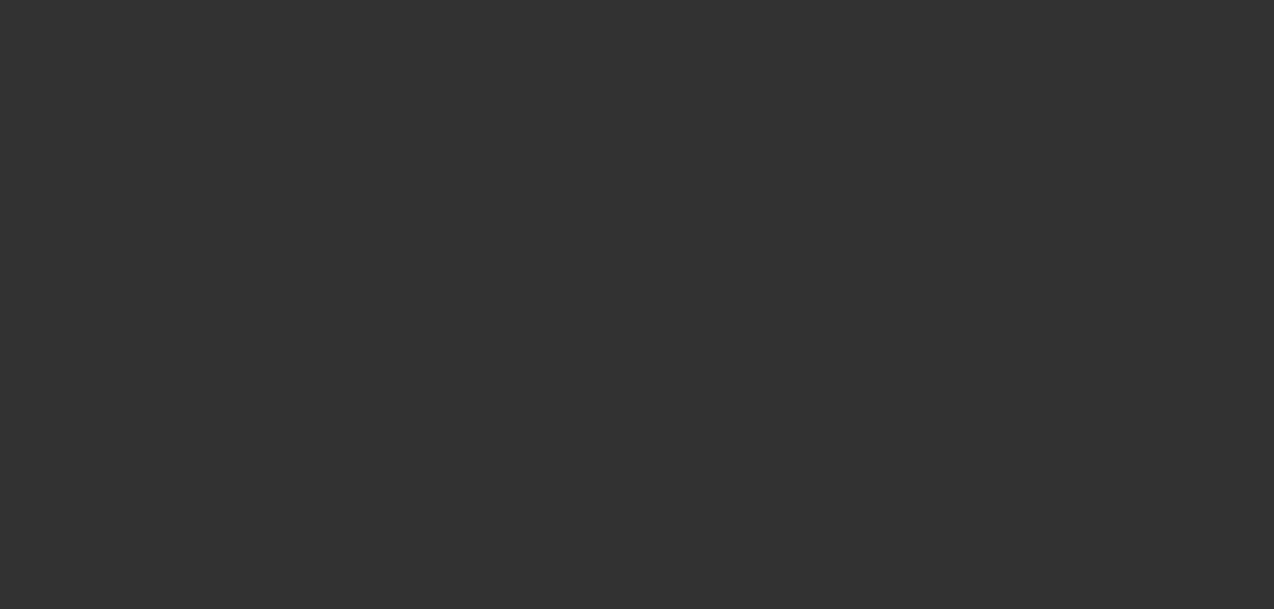
scroll to position [0, 0]
select select "0.15"
select select "2"
select select "0"
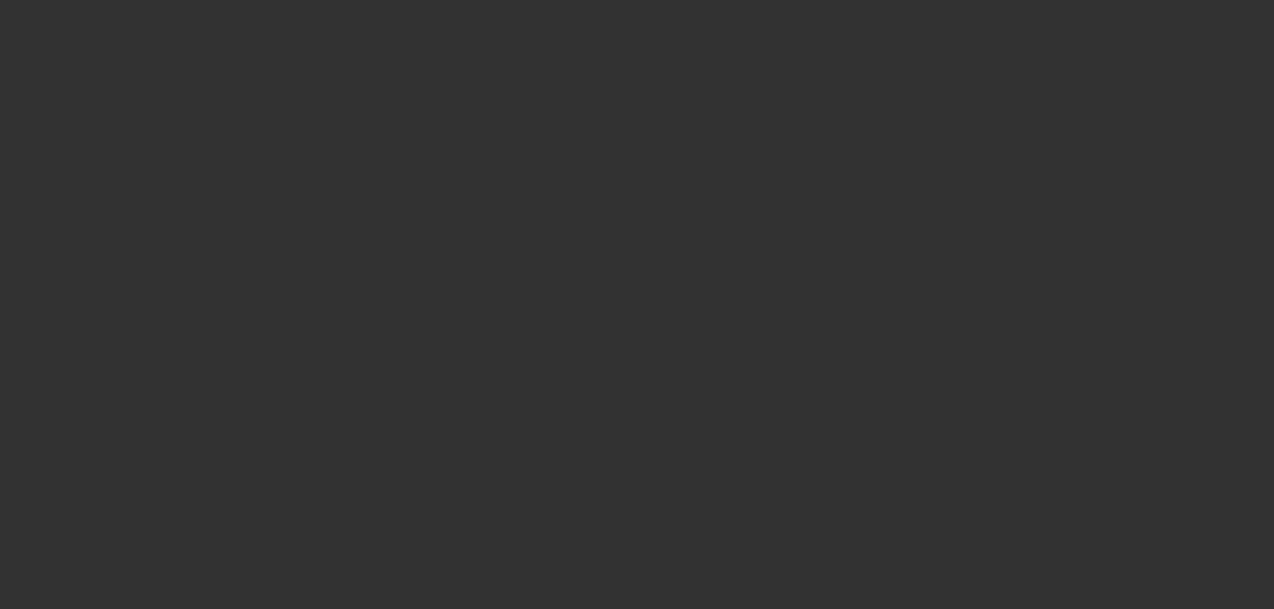
select select "6"
select select "0.1"
select select "0"
select select "6"
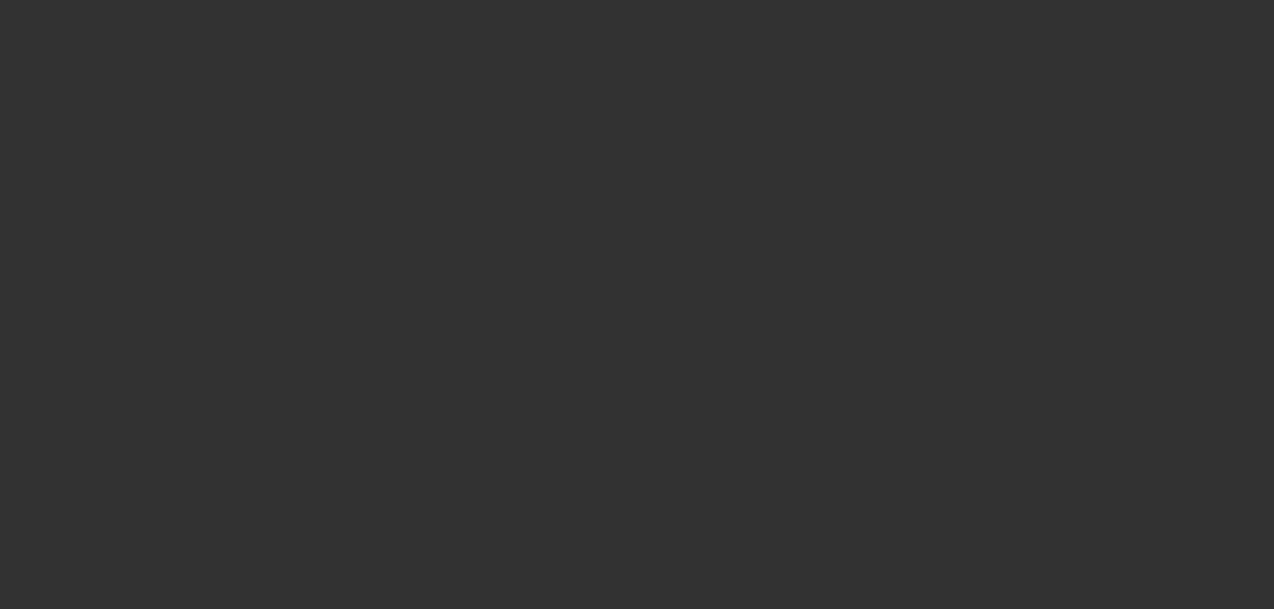
select select "0.1"
select select "0"
select select "6"
select select "0"
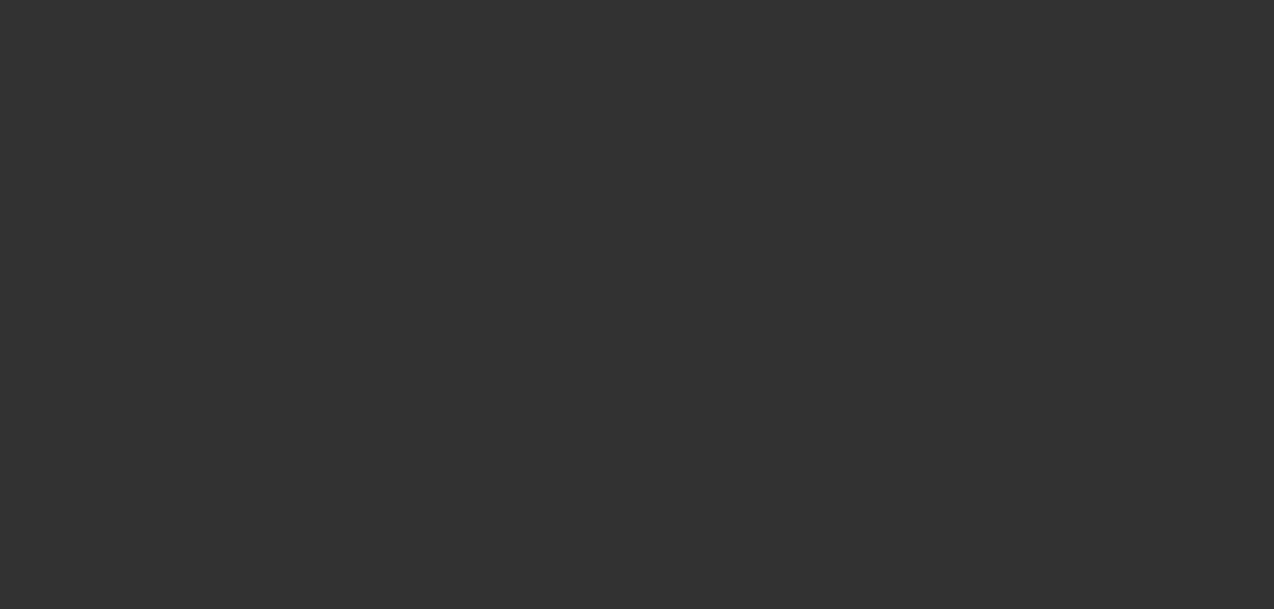
select select "0"
select select "6"
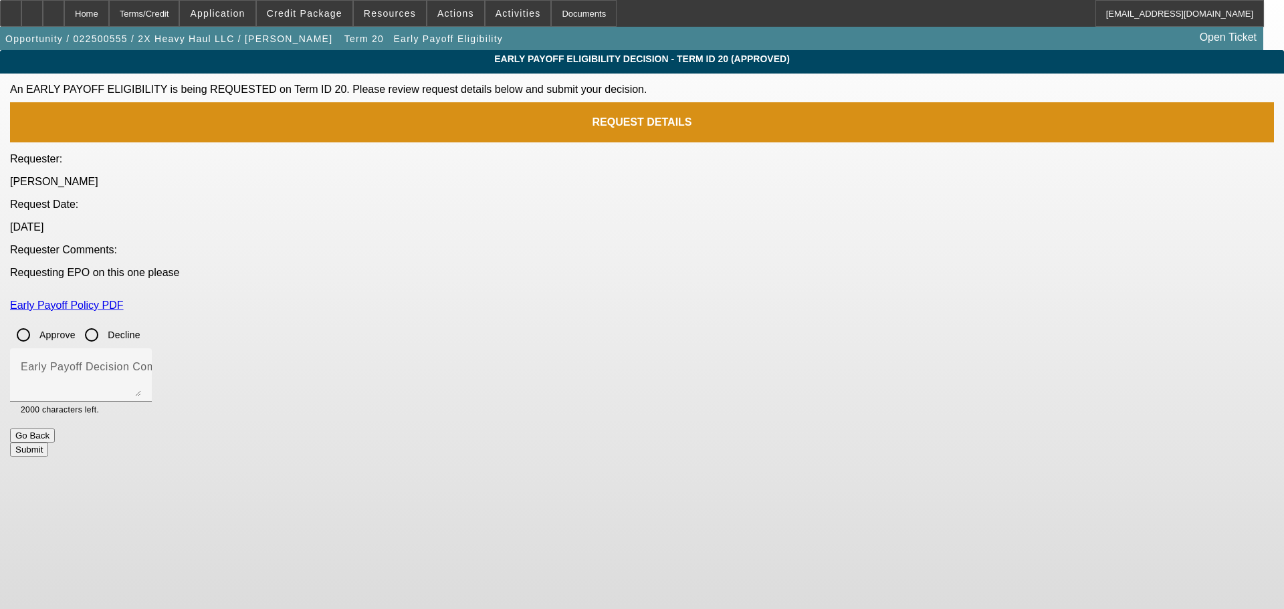
click at [37, 322] on input "Approve" at bounding box center [23, 335] width 27 height 27
radio input "true"
click at [141, 364] on textarea "Early Payoff Decision Comment" at bounding box center [81, 380] width 120 height 32
type textarea "APPROVED"
click at [48, 443] on button "Submit" at bounding box center [29, 450] width 38 height 14
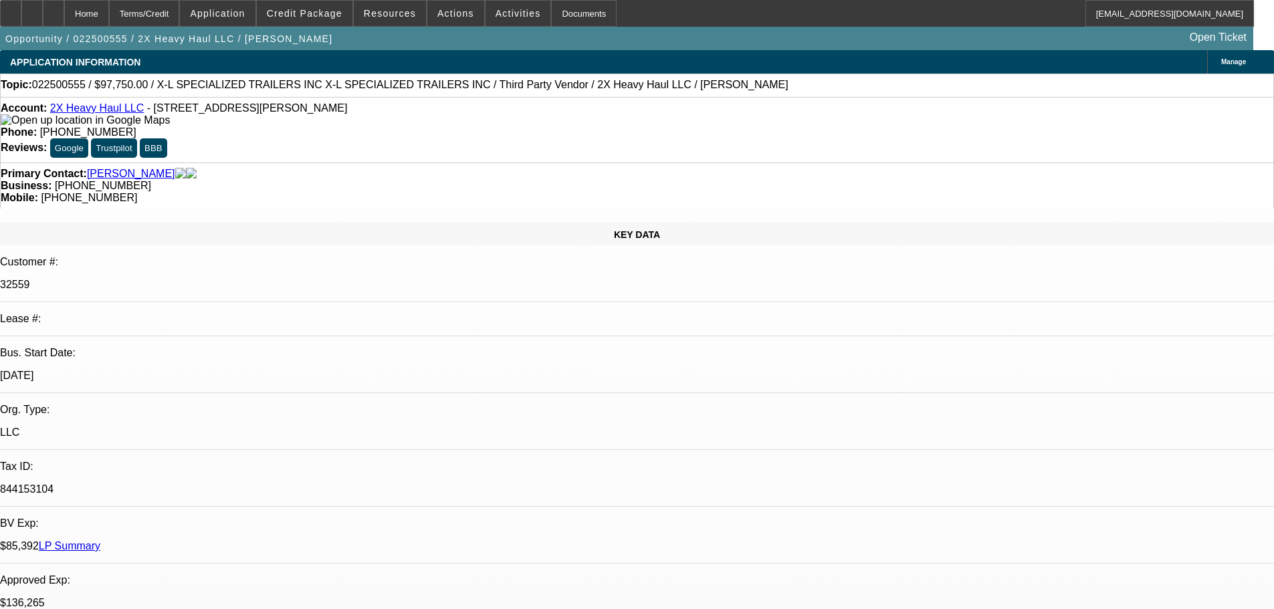
select select "0.15"
select select "2"
select select "0"
select select "6"
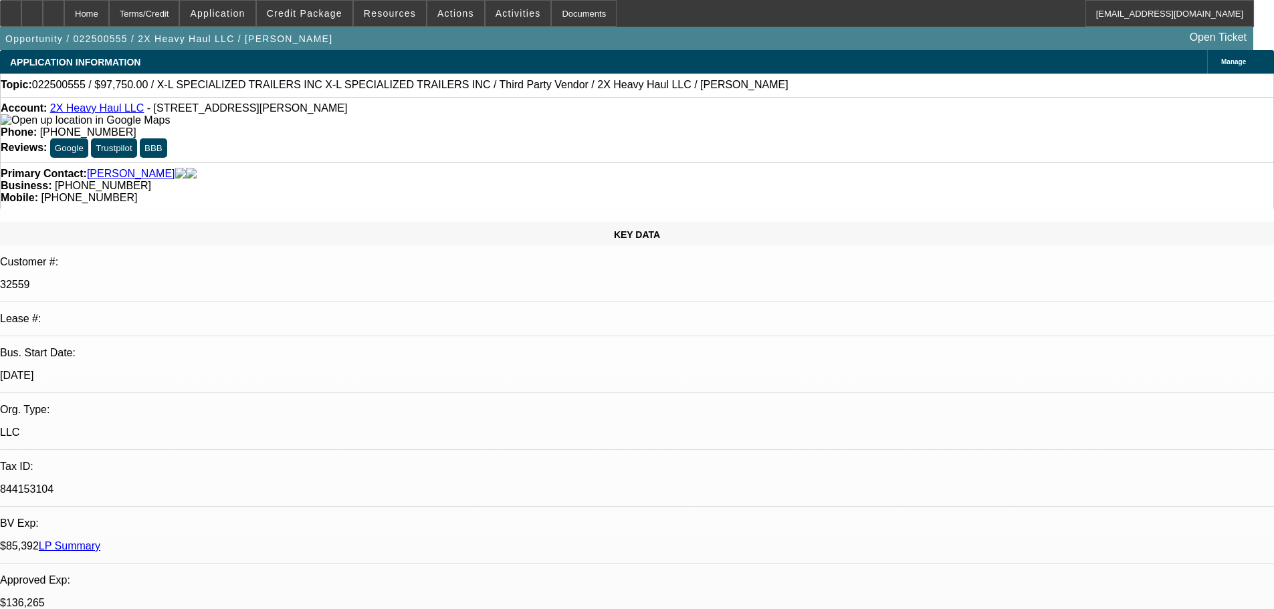
select select "0.1"
select select "0"
select select "6"
select select "0.1"
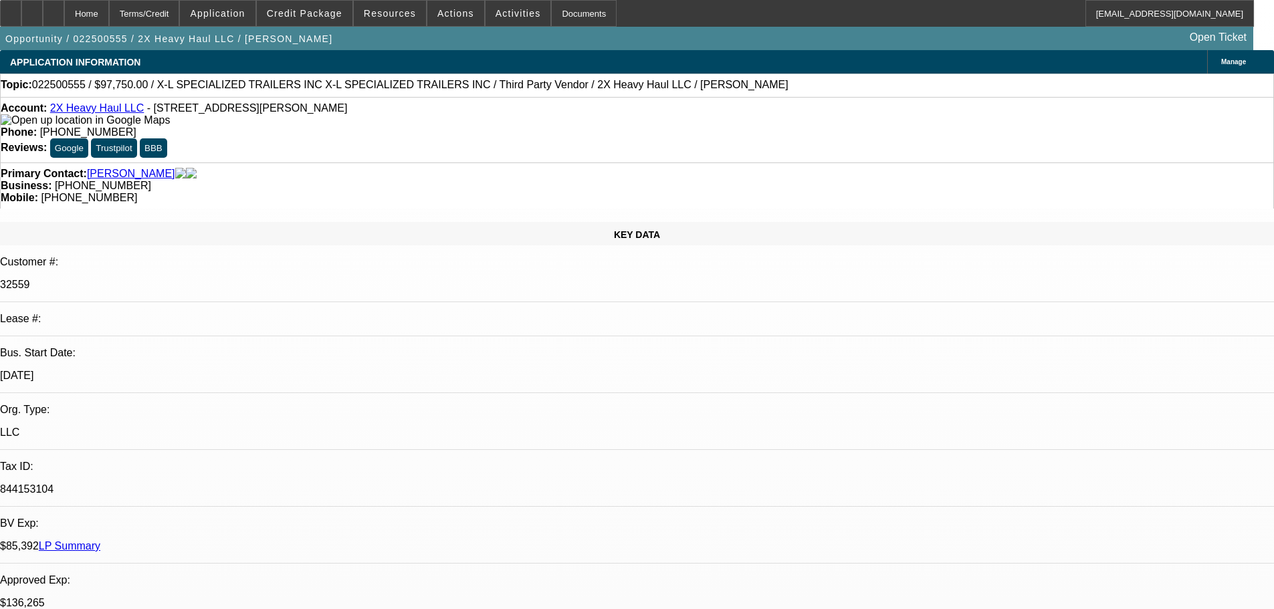
select select "0"
select select "6"
select select "0"
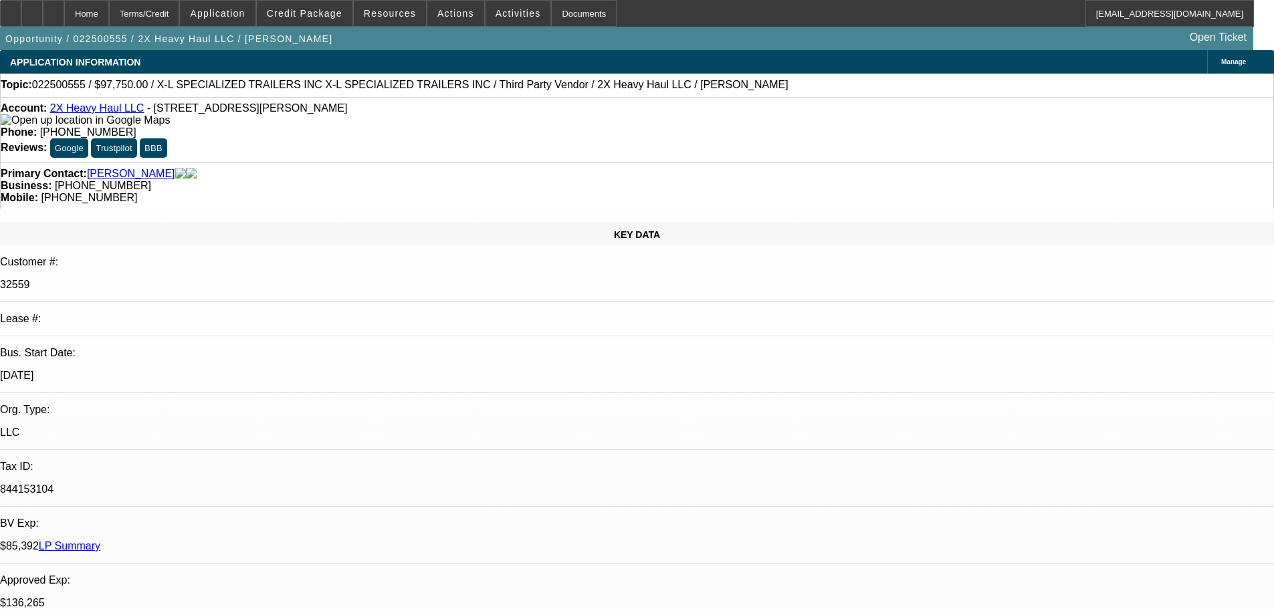
select select "0"
select select "6"
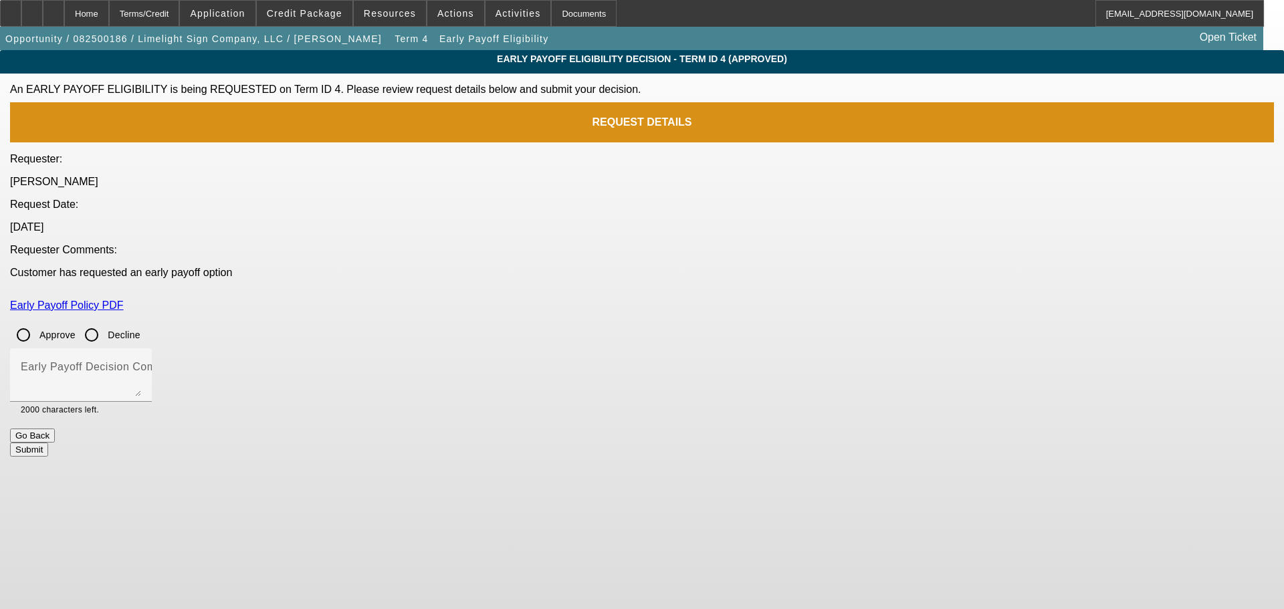
click at [37, 322] on input "Approve" at bounding box center [23, 335] width 27 height 27
radio input "true"
click at [181, 361] on mat-label "Early Payoff Decision Comment" at bounding box center [101, 366] width 160 height 11
click at [141, 364] on textarea "Early Payoff Decision Comment" at bounding box center [81, 380] width 120 height 32
type textarea "APPROVED"
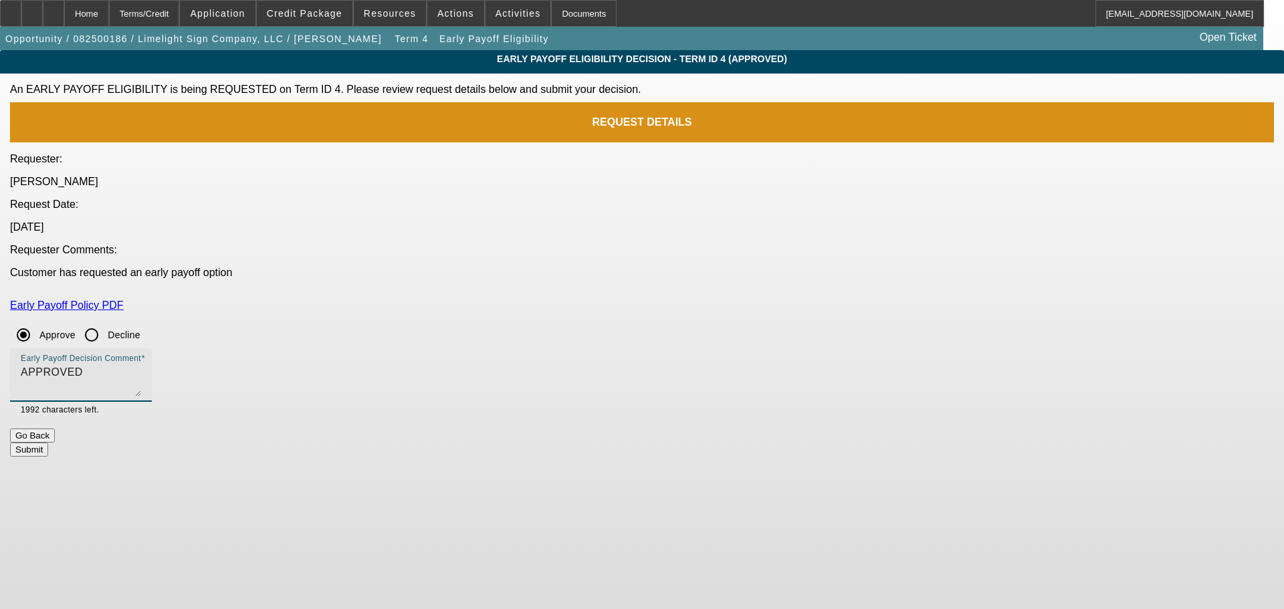
click at [48, 443] on button "Submit" at bounding box center [29, 450] width 38 height 14
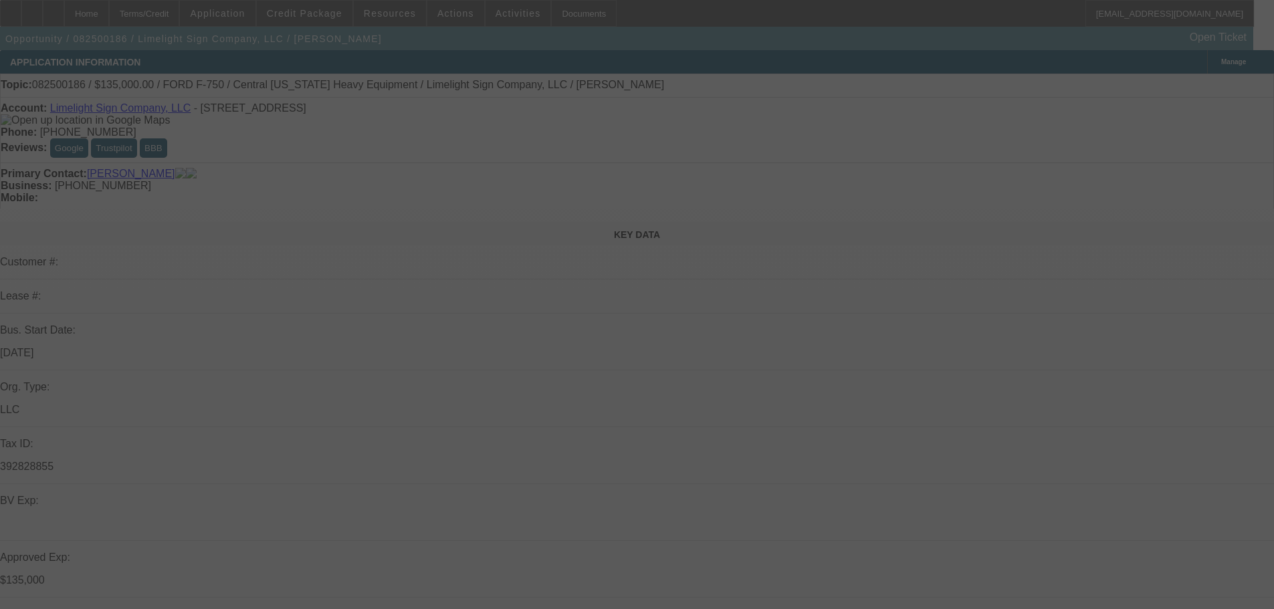
select select "0"
select select "2"
select select "0"
select select "6"
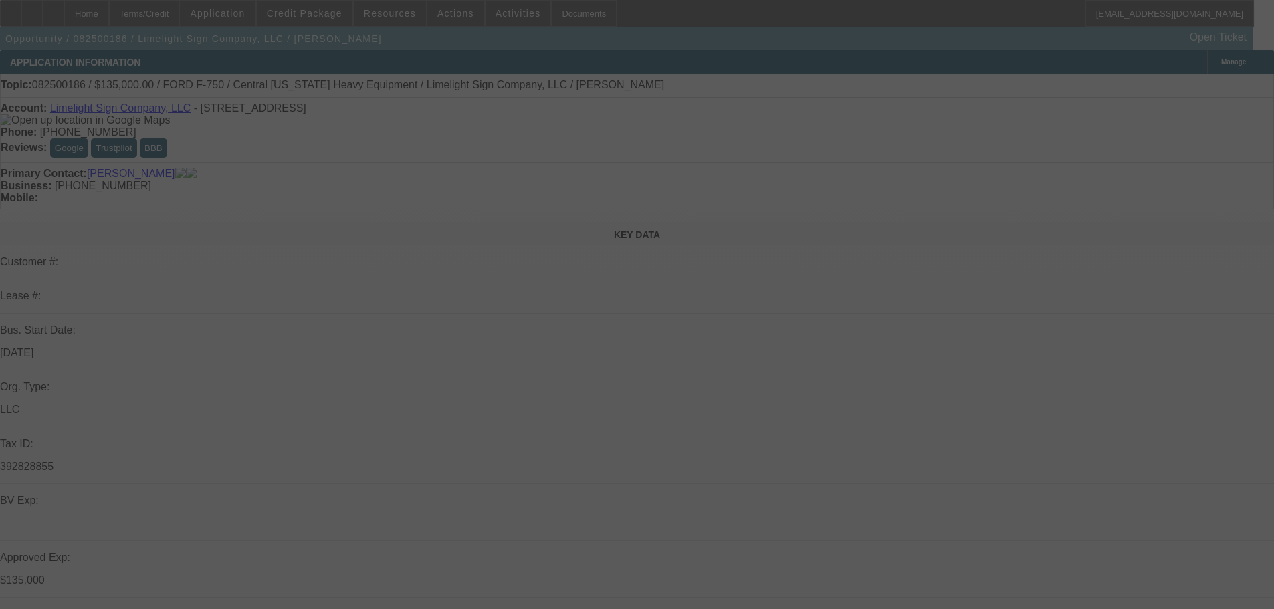
select select "0.15"
select select "2"
select select "0"
select select "6"
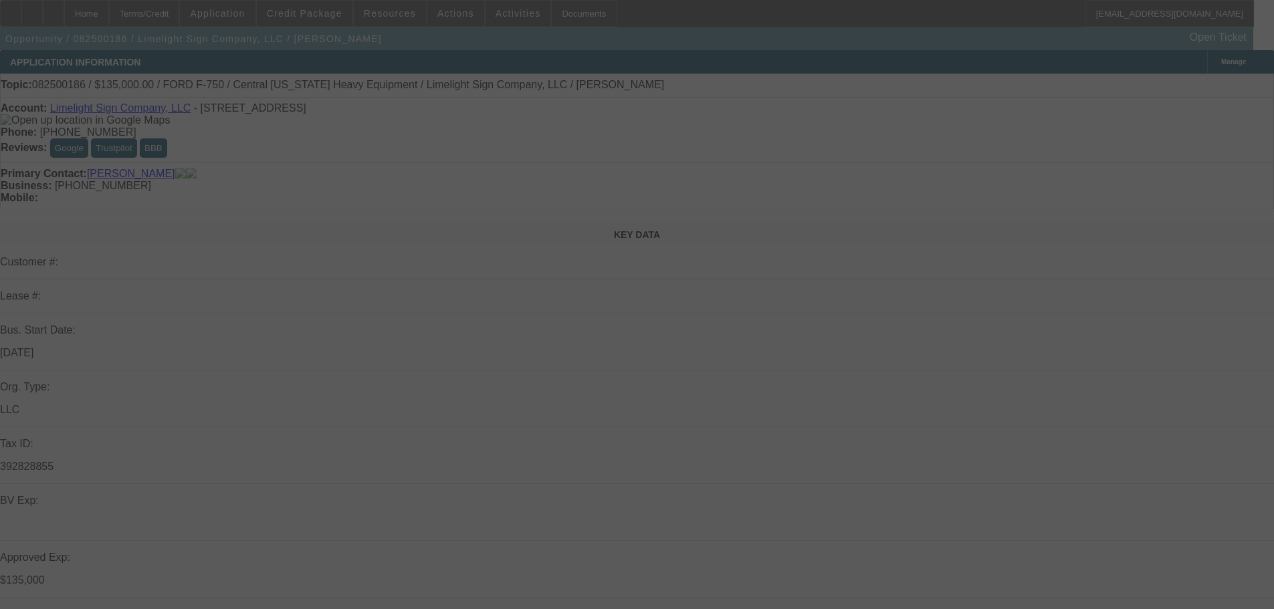
select select "0"
select select "2"
select select "0"
select select "6"
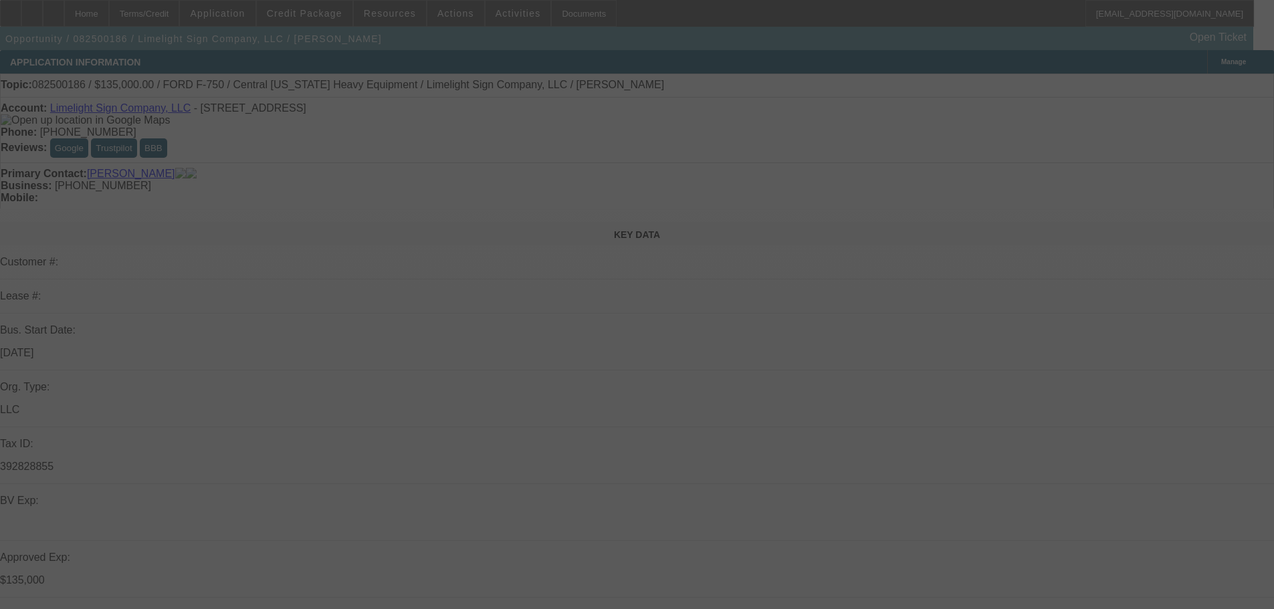
select select "0.15"
select select "2"
select select "0"
select select "6"
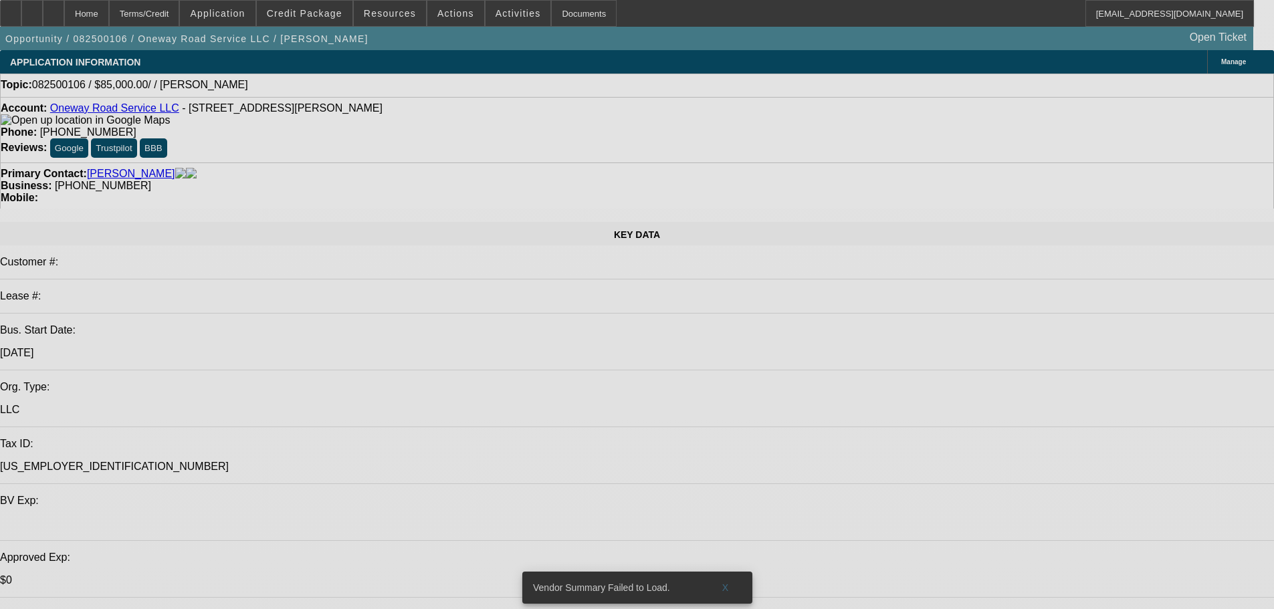
select select "0"
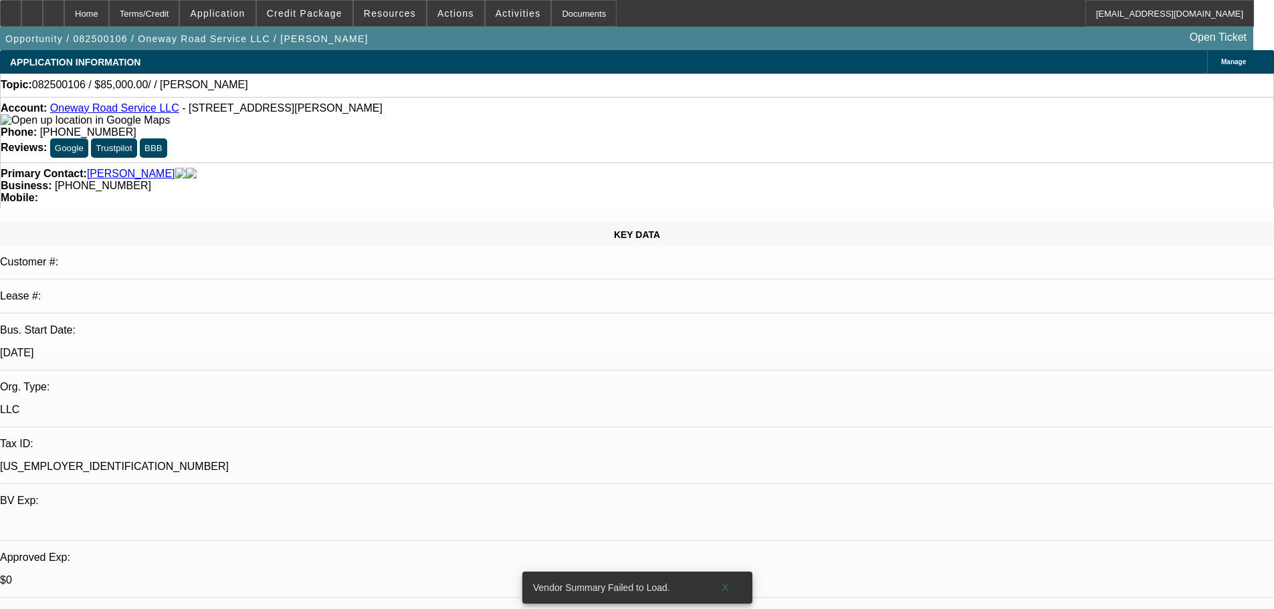
select select "2"
select select "0.1"
select select "4"
click at [323, 11] on span "Credit Package" at bounding box center [305, 13] width 76 height 11
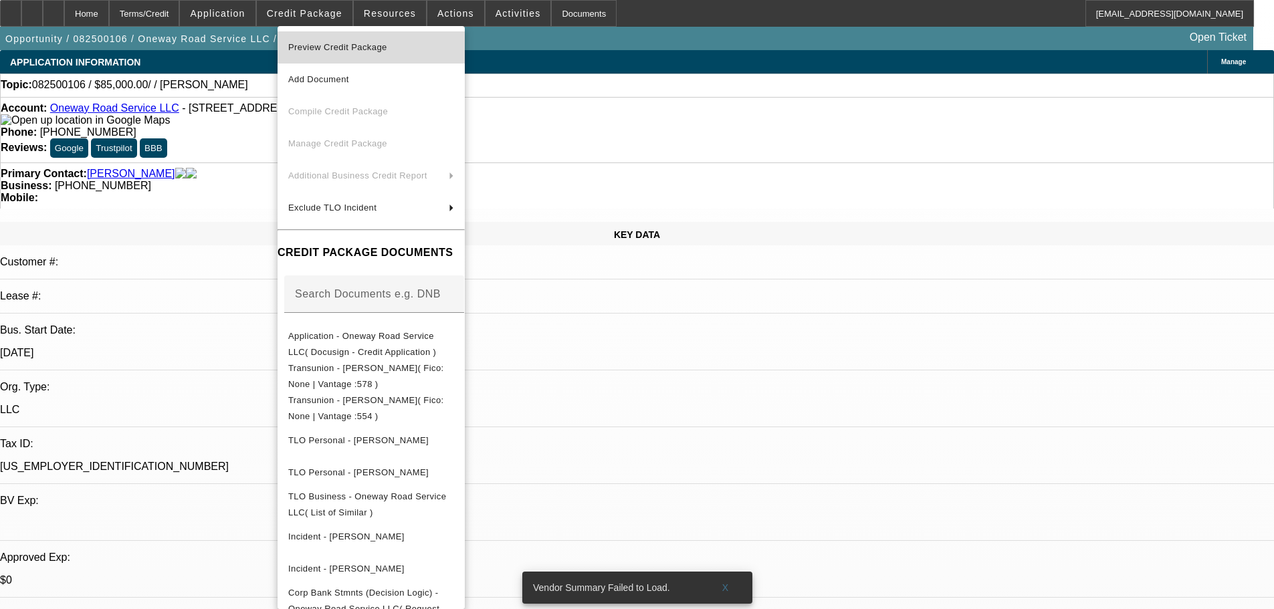
click at [358, 43] on span "Preview Credit Package" at bounding box center [337, 47] width 99 height 10
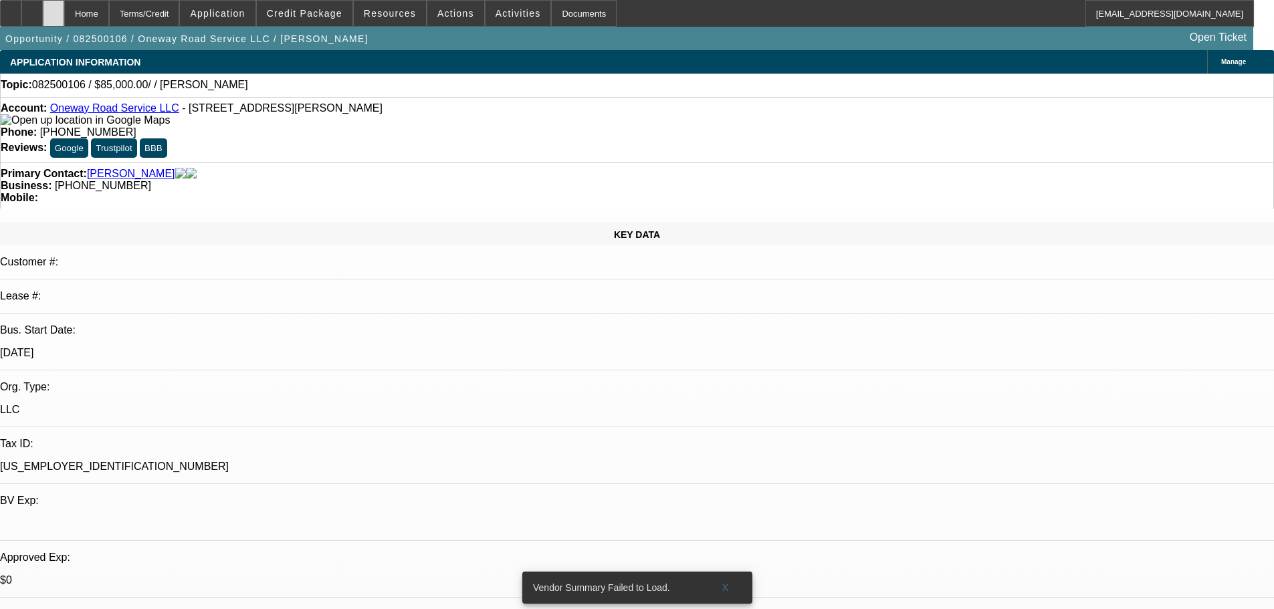
click at [64, 11] on div at bounding box center [53, 13] width 21 height 27
select select "0"
select select "2"
select select "0.1"
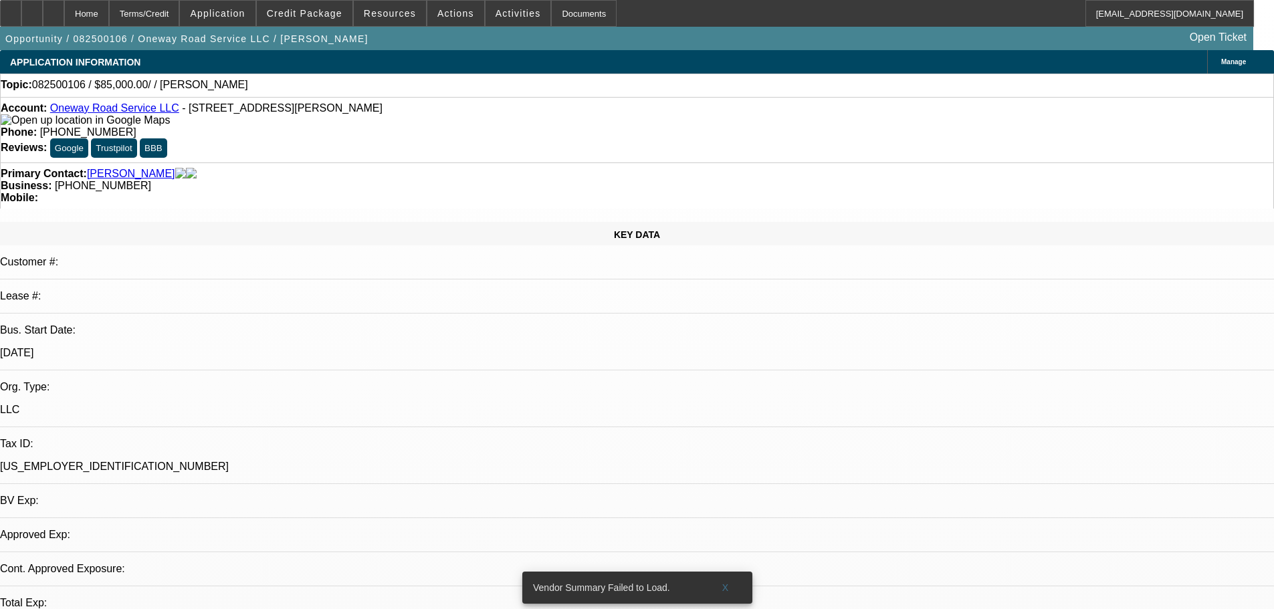
select select "4"
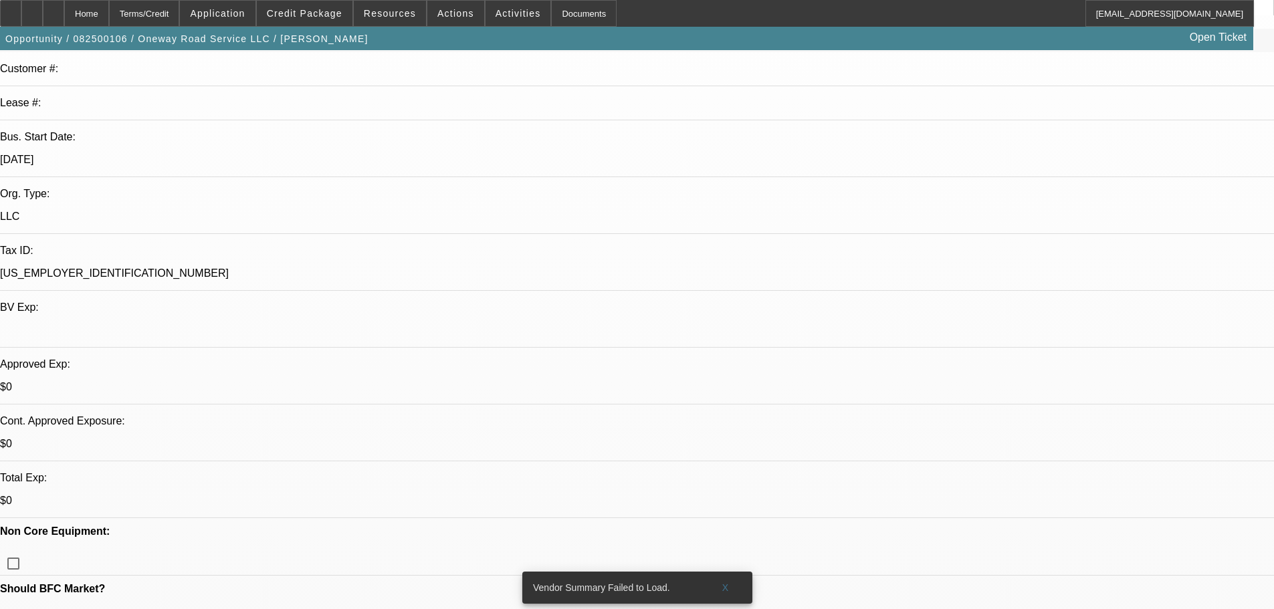
scroll to position [267, 0]
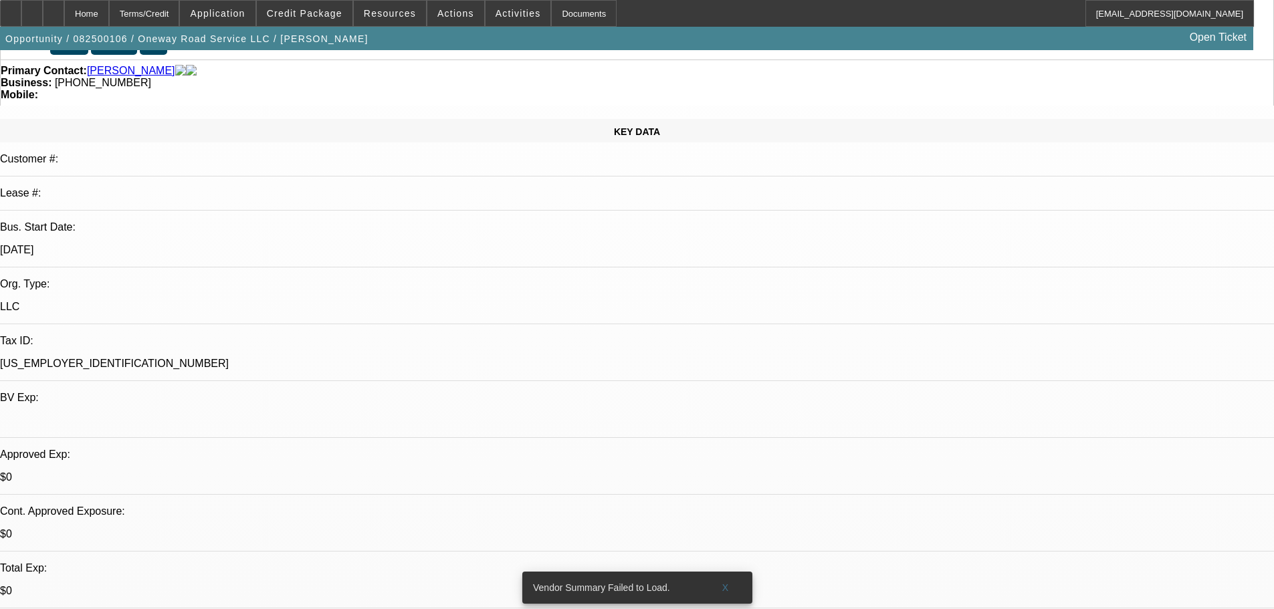
scroll to position [0, 0]
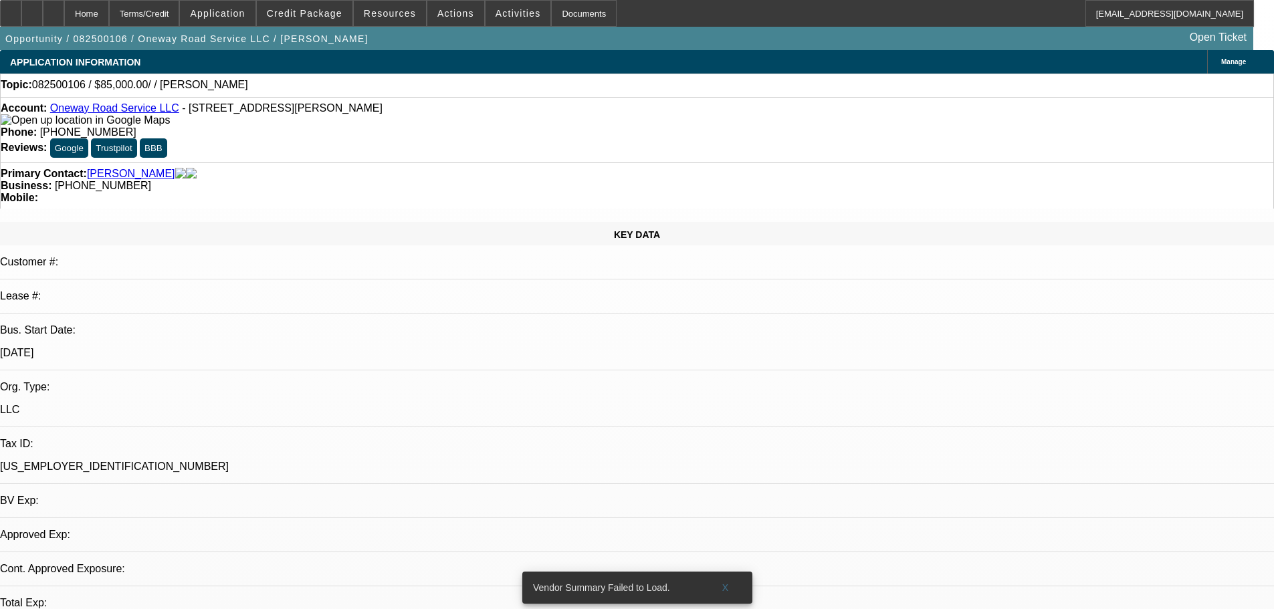
select select "0"
select select "2"
select select "0.1"
select select "4"
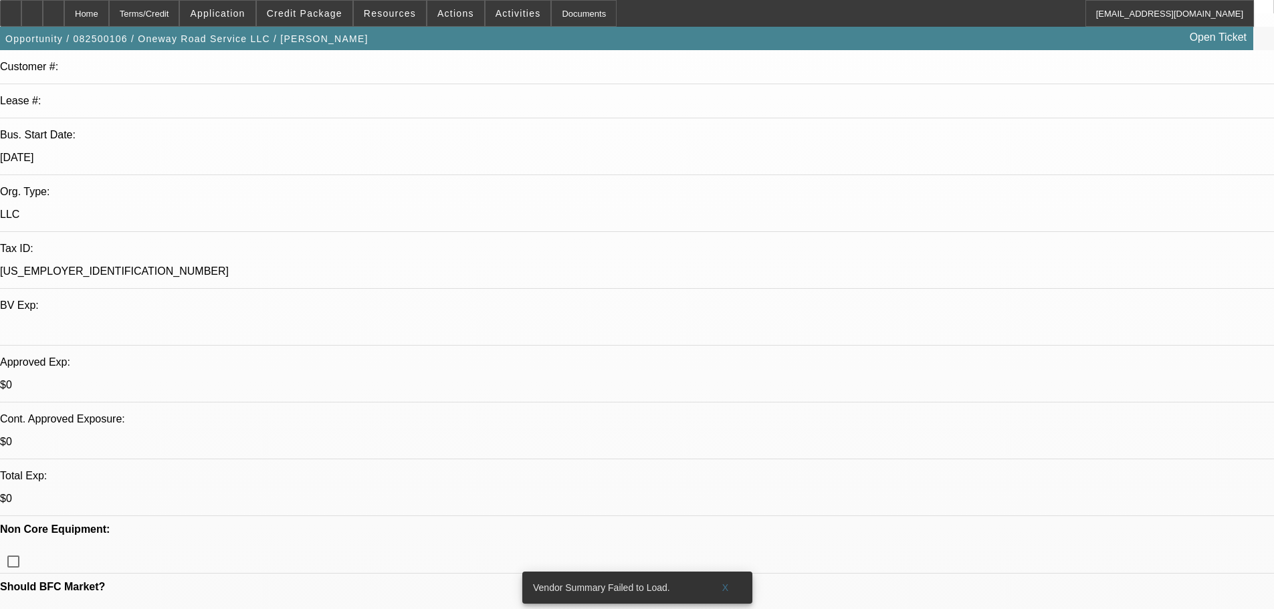
scroll to position [201, 0]
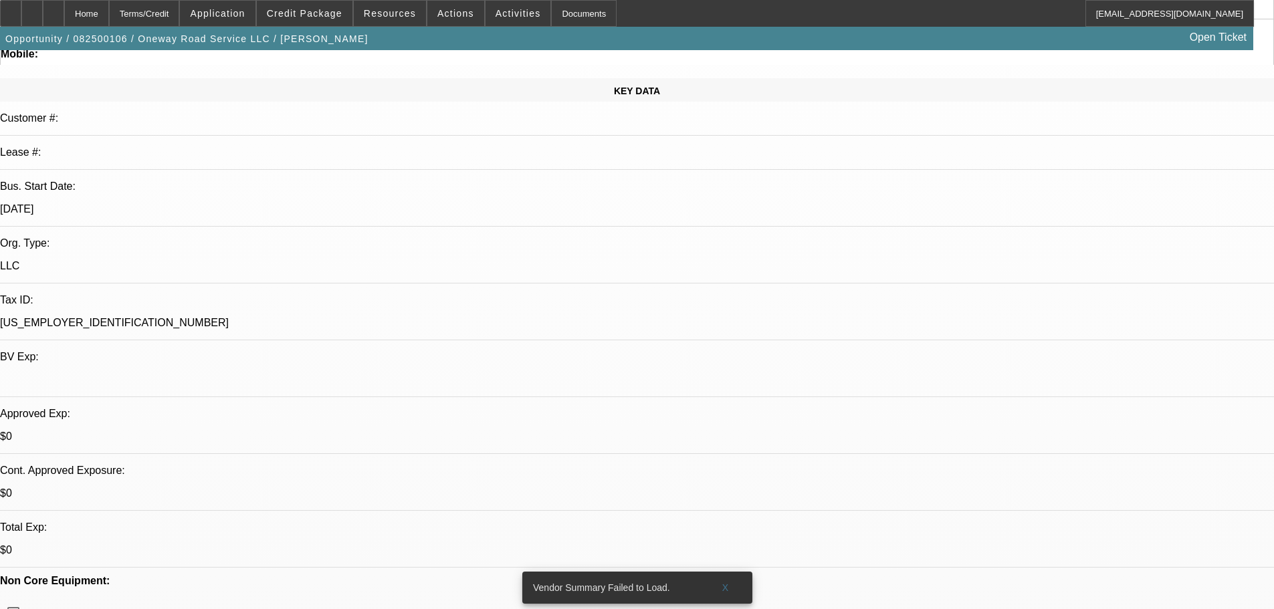
scroll to position [0, 0]
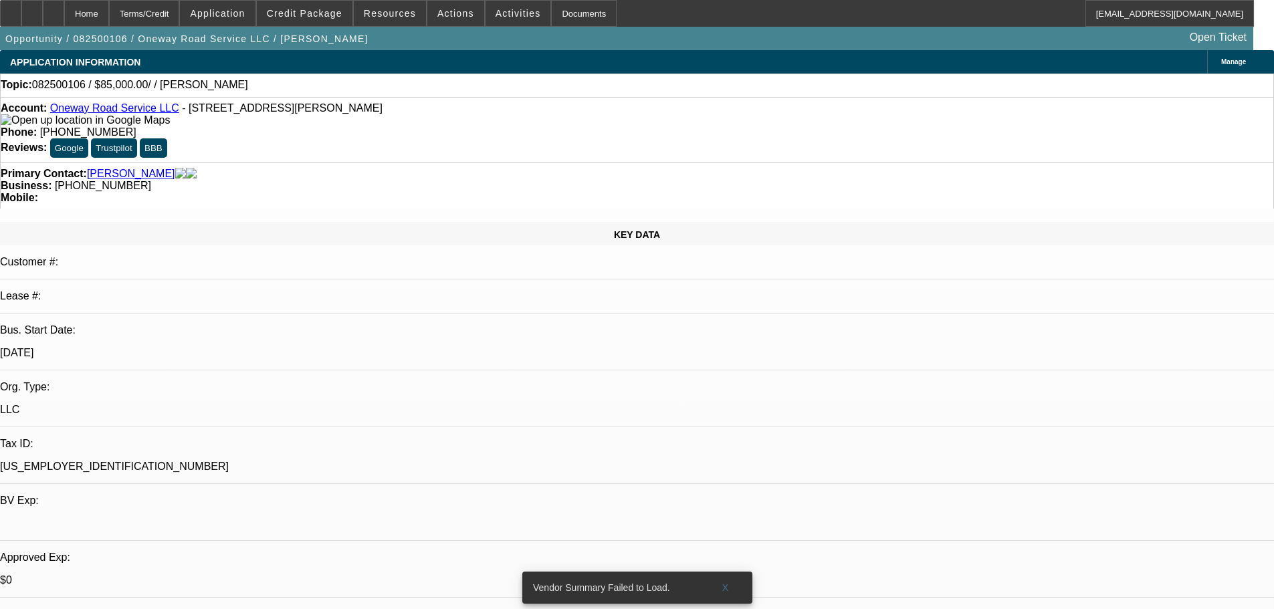
select select "0"
select select "2"
select select "0.1"
select select "4"
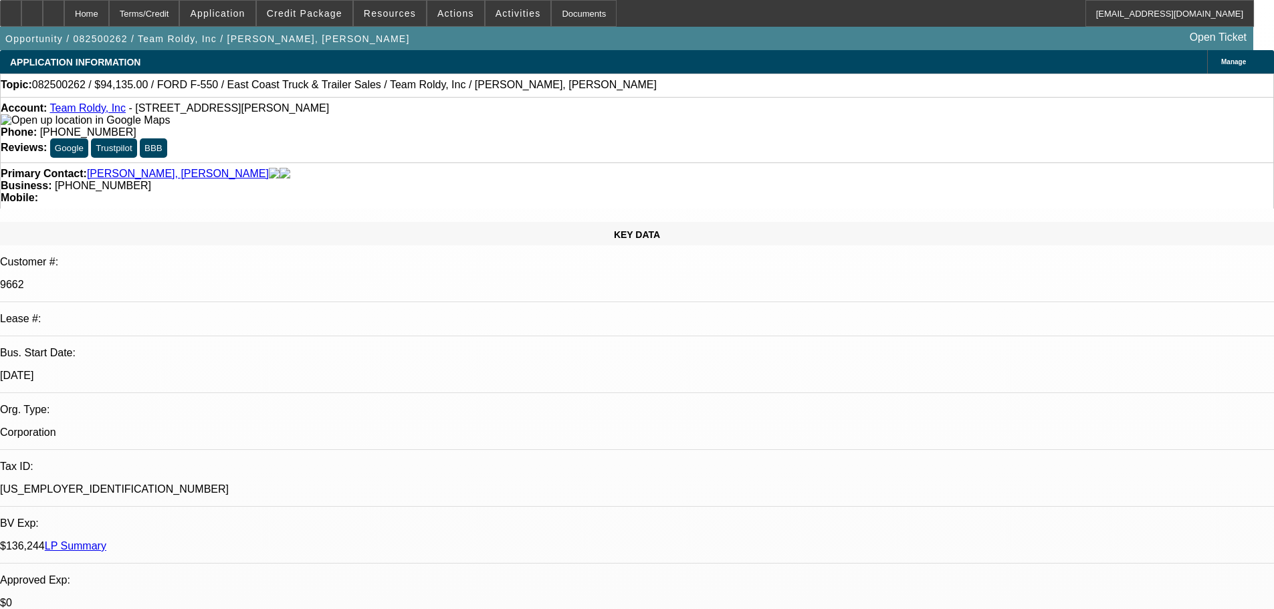
select select "0"
select select "3"
select select "0"
select select "6"
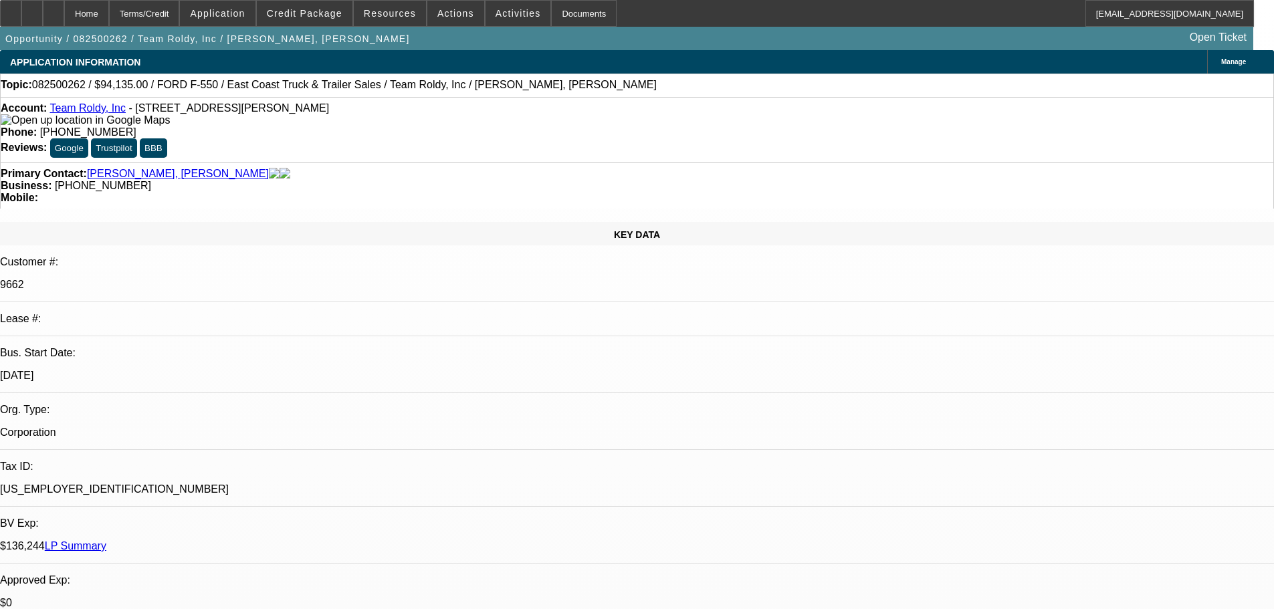
select select "0"
select select "3"
select select "0"
select select "6"
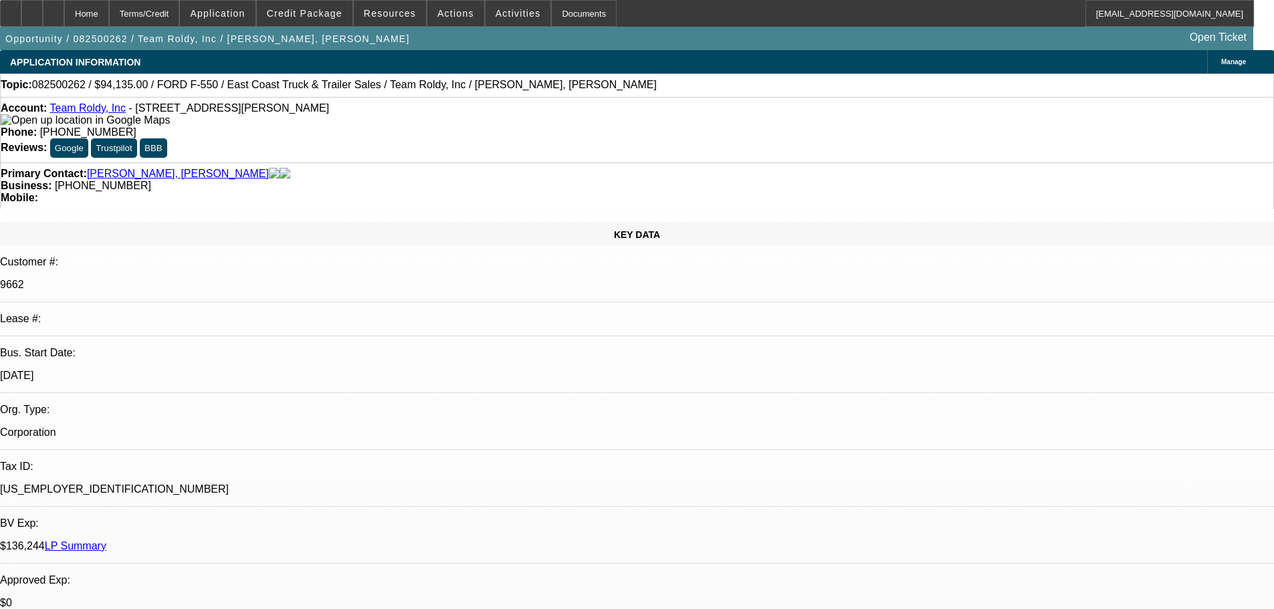
select select "0"
select select "3"
select select "0"
select select "6"
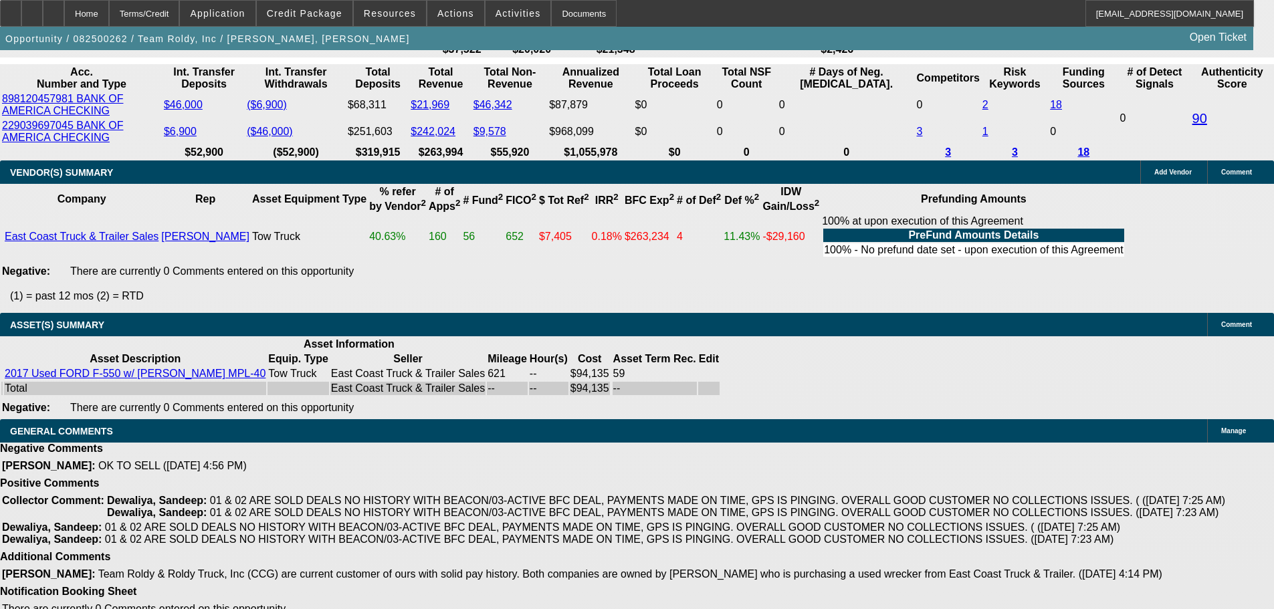
scroll to position [2435, 0]
